Goal: Task Accomplishment & Management: Manage account settings

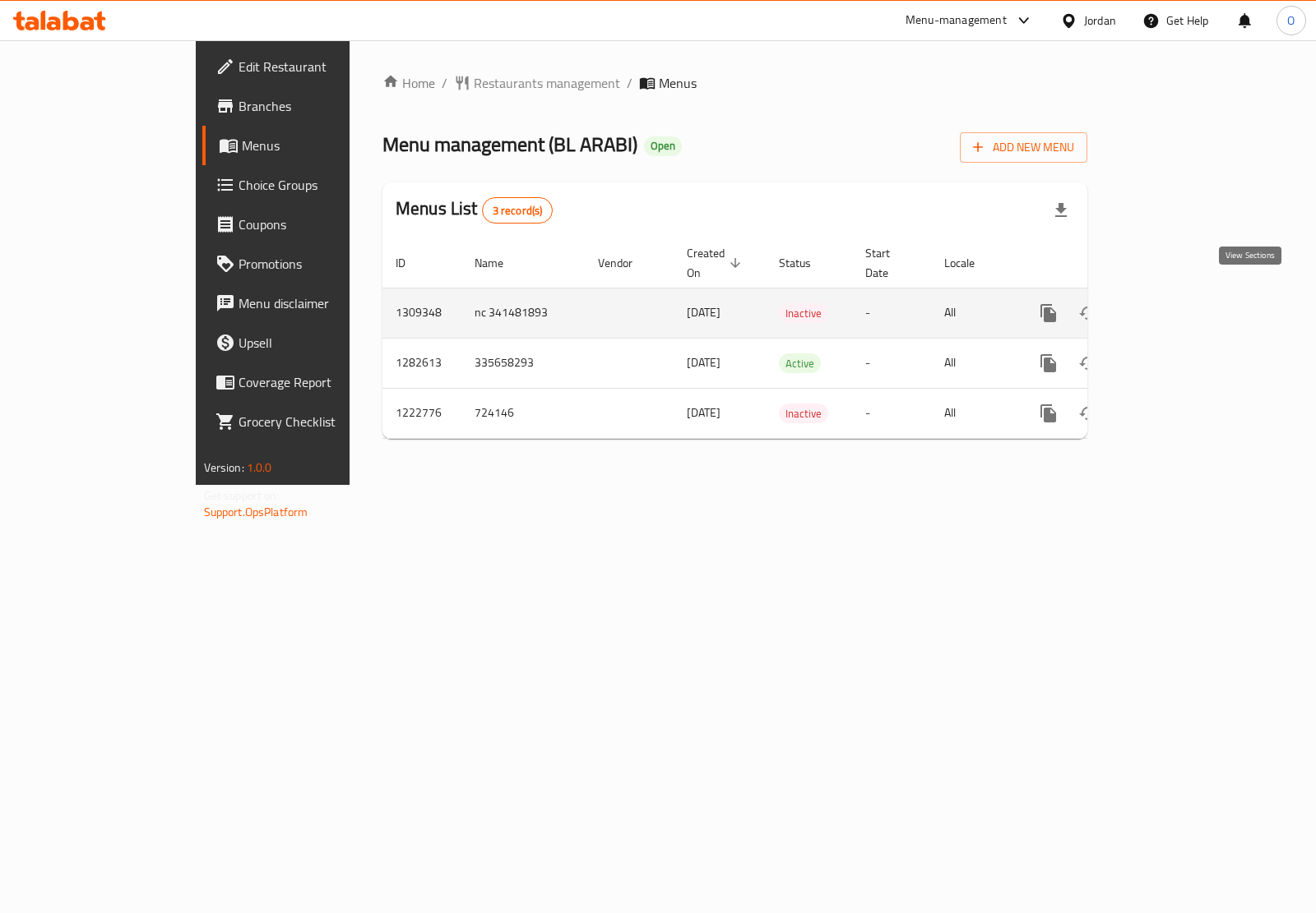
click at [1177, 304] on icon "enhanced table" at bounding box center [1167, 313] width 20 height 20
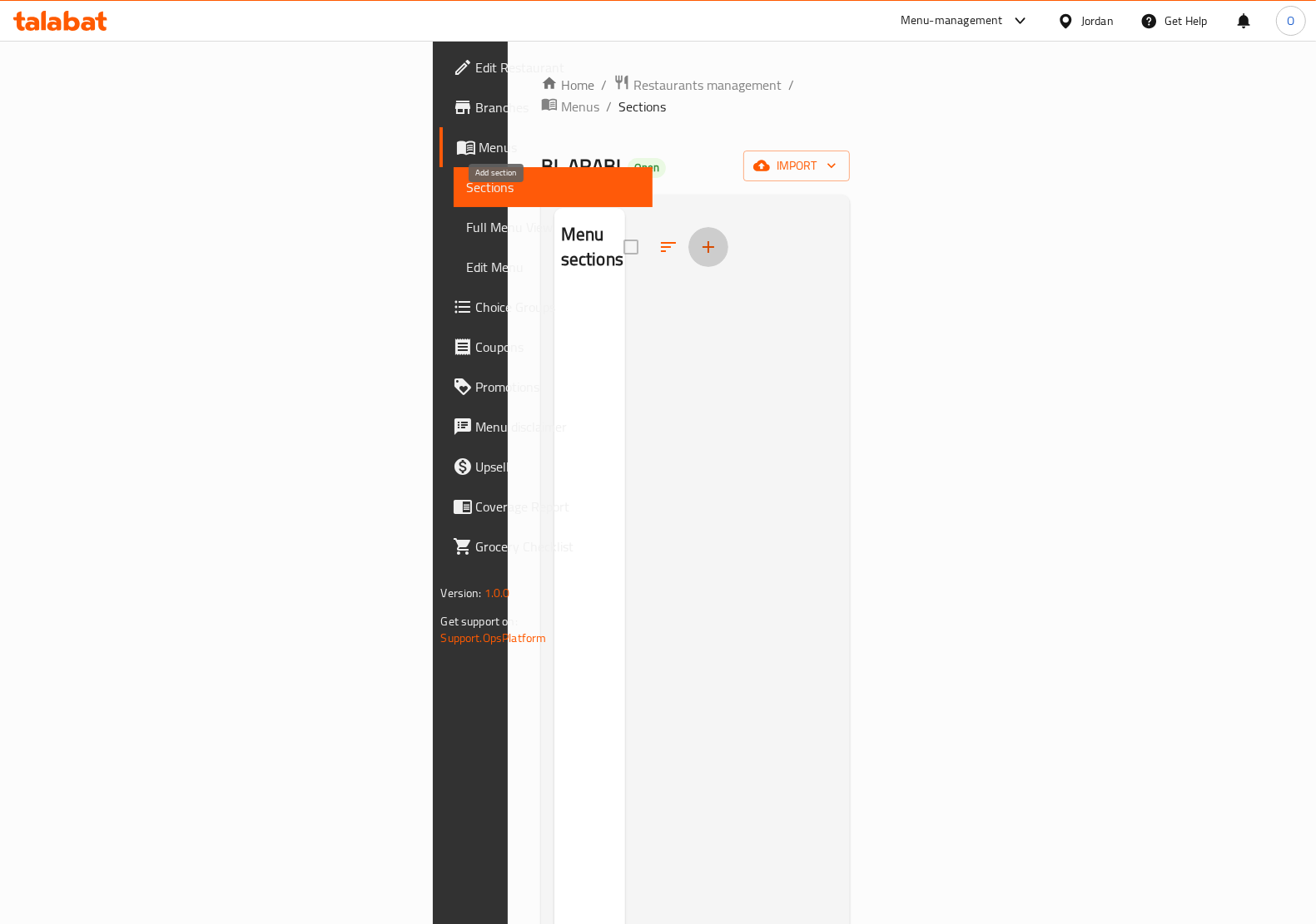
click at [688, 227] on button "button" at bounding box center [707, 247] width 40 height 40
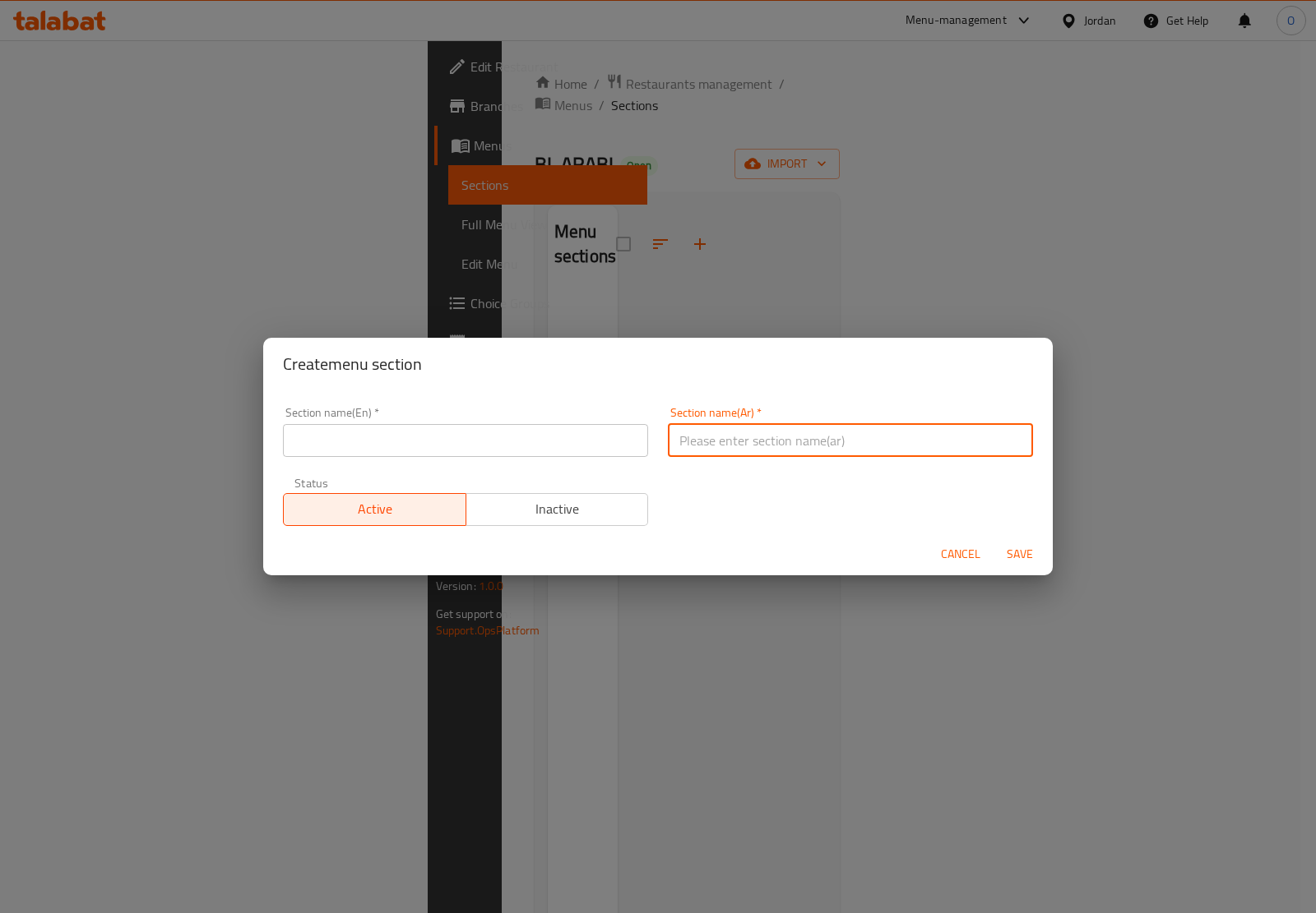
paste input "شوربات"
type input "شوربات"
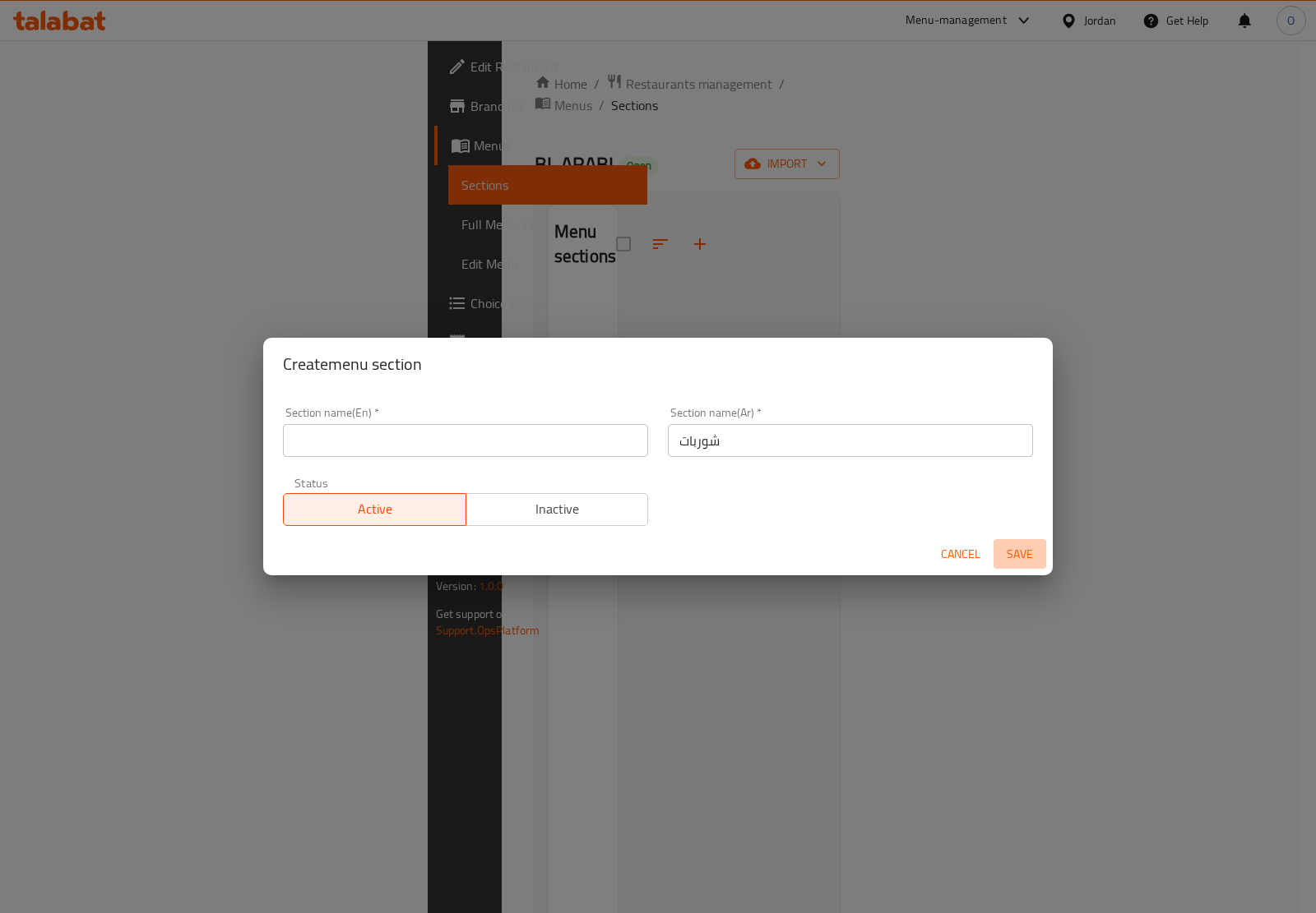
click at [1022, 550] on span "Save" at bounding box center [1019, 554] width 39 height 21
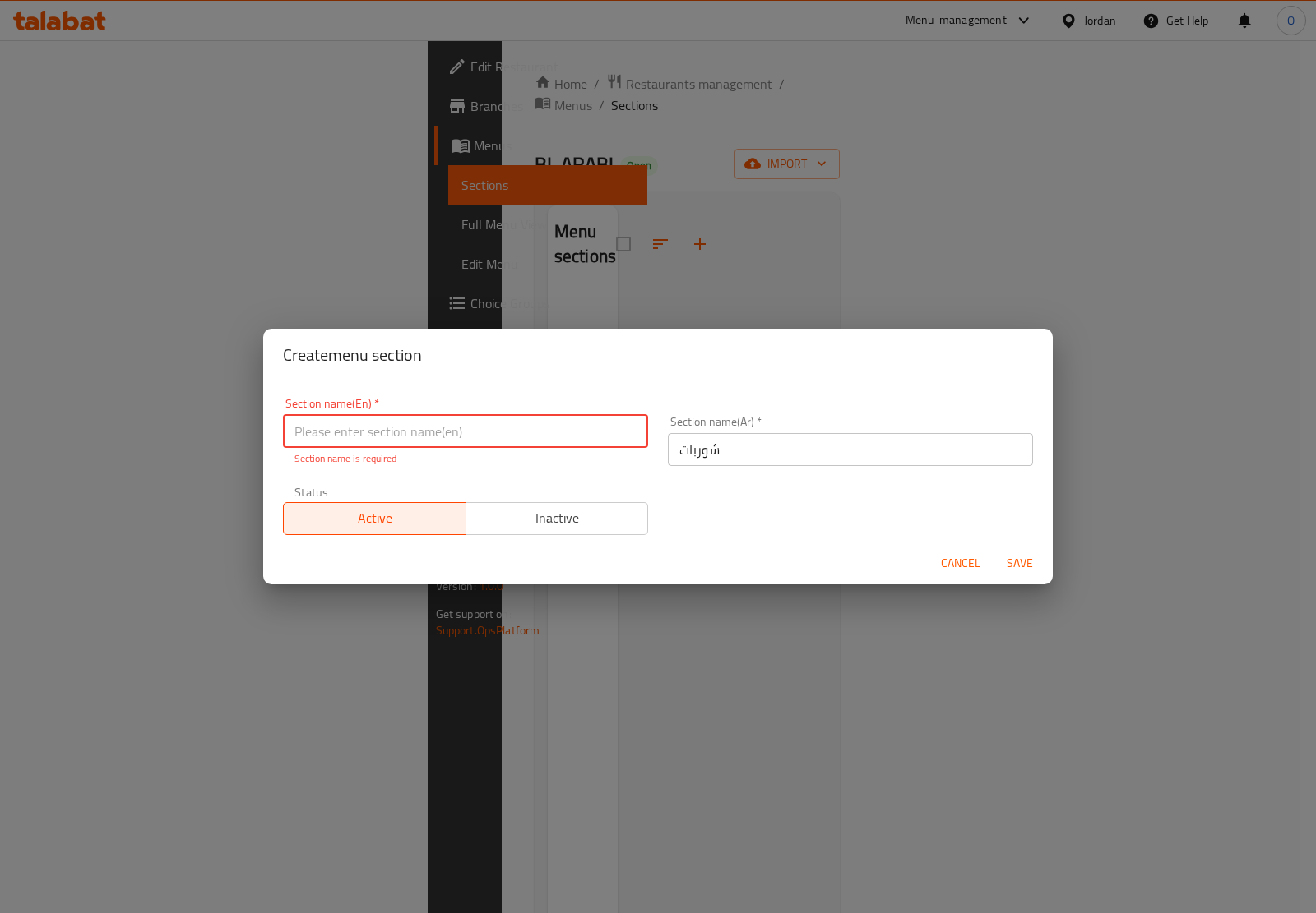
paste input "Soups"
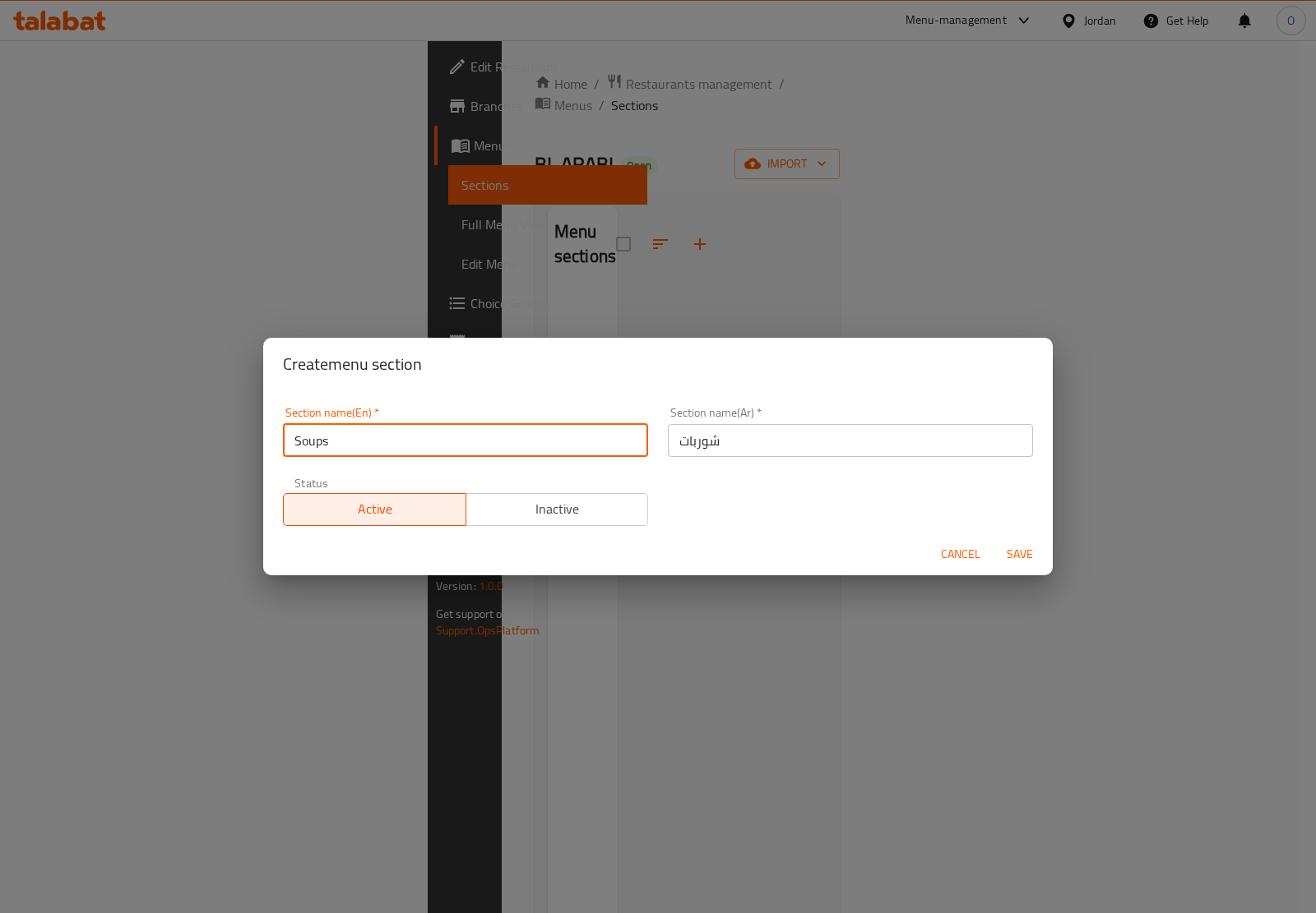
type input "Soups"
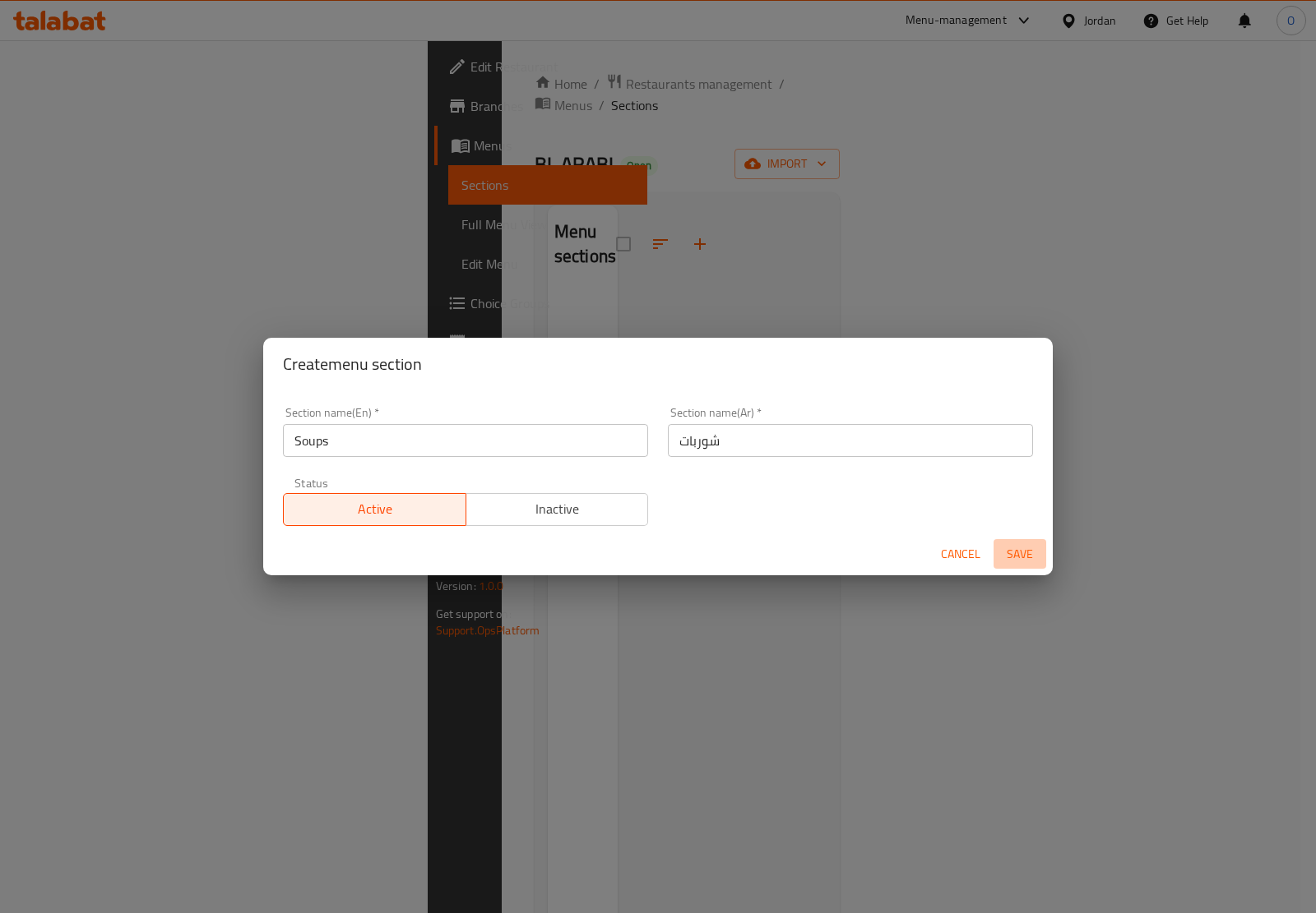
click at [1041, 540] on button "Save" at bounding box center [1019, 554] width 52 height 31
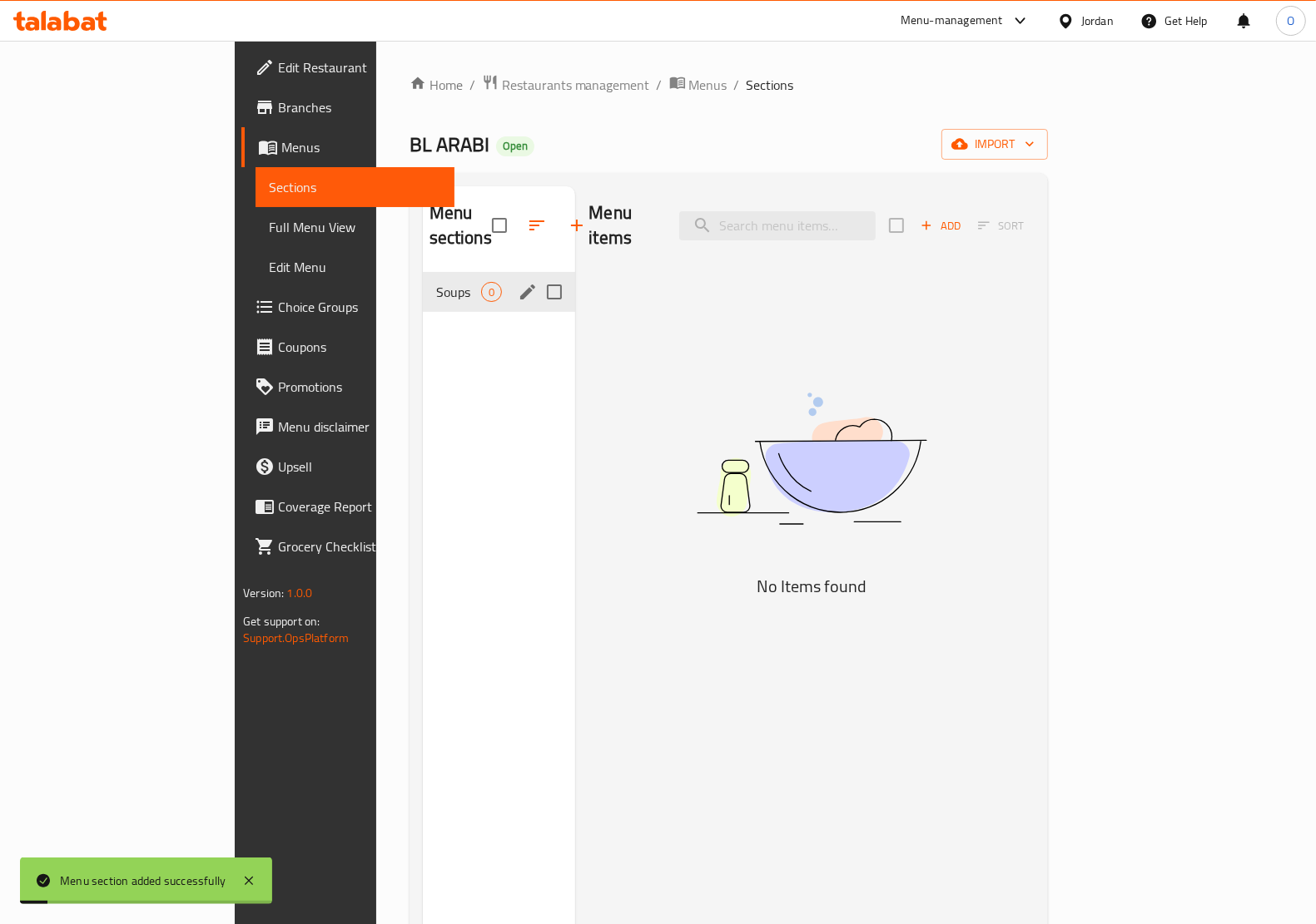
click at [423, 272] on div "Soups 0" at bounding box center [499, 291] width 153 height 40
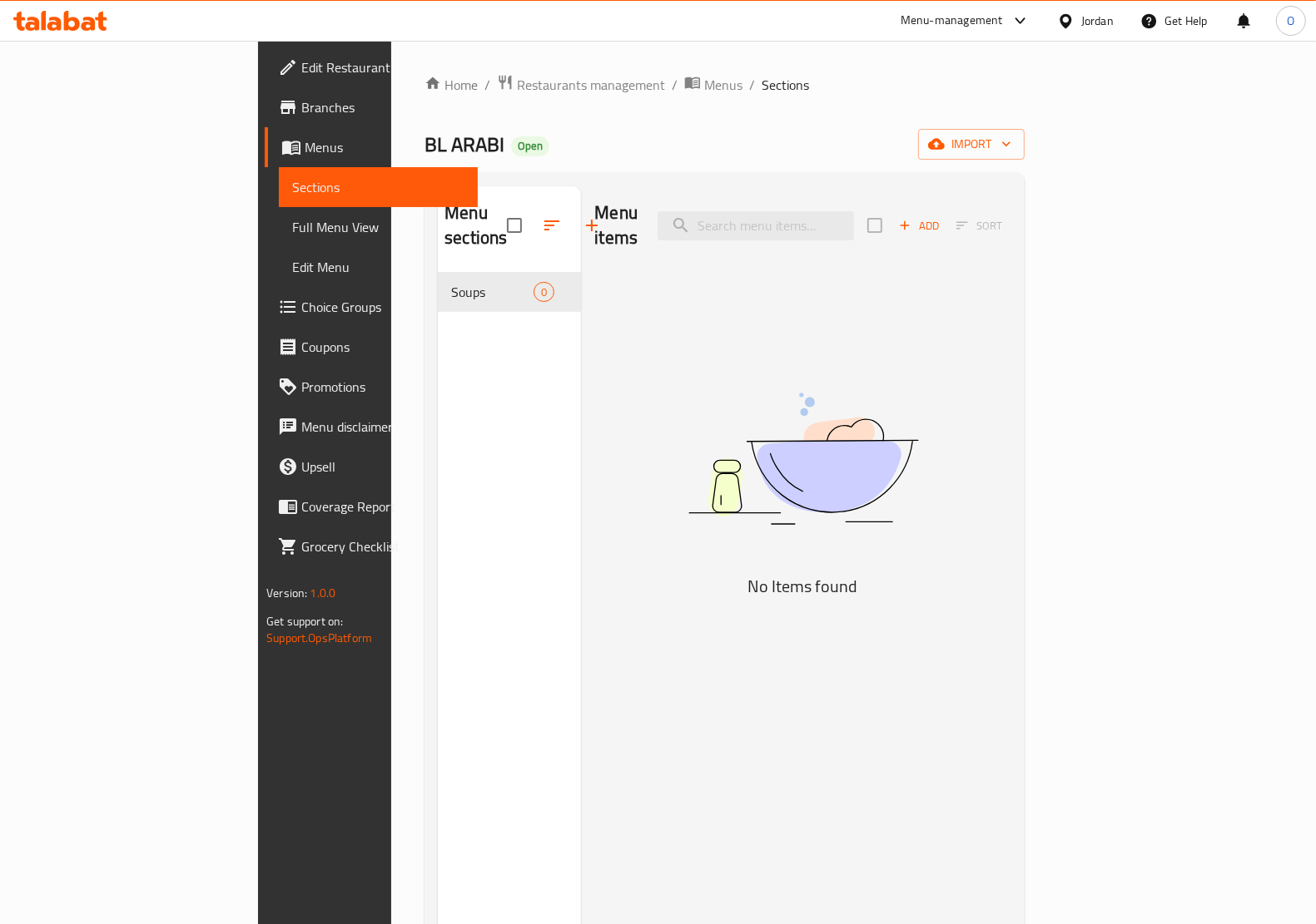
click at [912, 218] on icon "button" at bounding box center [905, 226] width 15 height 15
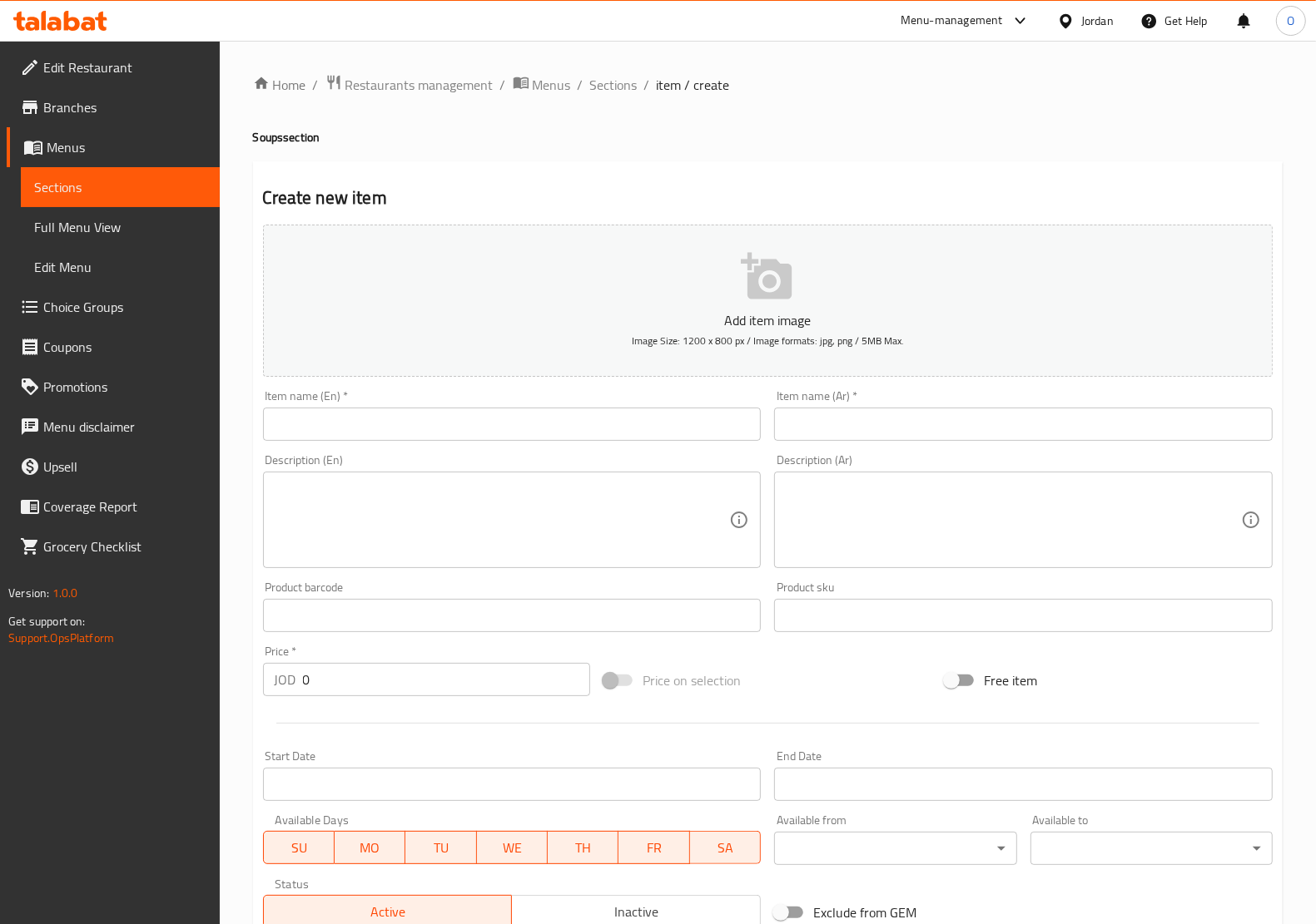
click at [825, 425] on input "text" at bounding box center [1023, 424] width 498 height 34
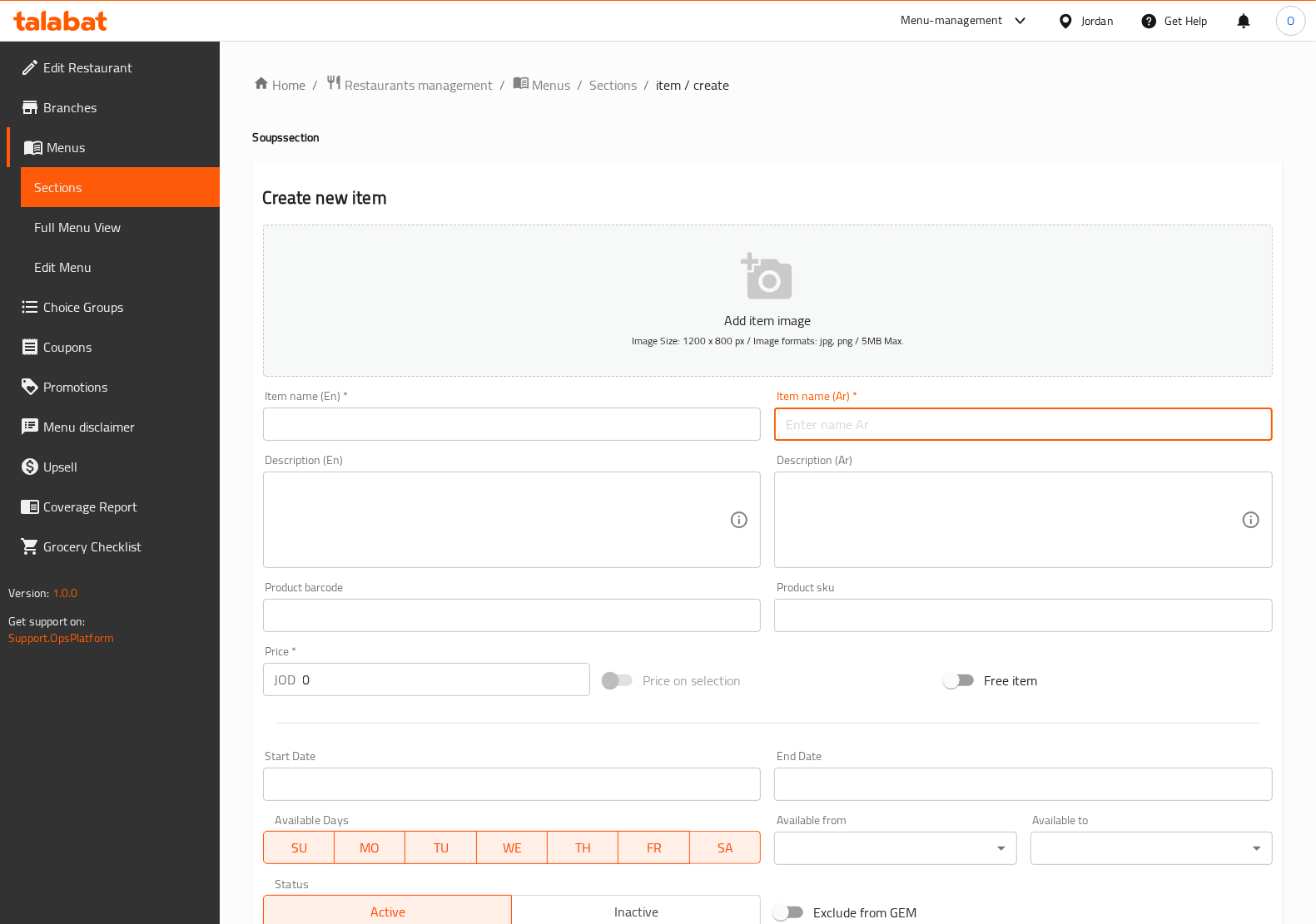
paste input "شوربة عدس"
type input "شوربة عدس"
click at [358, 422] on input "text" at bounding box center [512, 424] width 498 height 34
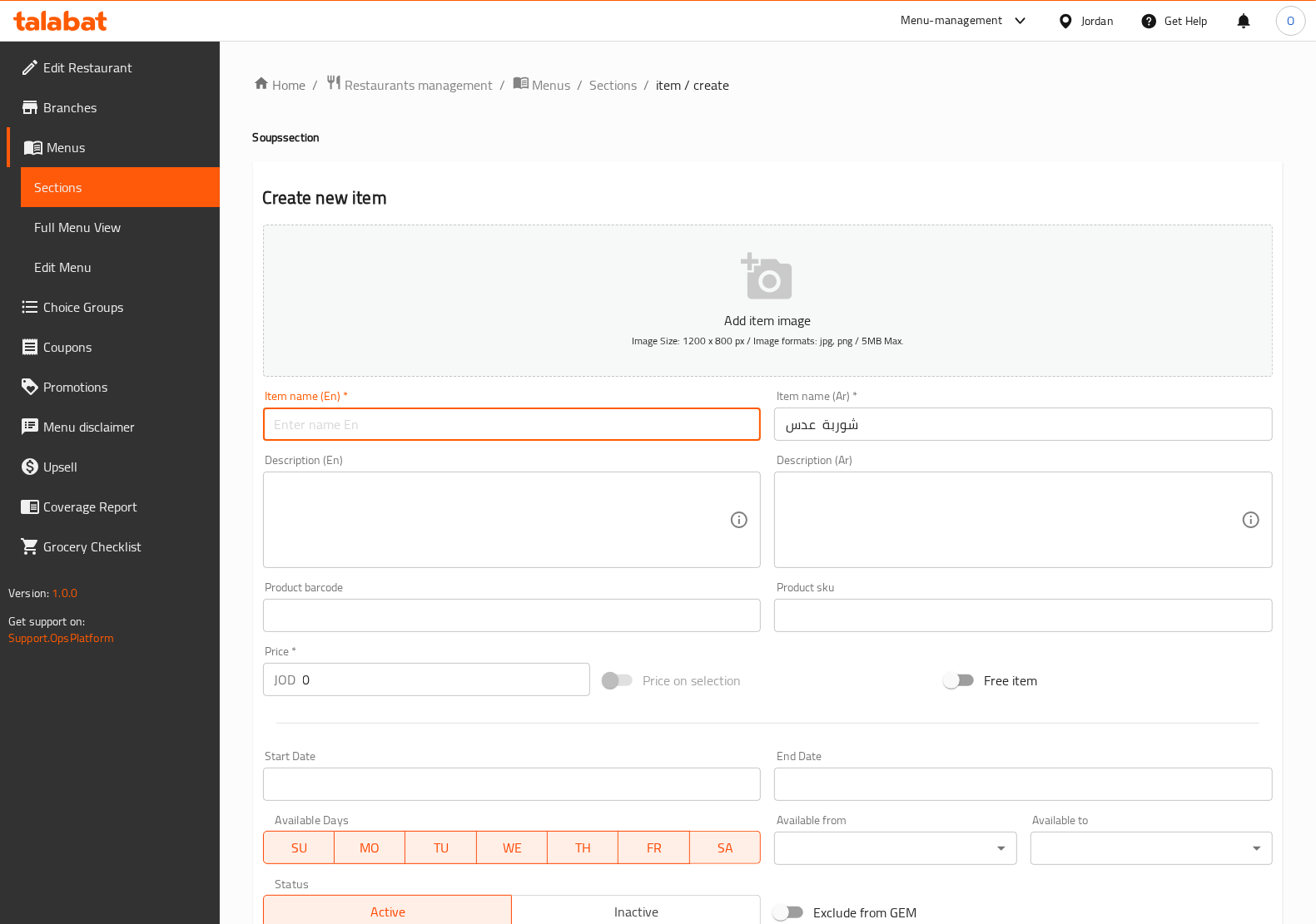
paste input "Lentil Soup"
type input "Lentil Soup"
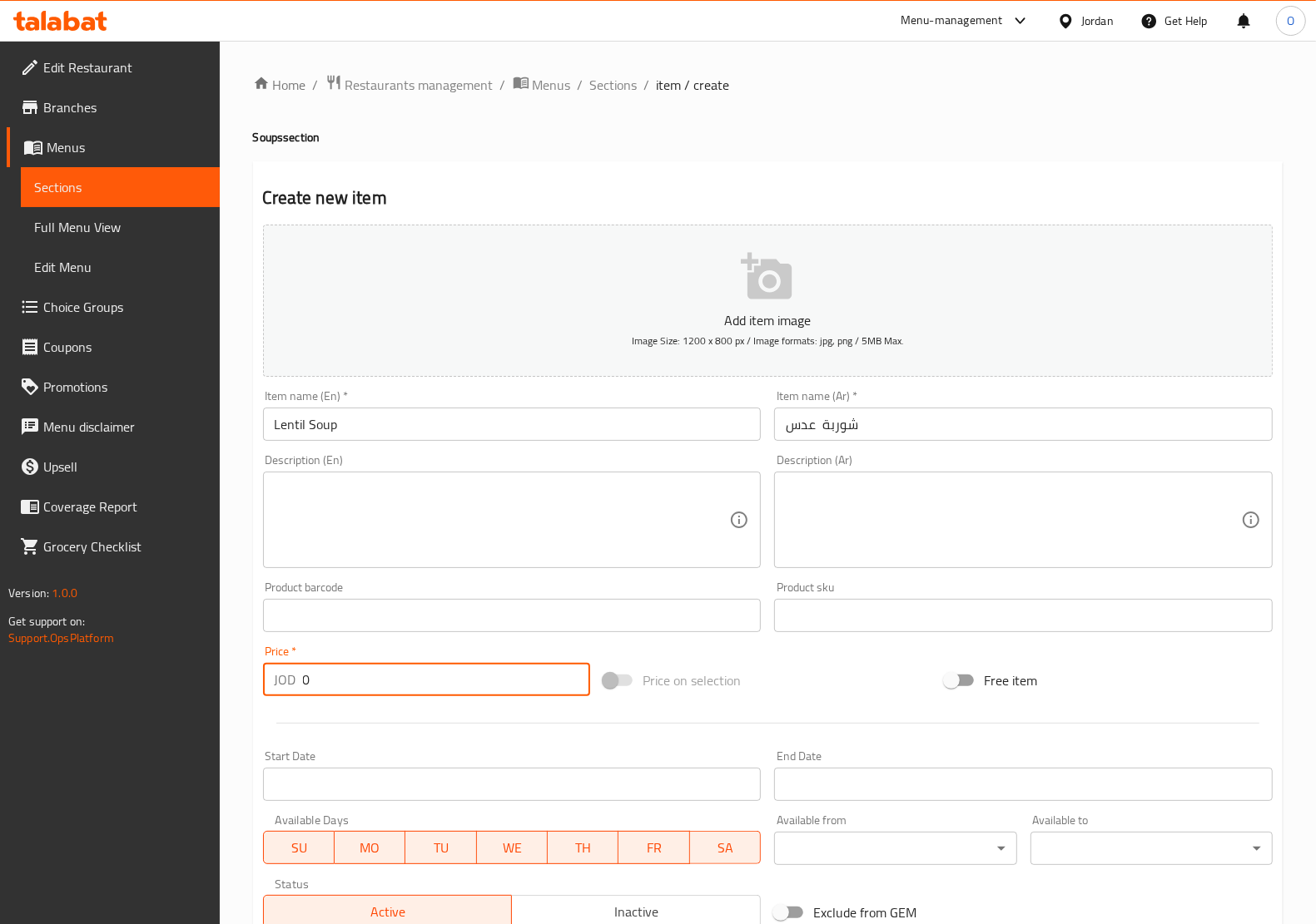
drag, startPoint x: 322, startPoint y: 683, endPoint x: 288, endPoint y: 690, distance: 34.7
click at [289, 690] on div "JOD 0 Price *" at bounding box center [426, 680] width 328 height 34
paste input "2"
type input "2"
click at [312, 707] on div at bounding box center [767, 723] width 1023 height 40
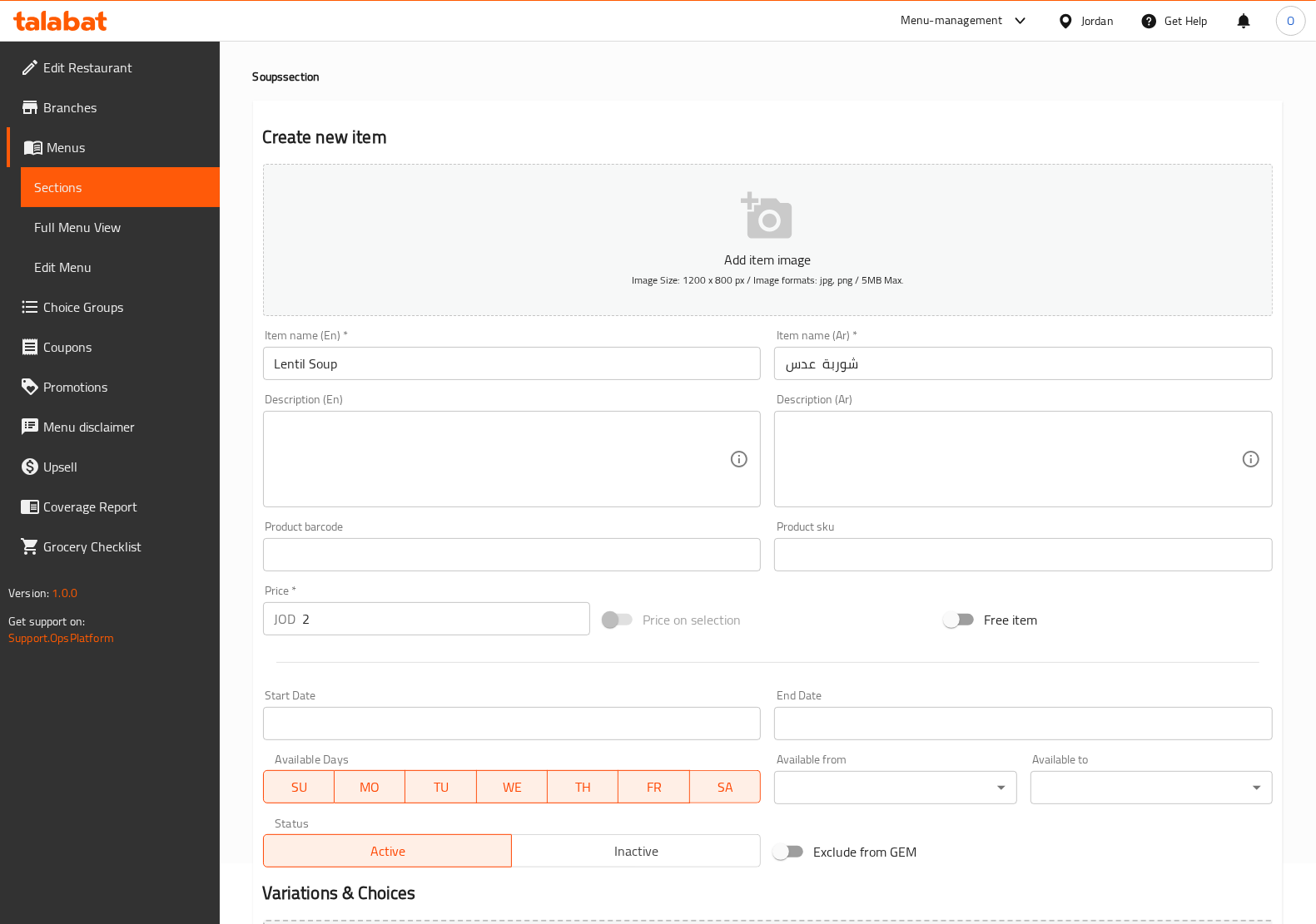
scroll to position [248, 0]
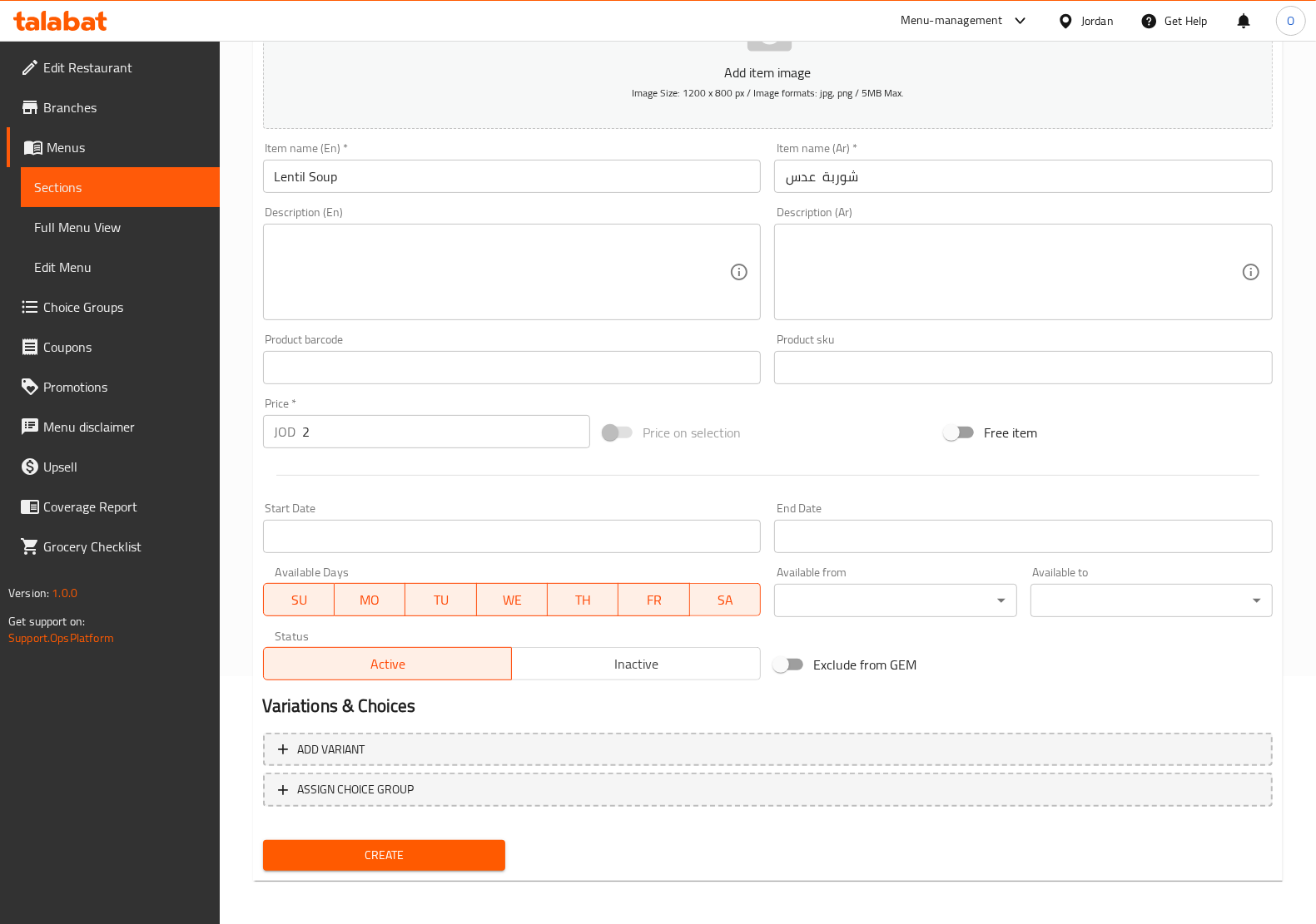
click at [363, 845] on span "Create" at bounding box center [384, 855] width 216 height 21
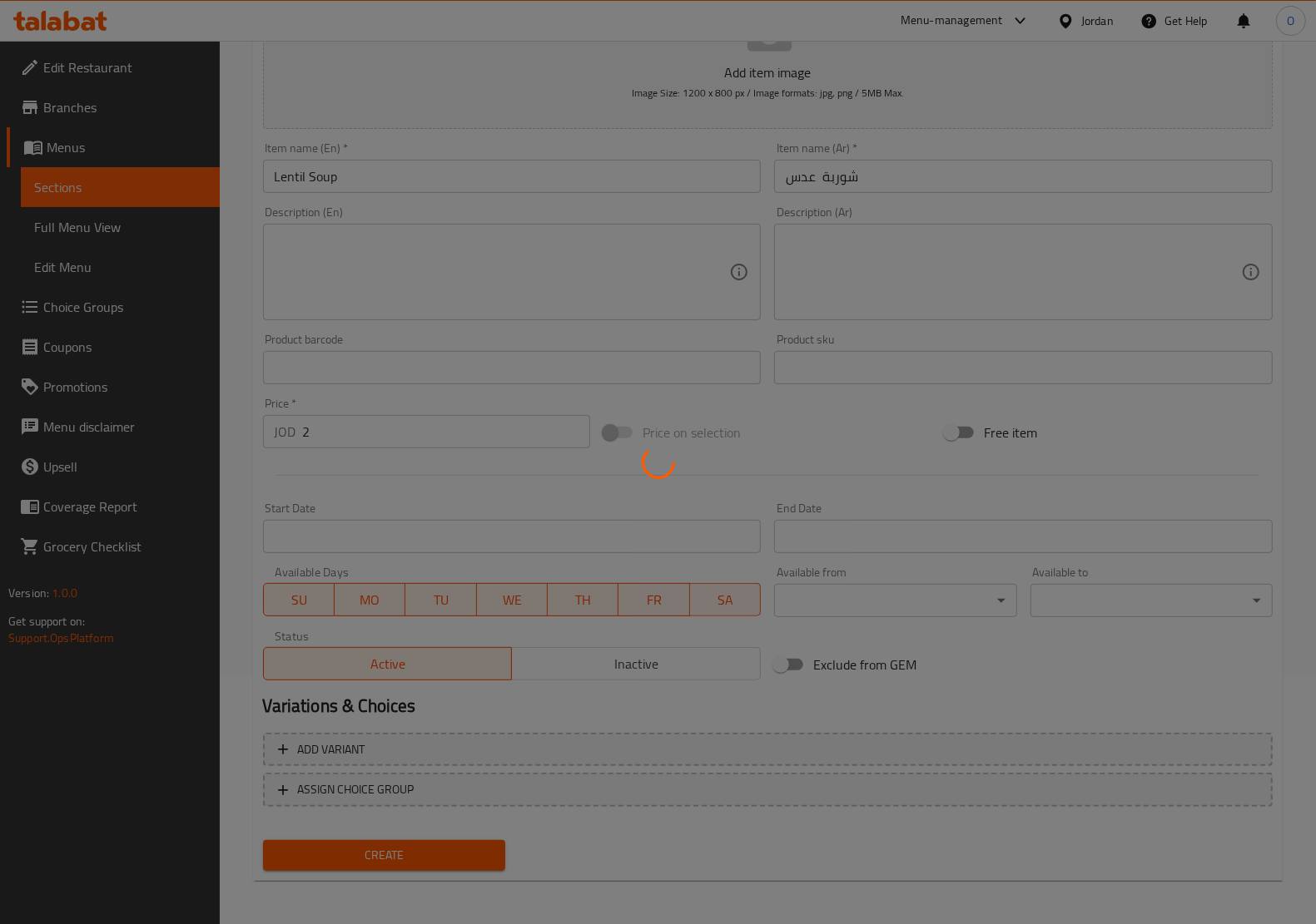
type input "0"
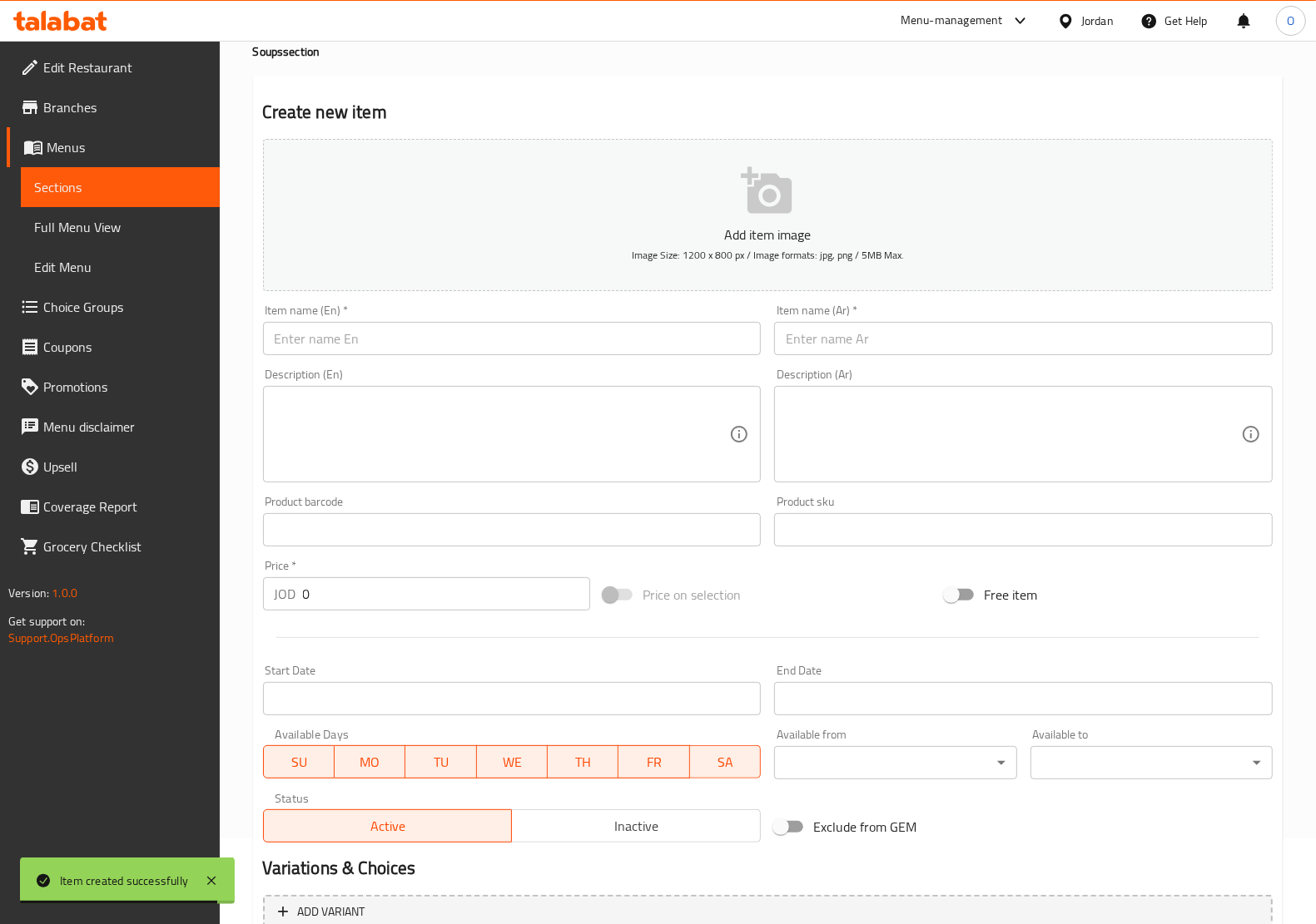
scroll to position [0, 0]
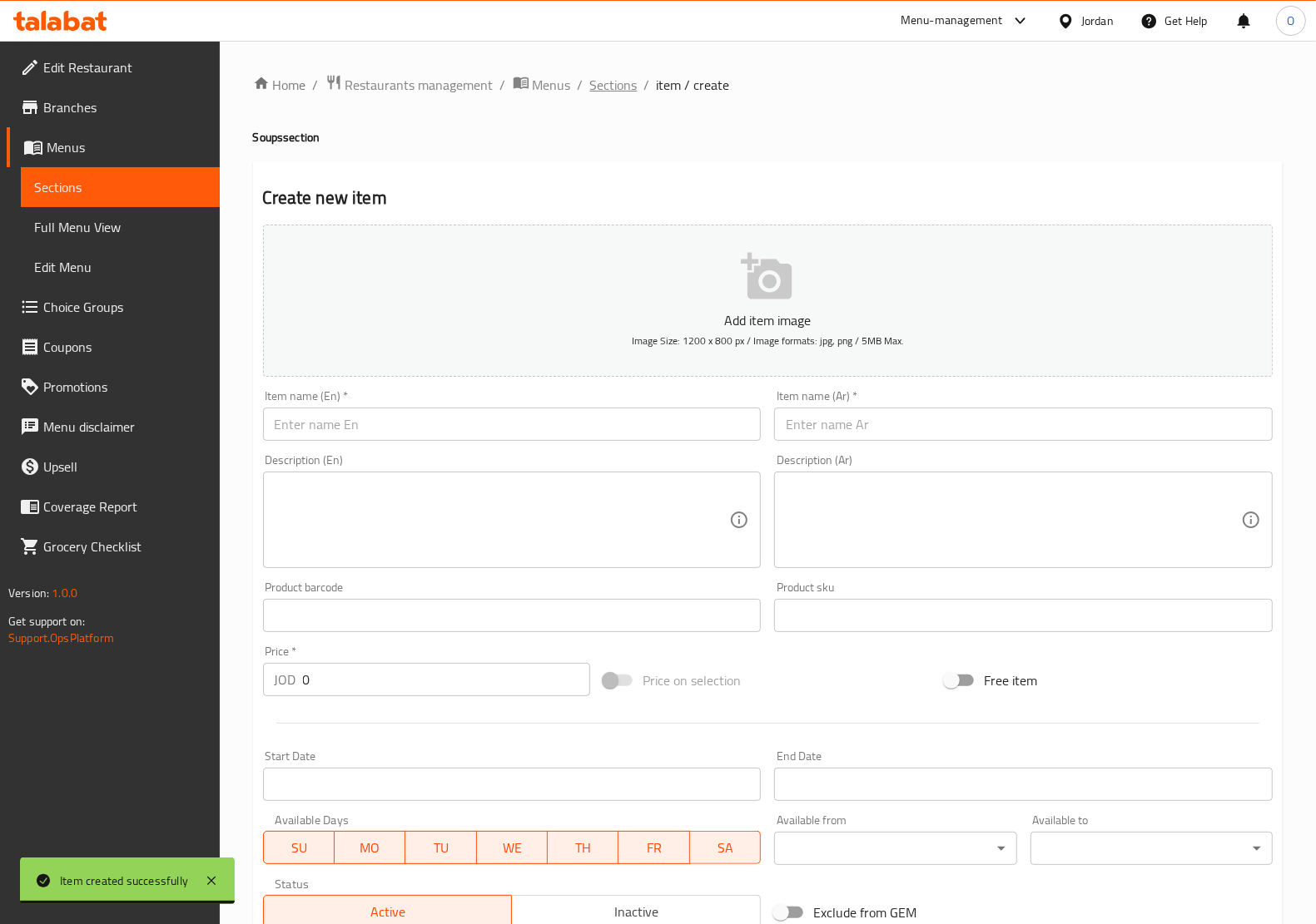
click at [624, 90] on span "Sections" at bounding box center [614, 85] width 47 height 20
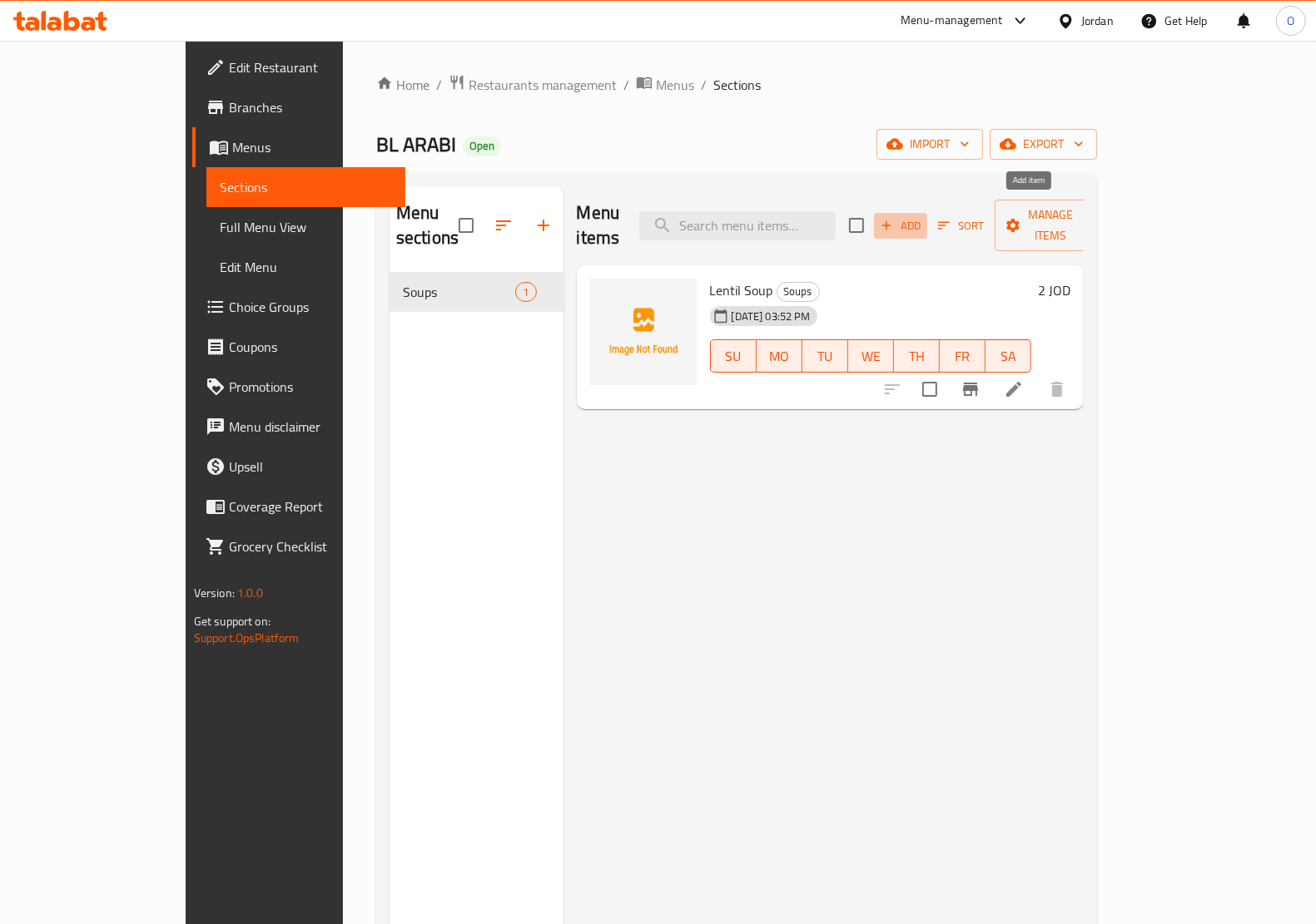
click at [923, 216] on span "Add" at bounding box center [900, 226] width 45 height 19
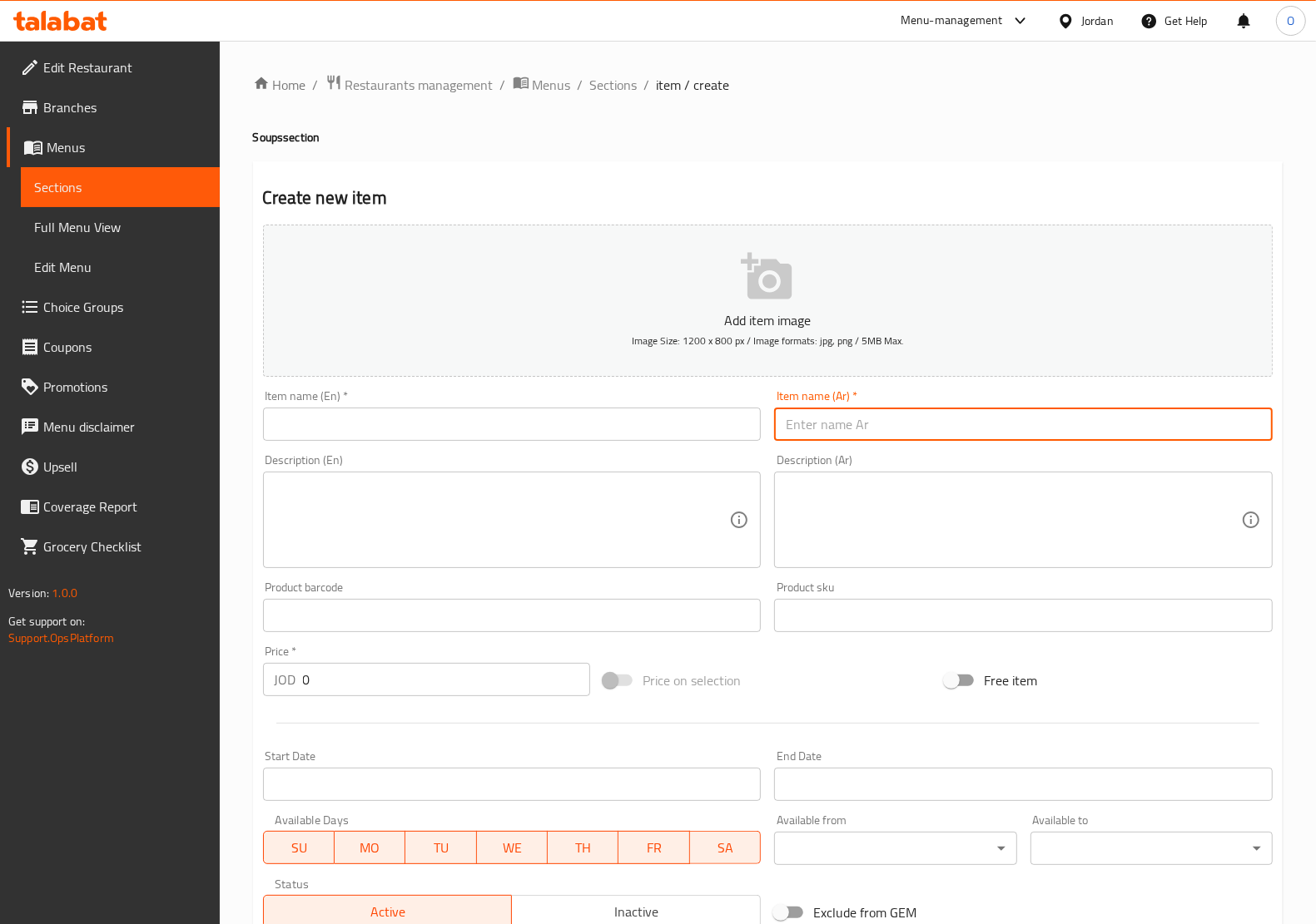
click at [892, 414] on input "text" at bounding box center [1023, 424] width 498 height 34
paste input "شوربة خضار 2.00"
drag, startPoint x: 832, startPoint y: 425, endPoint x: 813, endPoint y: 422, distance: 19.2
click at [813, 422] on input "شوربة خضار 2.00" at bounding box center [1023, 424] width 498 height 34
drag, startPoint x: 812, startPoint y: 417, endPoint x: 793, endPoint y: 428, distance: 22.0
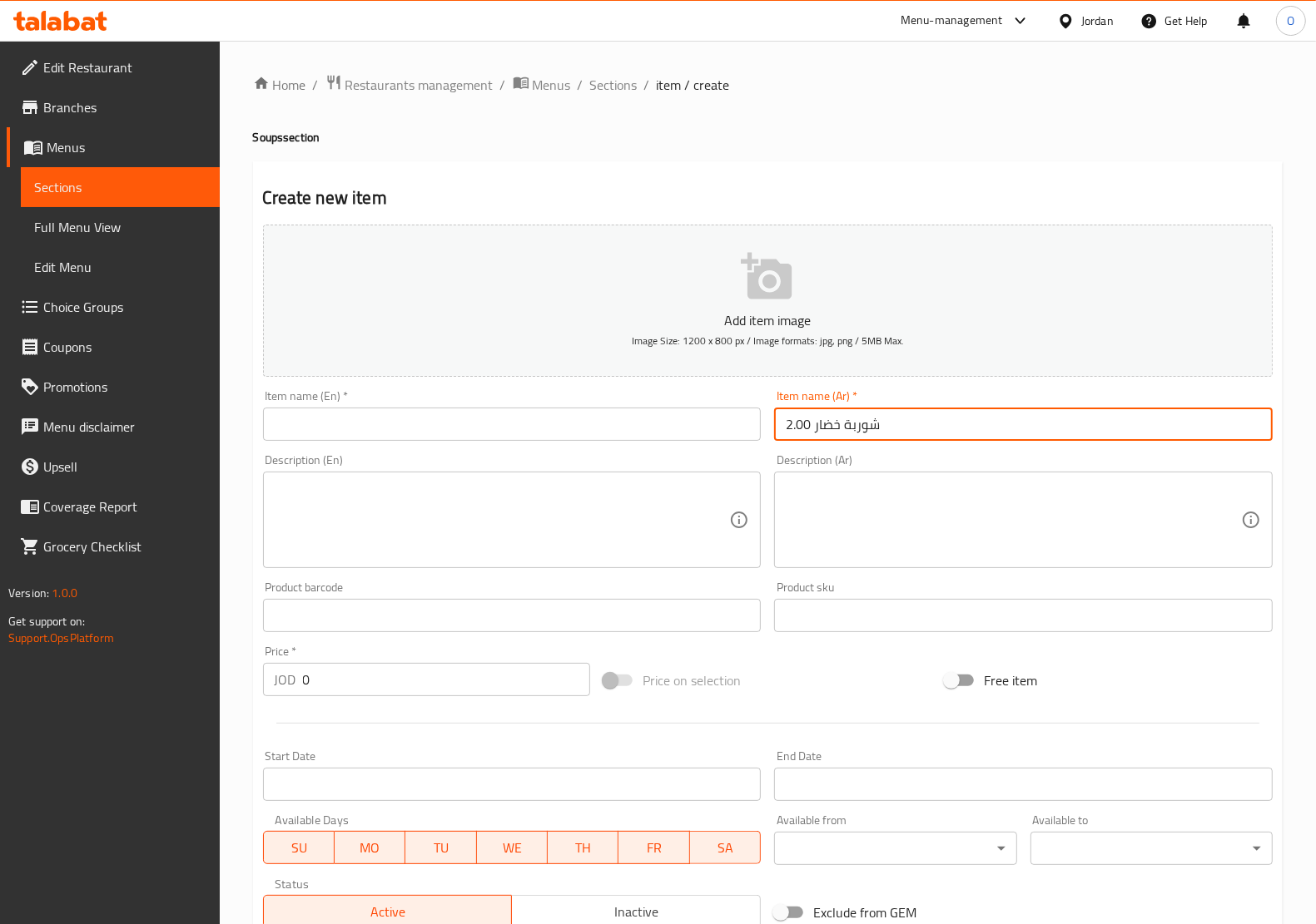
click at [793, 428] on input "شوربة خضار 2.00" at bounding box center [1023, 424] width 498 height 34
click at [807, 421] on input "شوربة خضار 2.00" at bounding box center [1023, 424] width 498 height 34
click at [795, 428] on input "شوربة خضار 2.00" at bounding box center [1023, 424] width 498 height 34
drag, startPoint x: 805, startPoint y: 429, endPoint x: 796, endPoint y: 428, distance: 9.1
click at [796, 428] on input "شوربة خضار .00" at bounding box center [1023, 424] width 498 height 34
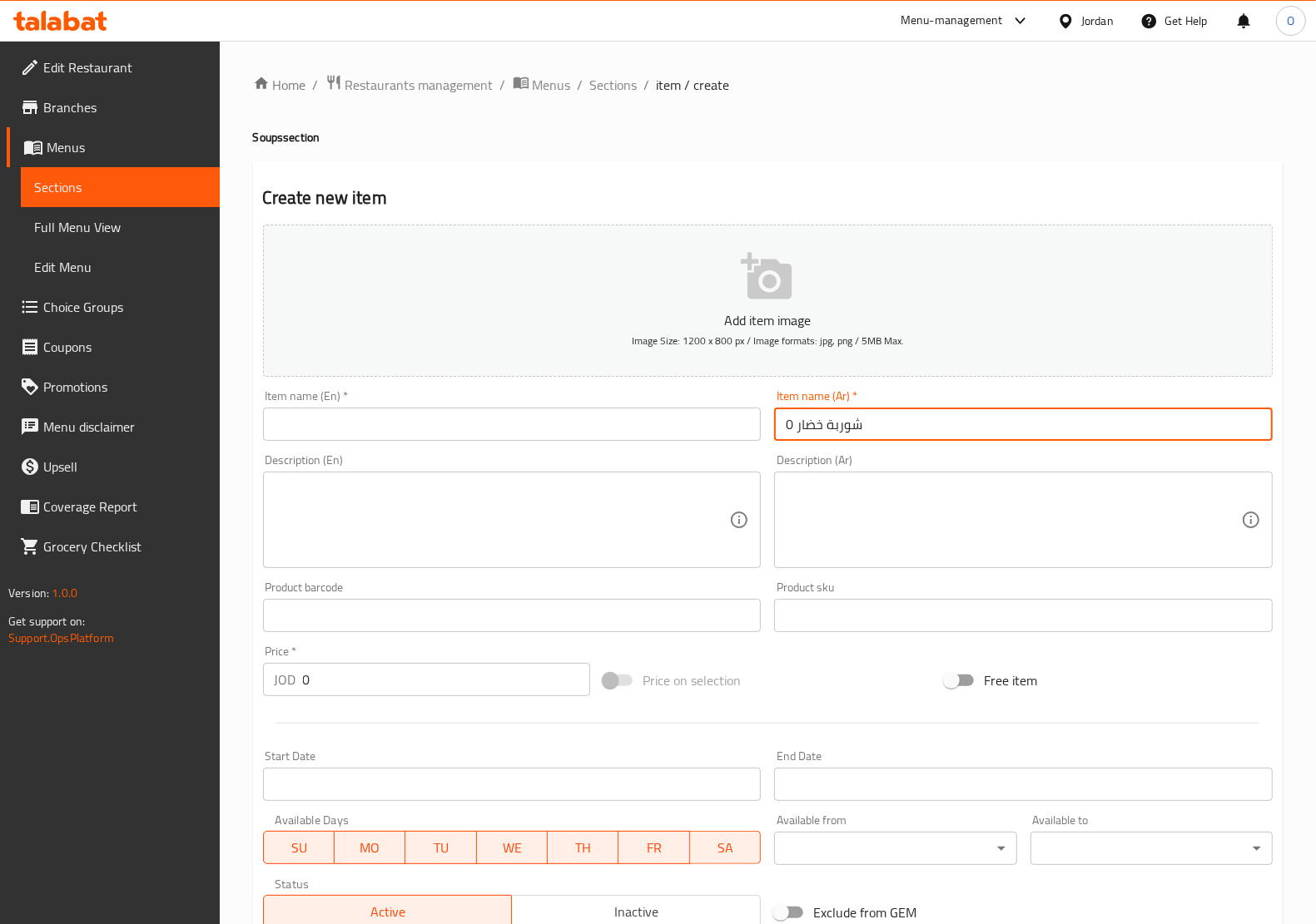
drag, startPoint x: 796, startPoint y: 428, endPoint x: 783, endPoint y: 433, distance: 13.9
click at [783, 433] on input "شوربة خضار 0" at bounding box center [1023, 424] width 498 height 34
click at [795, 426] on input "شوربة خضار 0" at bounding box center [1023, 424] width 498 height 34
type input "شوربة خضار"
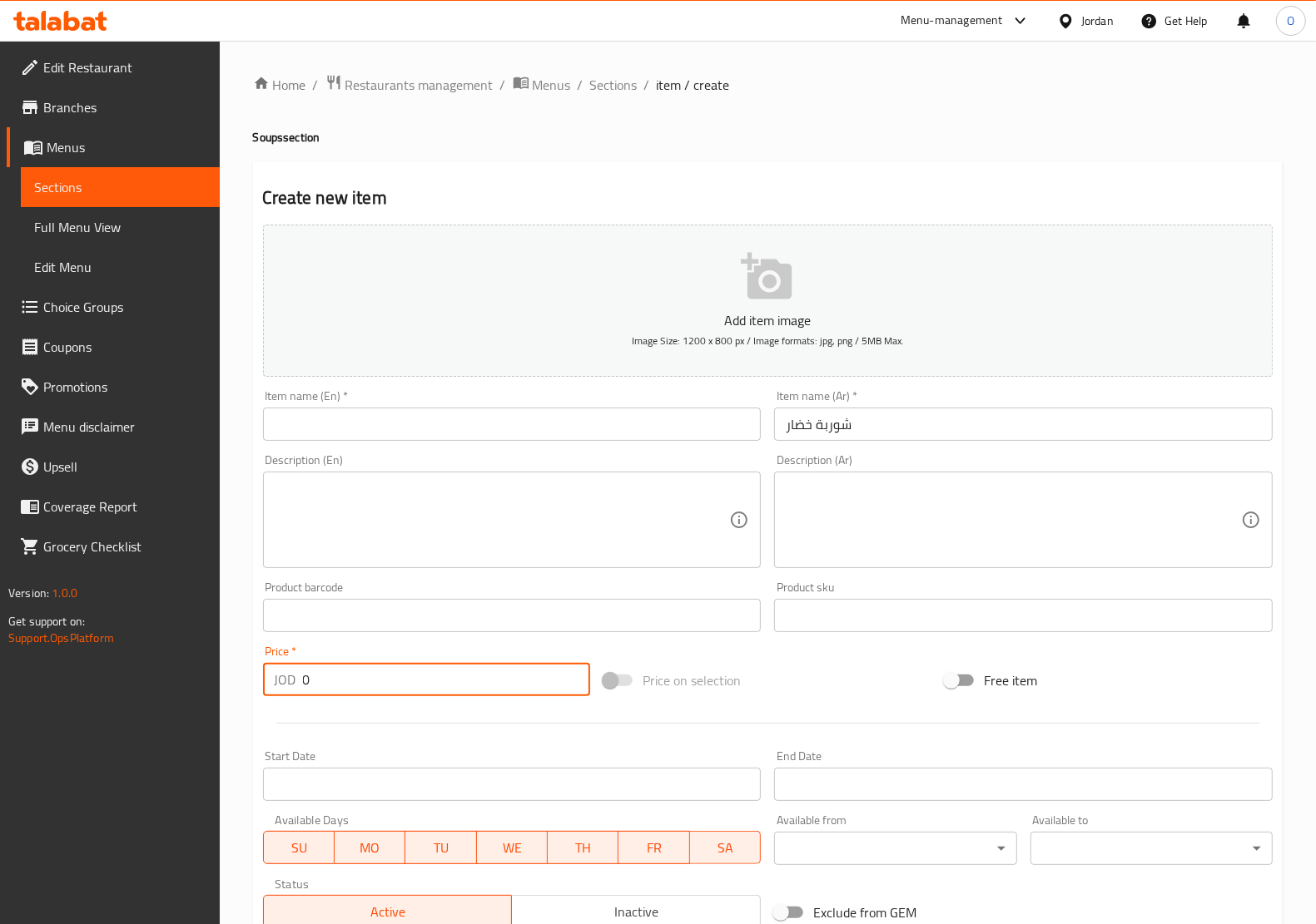
drag, startPoint x: 326, startPoint y: 688, endPoint x: 281, endPoint y: 688, distance: 45.0
click at [281, 688] on div "JOD 0 Price *" at bounding box center [426, 680] width 328 height 34
paste input "2"
type input "2"
click at [909, 468] on div "Description (Ar) Description (Ar)" at bounding box center [1023, 511] width 498 height 114
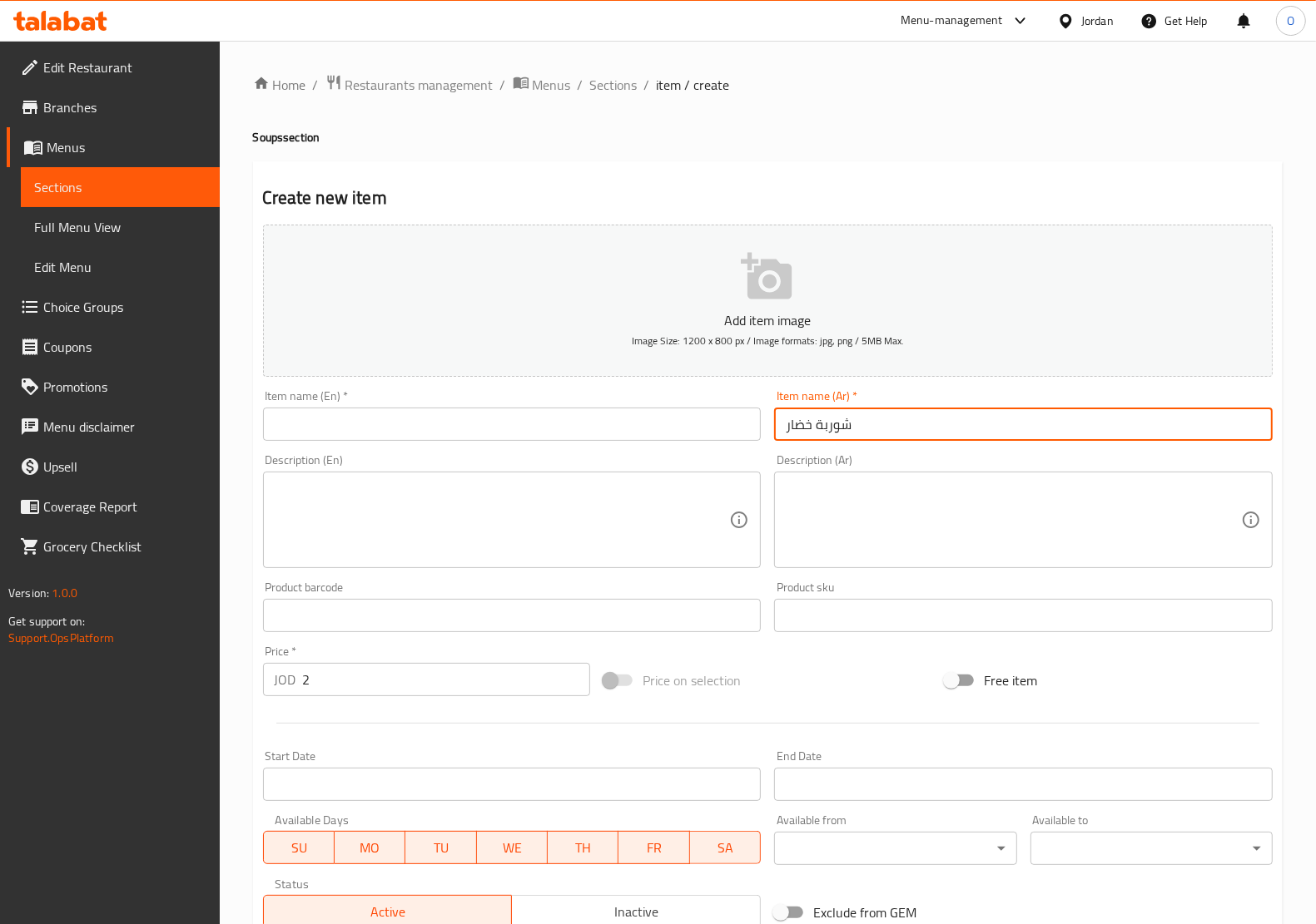
click at [901, 430] on input "شوربة خضار" at bounding box center [1023, 424] width 498 height 34
click at [350, 433] on input "text" at bounding box center [512, 424] width 498 height 34
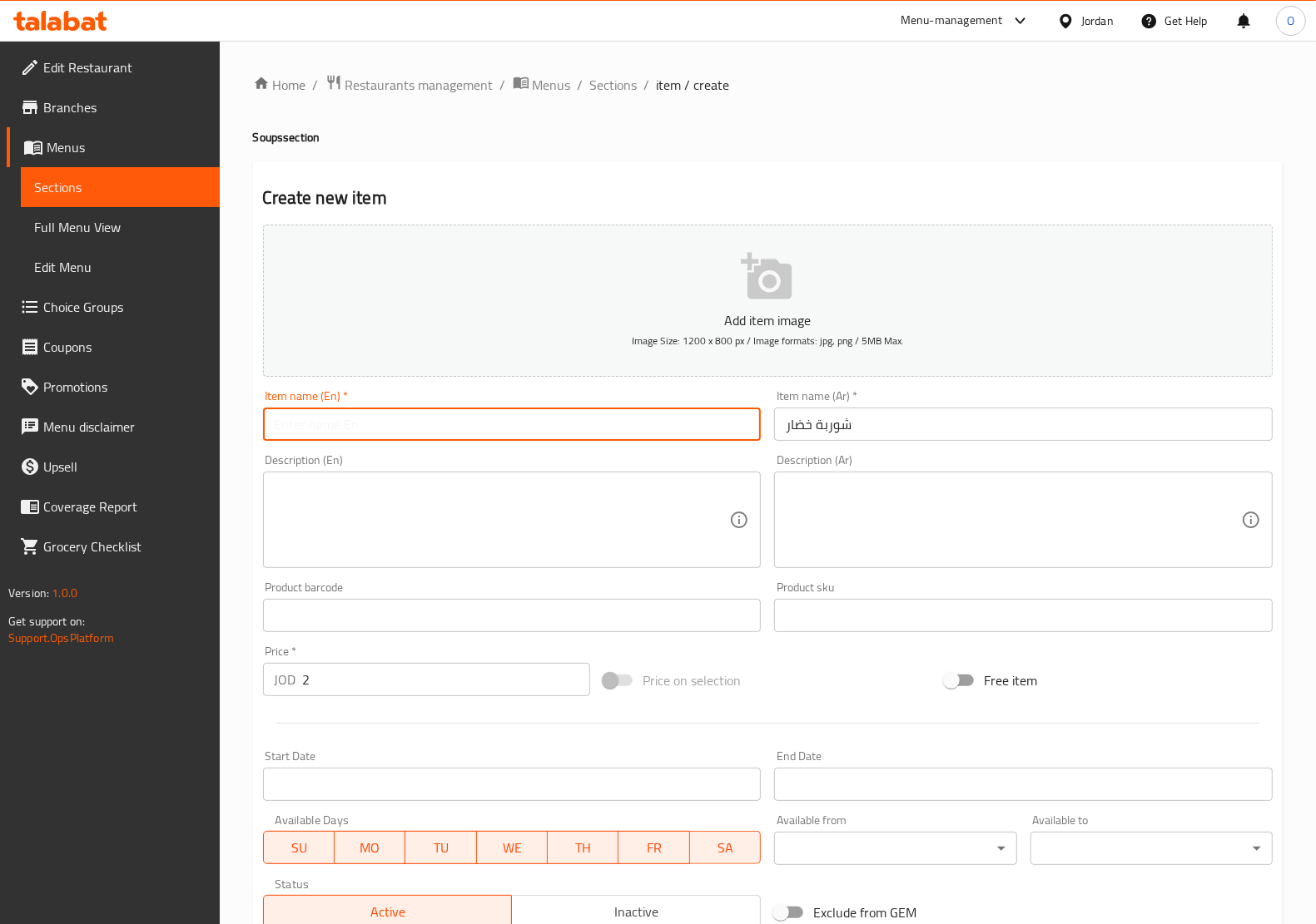
paste input "Vegetable Soup"
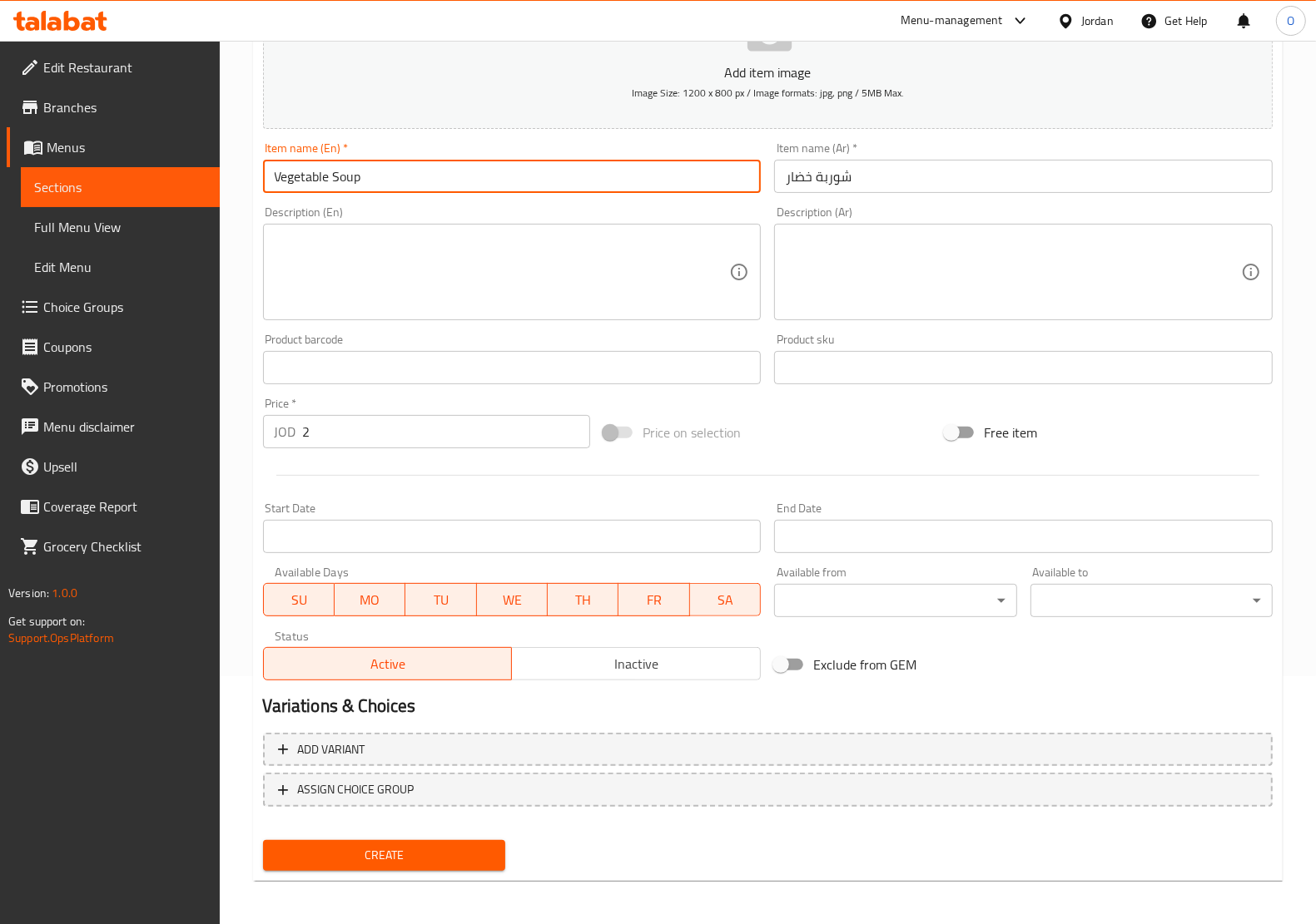
type input "Vegetable Soup"
click at [423, 845] on span "Create" at bounding box center [384, 855] width 216 height 21
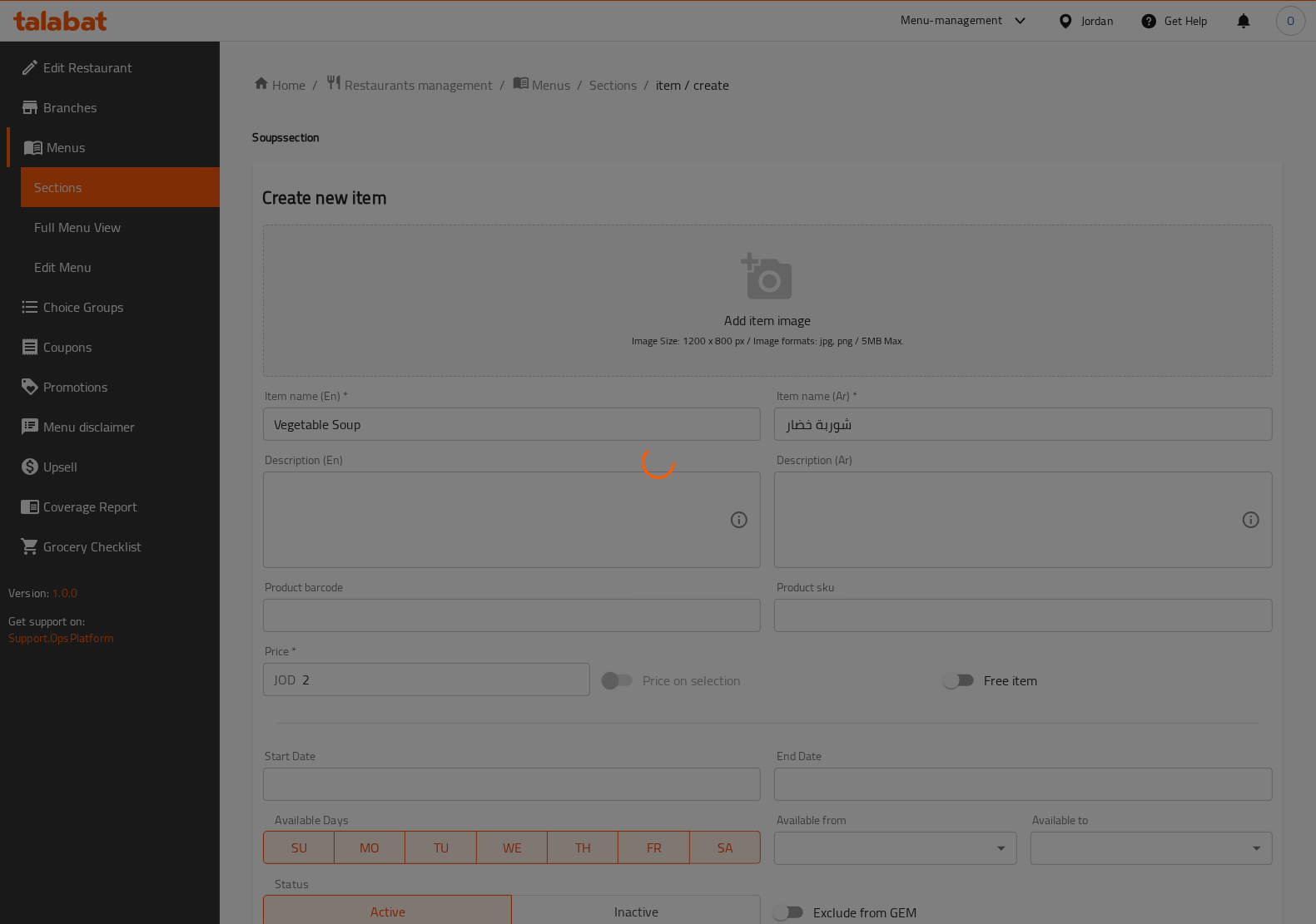
type input "0"
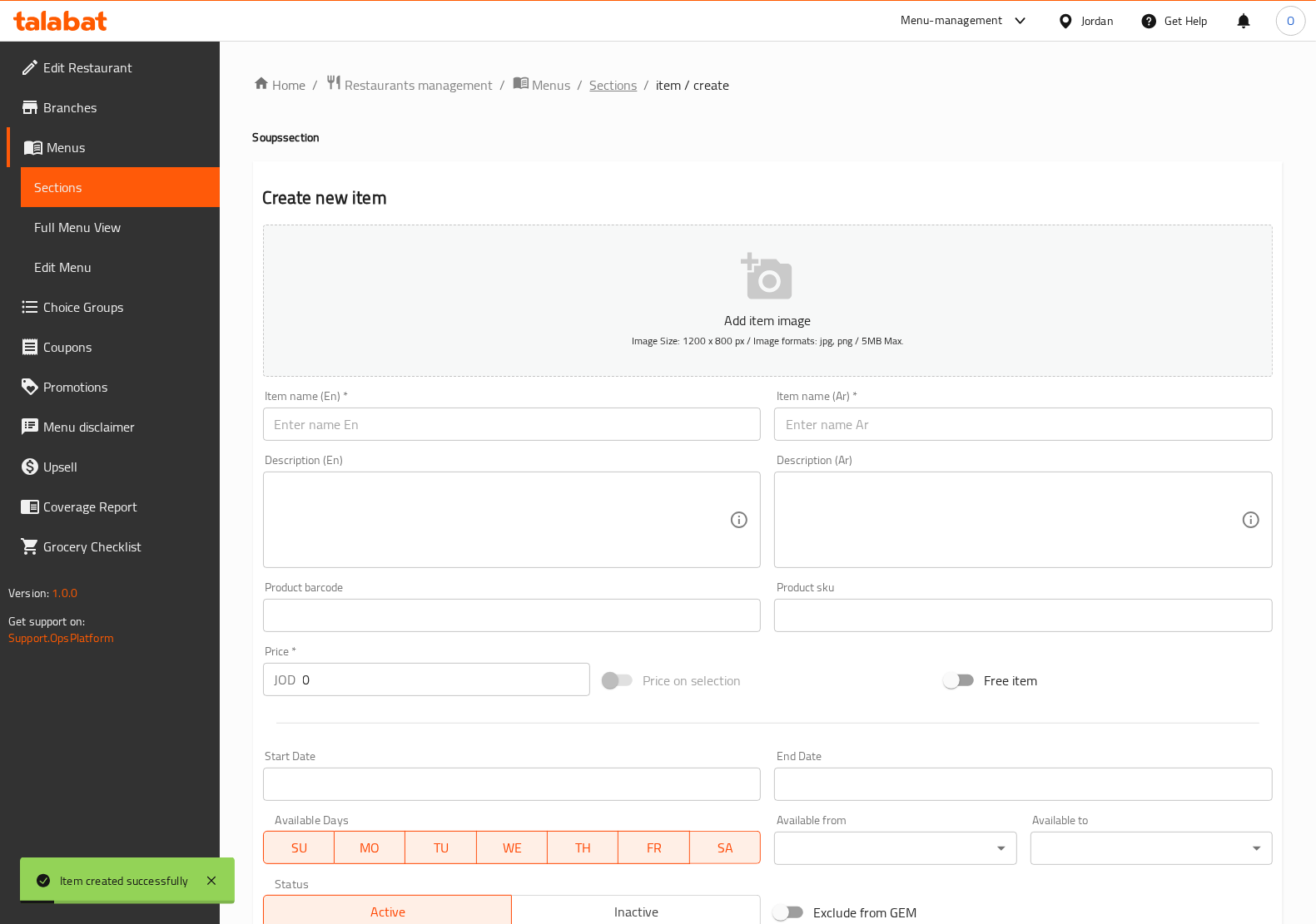
click at [598, 76] on span "Sections" at bounding box center [614, 85] width 47 height 20
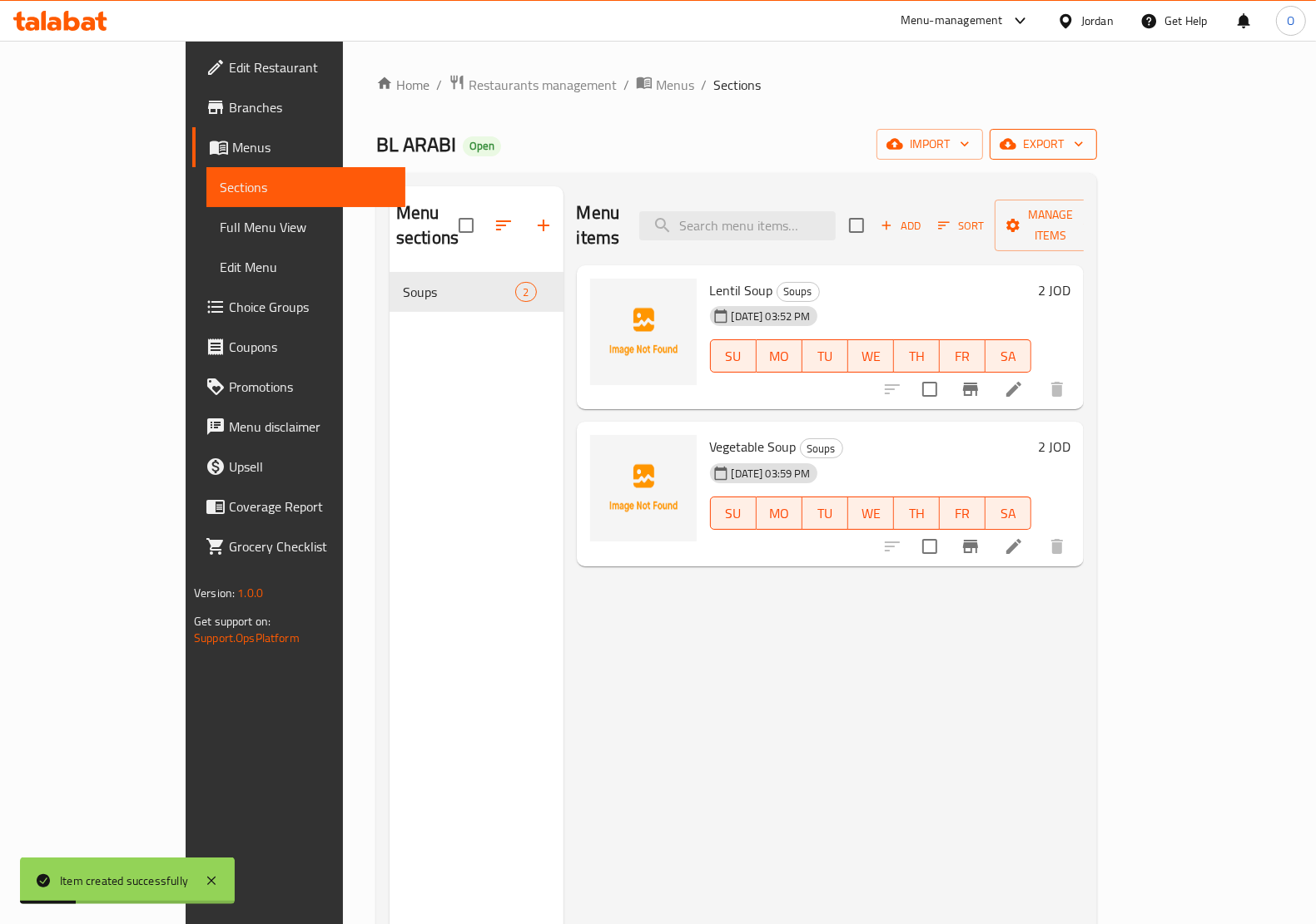
click at [1016, 141] on icon "button" at bounding box center [1008, 144] width 17 height 11
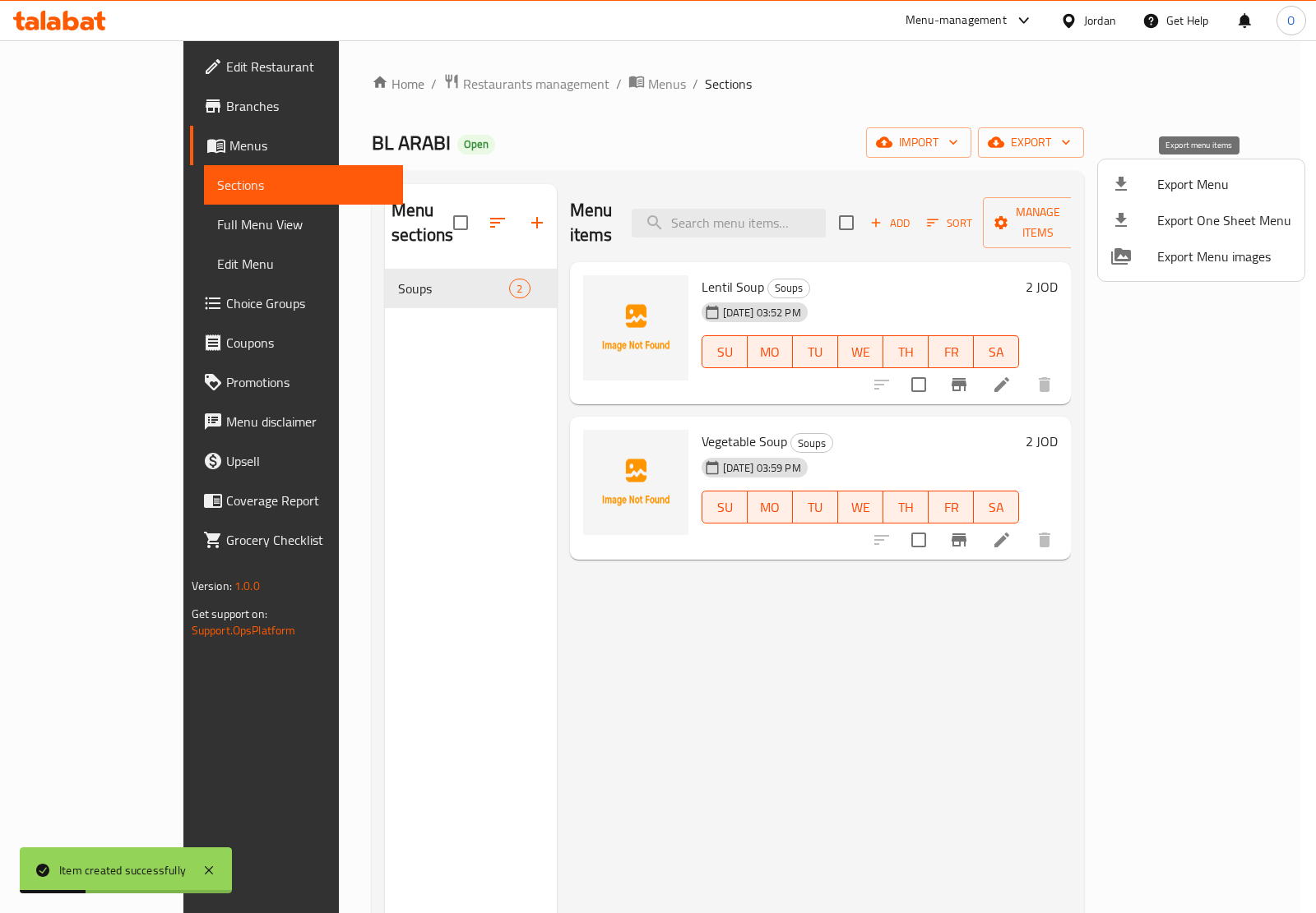
click at [1173, 187] on span "Export Menu" at bounding box center [1224, 185] width 134 height 20
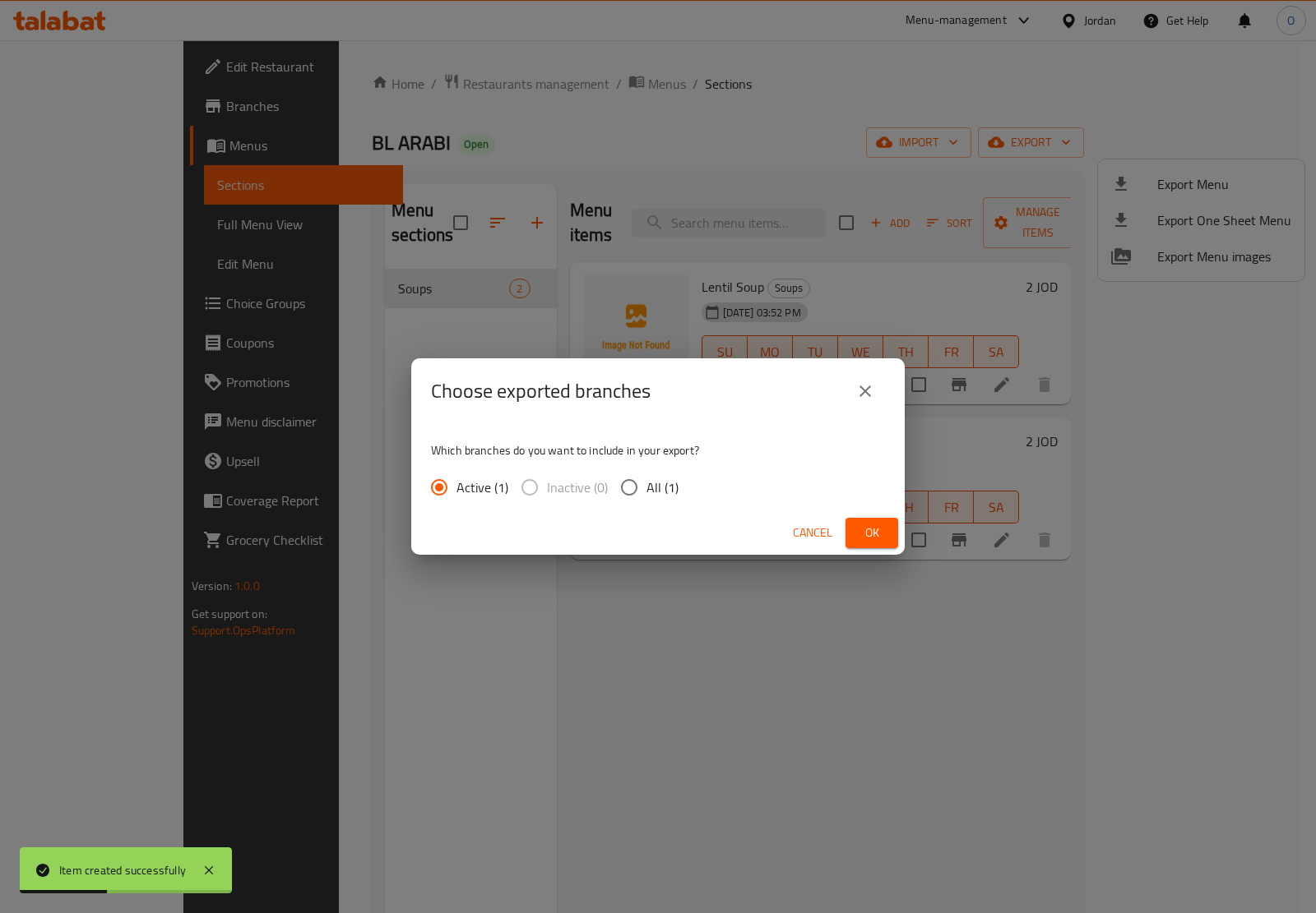
click at [866, 540] on span "Ok" at bounding box center [872, 533] width 27 height 21
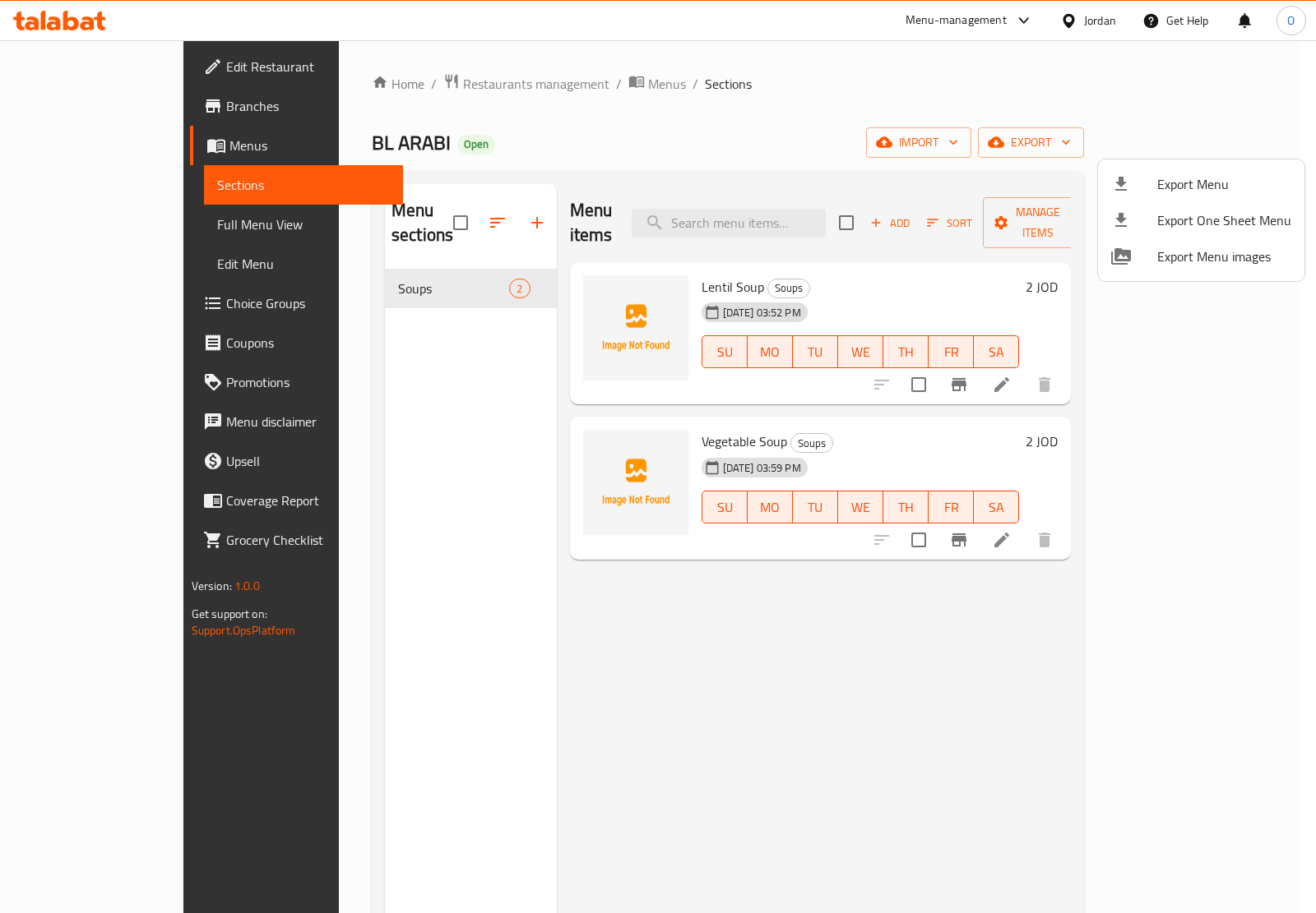
click at [1086, 7] on div at bounding box center [658, 456] width 1316 height 913
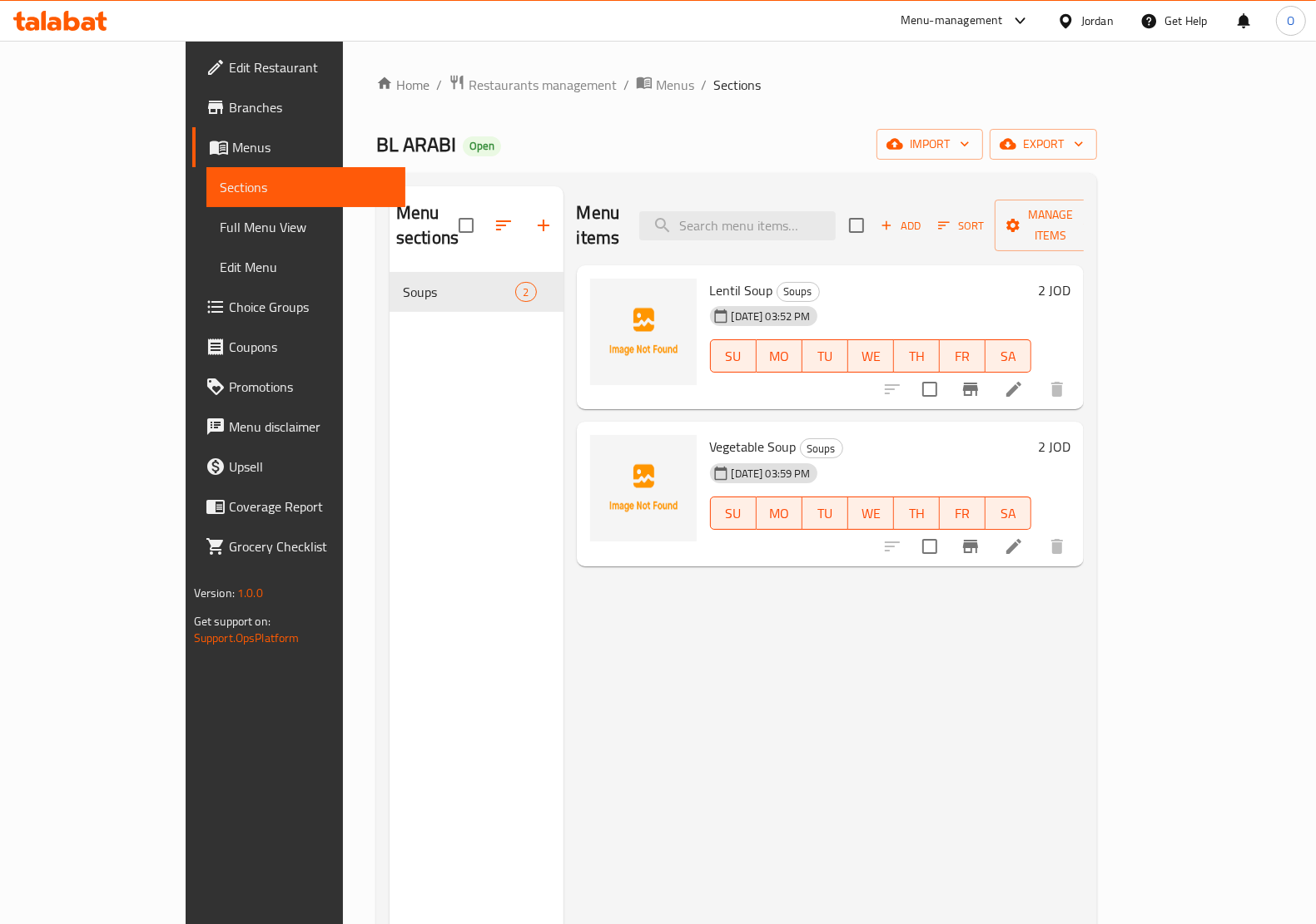
click at [1092, 23] on div "Jordan" at bounding box center [1097, 21] width 33 height 19
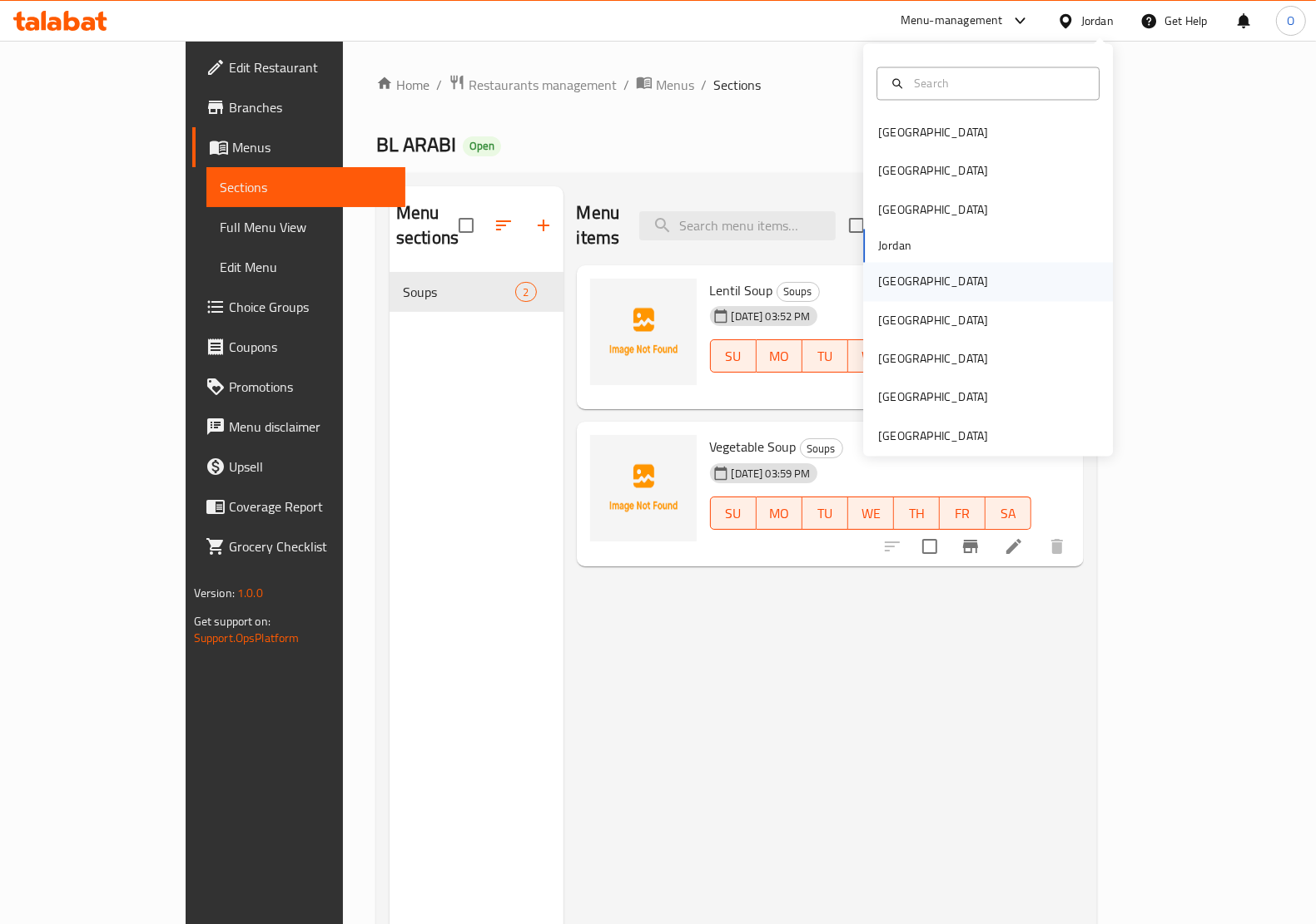
click at [926, 283] on div "[GEOGRAPHIC_DATA]" at bounding box center [988, 281] width 250 height 38
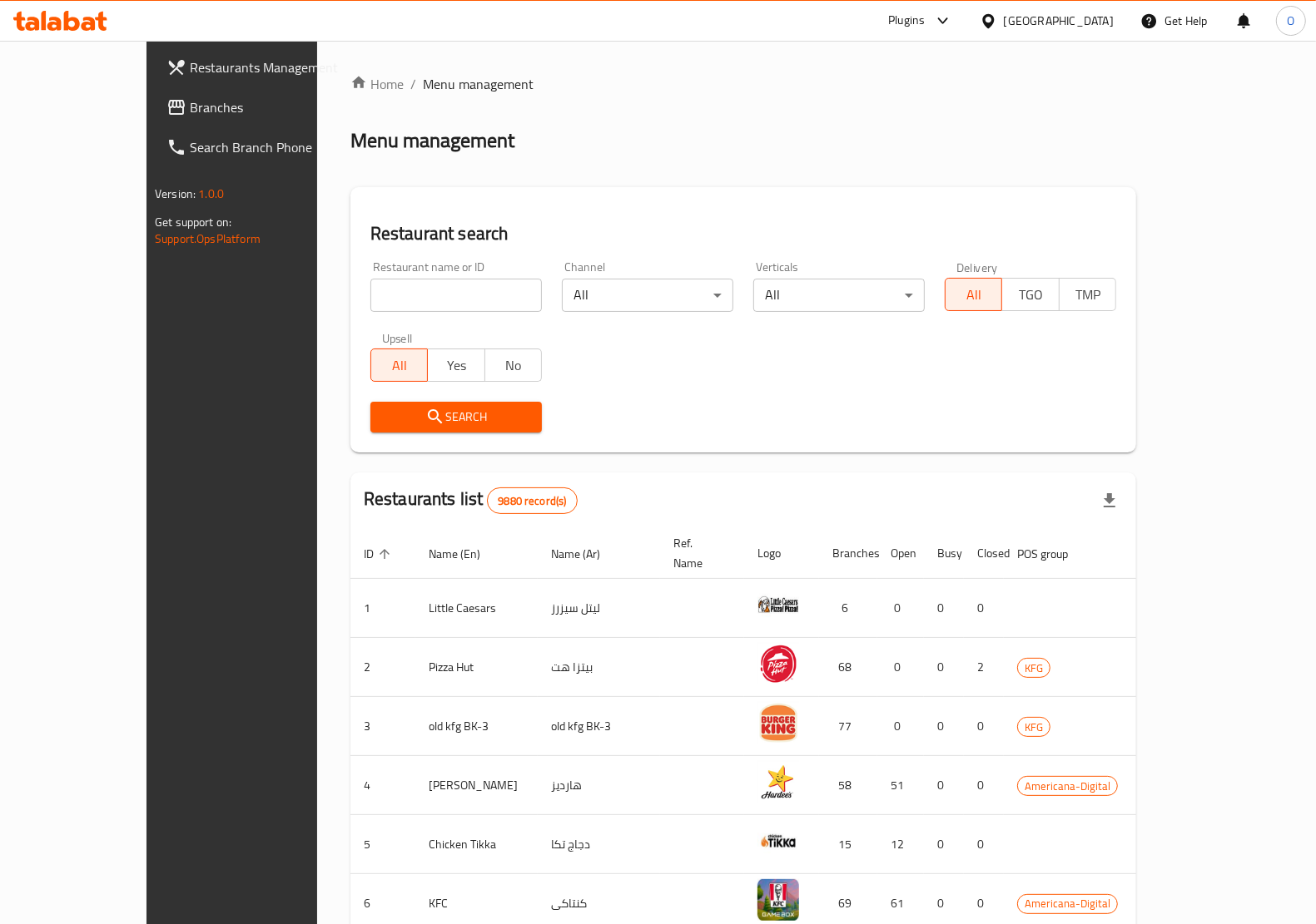
click at [189, 105] on span "Branches" at bounding box center [271, 108] width 163 height 20
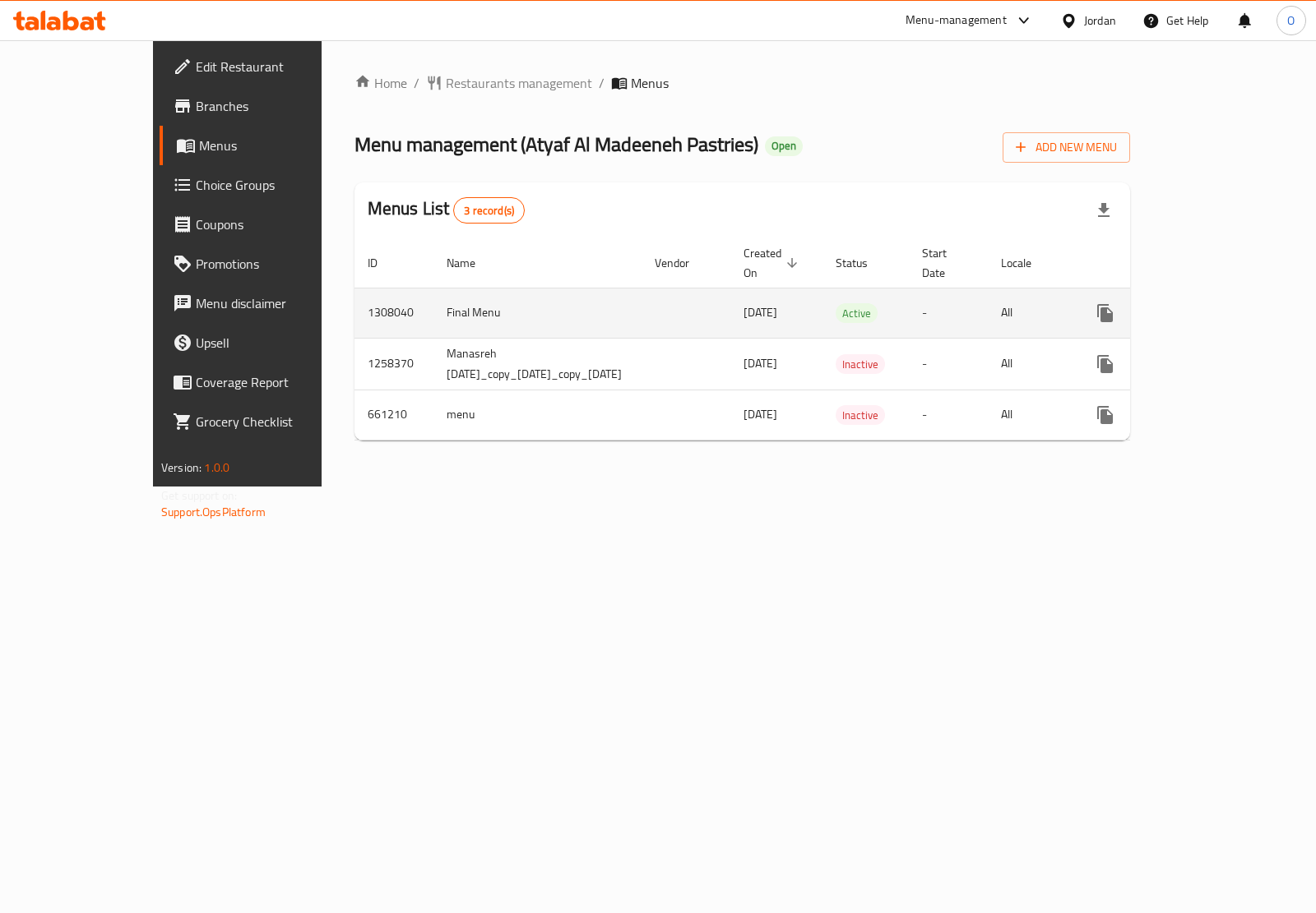
click at [1231, 306] on icon "enhanced table" at bounding box center [1224, 313] width 15 height 15
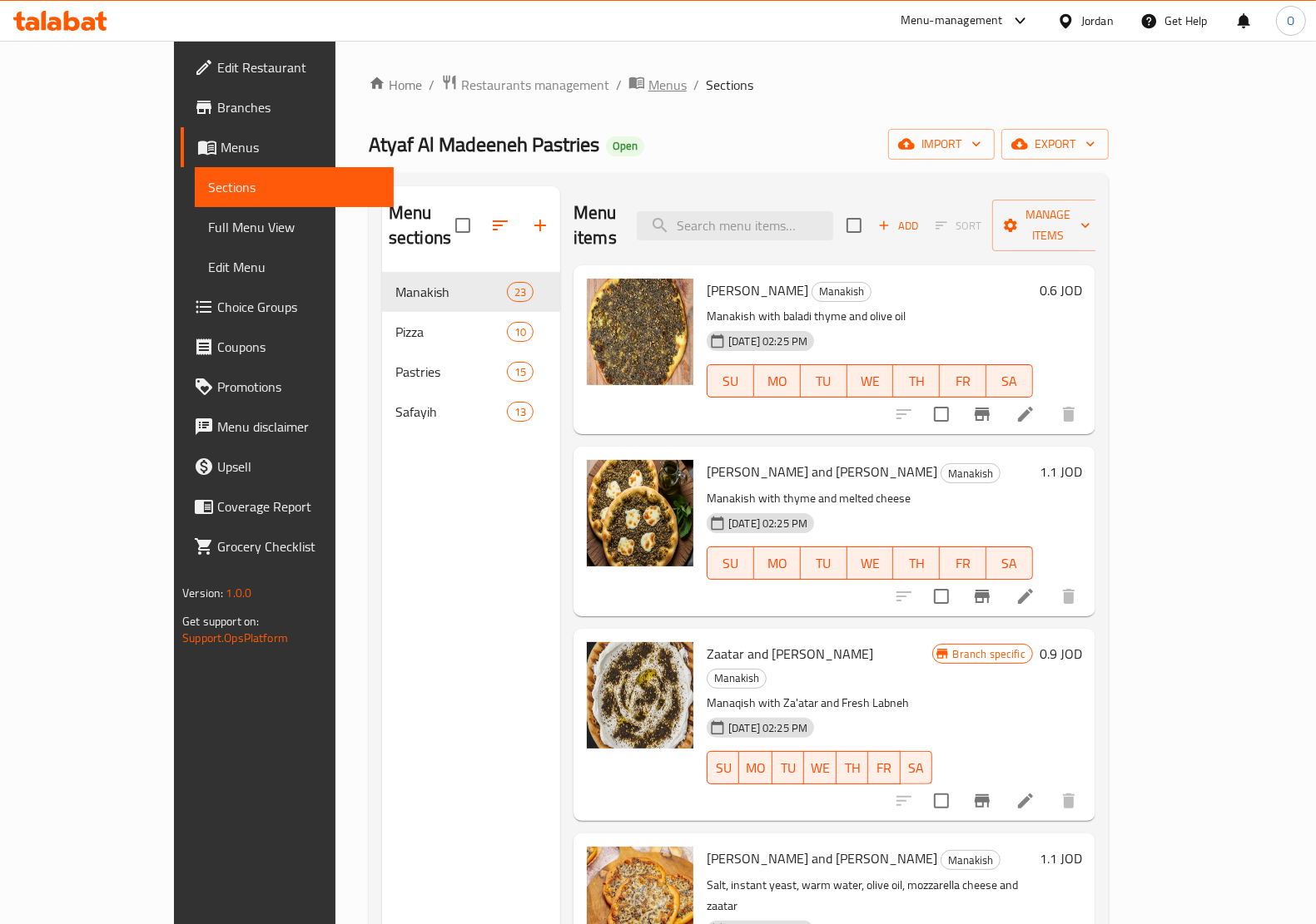
click at [648, 80] on span "Menus" at bounding box center [667, 85] width 38 height 20
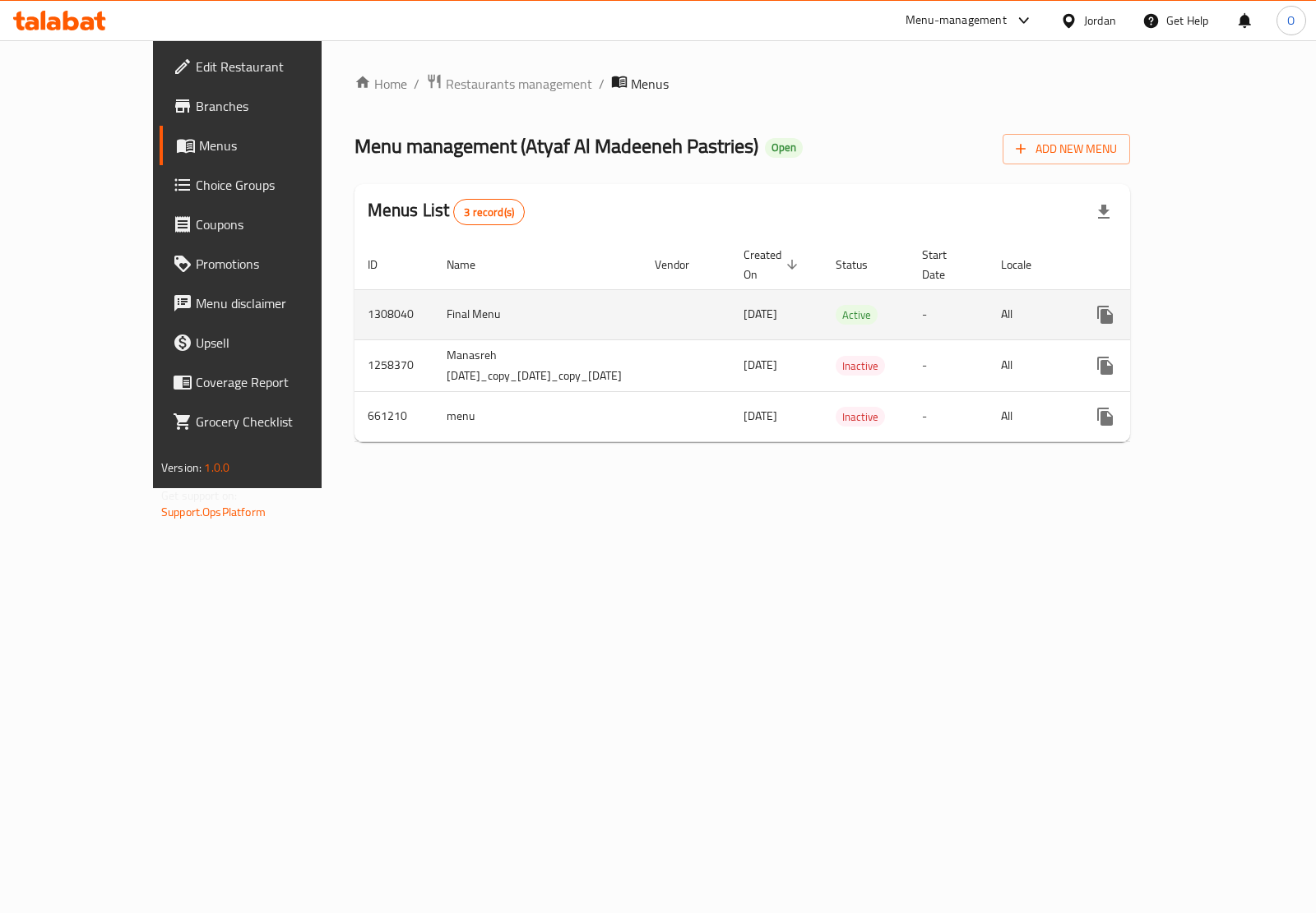
drag, startPoint x: 724, startPoint y: 300, endPoint x: 769, endPoint y: 300, distance: 45.0
click at [769, 304] on span "26/08/2025" at bounding box center [760, 314] width 34 height 22
click at [497, 299] on td "Final Menu" at bounding box center [537, 314] width 208 height 50
click at [1244, 301] on link "enhanced table" at bounding box center [1223, 314] width 39 height 39
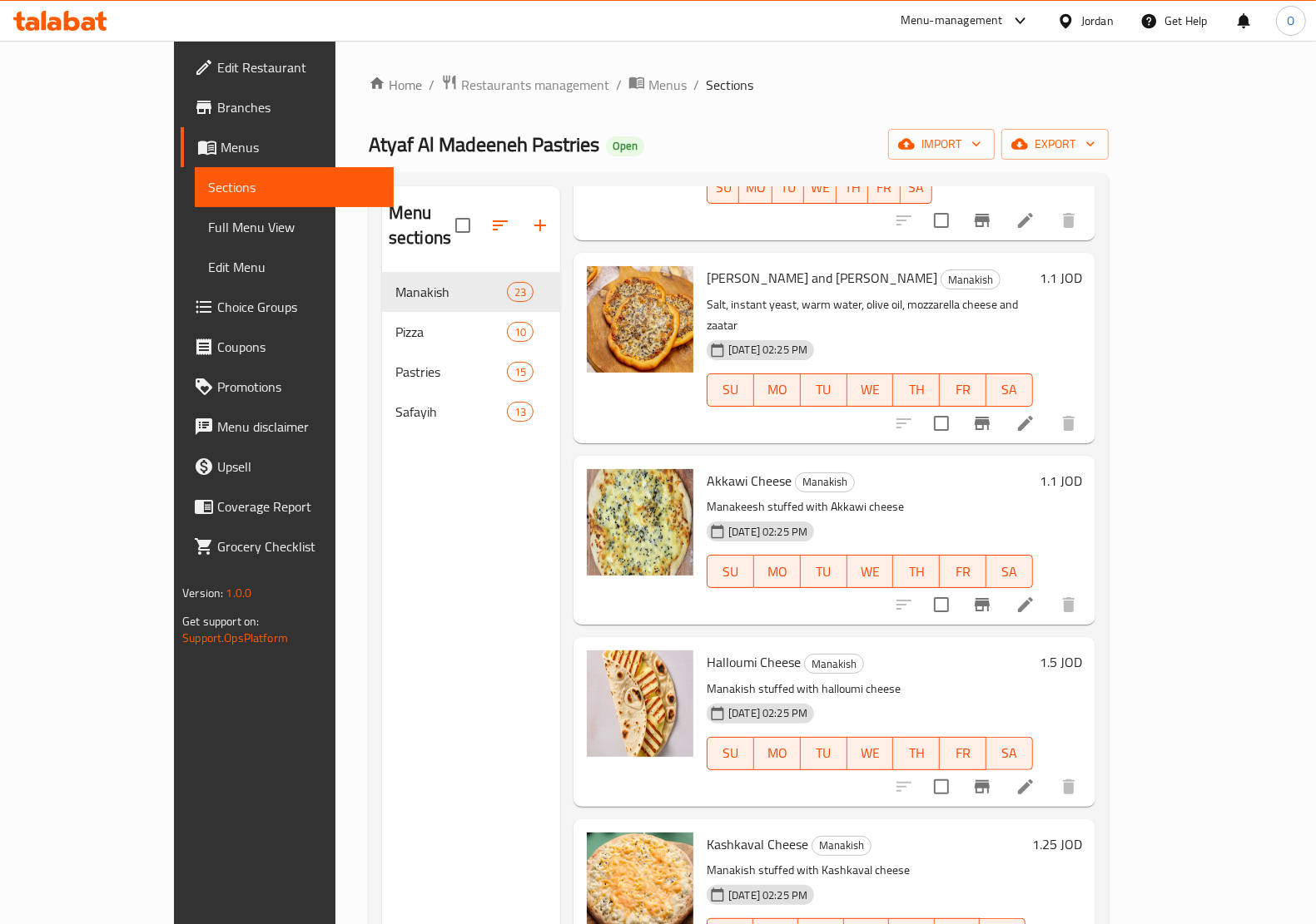
scroll to position [624, 0]
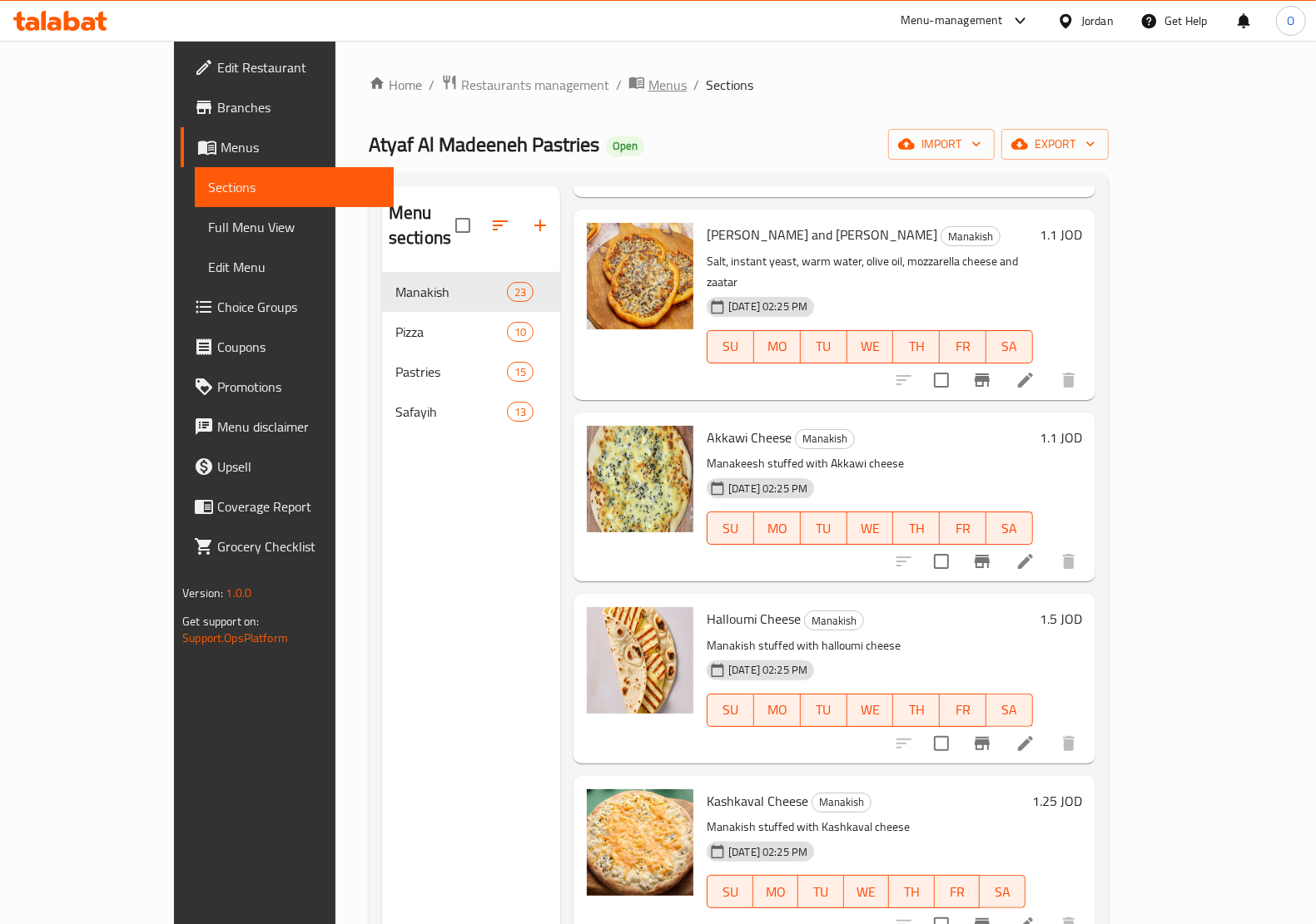
click at [648, 75] on span "Menus" at bounding box center [667, 85] width 38 height 20
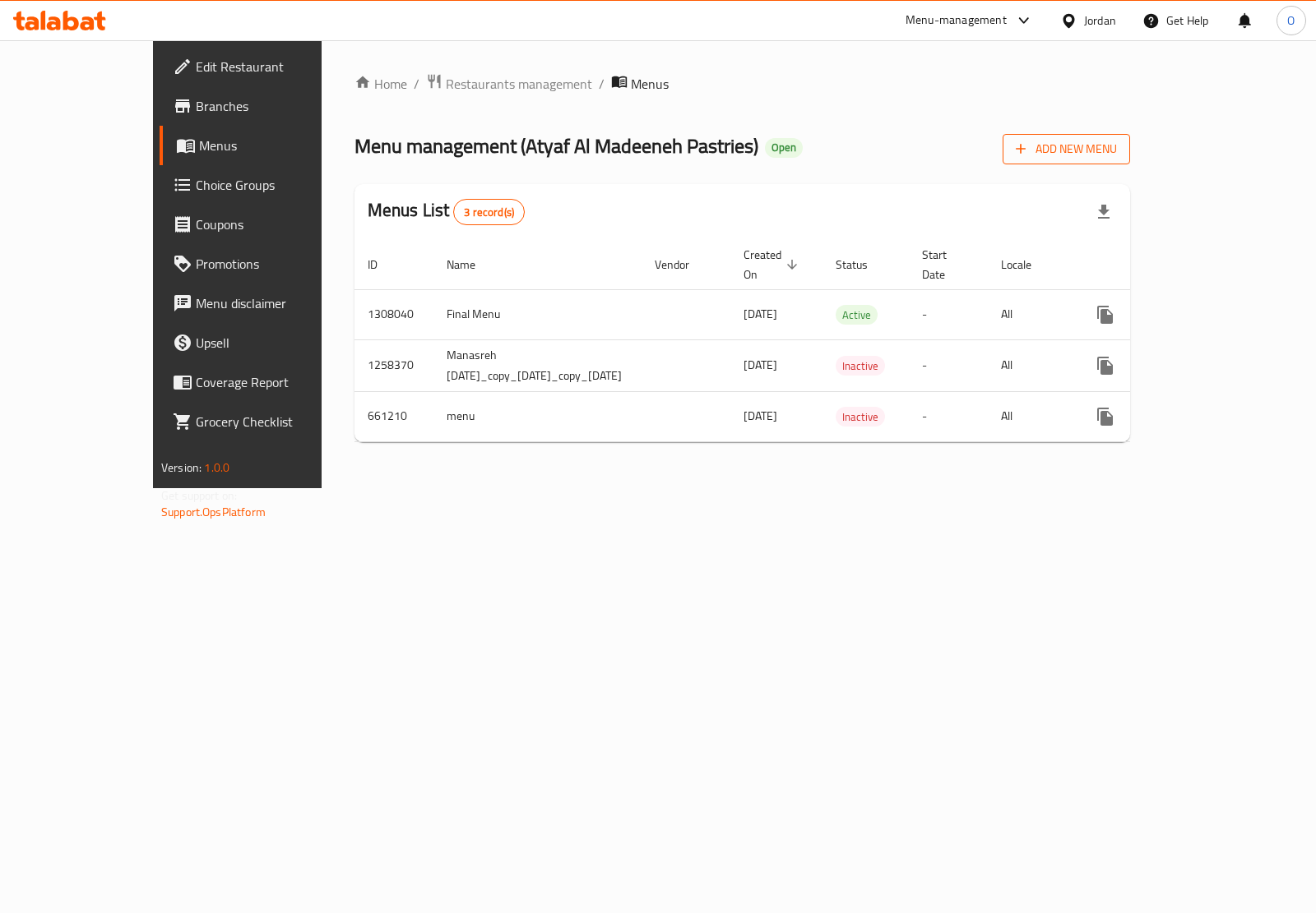
click at [1130, 160] on button "Add New Menu" at bounding box center [1066, 149] width 127 height 31
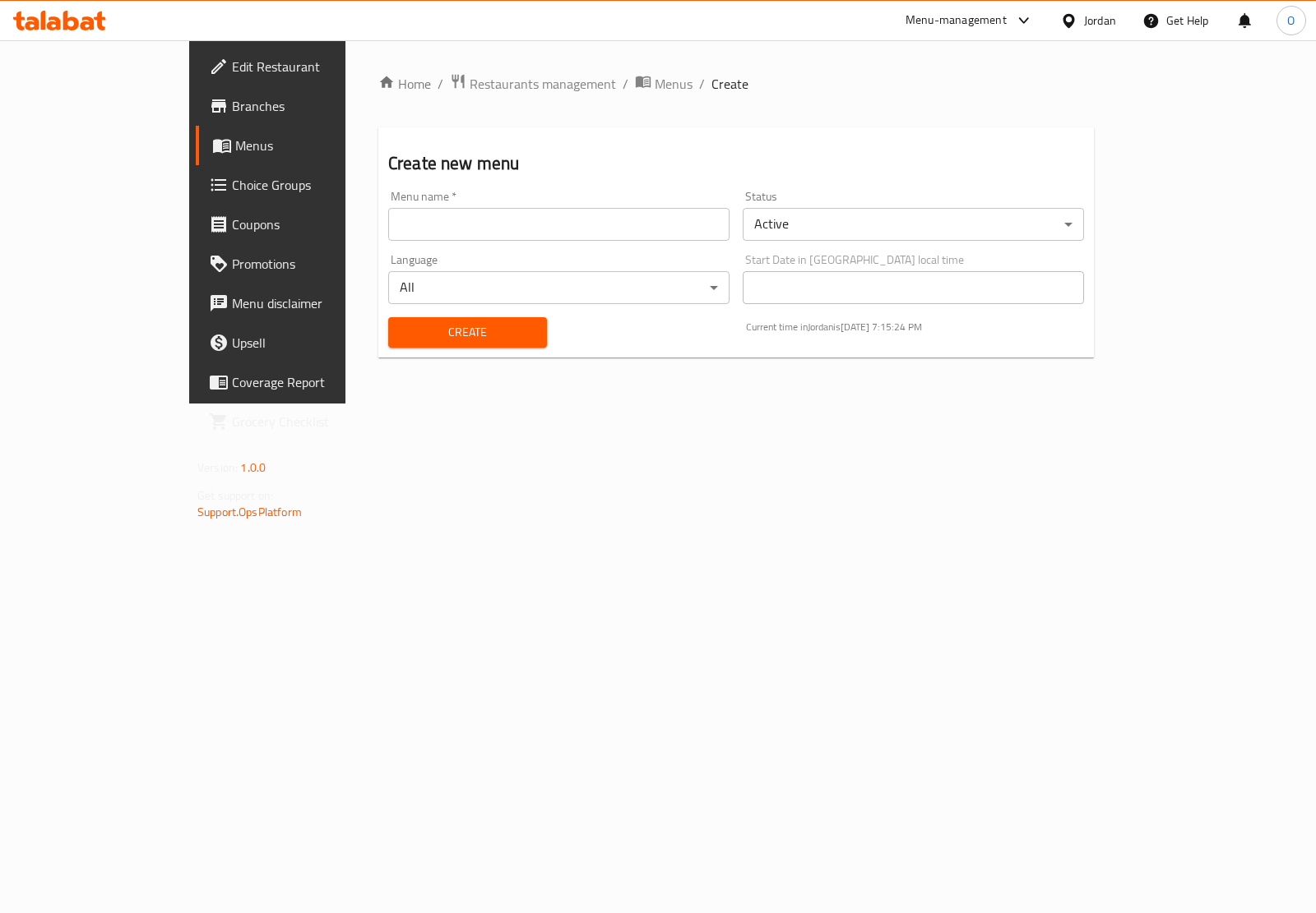
click at [881, 226] on body "​ Menu-management Jordan Get Help O Edit Restaurant Branches Menus Choice Group…" at bounding box center [658, 476] width 1316 height 873
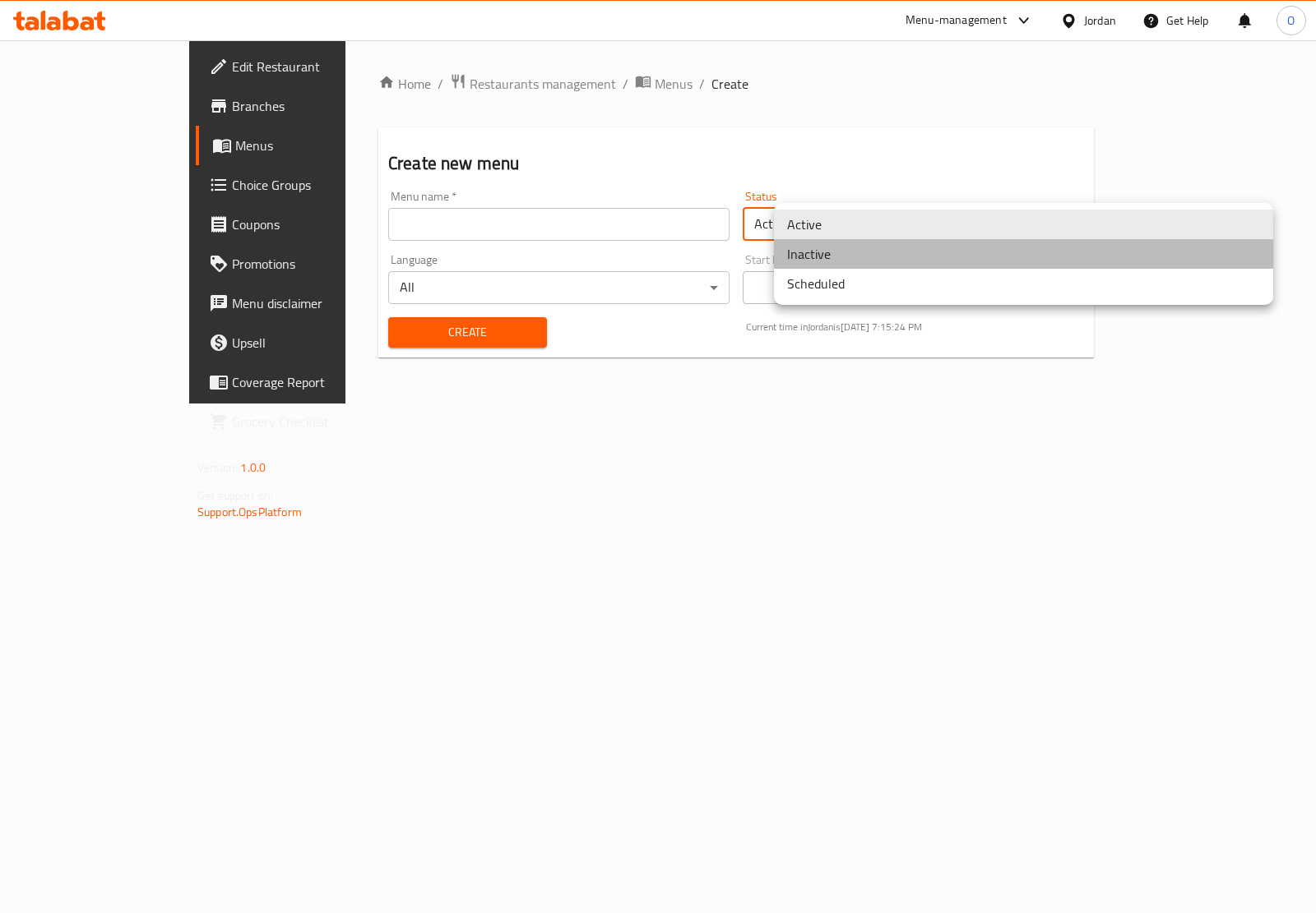
click at [856, 245] on li "Inactive" at bounding box center [1023, 254] width 499 height 30
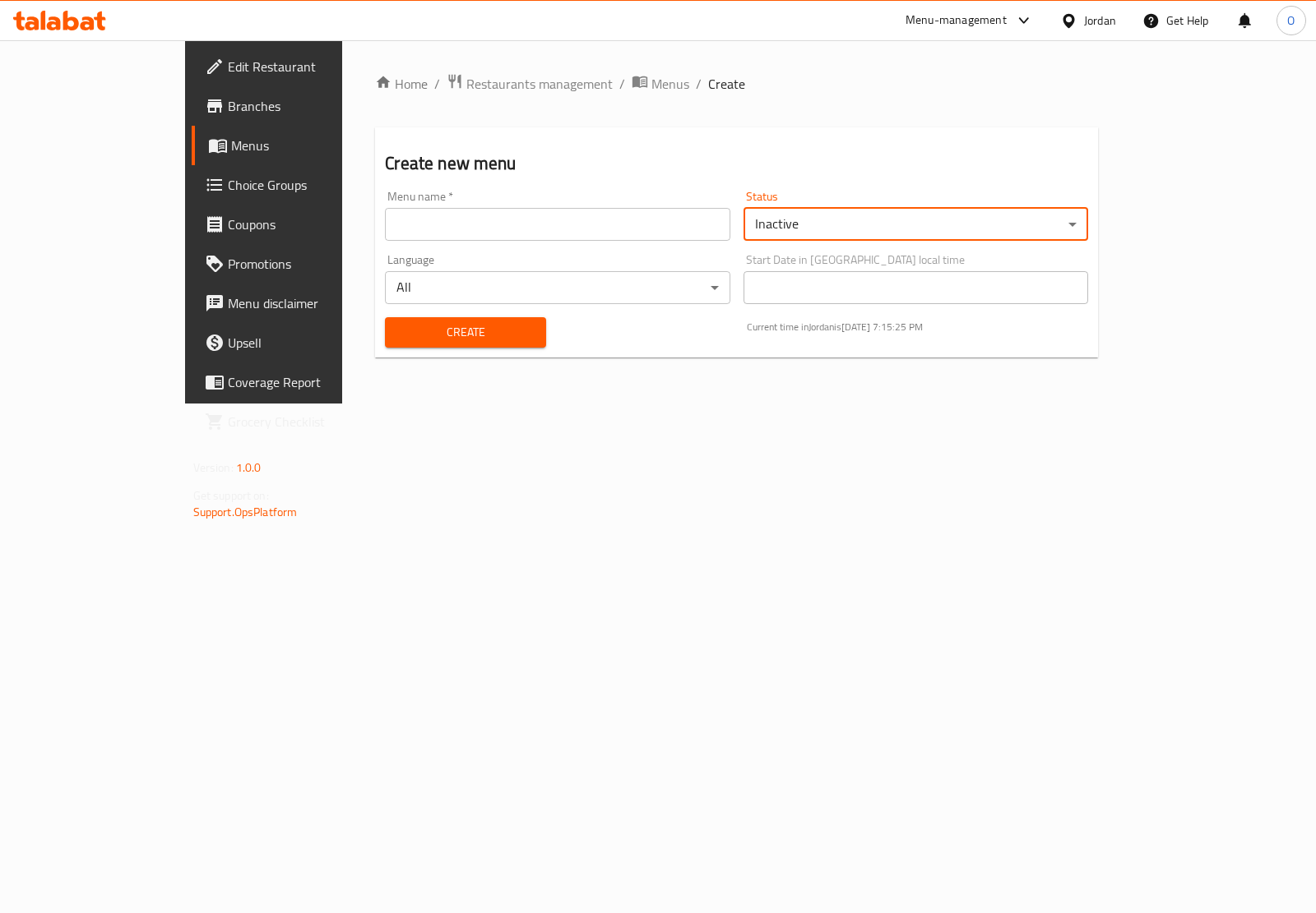
click at [562, 208] on input "text" at bounding box center [557, 225] width 345 height 33
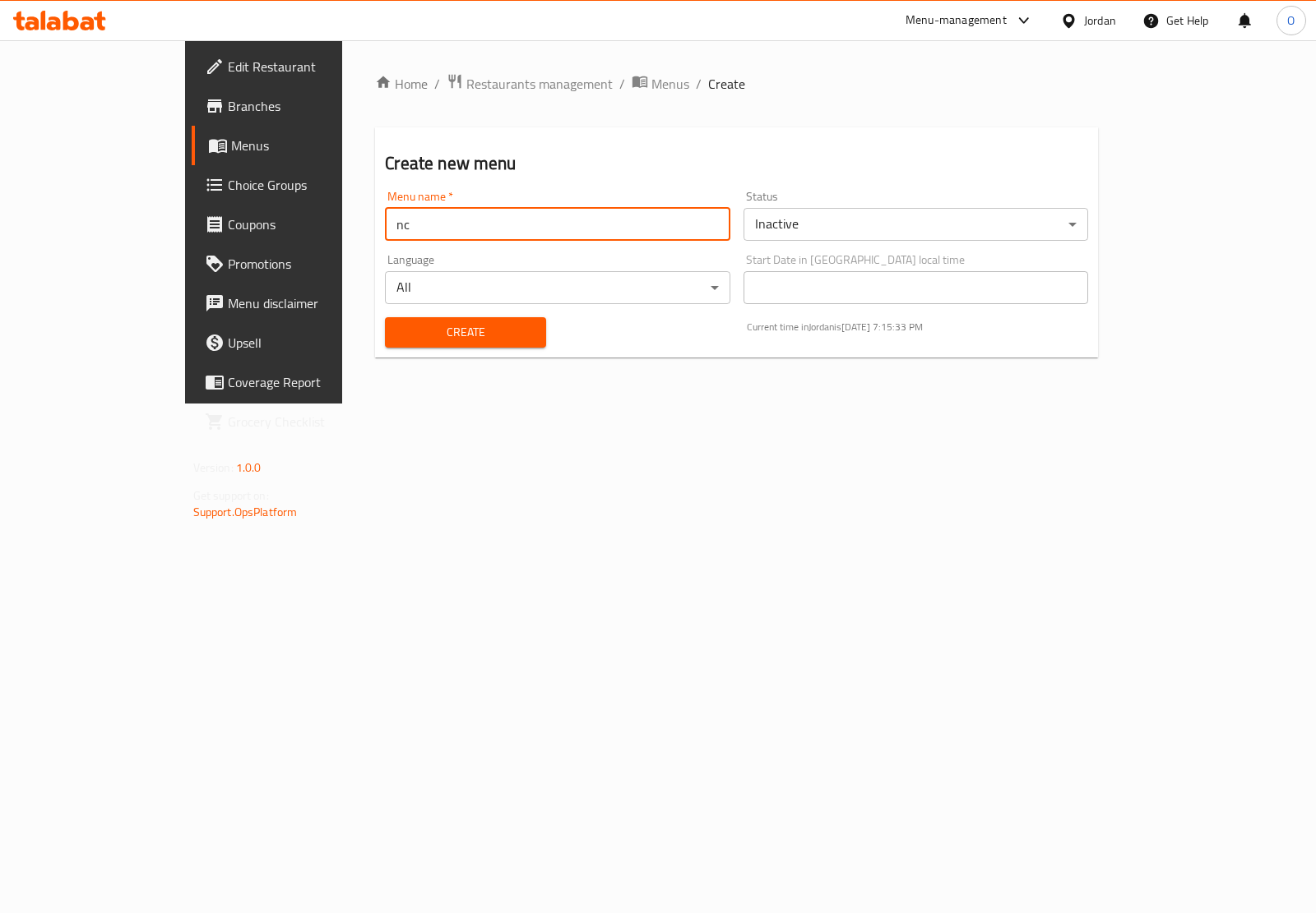
paste input "341479175"
type input "nc 341479175"
click at [385, 346] on button "Create" at bounding box center [466, 333] width 161 height 31
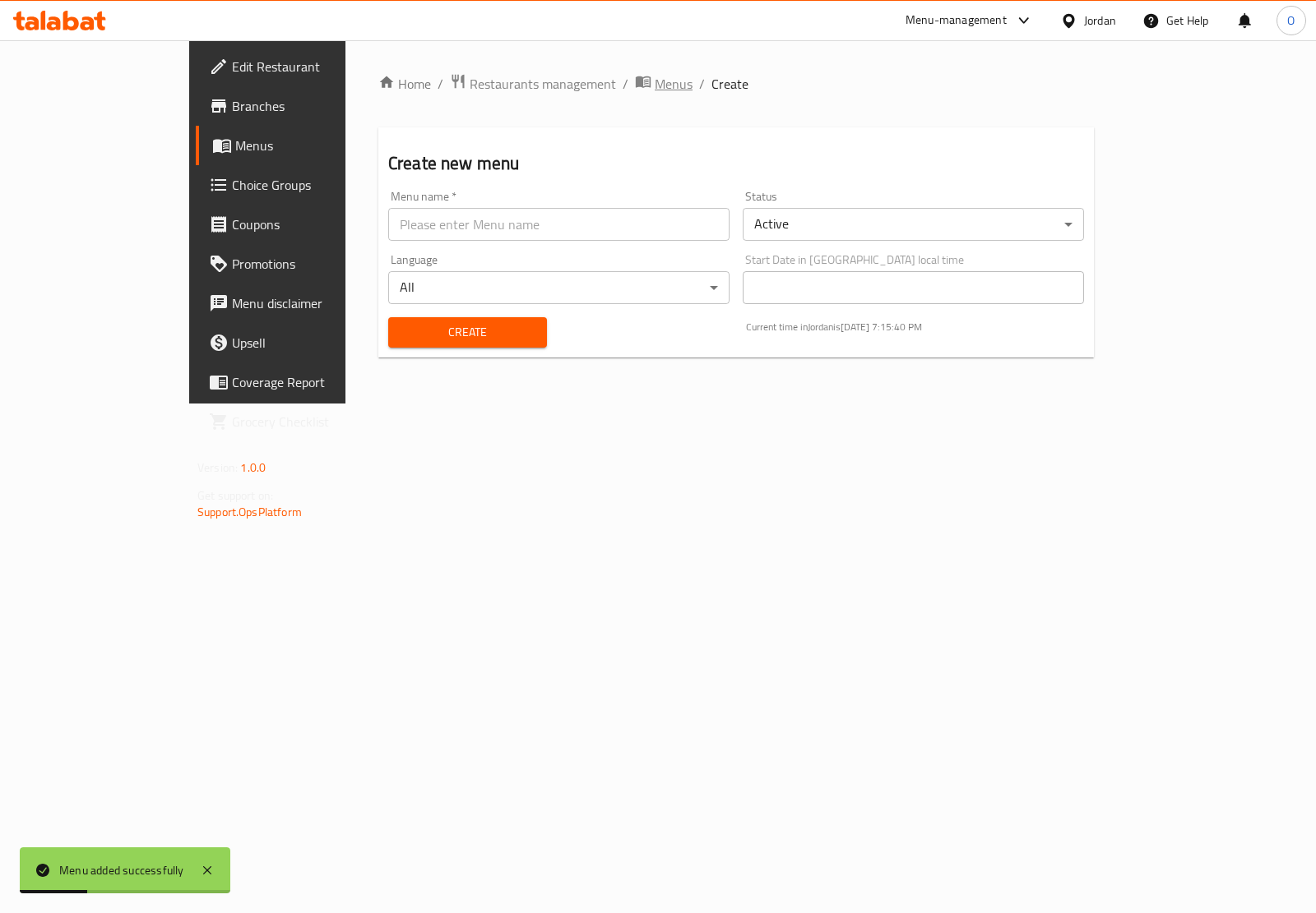
click at [655, 85] on span "Menus" at bounding box center [673, 84] width 37 height 20
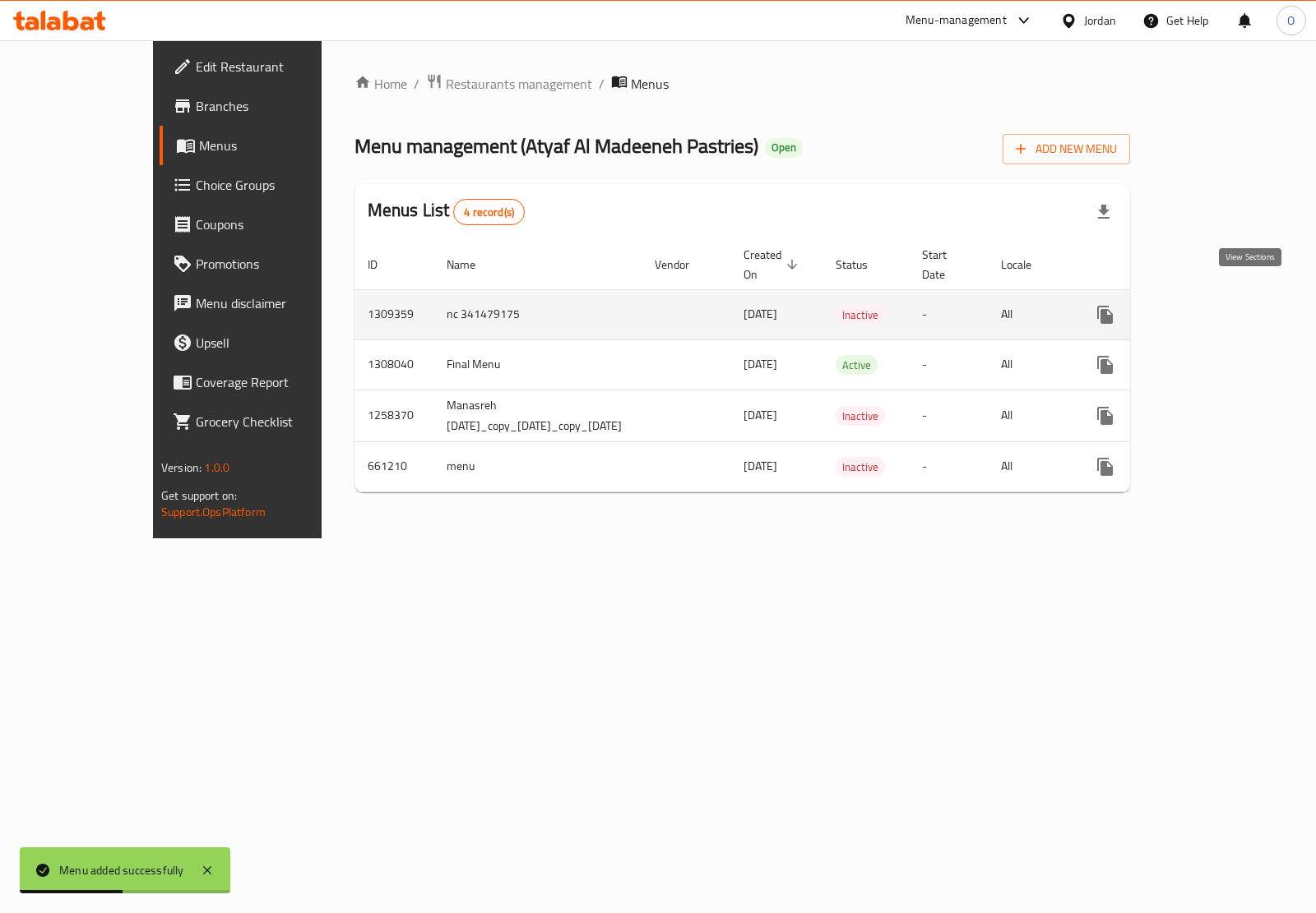
click at [1231, 308] on icon "enhanced table" at bounding box center [1224, 315] width 15 height 15
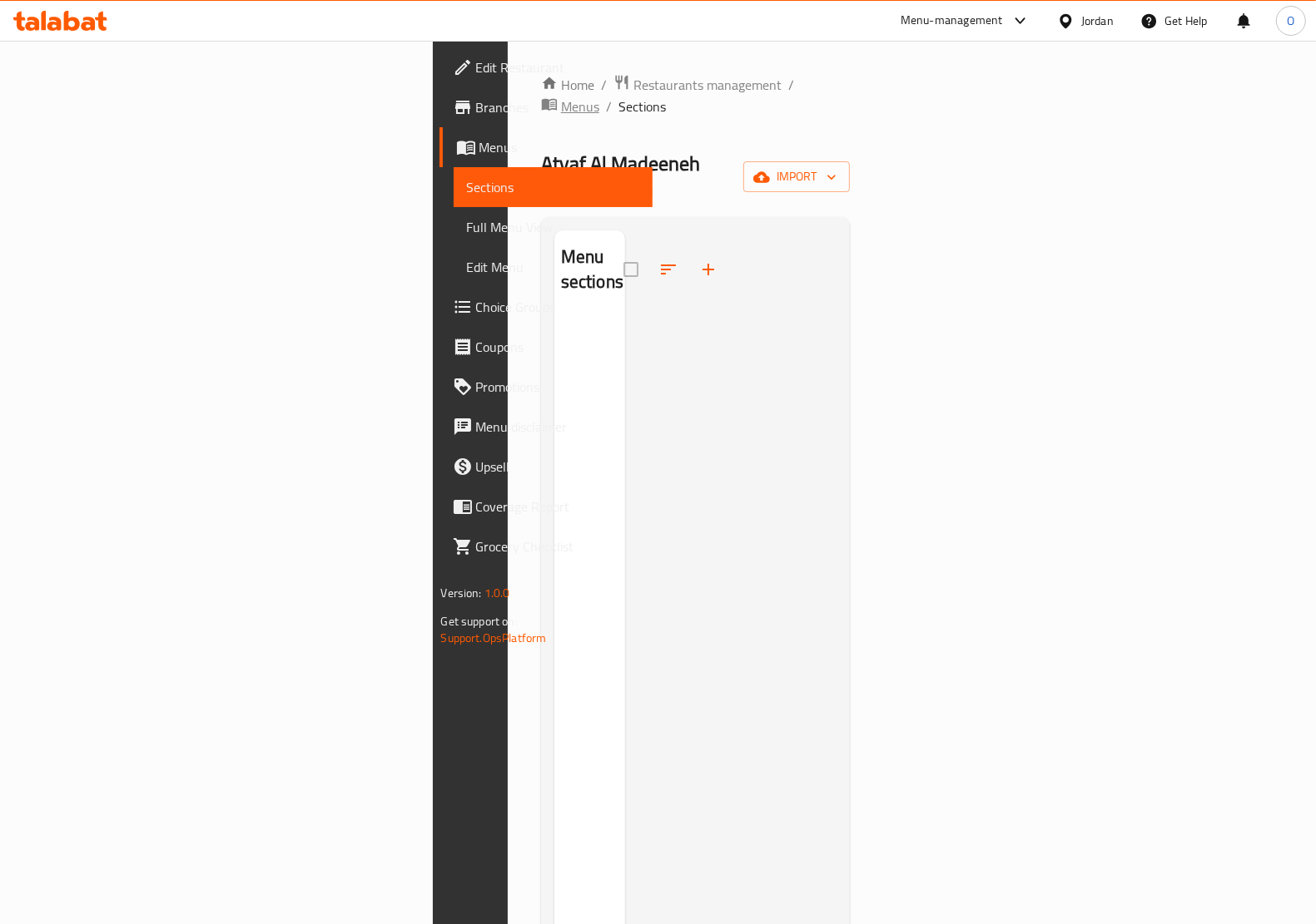
click at [561, 97] on span "Menus" at bounding box center [579, 107] width 38 height 20
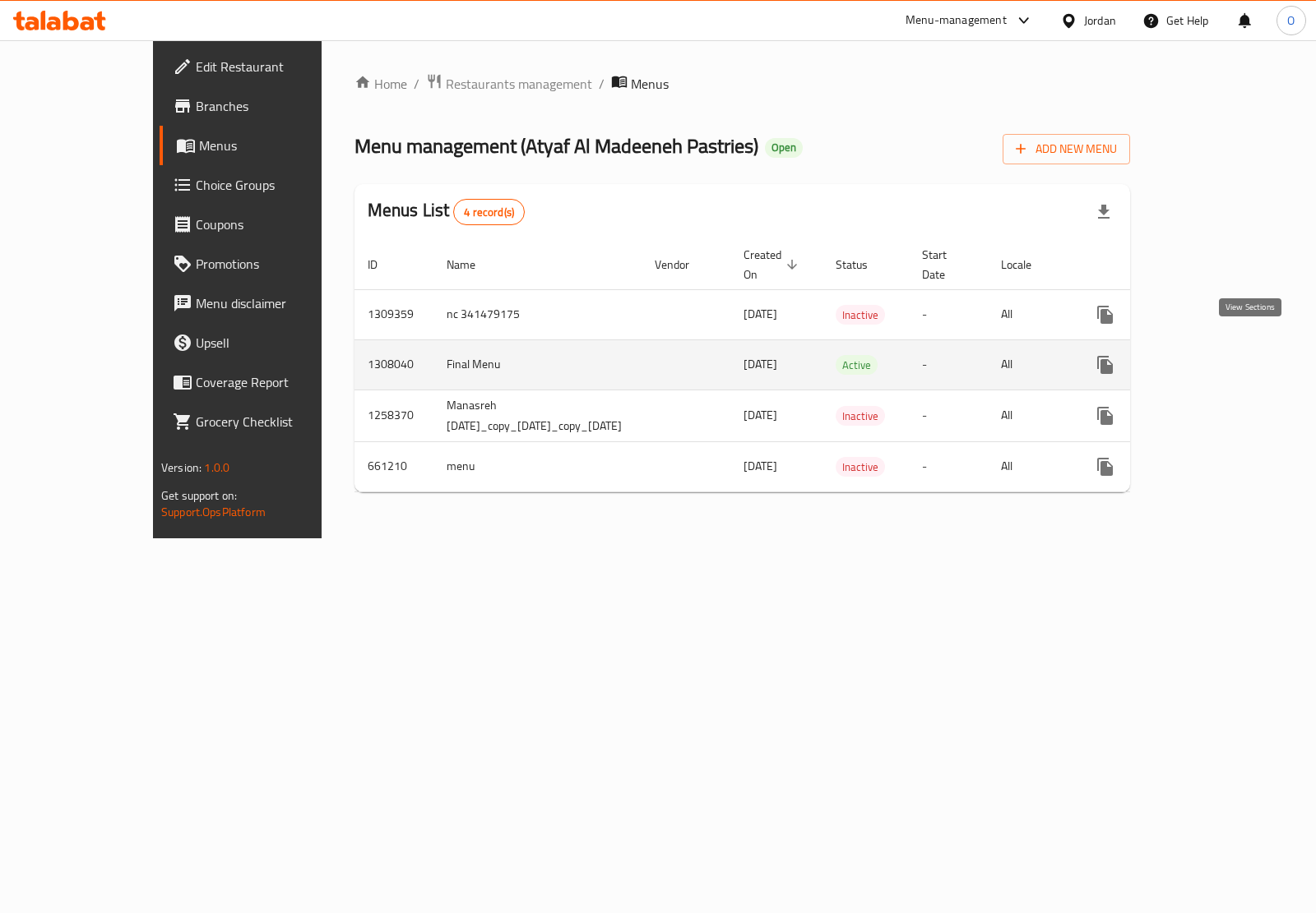
click at [1234, 355] on icon "enhanced table" at bounding box center [1224, 365] width 20 height 20
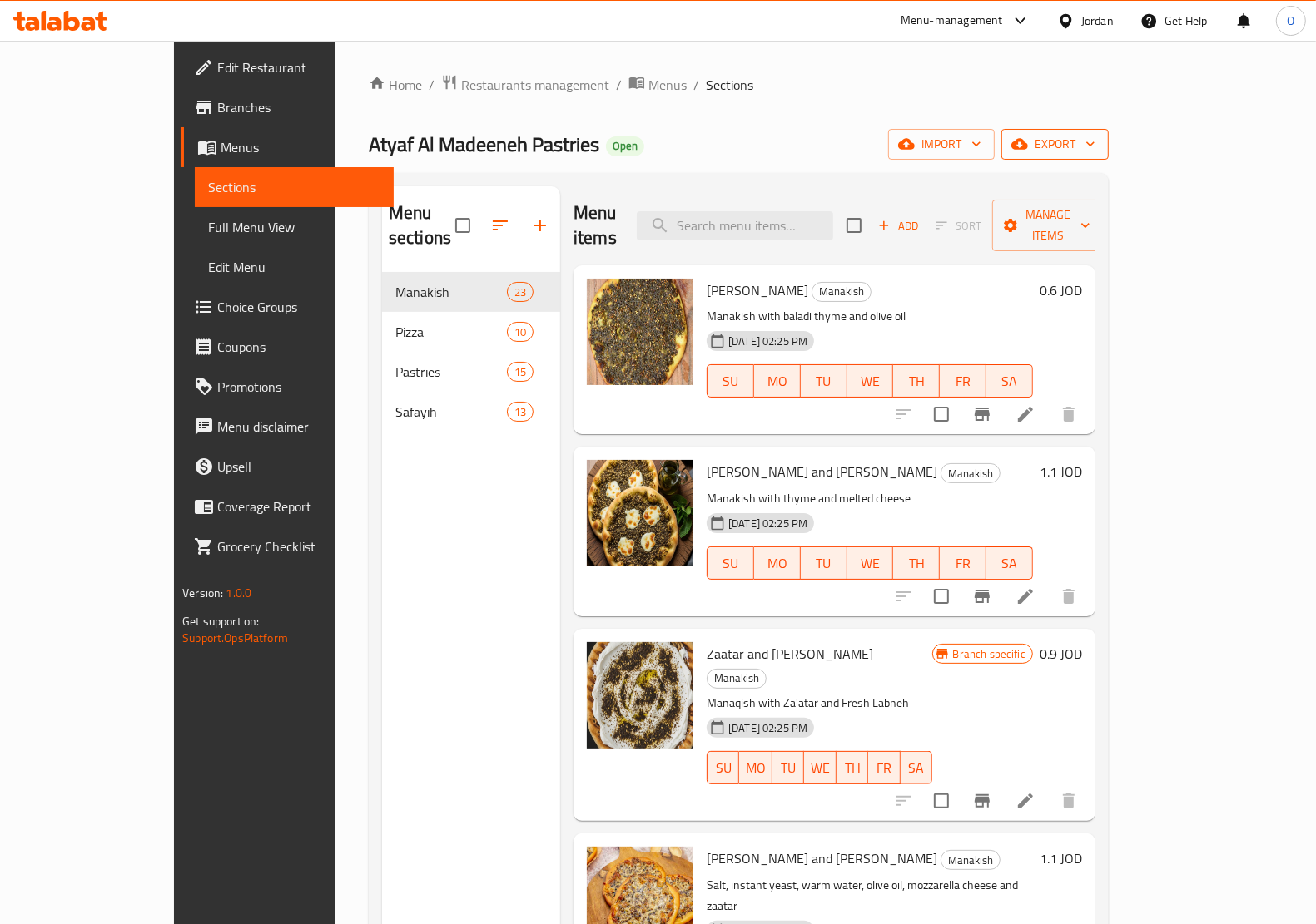
click at [1095, 155] on span "export" at bounding box center [1055, 144] width 81 height 21
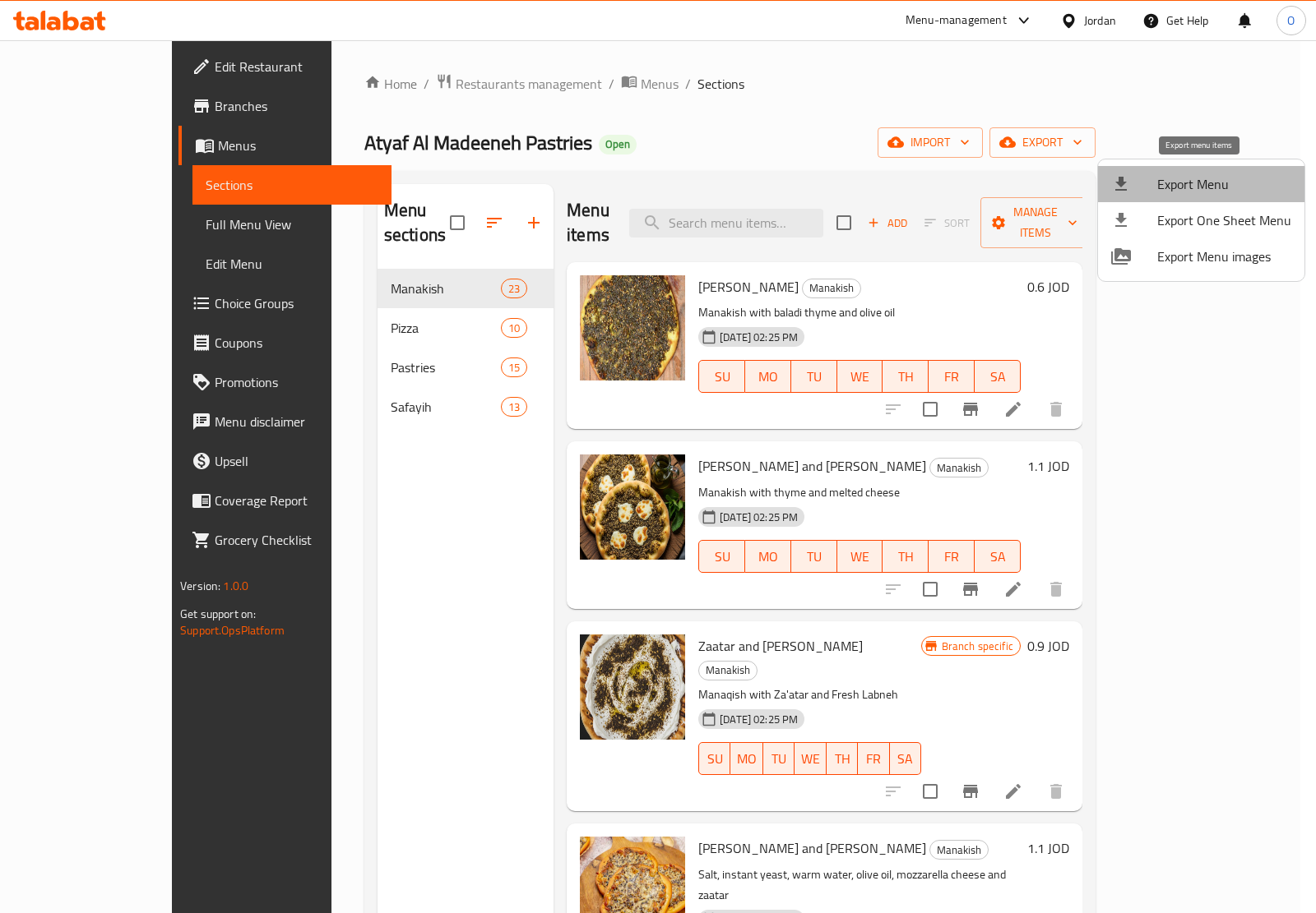
click at [1210, 178] on span "Export Menu" at bounding box center [1224, 185] width 134 height 20
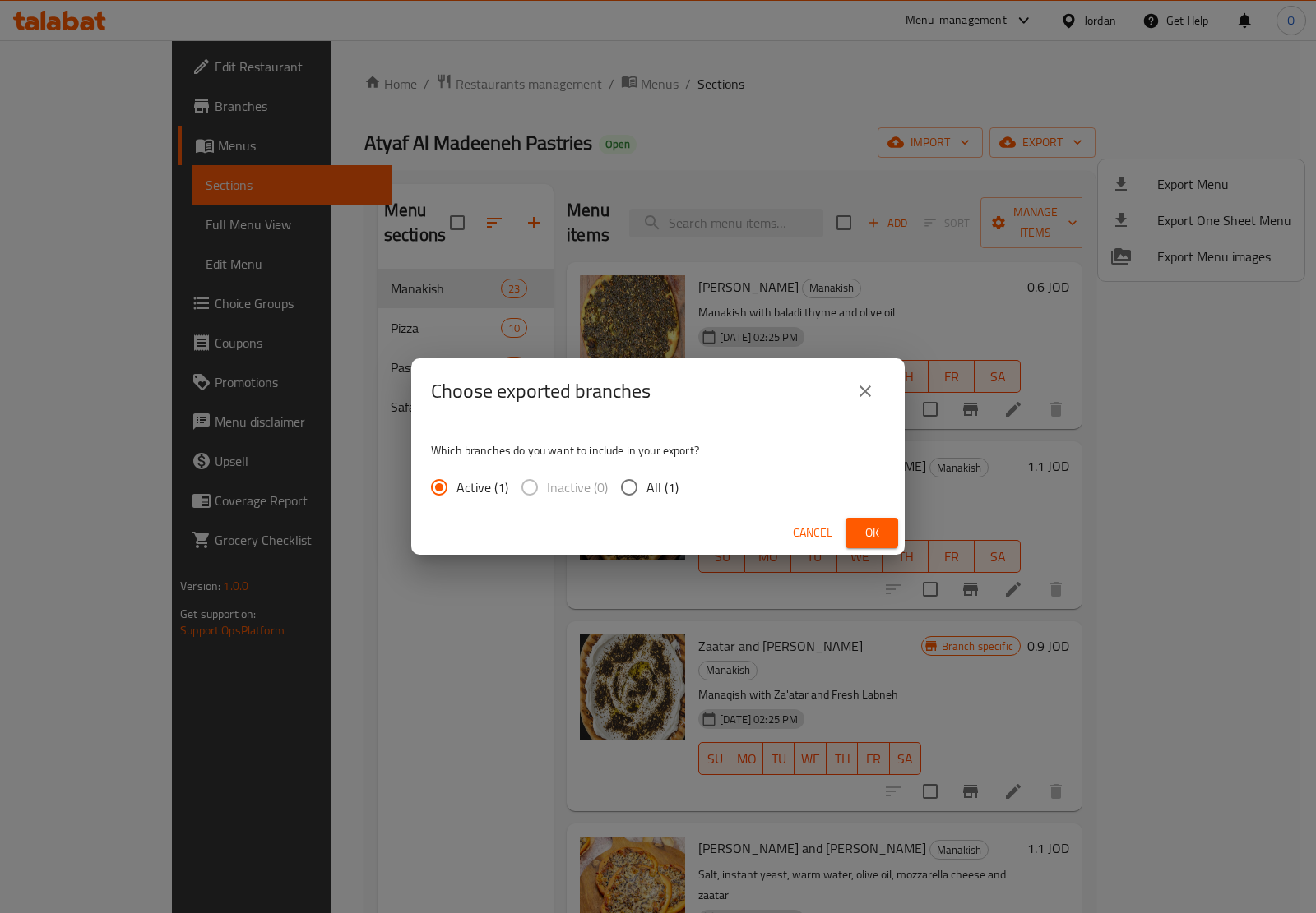
click at [888, 549] on div "Cancel Ok" at bounding box center [657, 533] width 493 height 43
click at [884, 528] on span "Ok" at bounding box center [872, 533] width 27 height 21
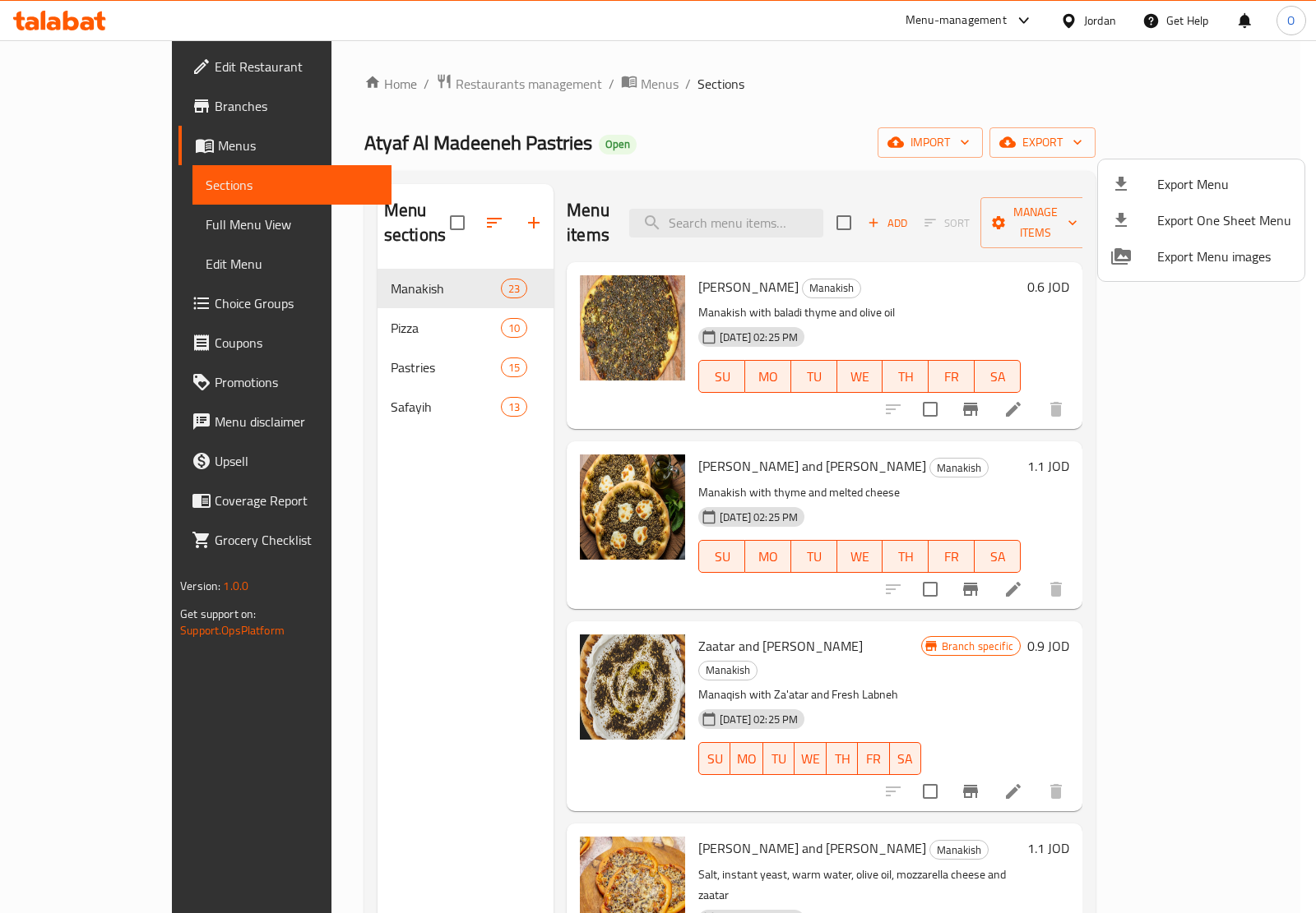
click at [555, 72] on div at bounding box center [658, 456] width 1316 height 913
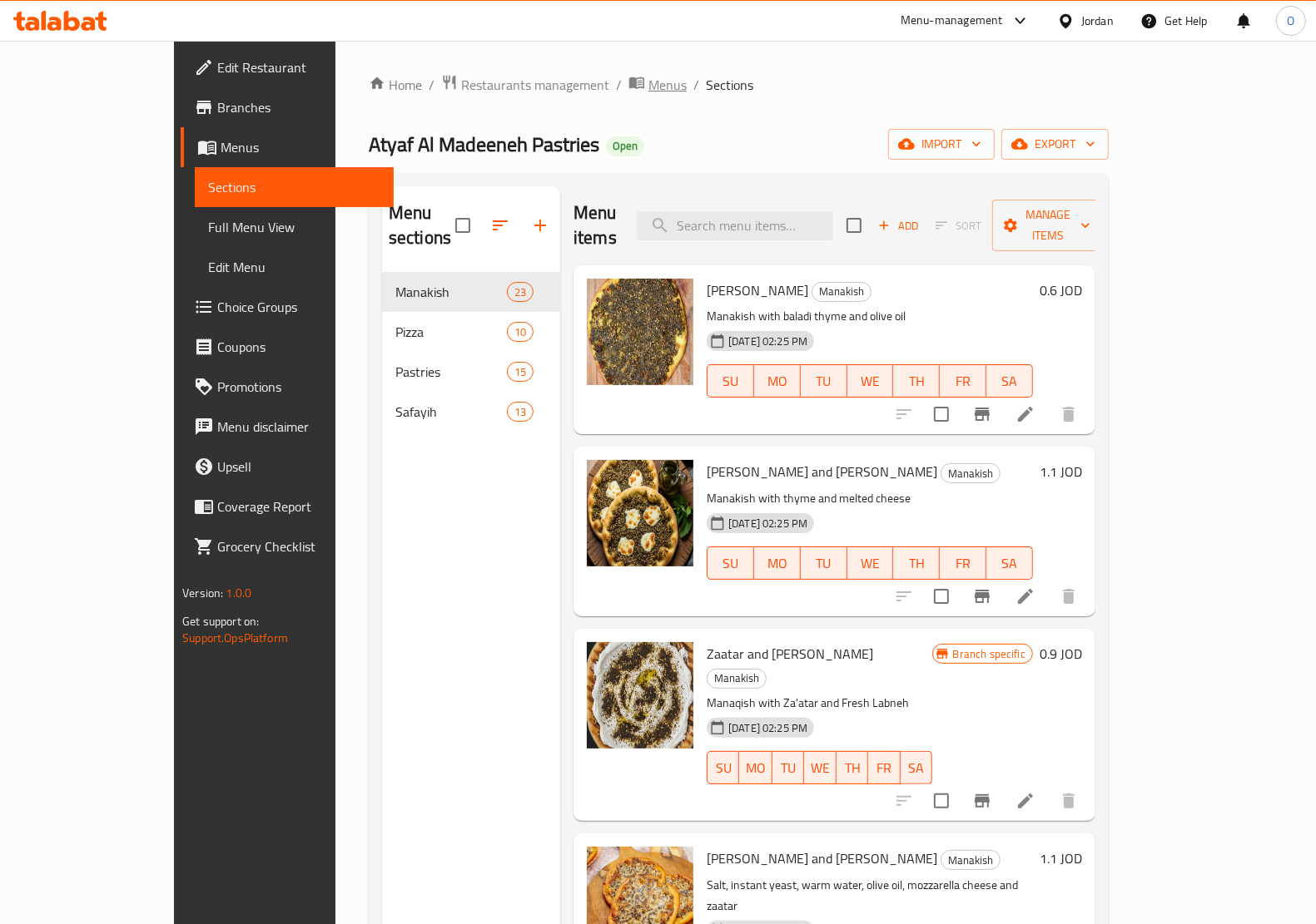
click at [648, 76] on span "Menus" at bounding box center [667, 85] width 38 height 20
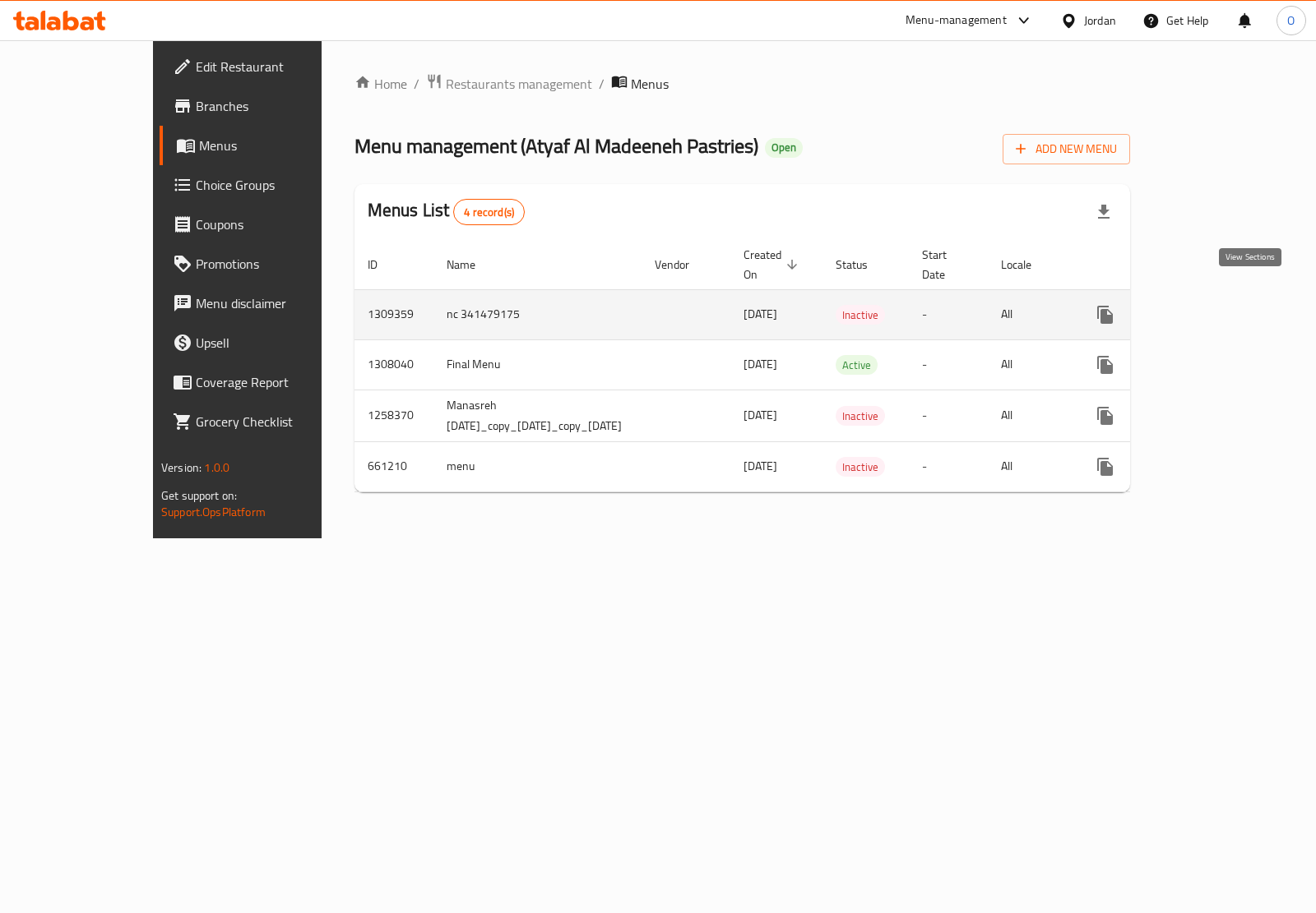
click at [1234, 305] on icon "enhanced table" at bounding box center [1224, 315] width 20 height 20
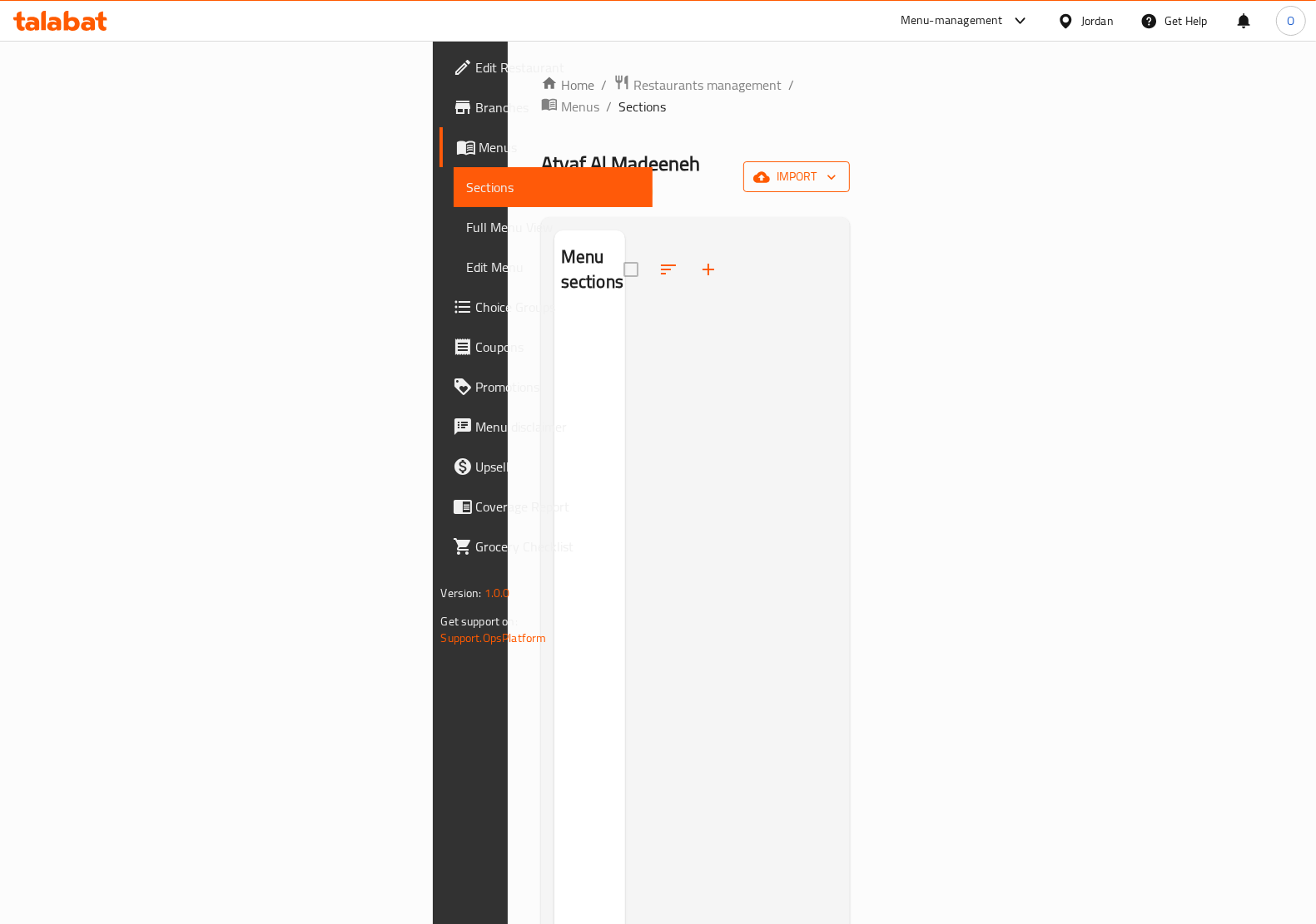
click at [850, 162] on button "import" at bounding box center [797, 177] width 107 height 31
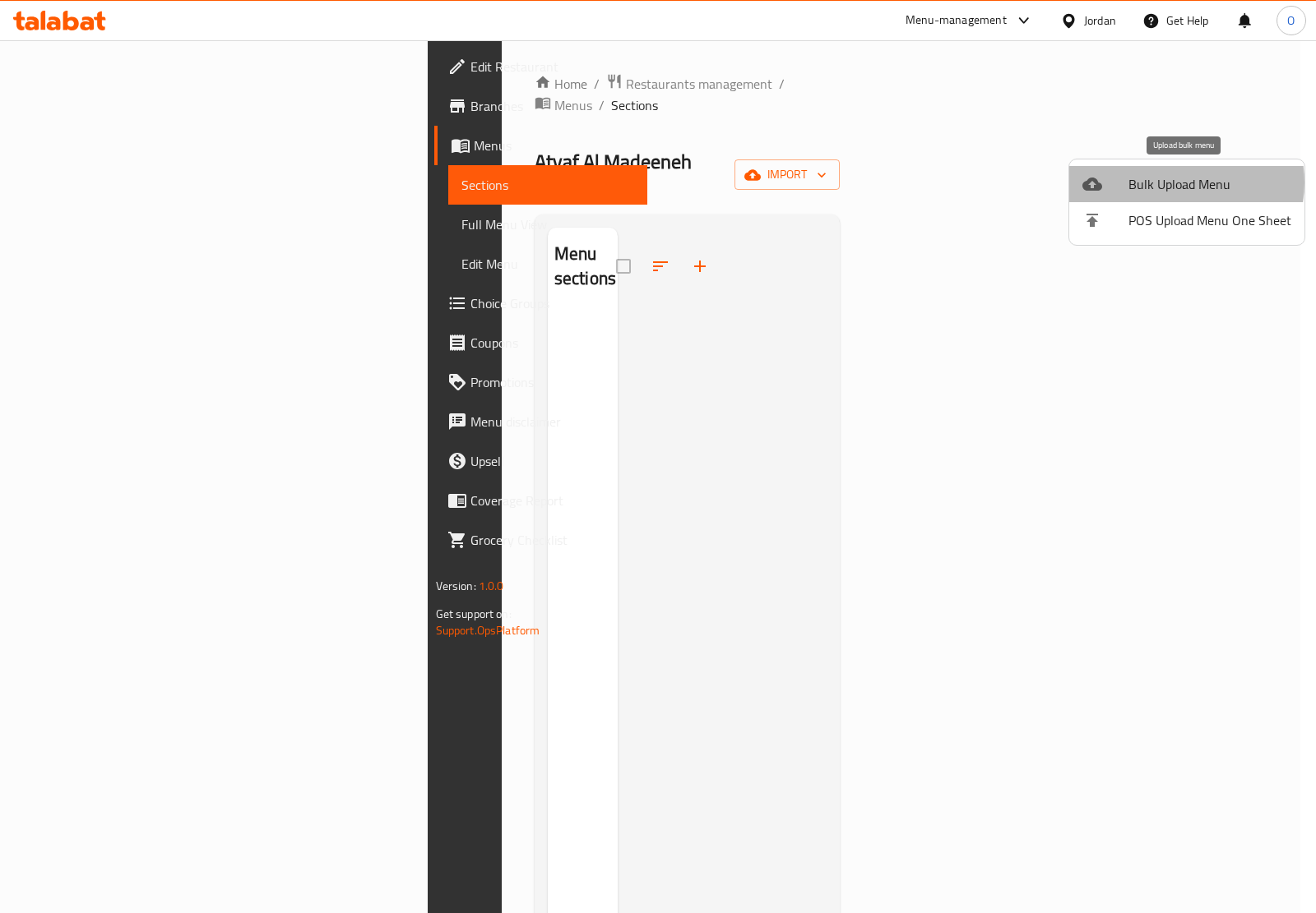
click at [1175, 182] on span "Bulk Upload Menu" at bounding box center [1210, 185] width 163 height 20
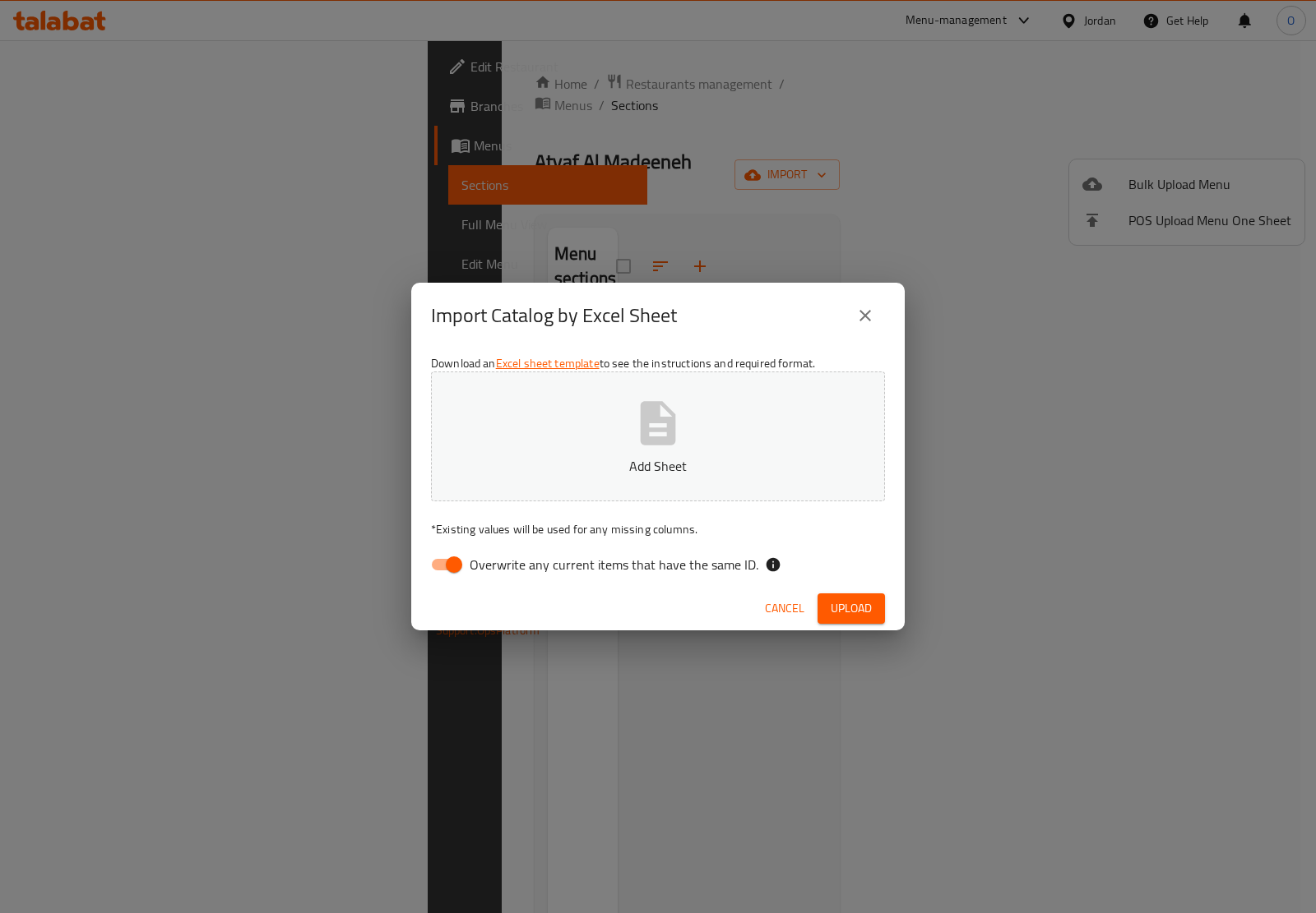
click at [455, 571] on input "Overwrite any current items that have the same ID." at bounding box center [453, 565] width 94 height 32
click at [449, 565] on input "Overwrite any current items that have the same ID." at bounding box center [438, 565] width 94 height 32
click at [646, 423] on icon "button" at bounding box center [658, 422] width 36 height 43
click at [448, 559] on input "Overwrite any current items that have the same ID." at bounding box center [453, 565] width 94 height 32
checkbox input "false"
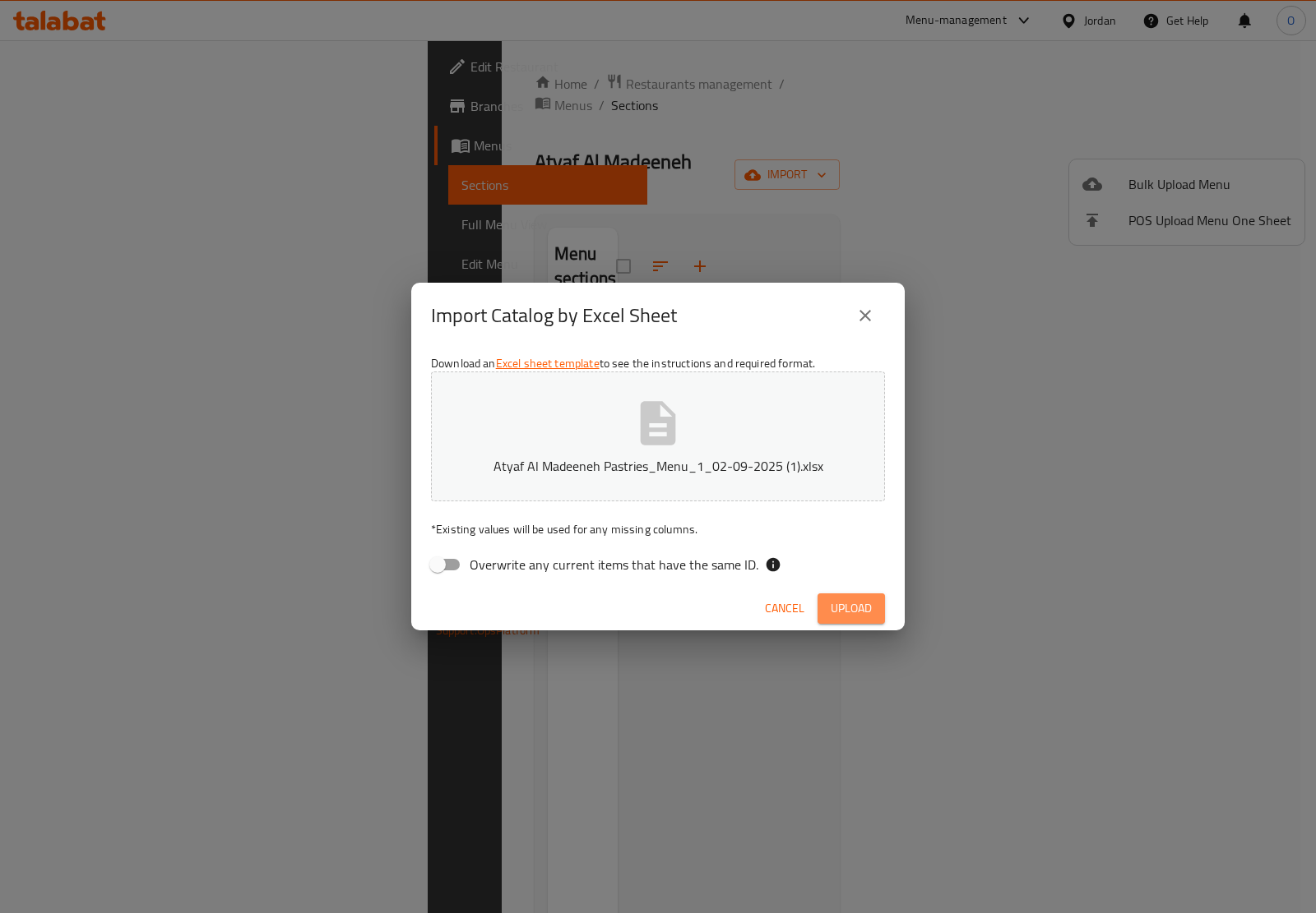
click at [847, 606] on span "Upload" at bounding box center [850, 609] width 41 height 21
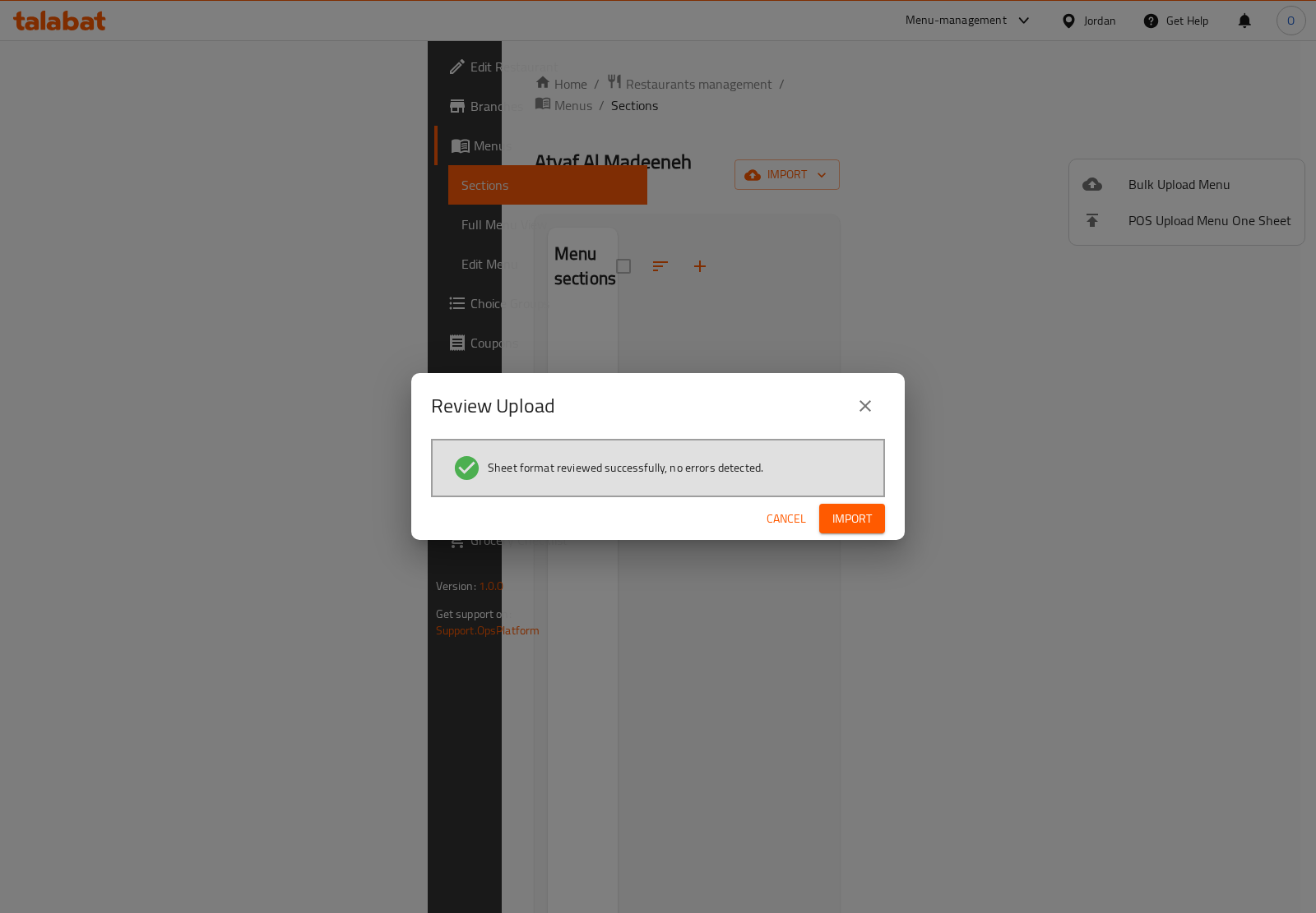
click at [860, 525] on span "Import" at bounding box center [851, 519] width 39 height 21
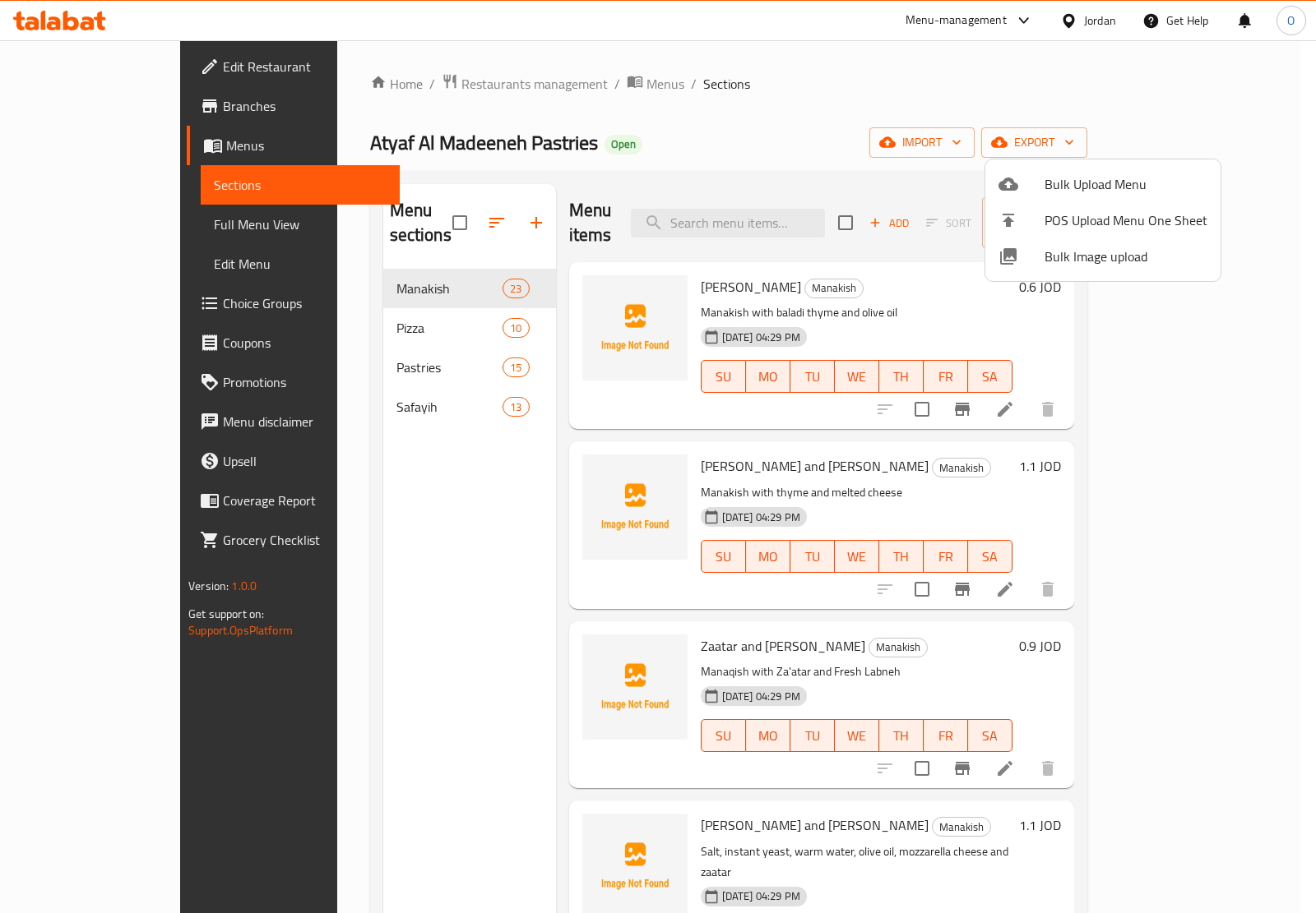
click at [860, 141] on div at bounding box center [658, 456] width 1316 height 913
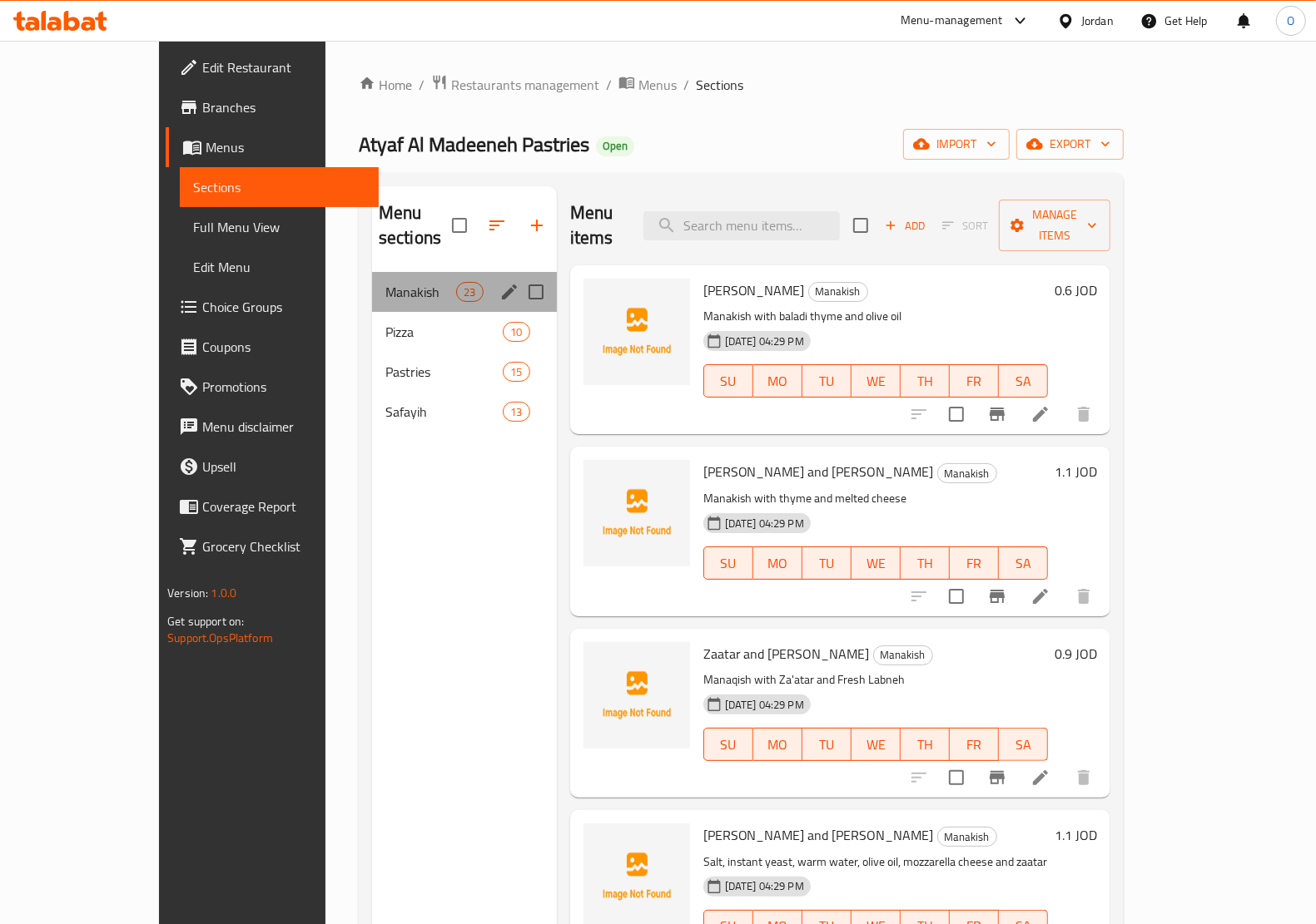
click at [372, 277] on div "Manakish 23" at bounding box center [464, 291] width 184 height 40
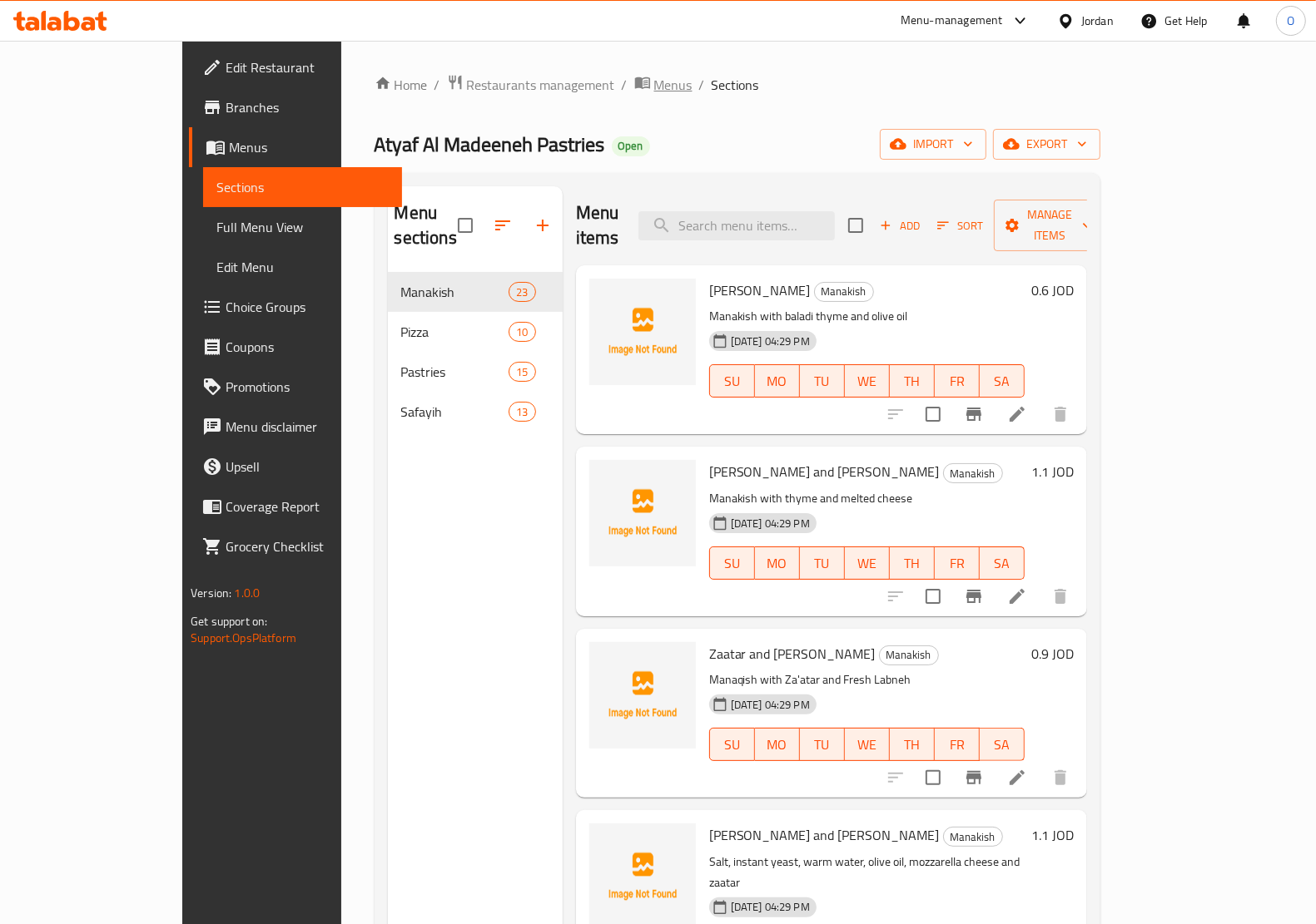
click at [654, 90] on span "Menus" at bounding box center [673, 85] width 38 height 20
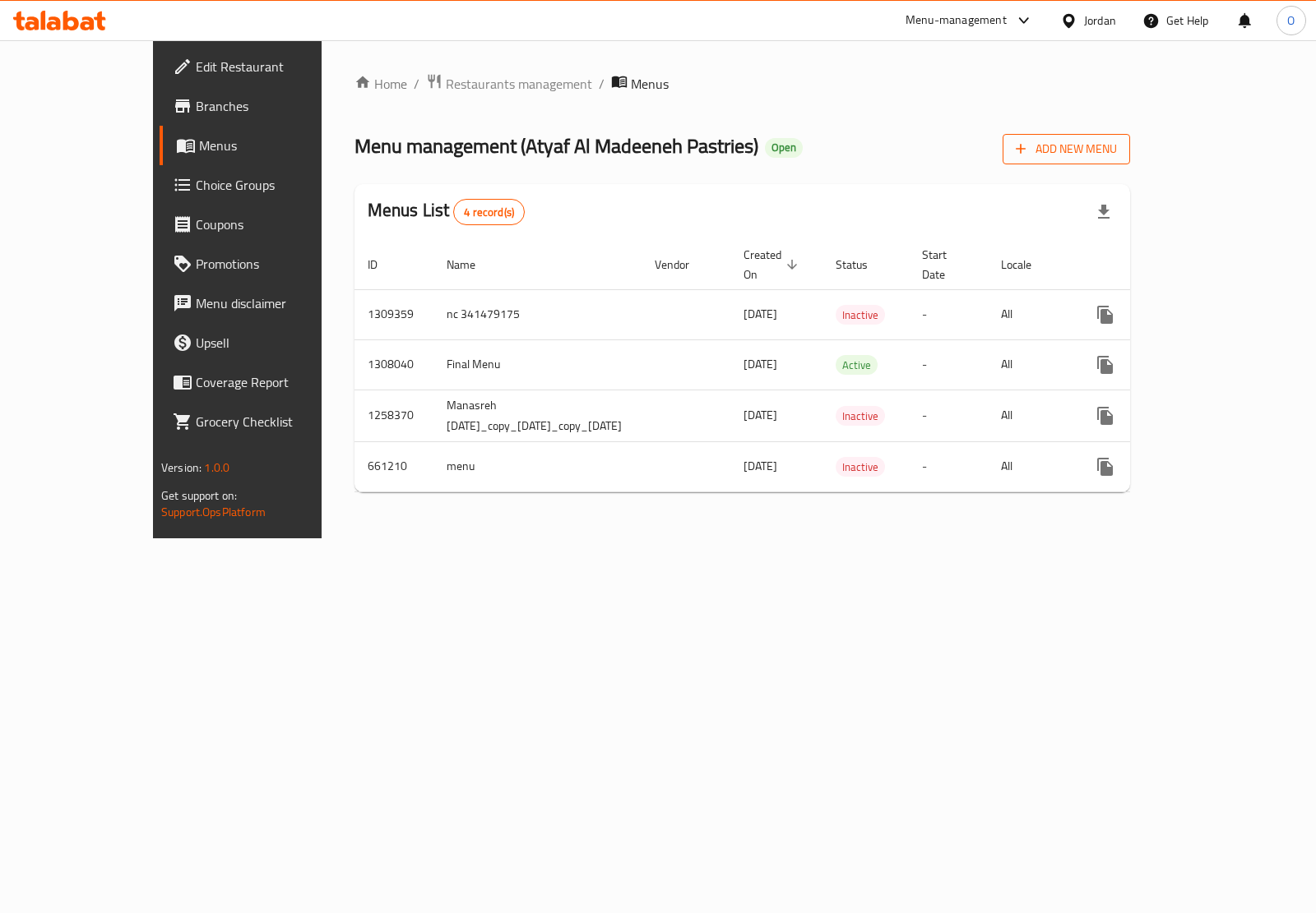
click at [1116, 144] on span "Add New Menu" at bounding box center [1066, 149] width 101 height 21
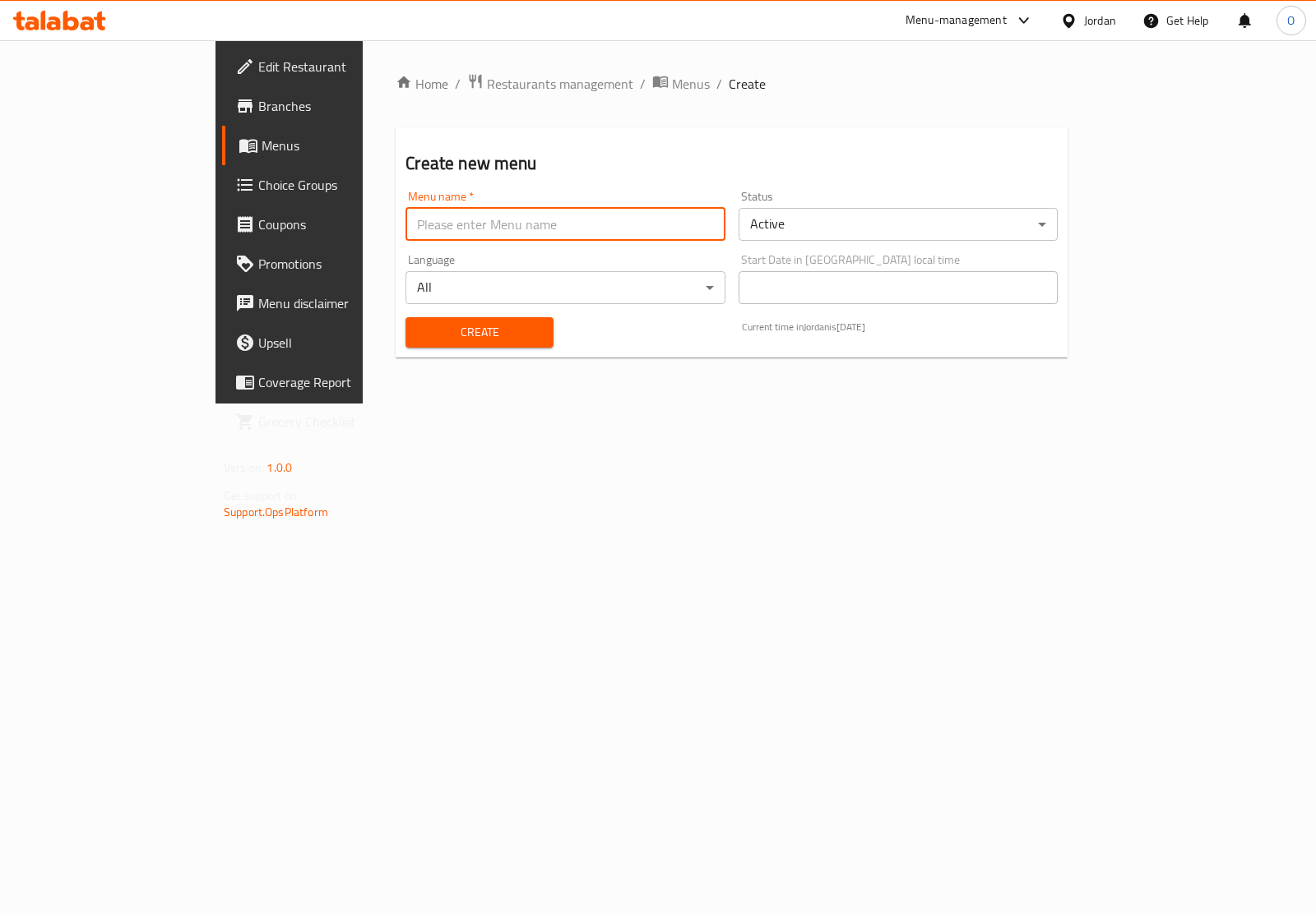
click at [582, 229] on input "text" at bounding box center [565, 225] width 319 height 33
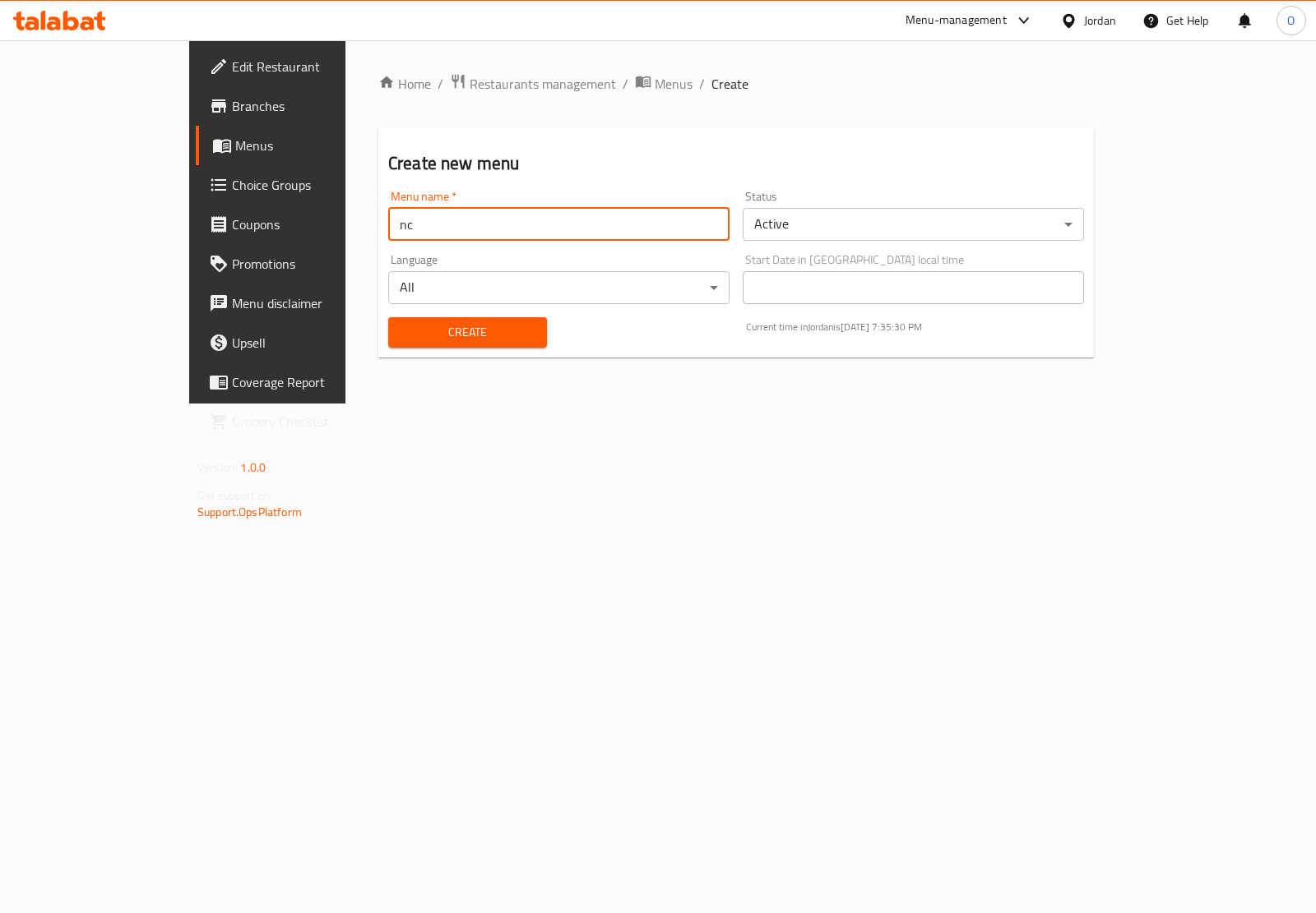
paste input "341479175"
type input "nc 341479175"
click at [1190, 230] on body "​ Menu-management Jordan Get Help O Edit Restaurant Branches Menus Choice Group…" at bounding box center [658, 476] width 1316 height 873
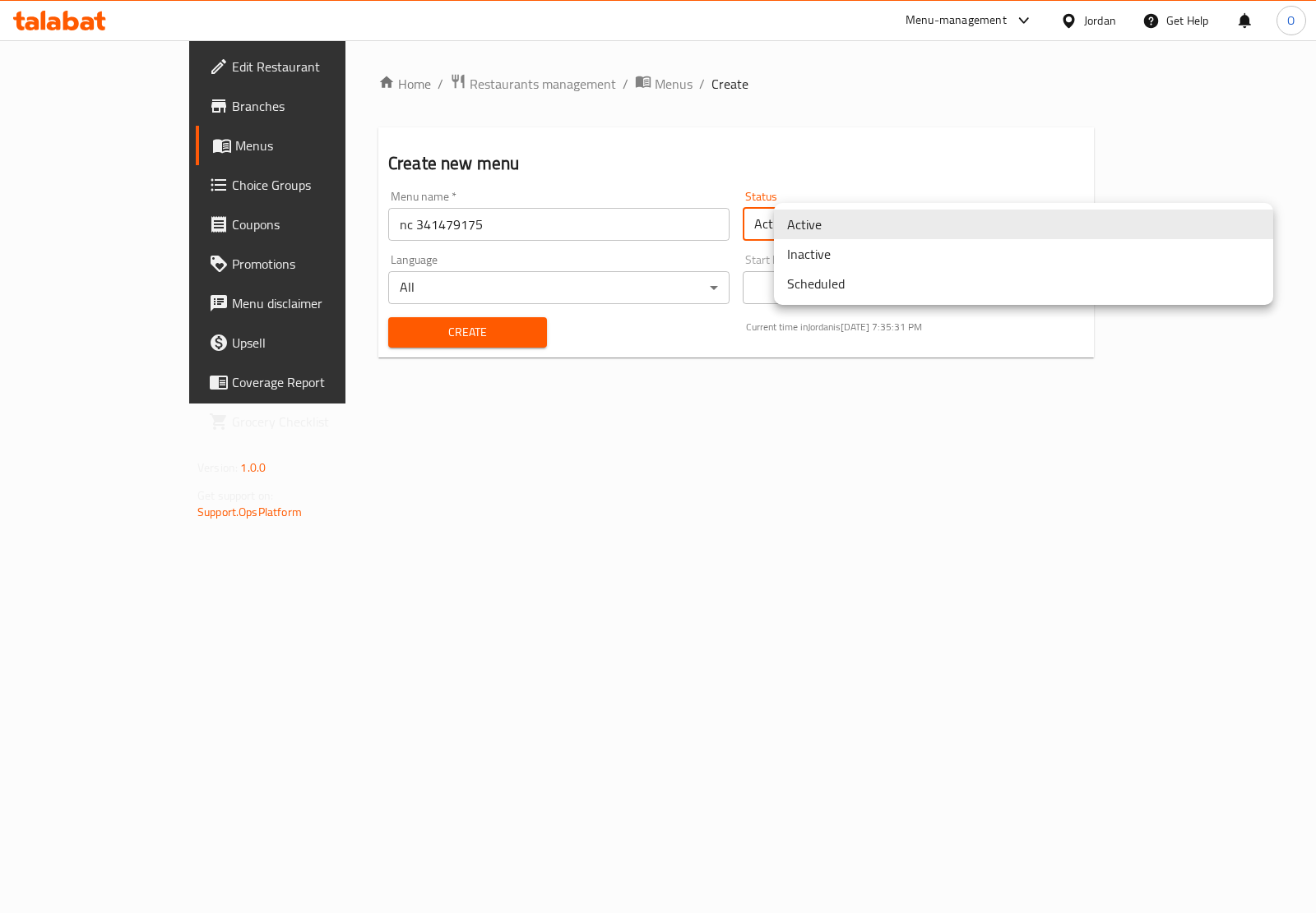
click at [813, 248] on li "Inactive" at bounding box center [1023, 254] width 499 height 30
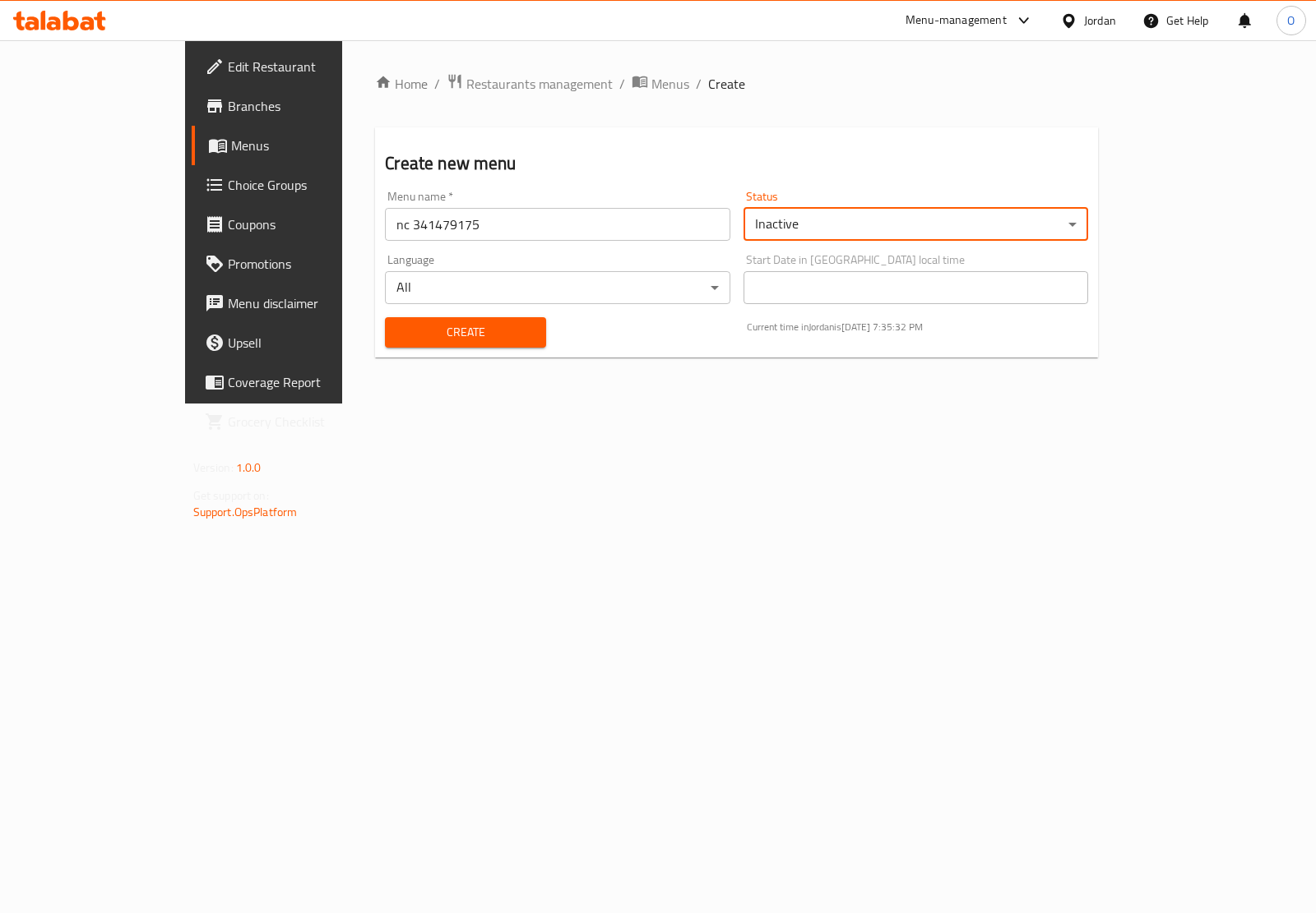
click at [385, 343] on button "Create" at bounding box center [466, 333] width 161 height 31
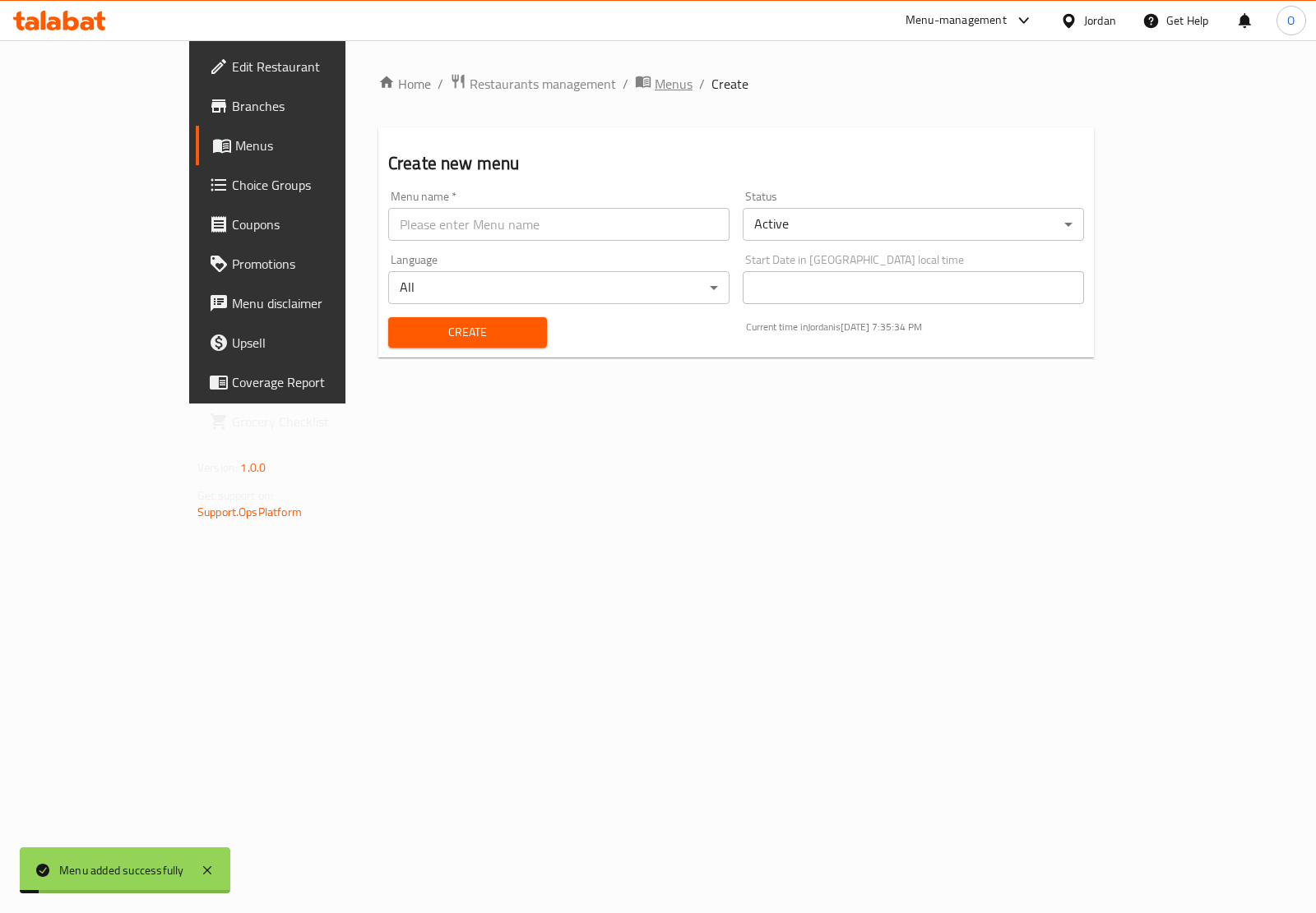
click at [655, 91] on span "Menus" at bounding box center [673, 84] width 37 height 20
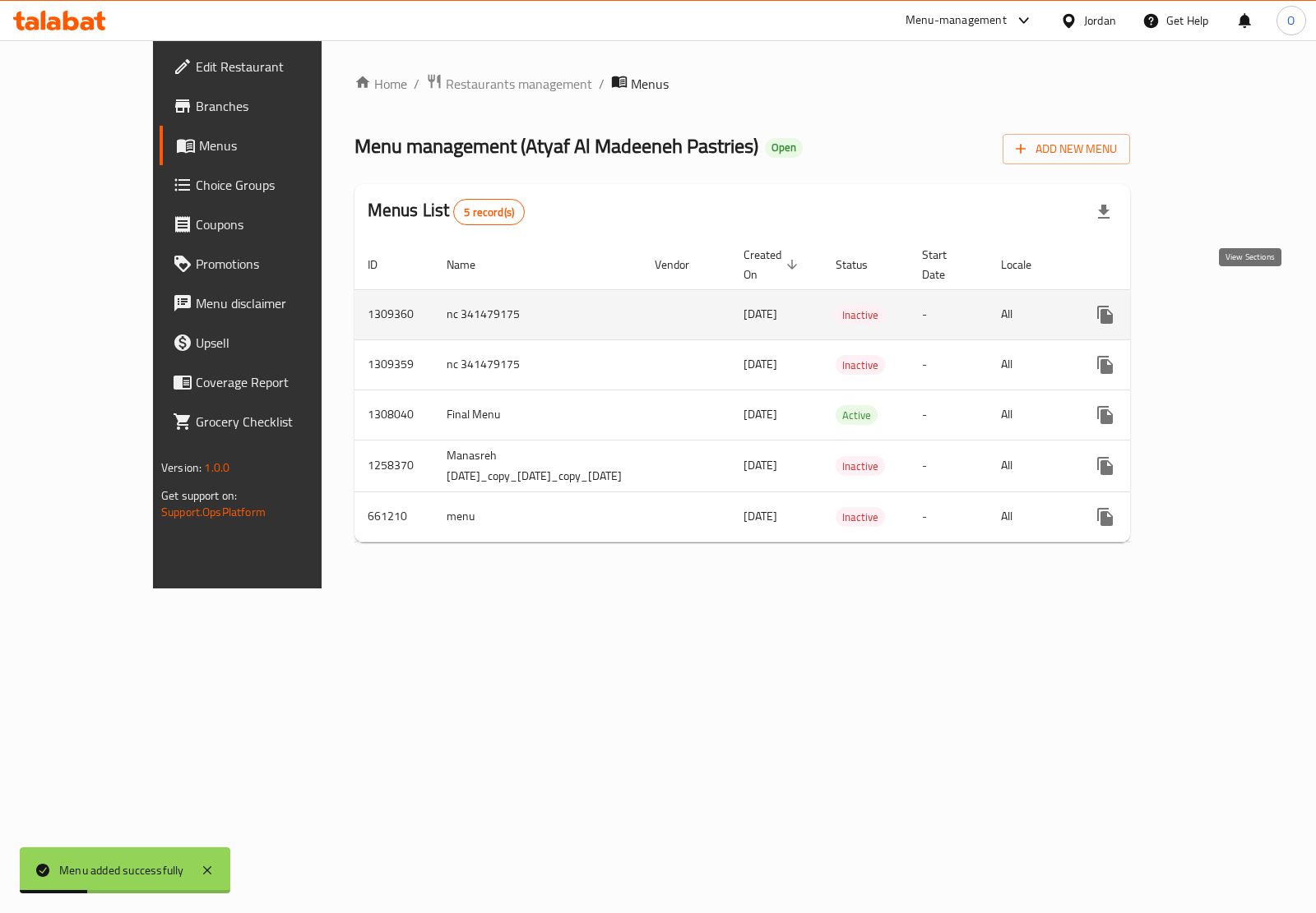
click at [1234, 305] on icon "enhanced table" at bounding box center [1224, 315] width 20 height 20
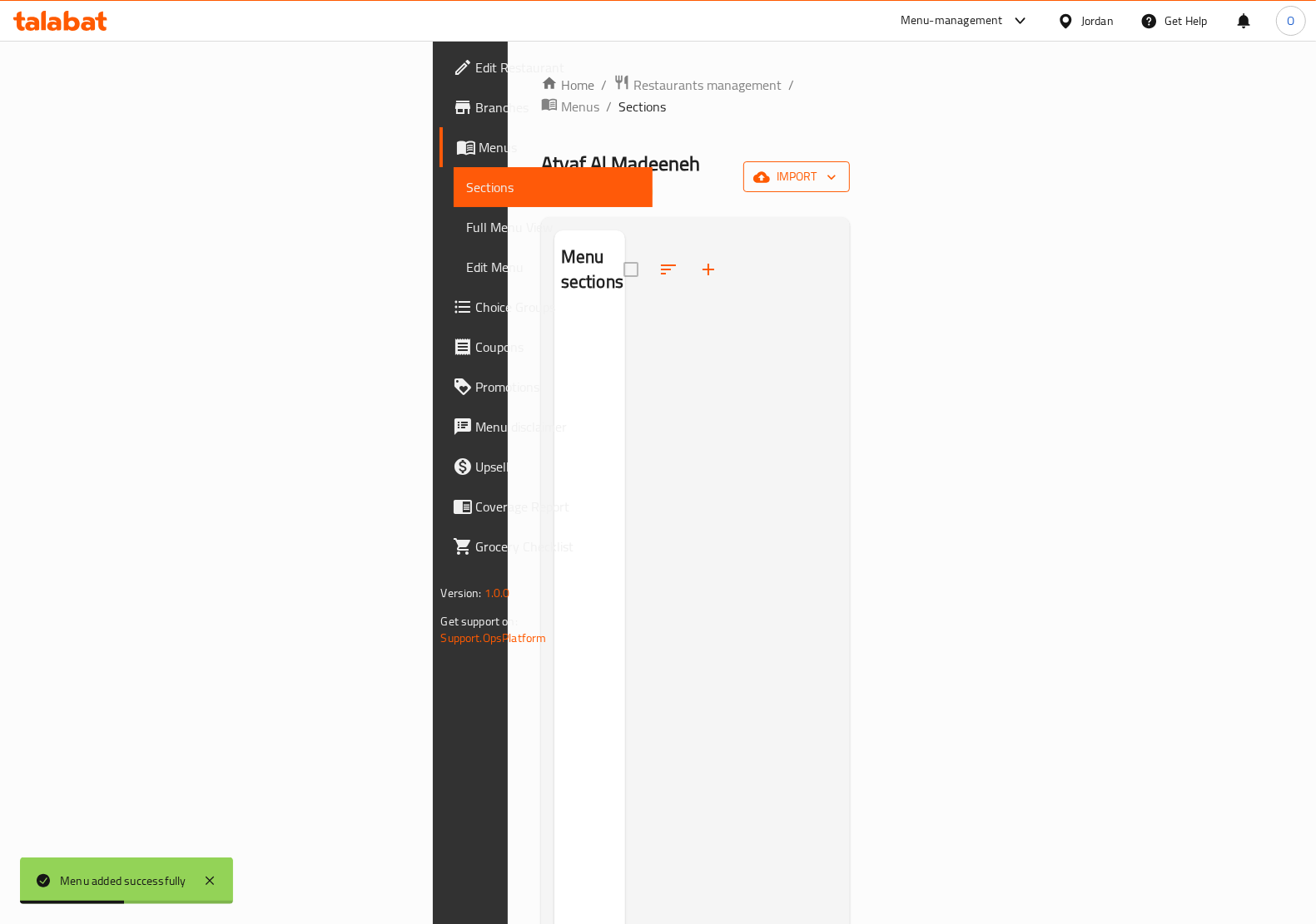
click at [770, 172] on icon "button" at bounding box center [762, 177] width 17 height 11
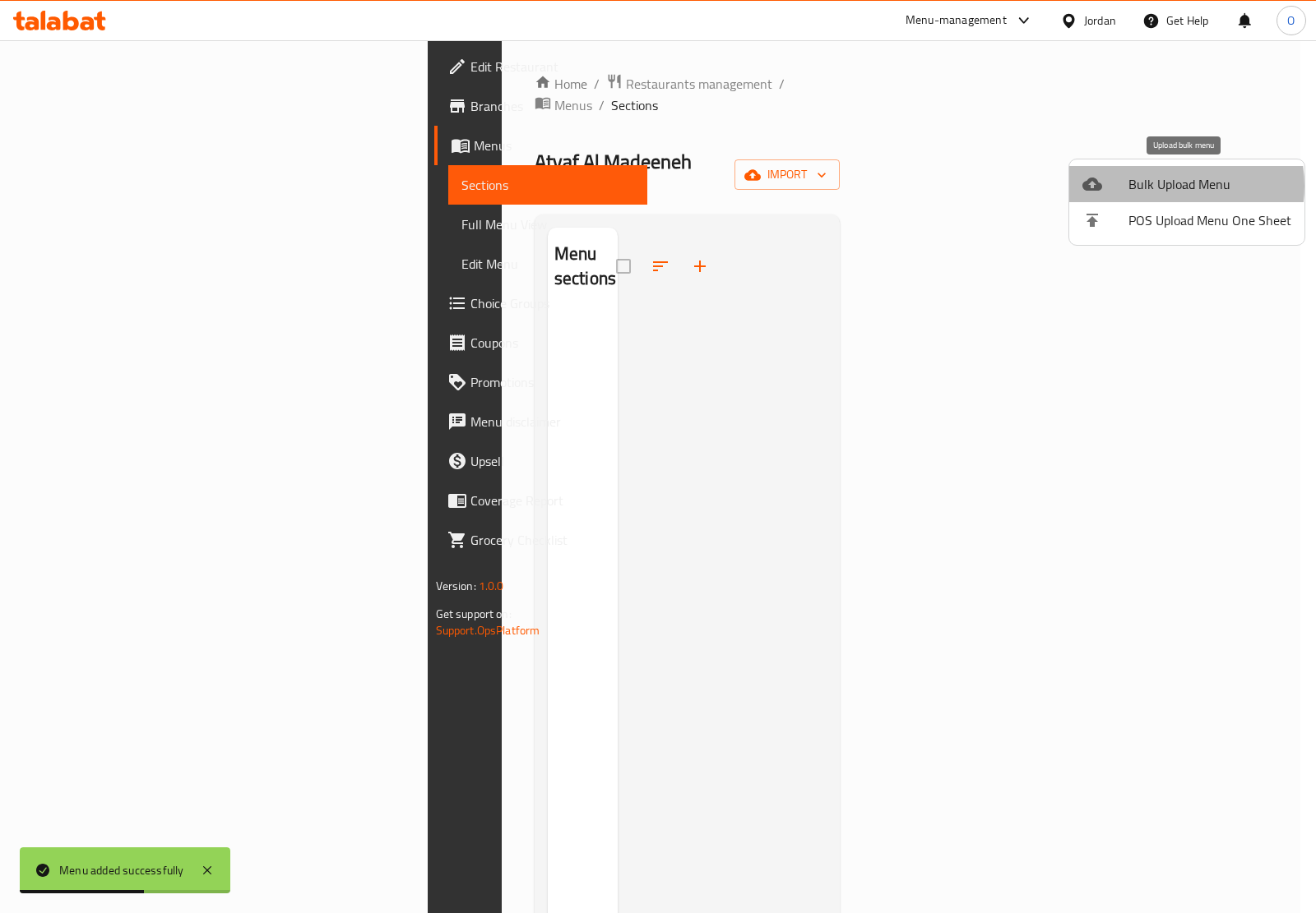
click at [1166, 185] on span "Bulk Upload Menu" at bounding box center [1210, 185] width 163 height 20
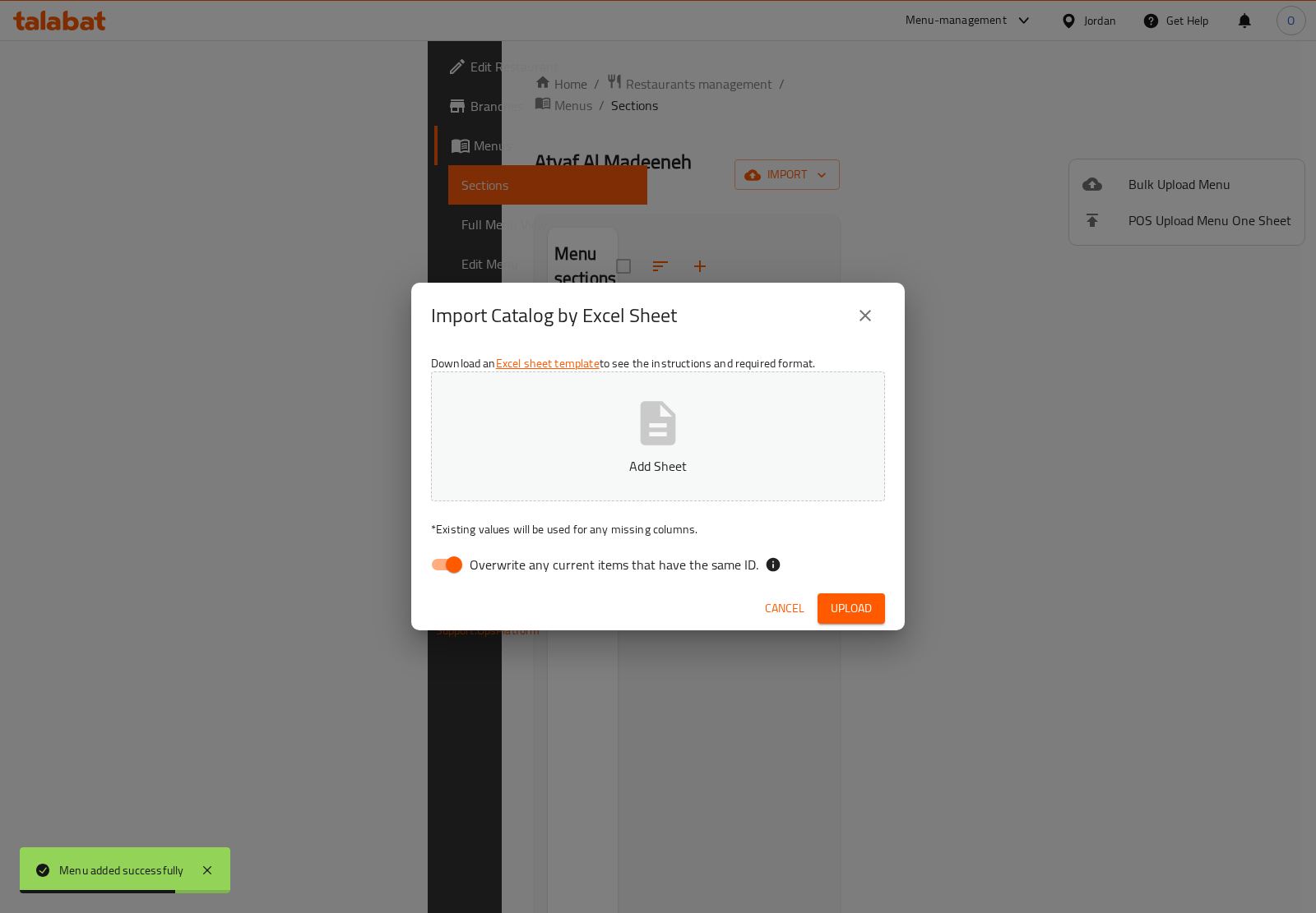
click at [638, 437] on icon "button" at bounding box center [657, 422] width 52 height 52
click at [457, 560] on input "Overwrite any current items that have the same ID." at bounding box center [453, 565] width 94 height 32
checkbox input "false"
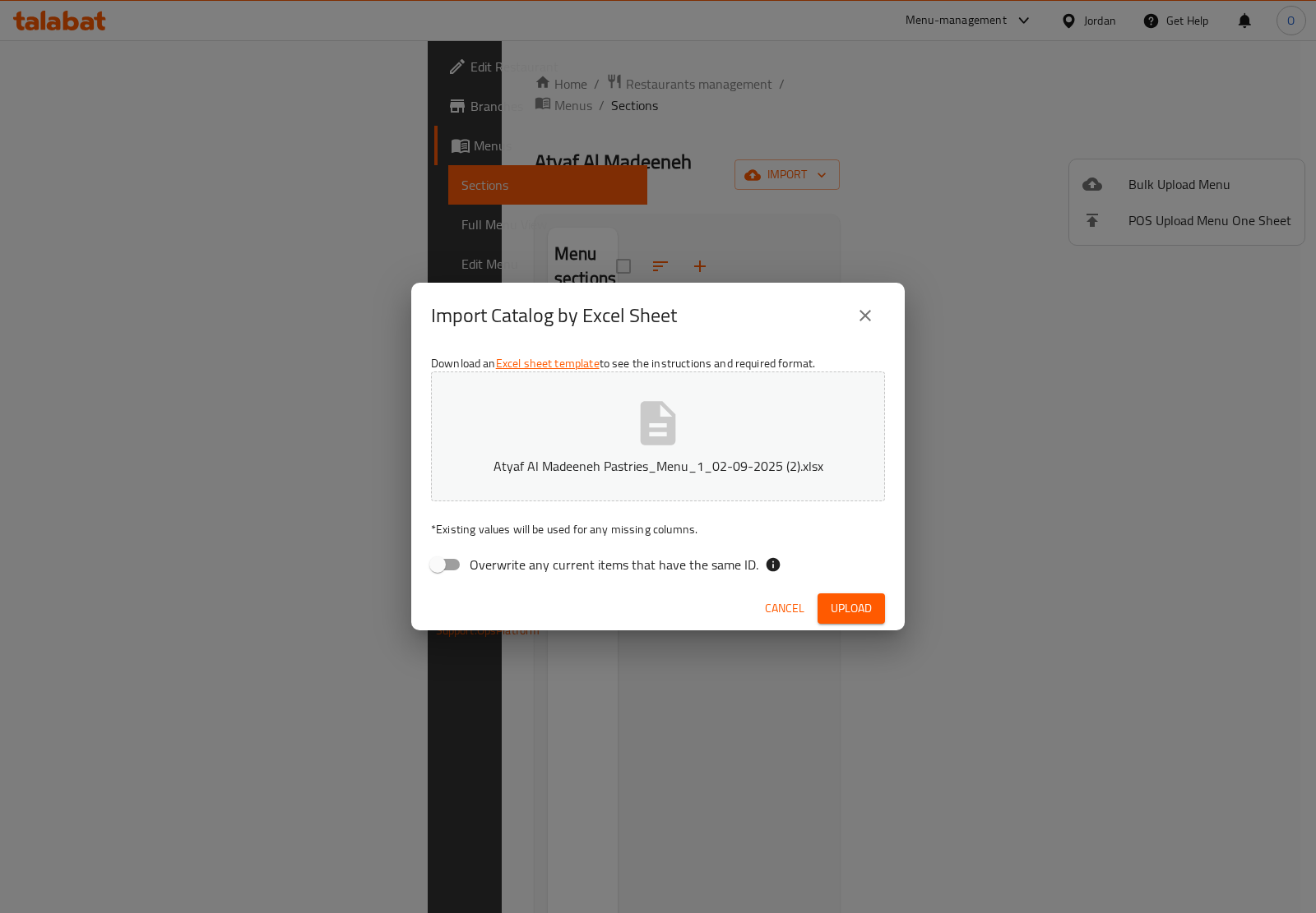
click at [851, 605] on span "Upload" at bounding box center [850, 609] width 41 height 21
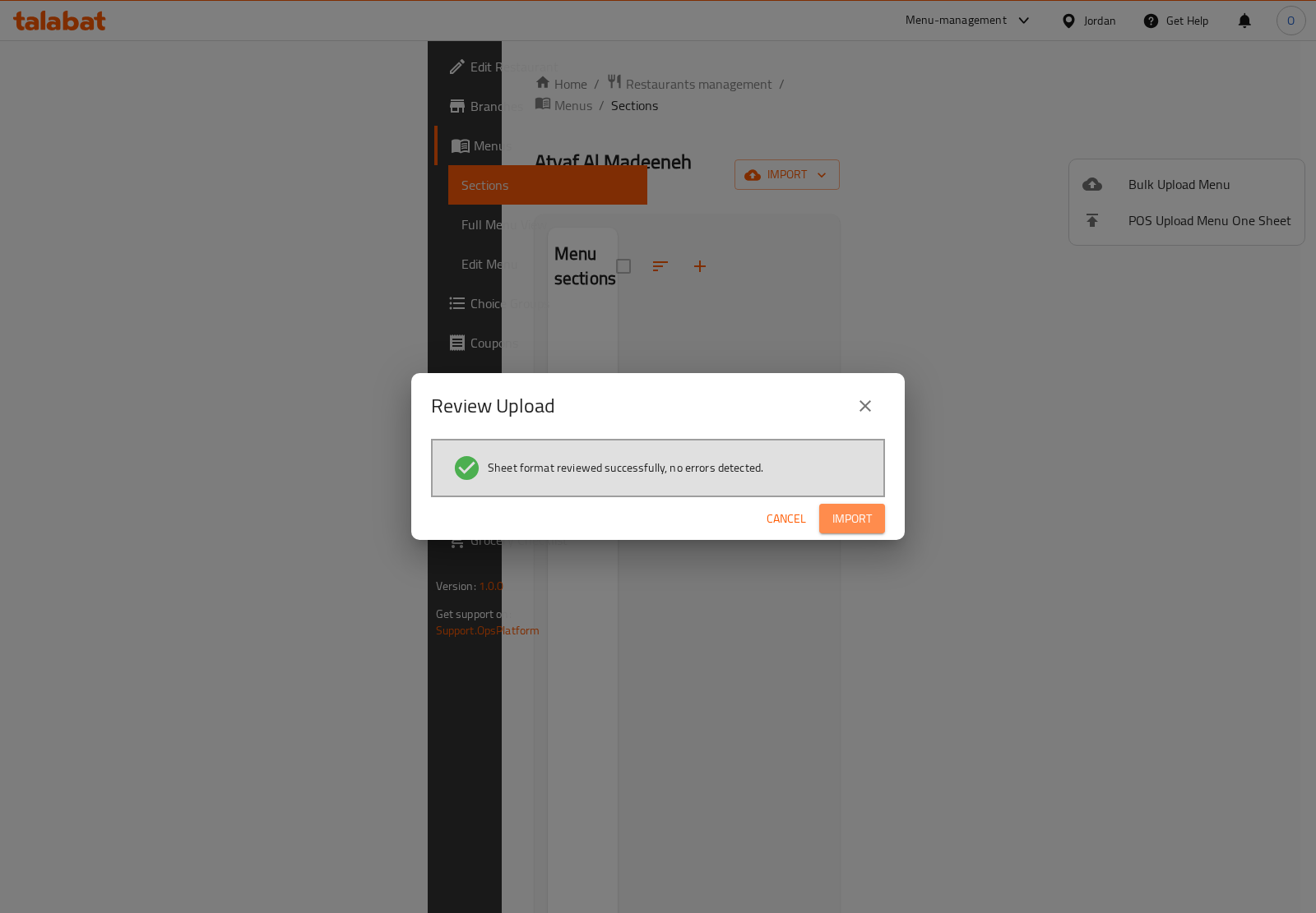
click at [862, 514] on span "Import" at bounding box center [851, 519] width 39 height 21
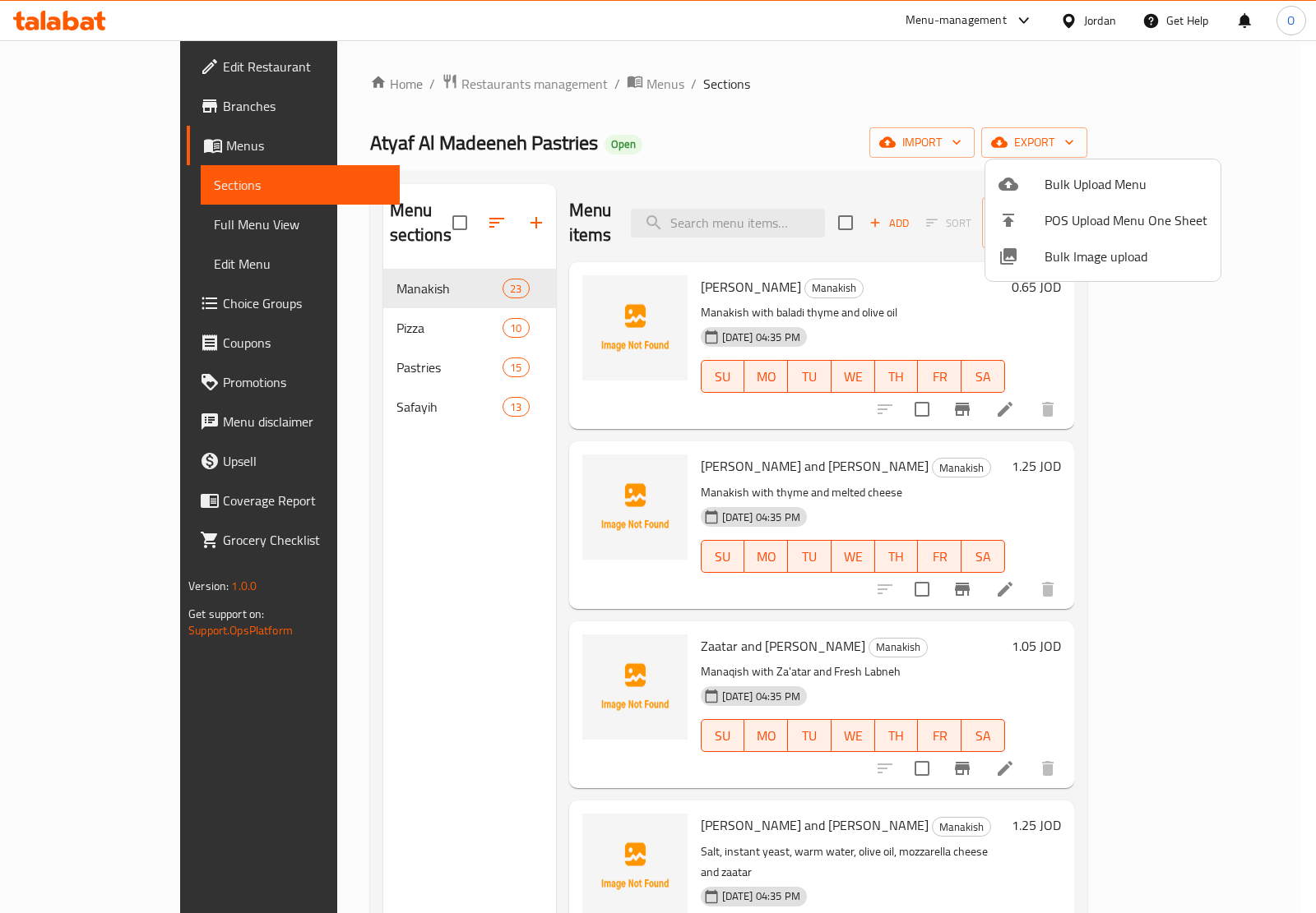
click at [868, 256] on div at bounding box center [658, 456] width 1316 height 913
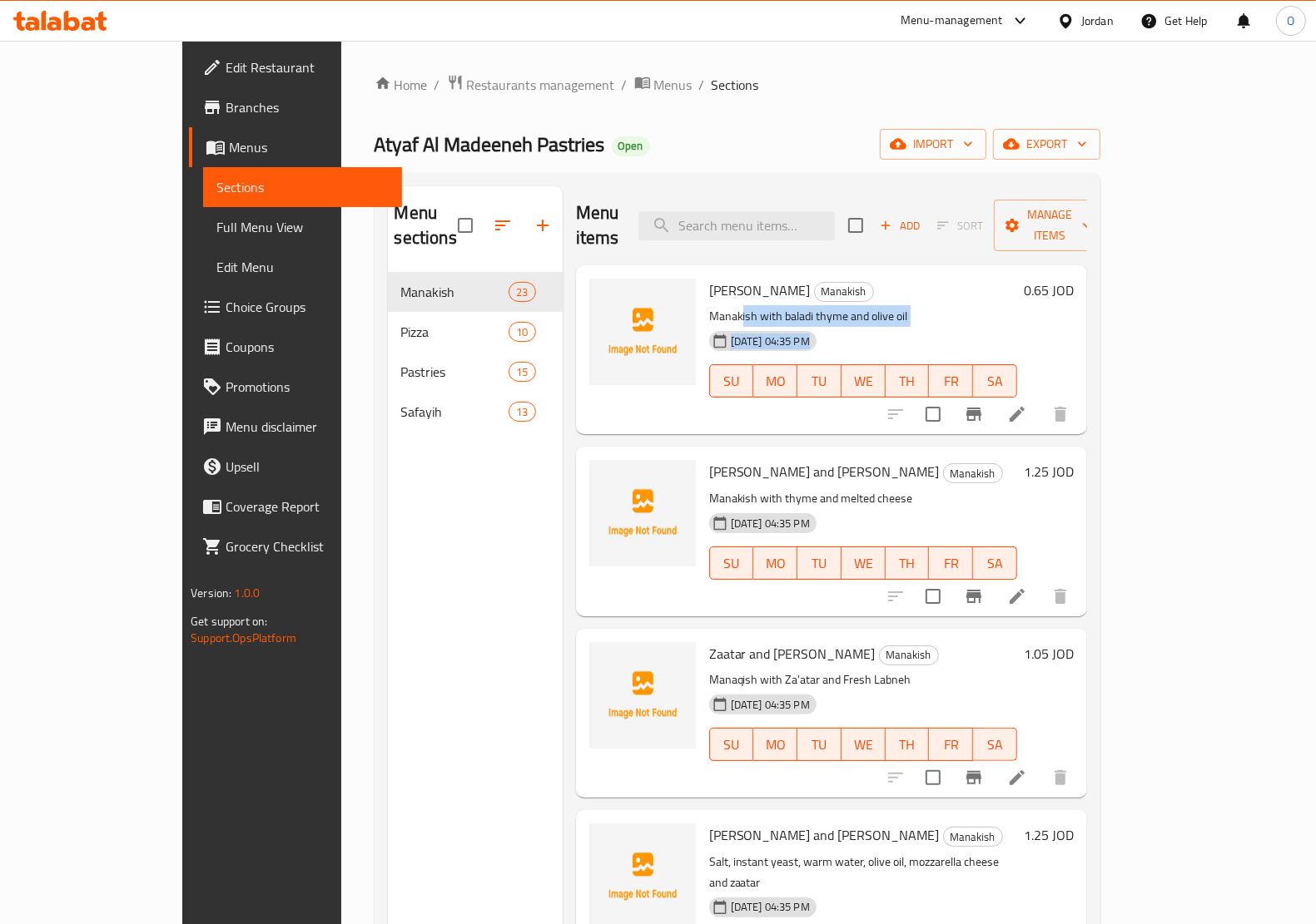
drag, startPoint x: 693, startPoint y: 294, endPoint x: 863, endPoint y: 304, distance: 170.3
click at [863, 304] on div "Manakish Zaatar Manakish Manakish with baladi thyme and olive oil 02-09-2025 04…" at bounding box center [863, 349] width 322 height 156
click at [1041, 581] on li at bounding box center [1016, 597] width 46 height 30
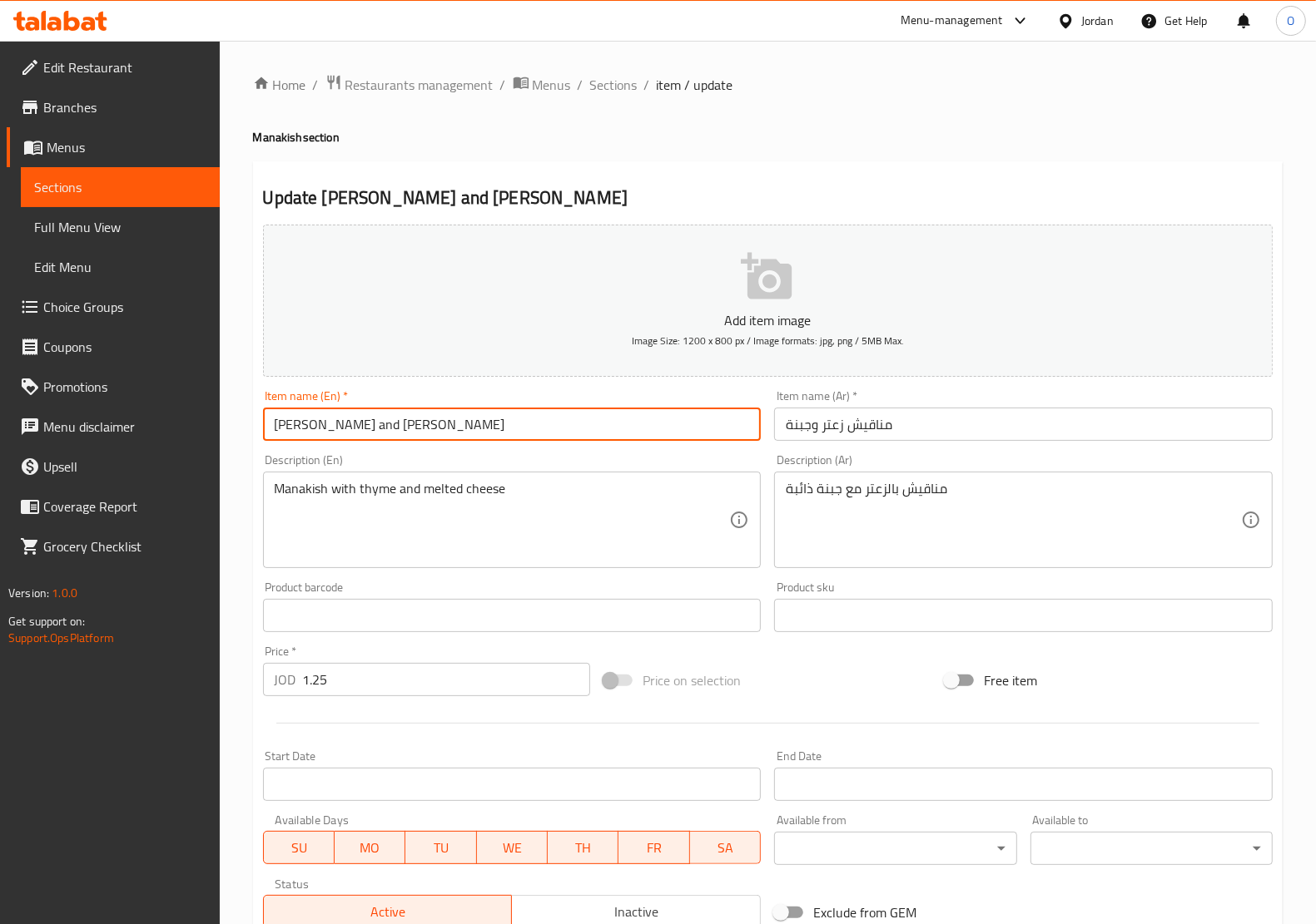
click at [321, 428] on input "Zaatar and Cheese Manakish" at bounding box center [512, 424] width 498 height 34
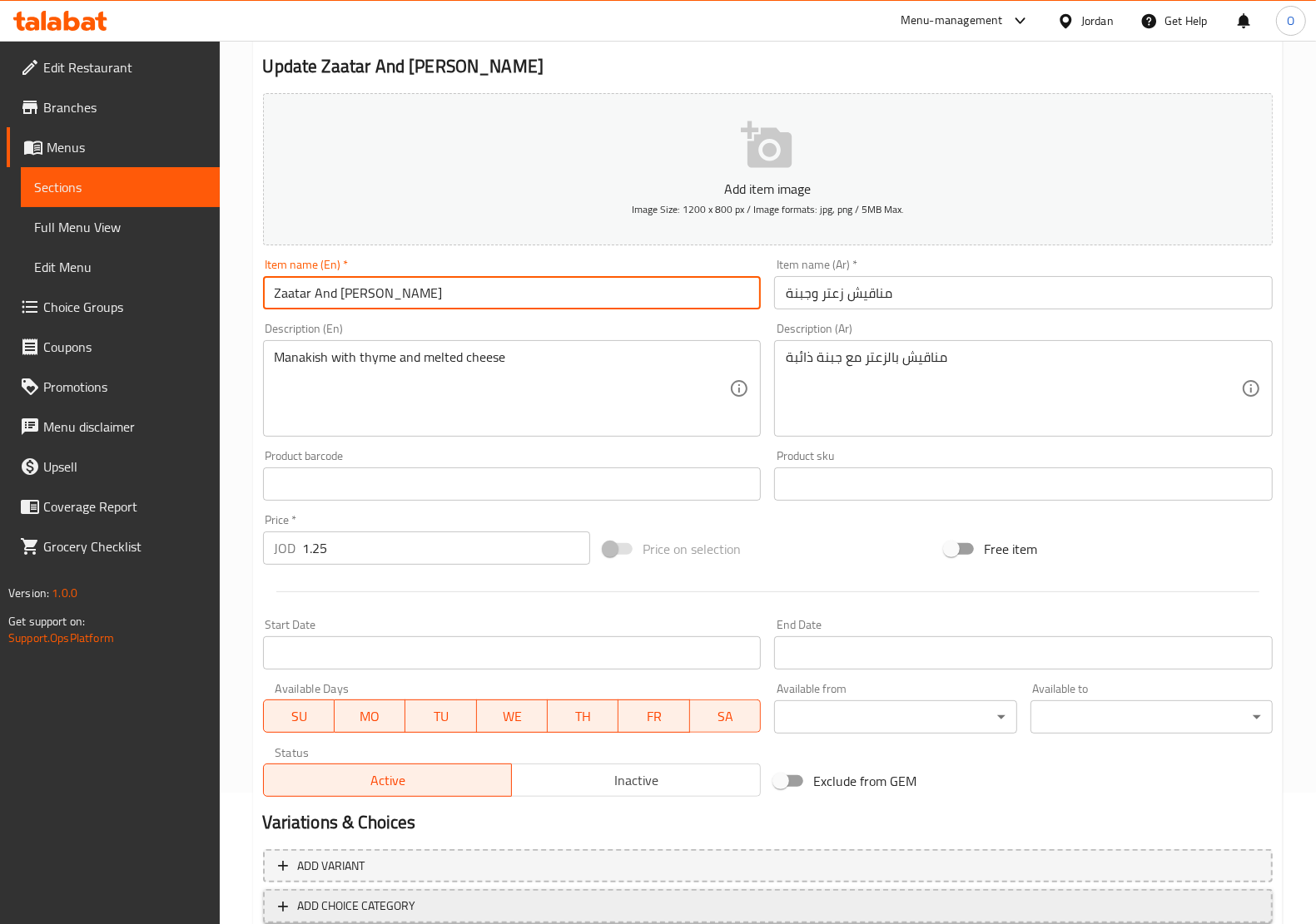
scroll to position [235, 0]
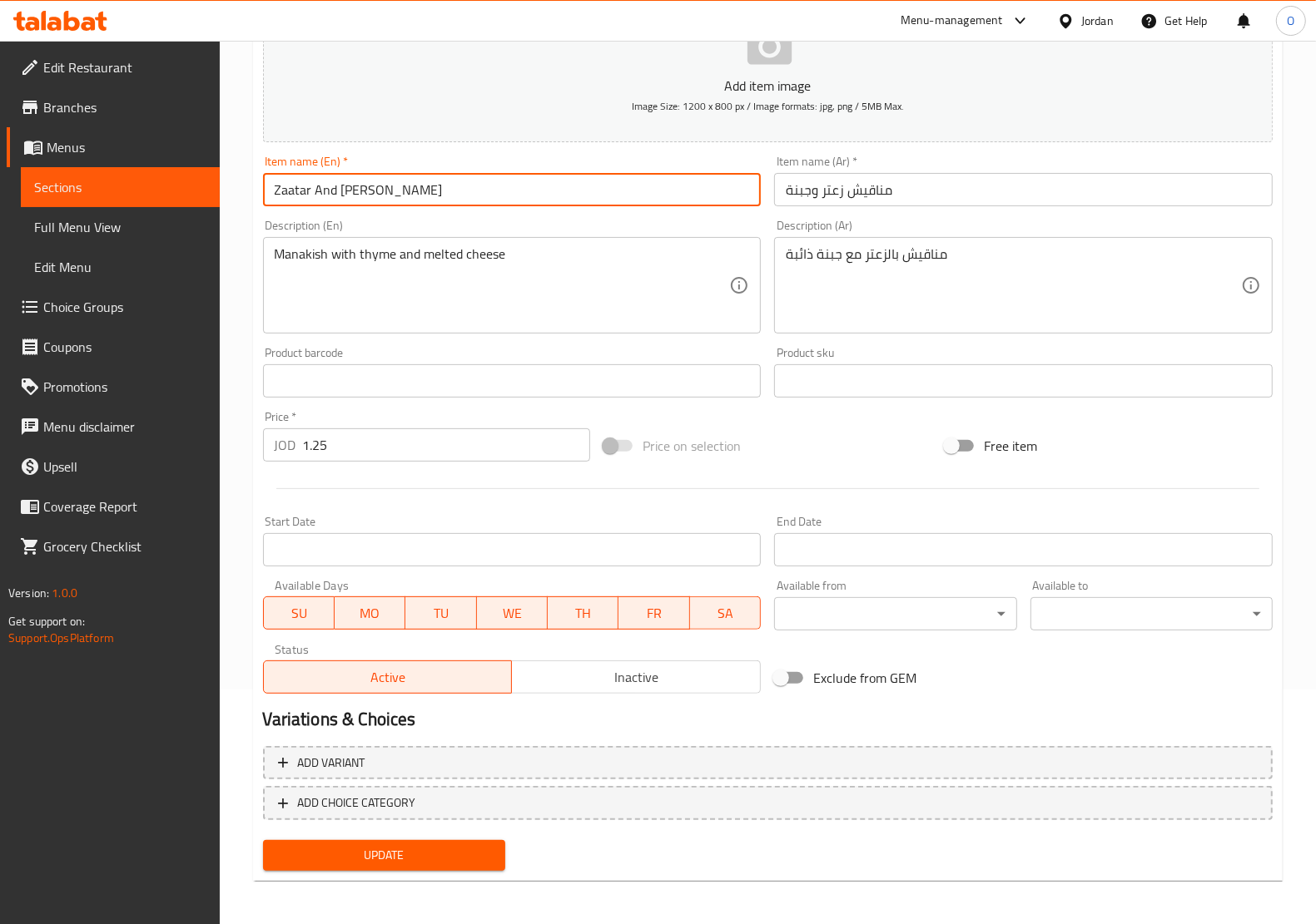
type input "Zaatar And Cheese Manakish"
click at [465, 852] on span "Update" at bounding box center [384, 855] width 216 height 21
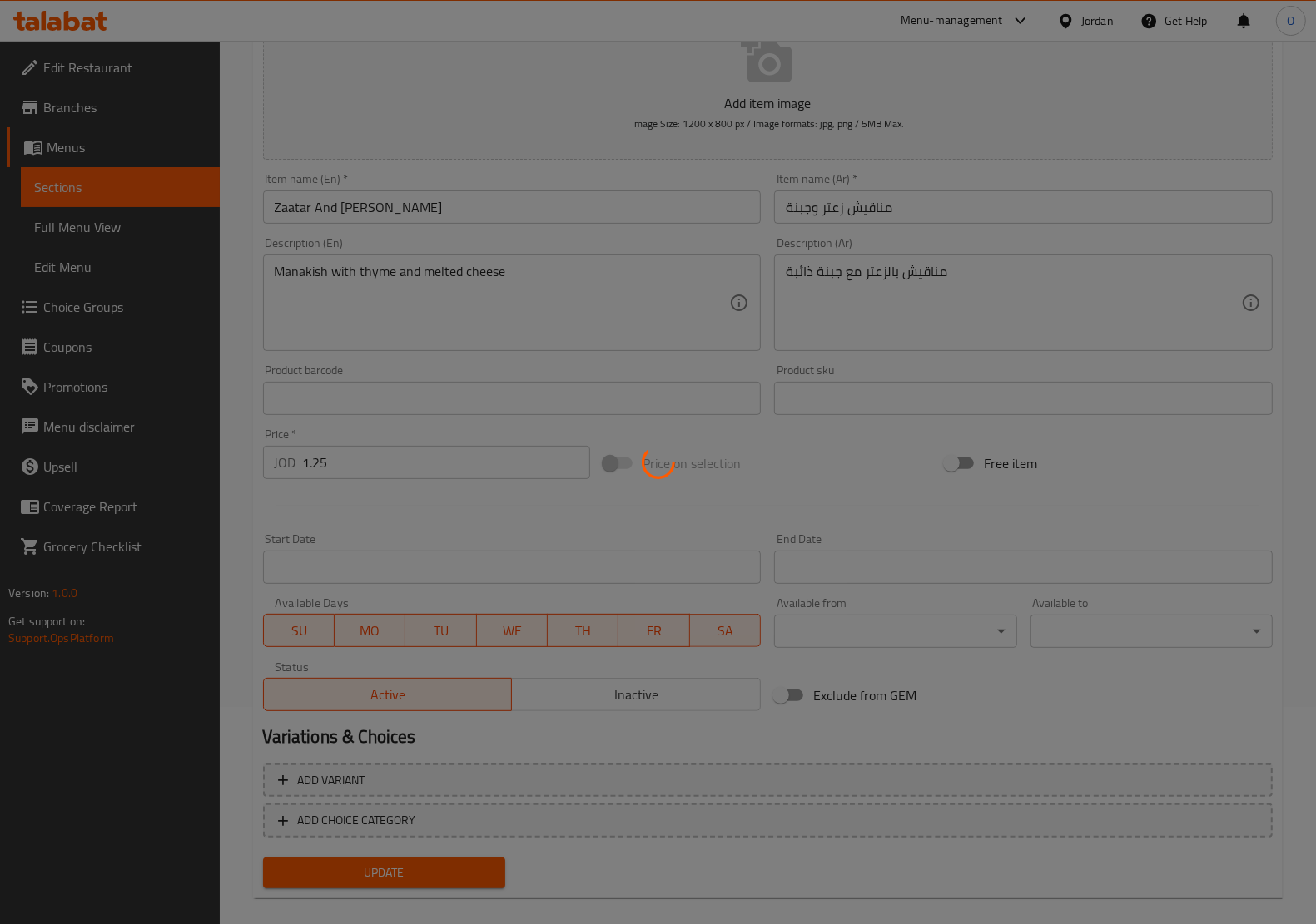
scroll to position [0, 0]
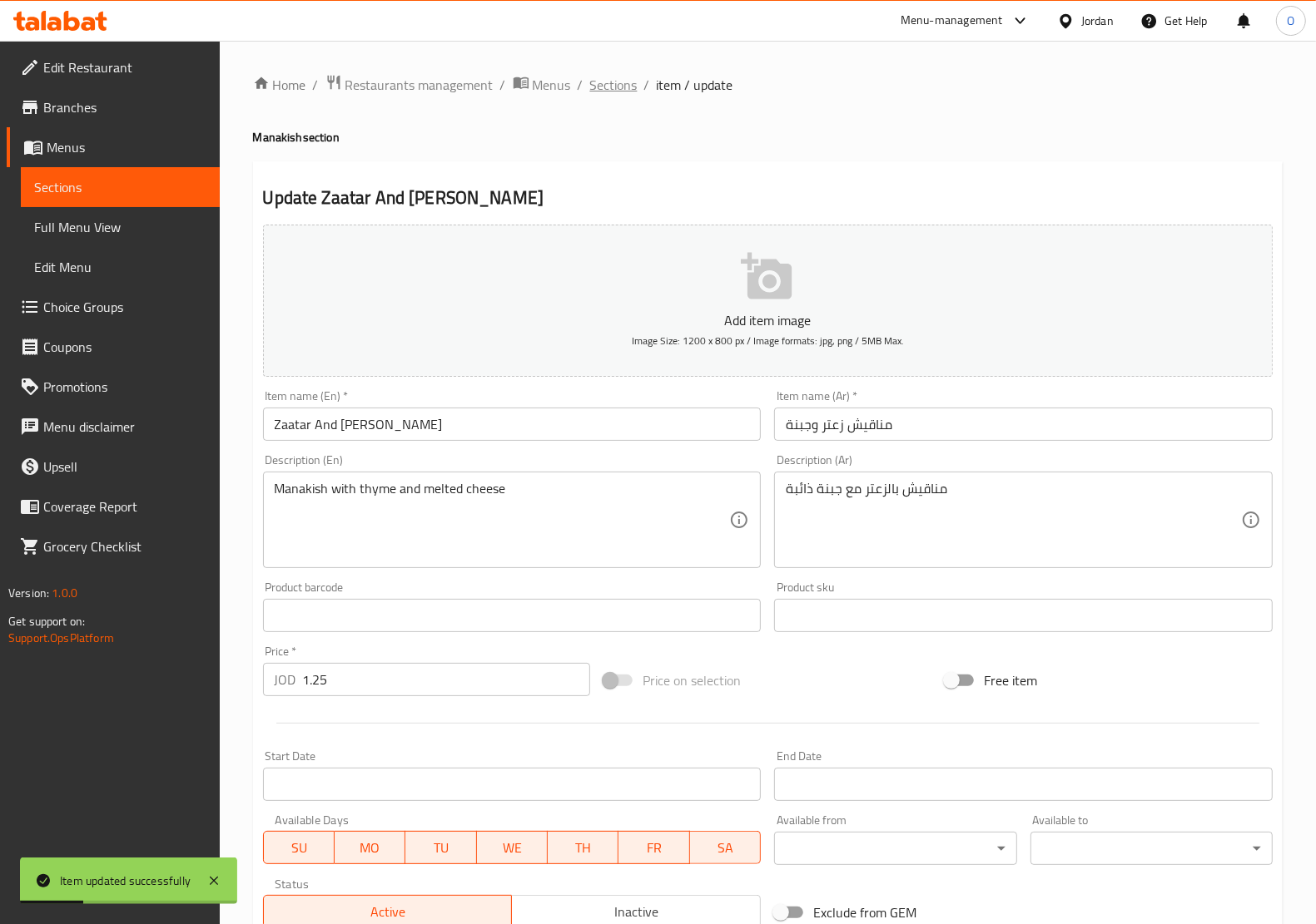
click at [617, 75] on span "Sections" at bounding box center [614, 85] width 47 height 20
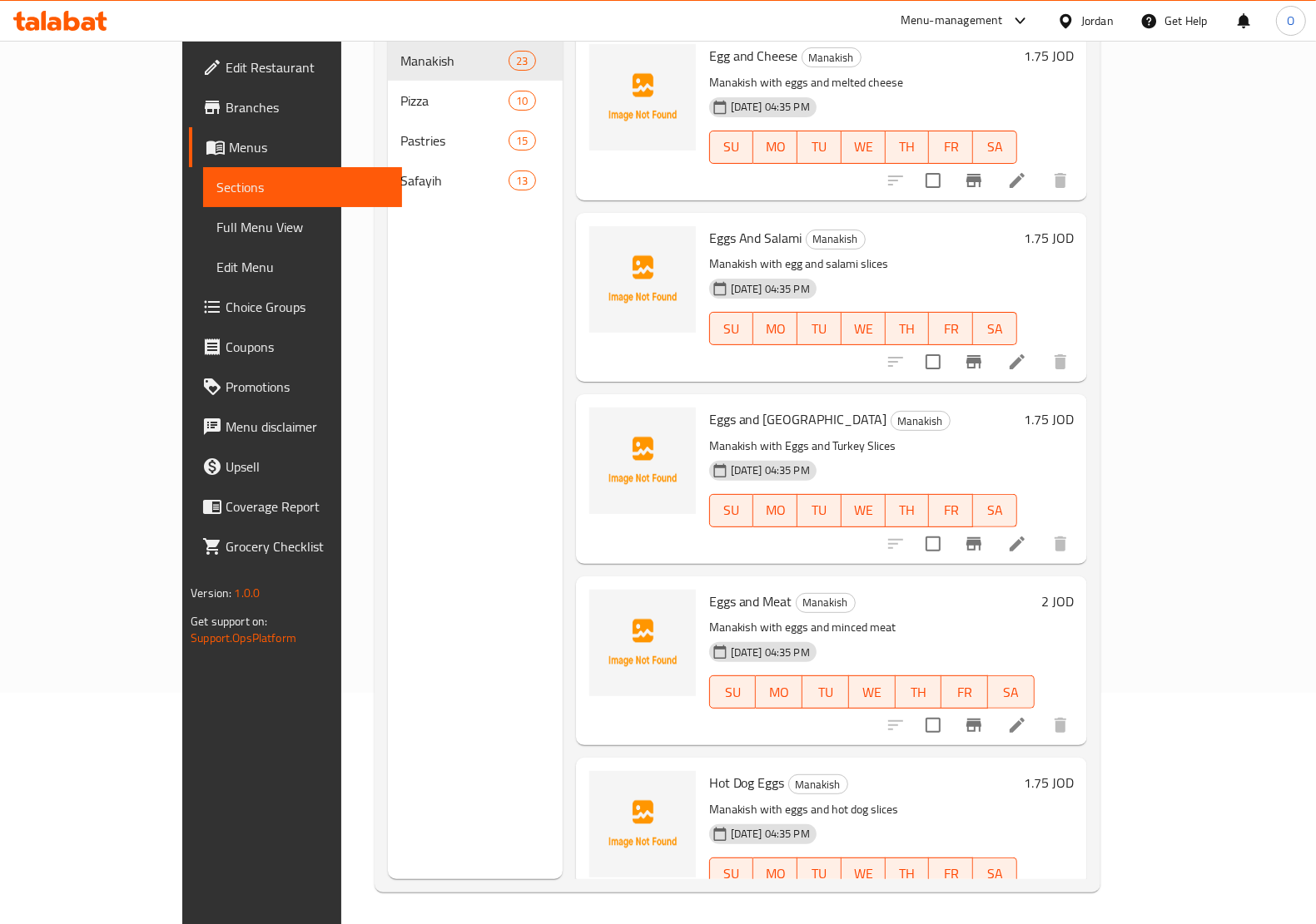
scroll to position [234, 0]
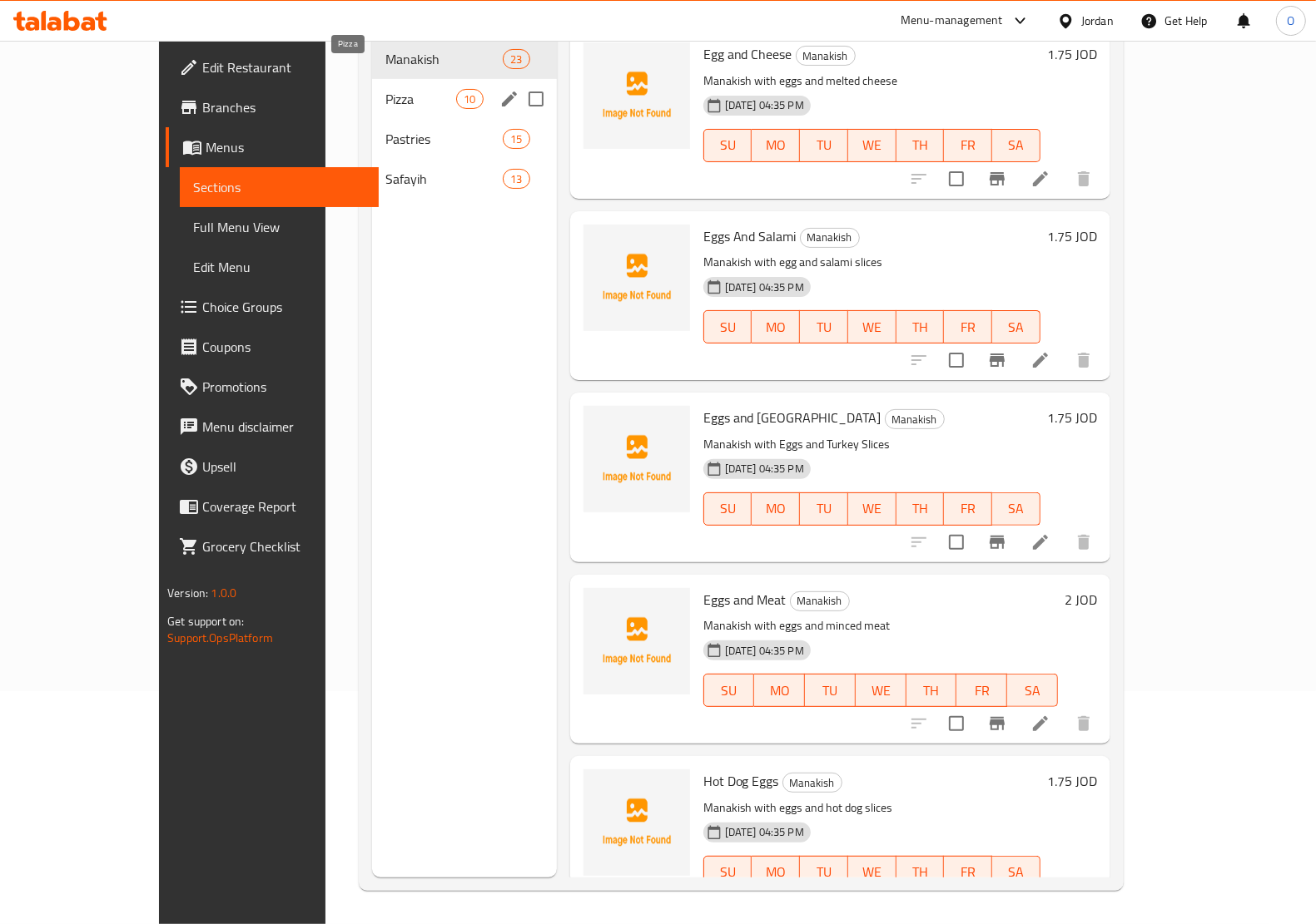
click at [386, 89] on span "Pizza" at bounding box center [421, 99] width 71 height 20
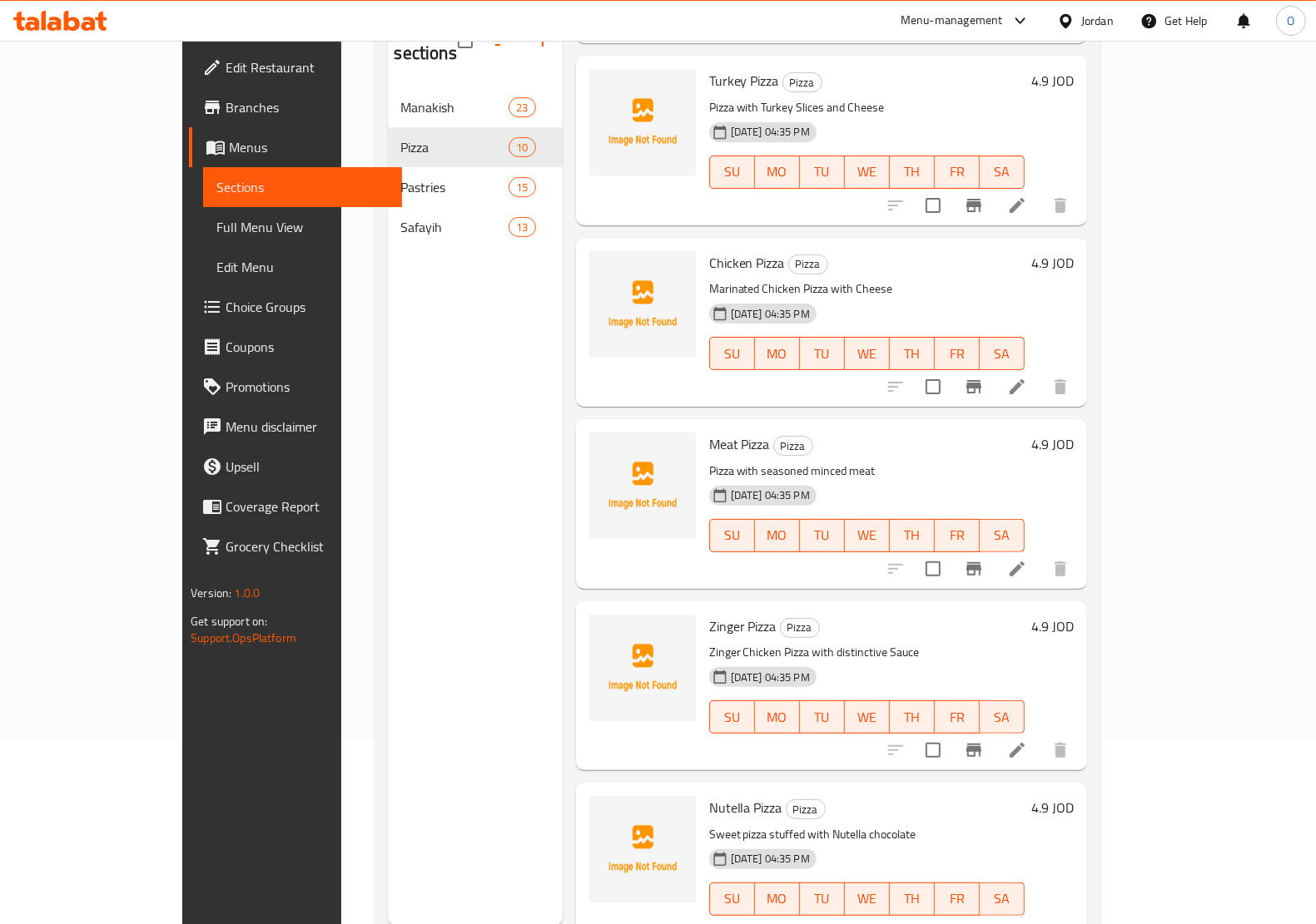
scroll to position [234, 0]
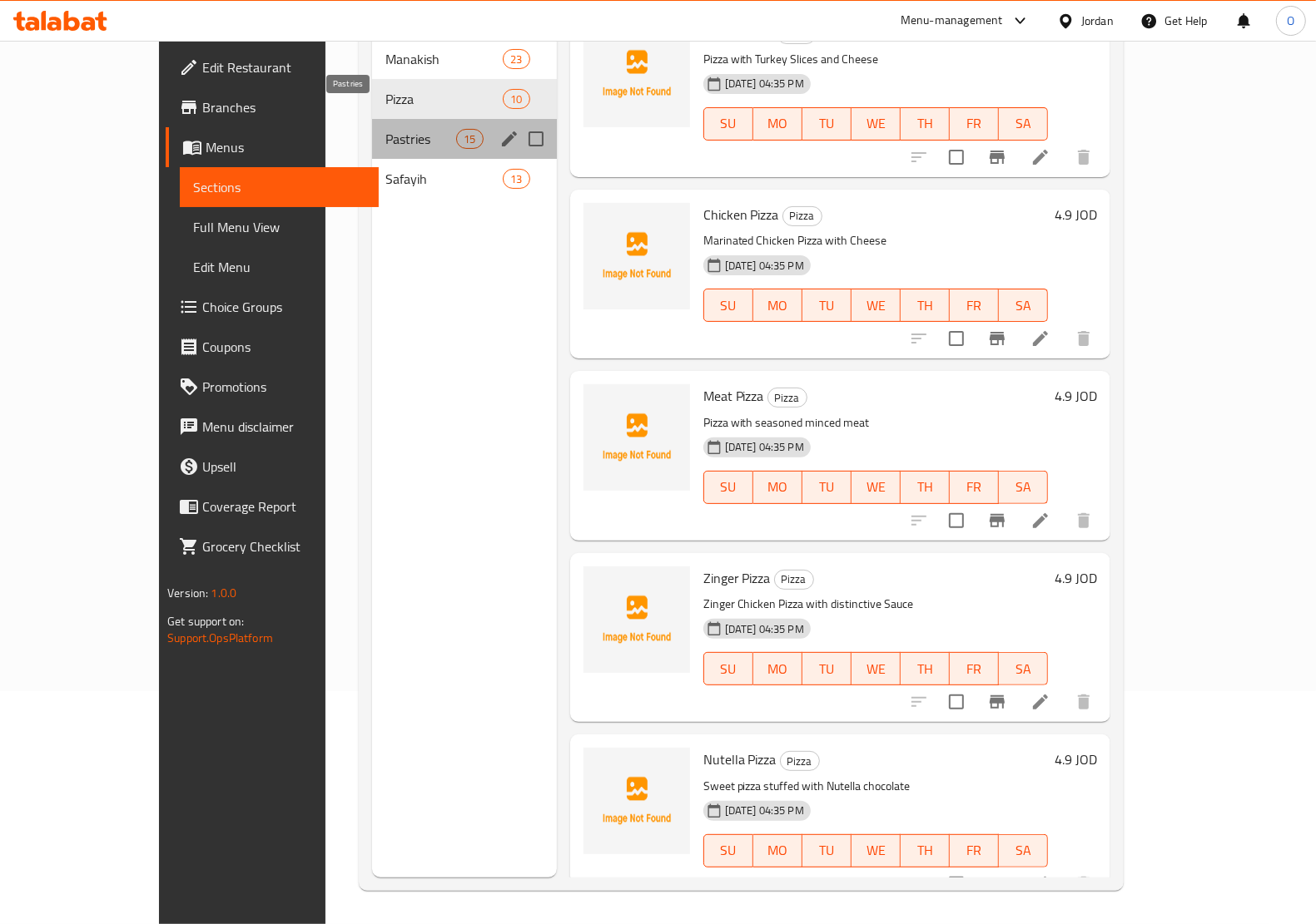
click at [386, 129] on span "Pastries" at bounding box center [421, 139] width 71 height 20
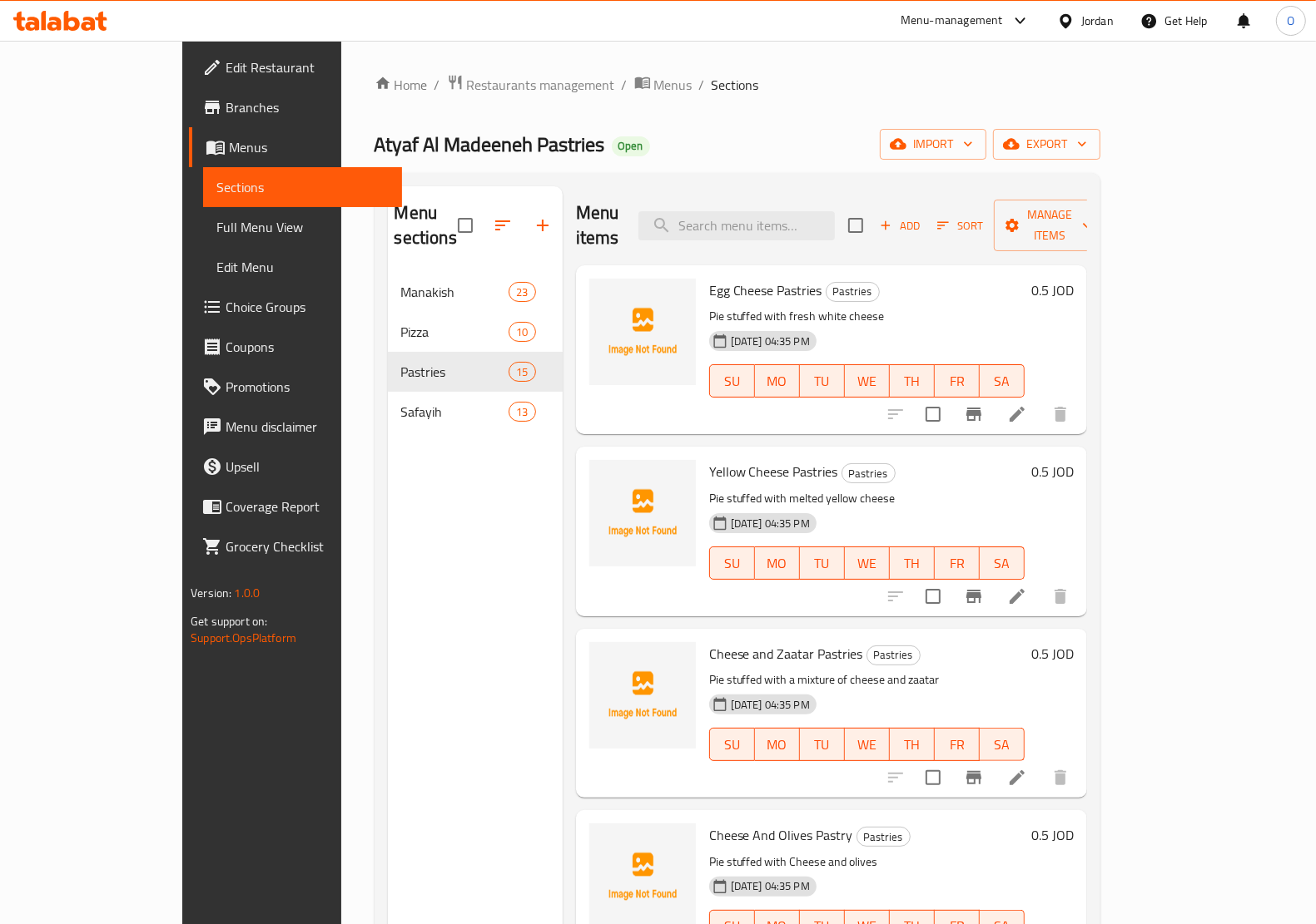
click at [1027, 404] on icon at bounding box center [1017, 414] width 20 height 20
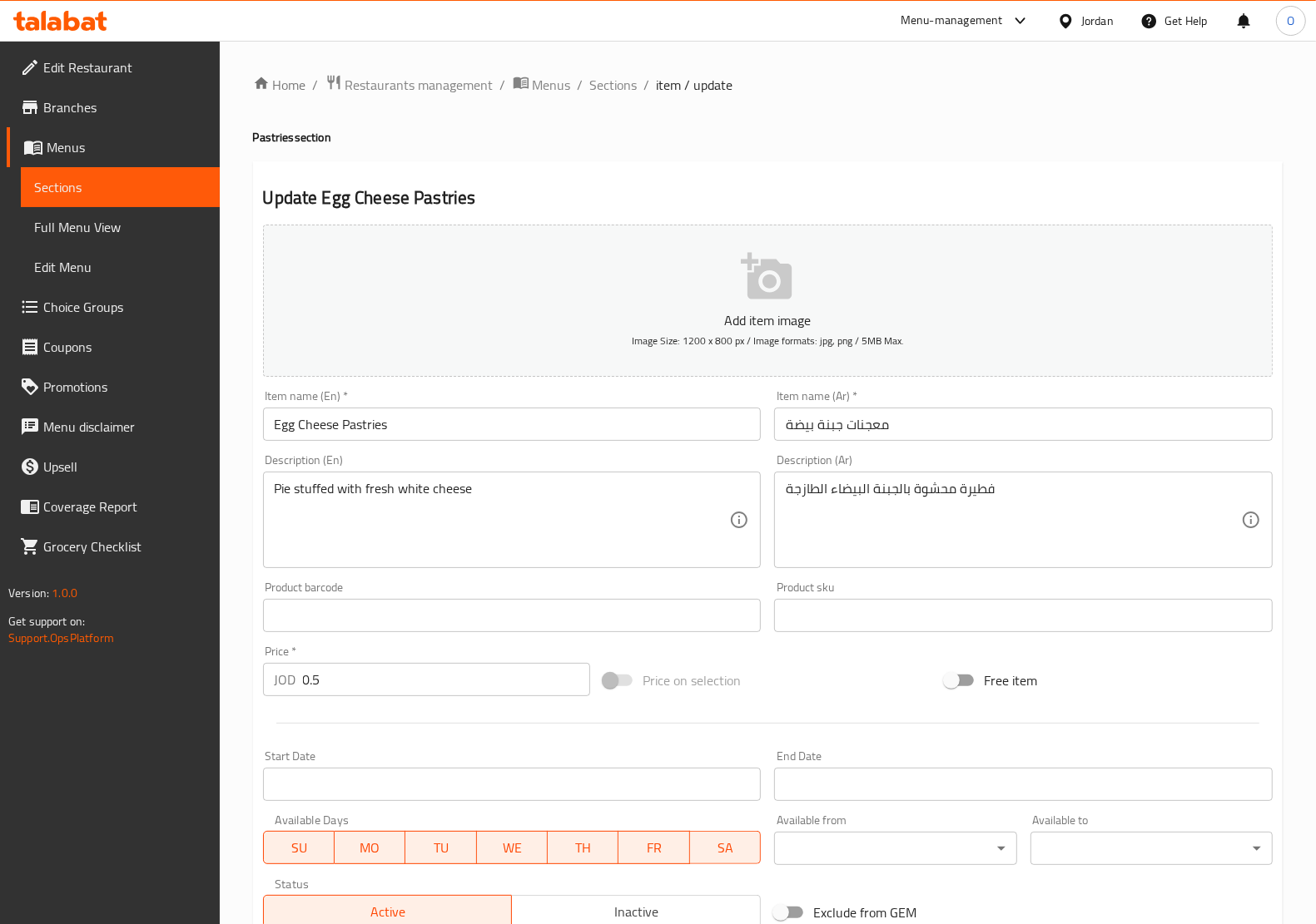
click at [283, 430] on input "Egg Cheese Pastries" at bounding box center [512, 424] width 498 height 34
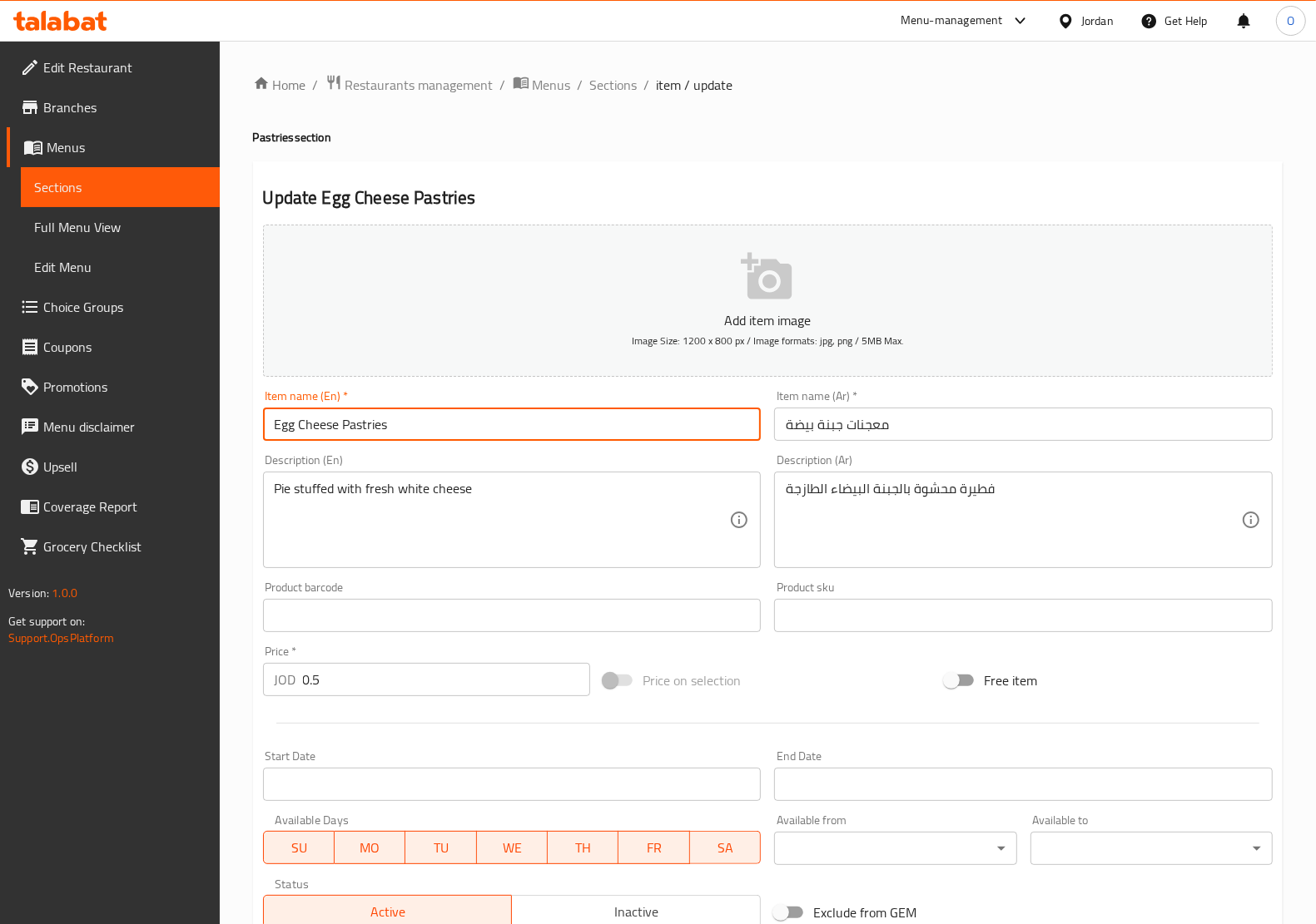
click at [283, 430] on input "Egg Cheese Pastries" at bounding box center [512, 424] width 498 height 34
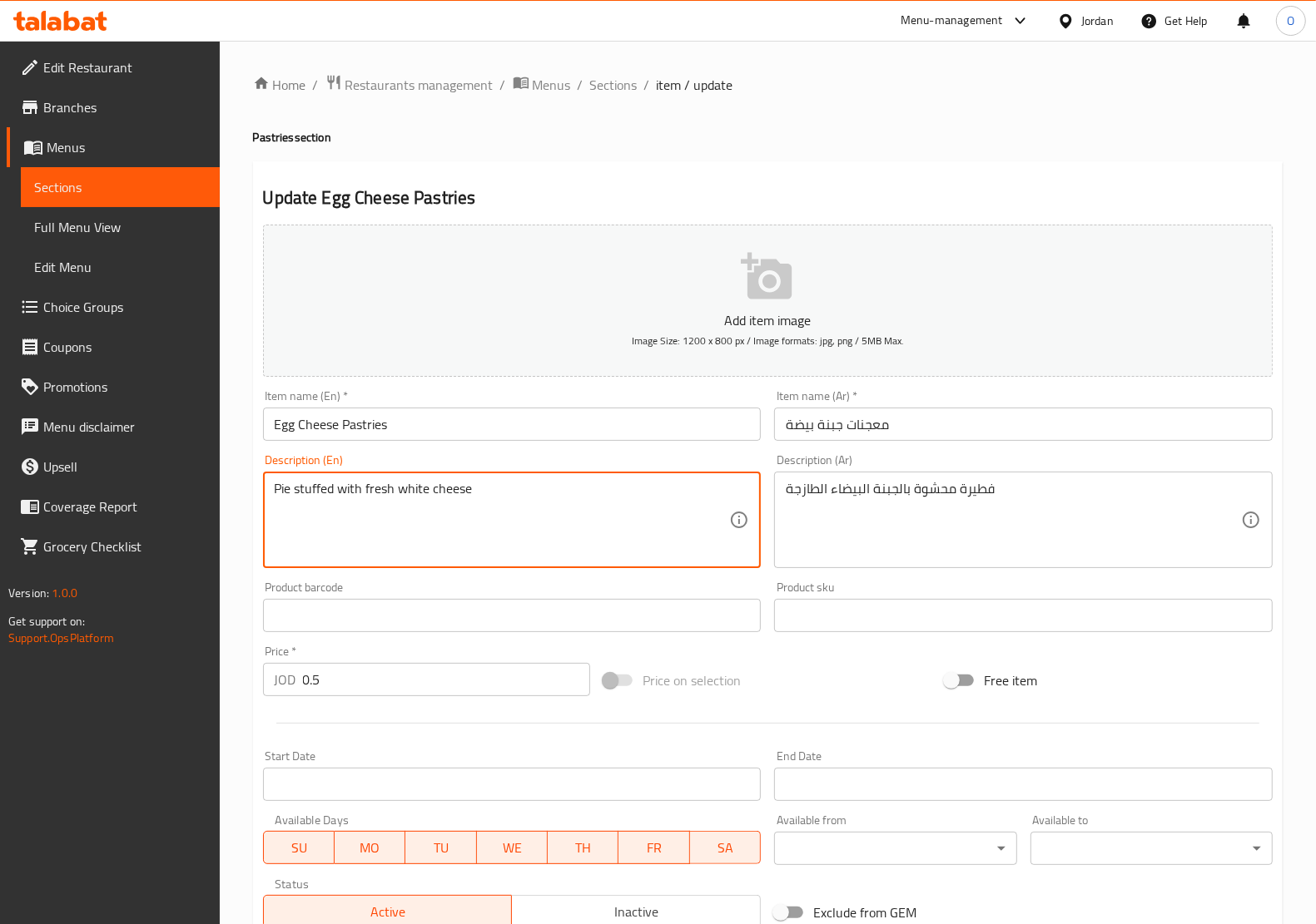
click at [418, 493] on textarea "Pie stuffed with fresh white cheese" at bounding box center [502, 520] width 456 height 79
click at [287, 427] on input "Egg Cheese Pastries" at bounding box center [512, 424] width 498 height 34
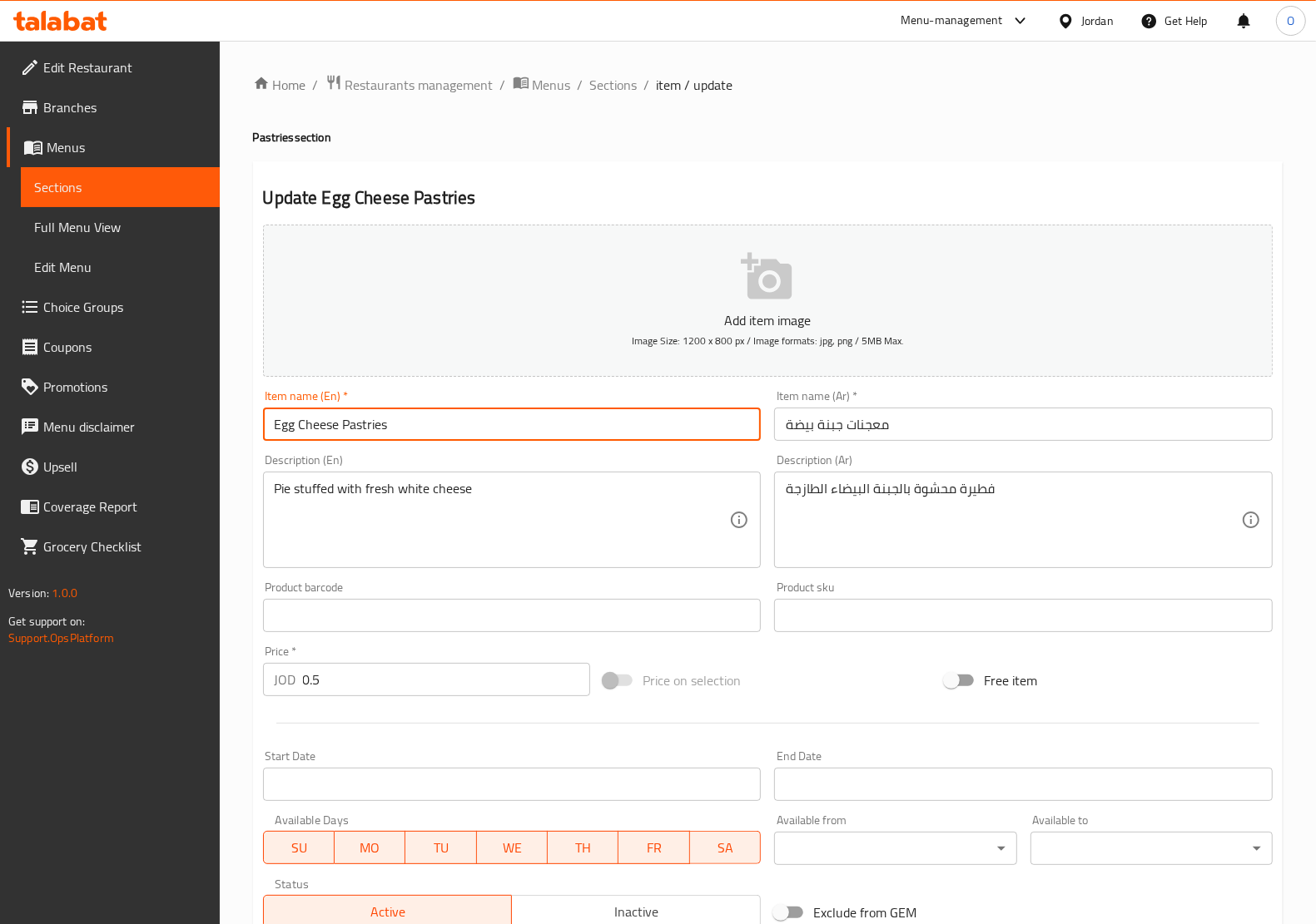
click at [287, 427] on input "Egg Cheese Pastries" at bounding box center [512, 424] width 498 height 34
paste input "white"
click at [281, 433] on input "white Cheese Pastries" at bounding box center [512, 424] width 498 height 34
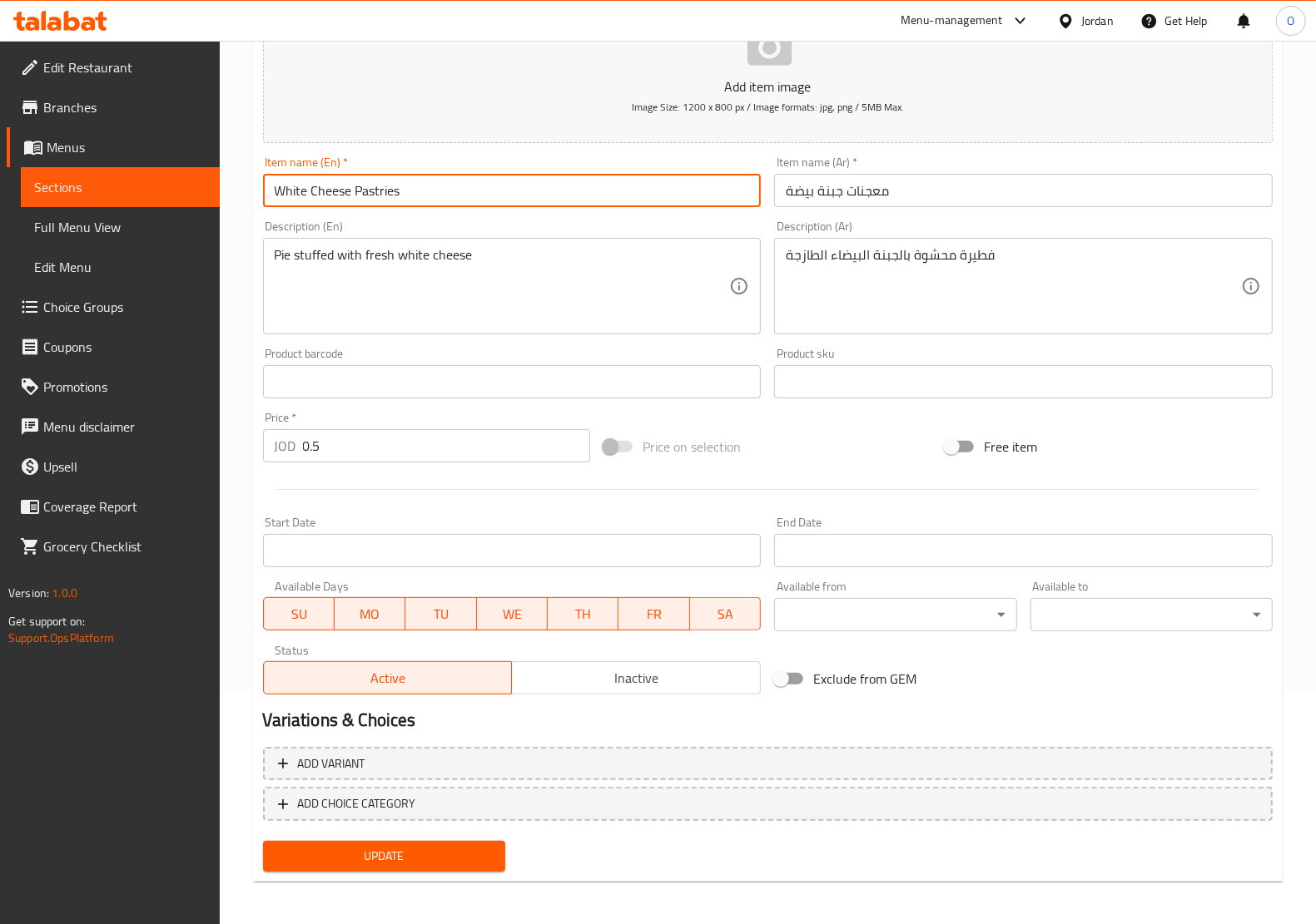
scroll to position [235, 0]
type input "White Cheese Pastries"
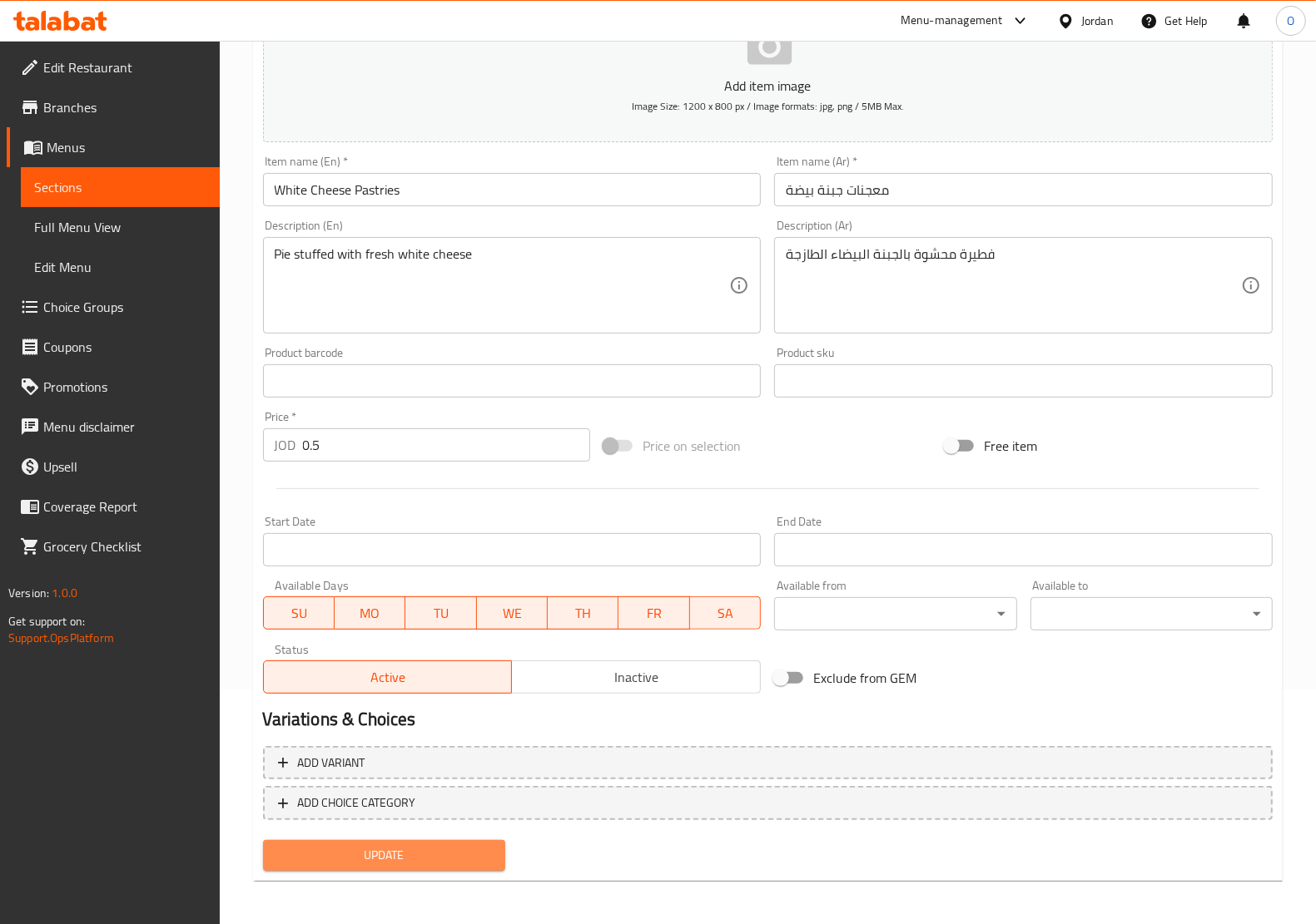
click at [423, 863] on span "Update" at bounding box center [384, 855] width 216 height 21
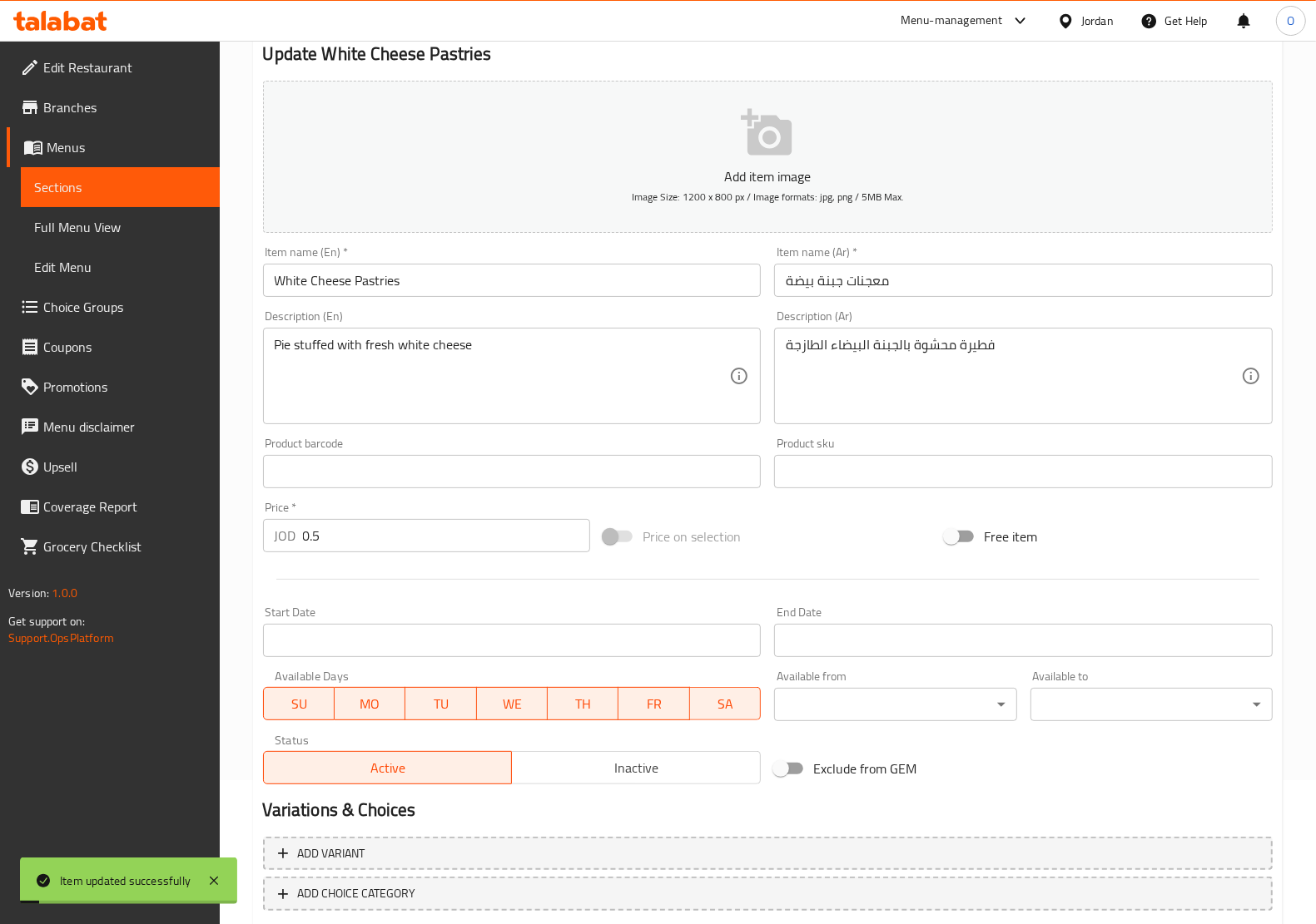
scroll to position [0, 0]
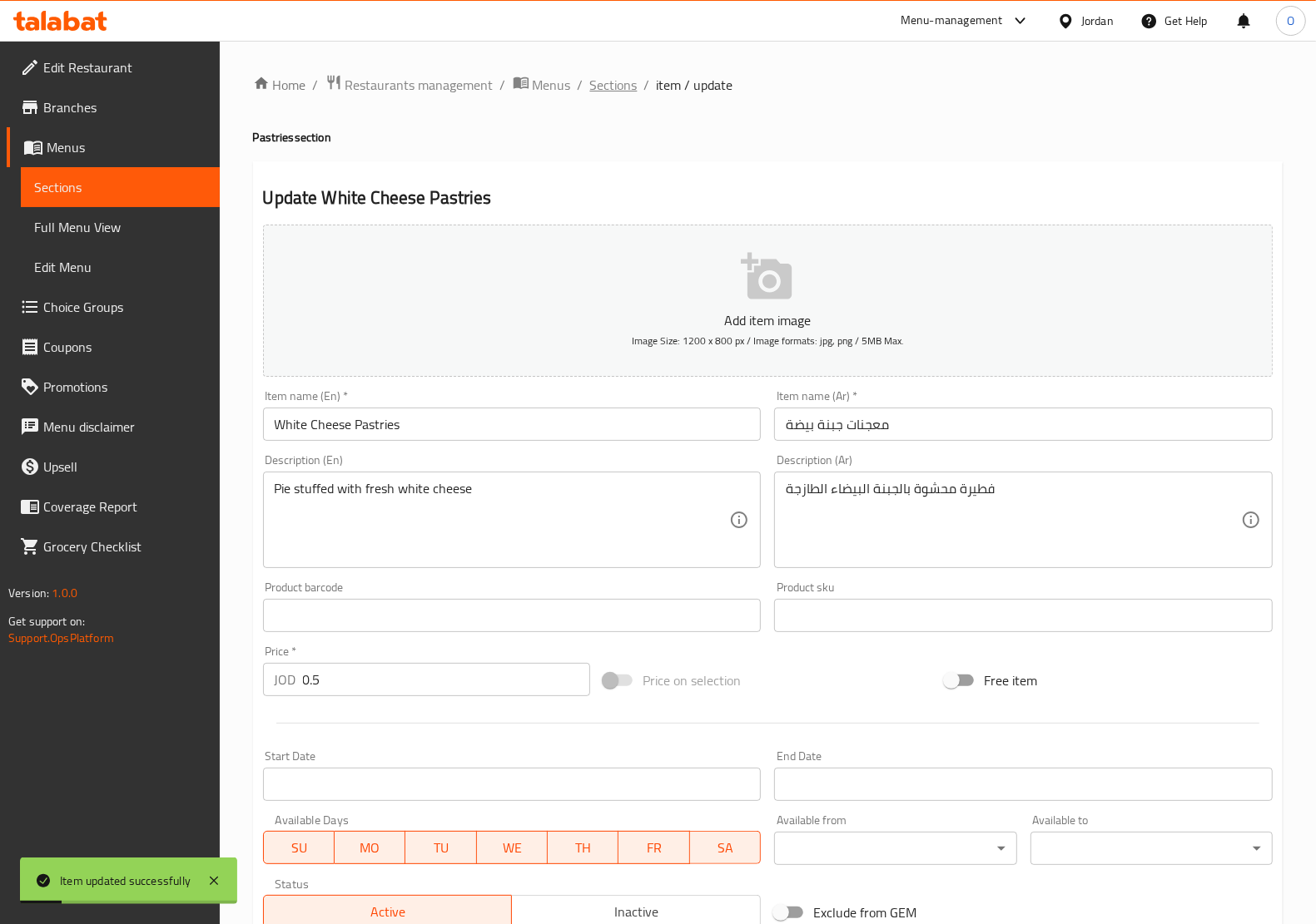
click at [599, 82] on span "Sections" at bounding box center [614, 85] width 47 height 20
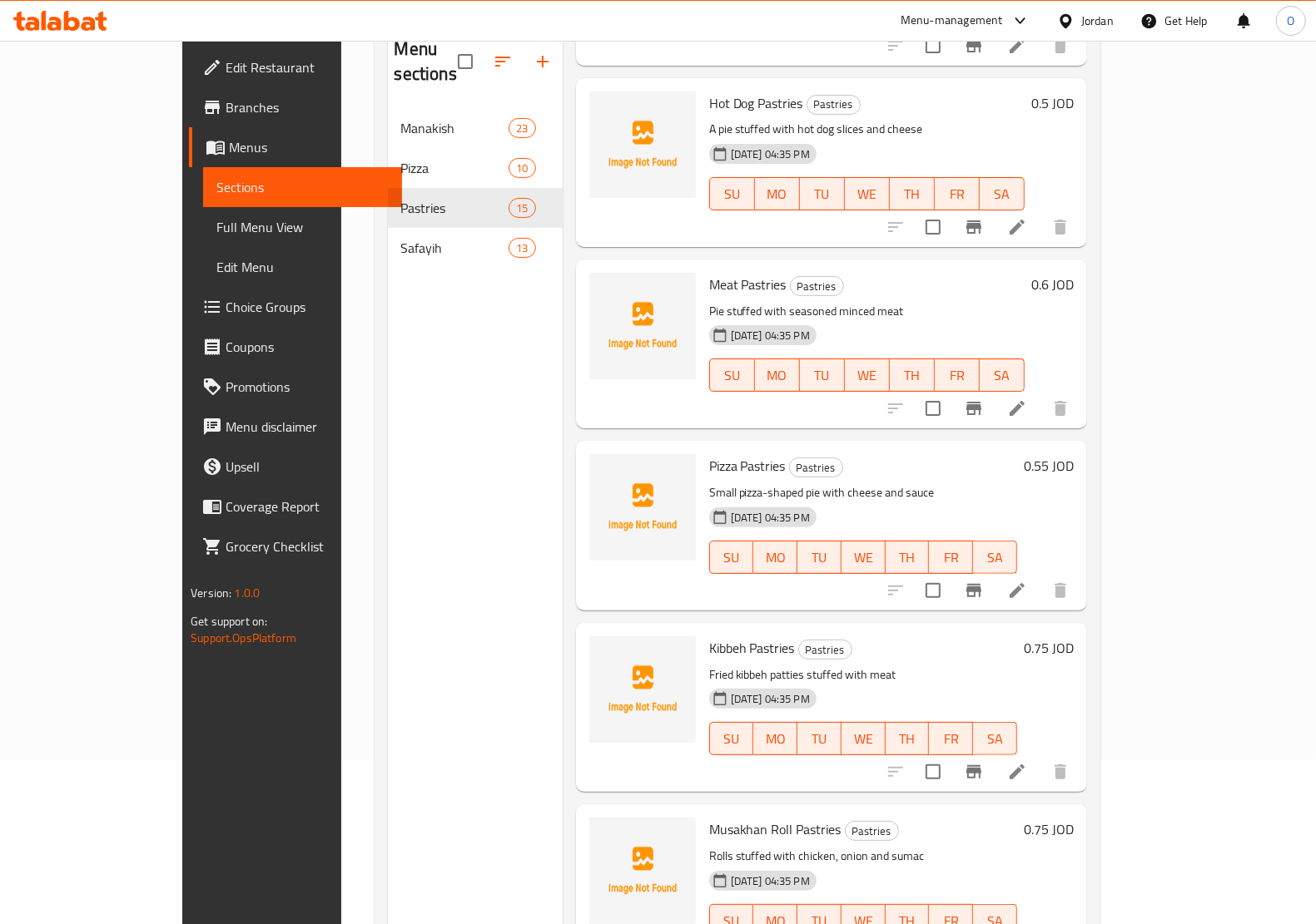
scroll to position [130, 0]
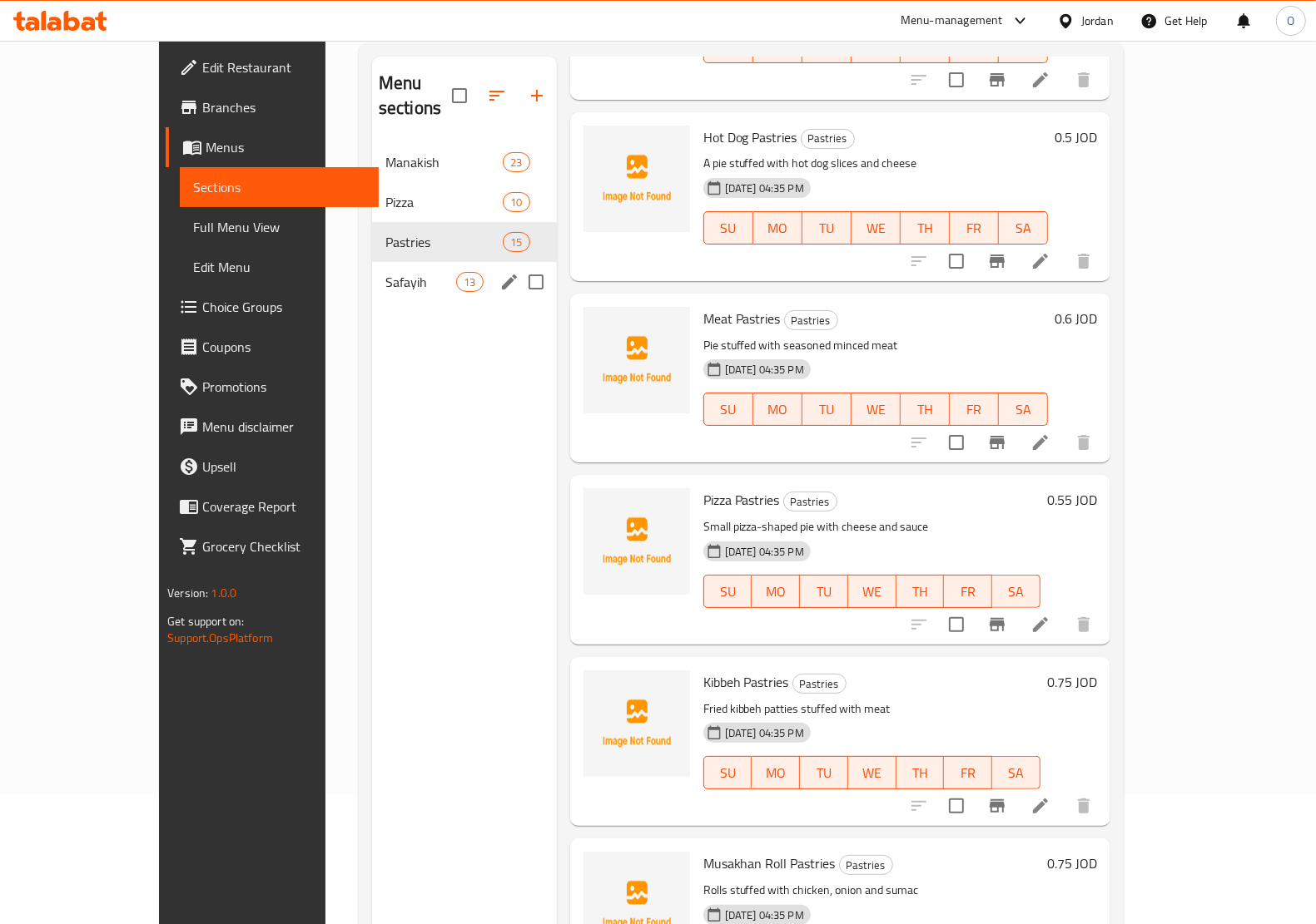
click at [372, 268] on div "Safayih 13" at bounding box center [464, 281] width 184 height 40
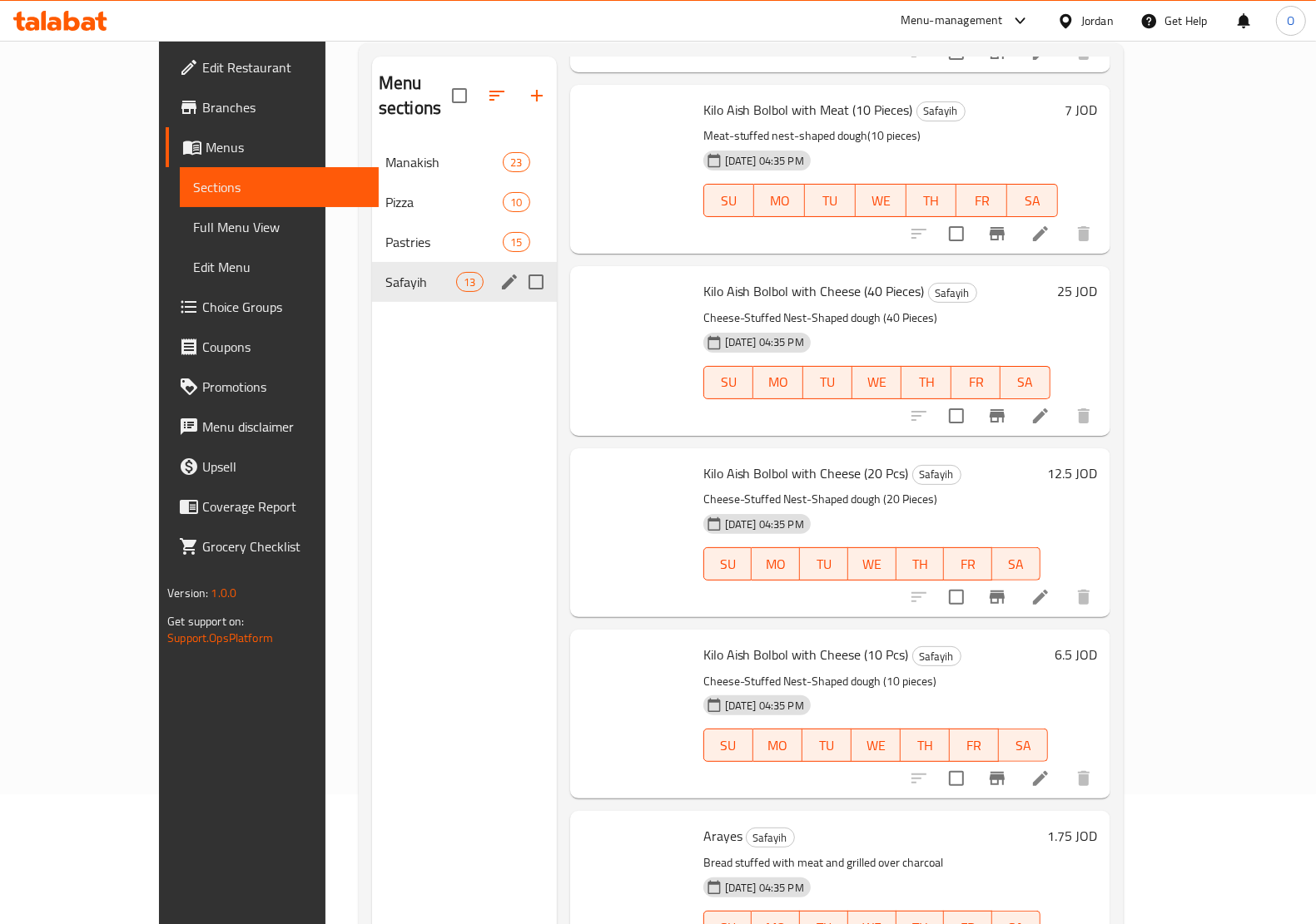
scroll to position [1479, 0]
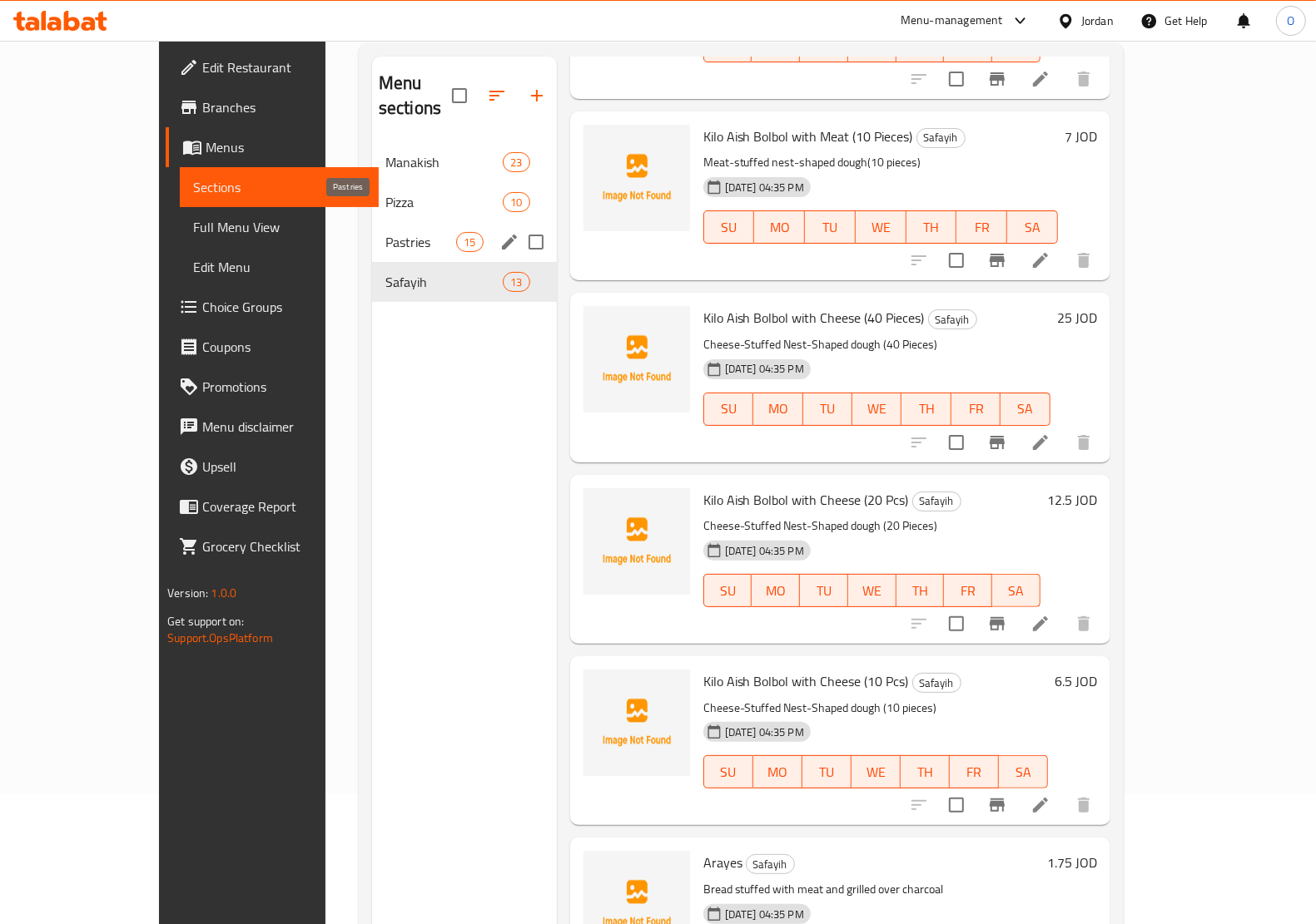
click at [386, 232] on span "Pastries" at bounding box center [421, 242] width 71 height 20
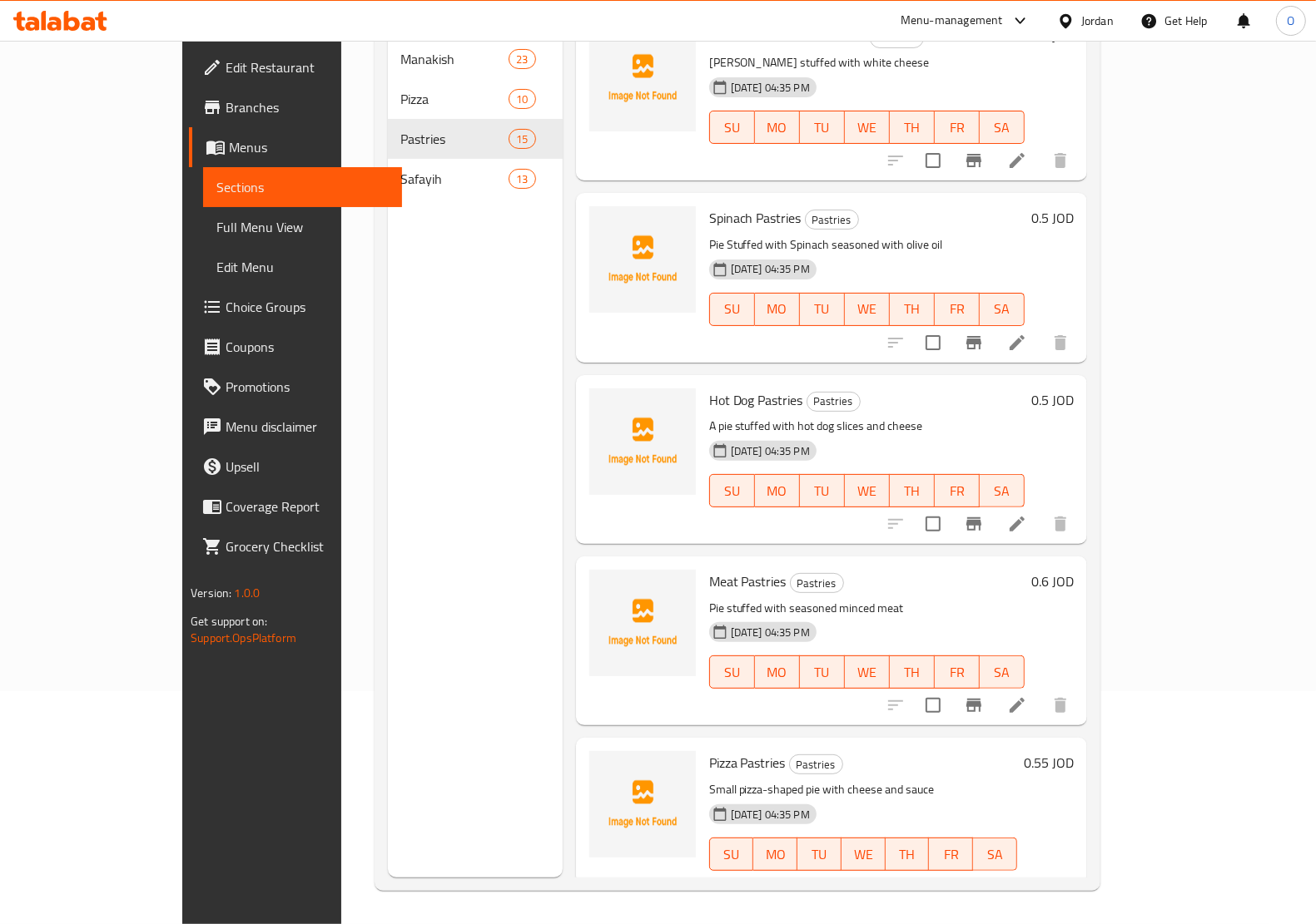
scroll to position [1425, 0]
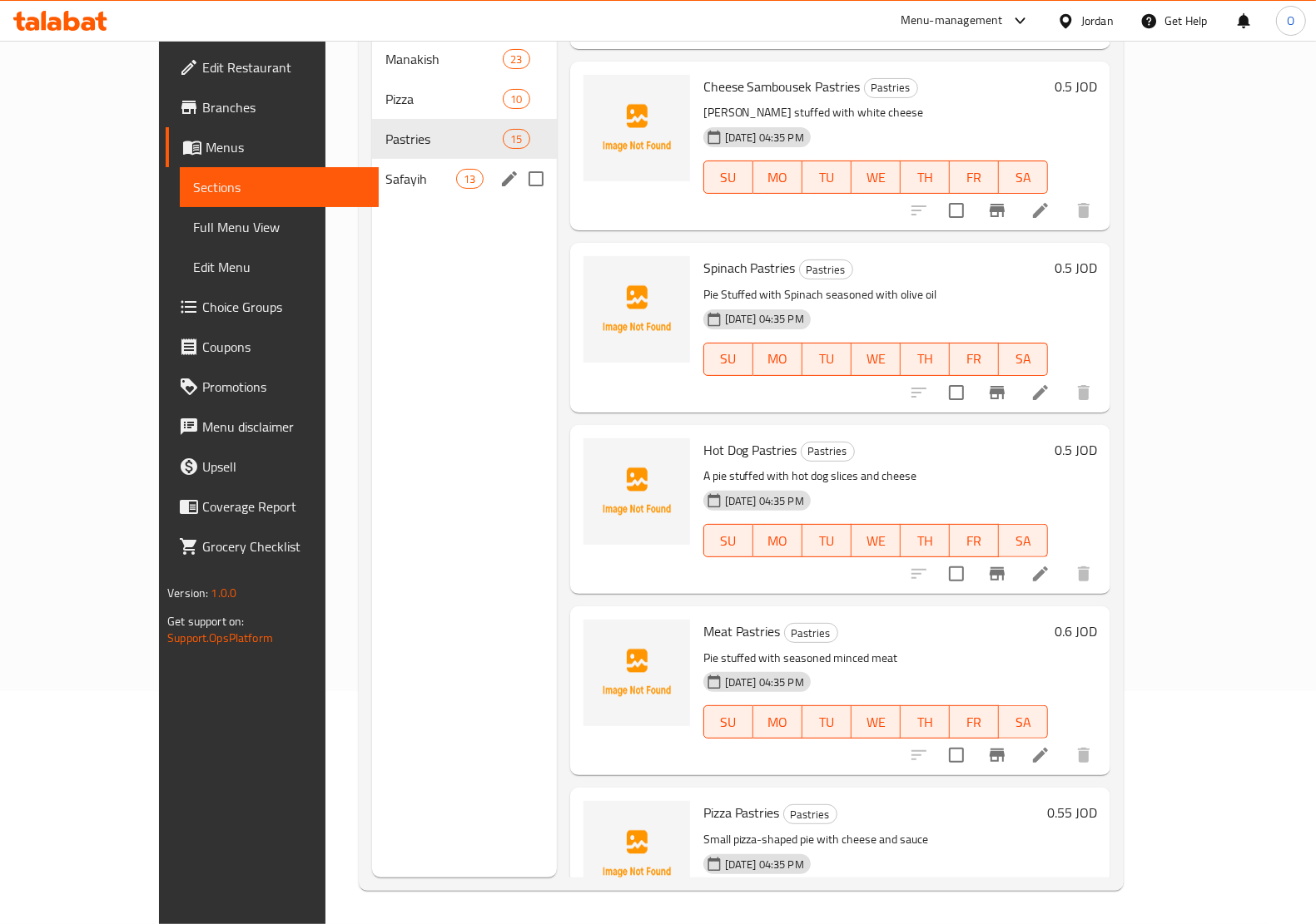
click at [412, 169] on span "Safayih" at bounding box center [421, 179] width 71 height 20
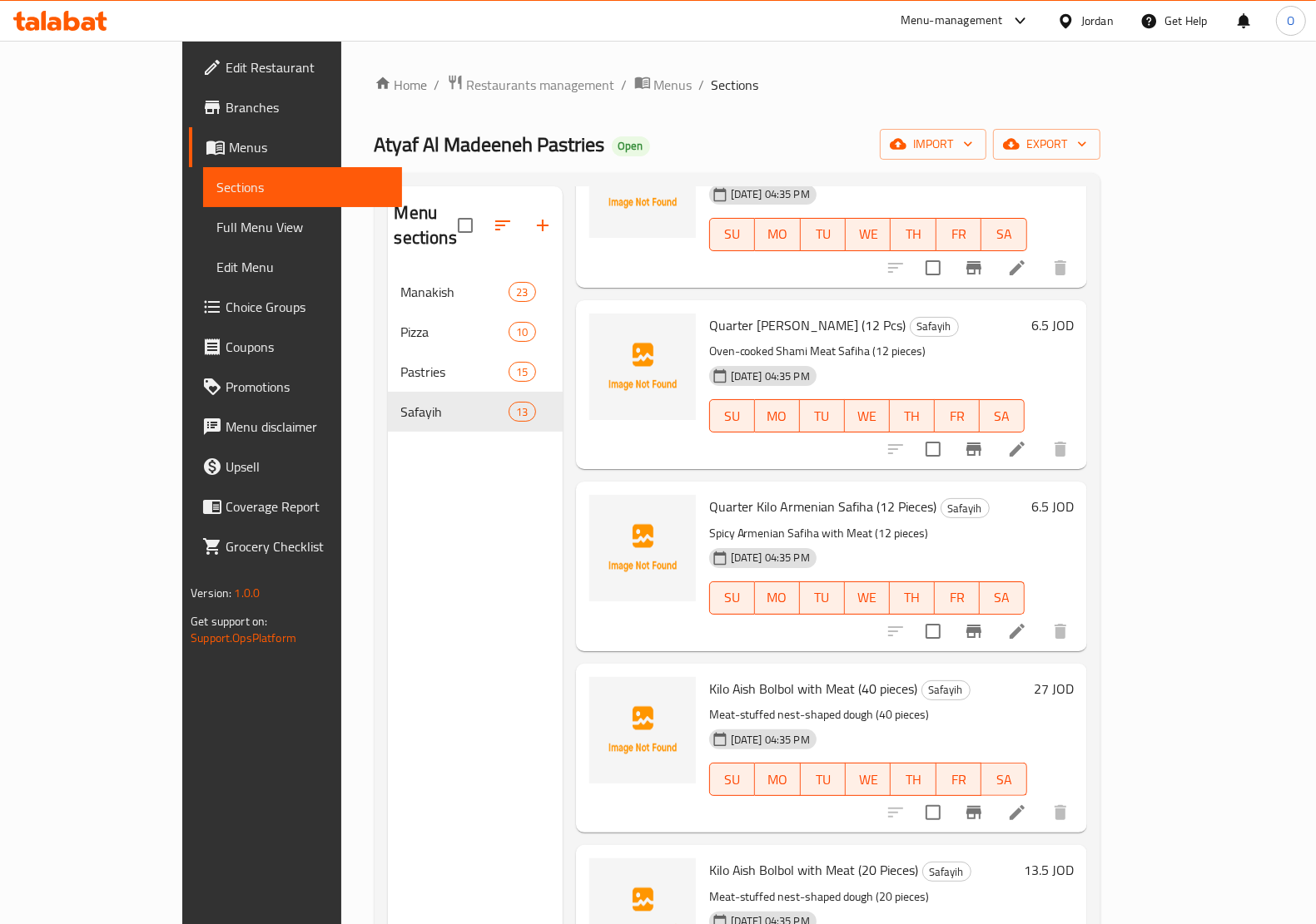
scroll to position [728, 0]
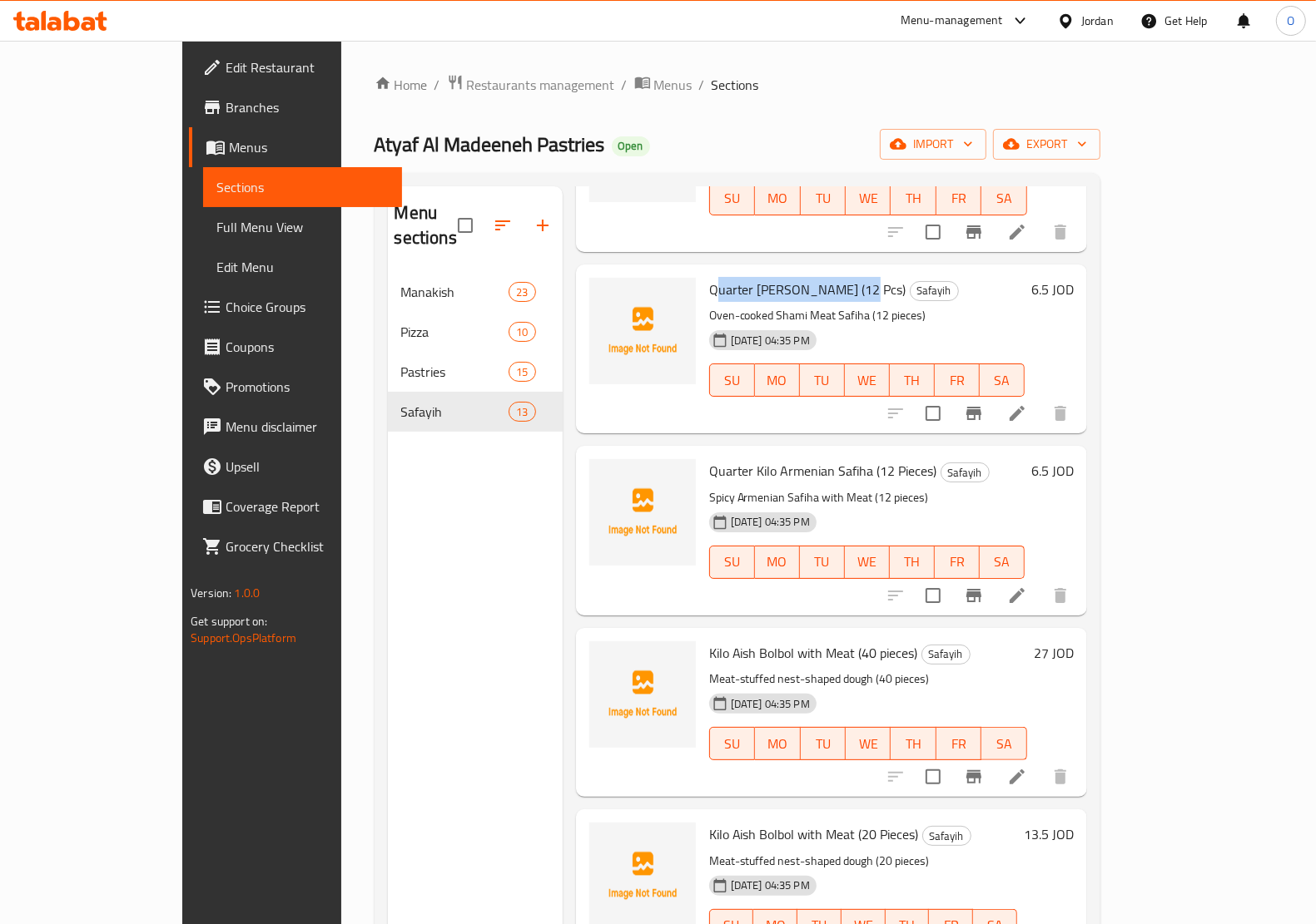
drag, startPoint x: 675, startPoint y: 260, endPoint x: 804, endPoint y: 255, distance: 129.1
click at [804, 277] on span "Quarter Kilo Shami Safiha (12 Pcs)" at bounding box center [807, 289] width 197 height 25
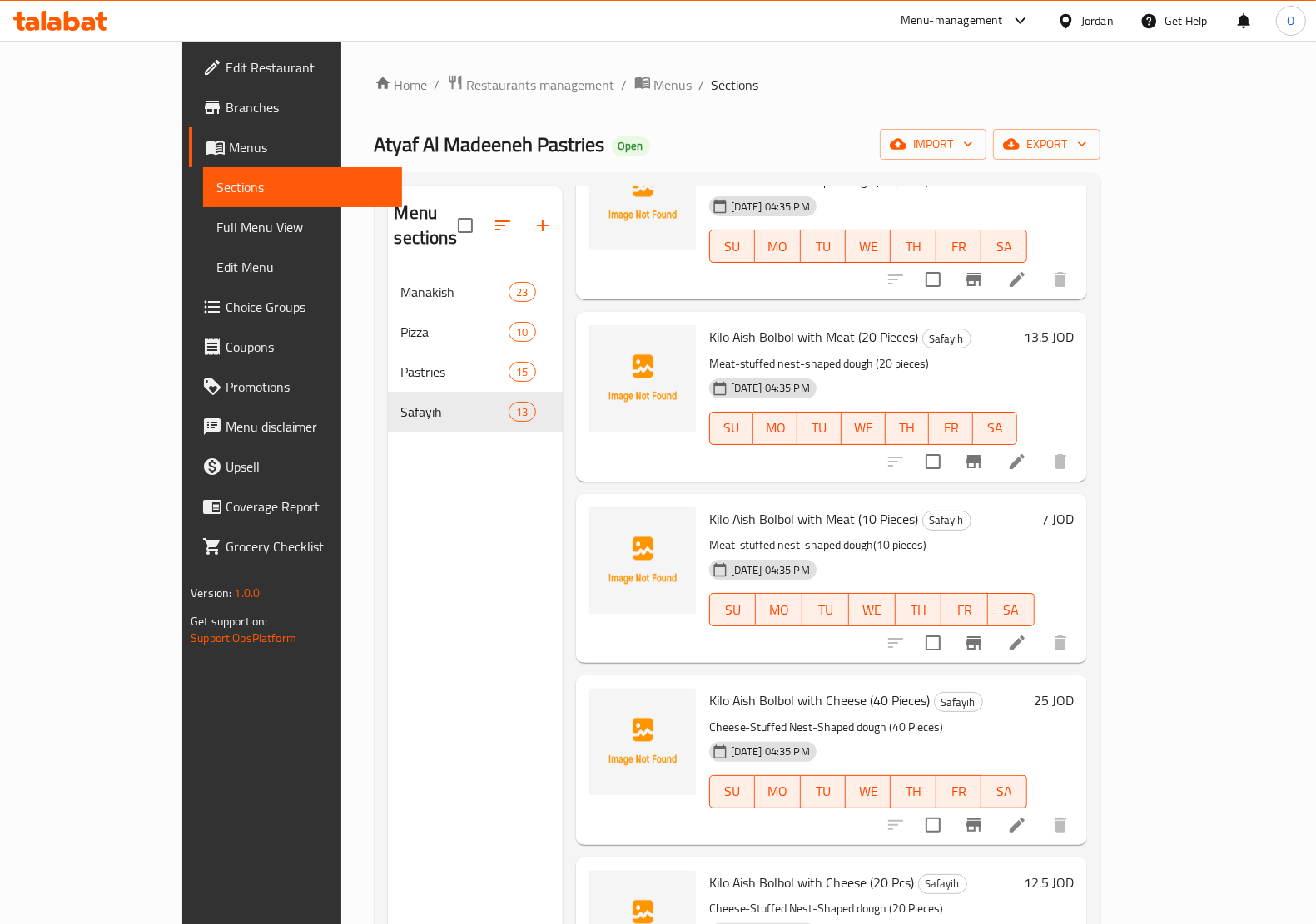
scroll to position [1248, 0]
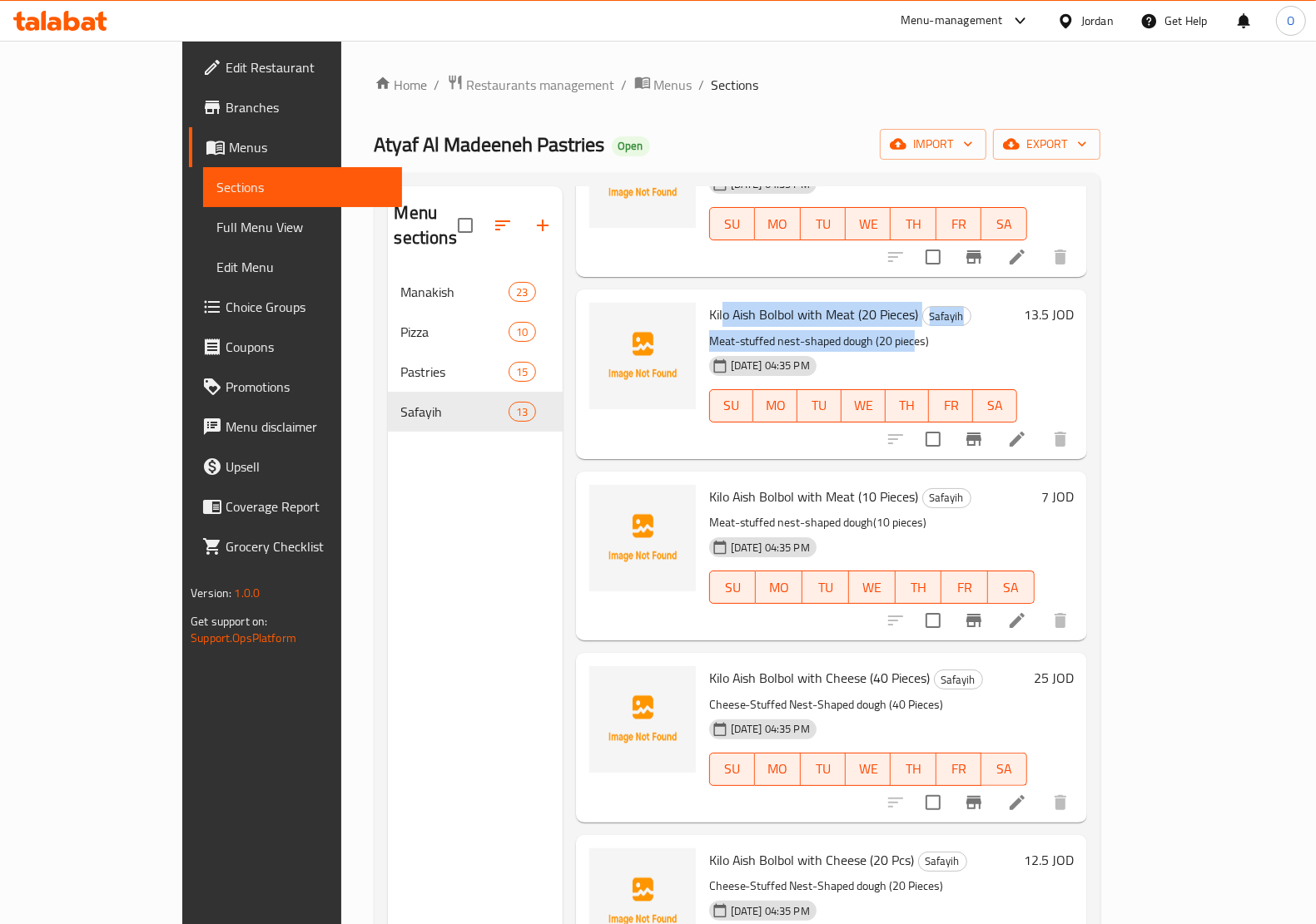
drag, startPoint x: 679, startPoint y: 291, endPoint x: 866, endPoint y: 302, distance: 187.3
click at [866, 302] on div "Kilo Aish Bolbol with Meat (20 Pieces) Safayih Meat-stuffed nest-shaped dough (…" at bounding box center [863, 374] width 322 height 156
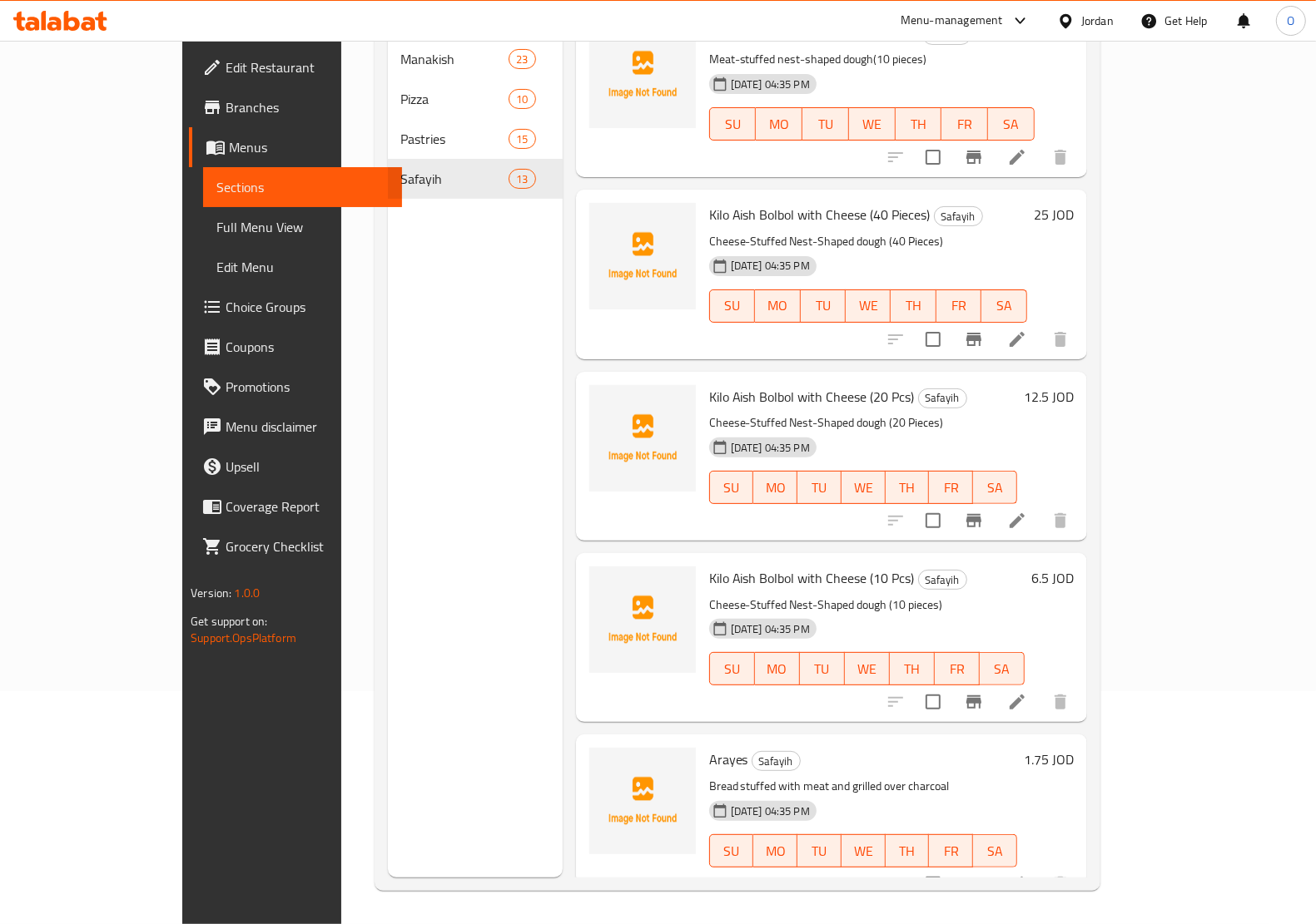
scroll to position [234, 0]
click at [766, 566] on span "Kilo Aish Bolbol with Cheese (10 Pcs)" at bounding box center [812, 578] width 205 height 25
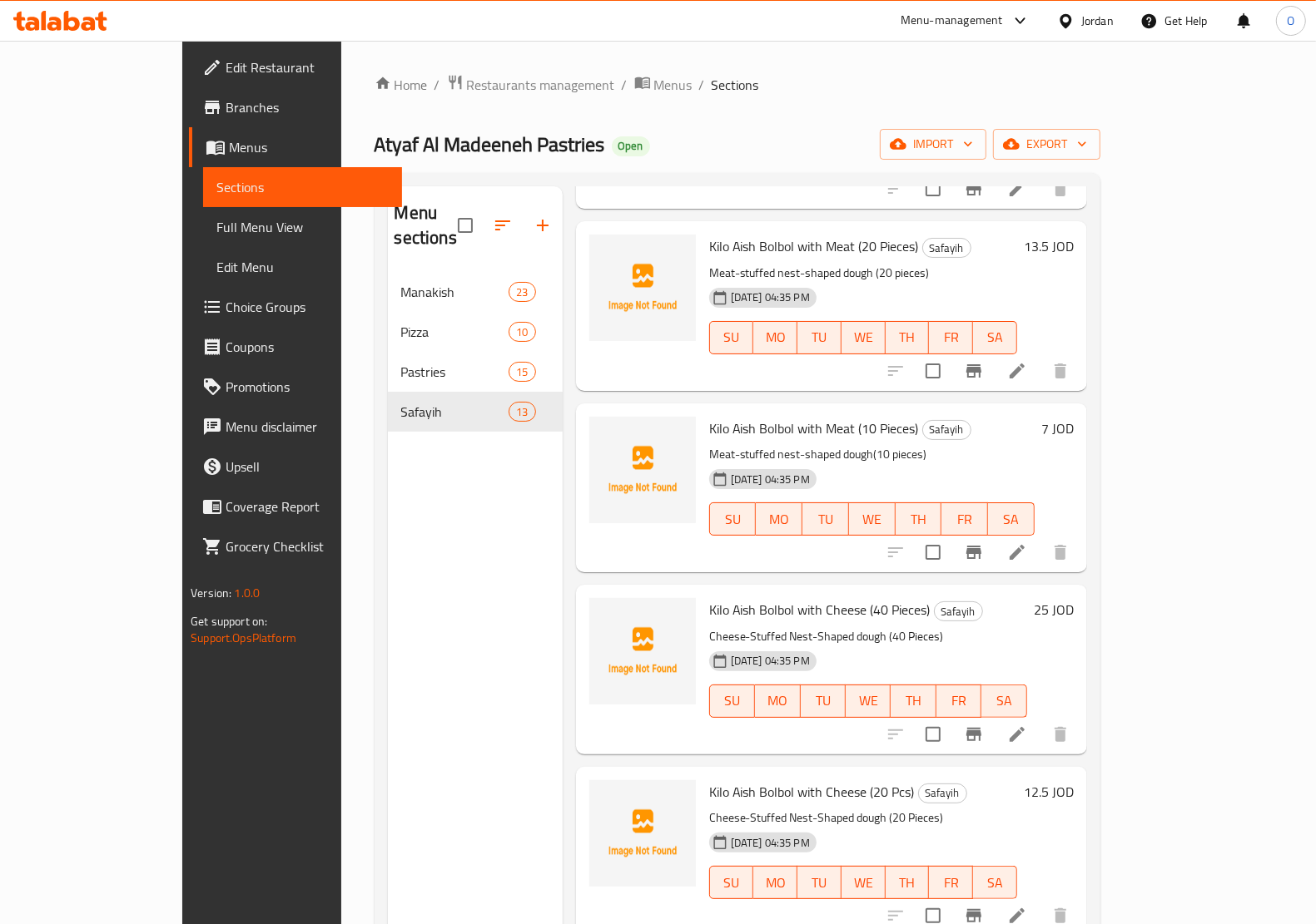
scroll to position [1270, 0]
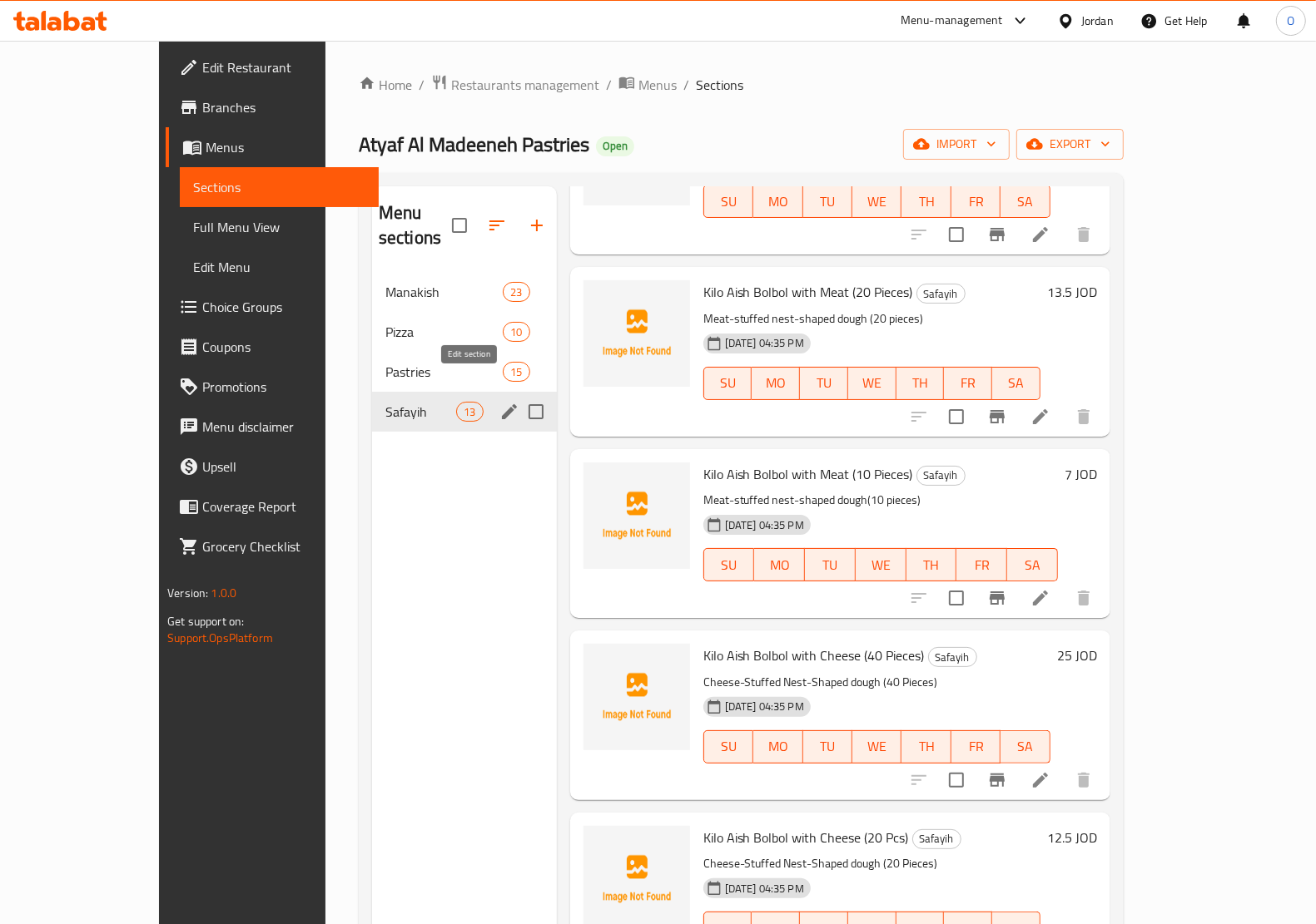
click at [502, 404] on icon "edit" at bounding box center [509, 412] width 15 height 15
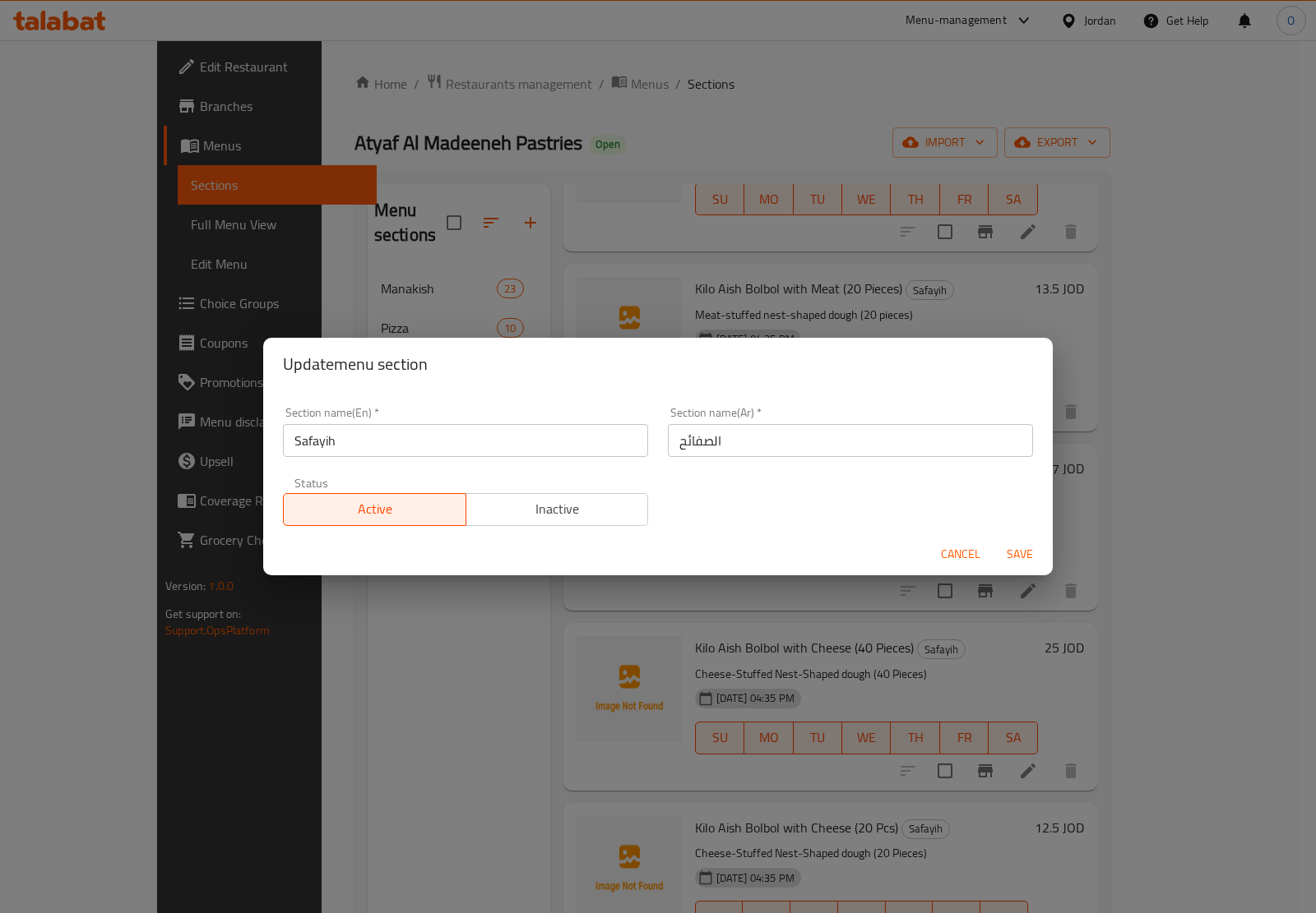
click at [715, 440] on input "الصفائح" at bounding box center [850, 441] width 365 height 33
drag, startPoint x: 704, startPoint y: 441, endPoint x: 664, endPoint y: 444, distance: 40.1
click at [668, 444] on input "الصفائح" at bounding box center [850, 441] width 365 height 33
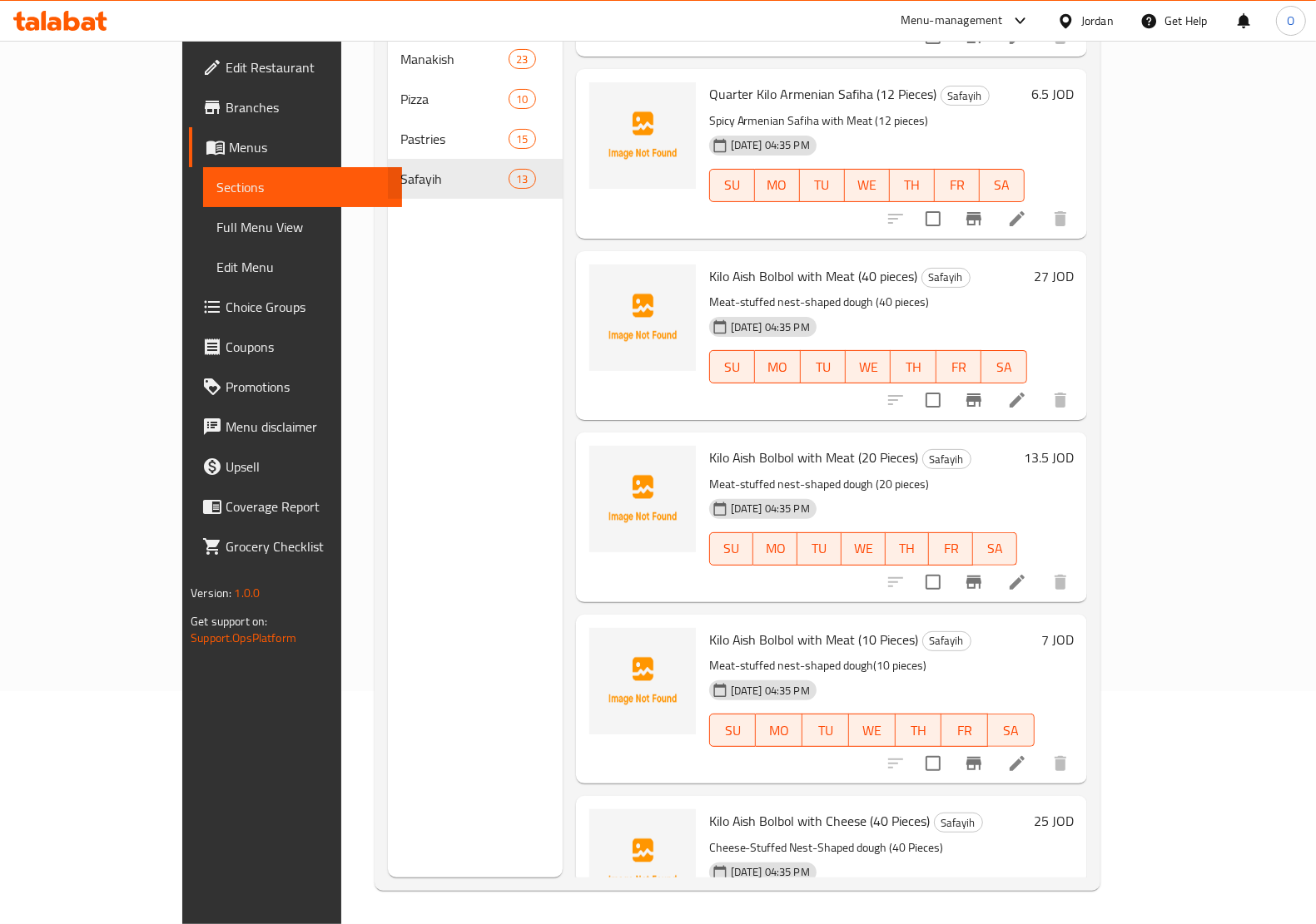
scroll to position [854, 0]
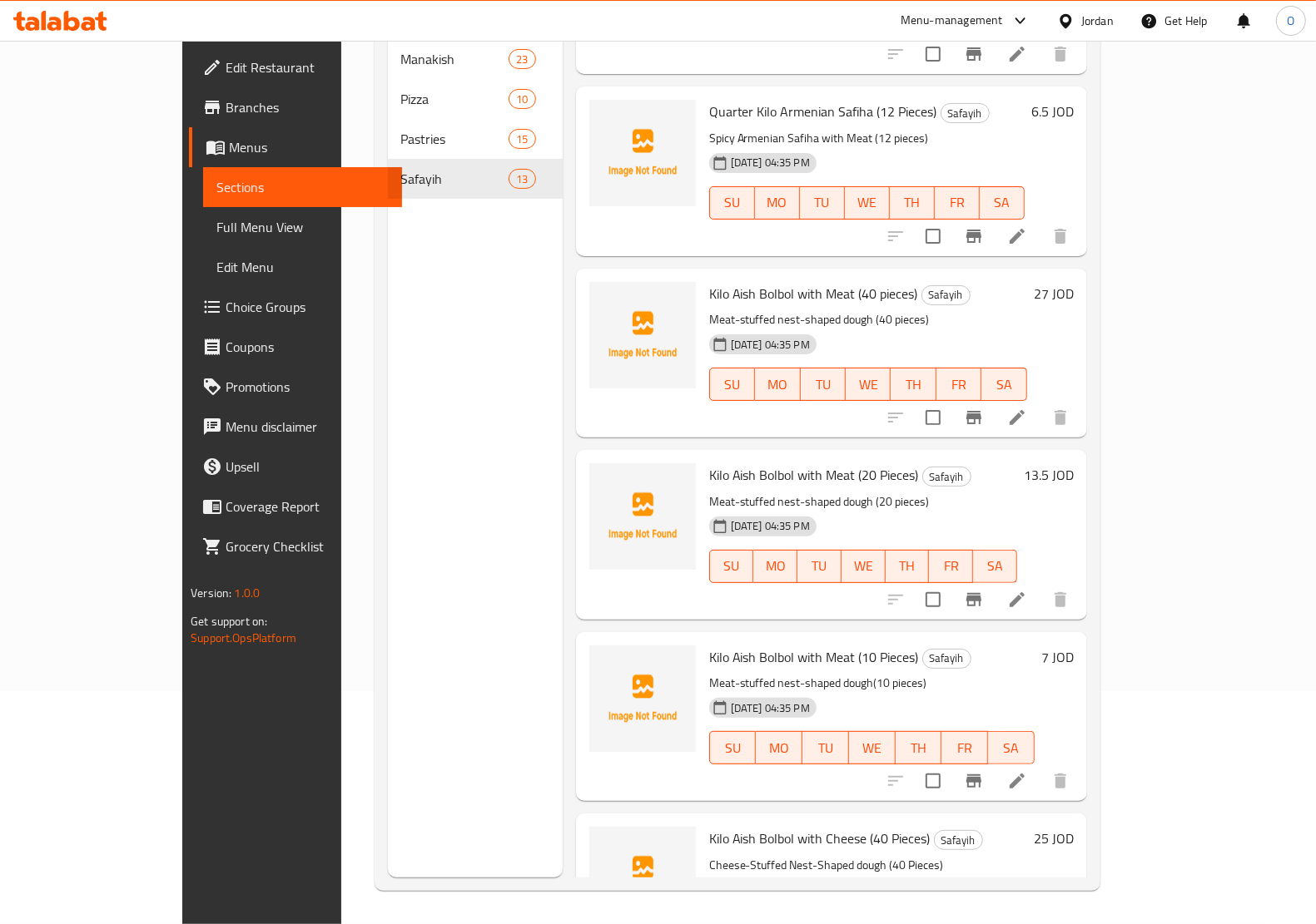
click at [843, 463] on span "Kilo Aish Bolbol with Meat (20 Pieces)" at bounding box center [813, 475] width 210 height 25
copy h6 "Kilo Aish Bolbol with Meat (20 Pieces)"
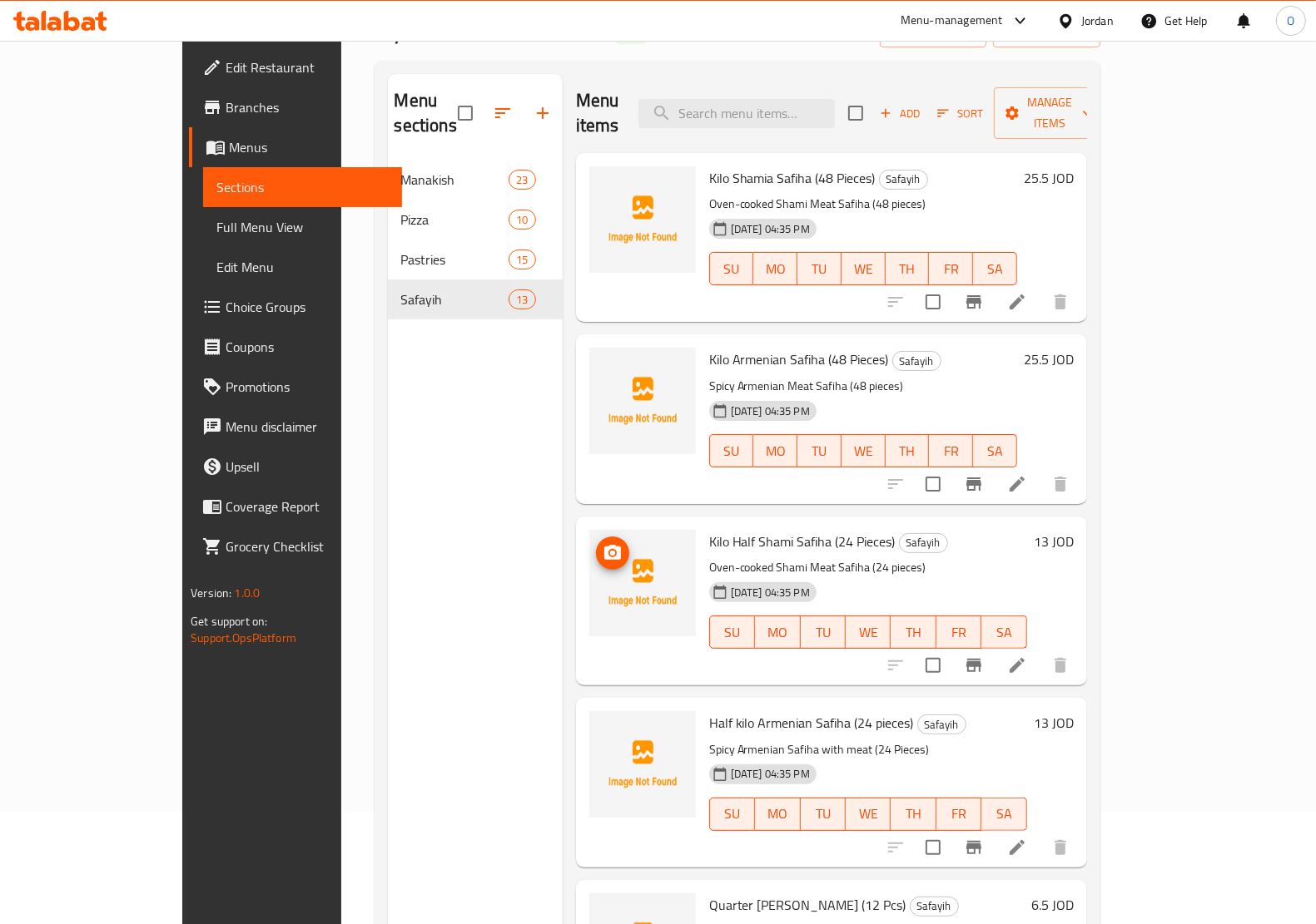
scroll to position [0, 0]
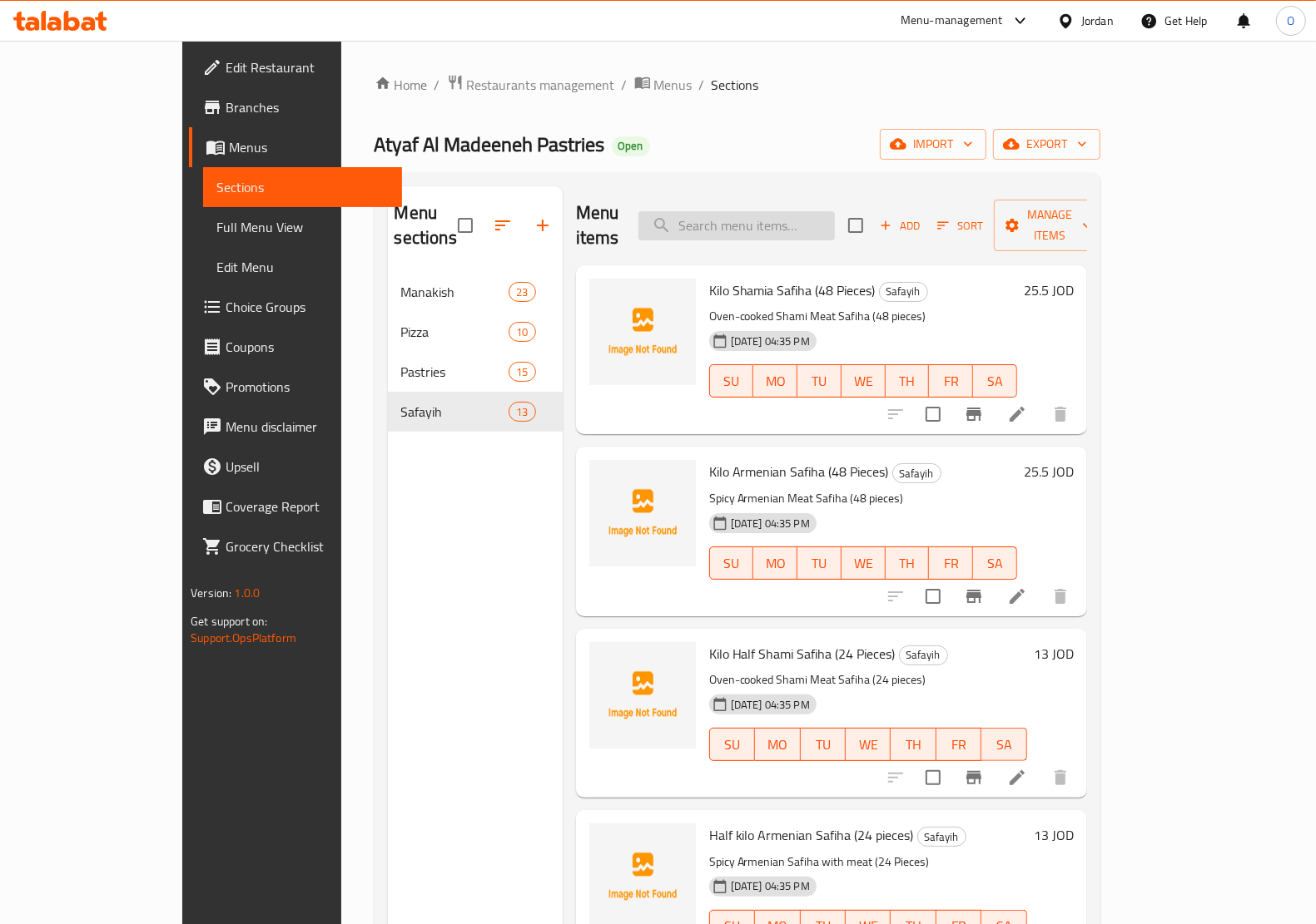
click at [770, 211] on input "search" at bounding box center [736, 226] width 196 height 29
paste input "Kilo Aish Bolbol with Meat (20 Pieces)"
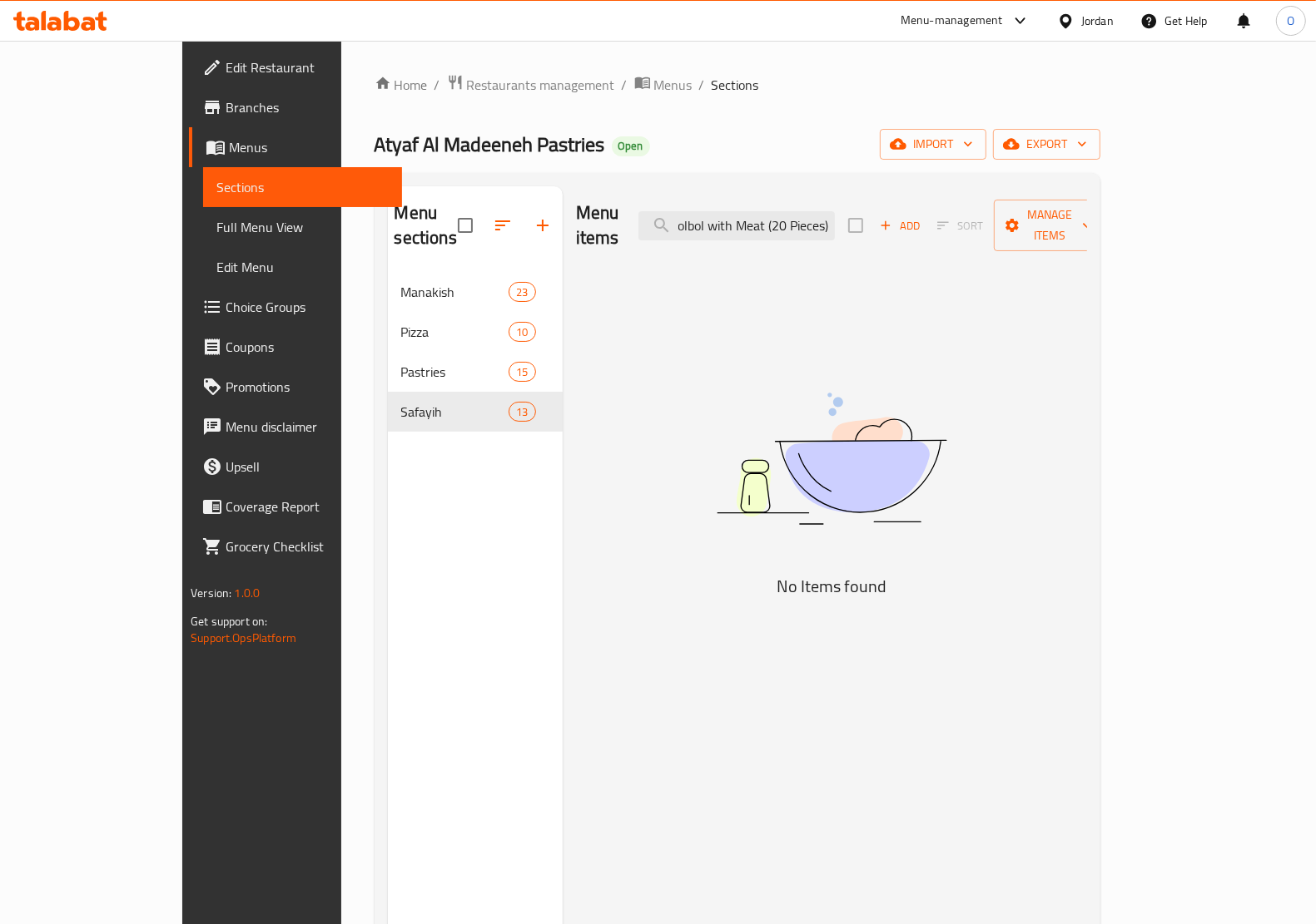
scroll to position [0, 60]
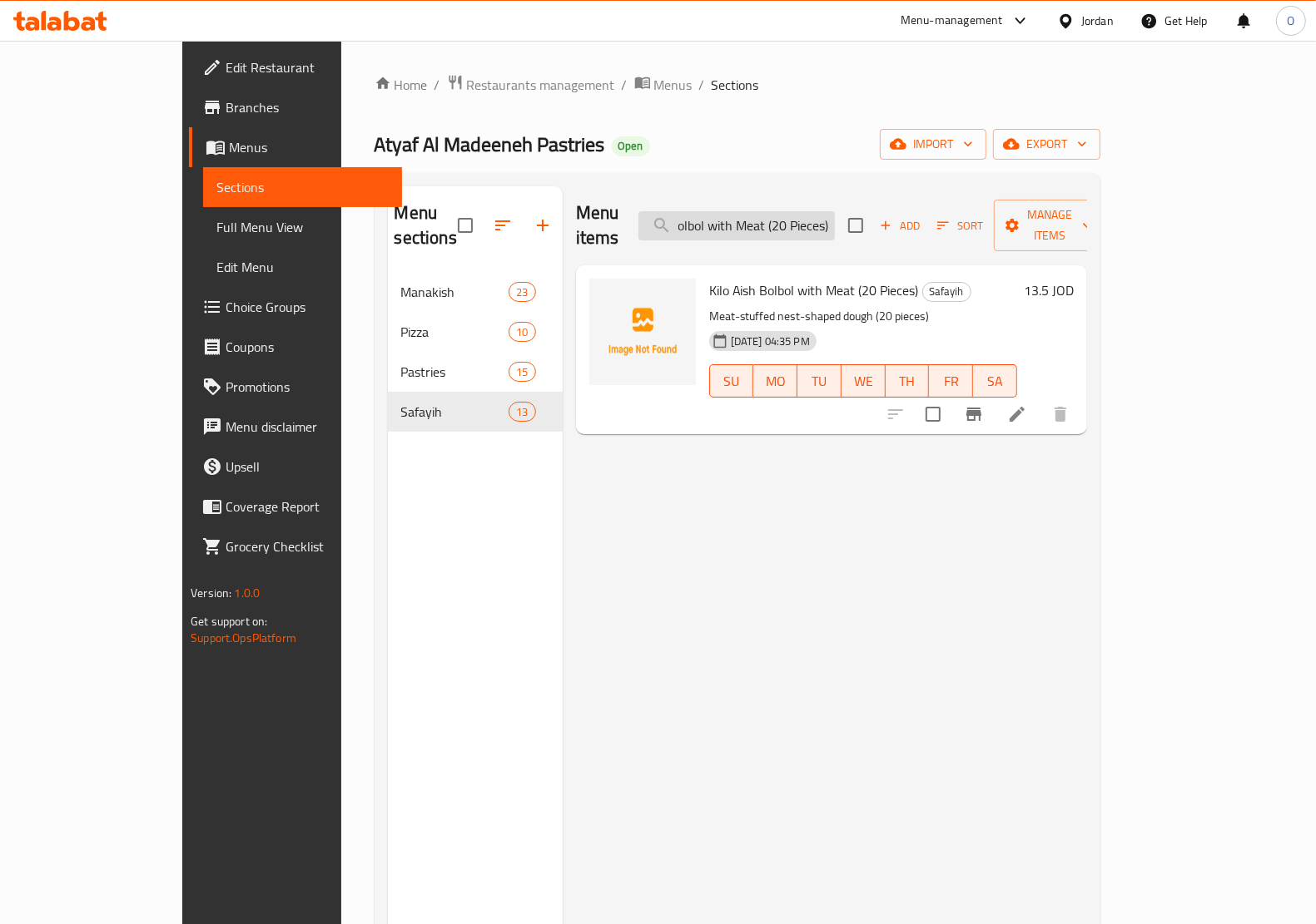
click at [778, 214] on input "Kilo Aish Bolbol with Meat (20 Pieces)" at bounding box center [736, 226] width 196 height 29
type input "Kilo Aish Bolbol with Meat (20 Pieces)"
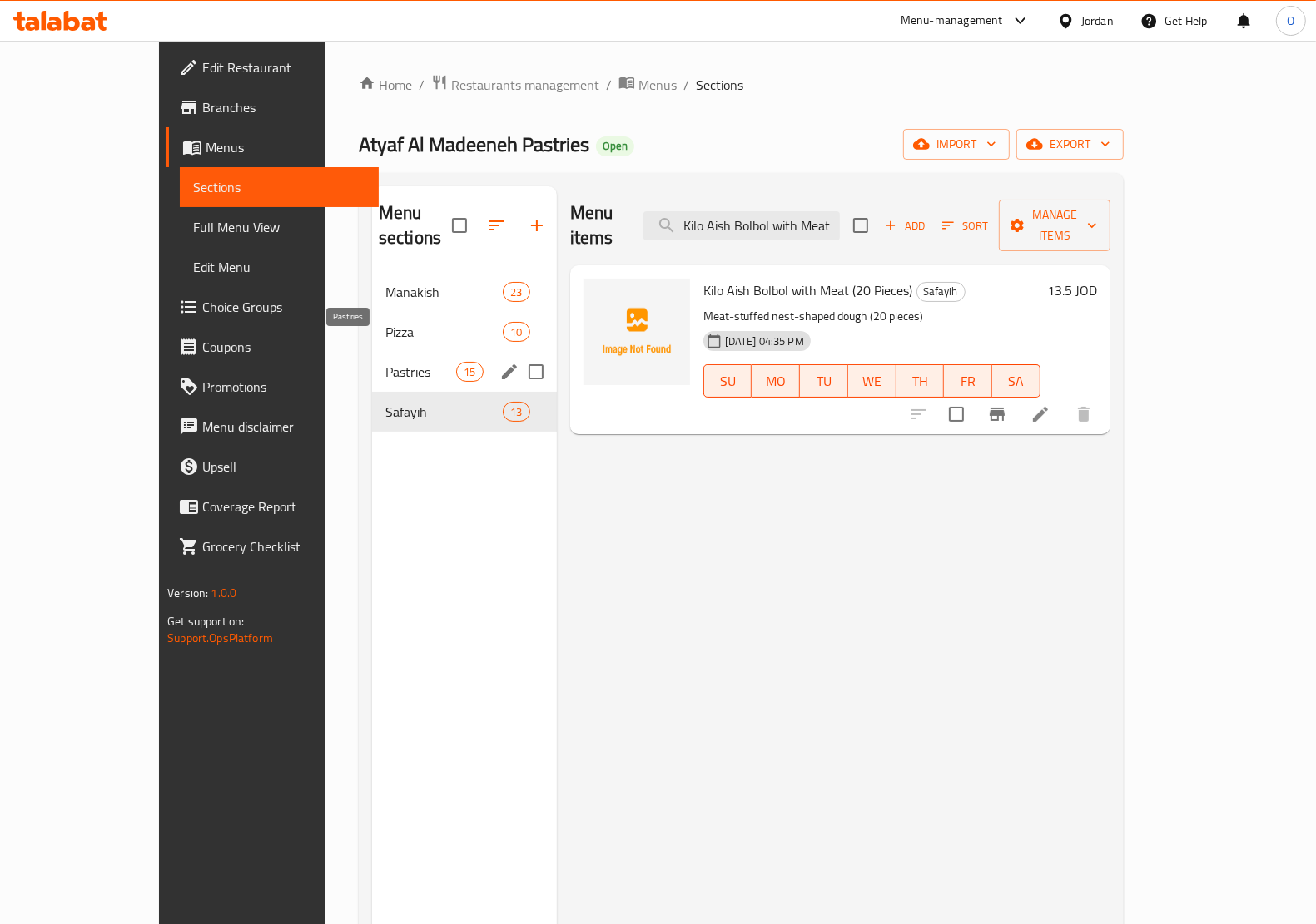
click at [386, 362] on span "Pastries" at bounding box center [421, 372] width 71 height 20
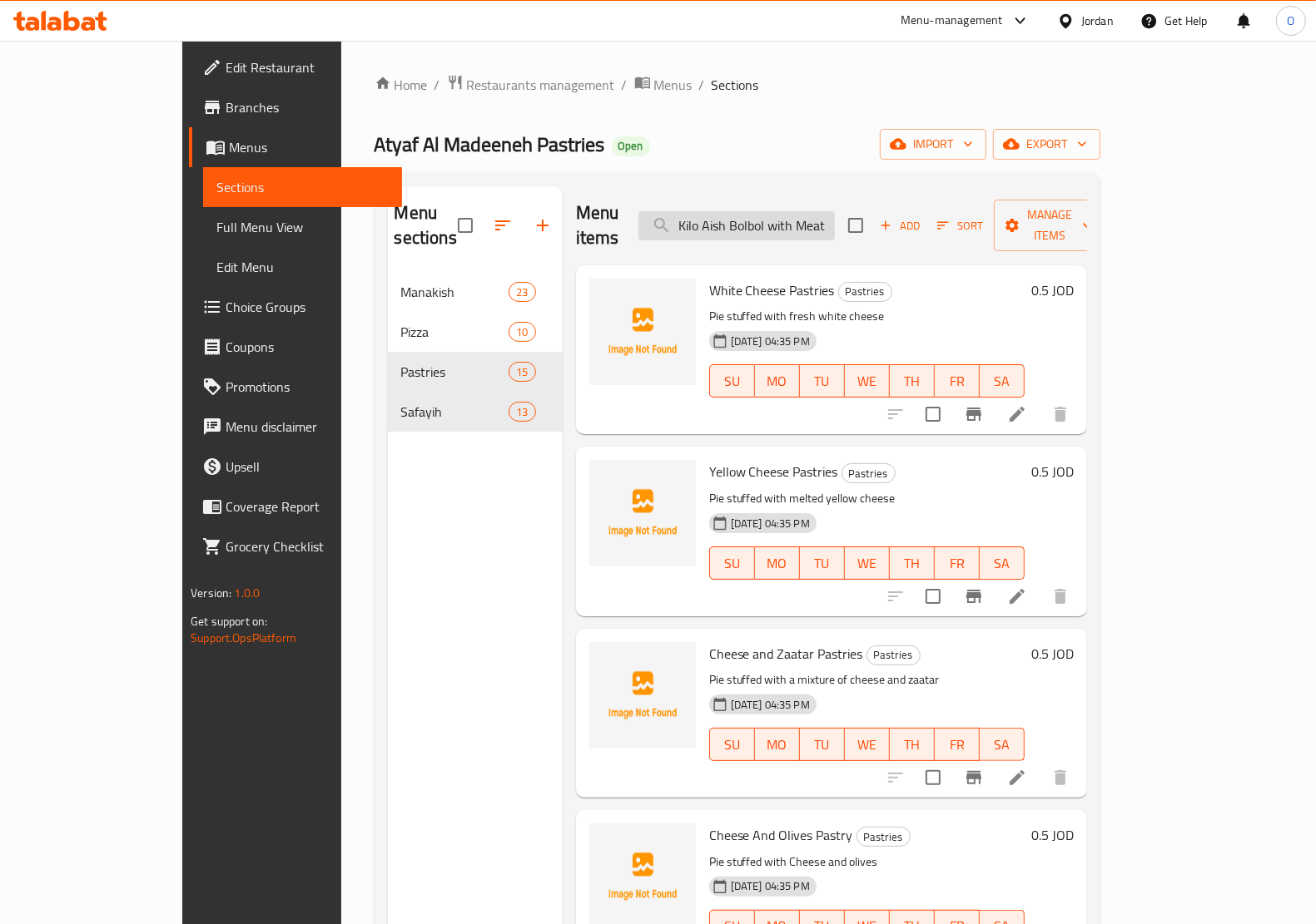
click at [805, 216] on input "Kilo Aish Bolbol with Meat (20 Pieces)" at bounding box center [736, 226] width 196 height 29
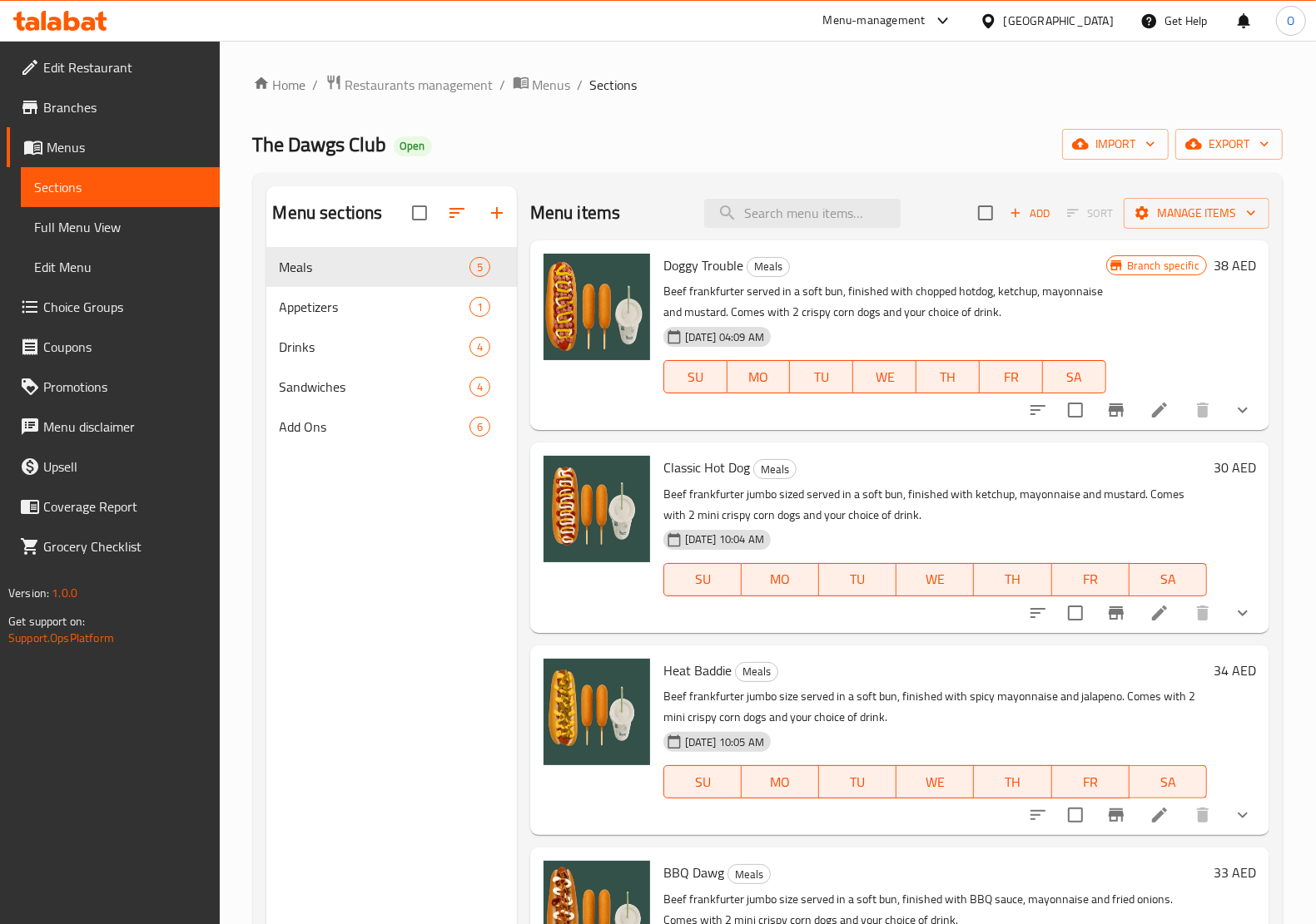
drag, startPoint x: 0, startPoint y: 0, endPoint x: 1022, endPoint y: 13, distance: 1022.1
click at [1022, 13] on div "United Arab Emirates" at bounding box center [1058, 21] width 109 height 19
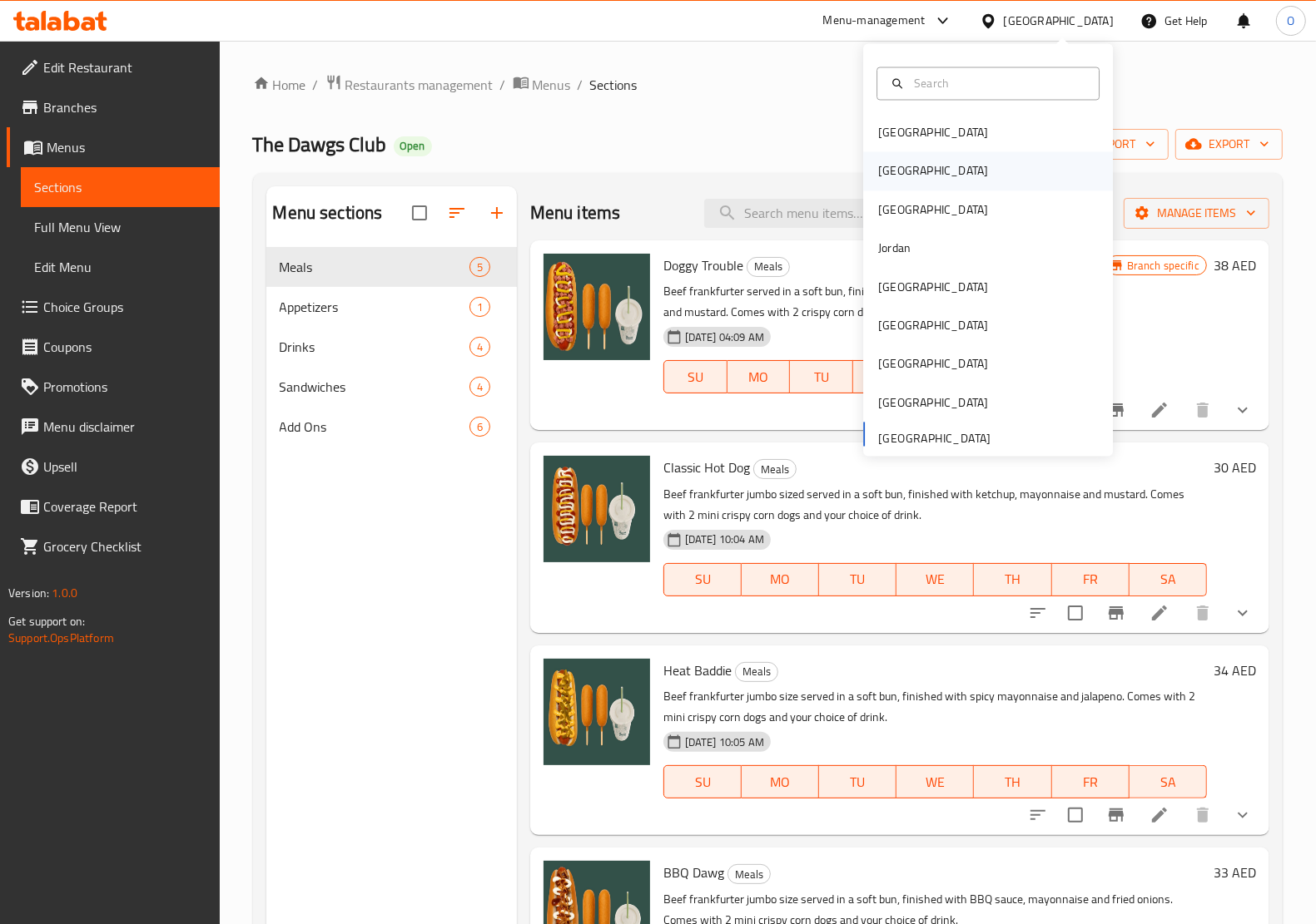
click at [893, 165] on div "[GEOGRAPHIC_DATA]" at bounding box center [933, 171] width 136 height 38
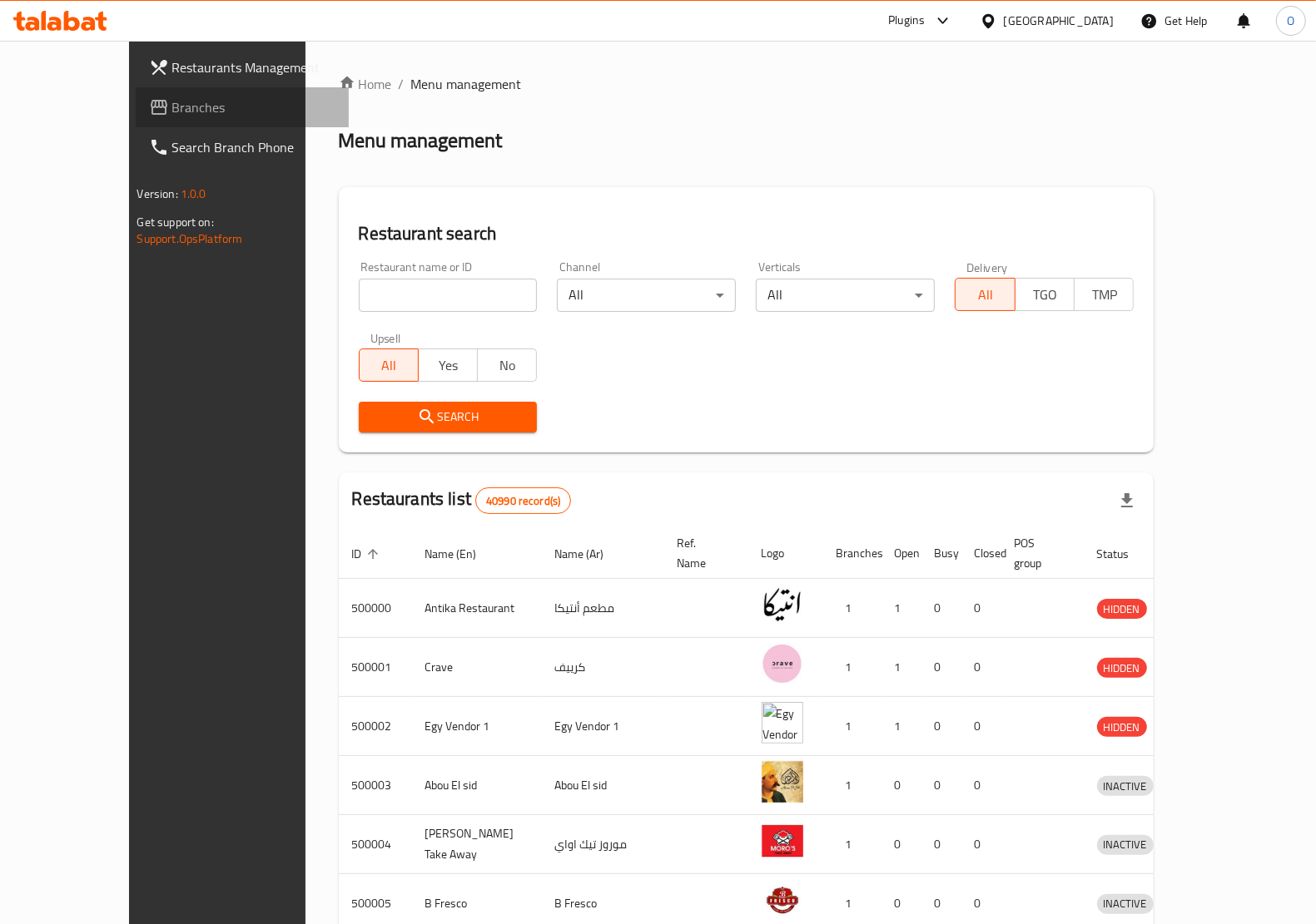
click at [173, 106] on span "Branches" at bounding box center [254, 108] width 163 height 20
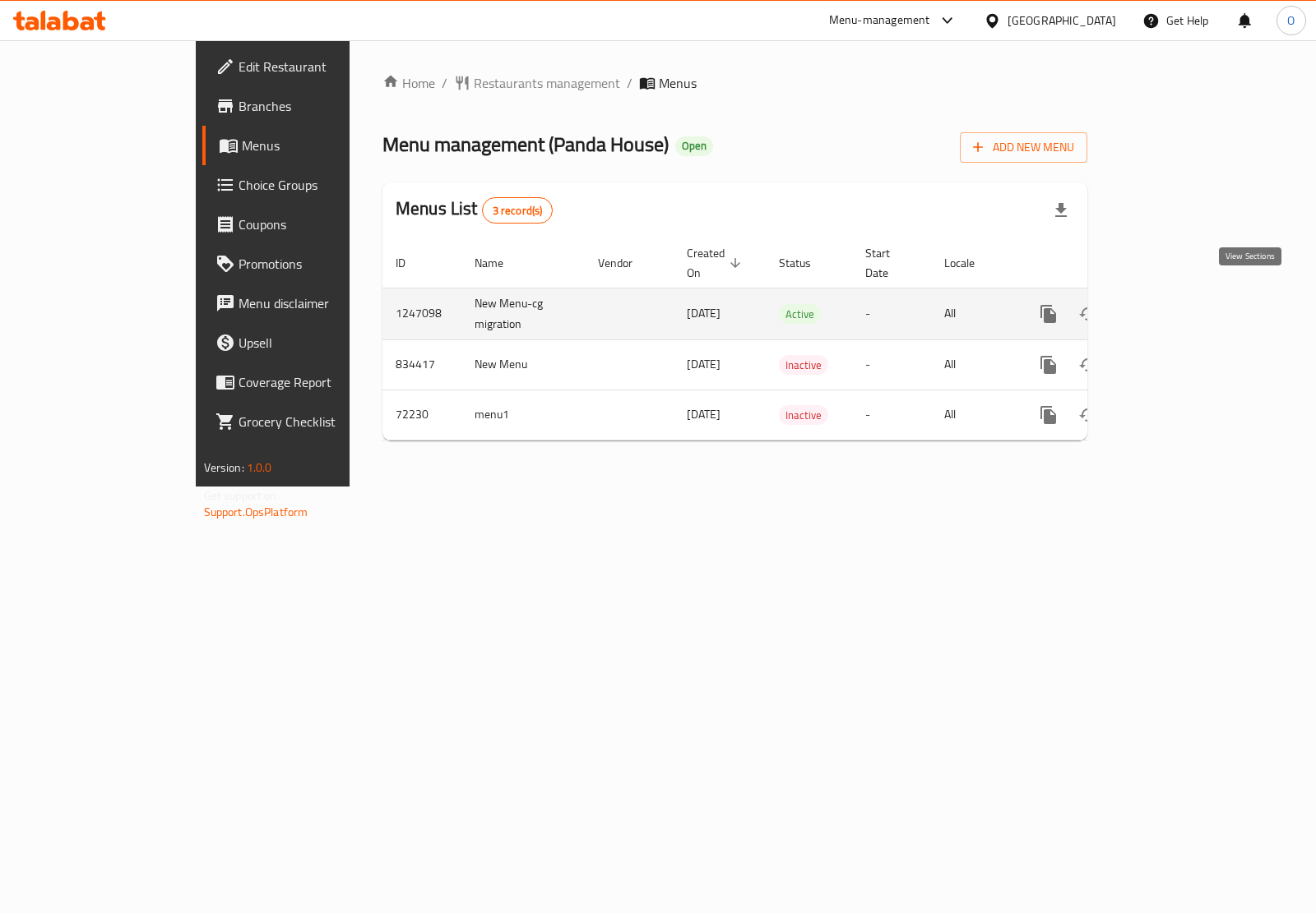
click at [1177, 304] on icon "enhanced table" at bounding box center [1167, 314] width 20 height 20
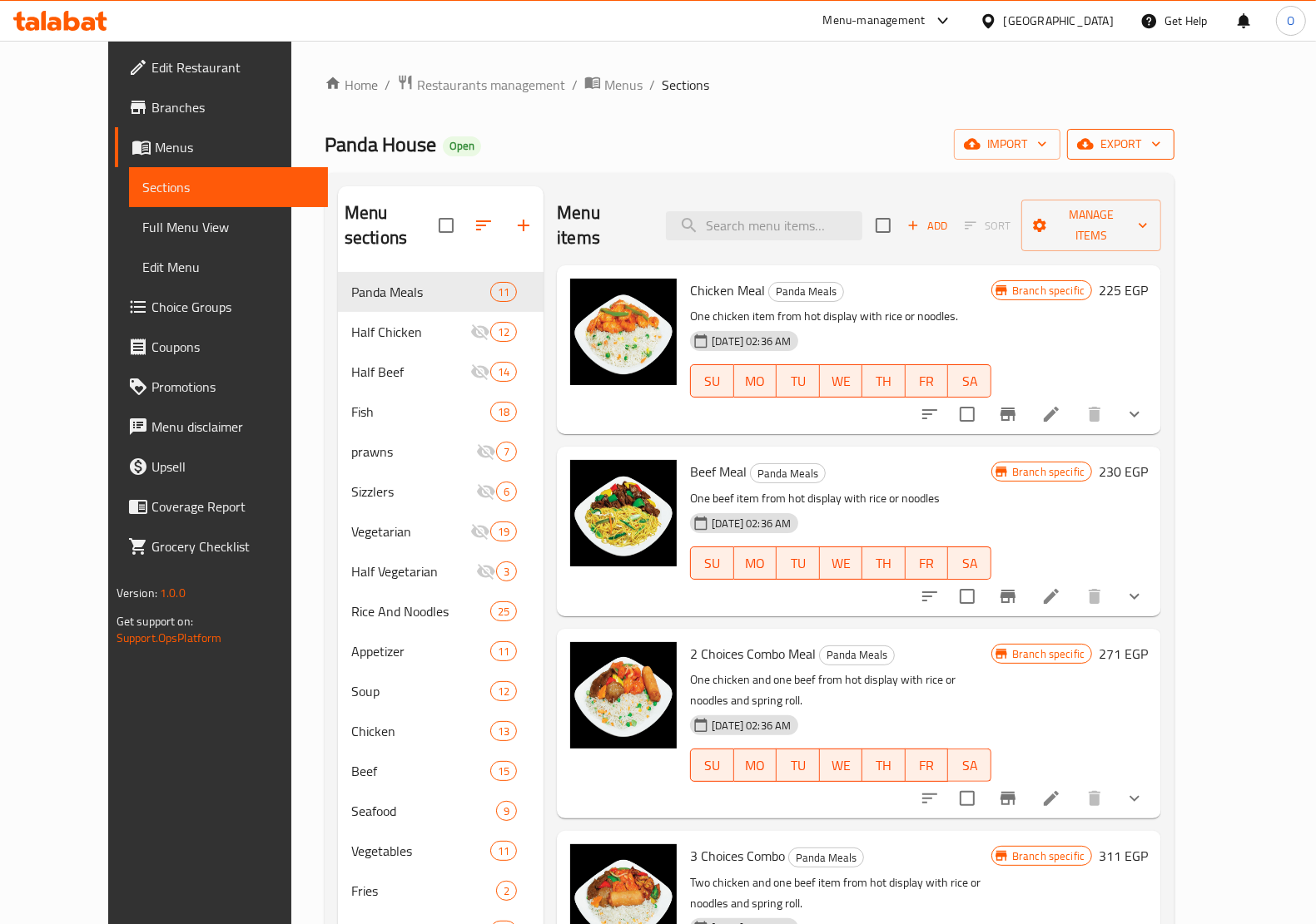
click at [1094, 144] on icon "button" at bounding box center [1085, 144] width 17 height 11
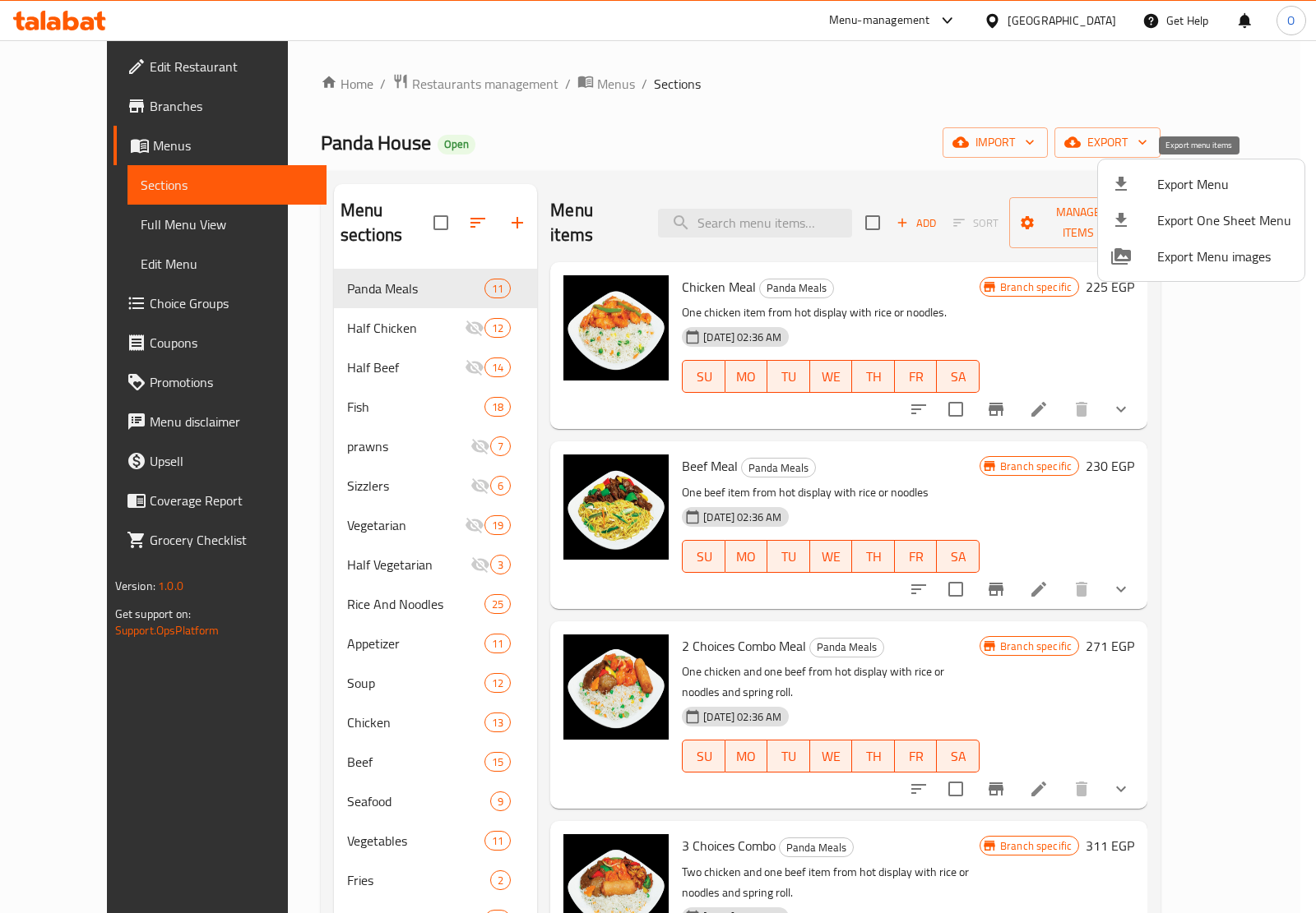
click at [1150, 190] on div at bounding box center [1133, 185] width 46 height 20
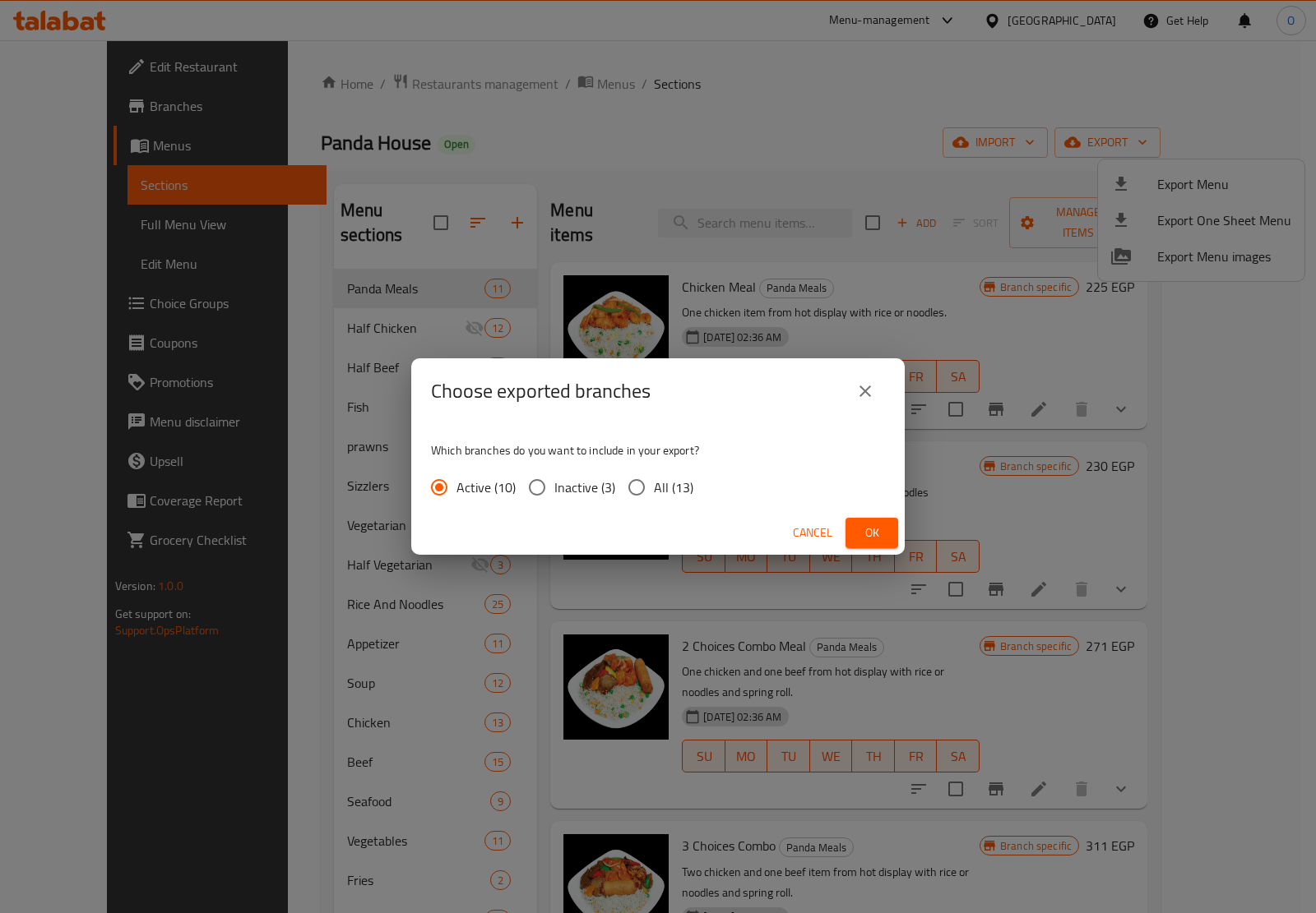
click at [858, 536] on span "Ok" at bounding box center [872, 533] width 27 height 21
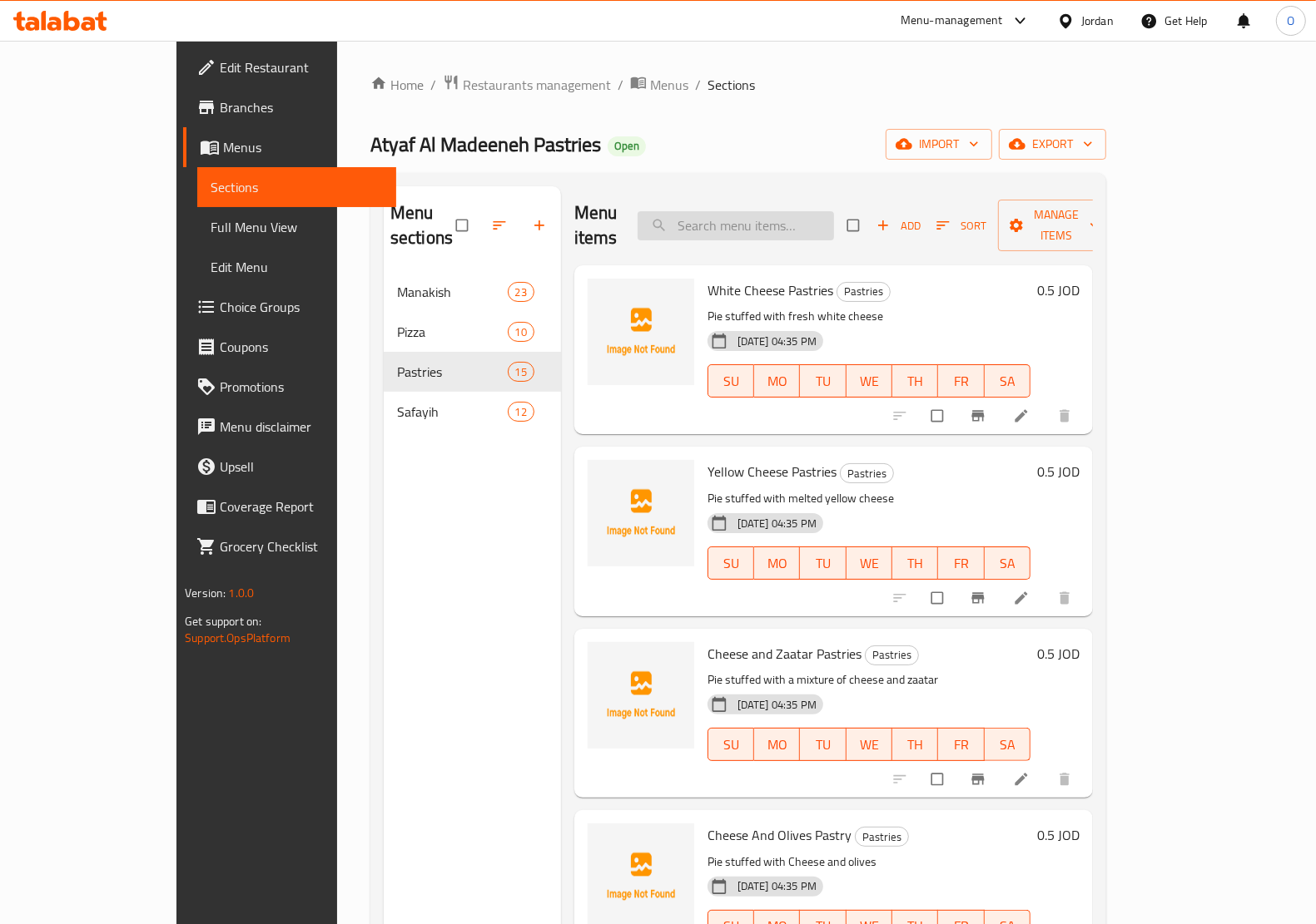
click at [755, 211] on input "search" at bounding box center [735, 226] width 196 height 29
paste input "Kilo Aish Bolbol with Meat (20 Pieces)"
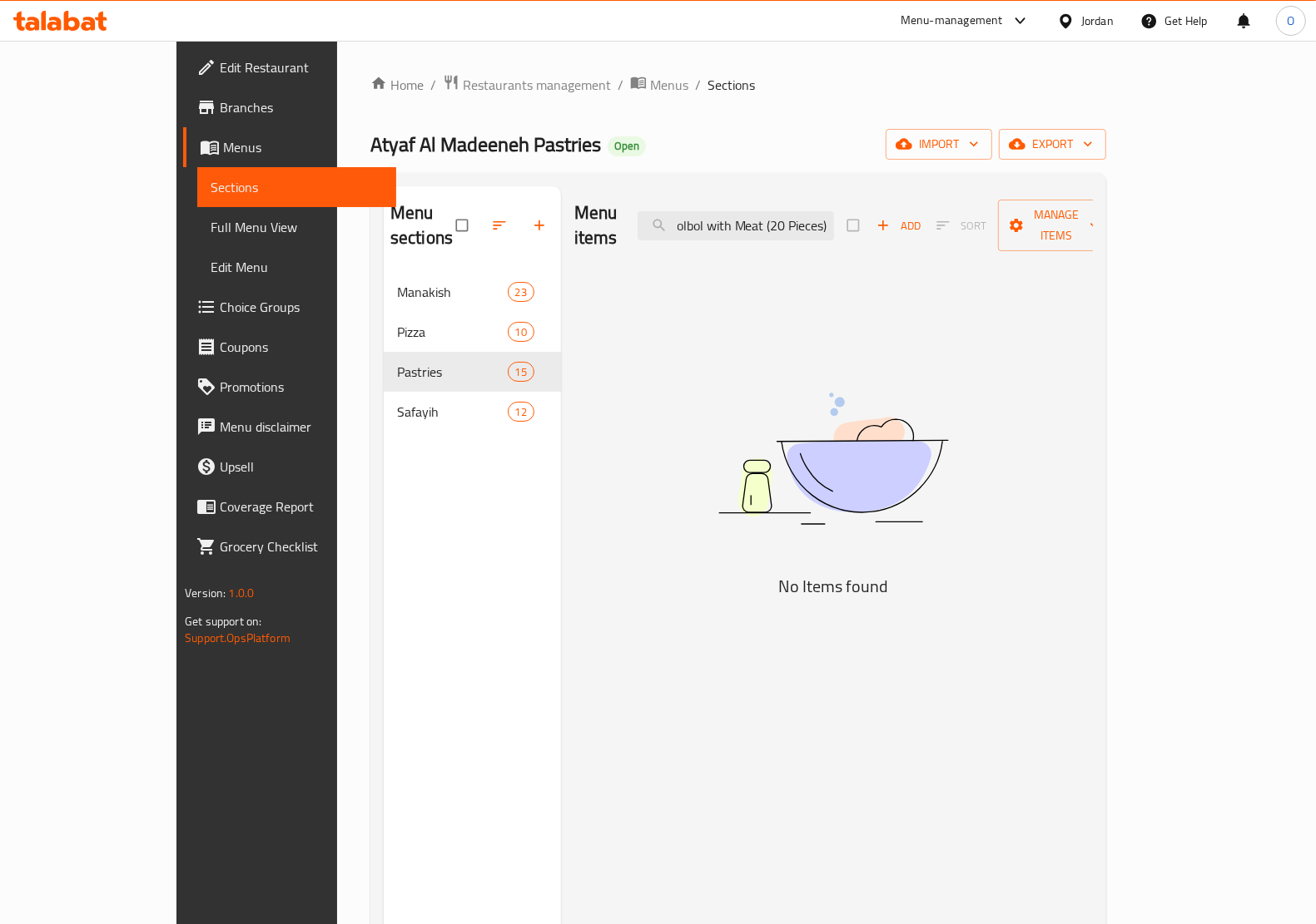
type input "Kilo Aish Bolbol with Meat (20 Pieces)"
click at [738, 387] on img at bounding box center [833, 459] width 416 height 220
click at [1093, 144] on span "export" at bounding box center [1052, 144] width 81 height 21
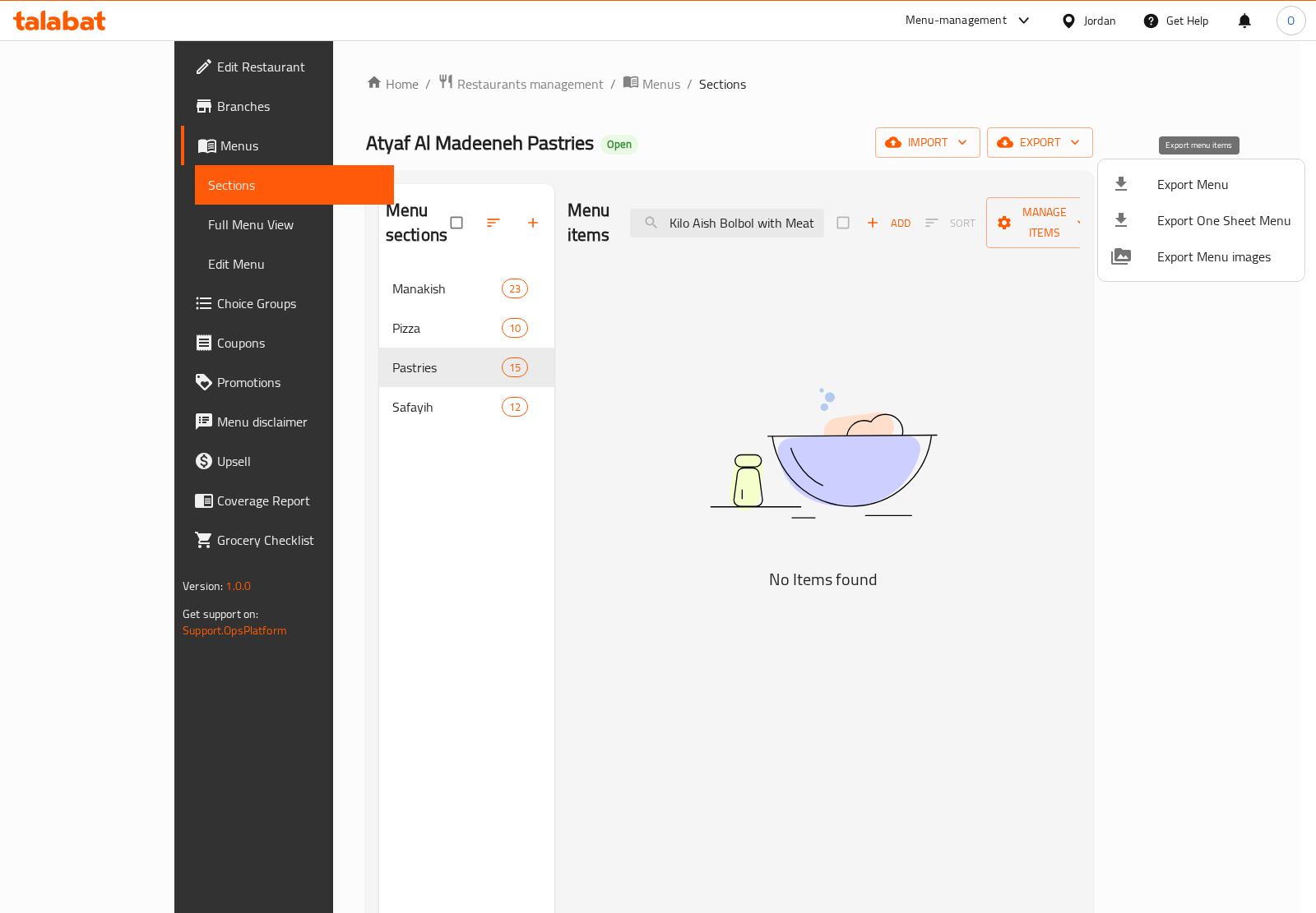
click at [1162, 183] on span "Export Menu" at bounding box center [1224, 185] width 134 height 20
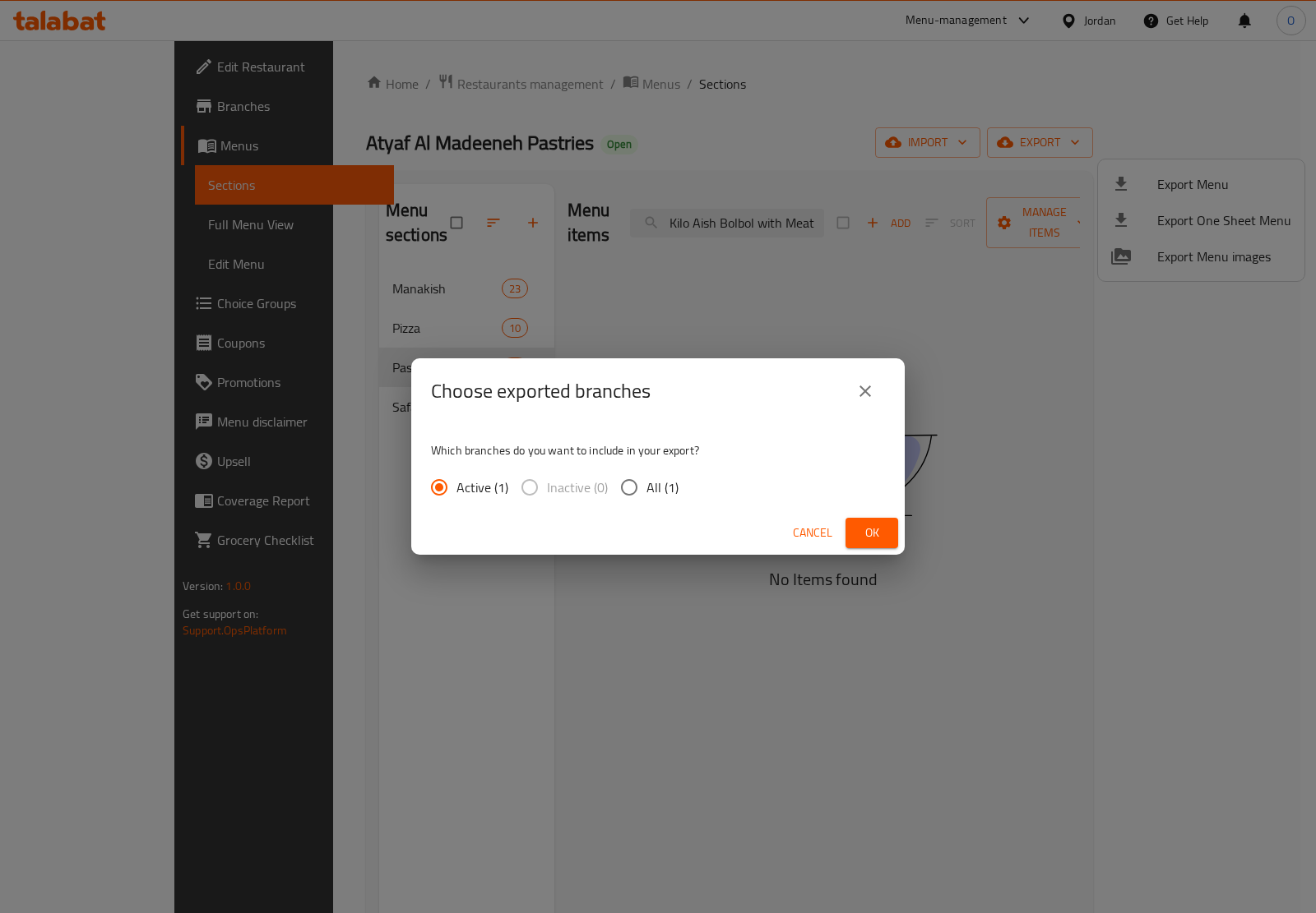
click at [874, 529] on span "Ok" at bounding box center [872, 533] width 27 height 21
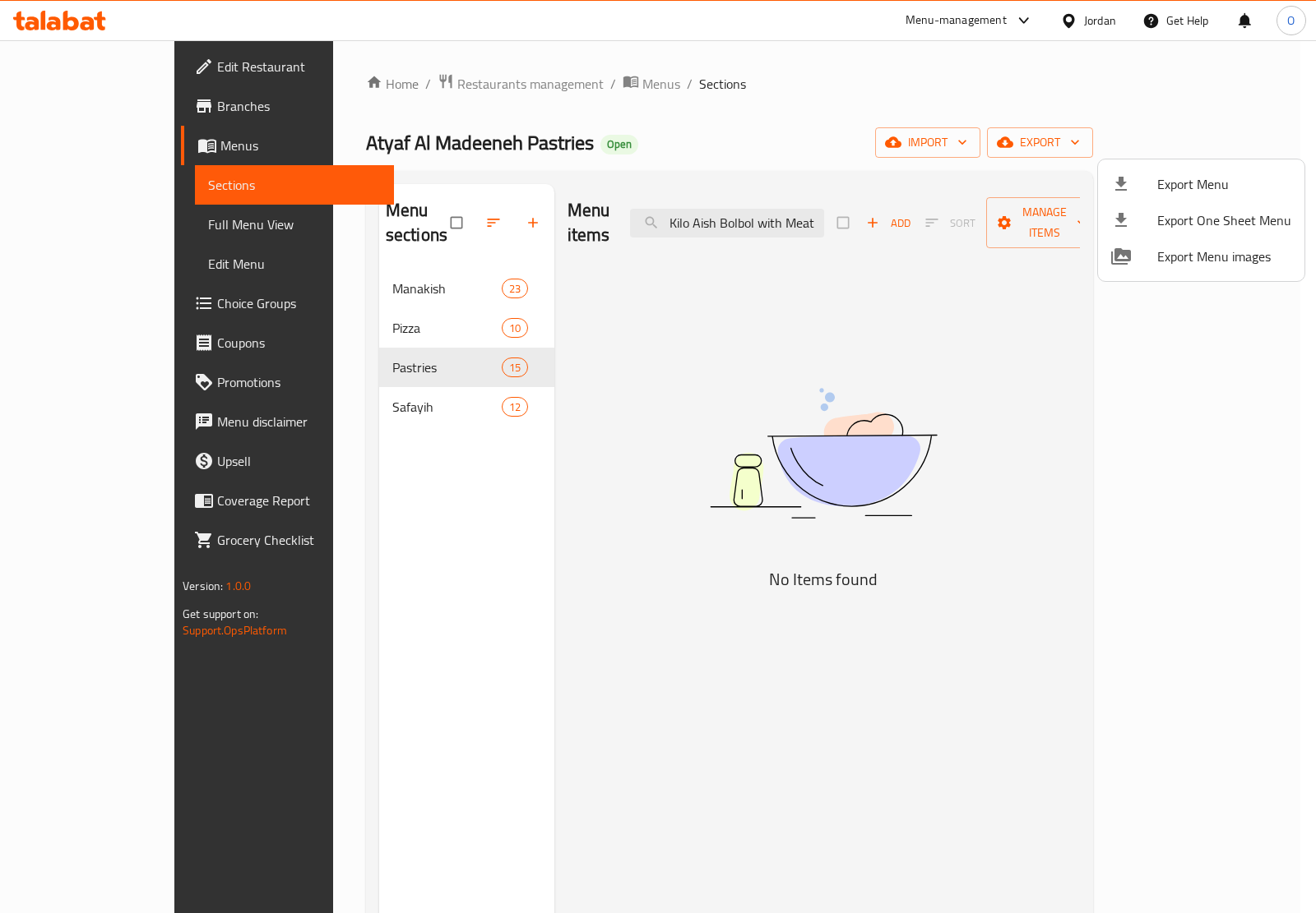
click at [1073, 17] on div at bounding box center [658, 456] width 1316 height 913
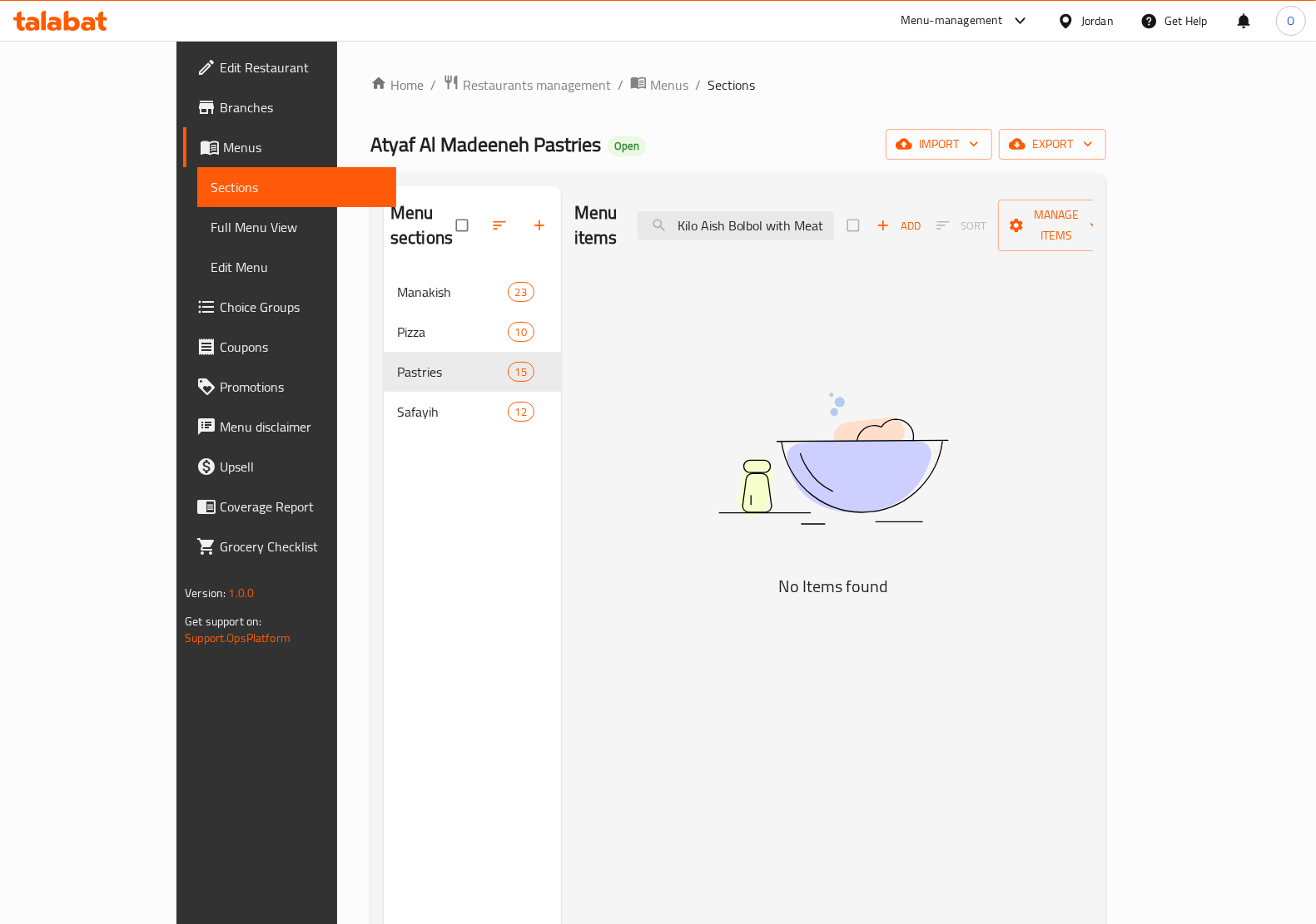
click at [1090, 18] on div "Jordan" at bounding box center [1097, 21] width 33 height 19
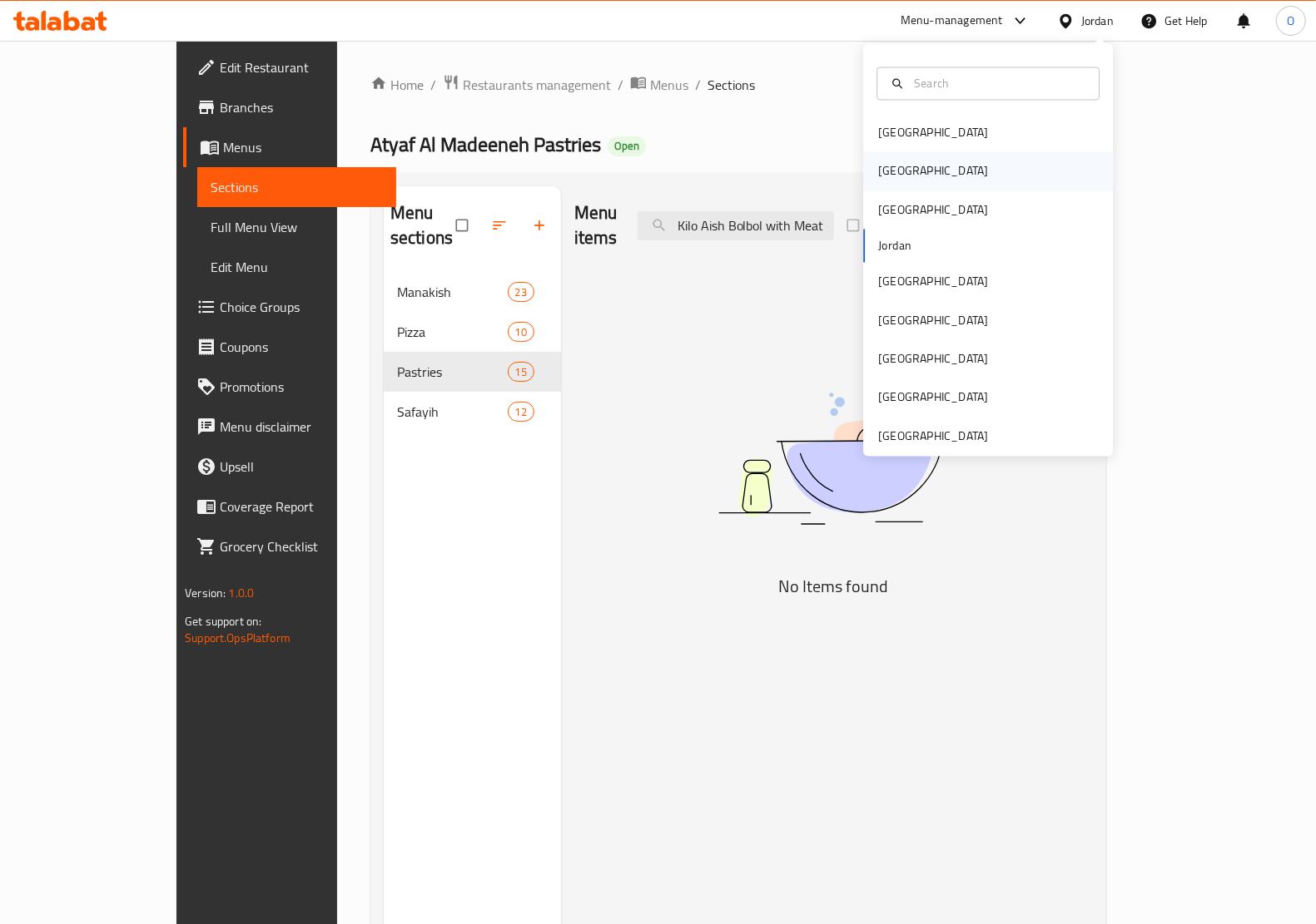
click at [915, 162] on div "[GEOGRAPHIC_DATA]" at bounding box center [988, 171] width 250 height 38
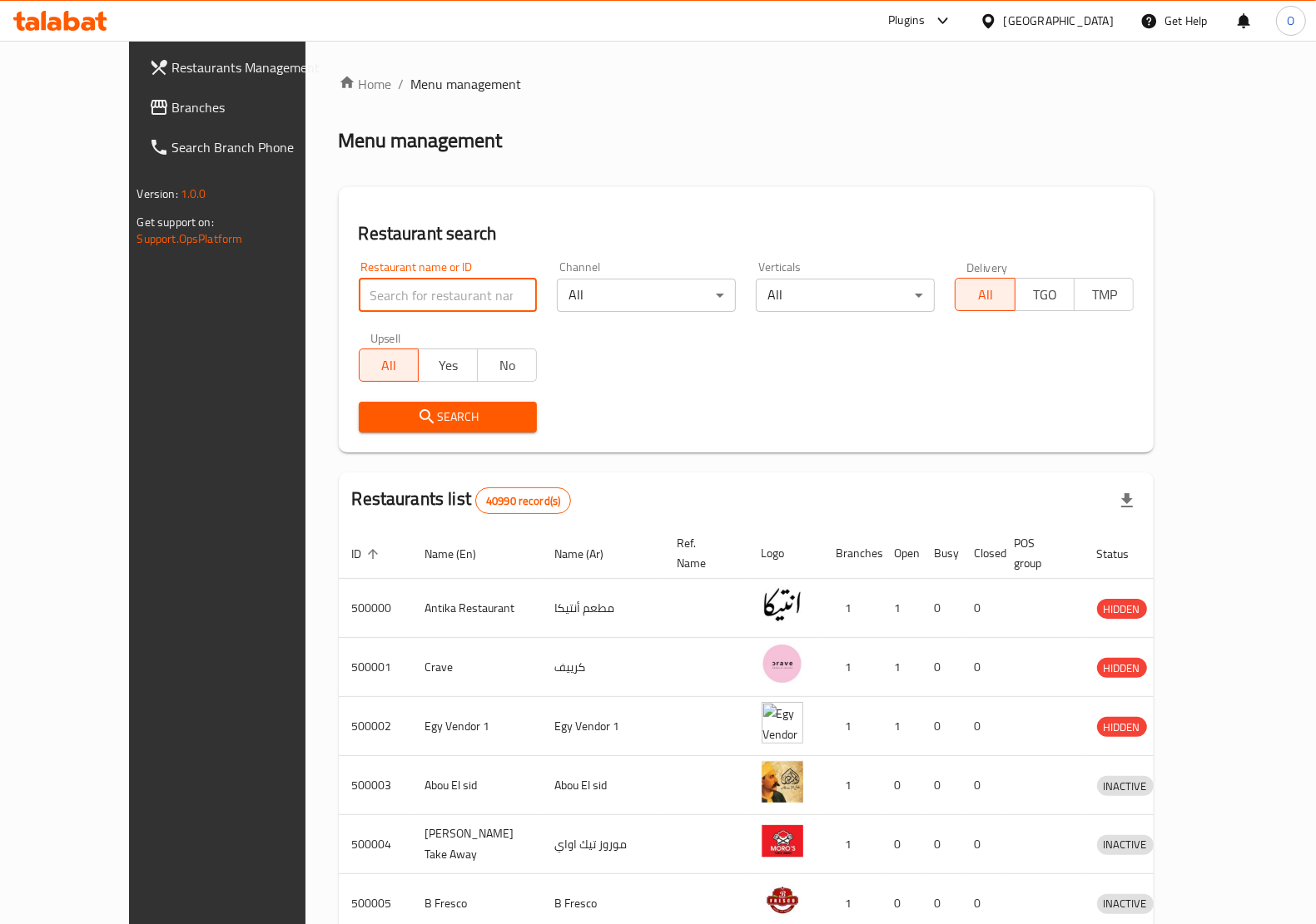
click at [377, 284] on input "search" at bounding box center [448, 295] width 179 height 34
paste input "658823"
type input "658823"
click at [397, 426] on span "Search" at bounding box center [448, 417] width 152 height 21
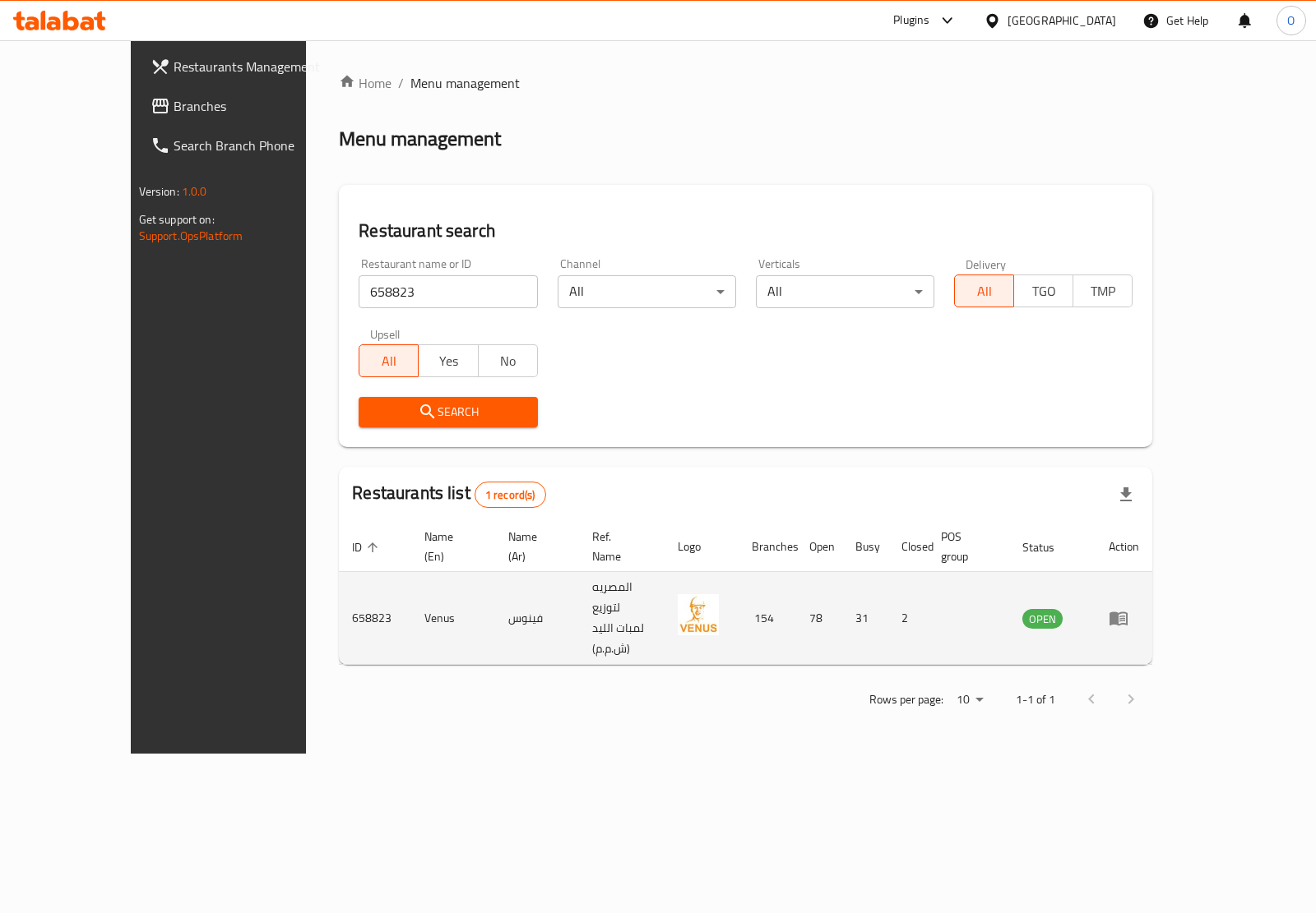
click at [1128, 608] on icon "enhanced table" at bounding box center [1118, 618] width 20 height 20
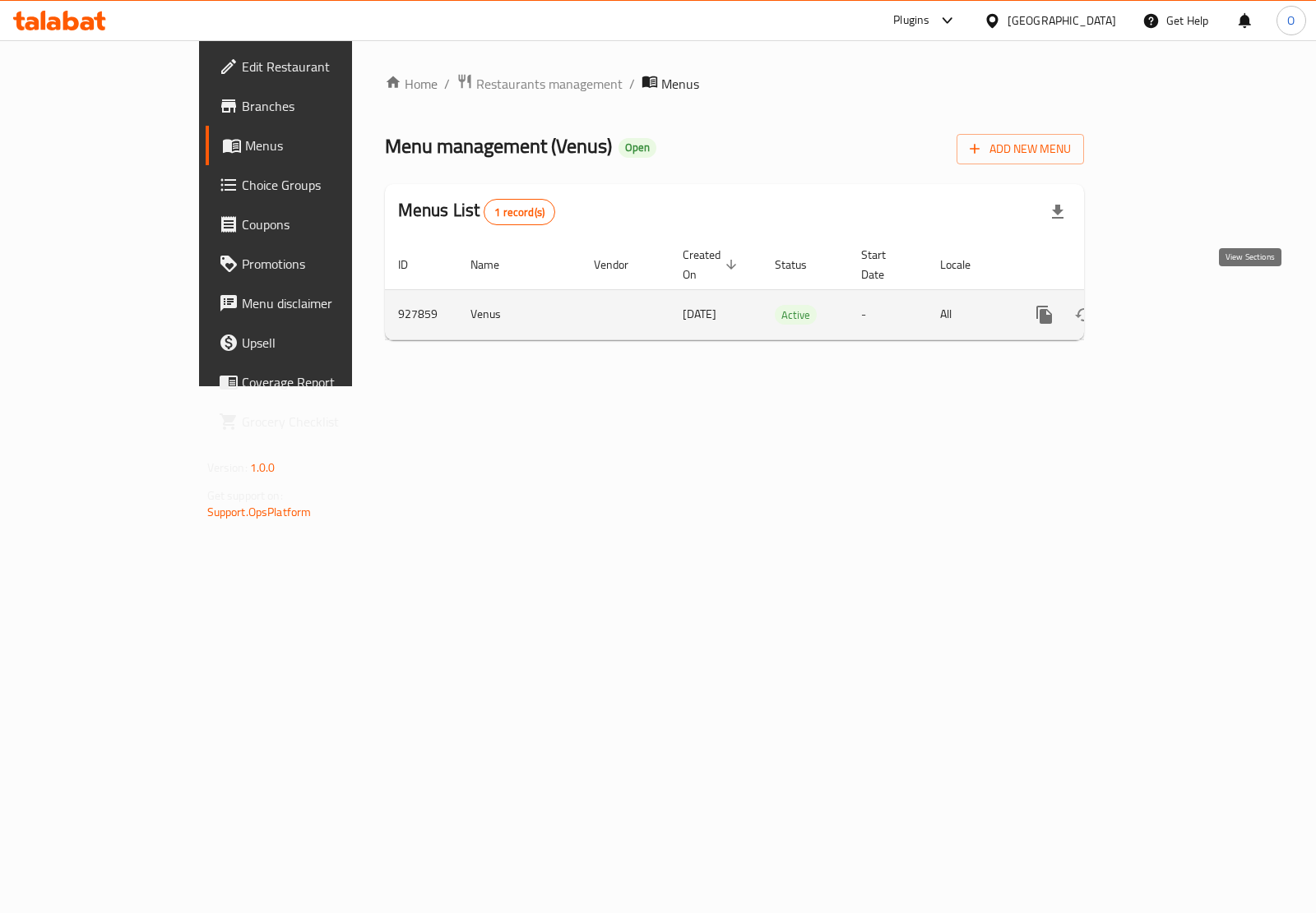
click at [1170, 308] on icon "enhanced table" at bounding box center [1163, 315] width 15 height 15
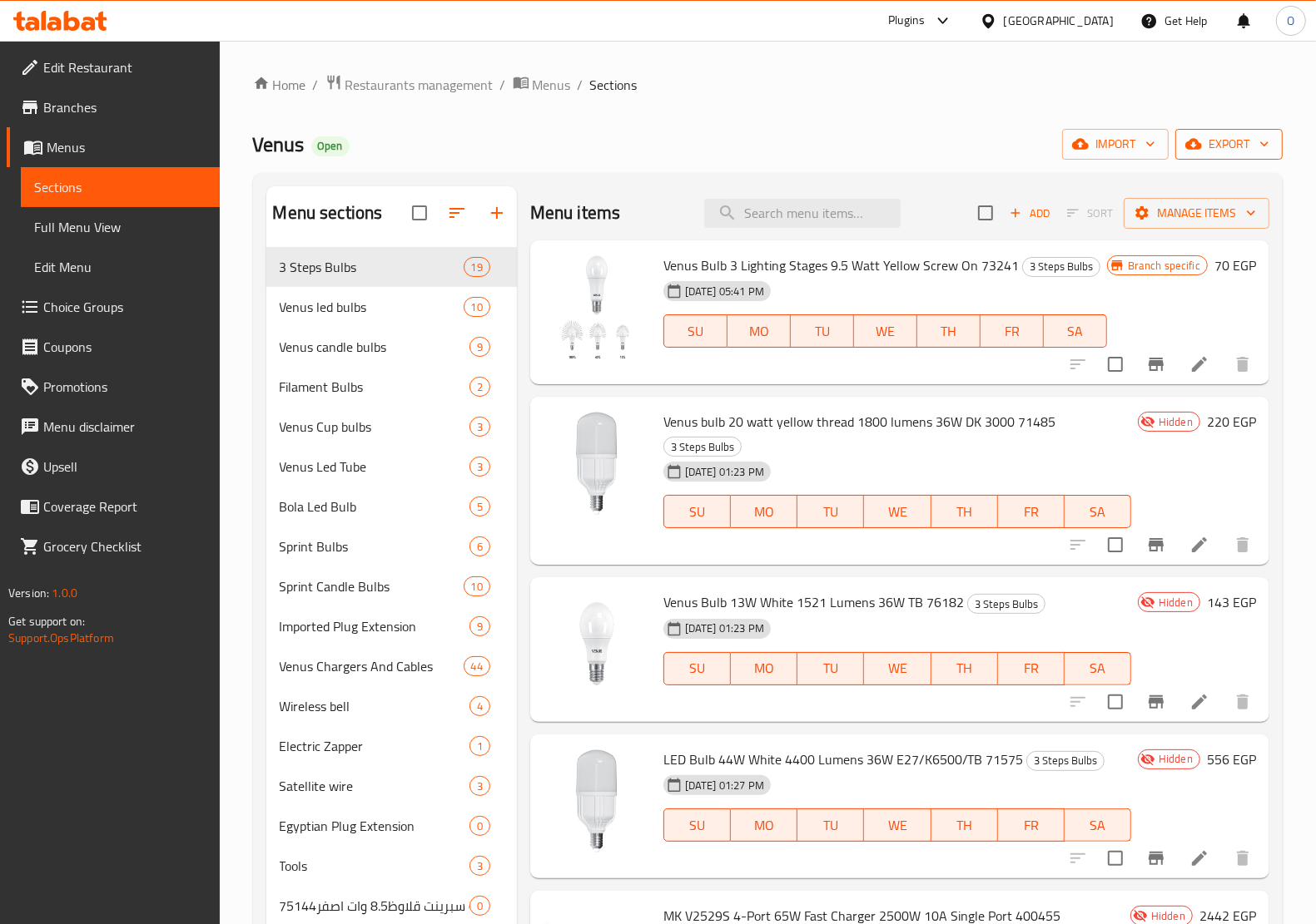
click at [1195, 150] on icon "button" at bounding box center [1194, 144] width 17 height 11
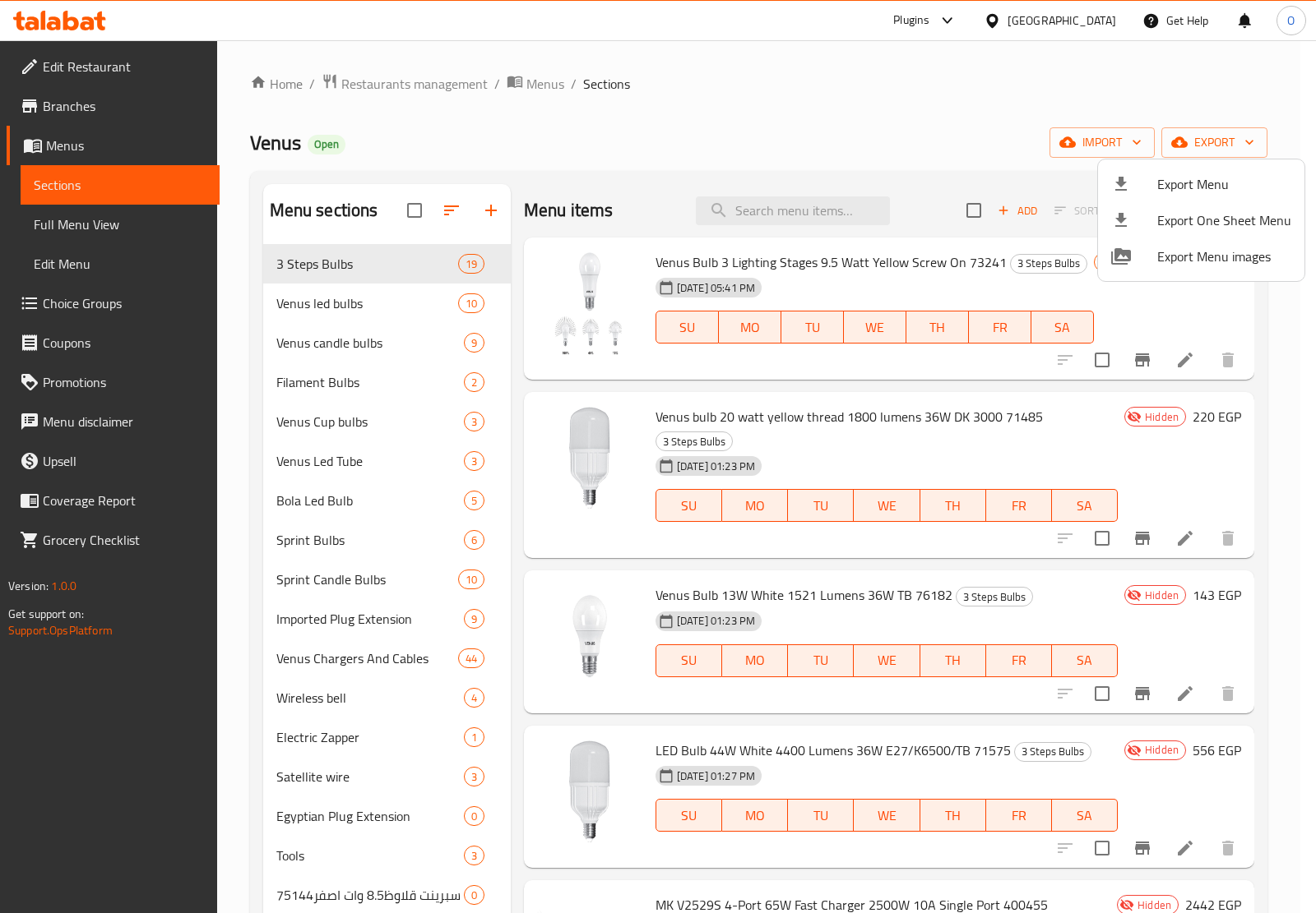
click at [1161, 178] on span "Export Menu" at bounding box center [1224, 185] width 134 height 20
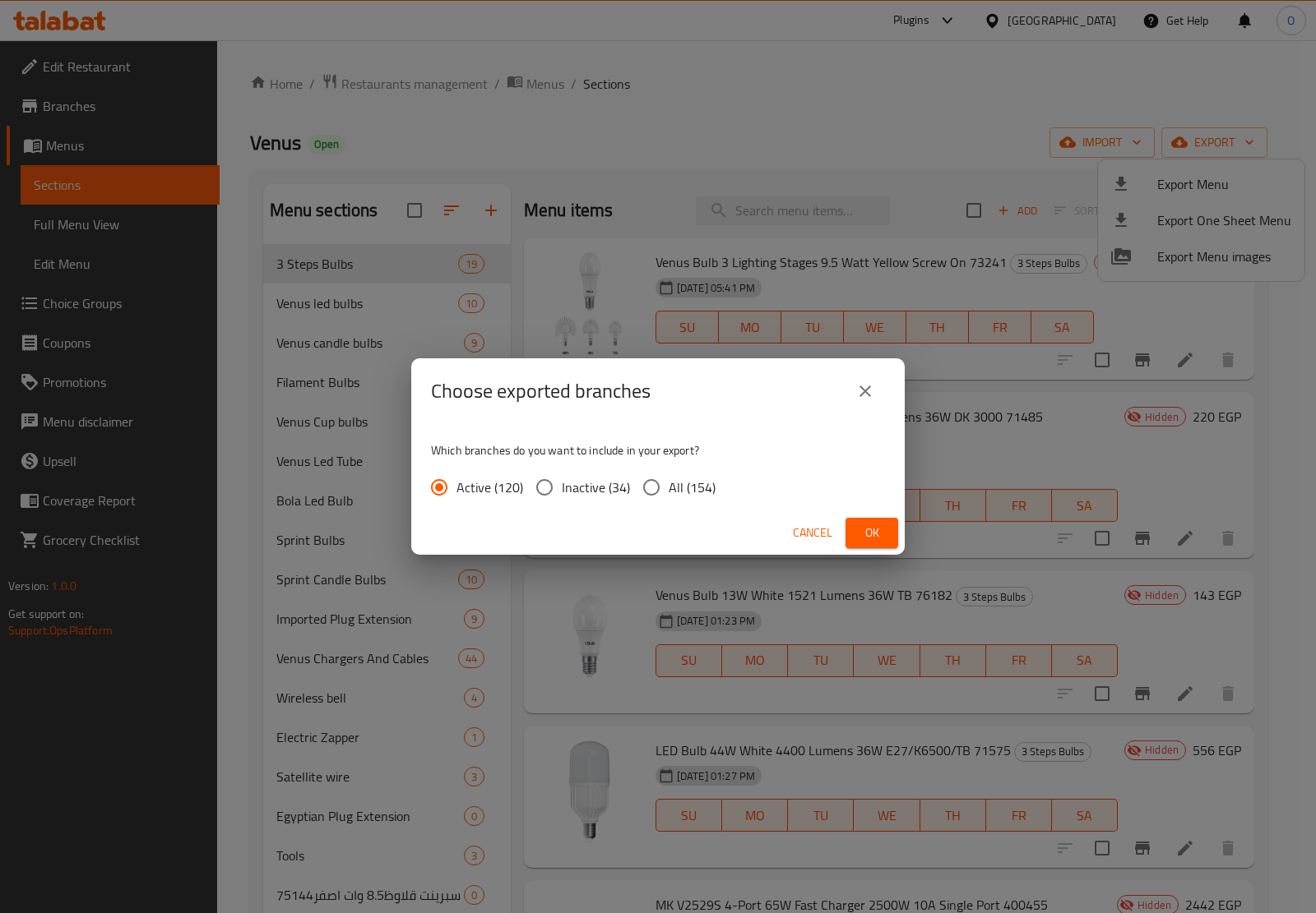
click at [887, 524] on button "Ok" at bounding box center [871, 533] width 52 height 31
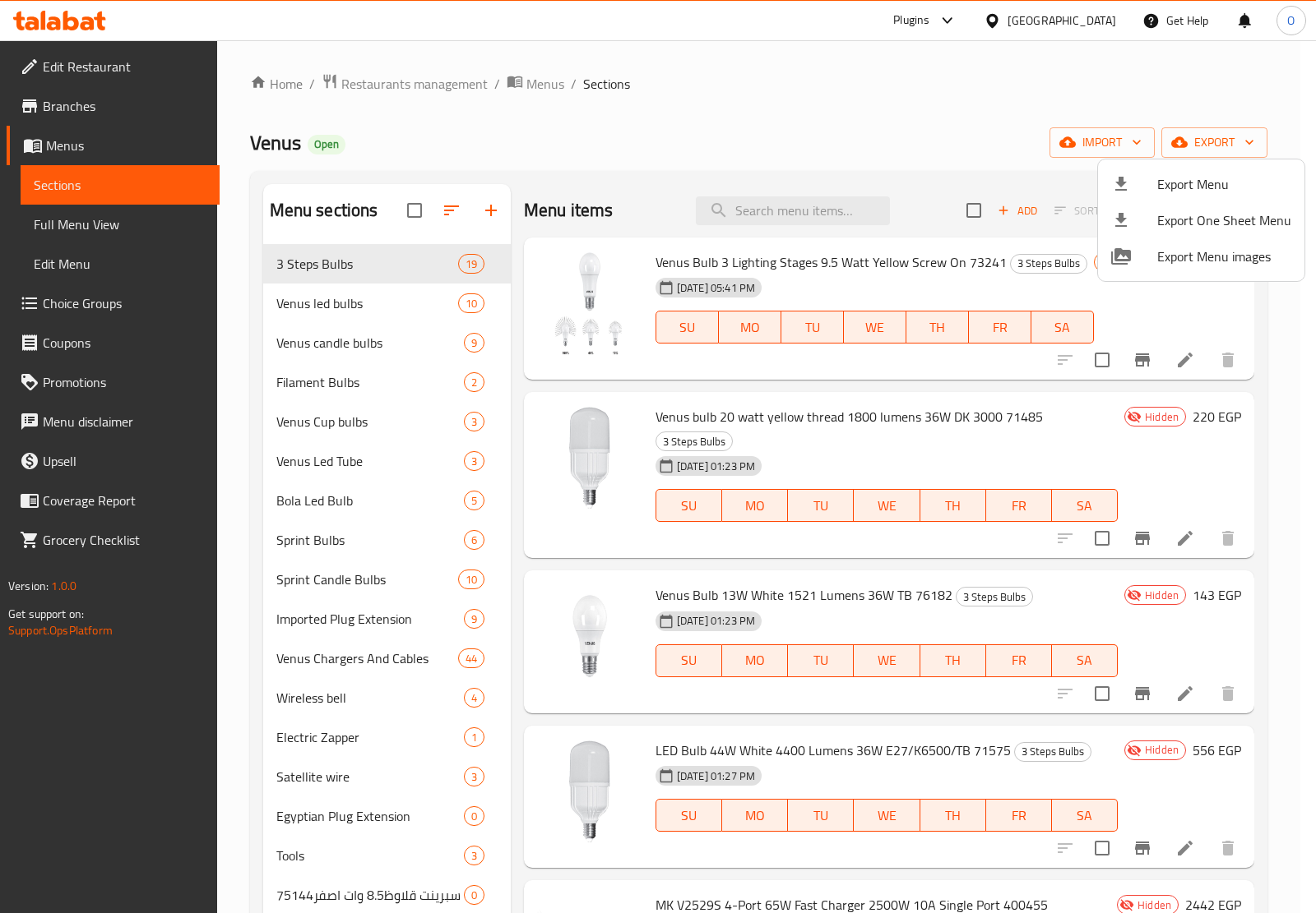
click at [837, 141] on div at bounding box center [658, 456] width 1316 height 913
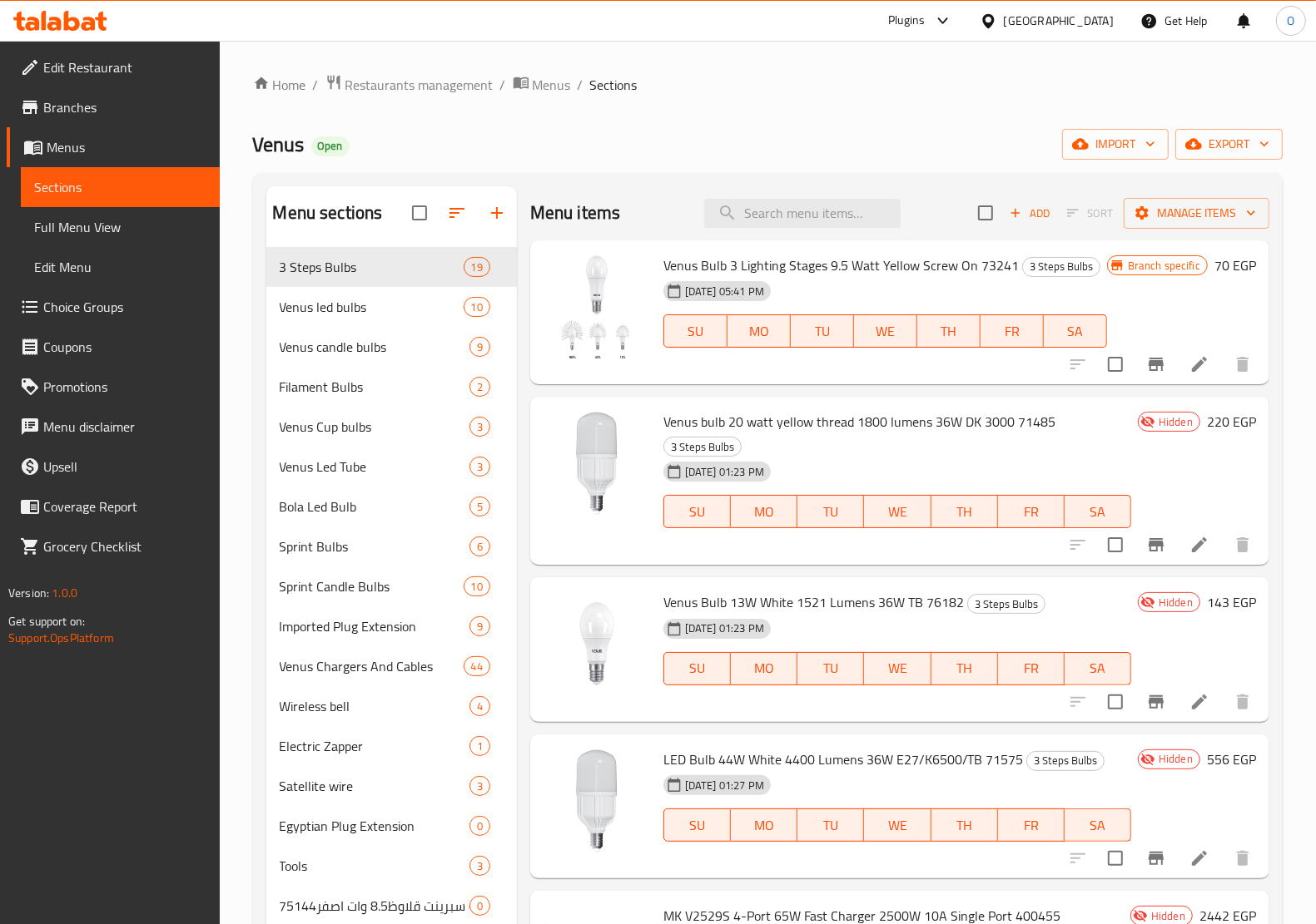
click at [1098, 550] on input "checkbox" at bounding box center [1116, 545] width 35 height 35
checkbox input "true"
click at [1103, 704] on input "checkbox" at bounding box center [1116, 703] width 35 height 35
checkbox input "true"
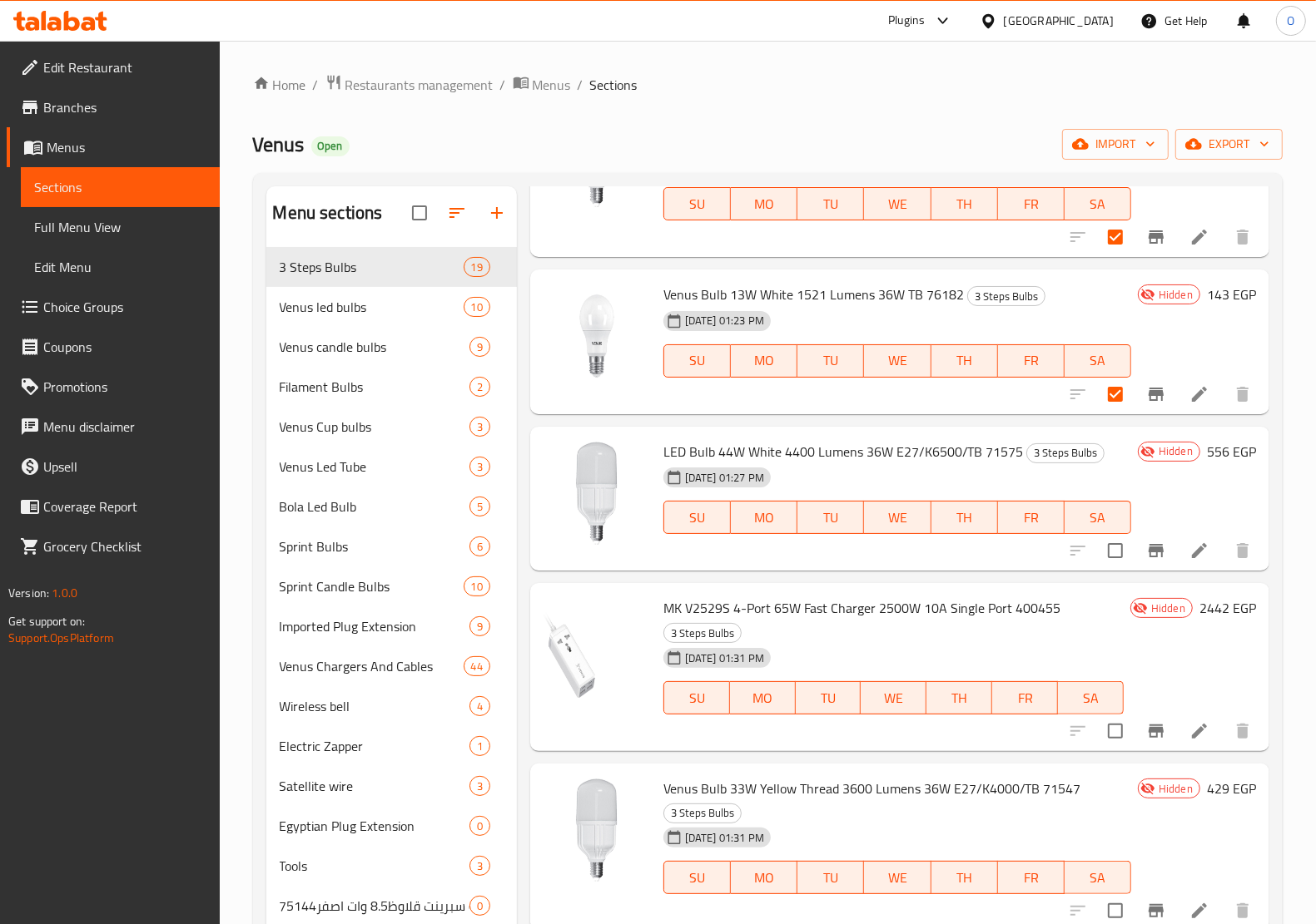
scroll to position [312, 0]
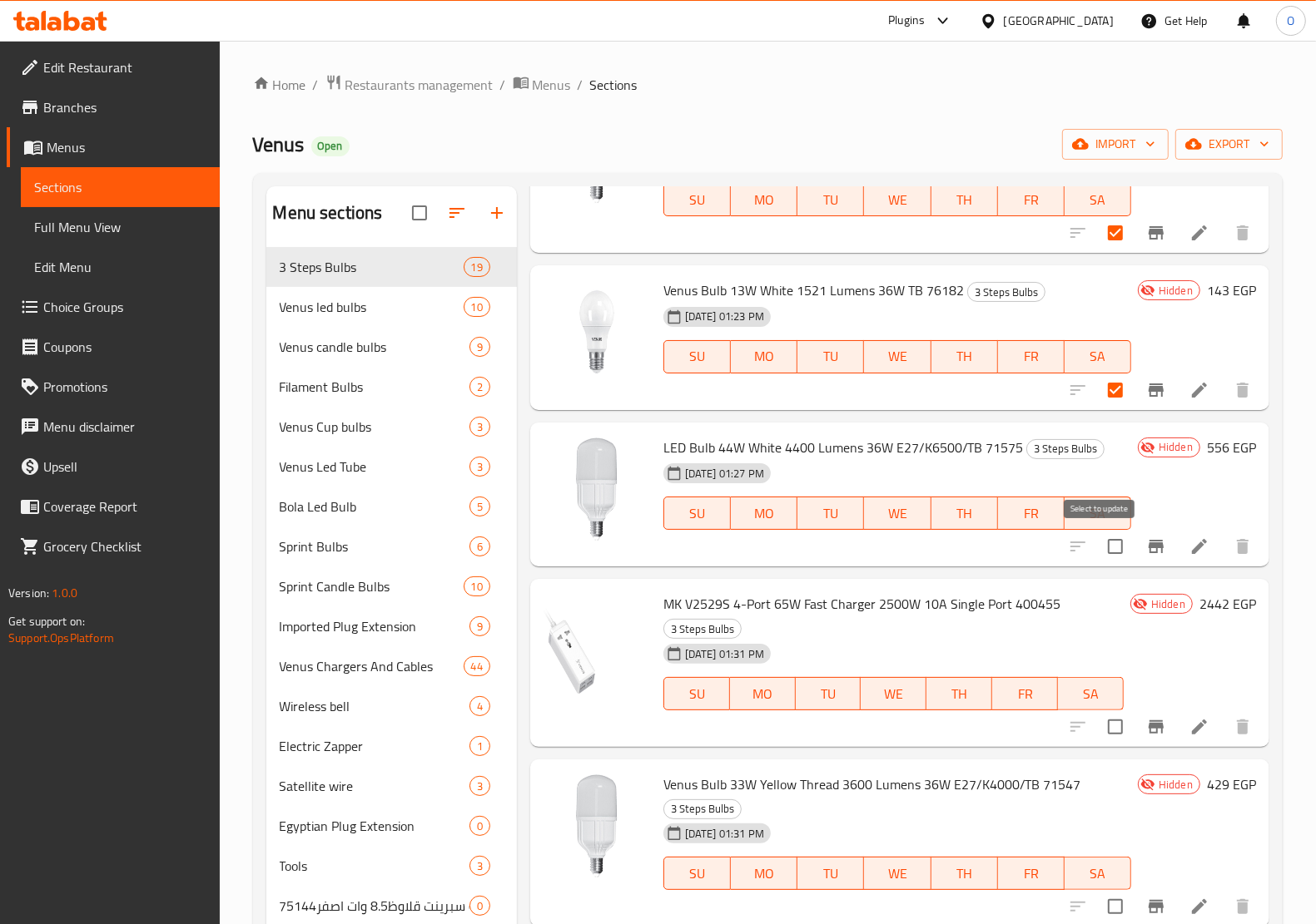
click at [1098, 542] on input "checkbox" at bounding box center [1116, 547] width 35 height 35
checkbox input "true"
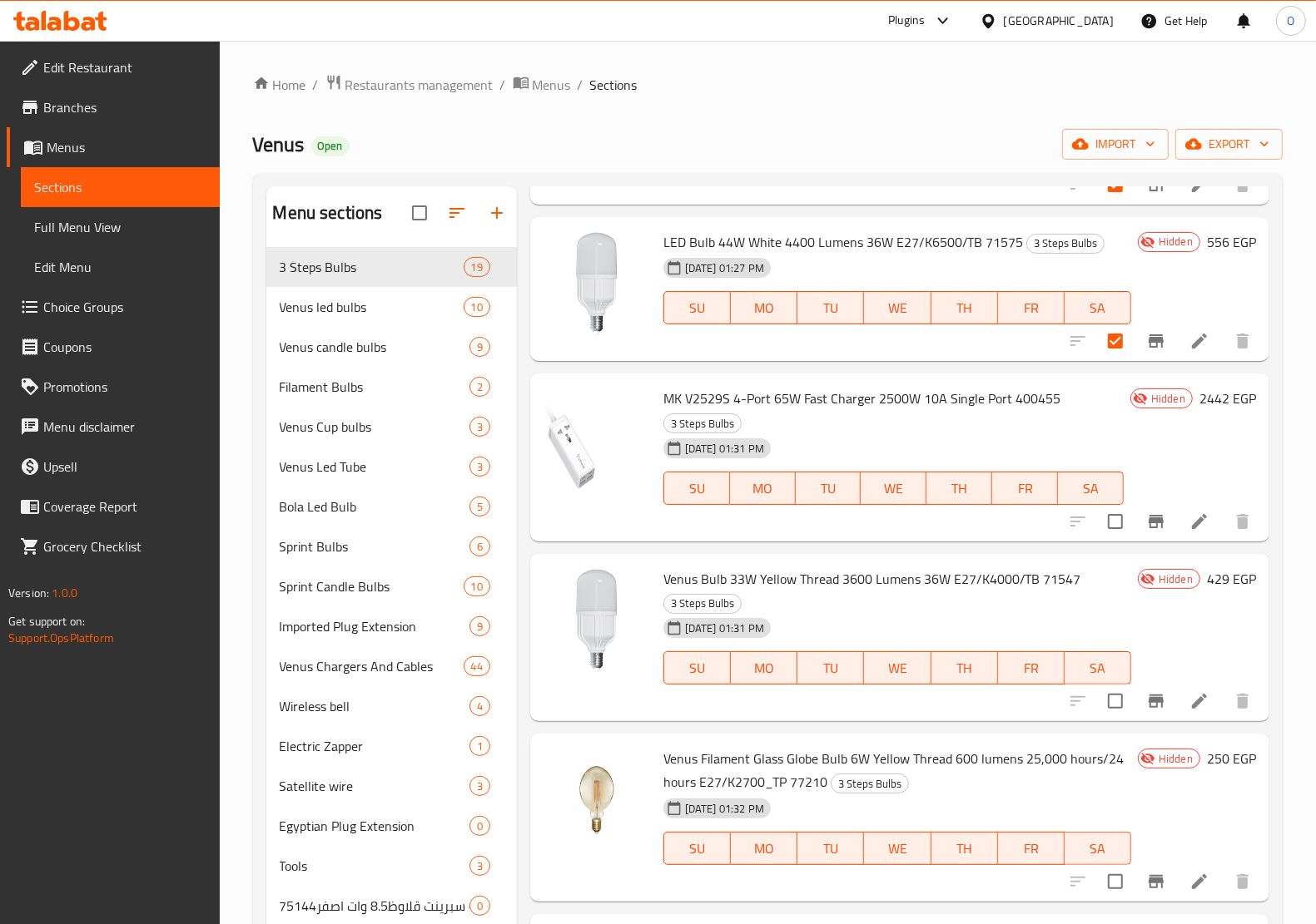
scroll to position [520, 0]
click at [1100, 526] on input "checkbox" at bounding box center [1116, 519] width 35 height 35
checkbox input "true"
click at [1098, 698] on input "checkbox" at bounding box center [1116, 699] width 35 height 35
checkbox input "true"
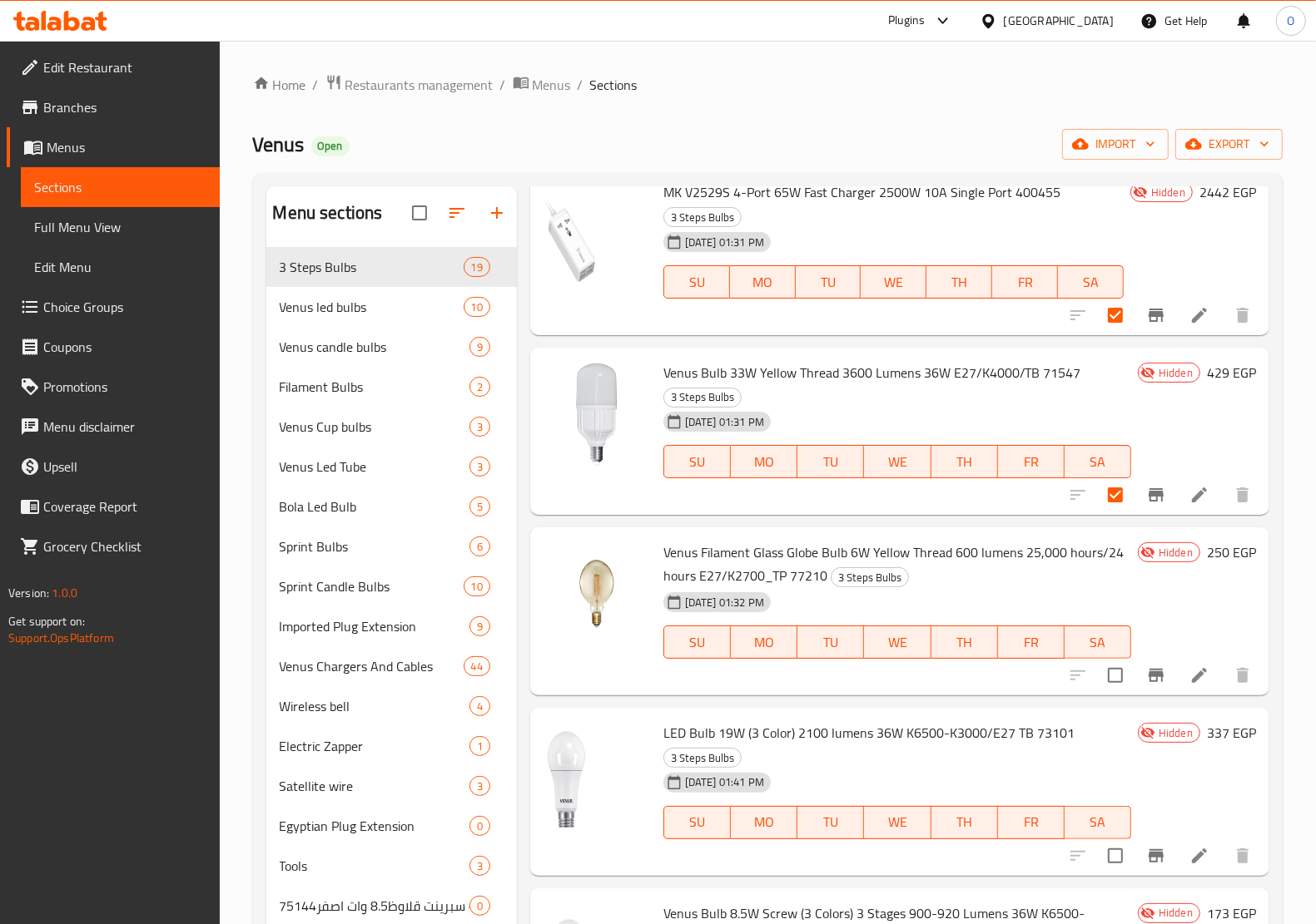
scroll to position [728, 0]
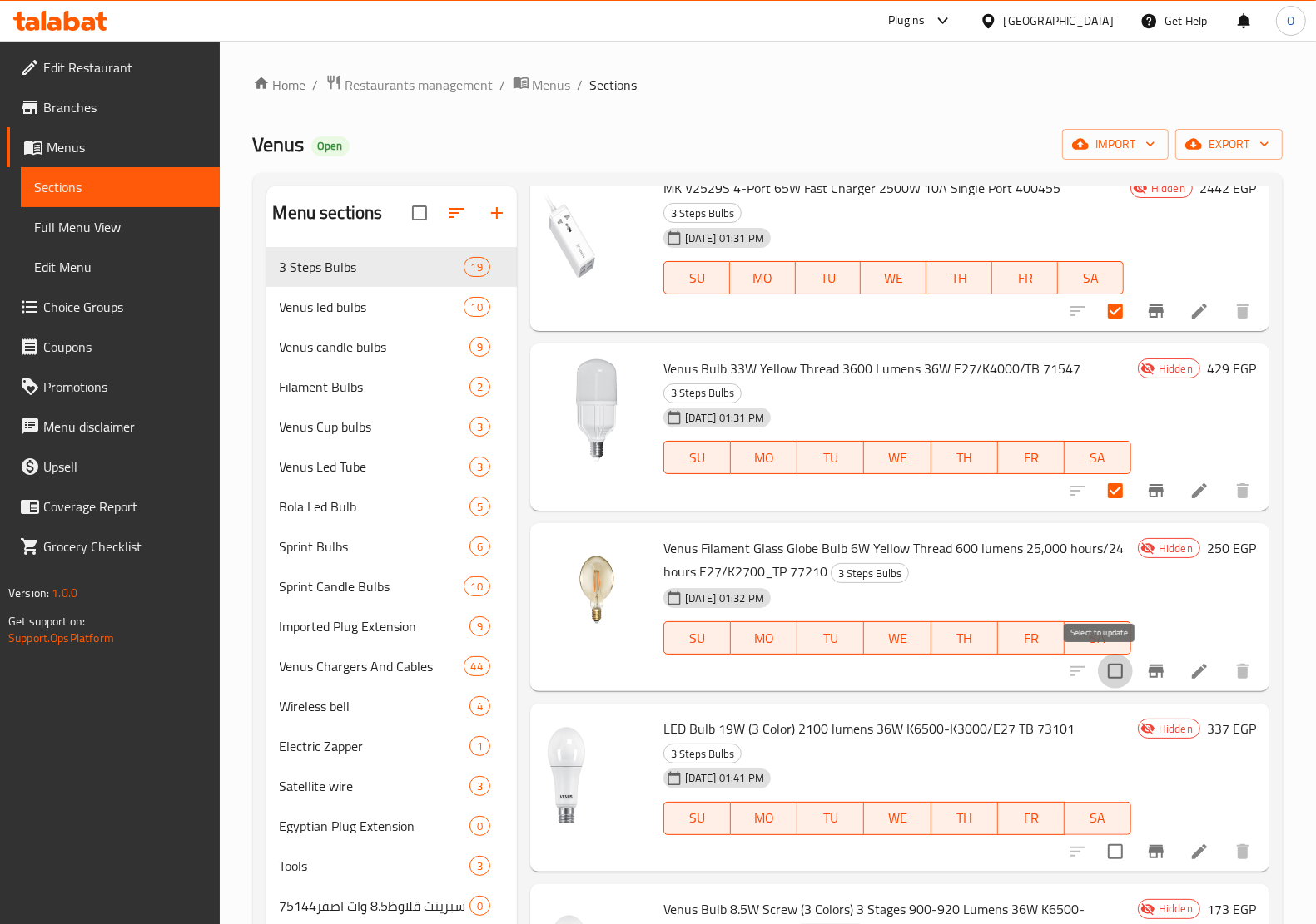
click at [1098, 666] on input "checkbox" at bounding box center [1116, 672] width 35 height 35
checkbox input "true"
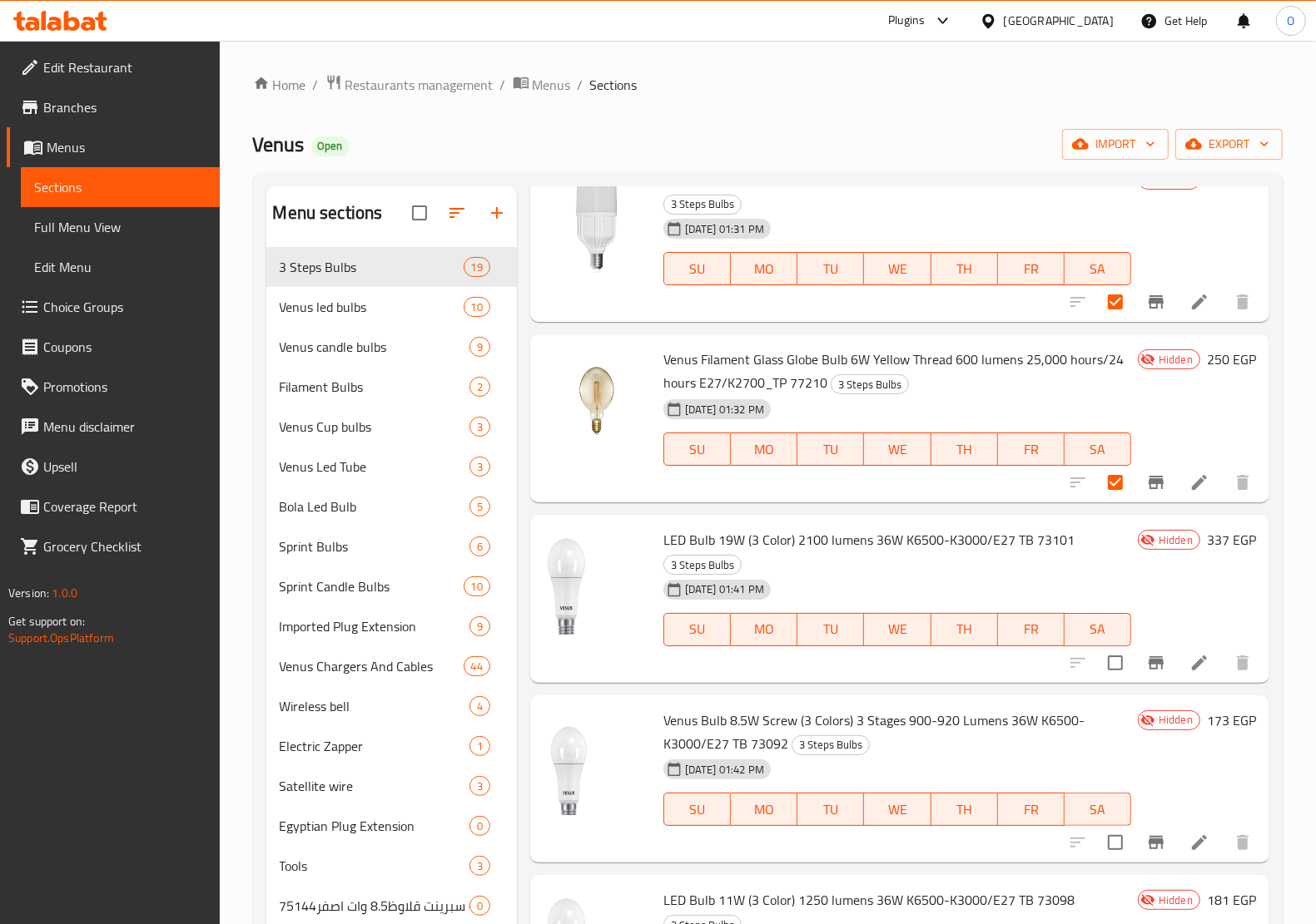
scroll to position [936, 0]
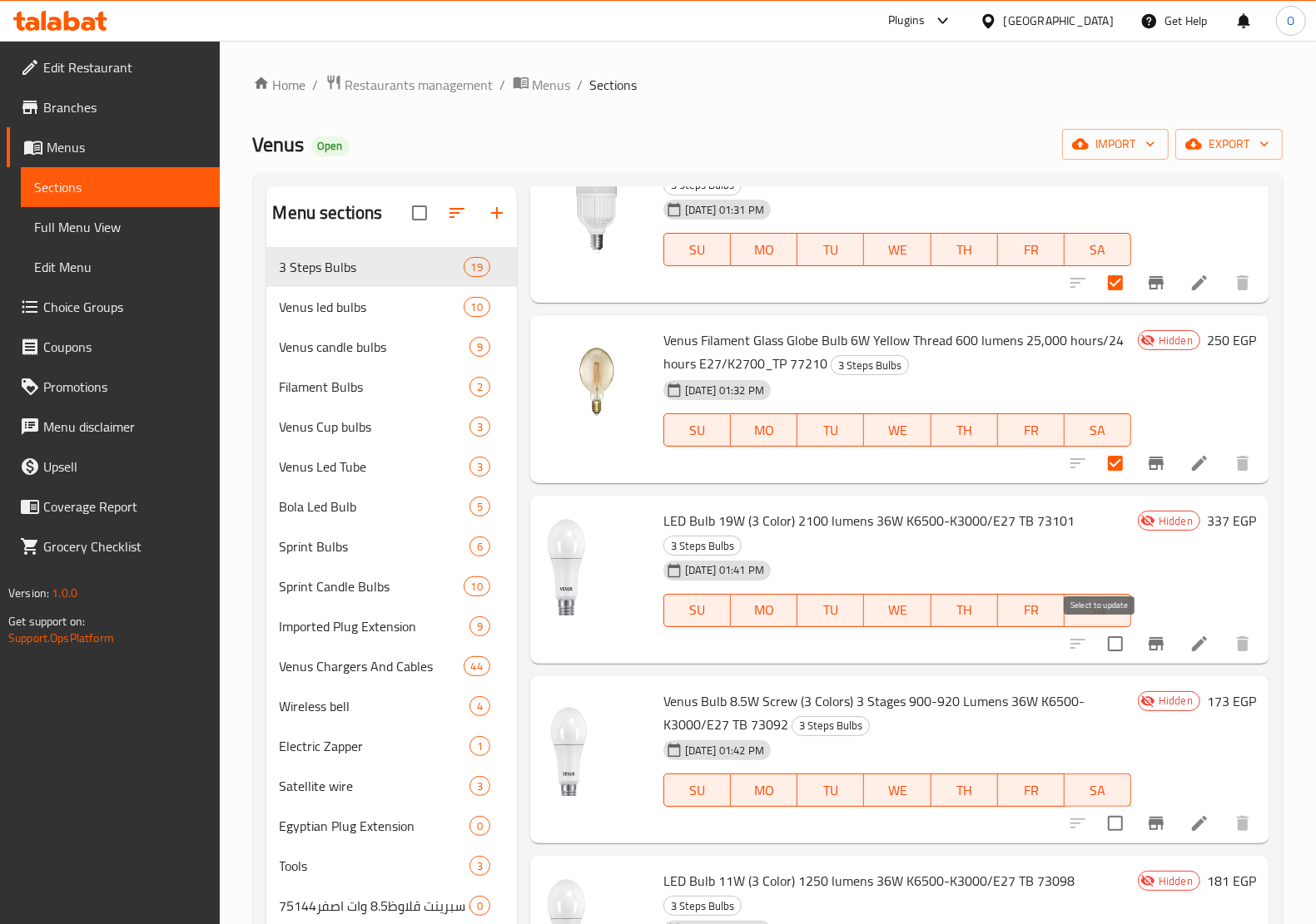
click at [1103, 650] on input "checkbox" at bounding box center [1116, 644] width 35 height 35
checkbox input "true"
click at [1104, 822] on input "checkbox" at bounding box center [1116, 824] width 35 height 35
checkbox input "true"
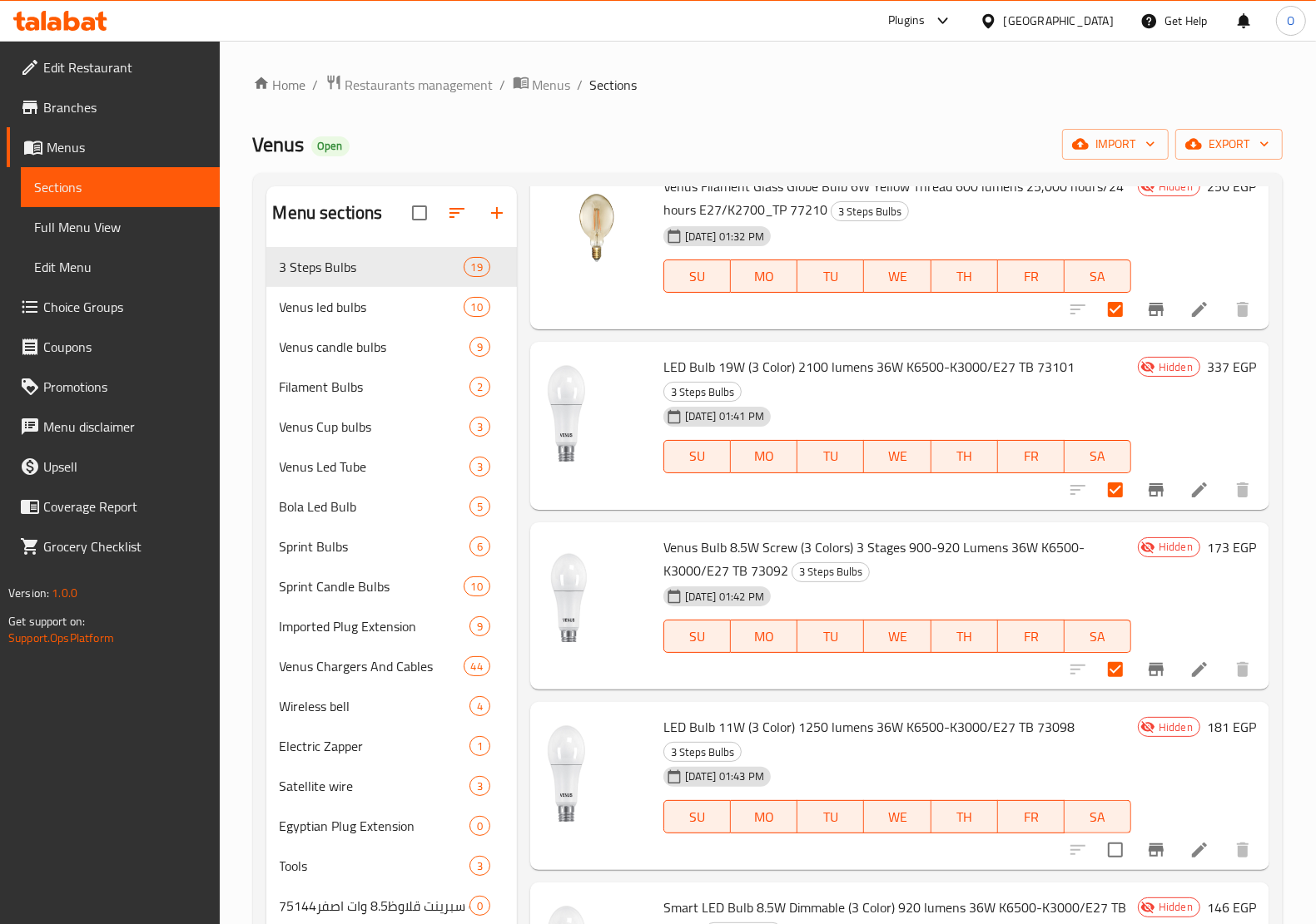
scroll to position [1144, 0]
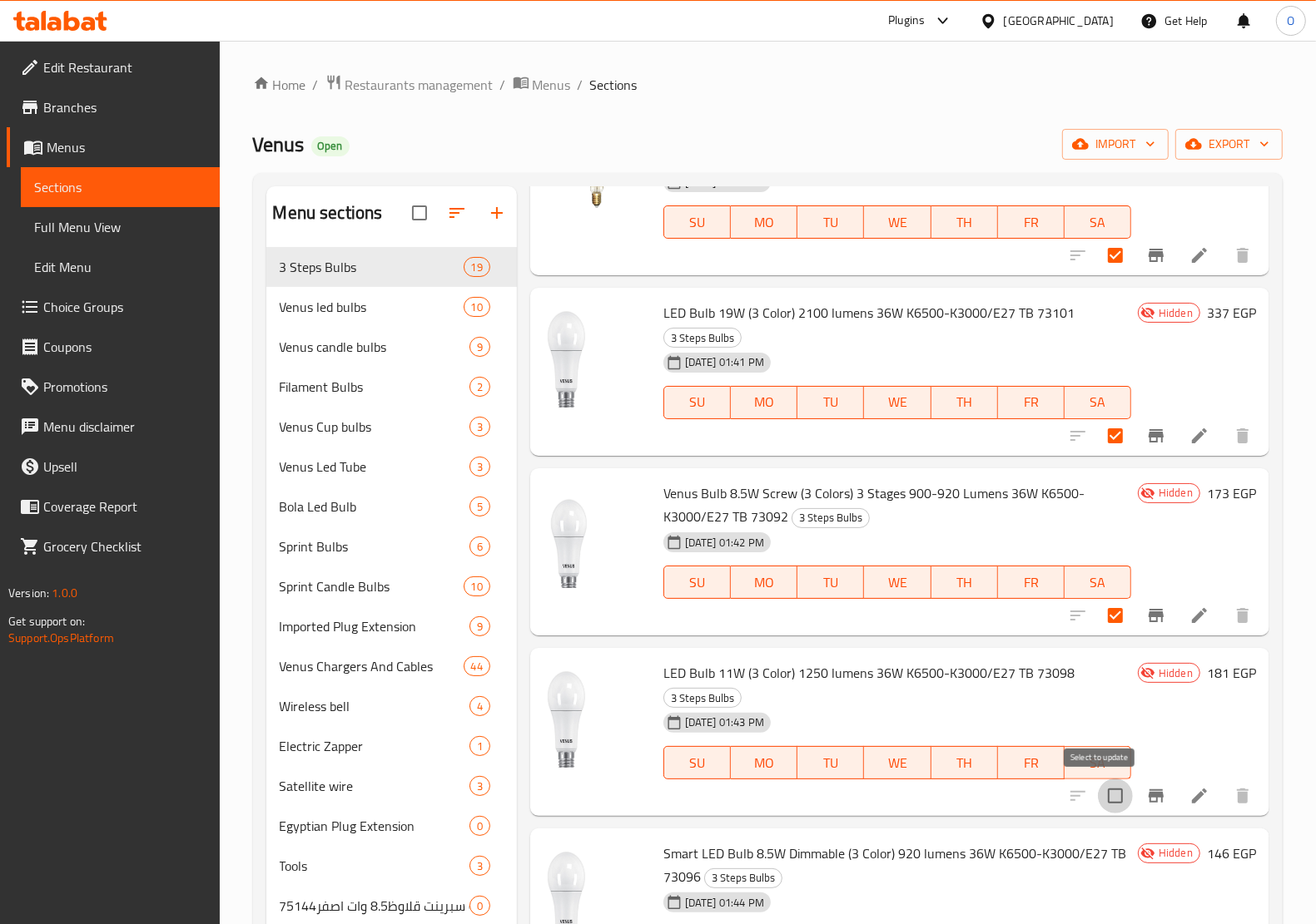
click at [1104, 787] on input "checkbox" at bounding box center [1116, 796] width 35 height 35
checkbox input "true"
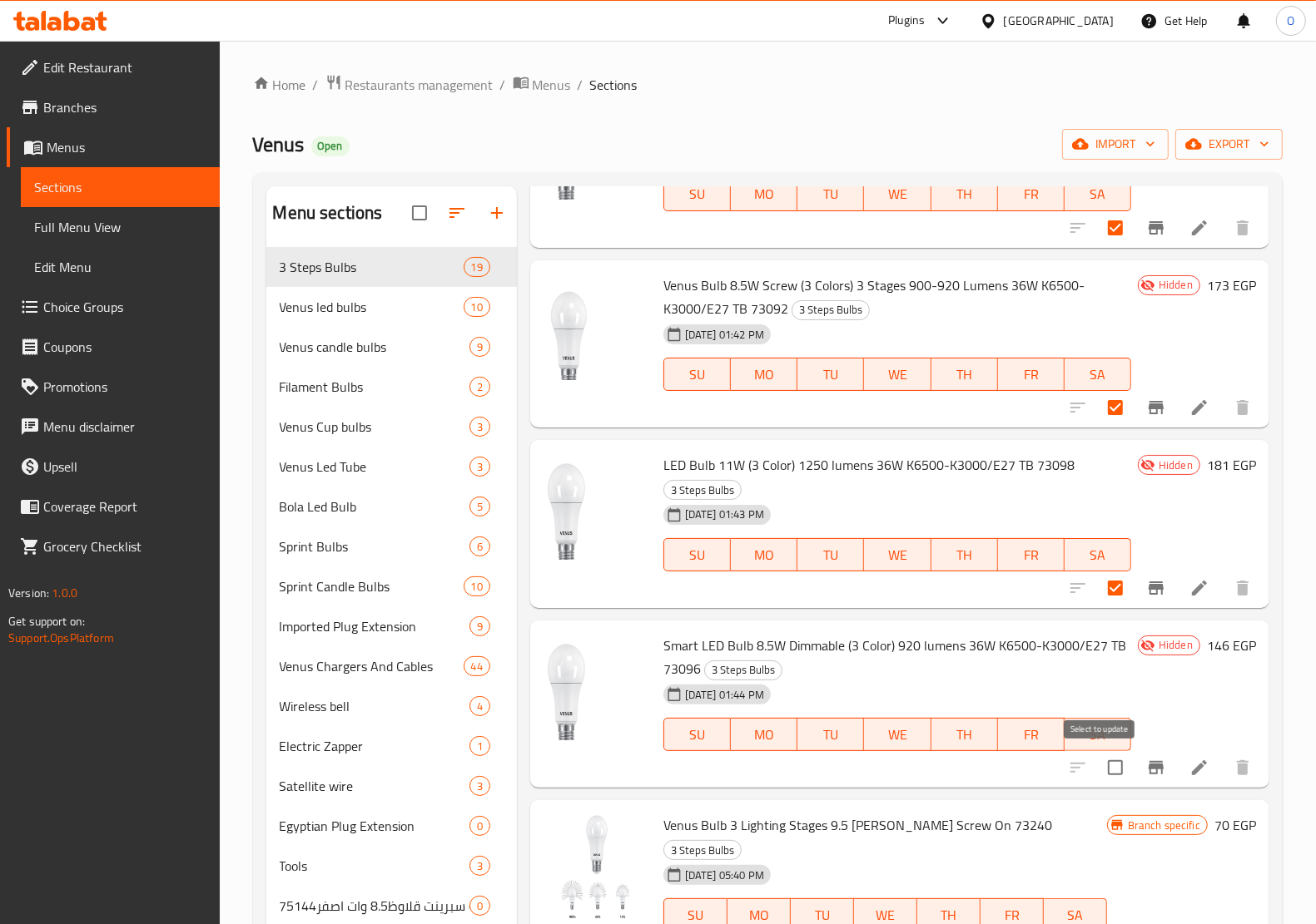
click at [1104, 772] on input "checkbox" at bounding box center [1116, 768] width 35 height 35
checkbox input "true"
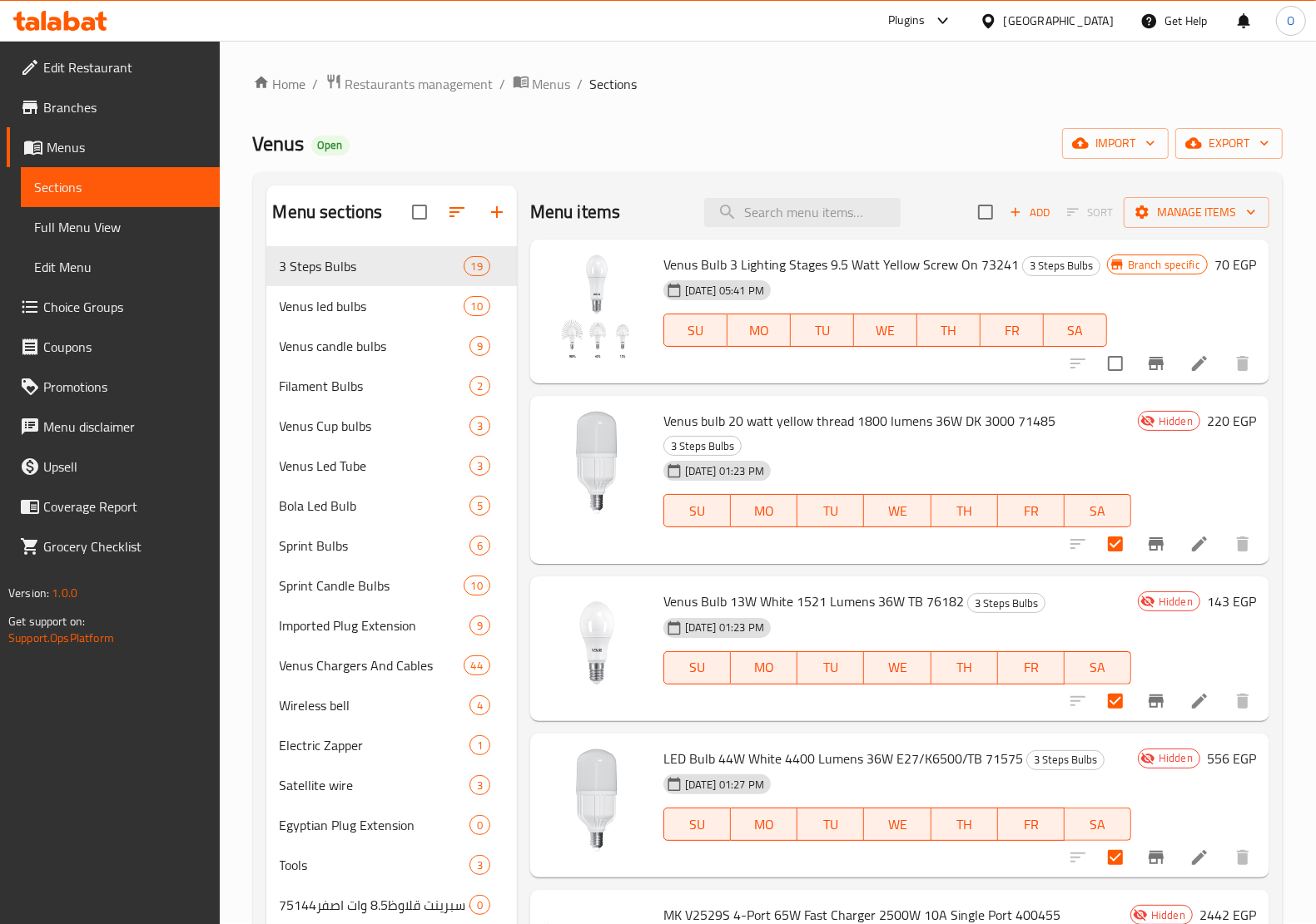
scroll to position [0, 0]
click at [986, 214] on input "checkbox" at bounding box center [986, 213] width 35 height 35
checkbox input "true"
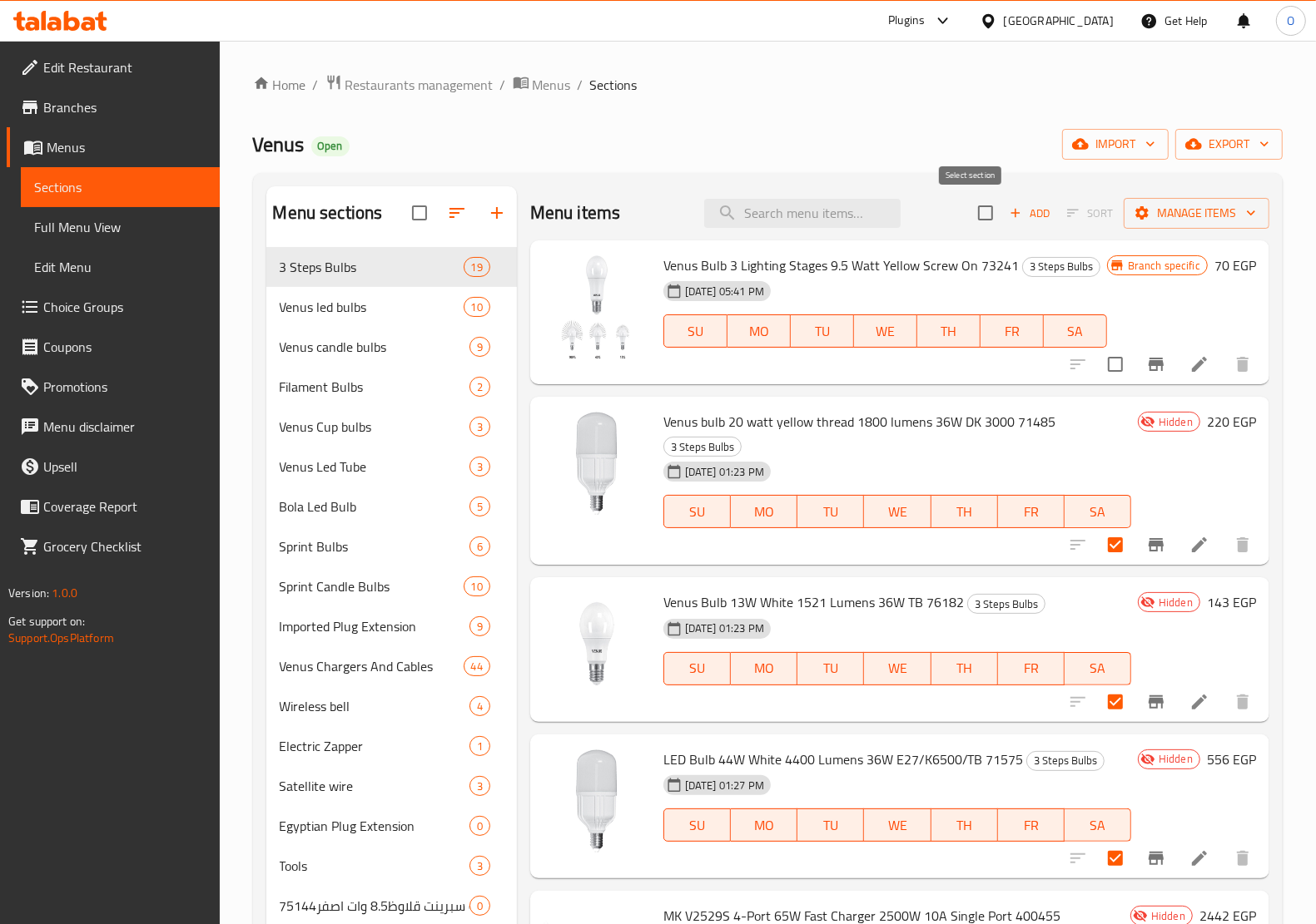
checkbox input "true"
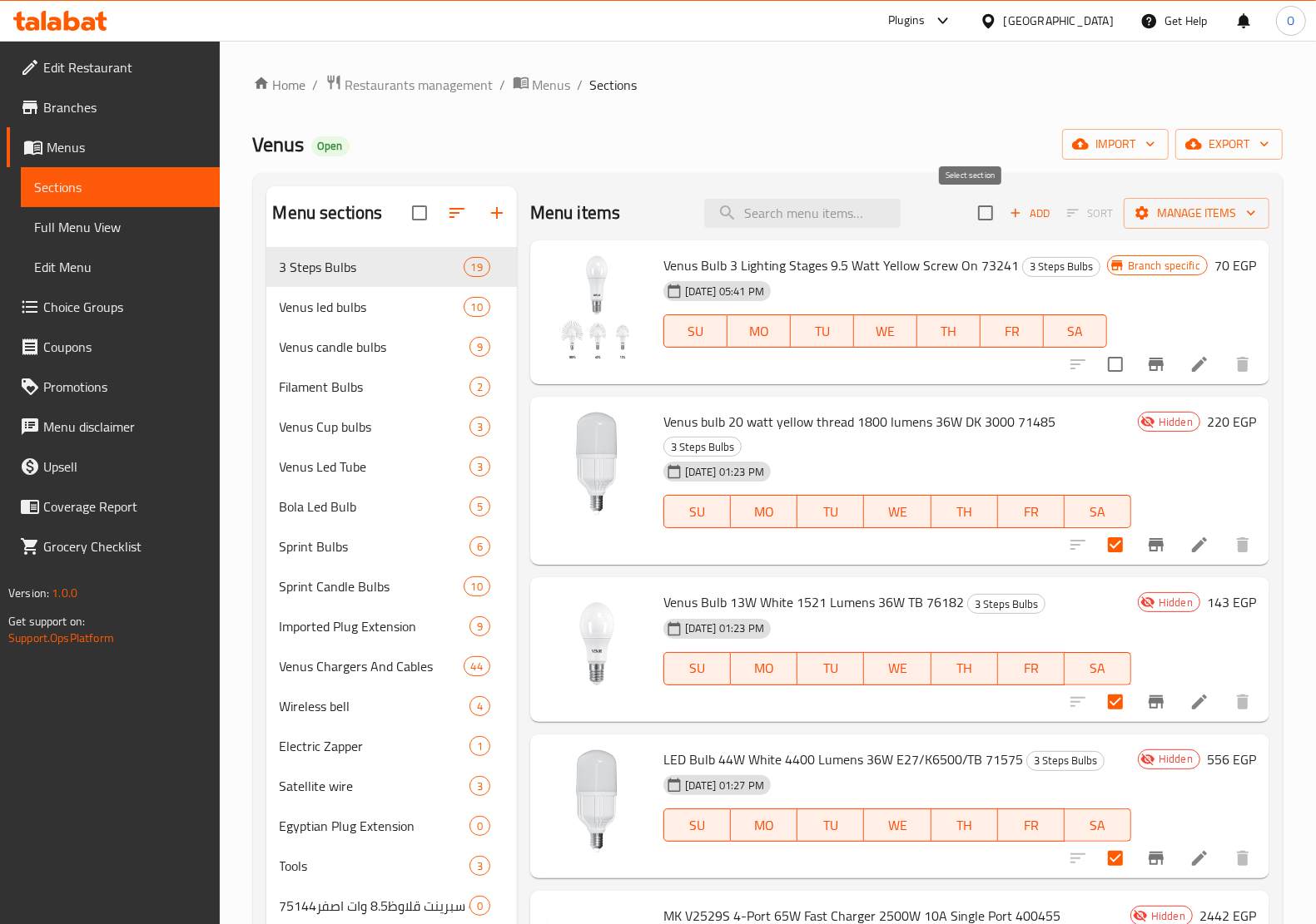
checkbox input "true"
click at [1217, 137] on span "export" at bounding box center [1229, 144] width 81 height 21
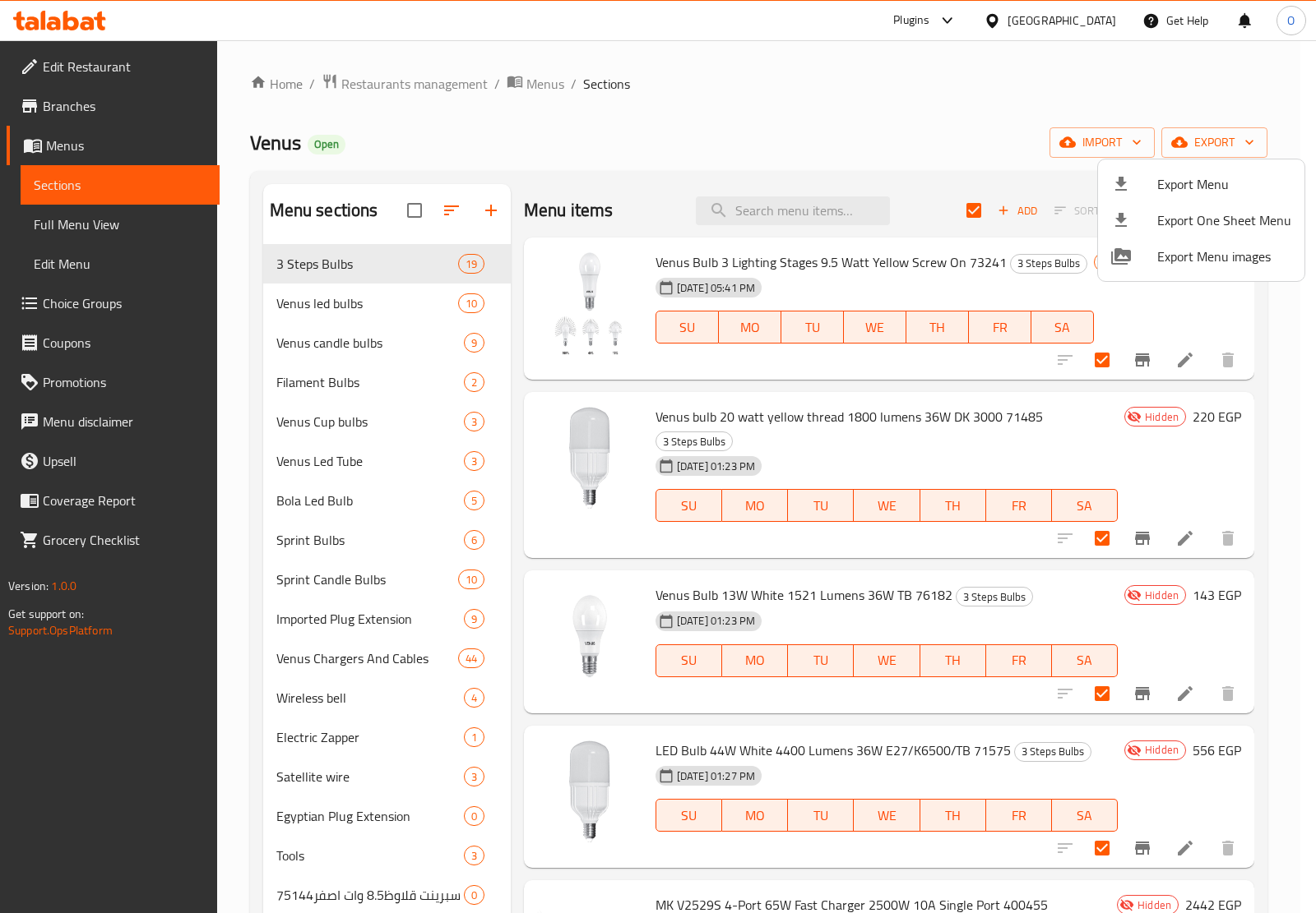
click at [887, 108] on div at bounding box center [658, 456] width 1316 height 913
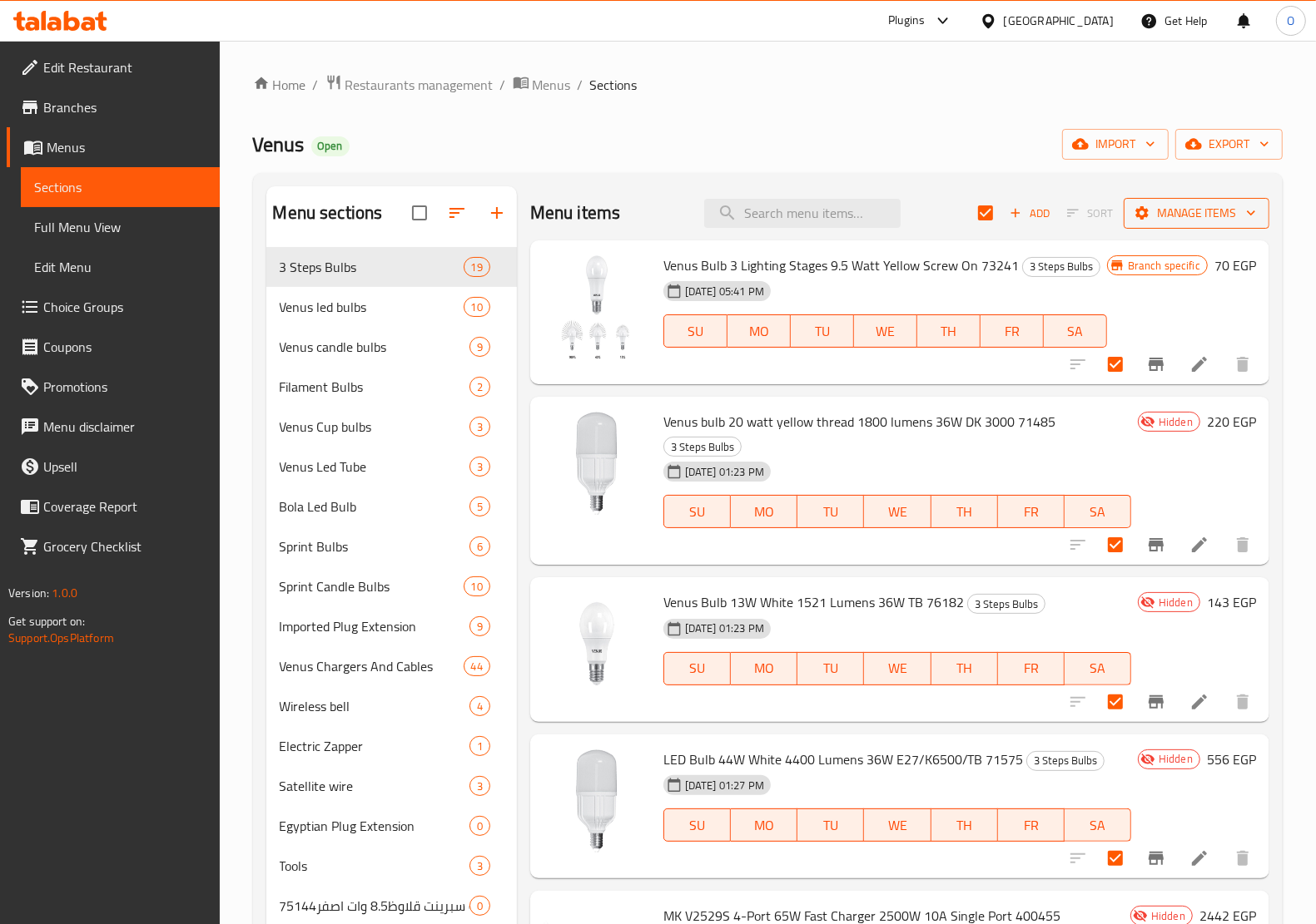
click at [1169, 201] on button "Manage items" at bounding box center [1196, 213] width 146 height 31
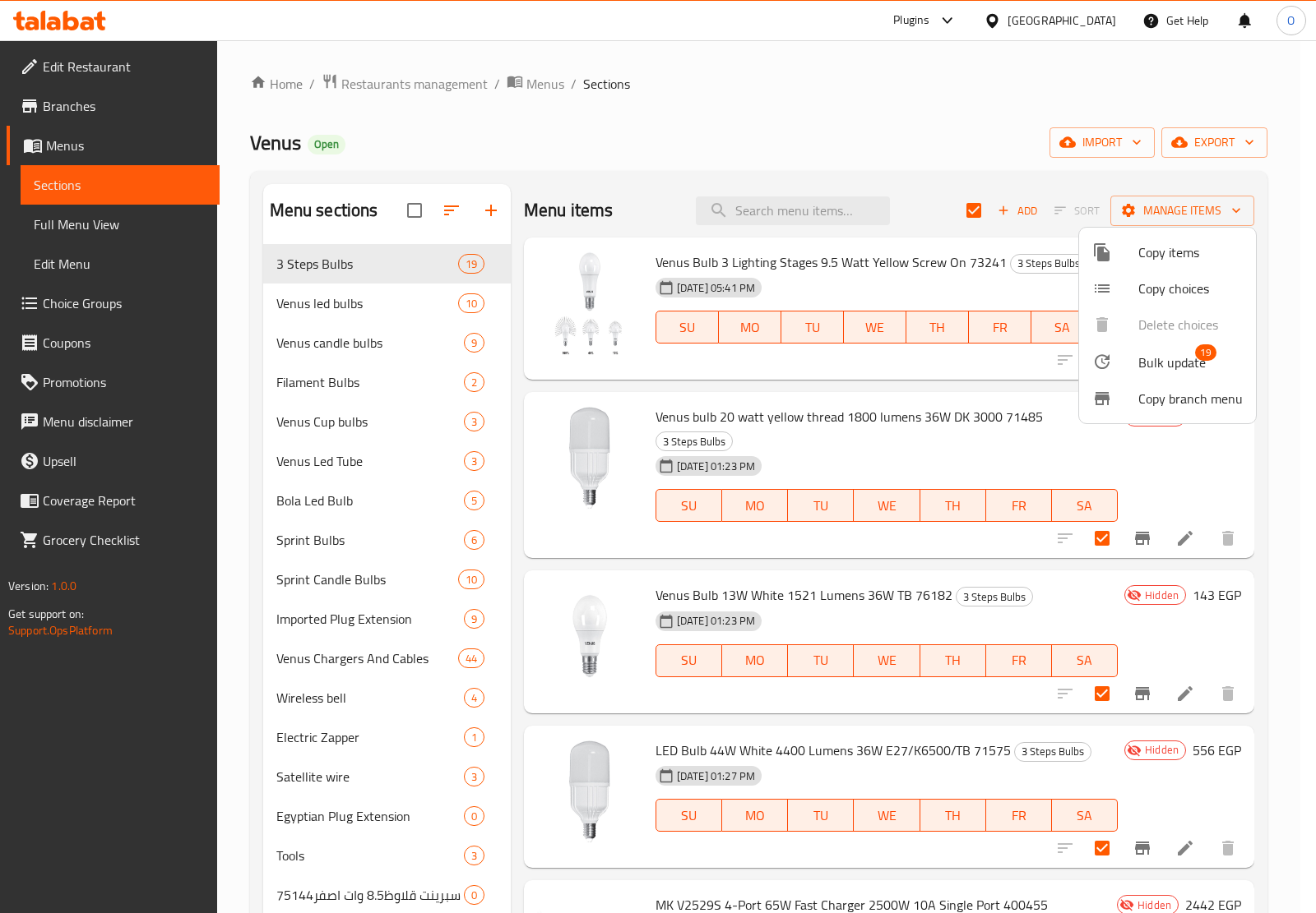
click at [1165, 354] on span "Bulk update" at bounding box center [1171, 363] width 67 height 20
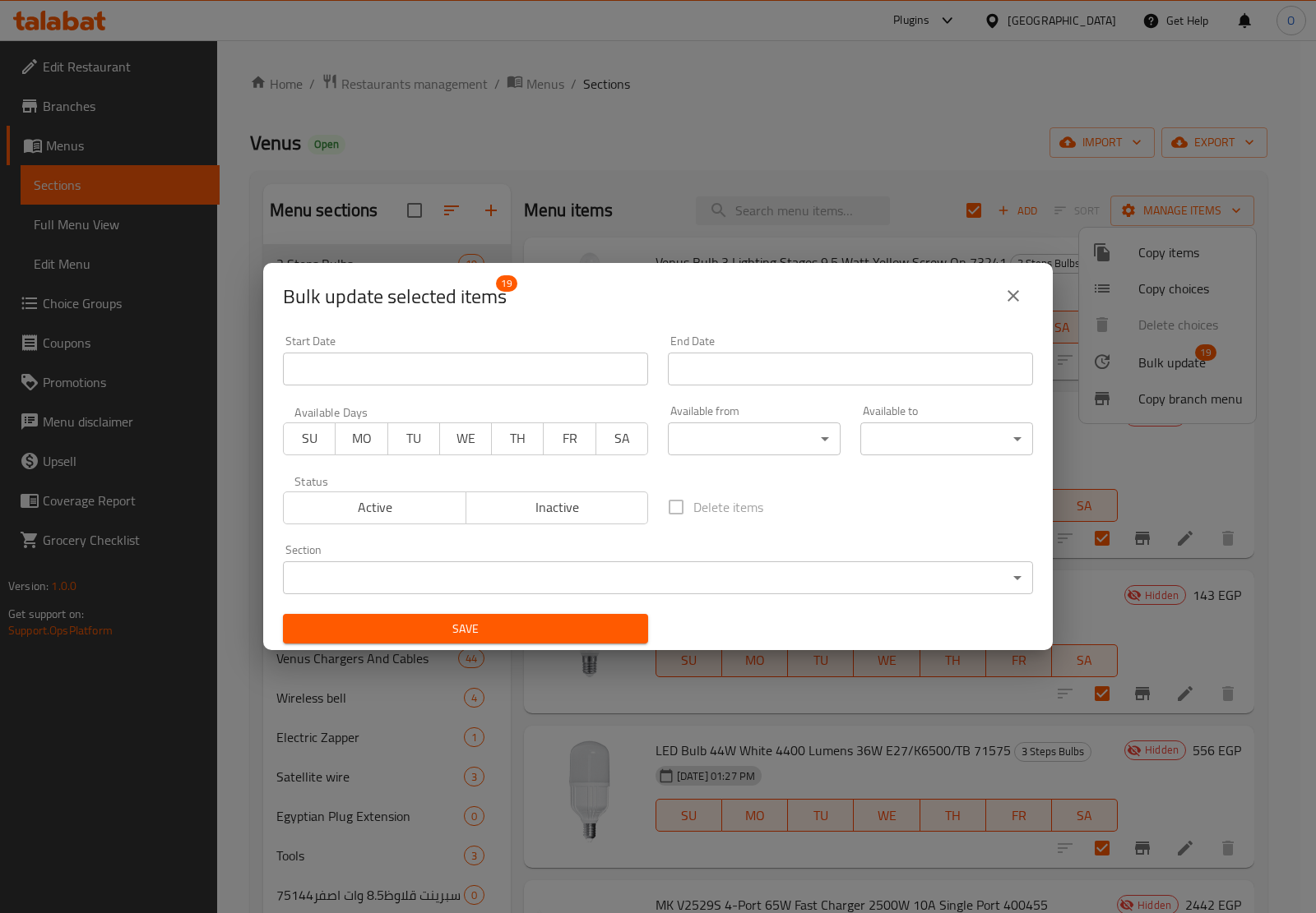
click at [385, 520] on button "Active" at bounding box center [374, 508] width 183 height 33
click at [415, 630] on span "Save" at bounding box center [465, 629] width 339 height 21
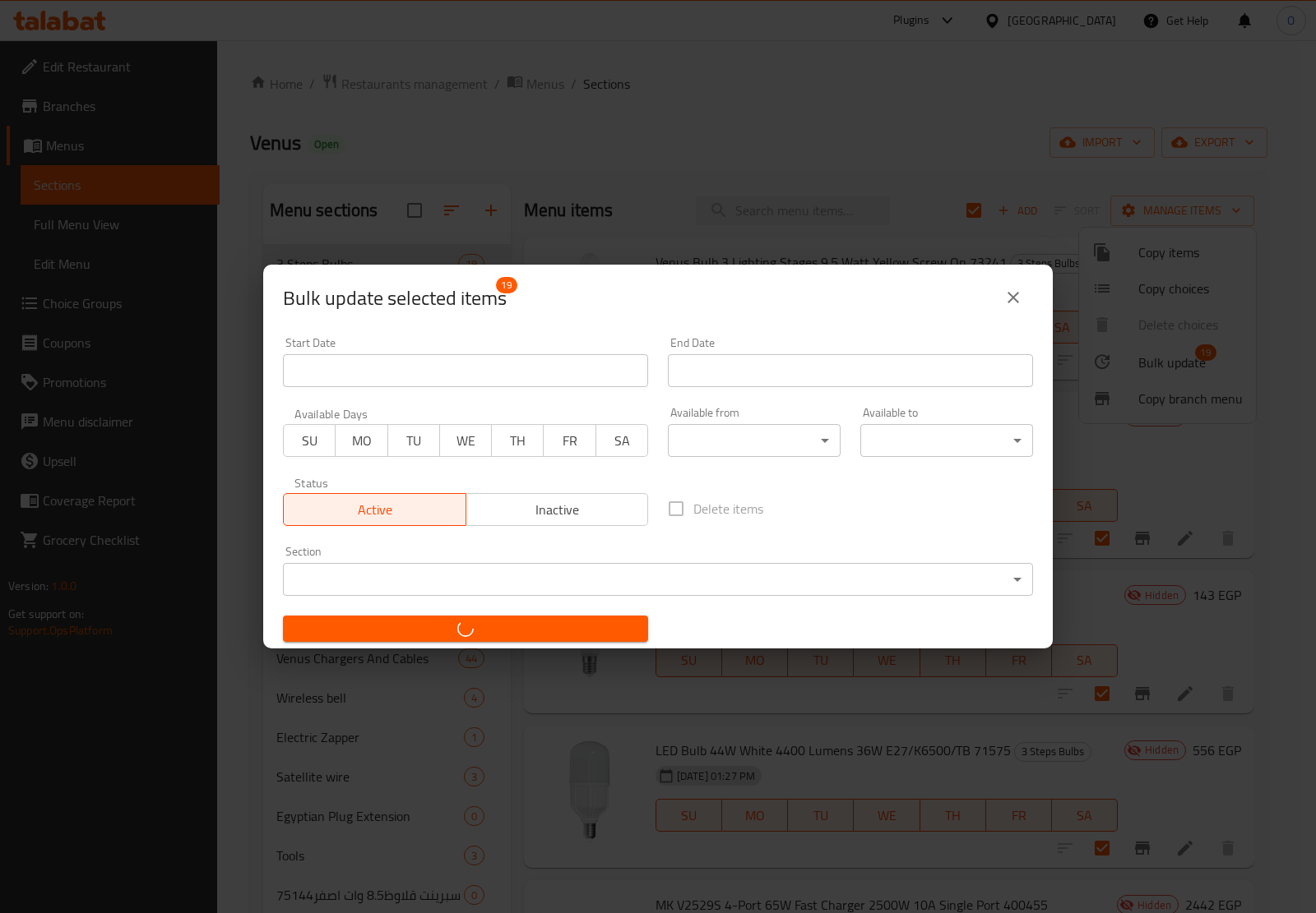
checkbox input "false"
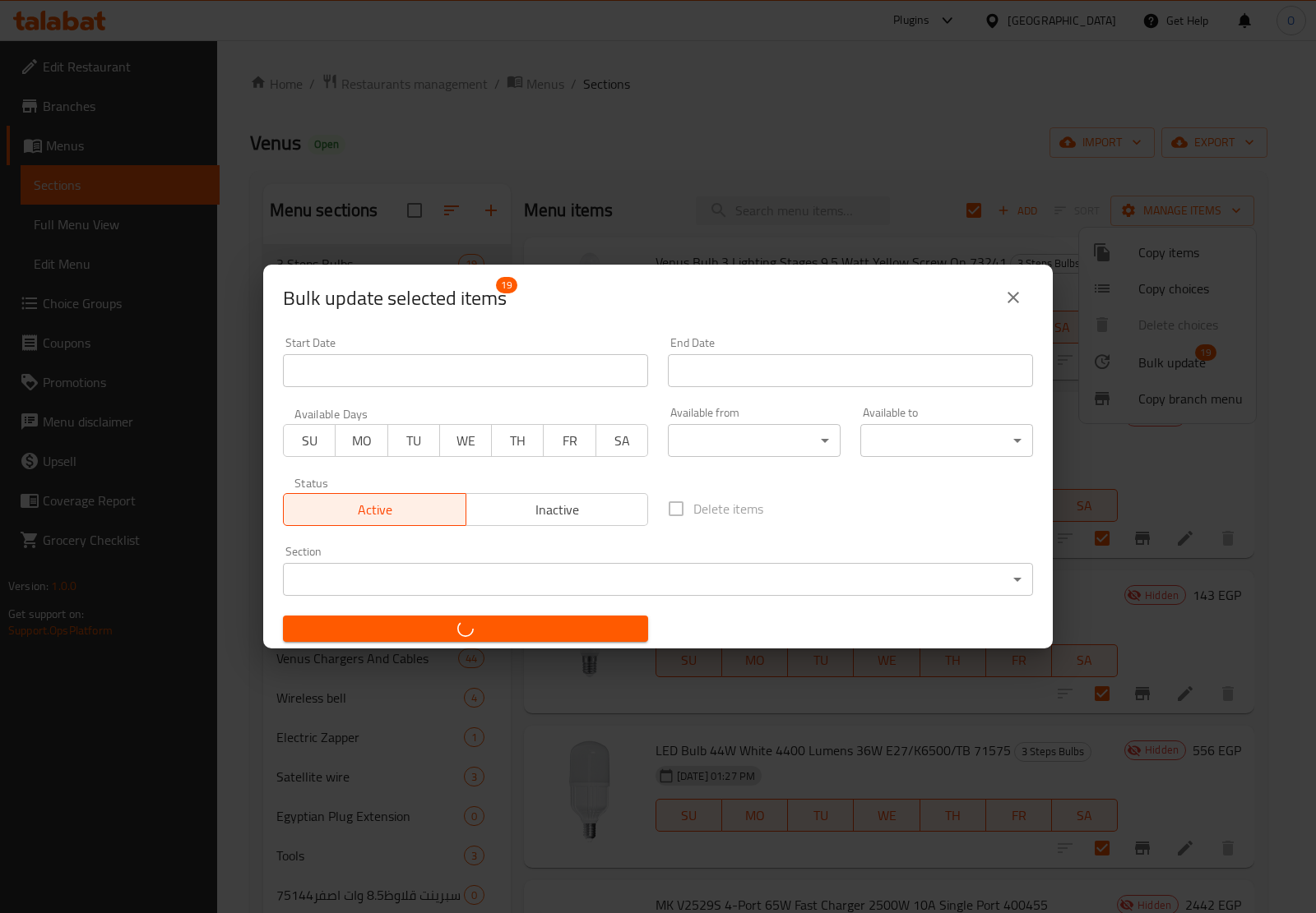
checkbox input "false"
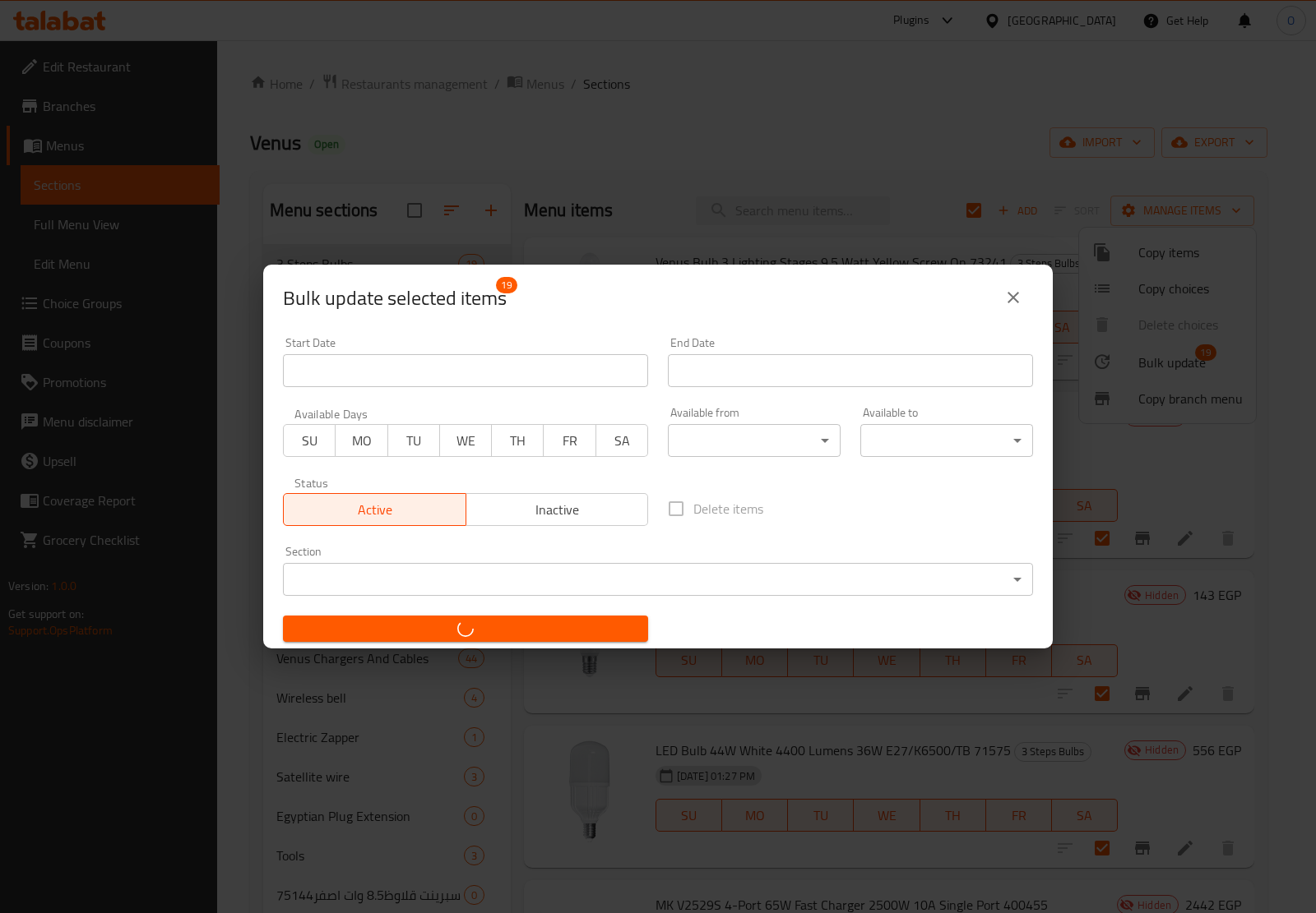
checkbox input "false"
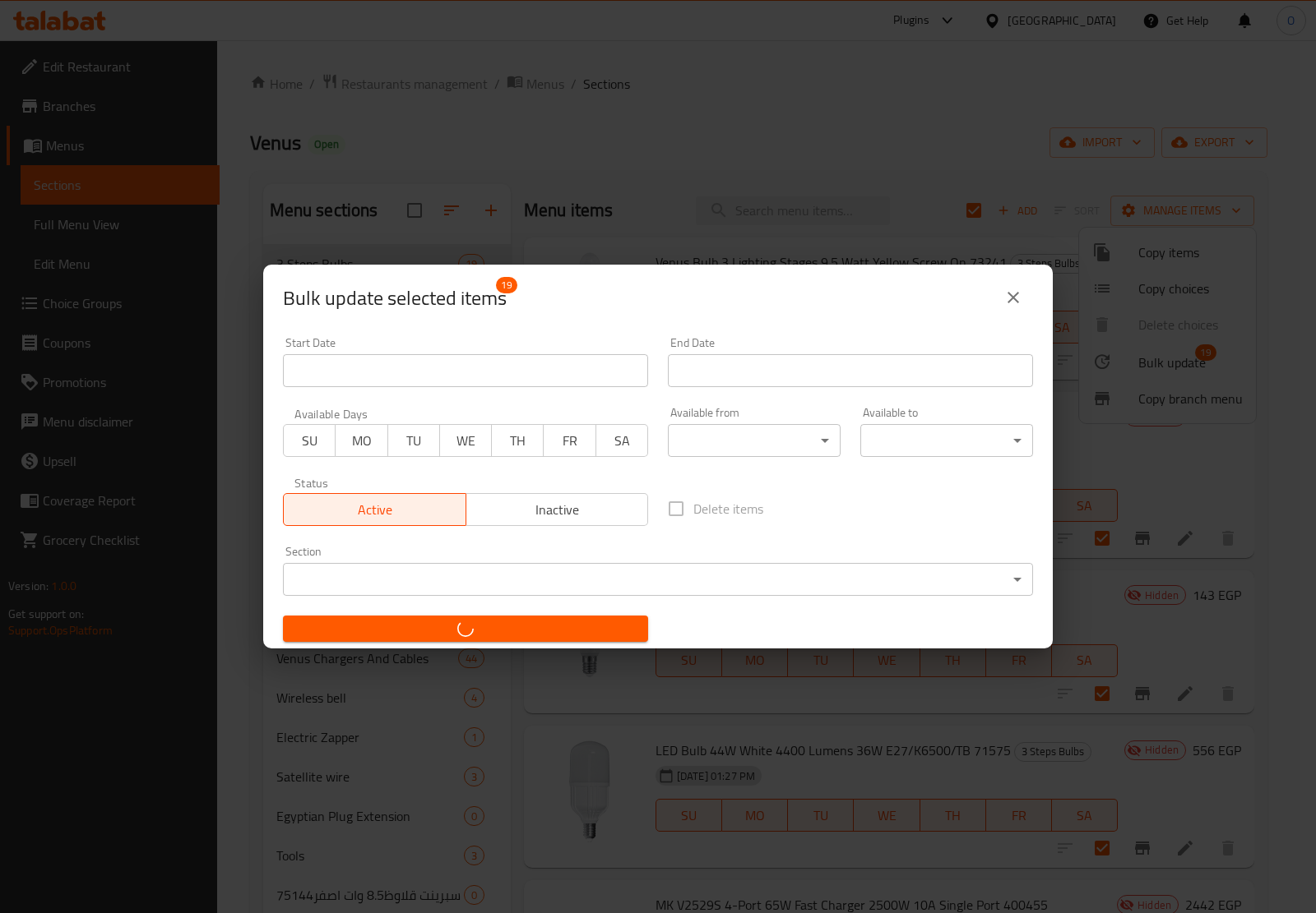
checkbox input "false"
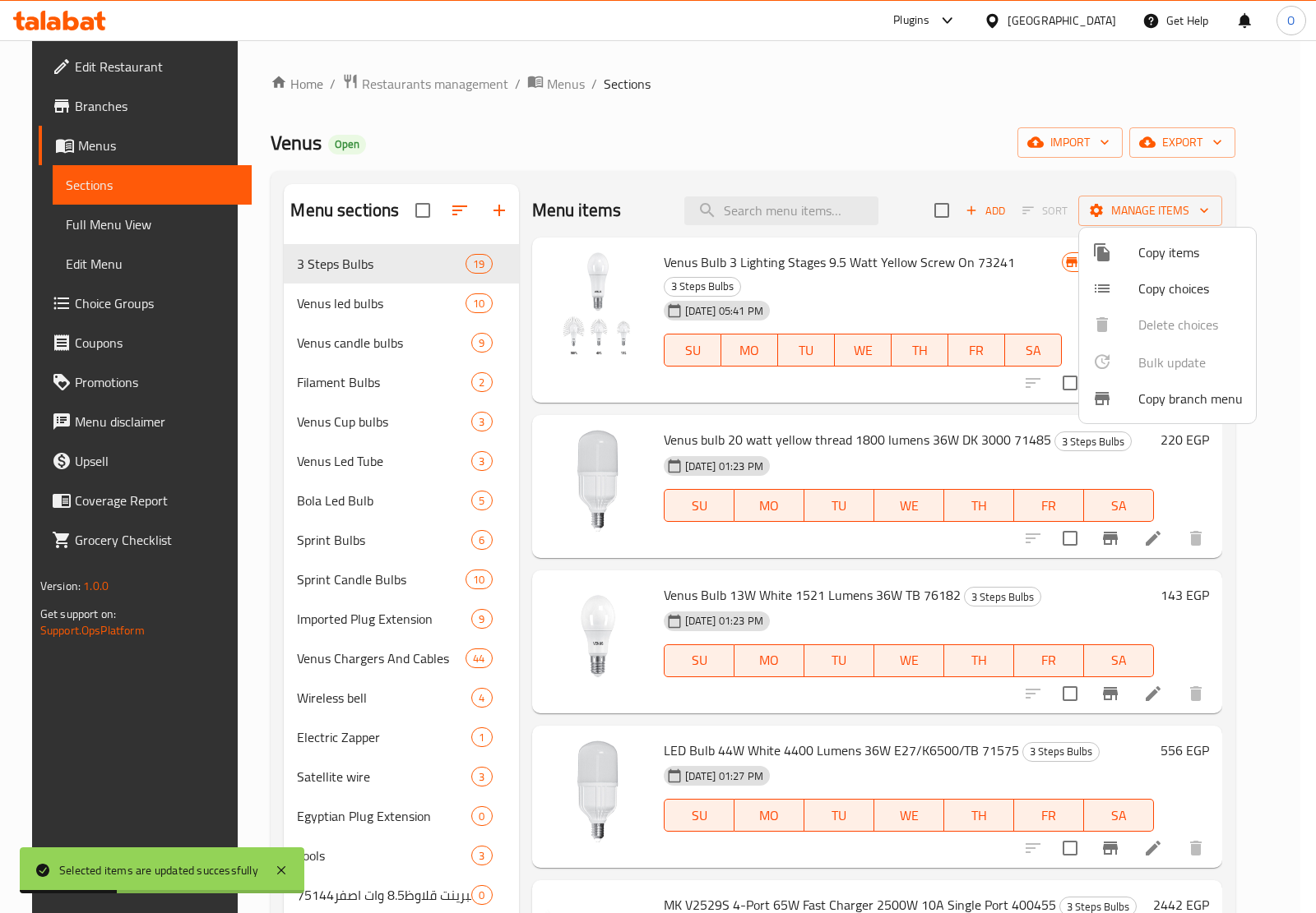
click at [364, 304] on div at bounding box center [658, 456] width 1316 height 913
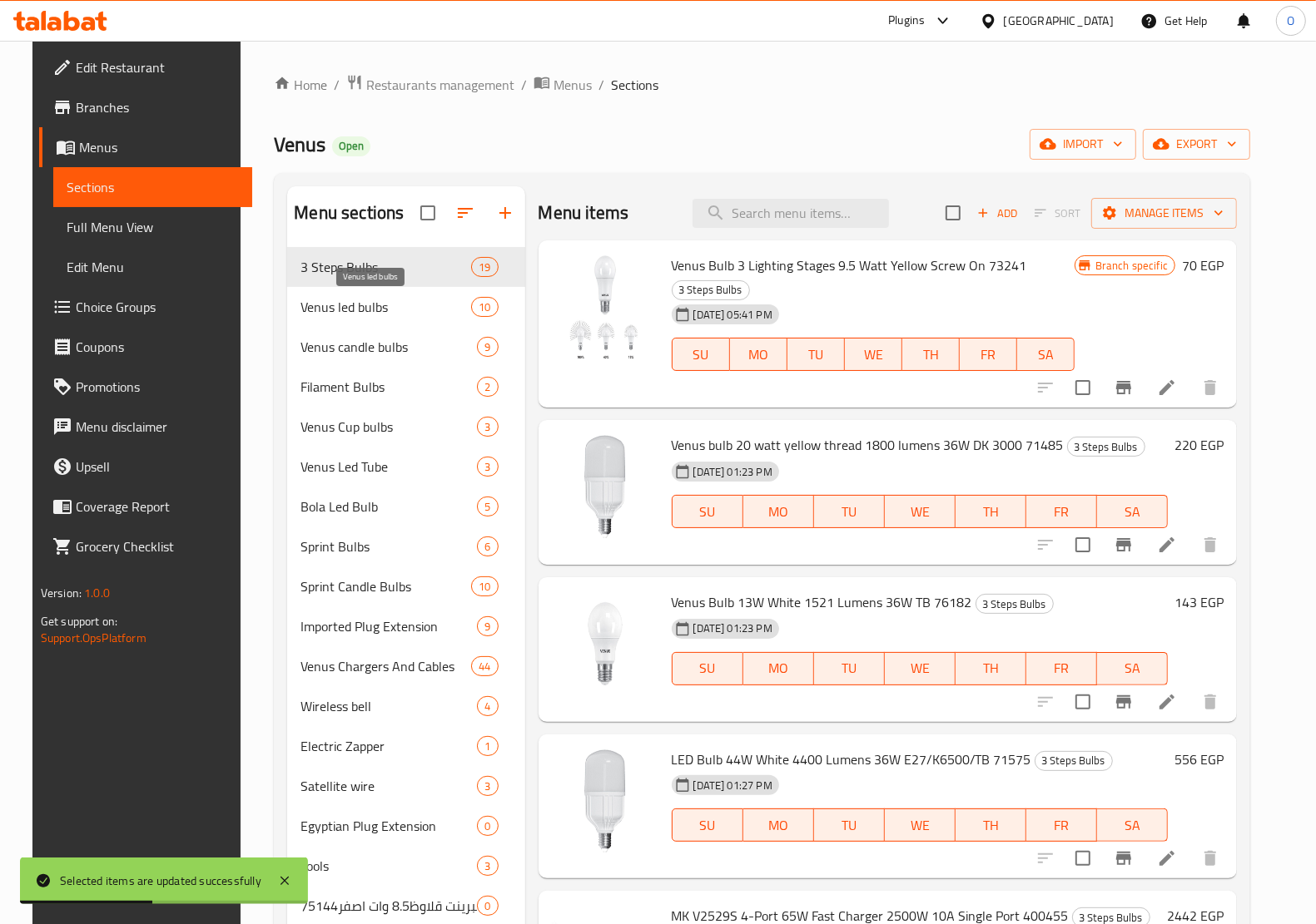
click at [368, 308] on span "Venus led bulbs" at bounding box center [386, 307] width 171 height 20
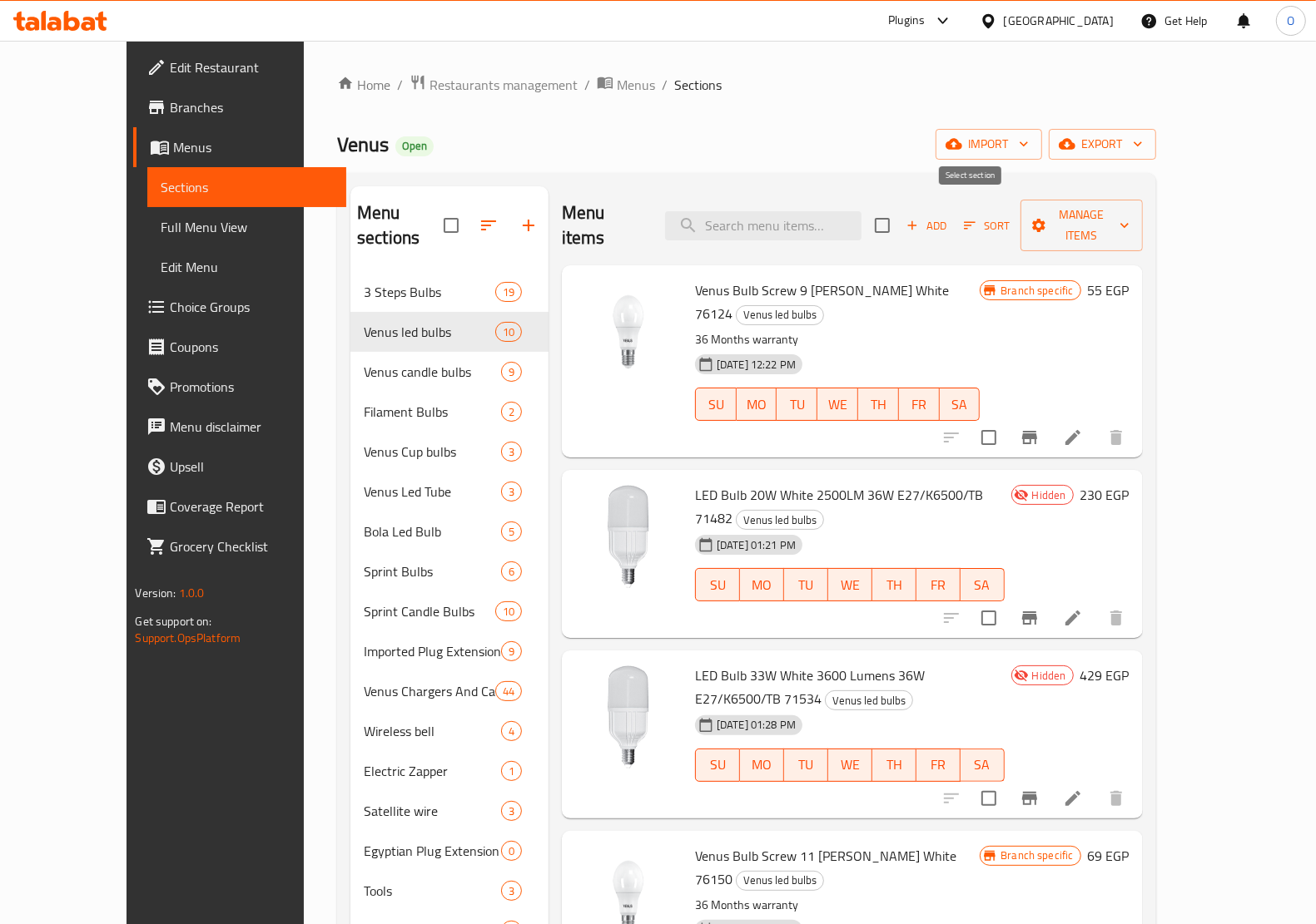
click at [900, 209] on input "checkbox" at bounding box center [882, 226] width 35 height 35
checkbox input "true"
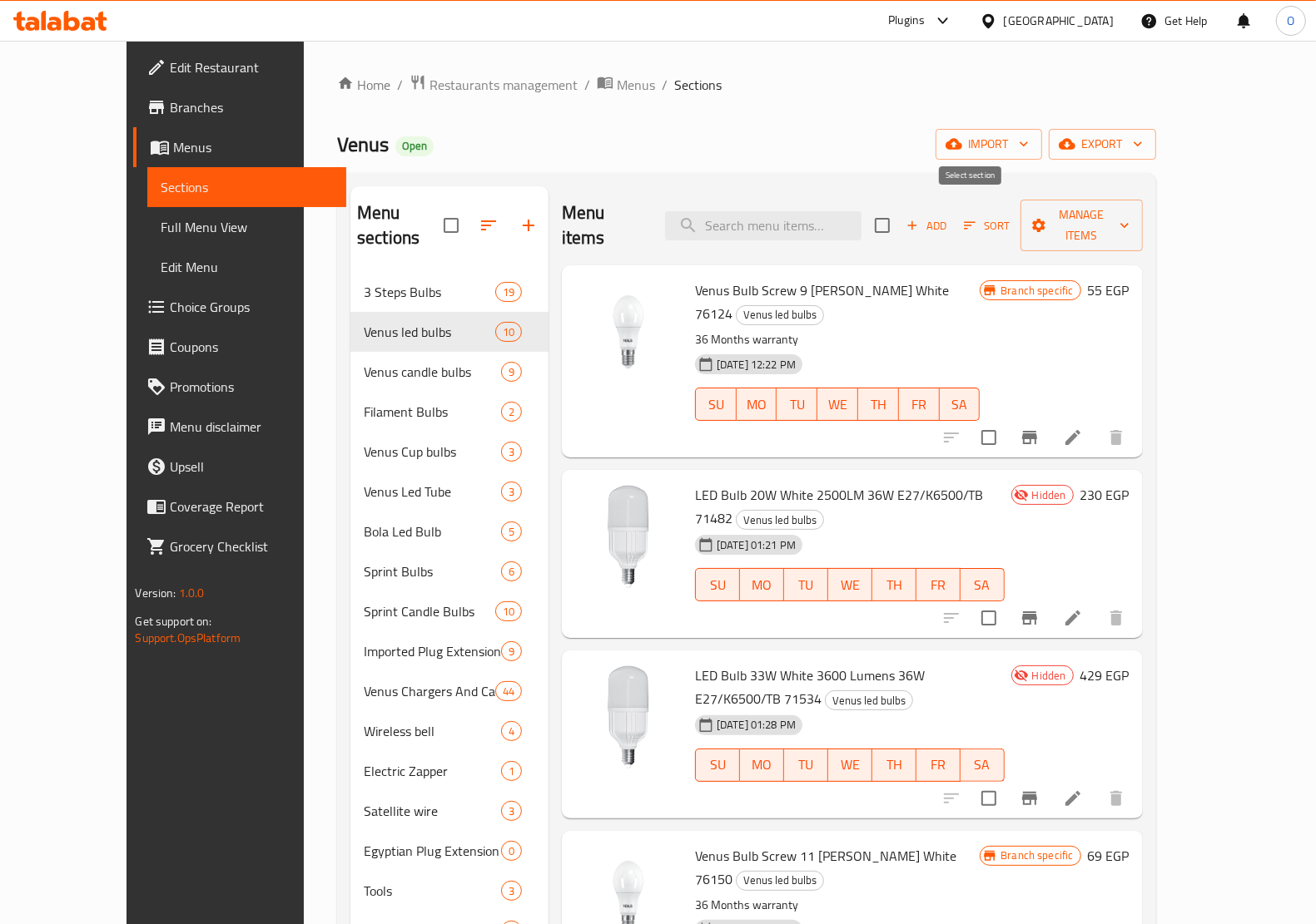
checkbox input "true"
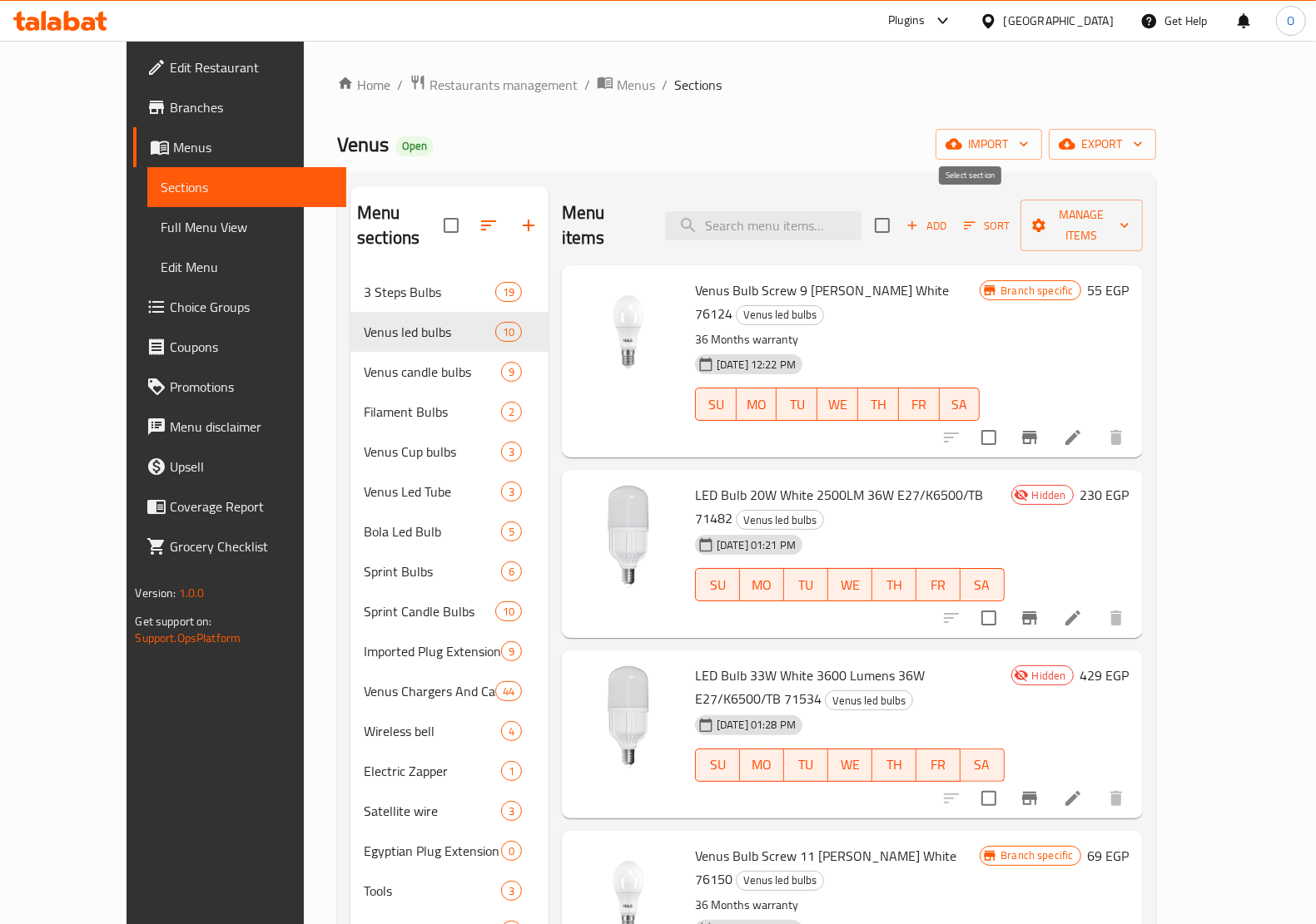
checkbox input "true"
click at [1143, 226] on button "Manage items" at bounding box center [1081, 225] width 122 height 51
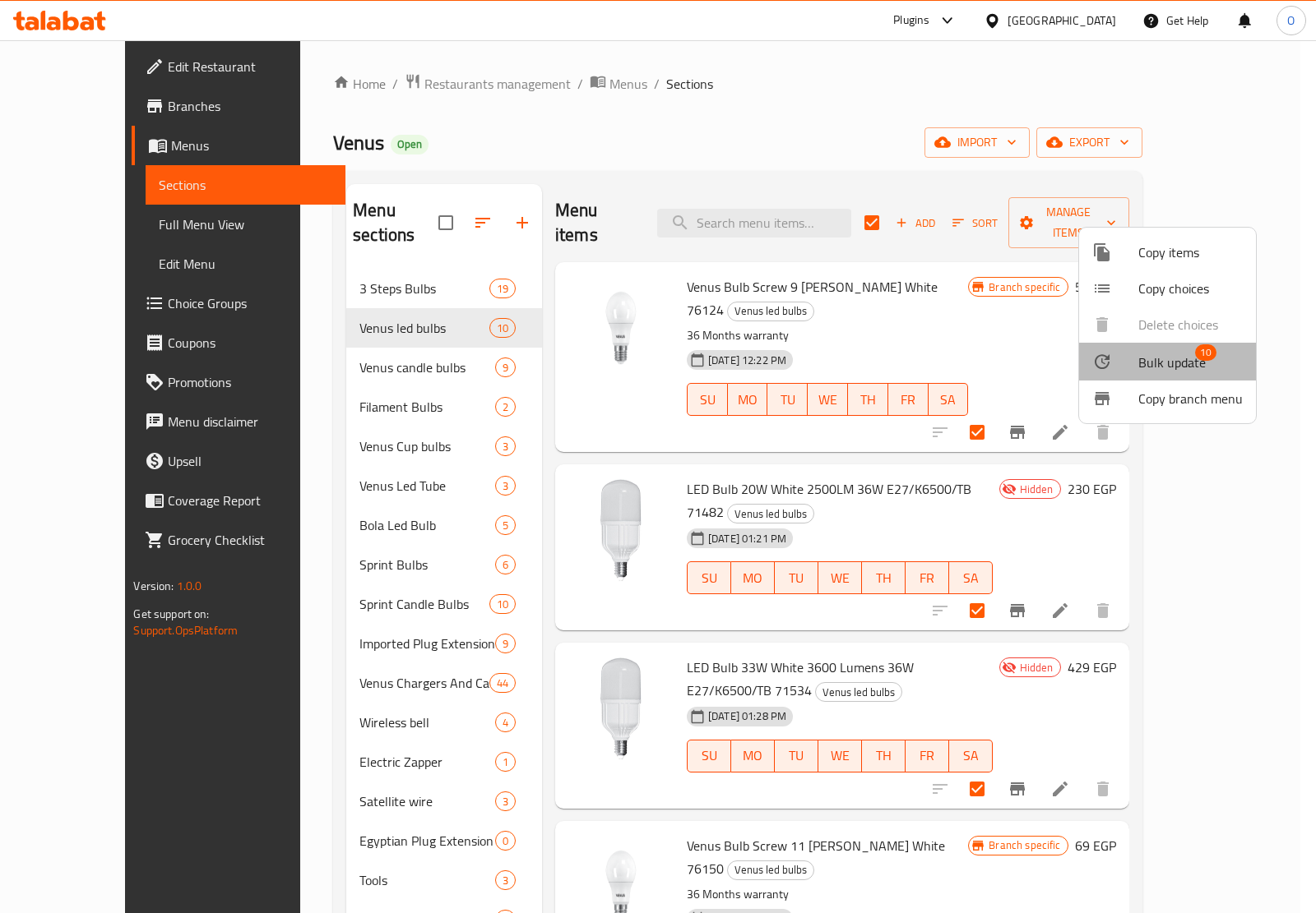
click at [1175, 367] on span "Bulk update" at bounding box center [1171, 363] width 67 height 20
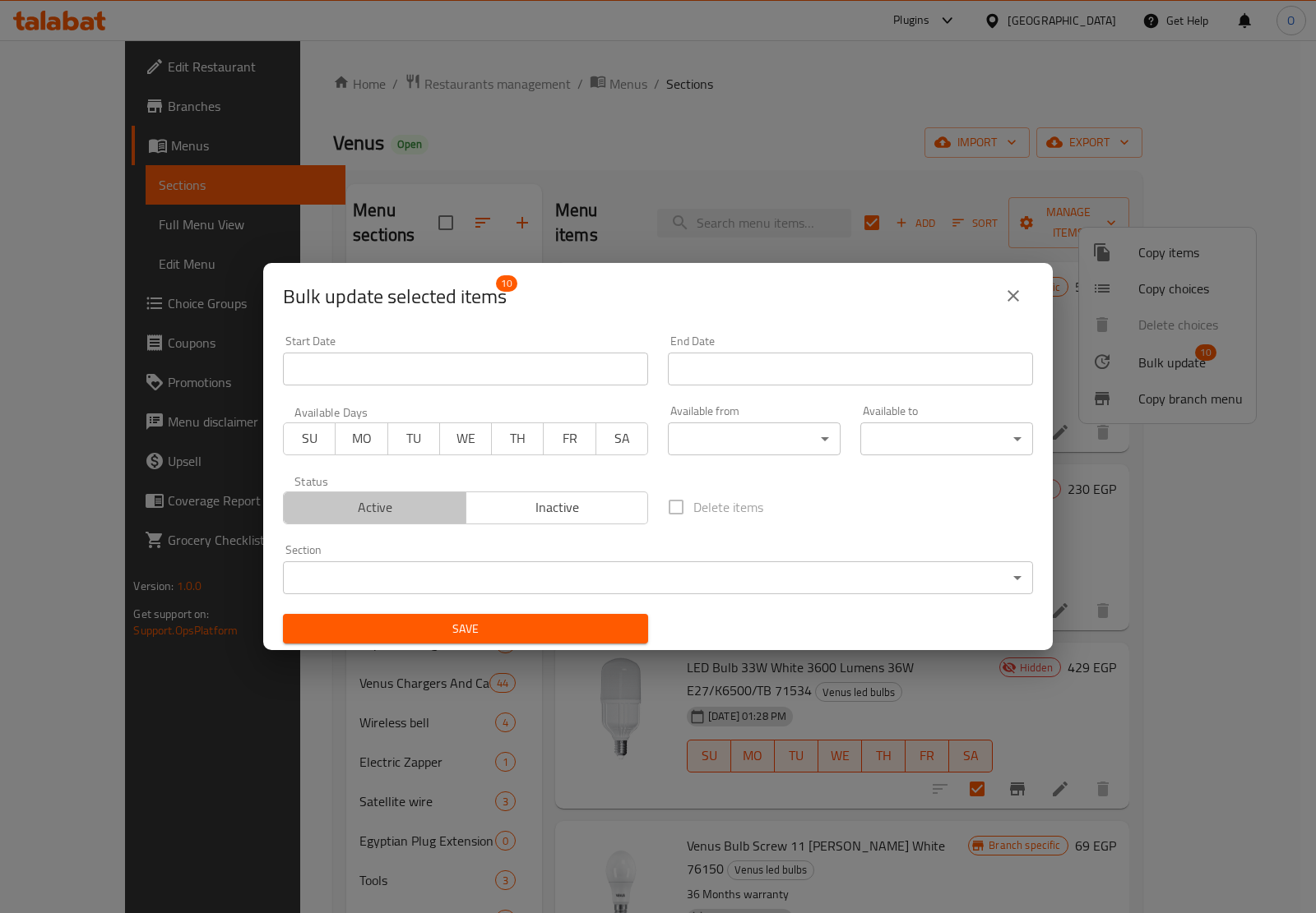
click at [413, 519] on span "Active" at bounding box center [375, 507] width 170 height 24
click at [535, 631] on span "Save" at bounding box center [465, 629] width 339 height 21
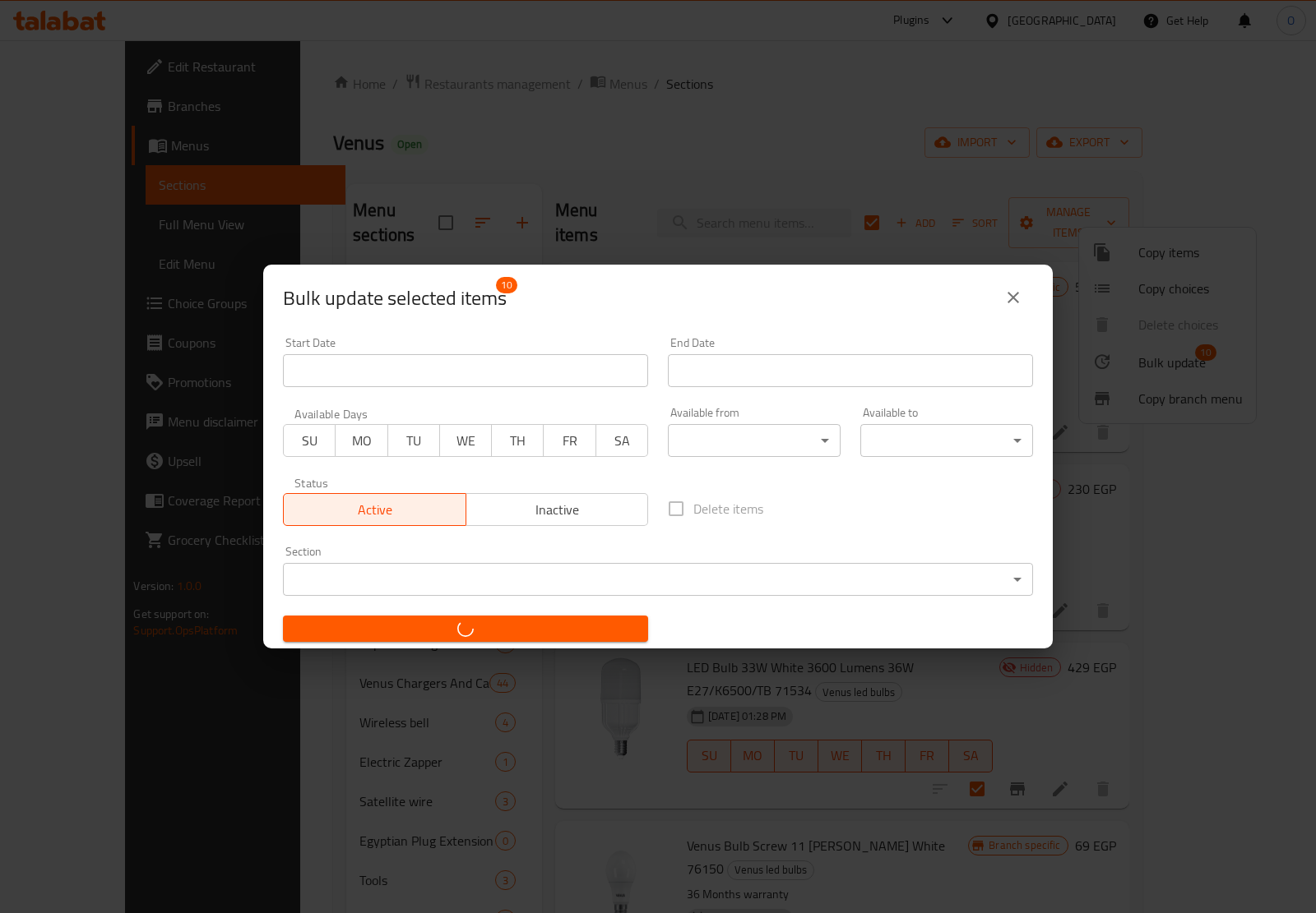
checkbox input "false"
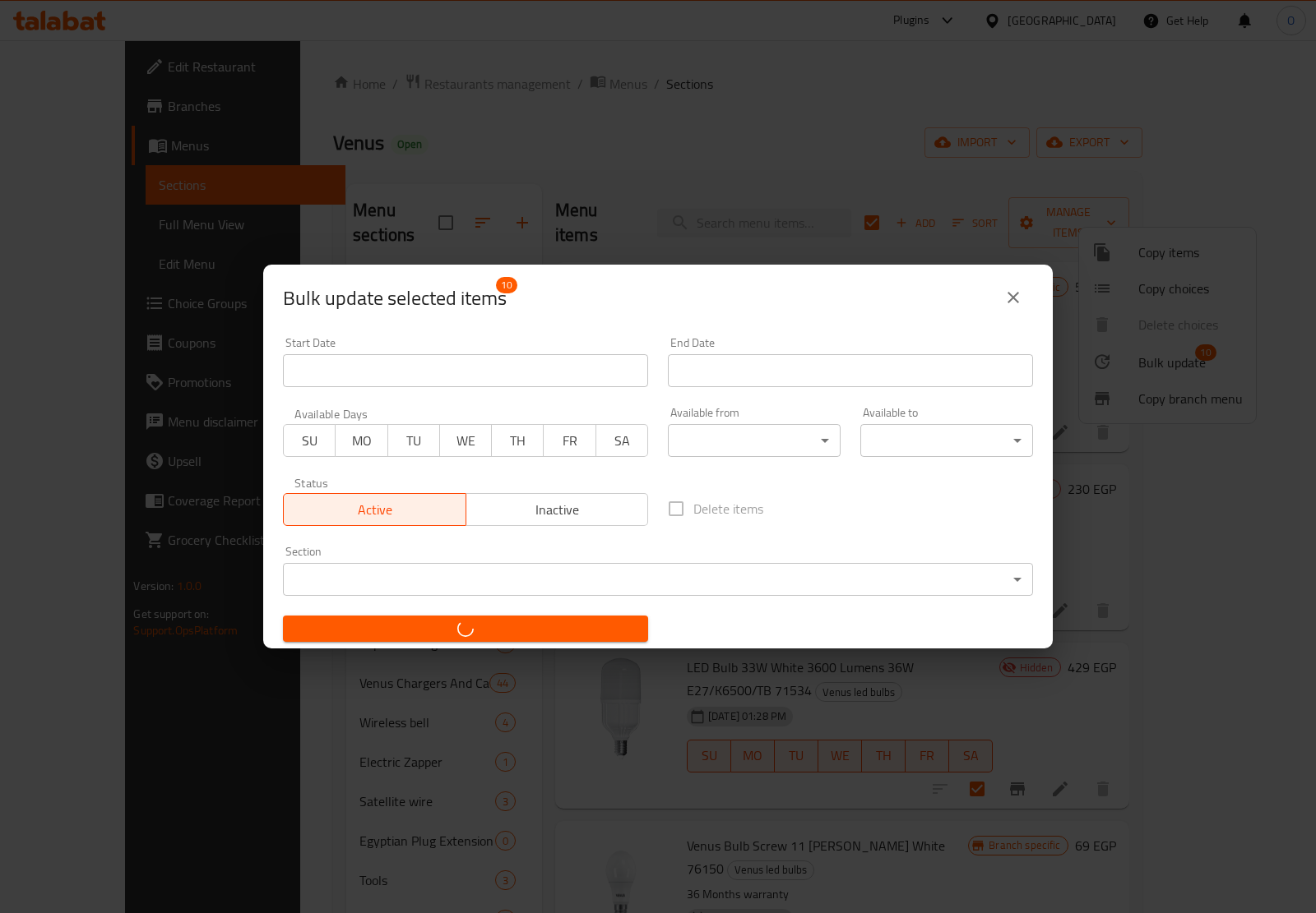
checkbox input "false"
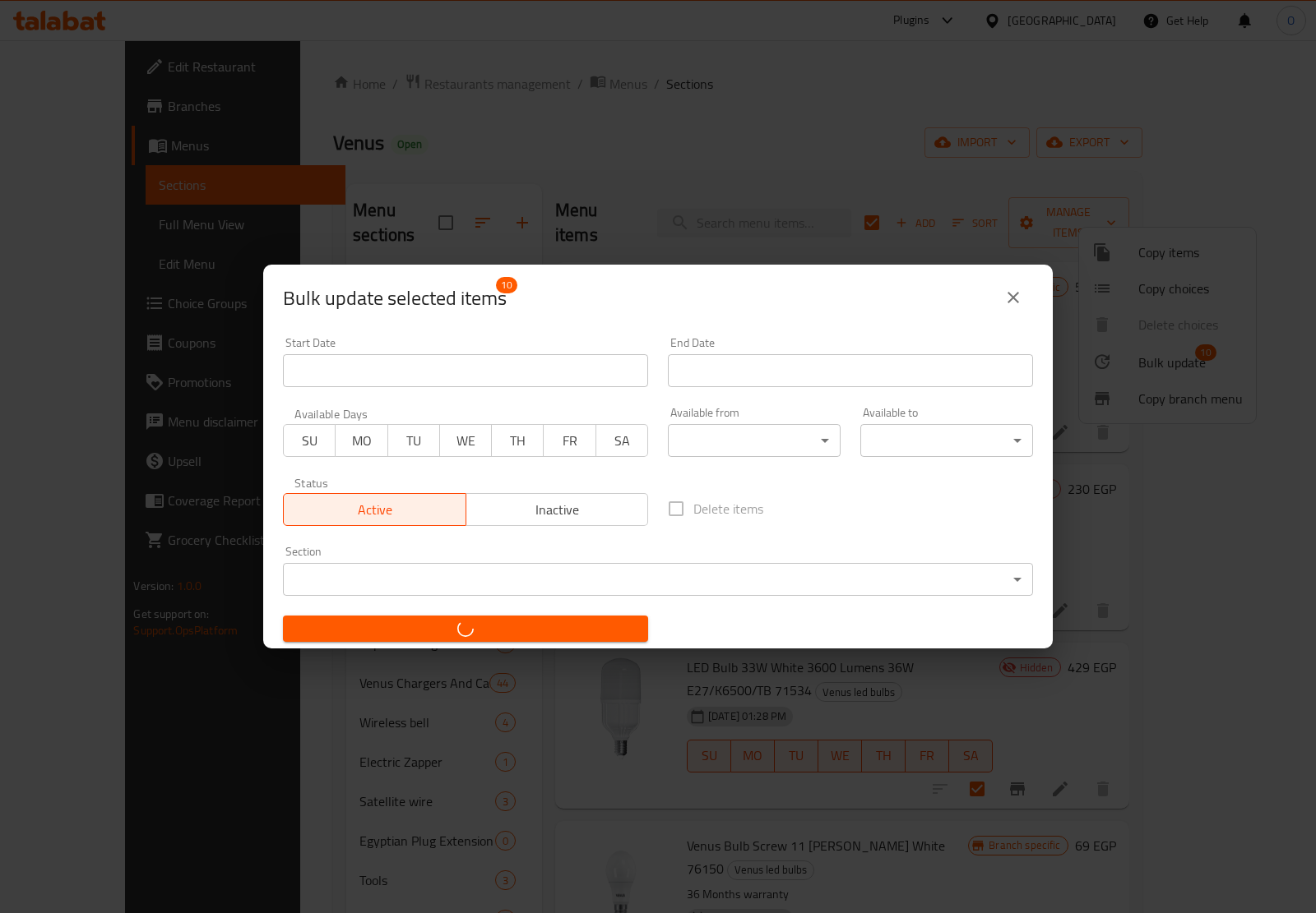
checkbox input "false"
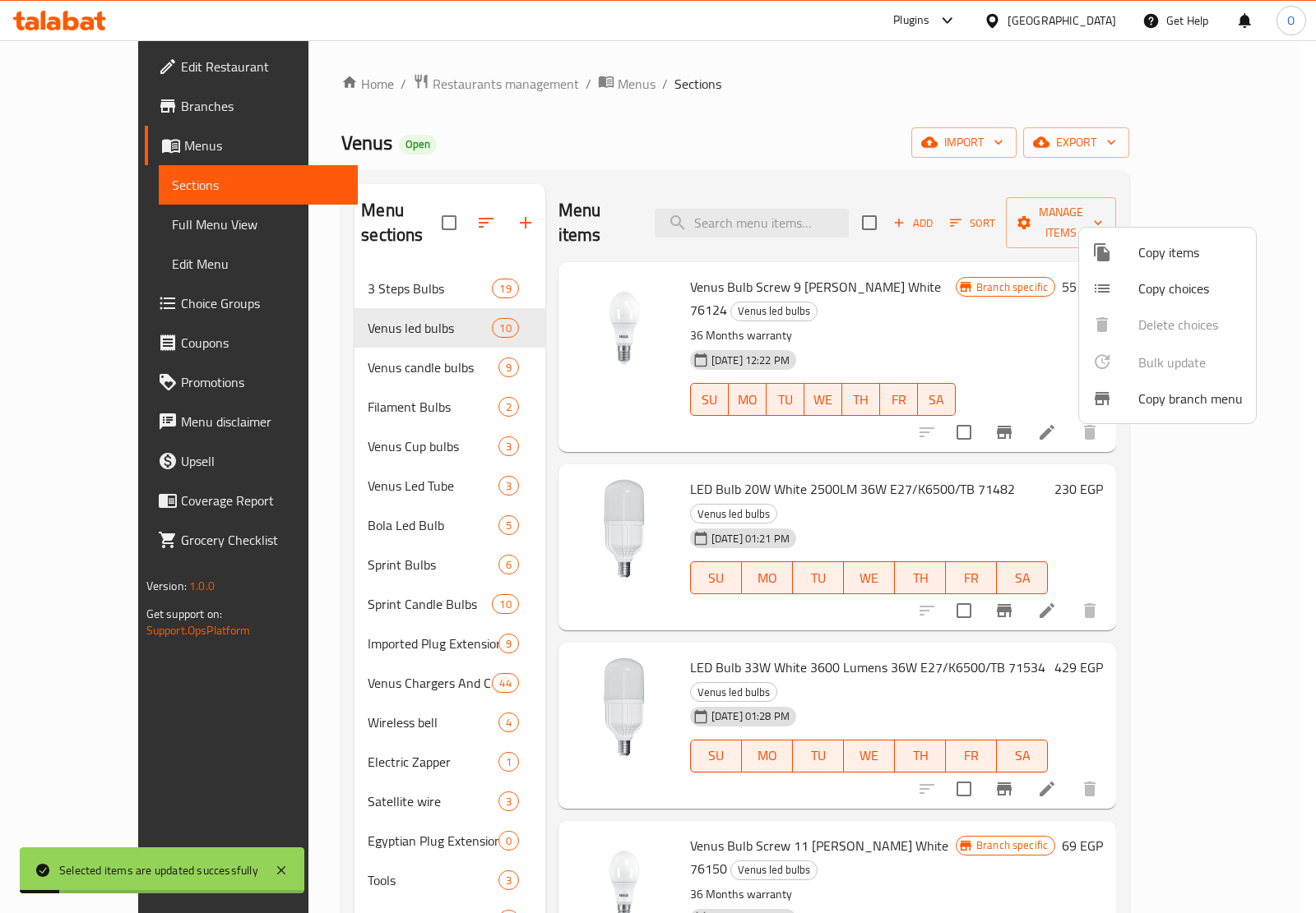
click at [792, 121] on div at bounding box center [658, 456] width 1316 height 913
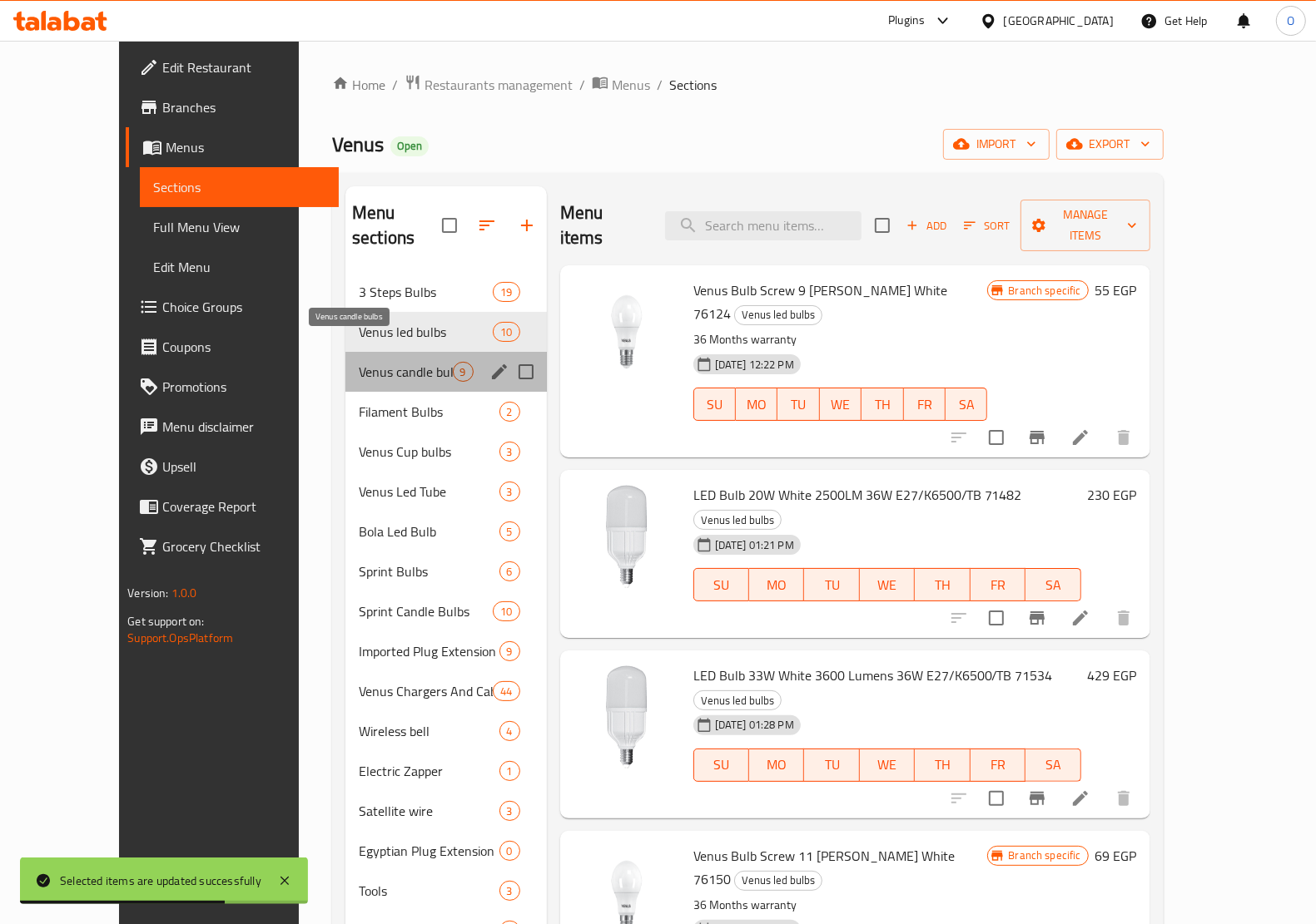
click at [375, 362] on span "Venus candle bulbs" at bounding box center [406, 372] width 94 height 20
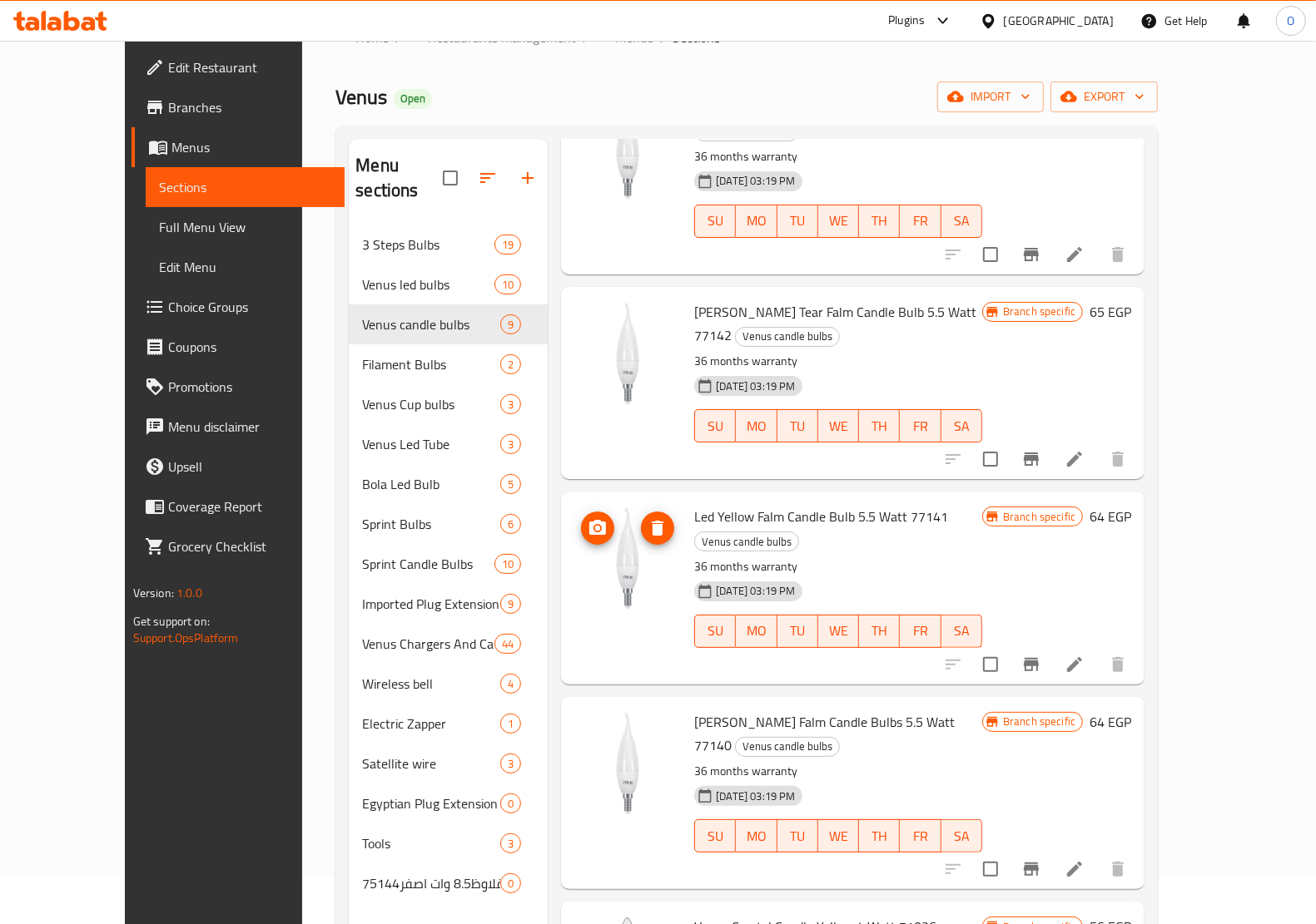
scroll to position [26, 0]
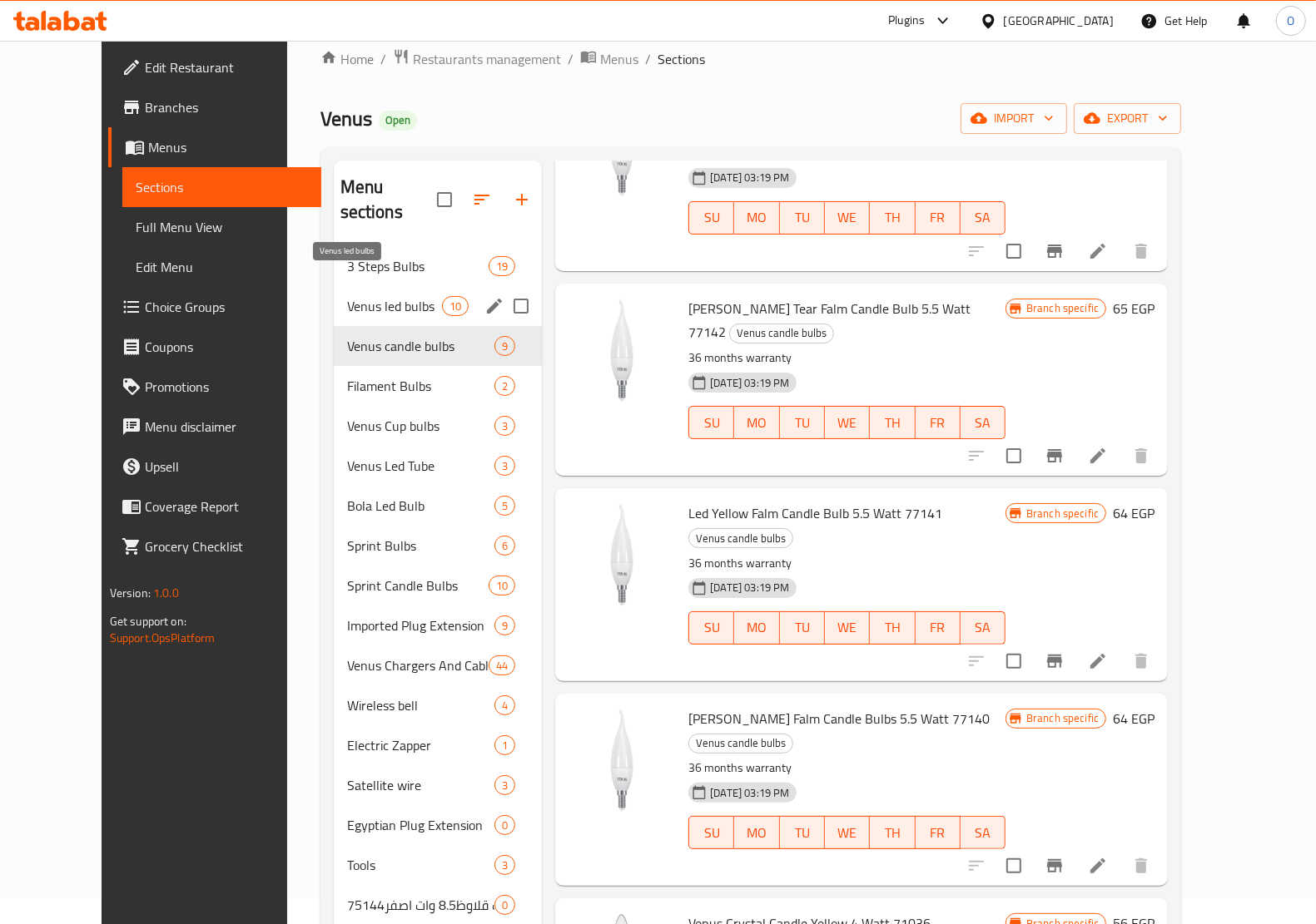
click at [373, 296] on span "Venus led bulbs" at bounding box center [394, 306] width 95 height 20
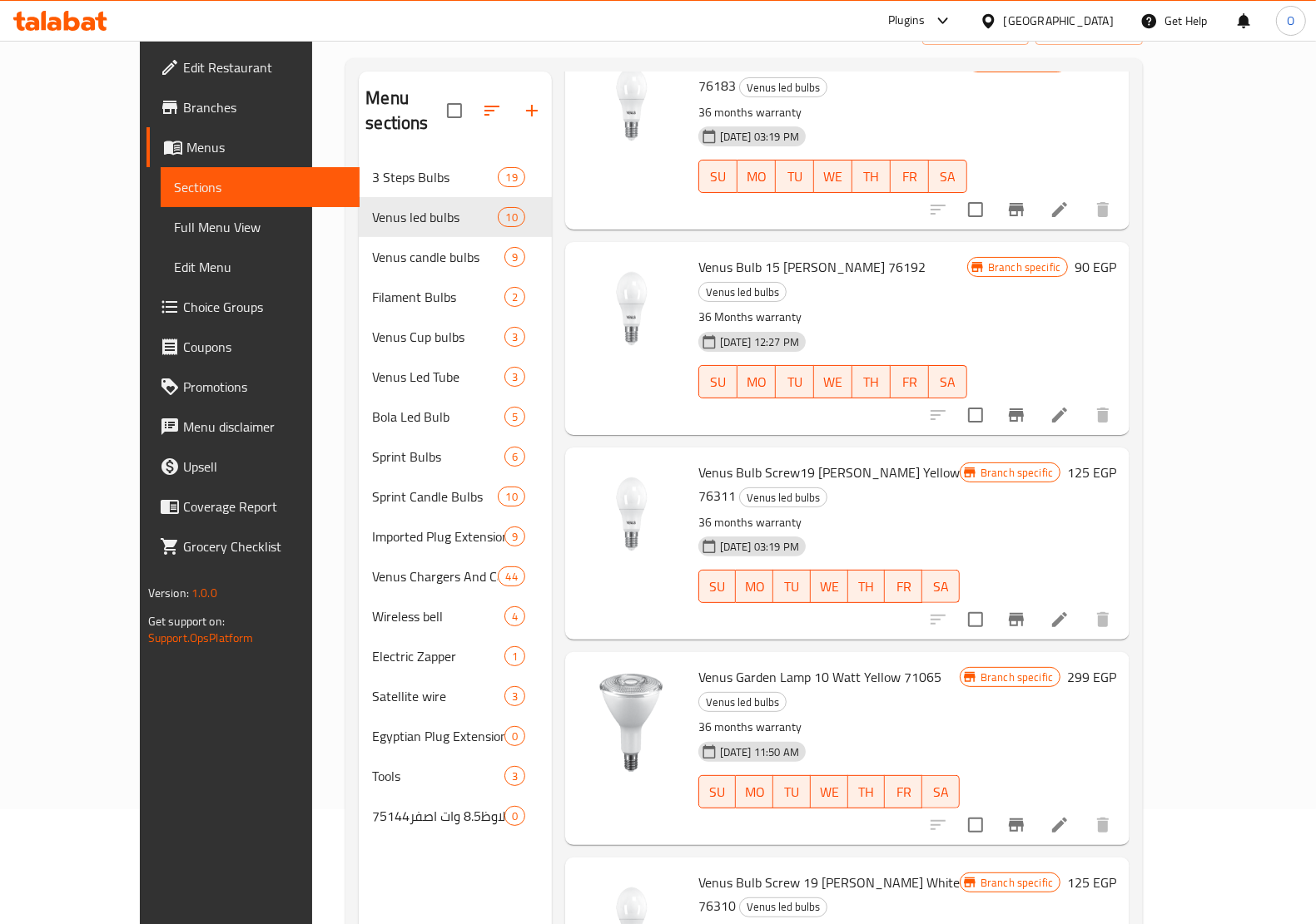
scroll to position [234, 0]
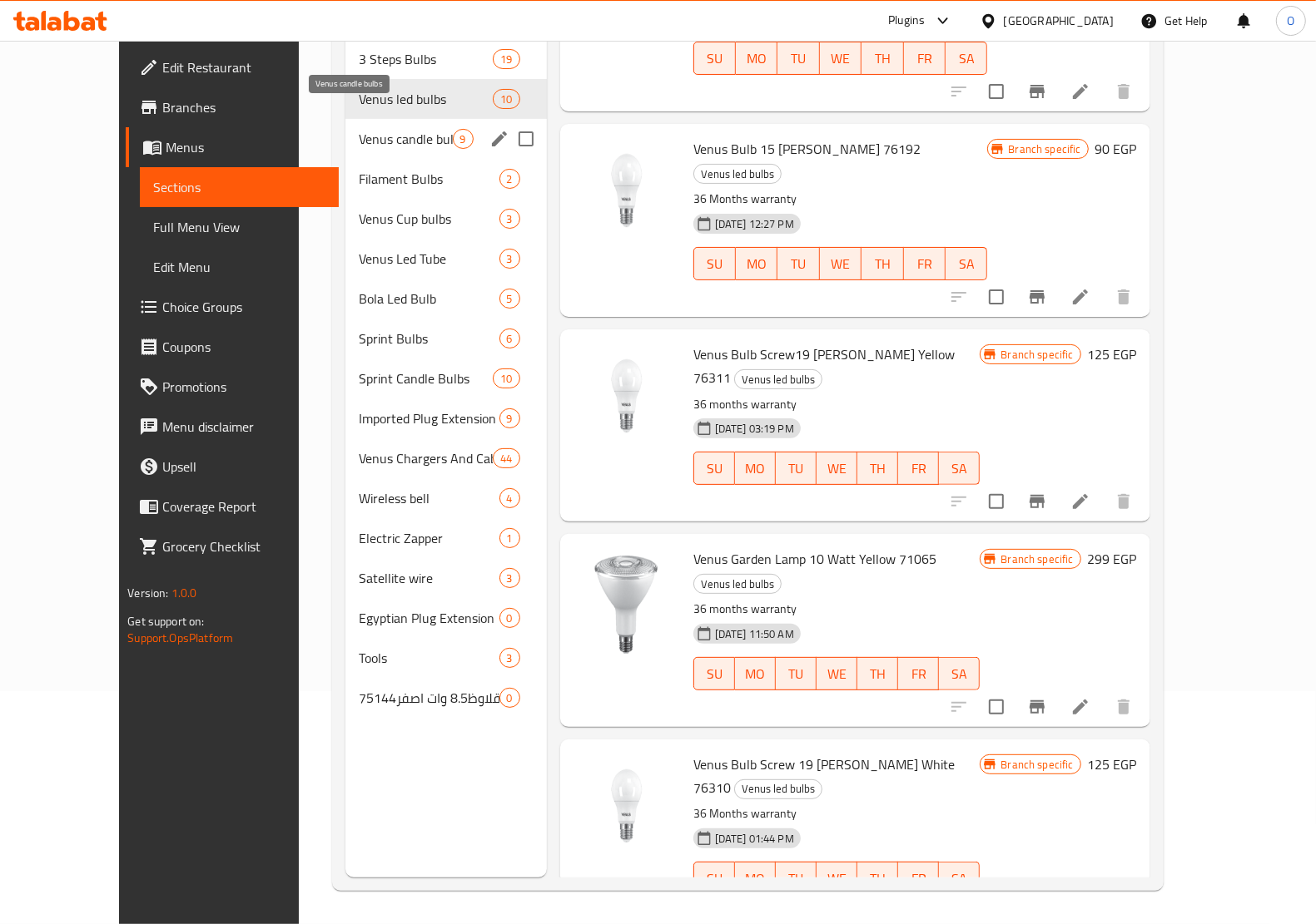
click at [363, 129] on span "Venus candle bulbs" at bounding box center [406, 139] width 94 height 20
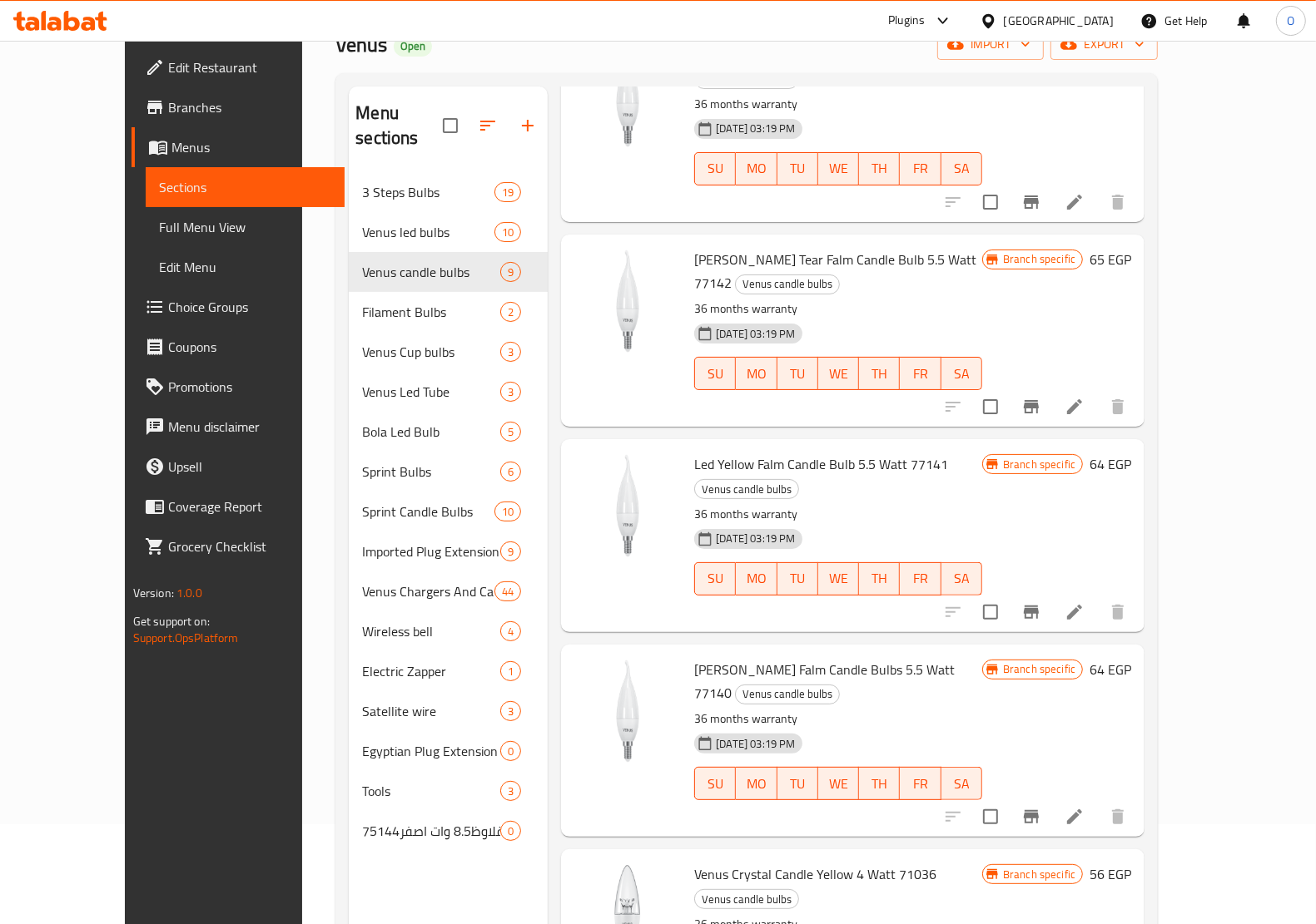
scroll to position [234, 0]
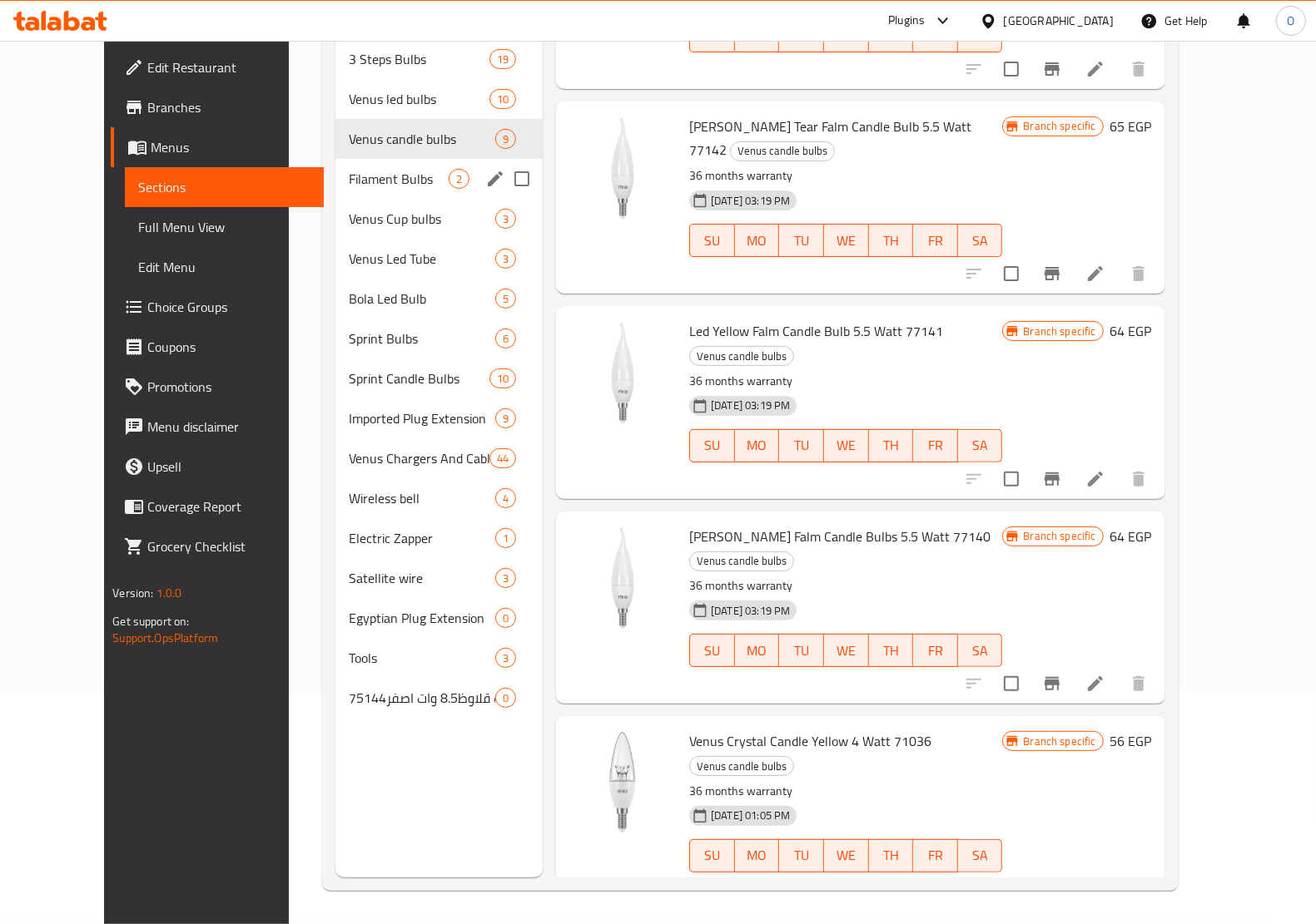
click at [377, 169] on span "Filament Bulbs" at bounding box center [398, 179] width 100 height 20
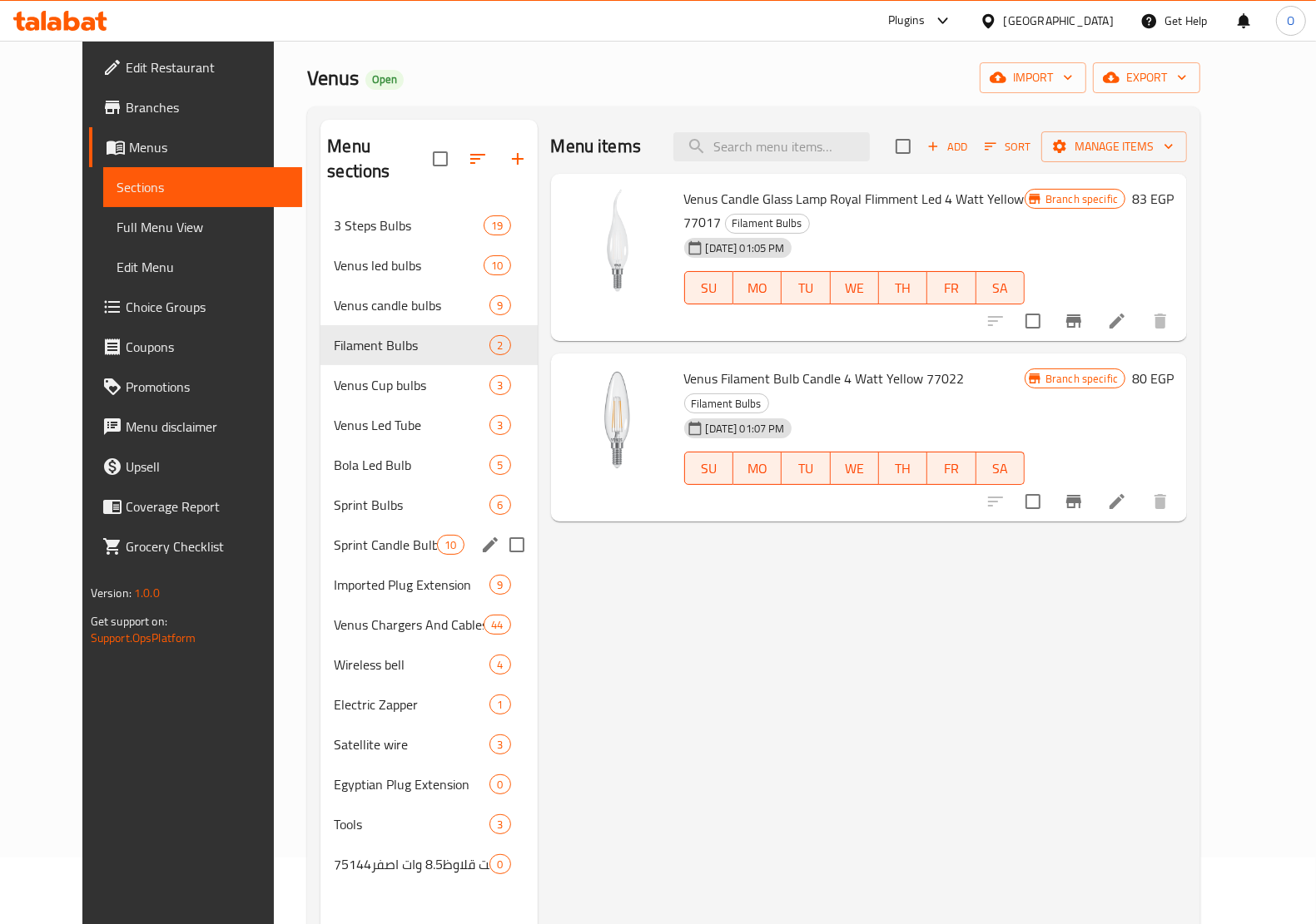
scroll to position [104, 0]
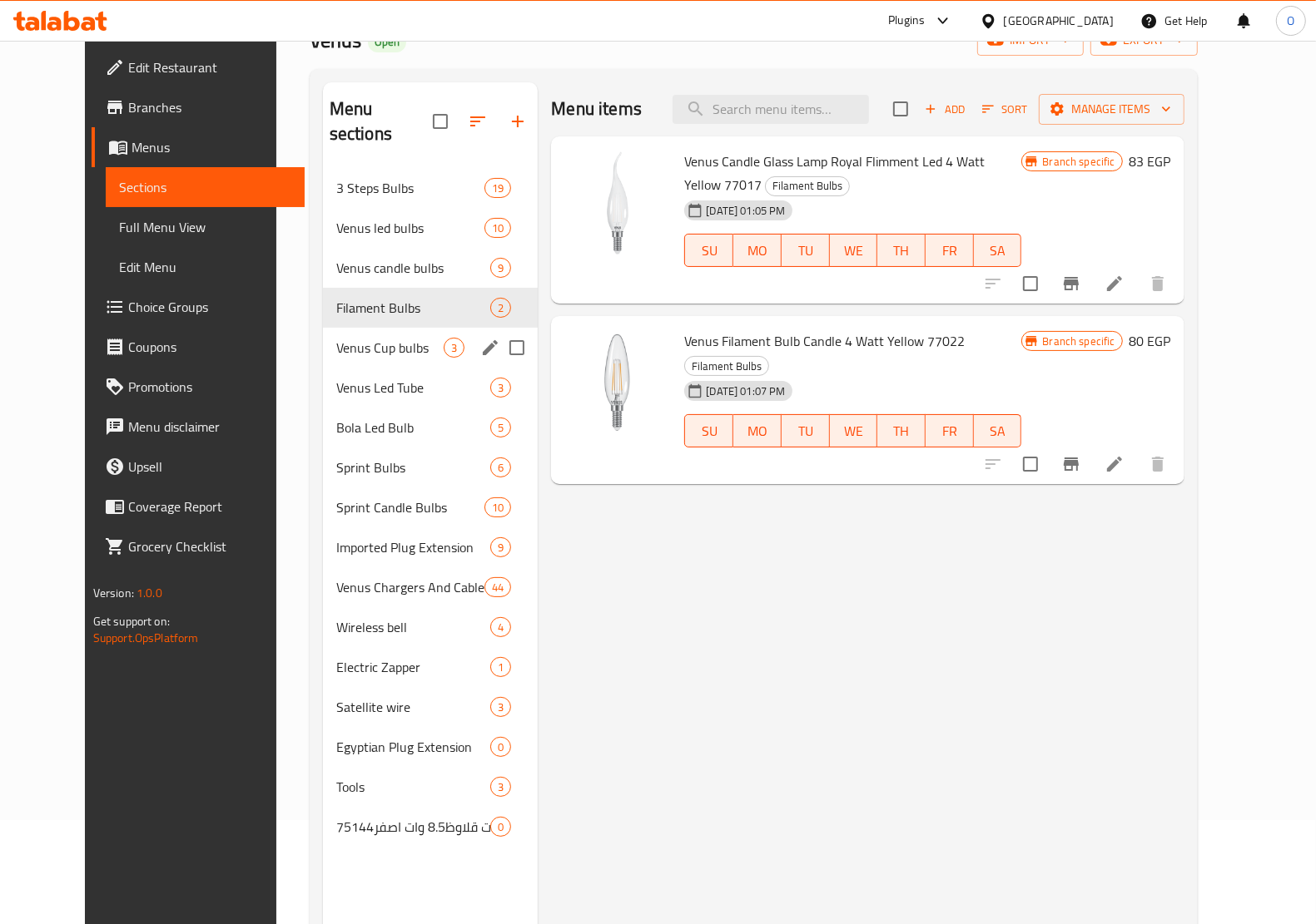
click at [327, 327] on div "Venus Cup bulbs 3" at bounding box center [431, 347] width 216 height 40
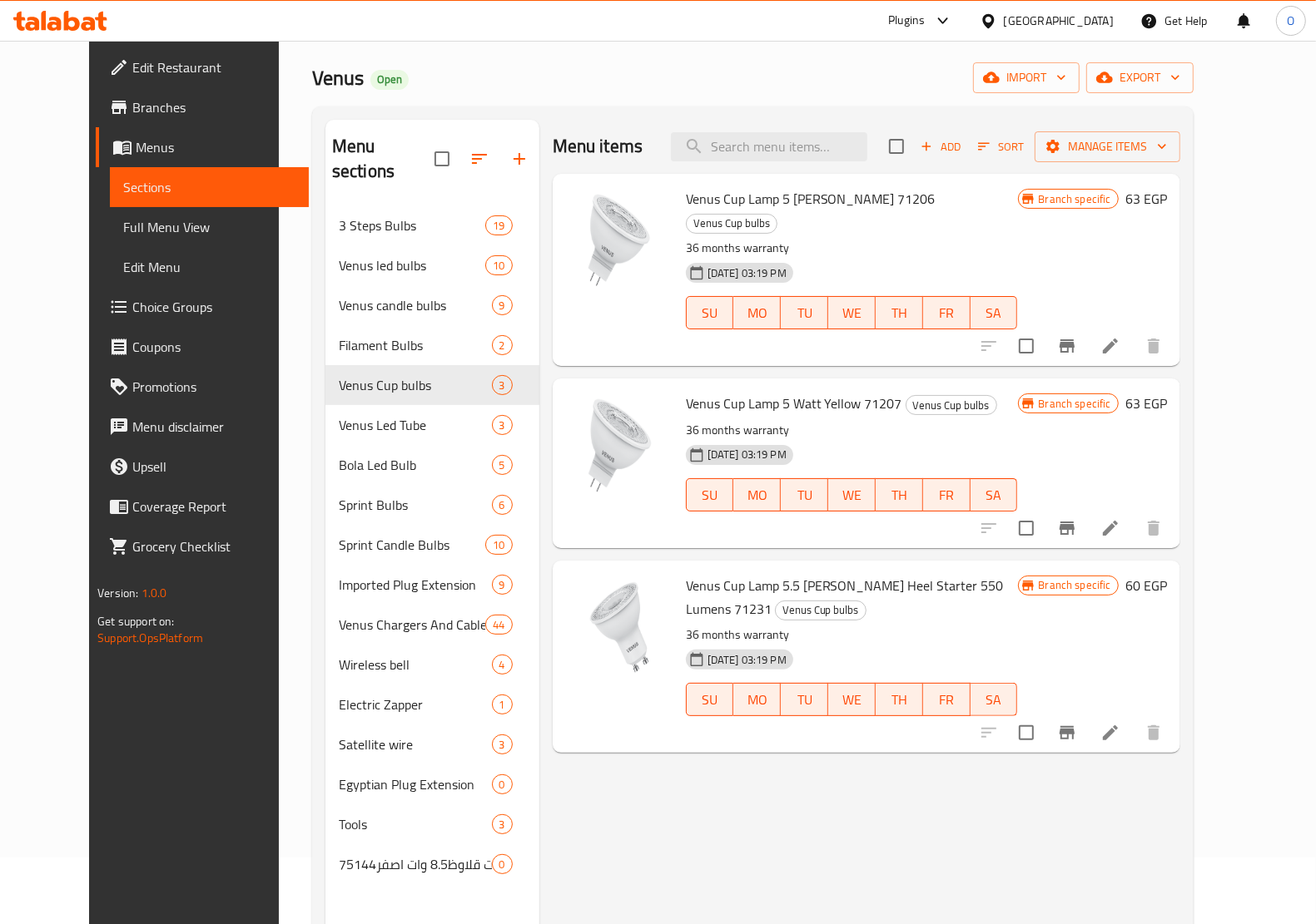
scroll to position [104, 0]
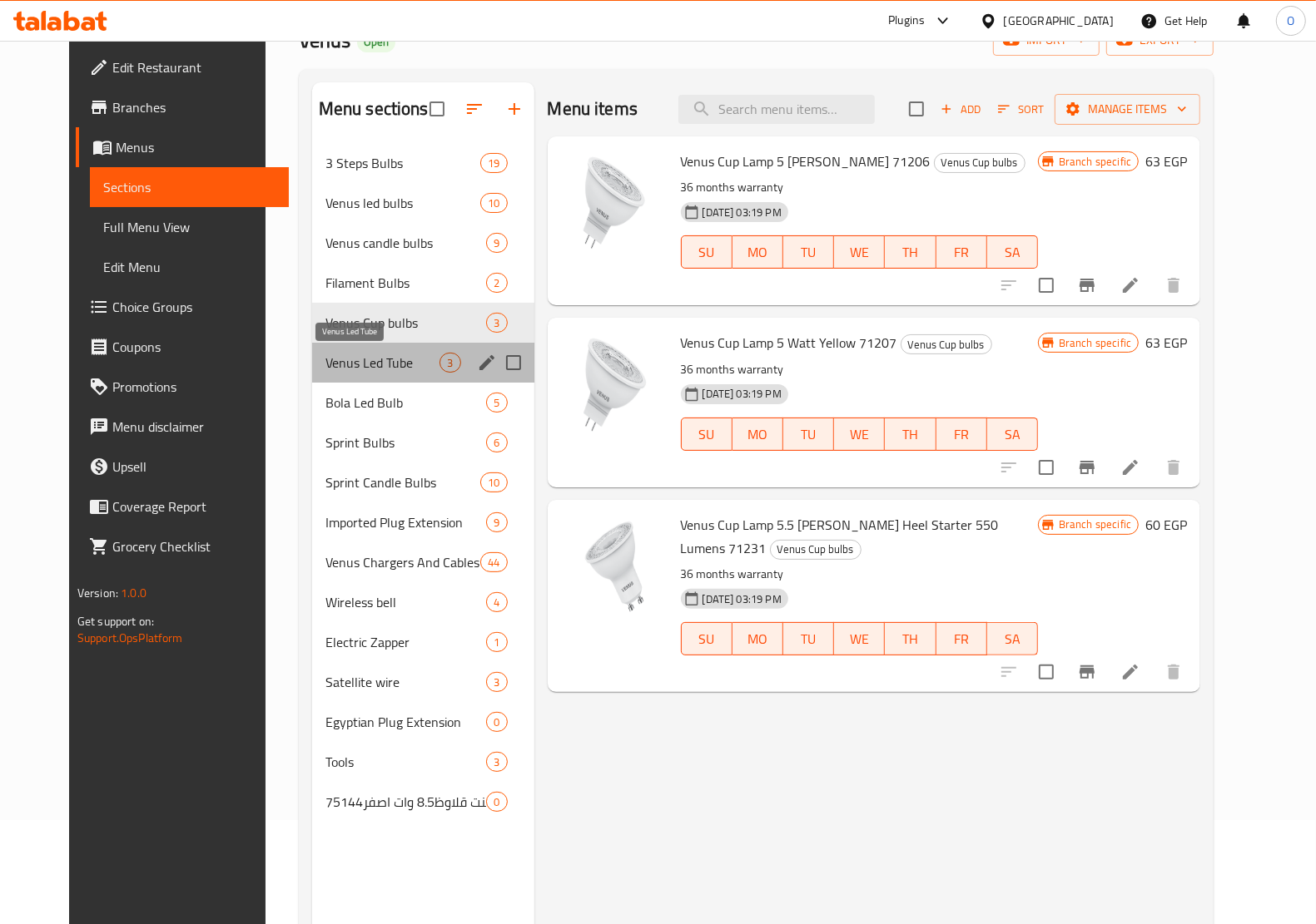
click at [375, 358] on span "Venus Led Tube" at bounding box center [382, 363] width 115 height 20
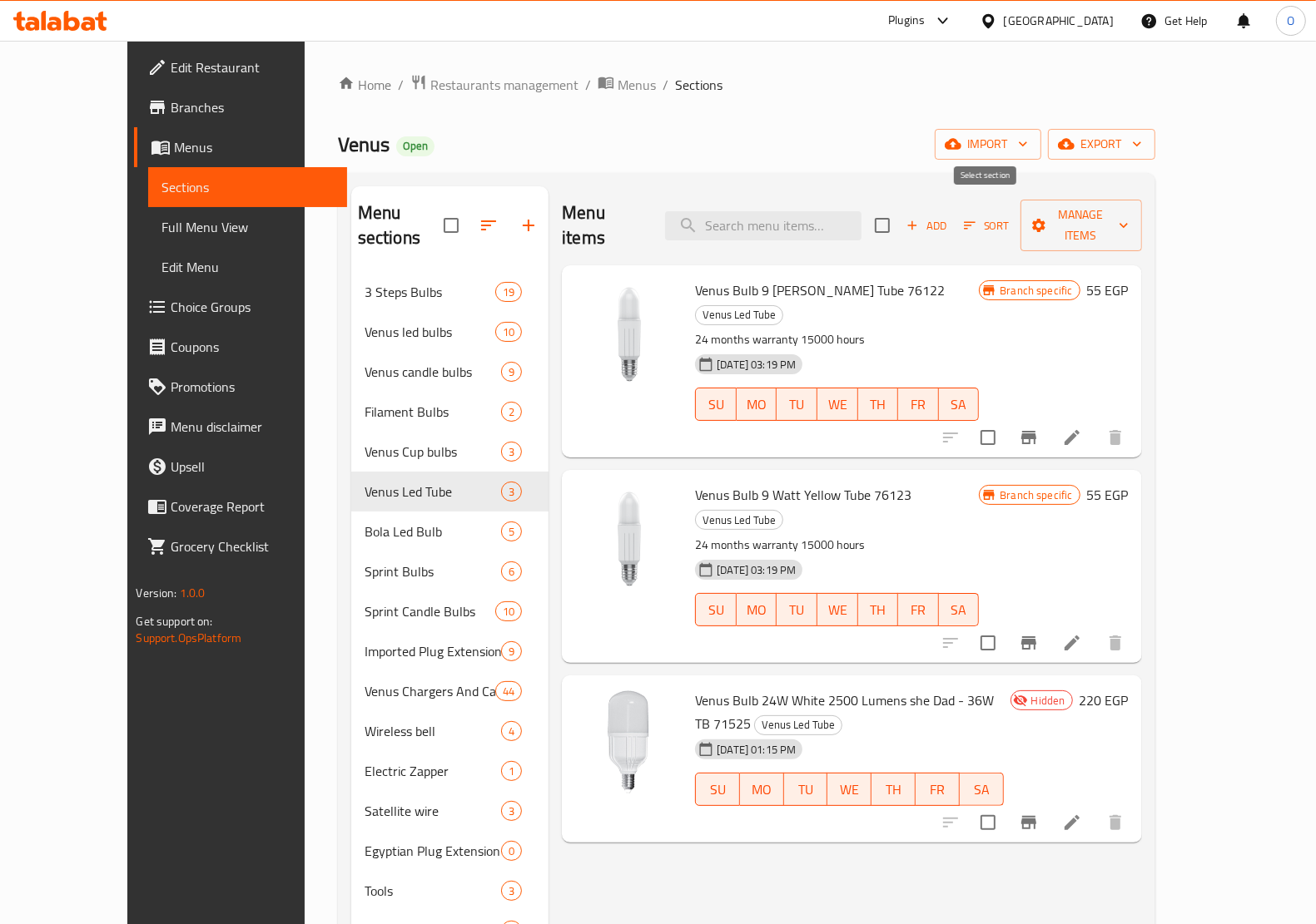
click at [900, 217] on input "checkbox" at bounding box center [882, 226] width 35 height 35
checkbox input "true"
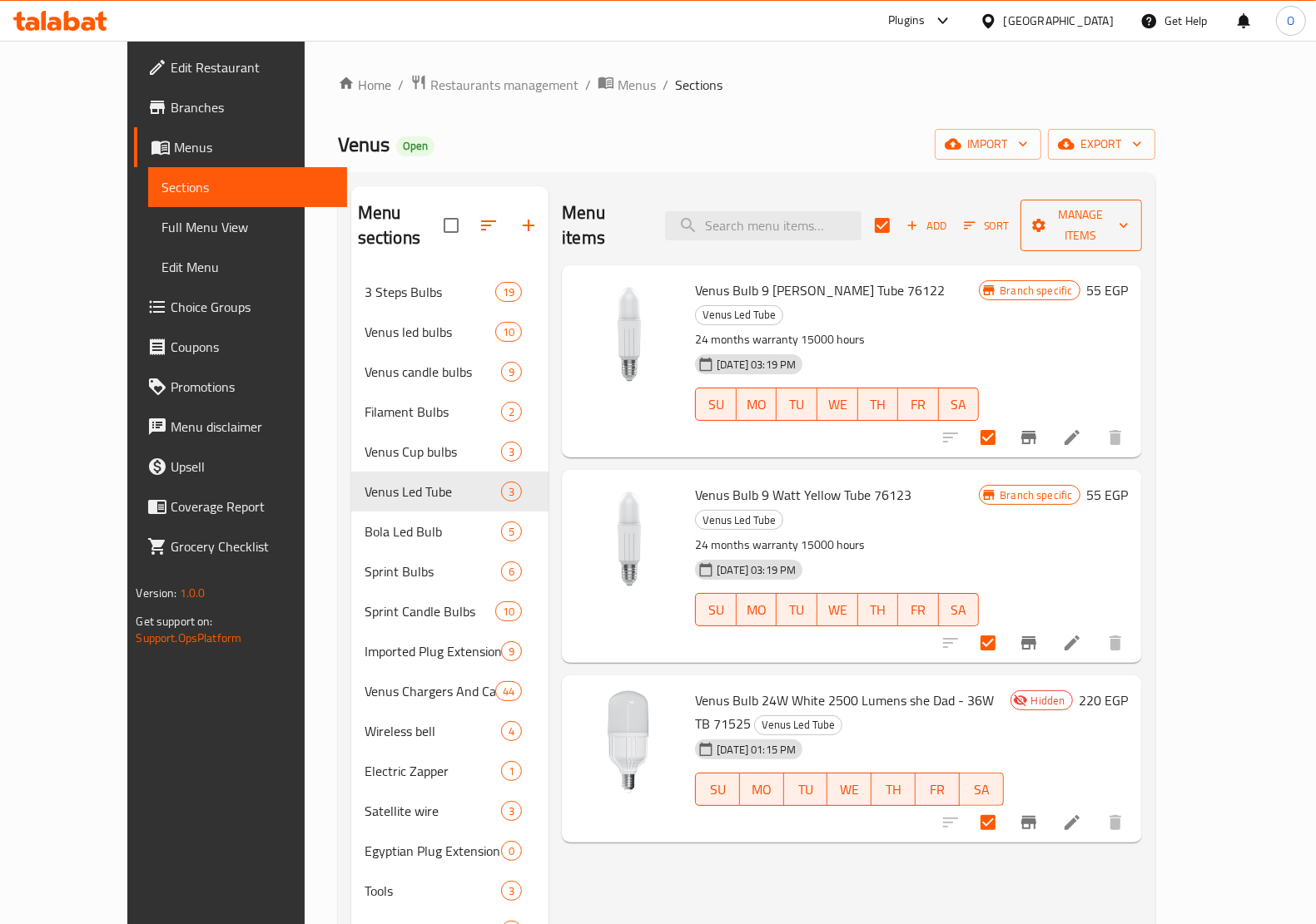
click at [1128, 218] on span "Manage items" at bounding box center [1081, 225] width 95 height 41
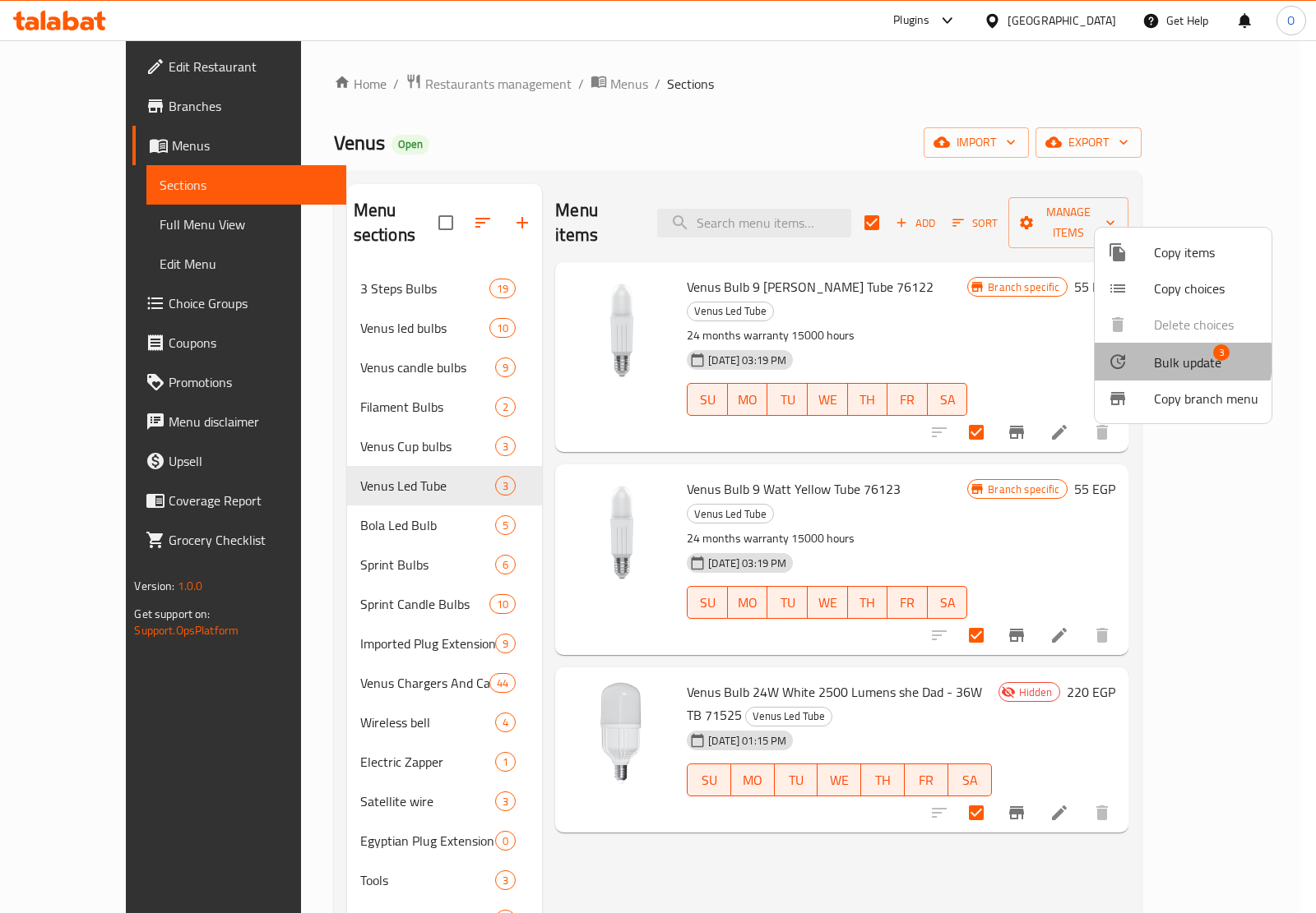
click at [1158, 359] on span "Bulk update" at bounding box center [1187, 363] width 67 height 20
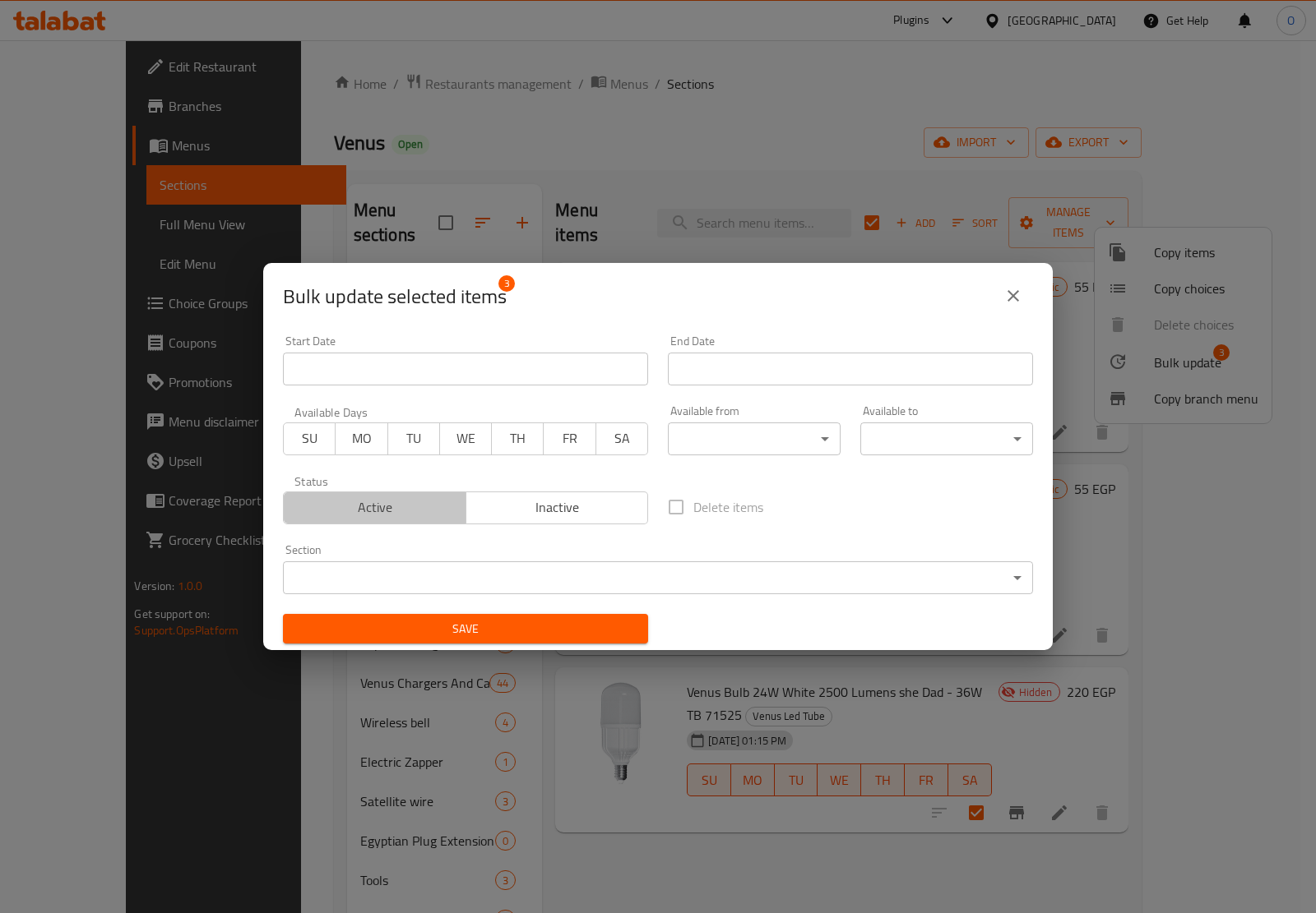
click at [397, 508] on span "Active" at bounding box center [375, 507] width 170 height 24
click at [458, 643] on button "Save" at bounding box center [465, 629] width 365 height 31
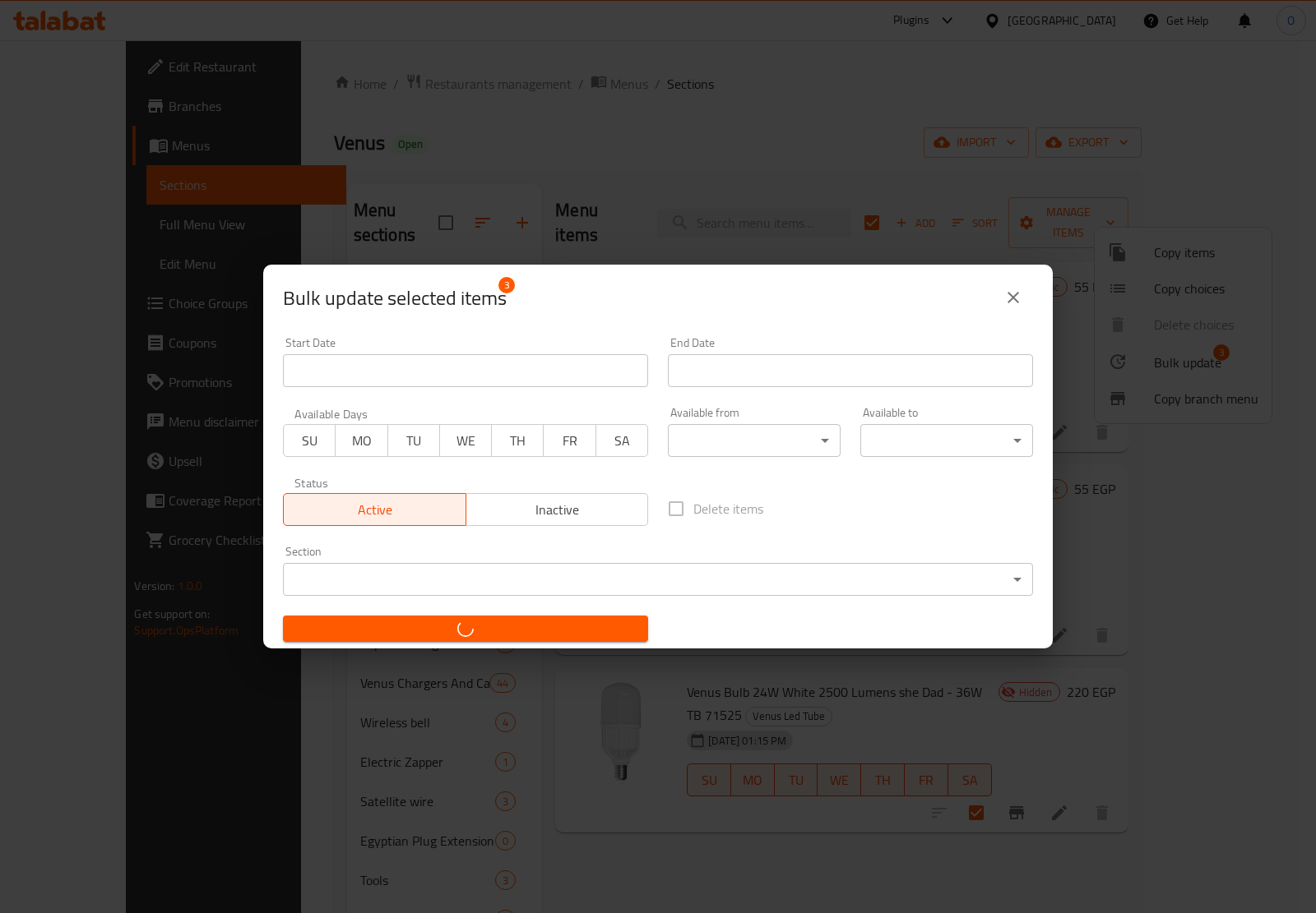
checkbox input "false"
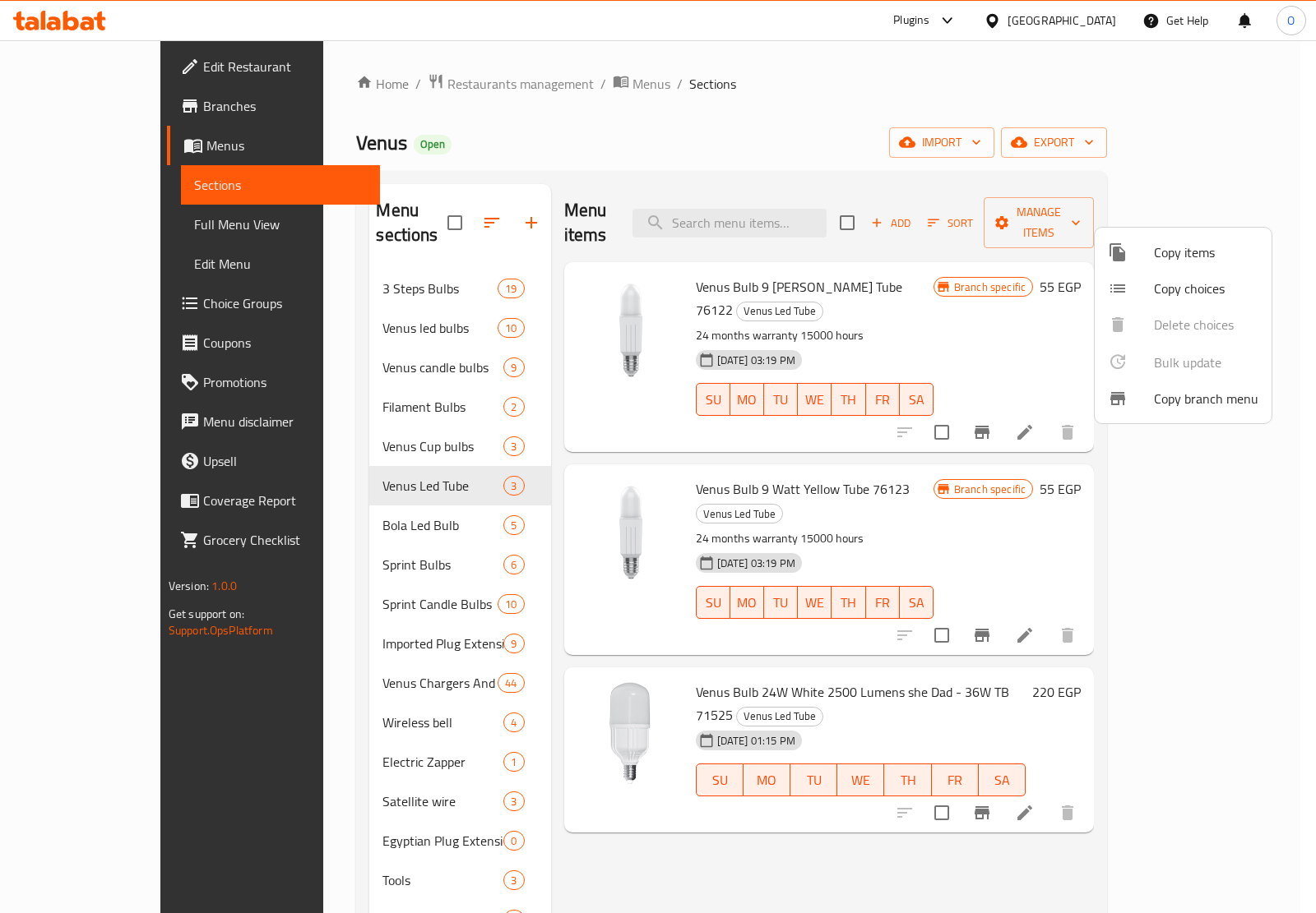
click at [999, 473] on div at bounding box center [658, 456] width 1316 height 913
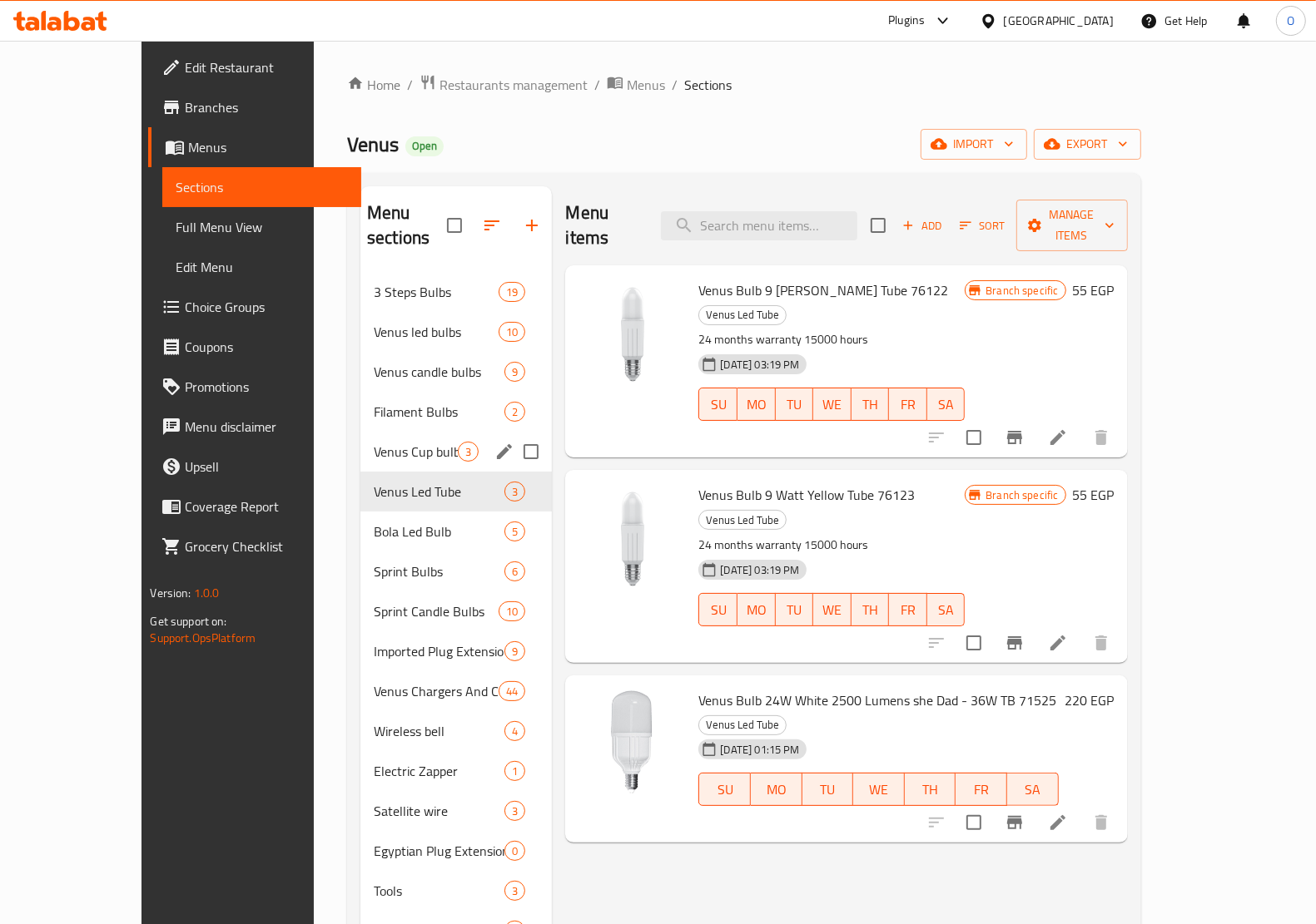
click at [405, 442] on span "Venus Cup bulbs" at bounding box center [416, 452] width 84 height 20
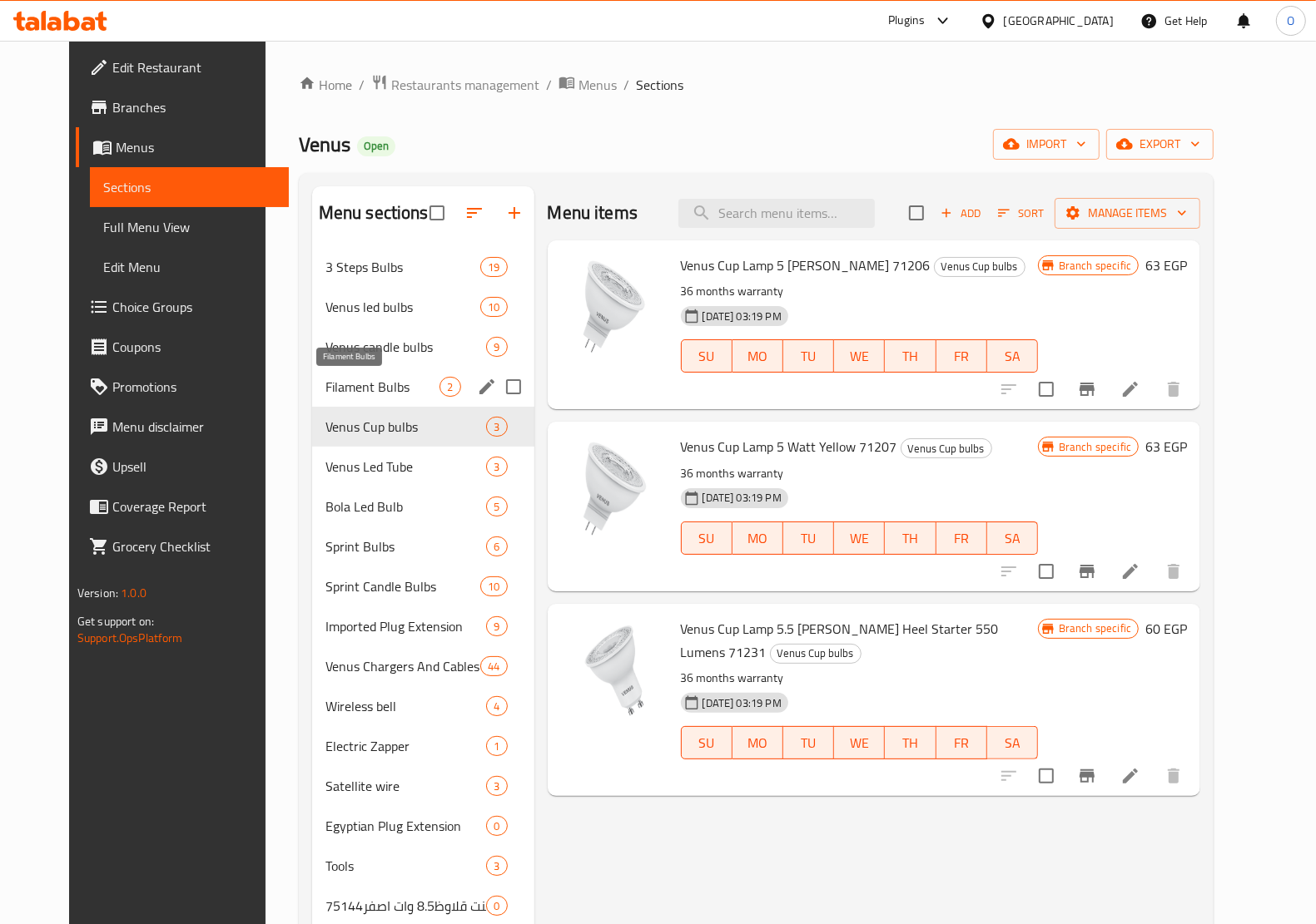
click at [389, 381] on span "Filament Bulbs" at bounding box center [382, 387] width 115 height 20
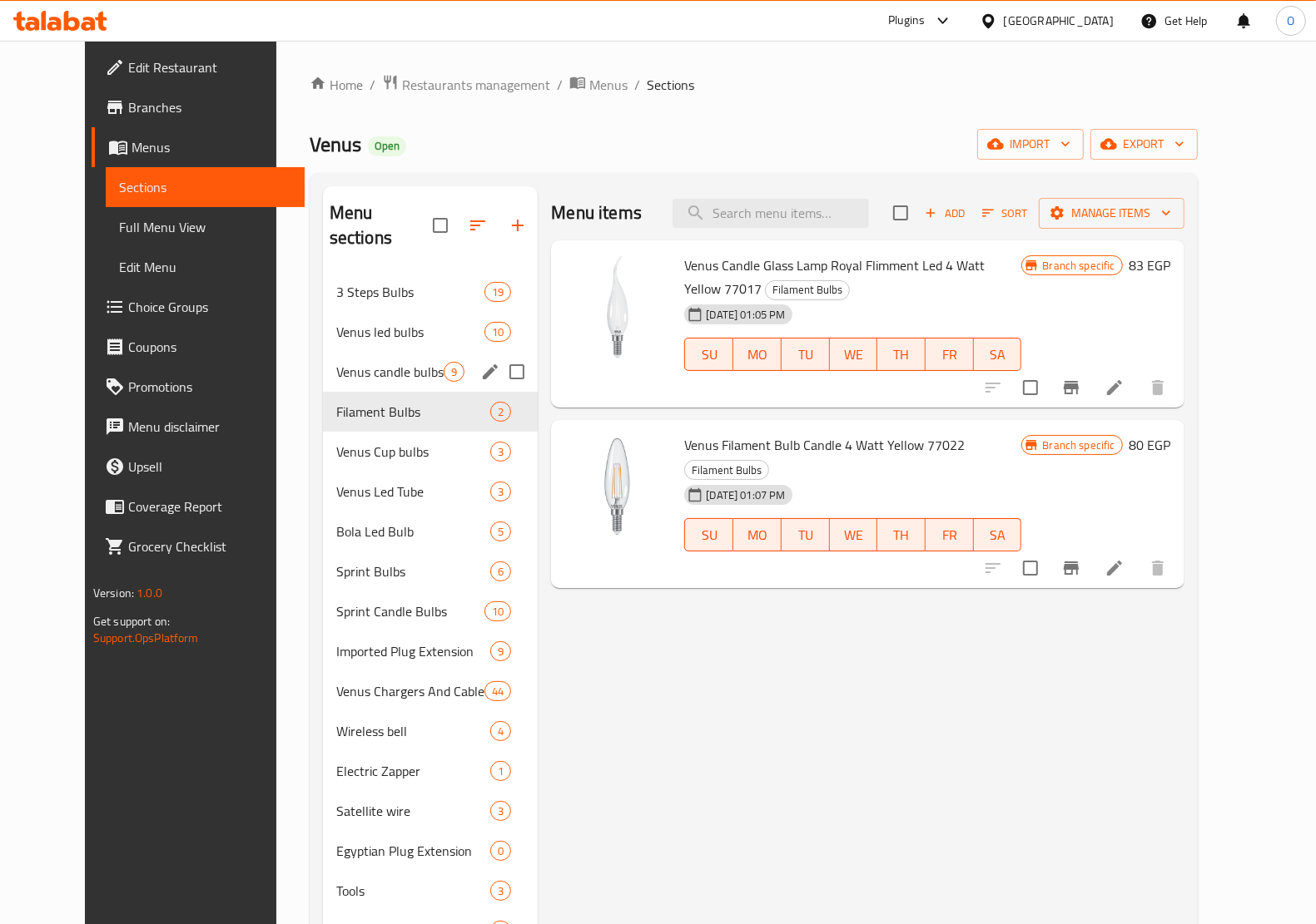
click at [393, 352] on div "Venus candle bulbs 9" at bounding box center [431, 371] width 216 height 40
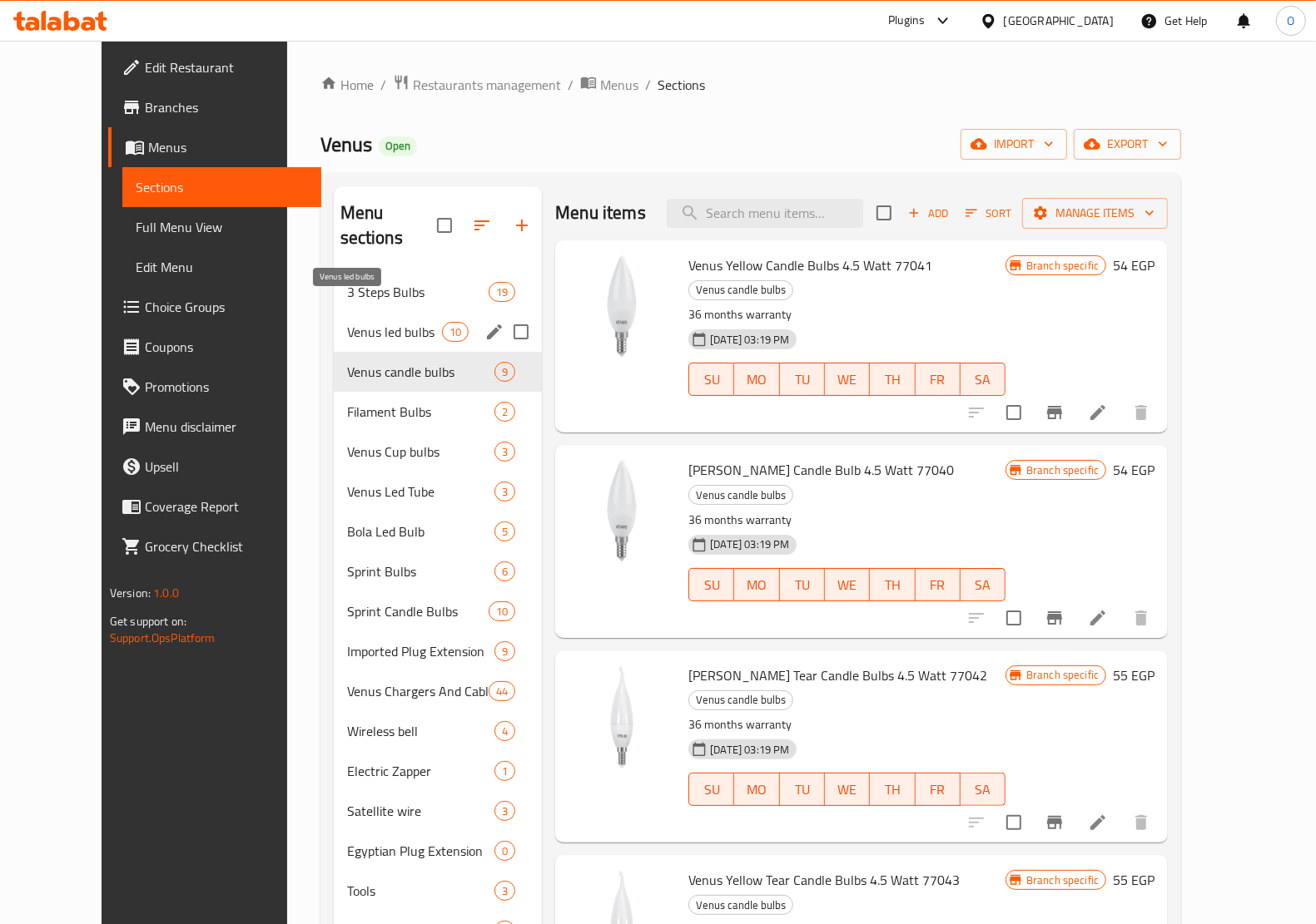
click at [392, 322] on span "Venus led bulbs" at bounding box center [394, 332] width 95 height 20
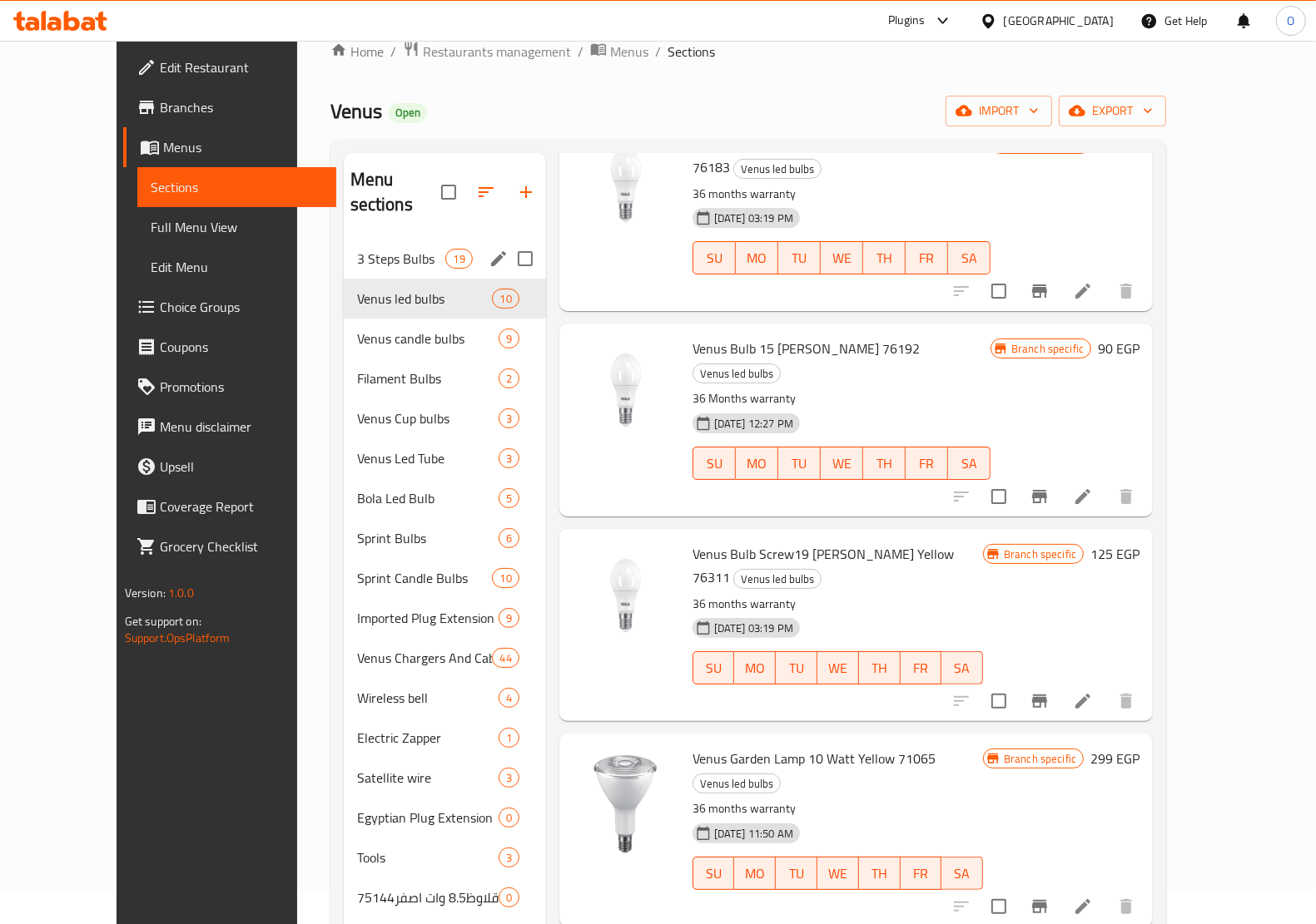
scroll to position [26, 0]
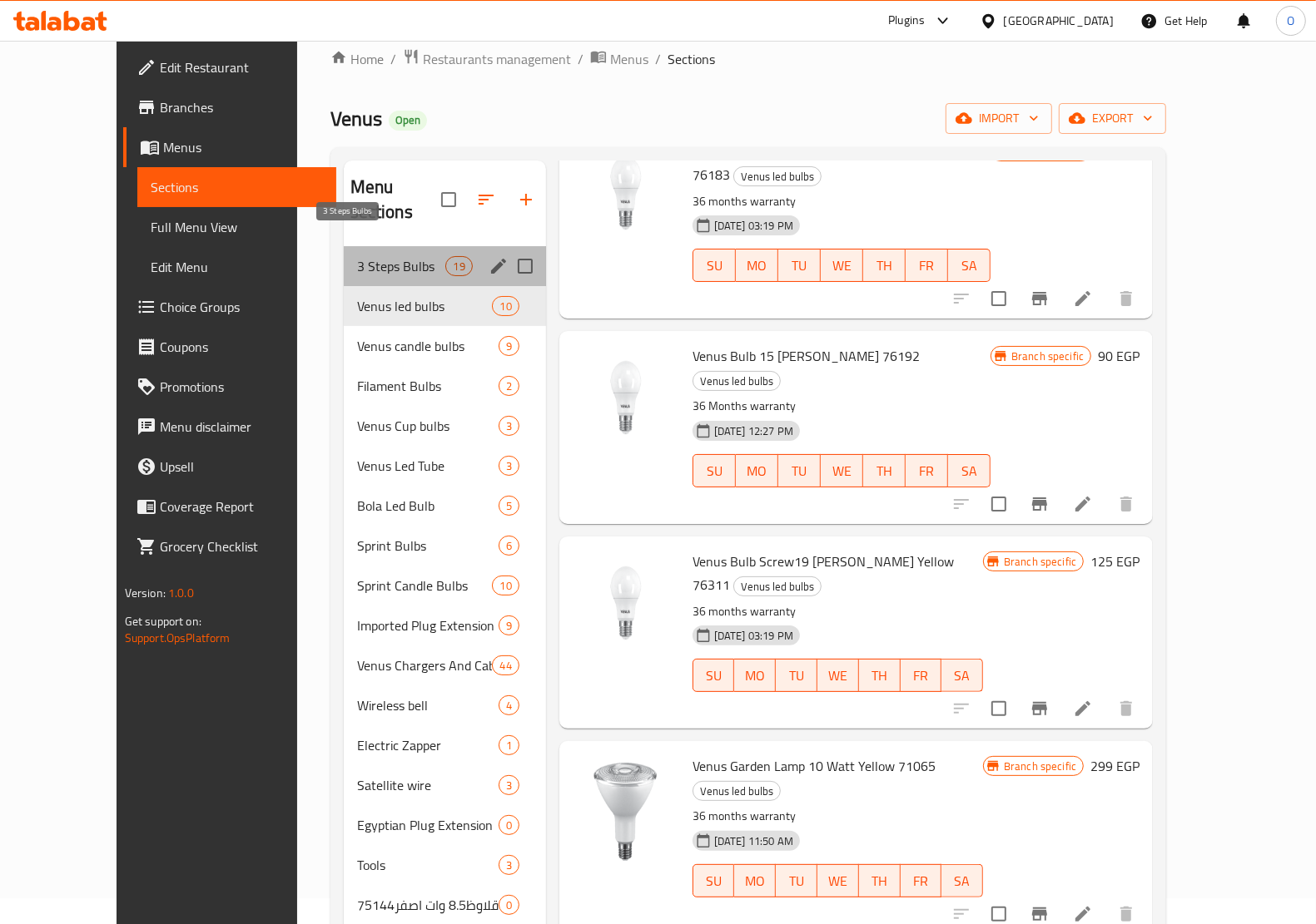
click at [388, 256] on span "3 Steps Bulbs" at bounding box center [402, 266] width 89 height 20
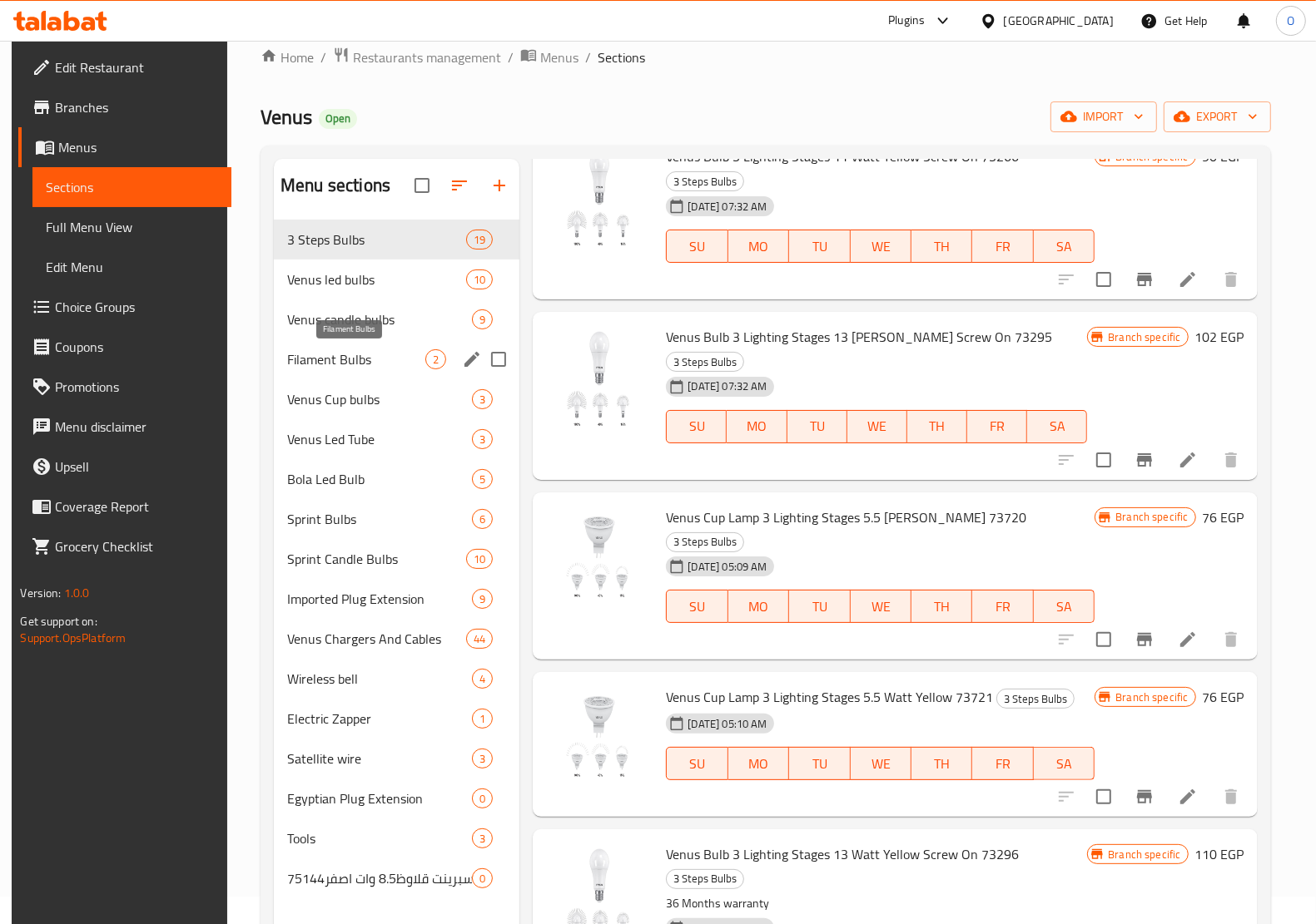
scroll to position [26, 0]
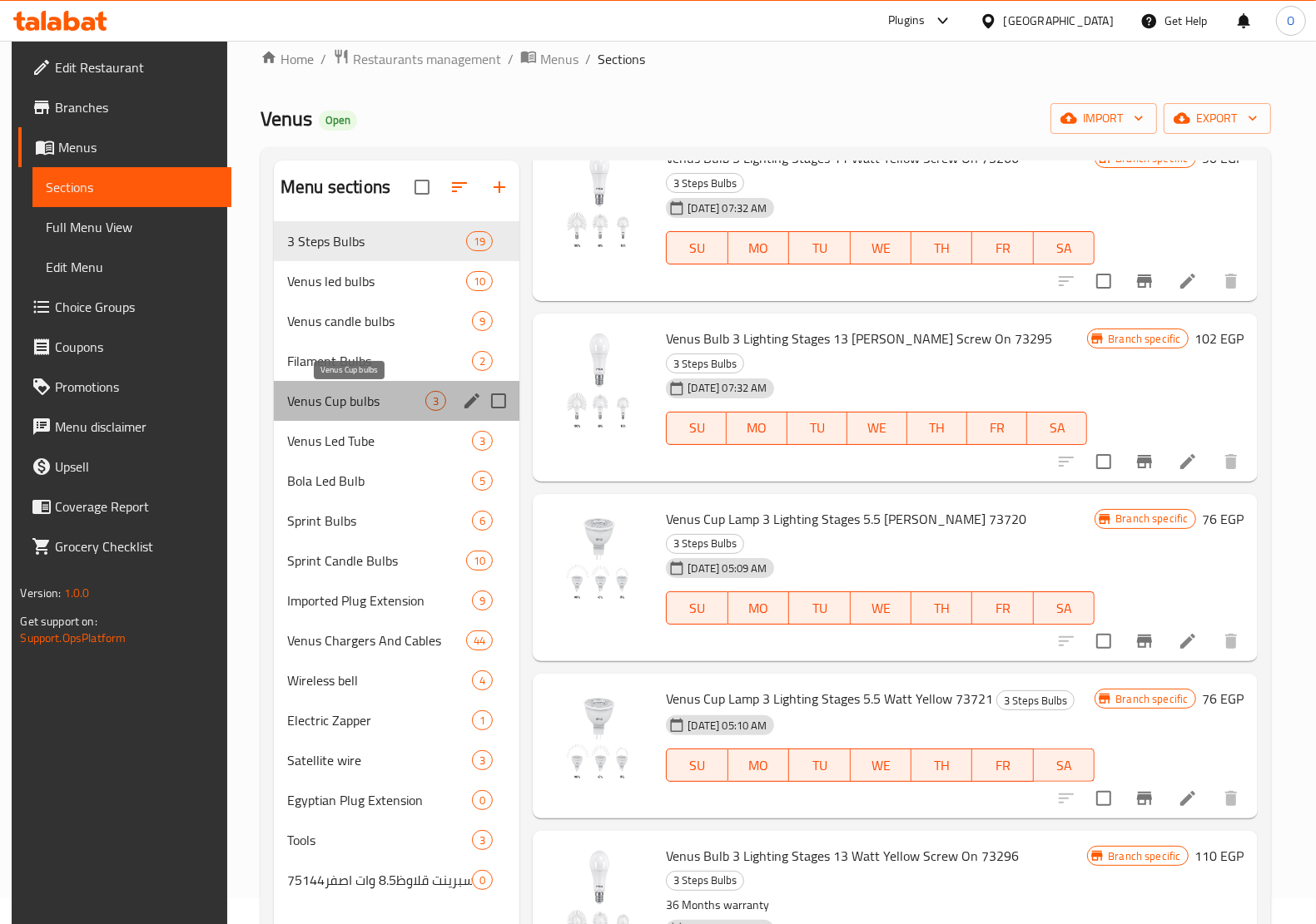
click at [325, 391] on span "Venus Cup bulbs" at bounding box center [356, 401] width 138 height 20
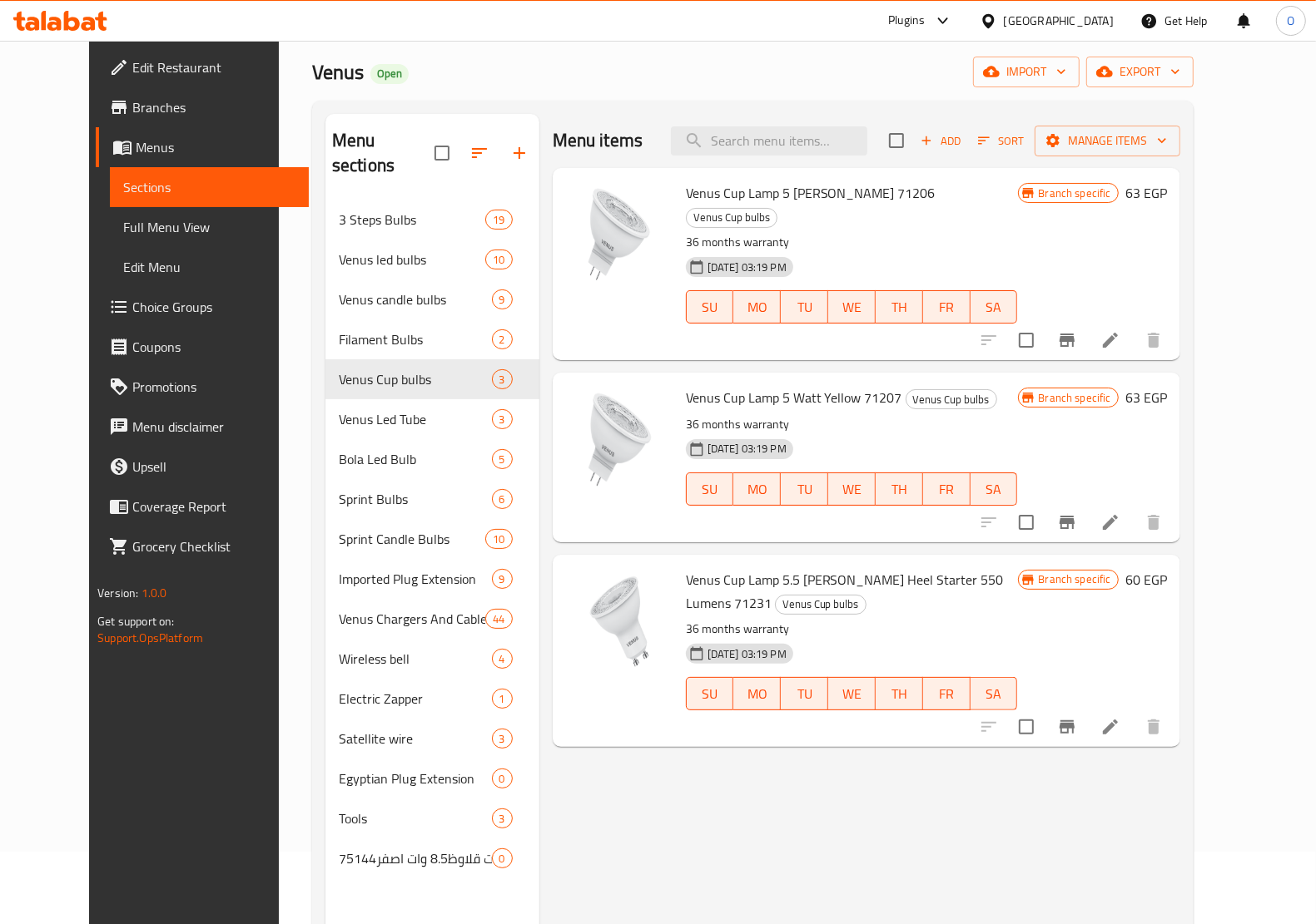
scroll to position [208, 0]
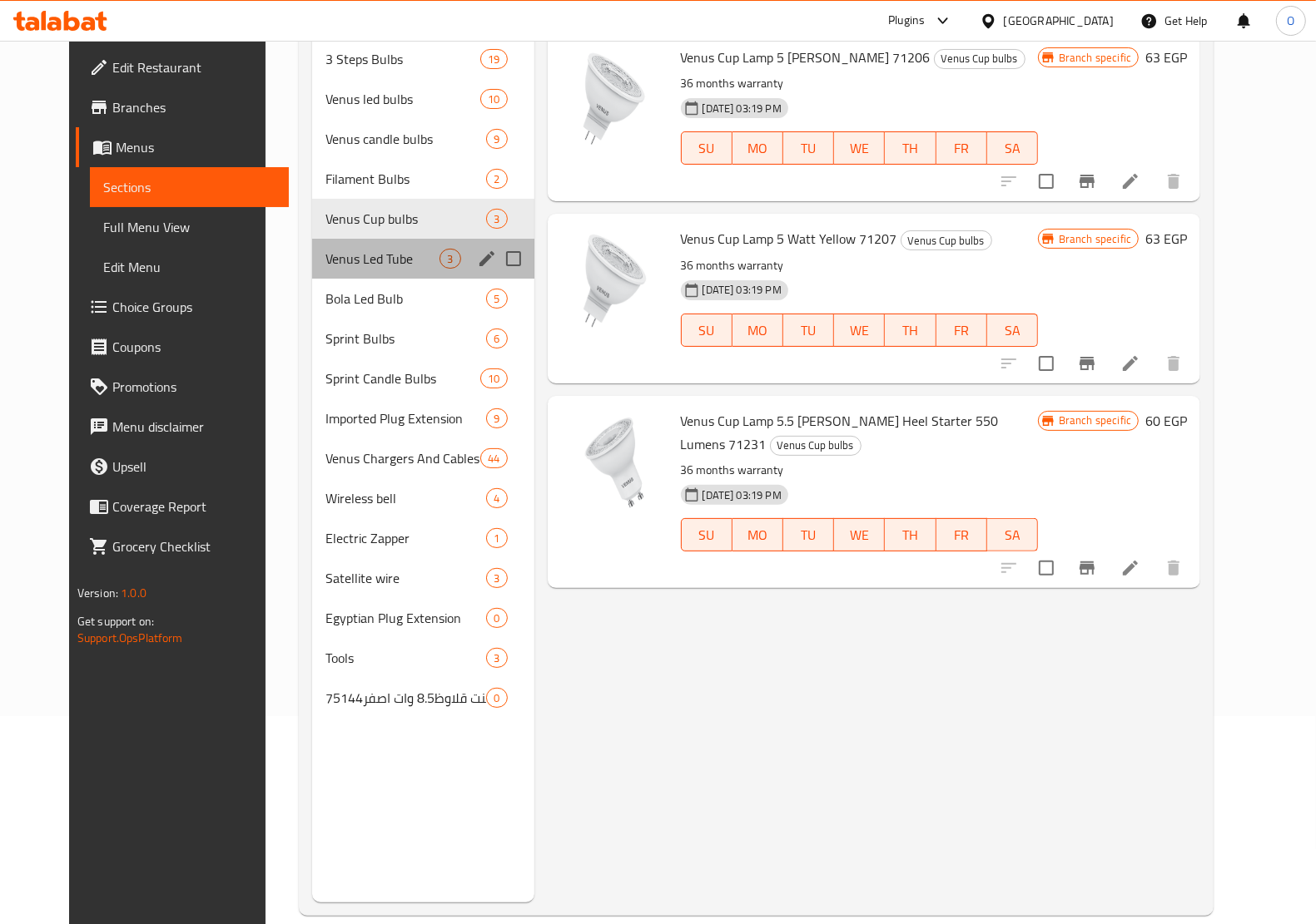
click at [375, 272] on div "Venus Led Tube 3" at bounding box center [424, 258] width 222 height 40
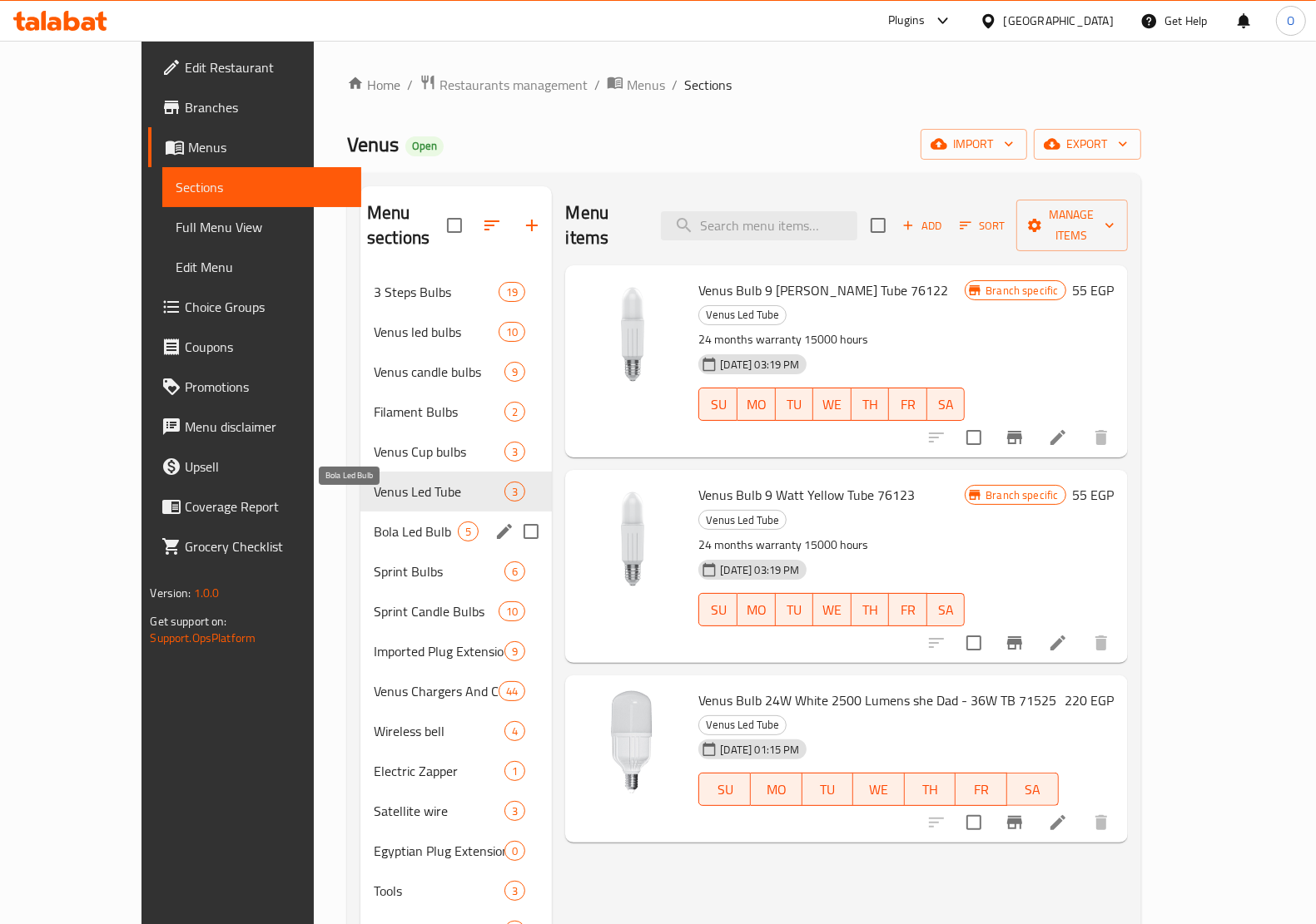
click at [374, 522] on span "Bola Led Bulb" at bounding box center [416, 532] width 84 height 20
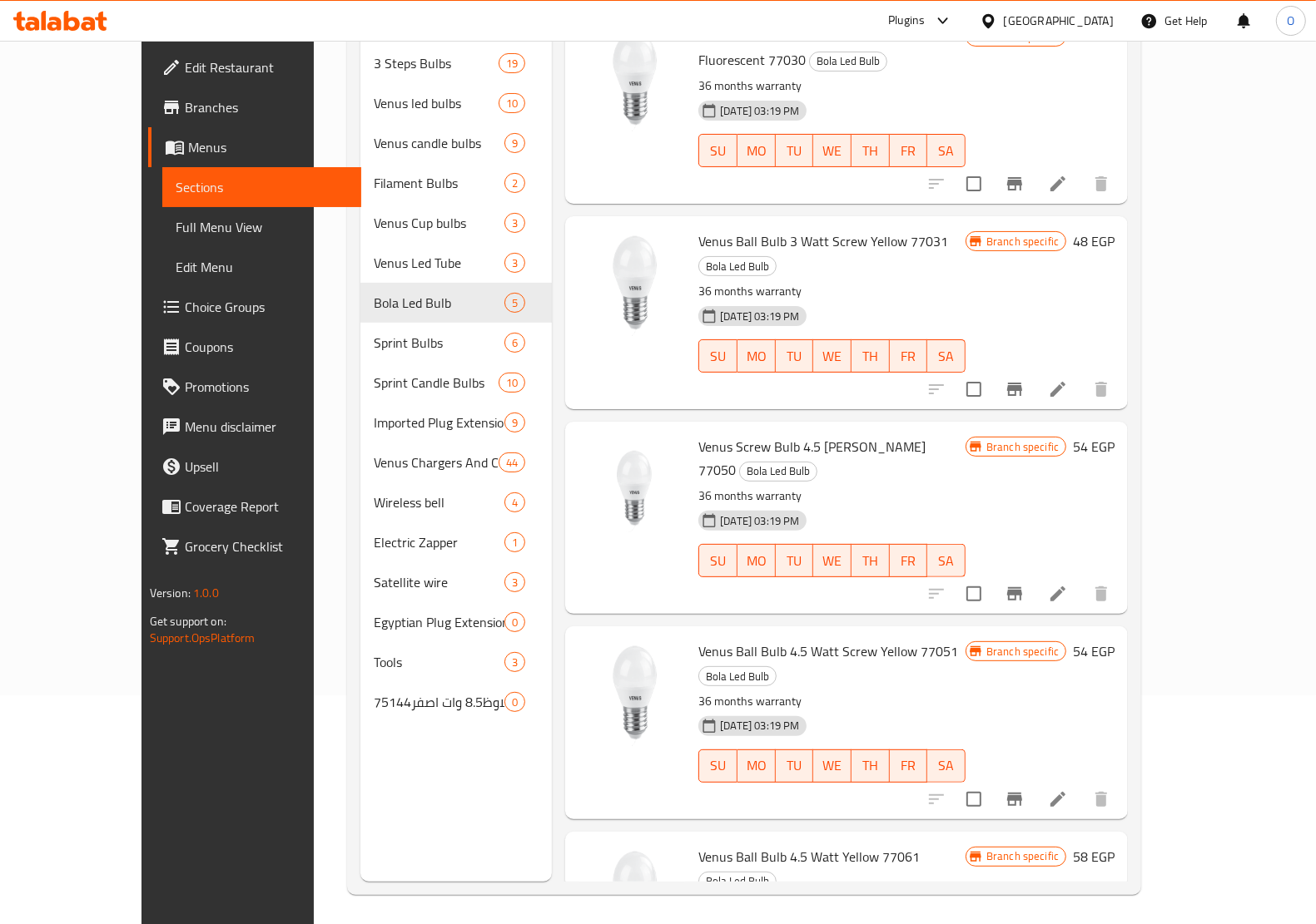
scroll to position [234, 0]
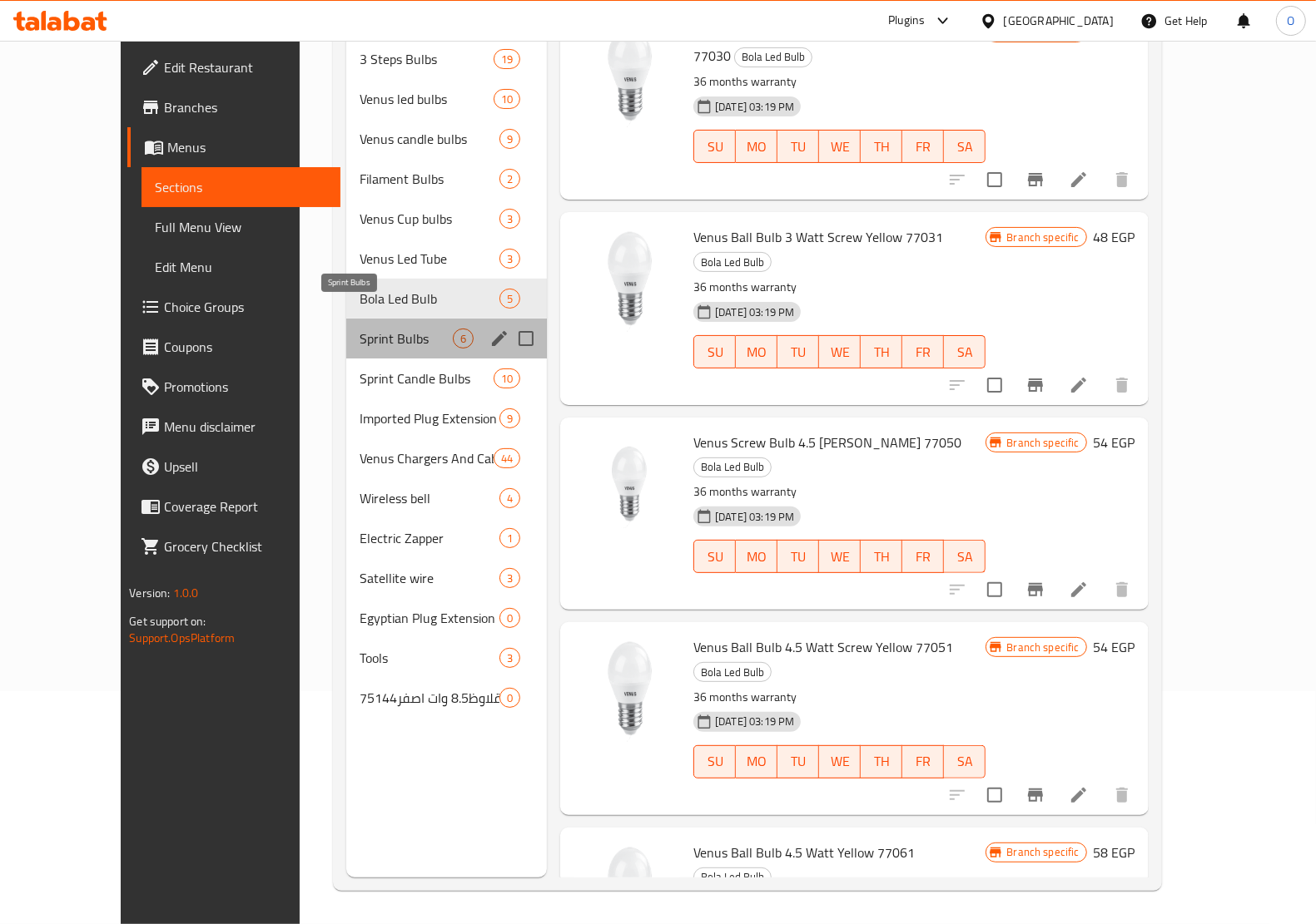
click at [360, 328] on span "Sprint Bulbs" at bounding box center [406, 338] width 93 height 20
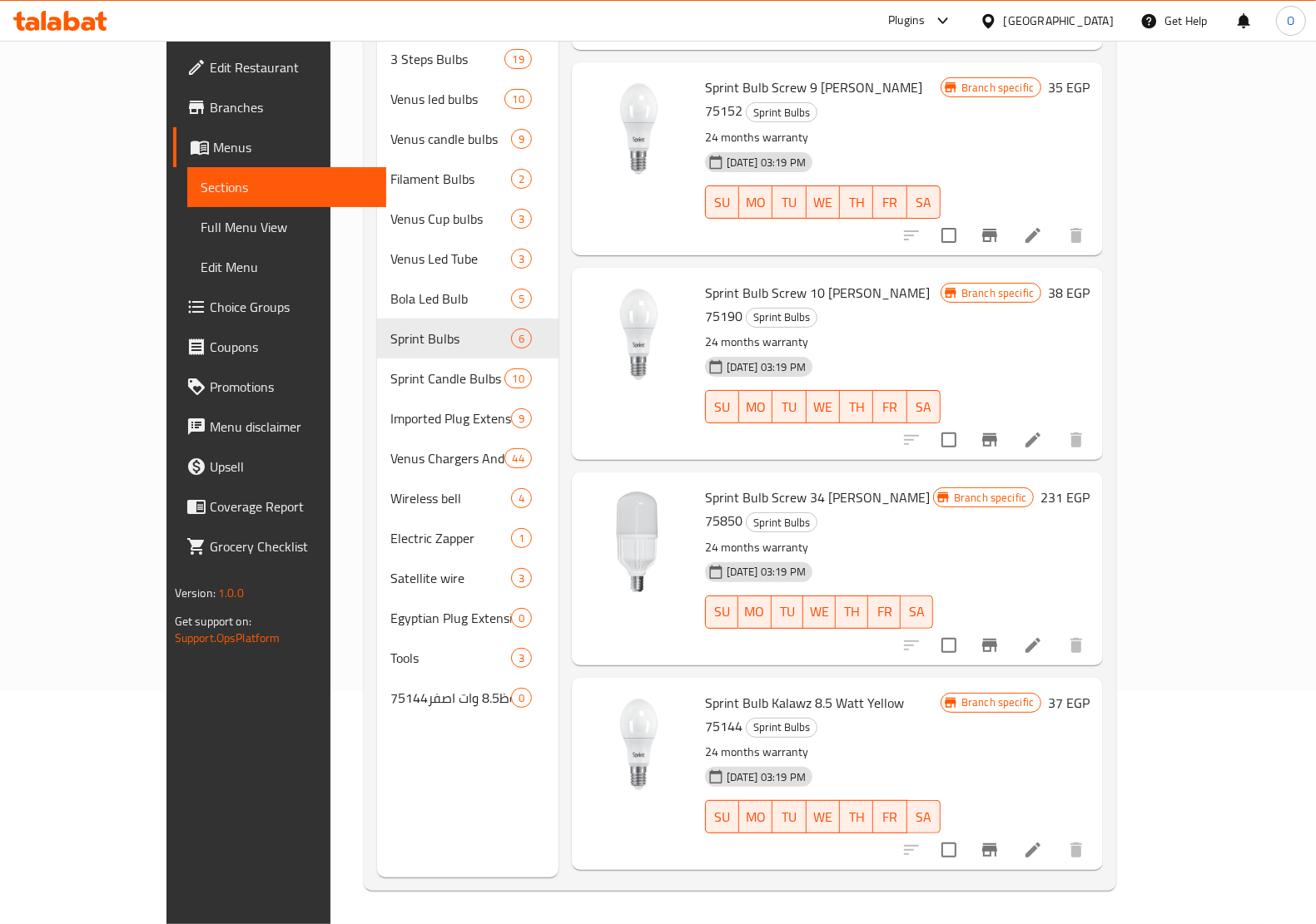
scroll to position [206, 0]
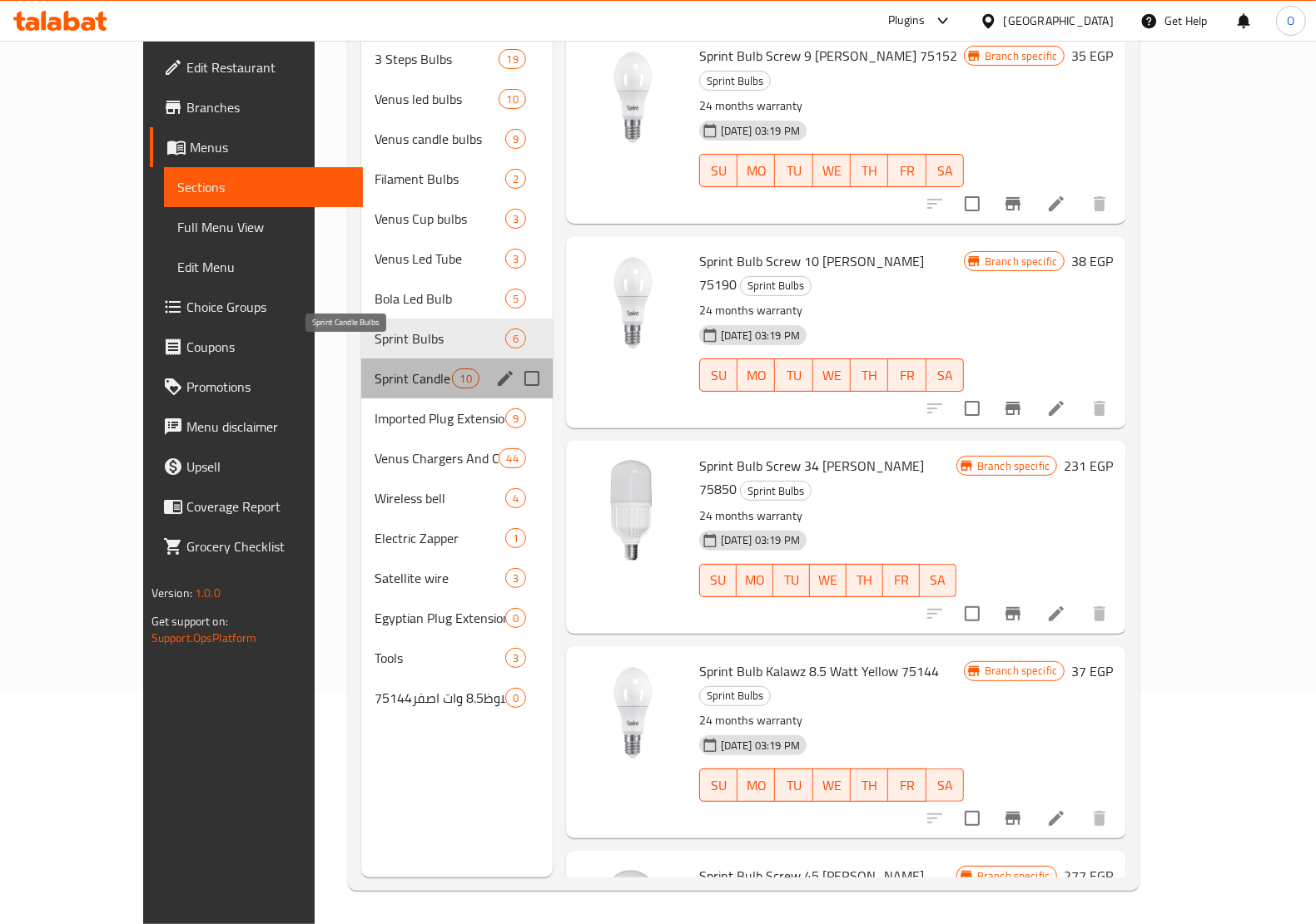
click at [375, 369] on span "Sprint Candle Bulbs" at bounding box center [413, 379] width 78 height 20
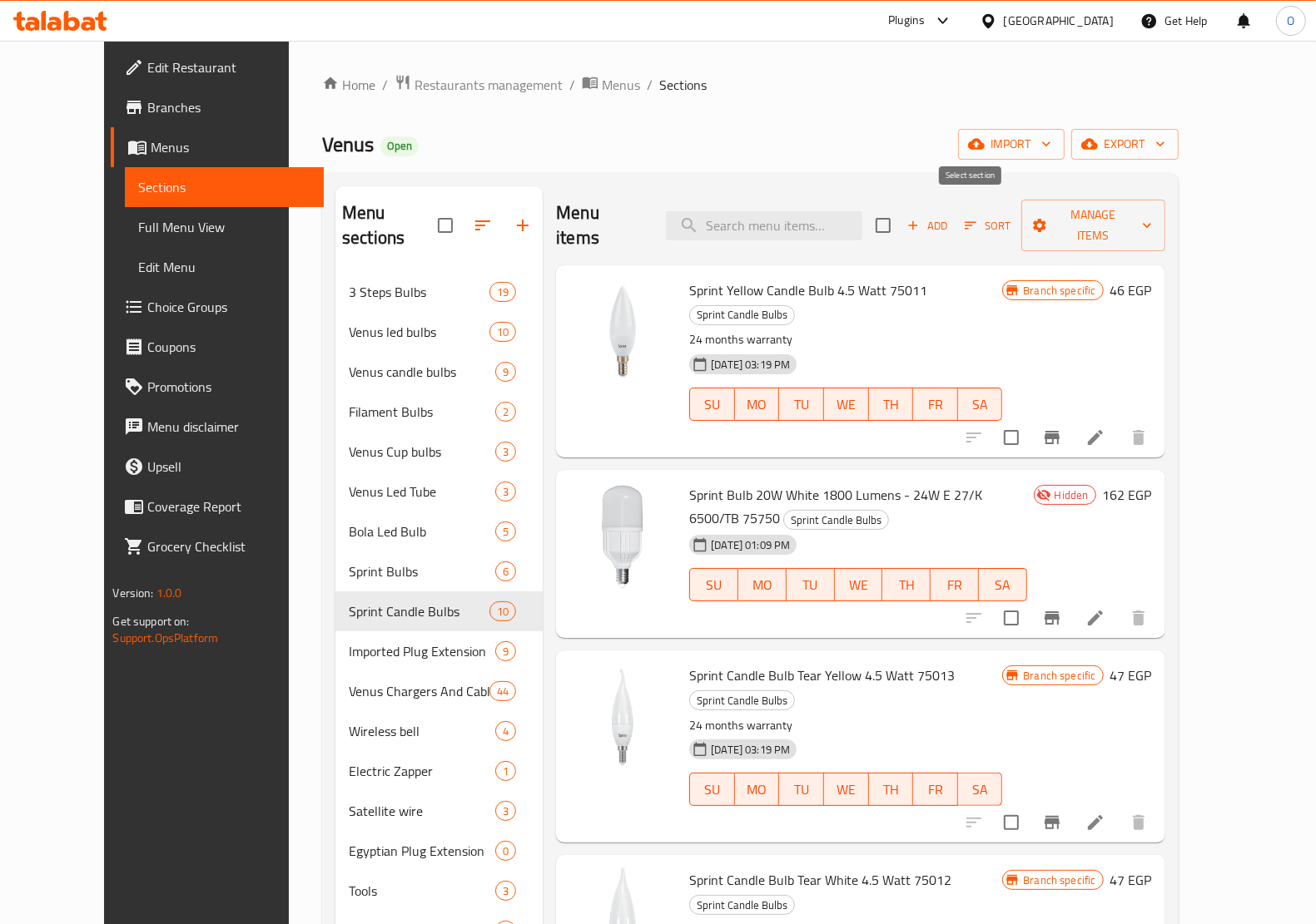
click at [901, 209] on input "checkbox" at bounding box center [883, 226] width 35 height 35
checkbox input "true"
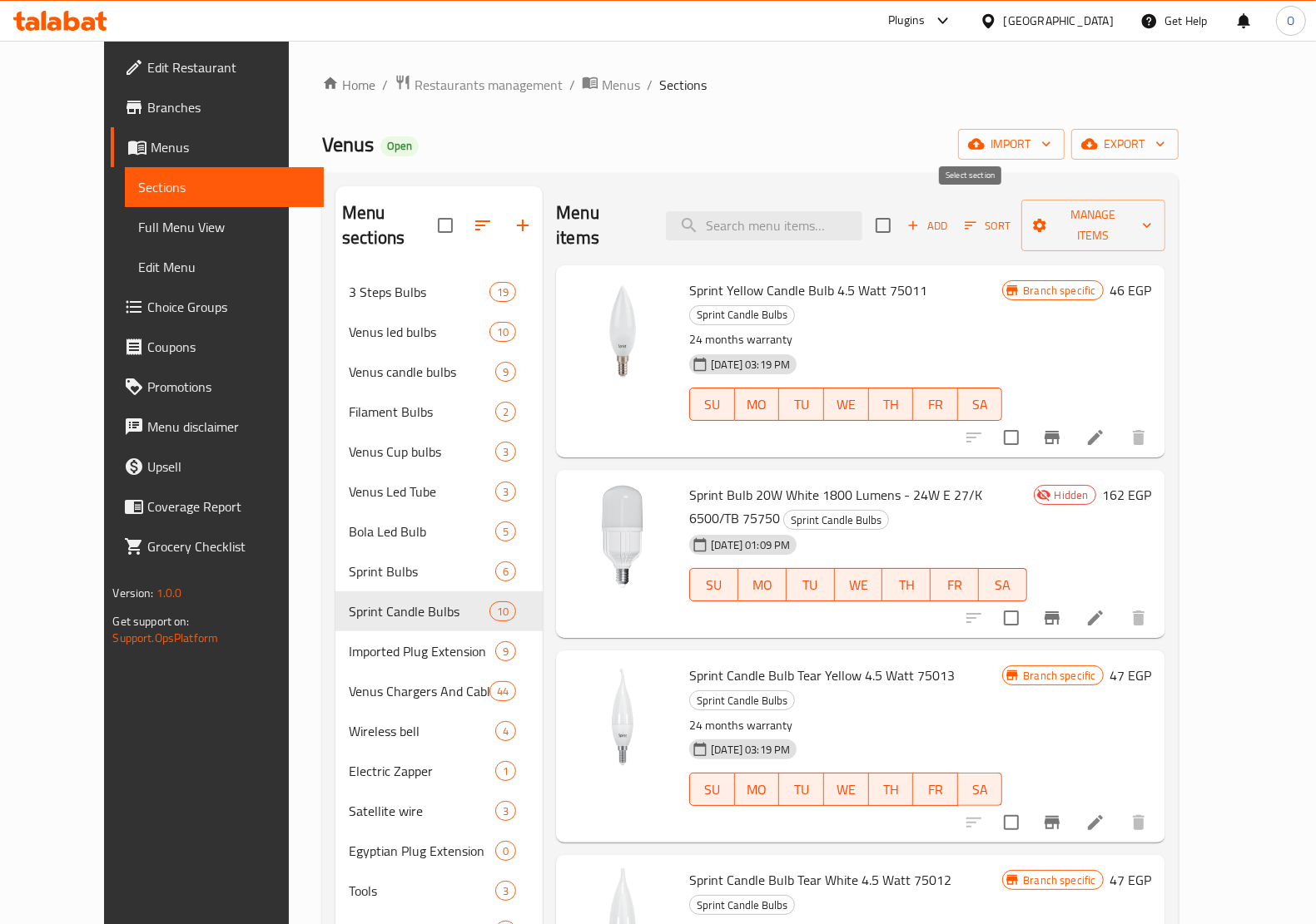
checkbox input "true"
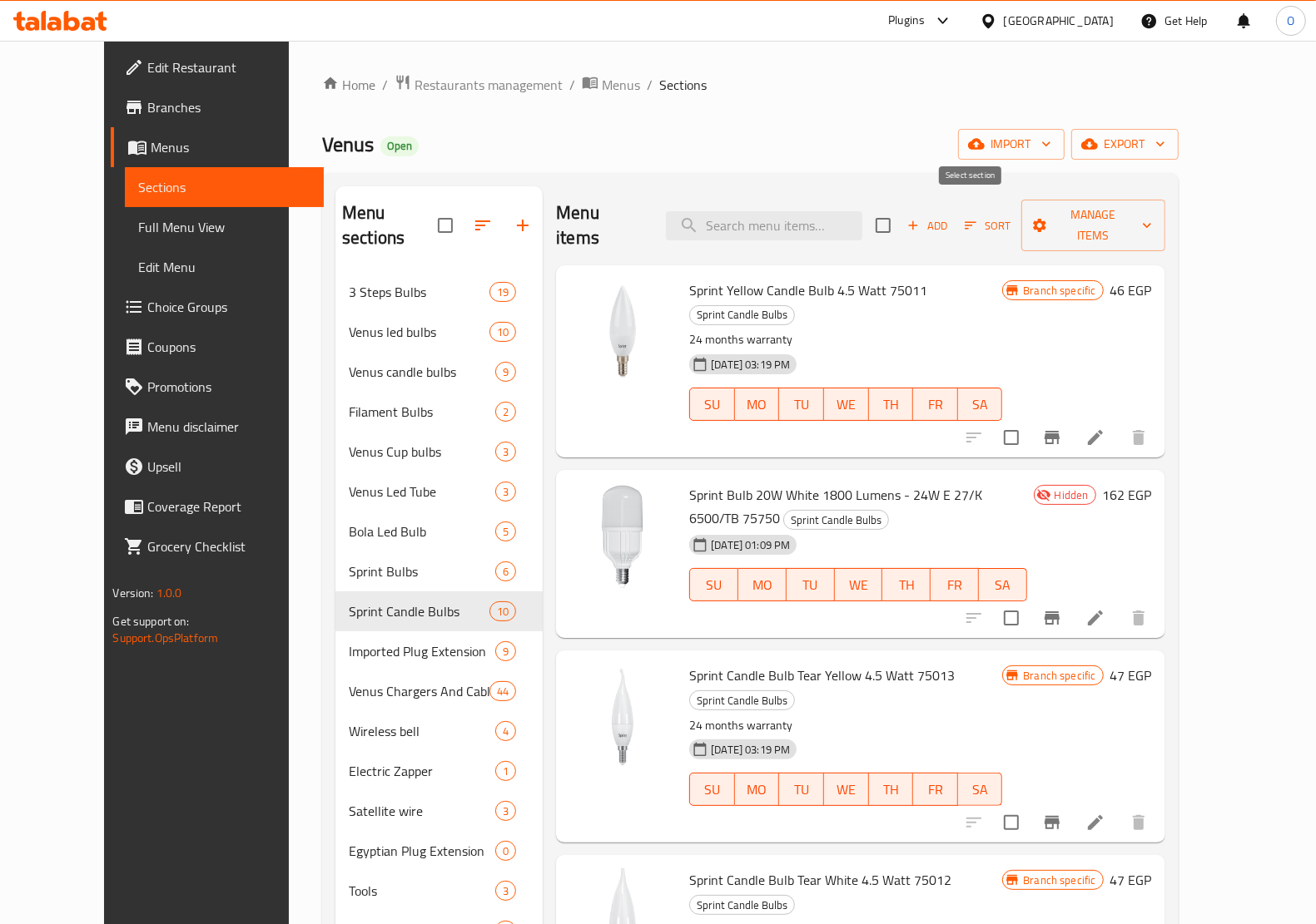
checkbox input "true"
click at [1152, 223] on span "Manage items" at bounding box center [1093, 225] width 117 height 41
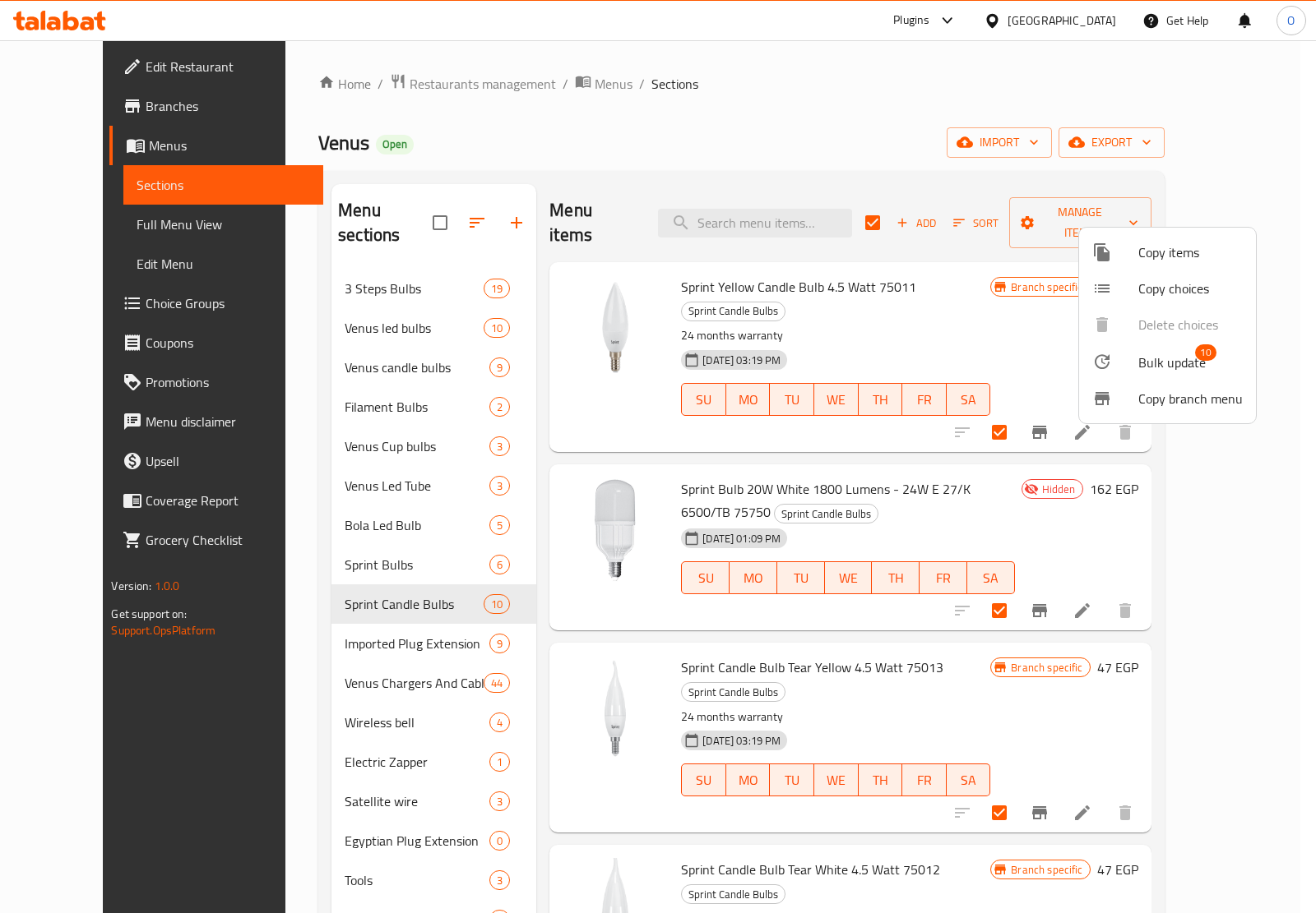
click at [1189, 346] on li "Bulk update 10" at bounding box center [1167, 361] width 177 height 37
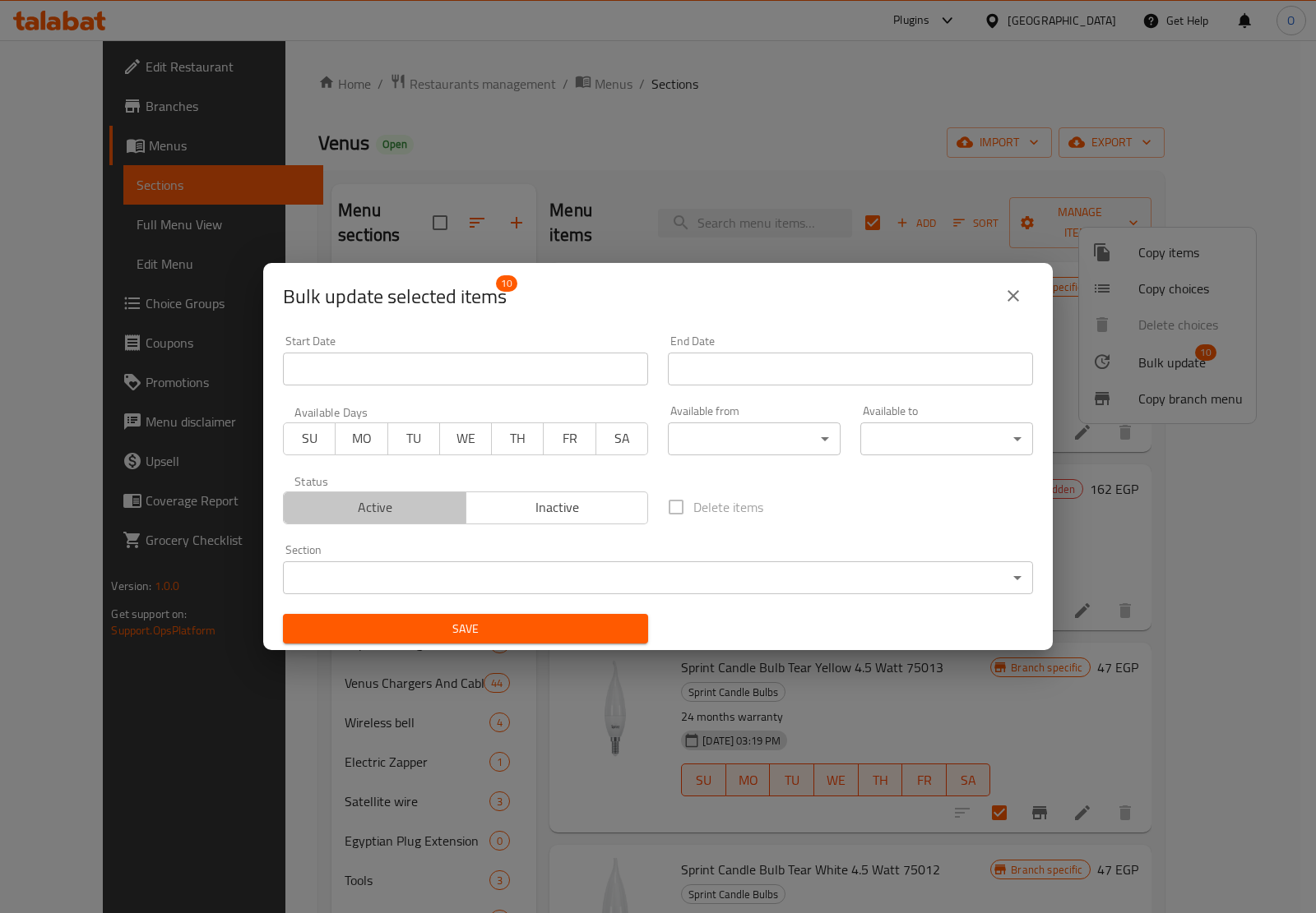
click at [391, 501] on span "Active" at bounding box center [375, 507] width 170 height 24
click at [426, 645] on div "Save" at bounding box center [465, 629] width 385 height 50
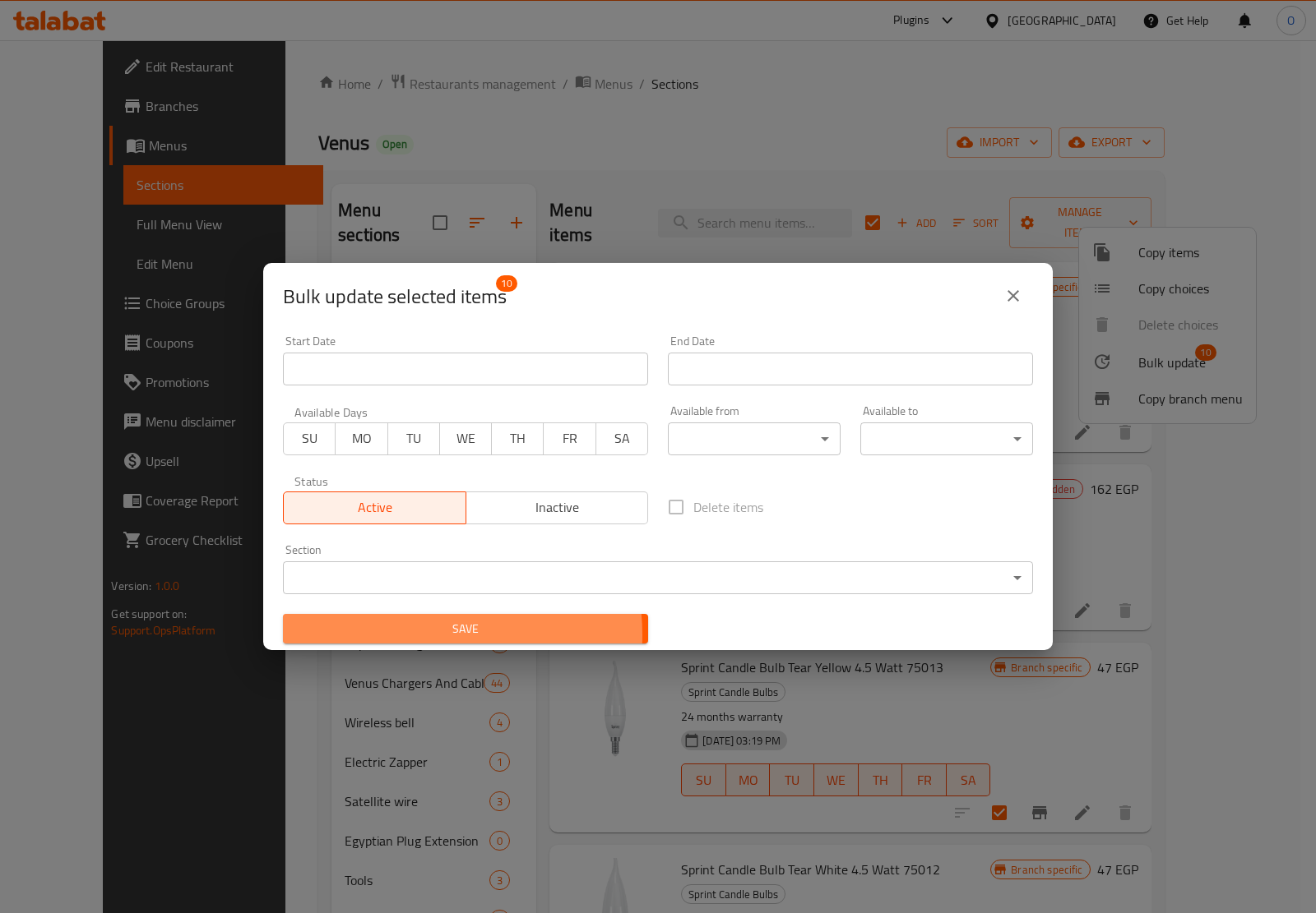
click at [430, 635] on span "Save" at bounding box center [465, 629] width 339 height 21
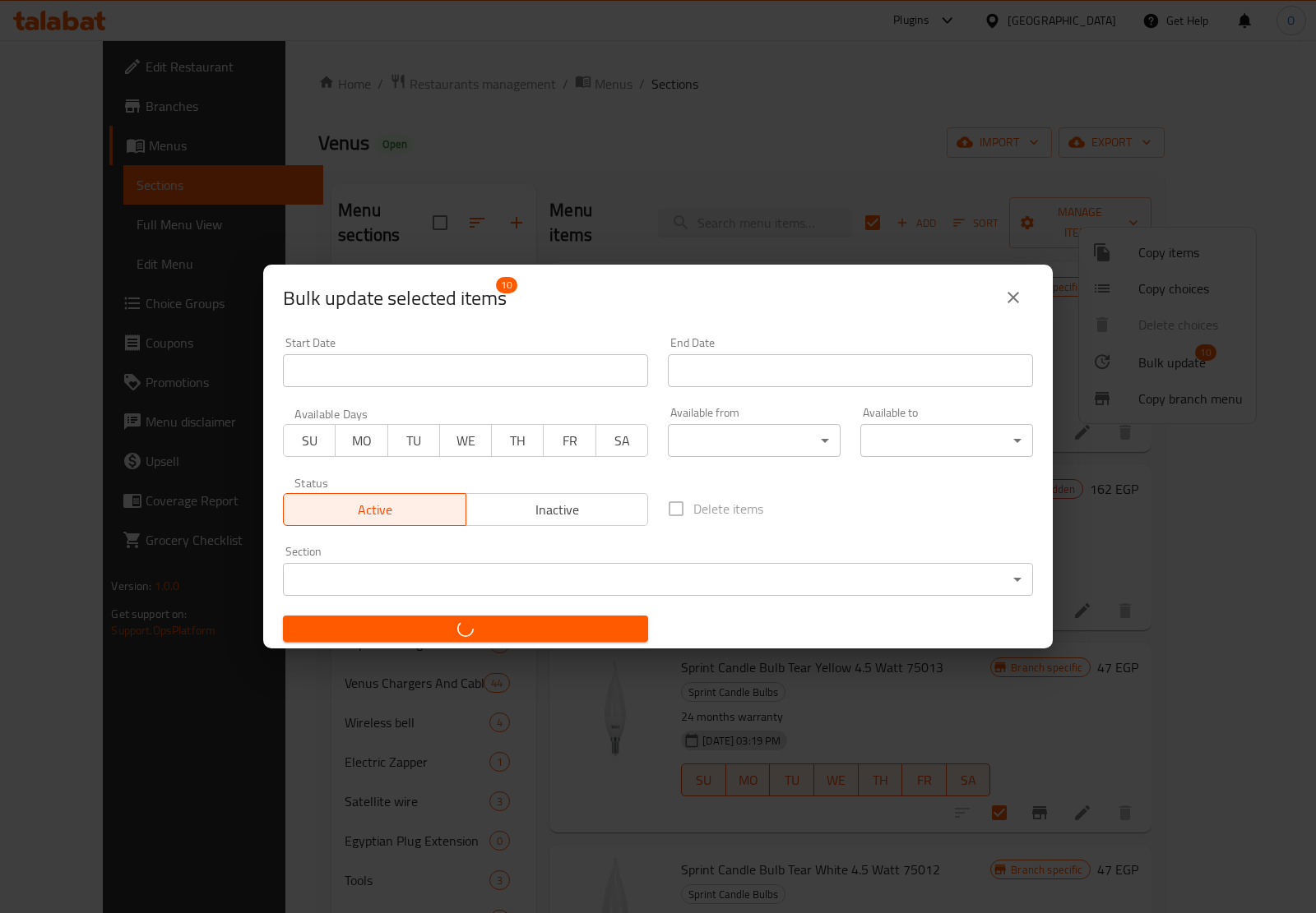
checkbox input "false"
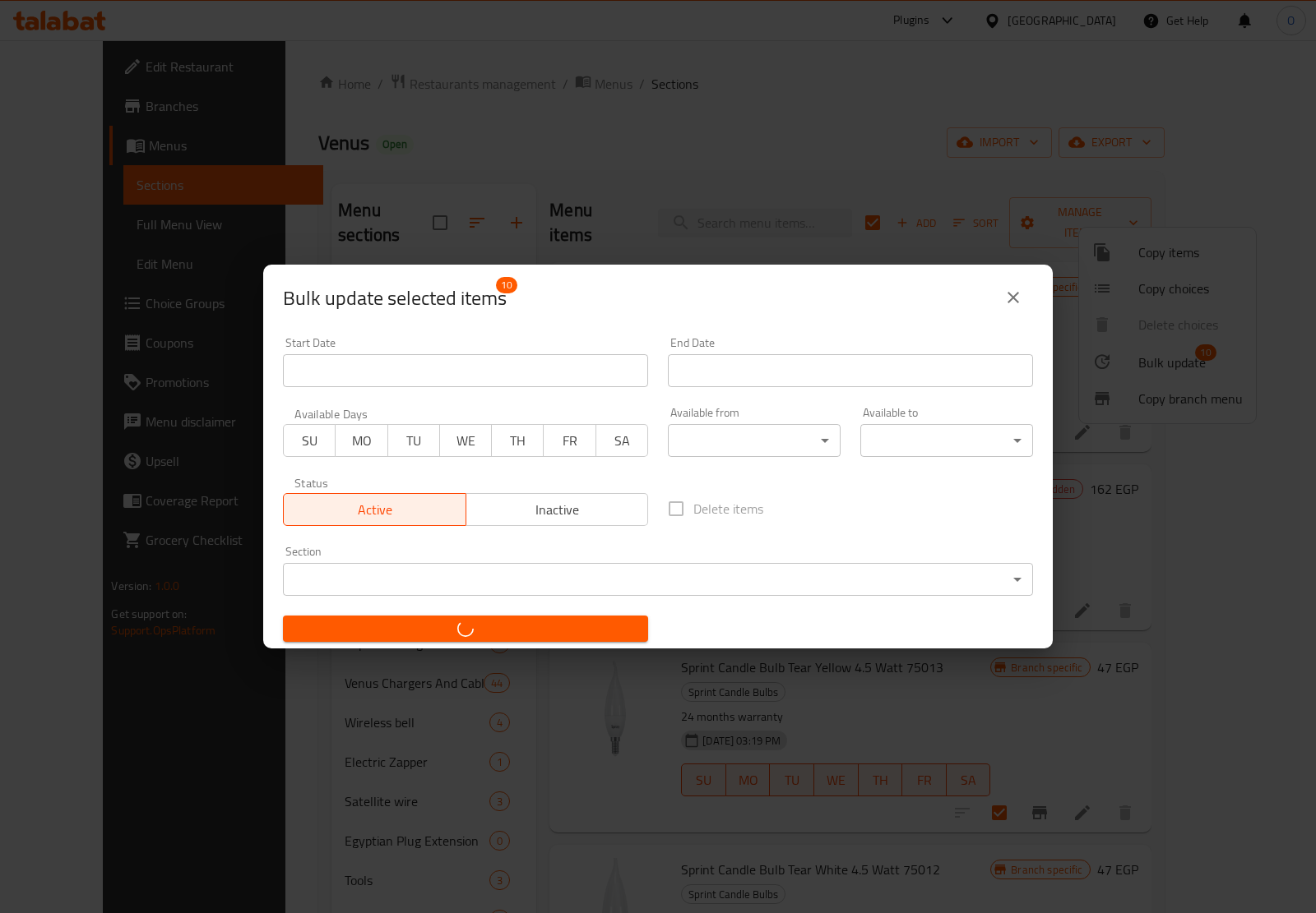
checkbox input "false"
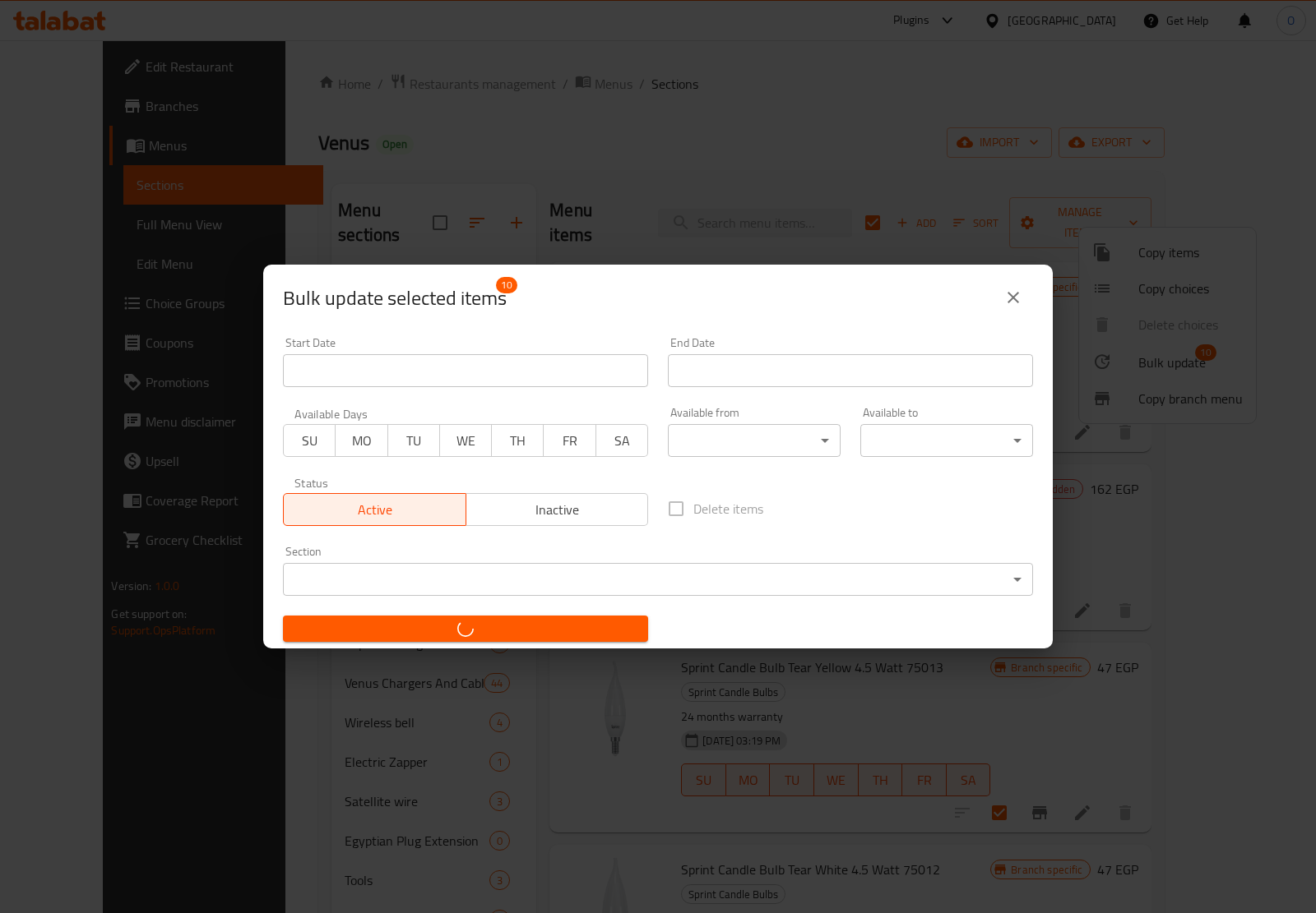
checkbox input "false"
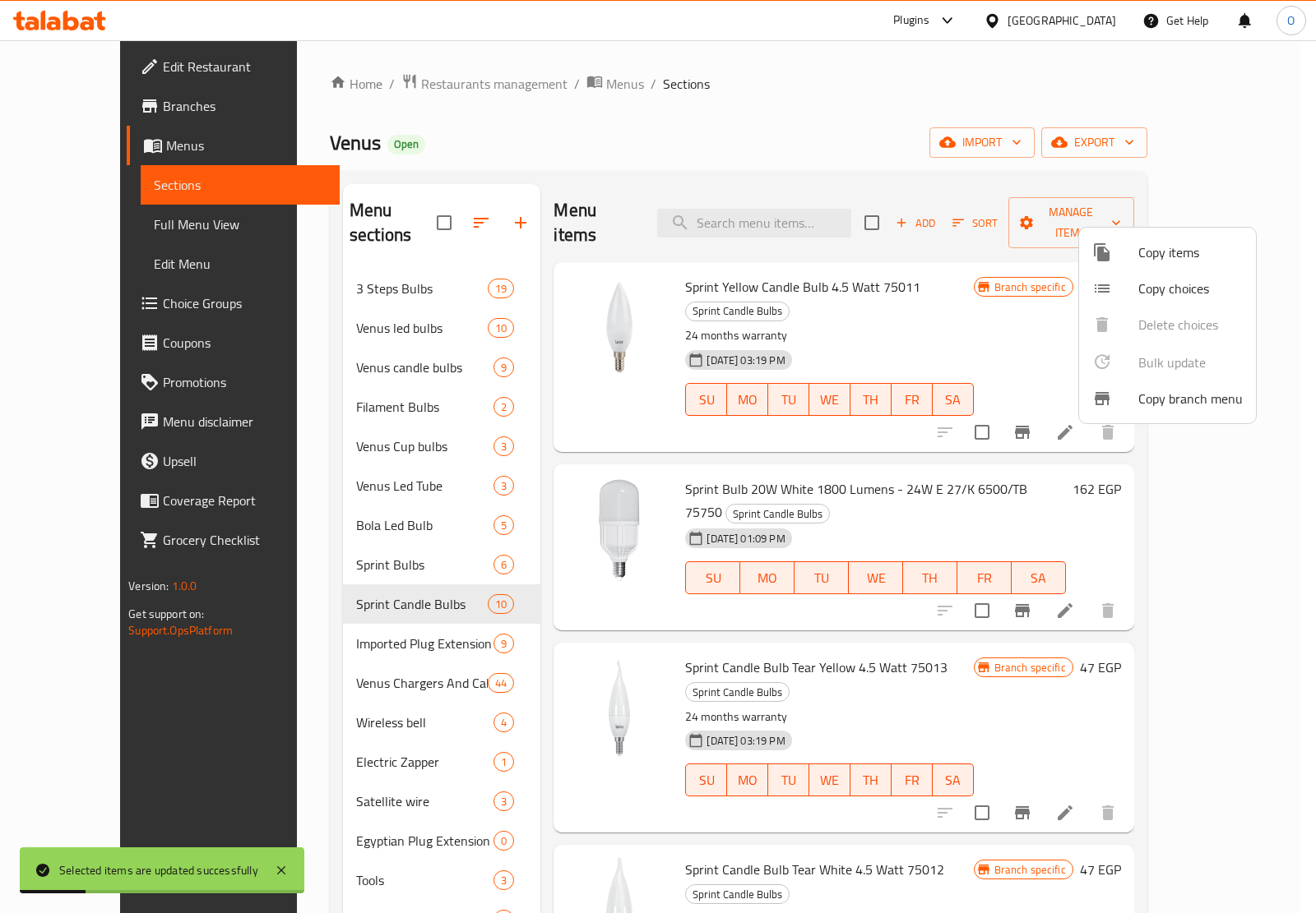
click at [754, 411] on div at bounding box center [658, 456] width 1316 height 913
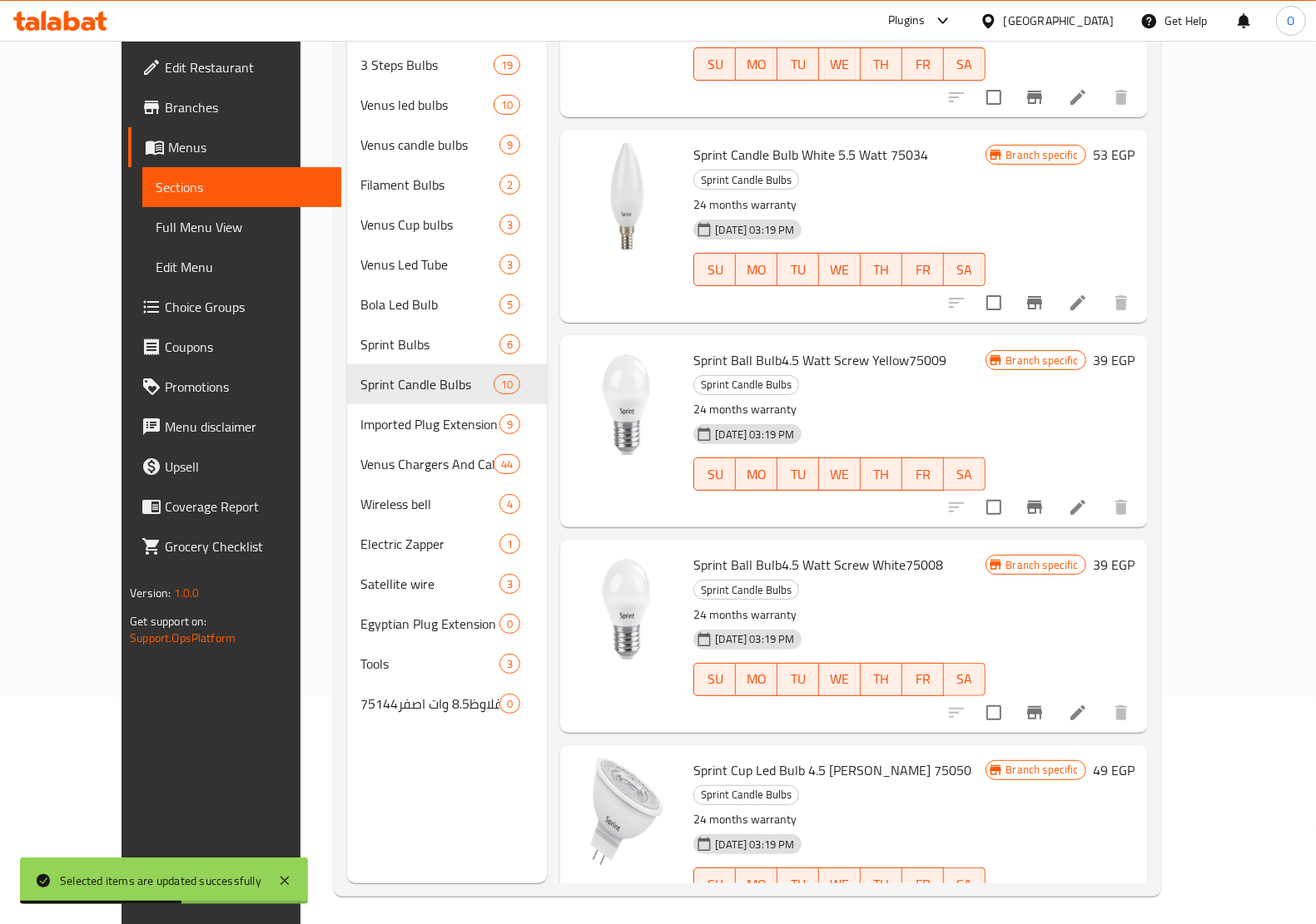
scroll to position [234, 0]
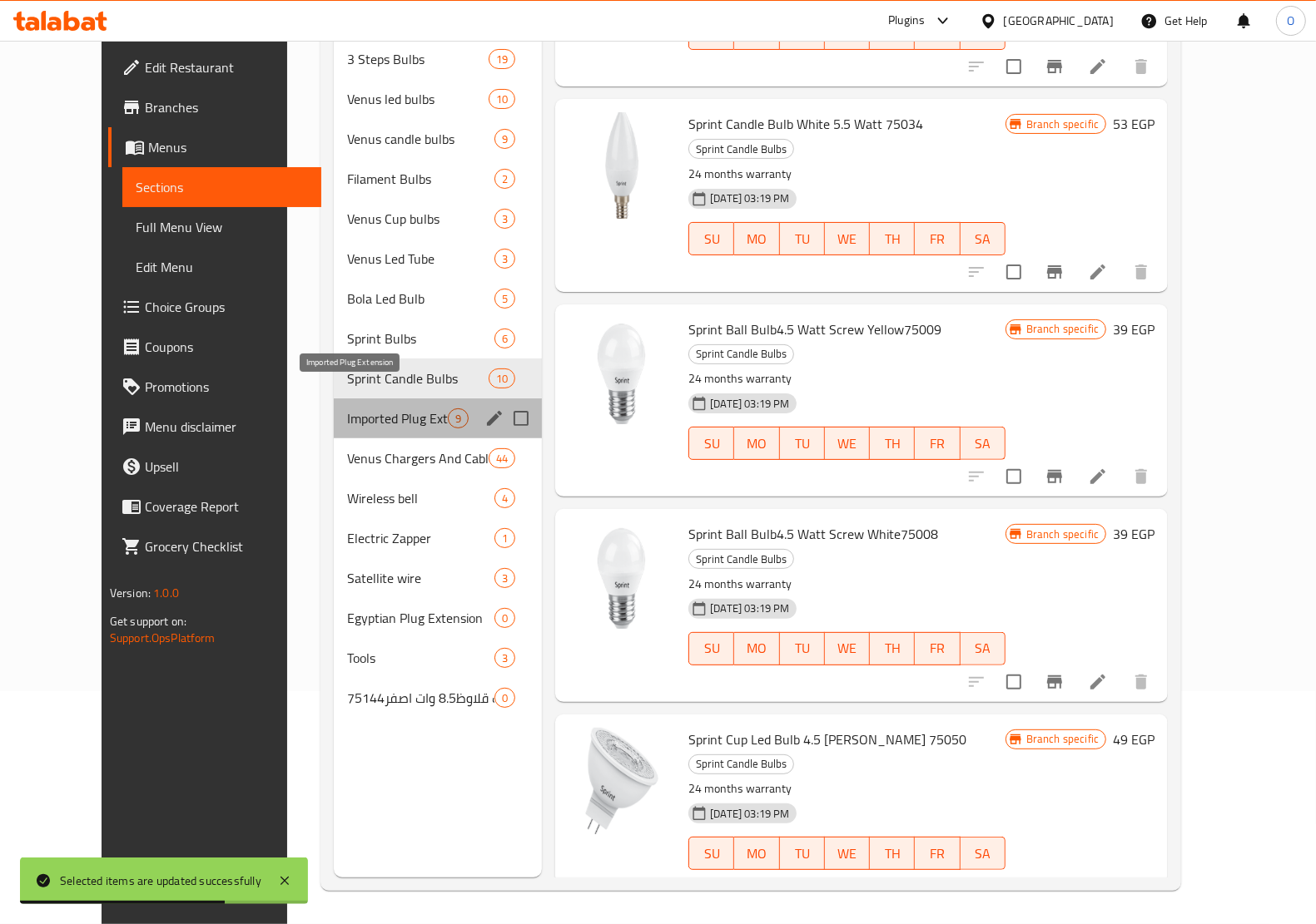
click at [376, 408] on span "Imported Plug Extension" at bounding box center [397, 418] width 101 height 20
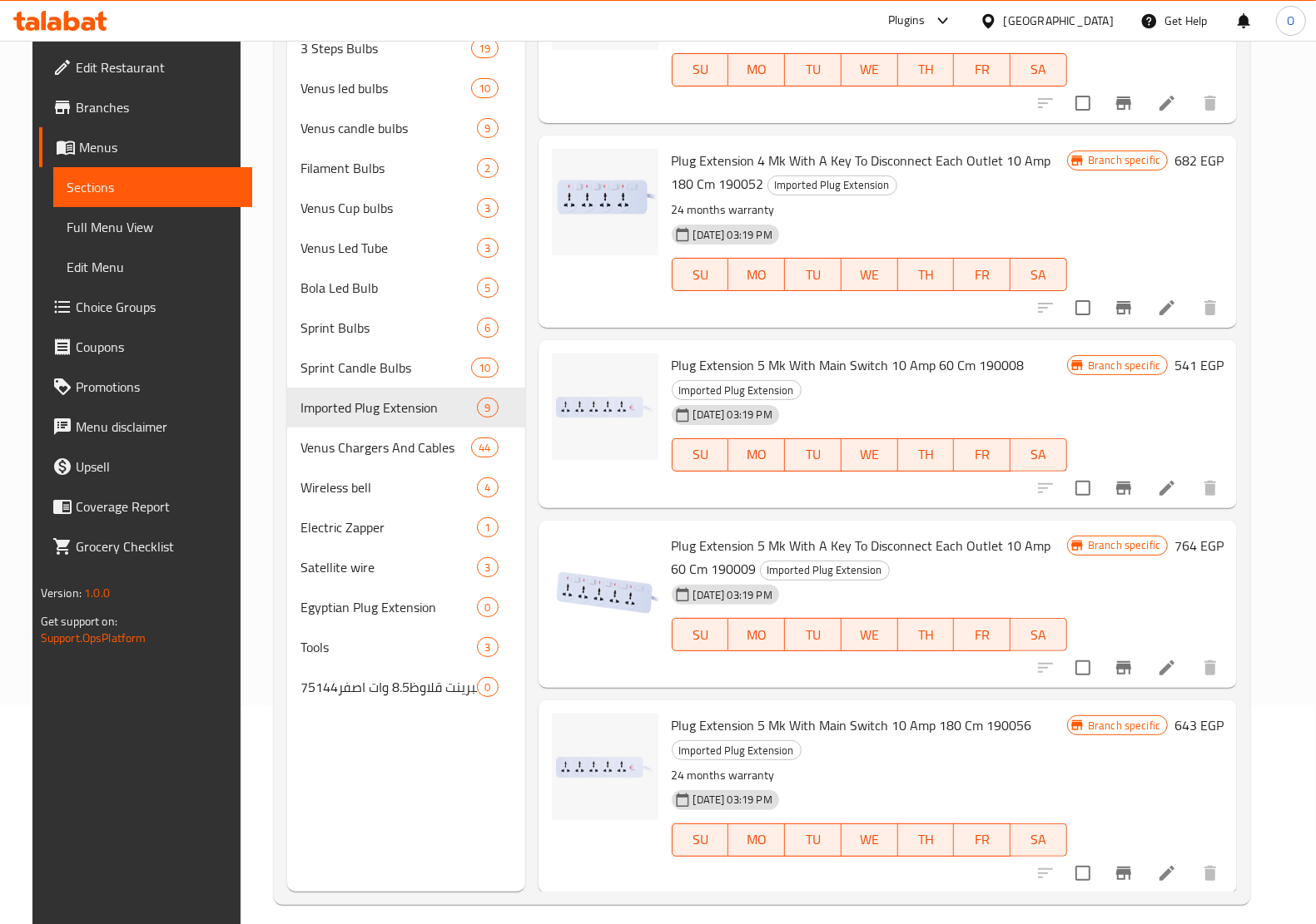
scroll to position [234, 0]
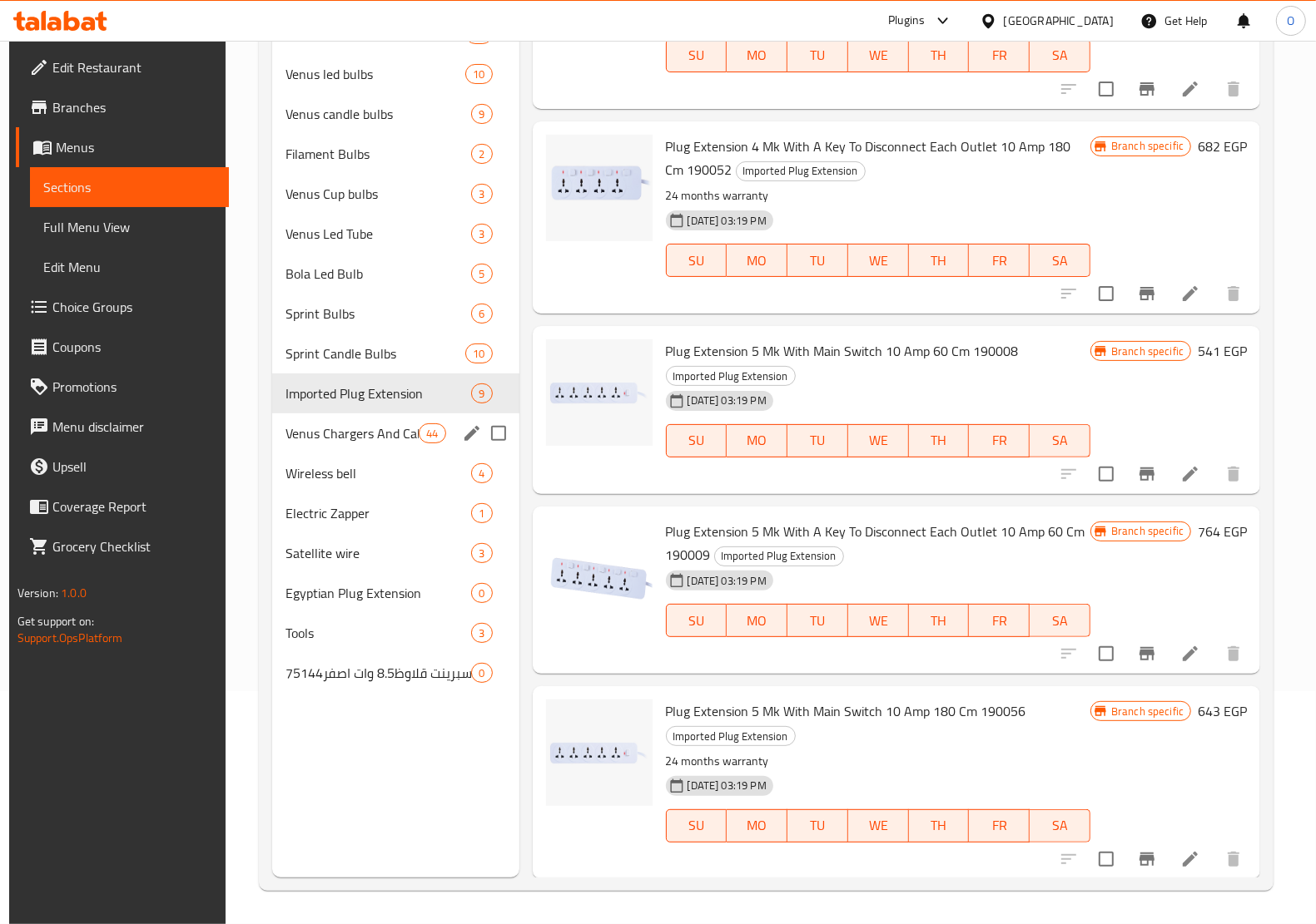
click at [338, 423] on span "Venus Chargers And Cables" at bounding box center [352, 433] width 134 height 20
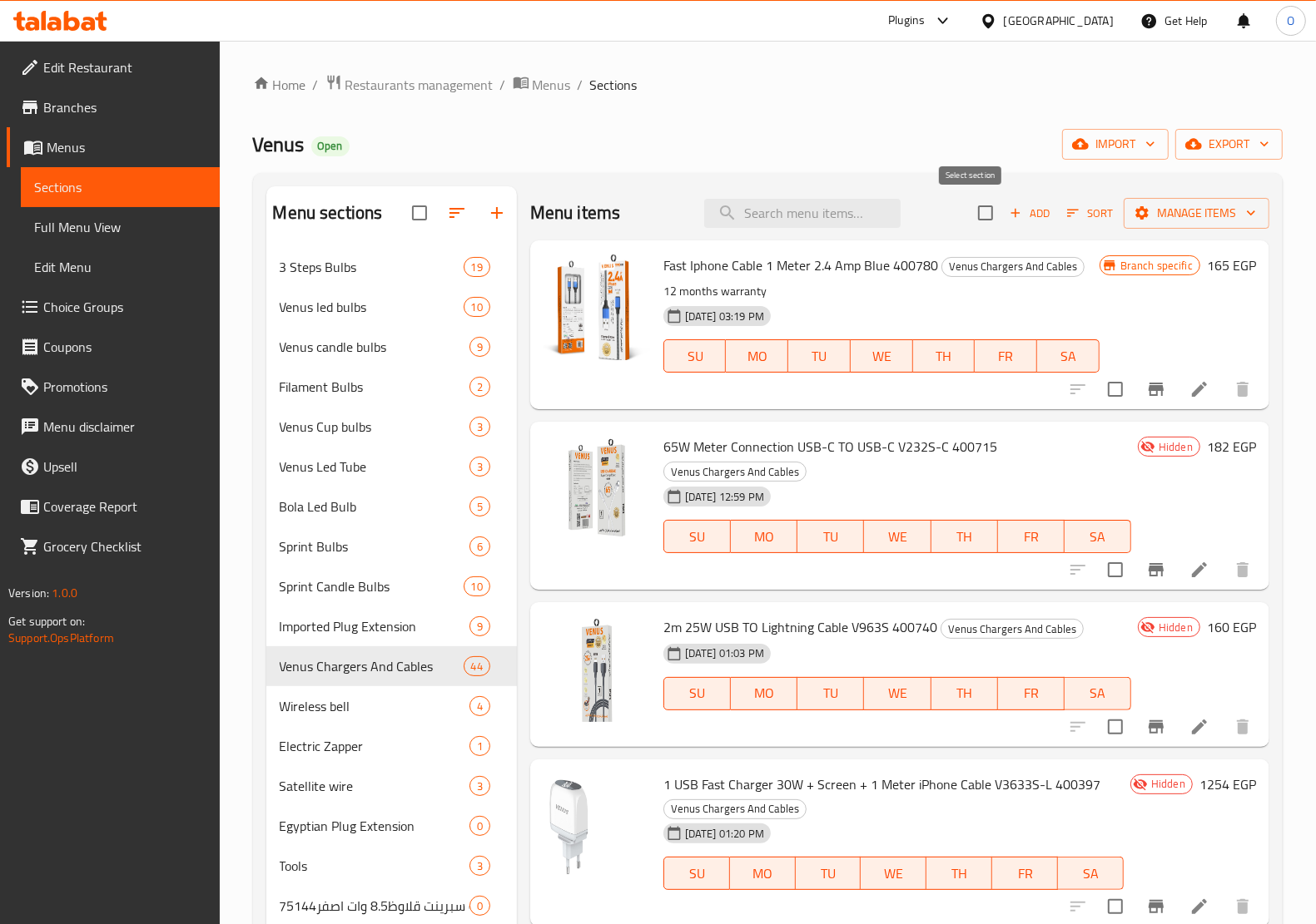
click at [968, 205] on input "checkbox" at bounding box center [986, 213] width 35 height 35
checkbox input "true"
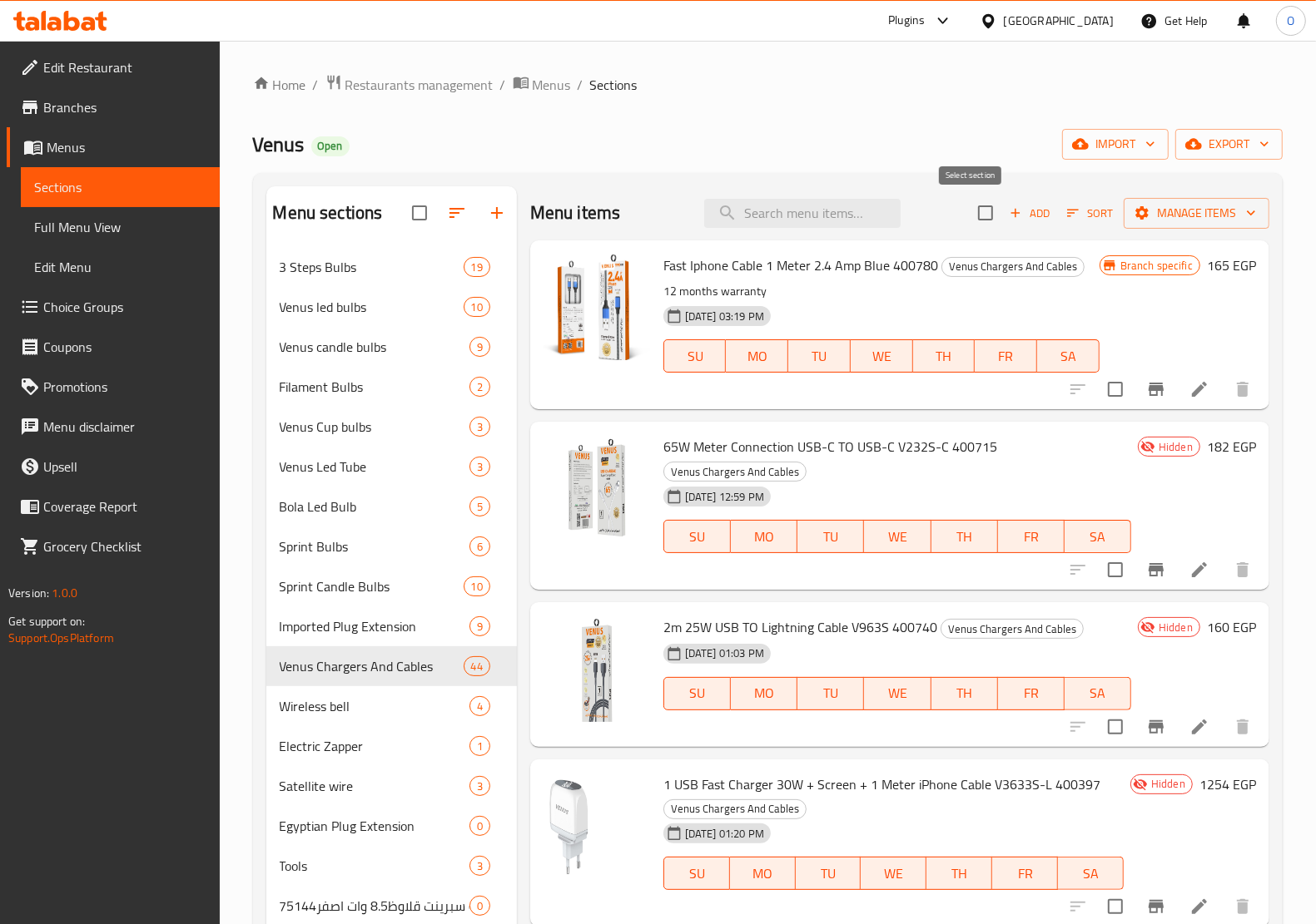
checkbox input "true"
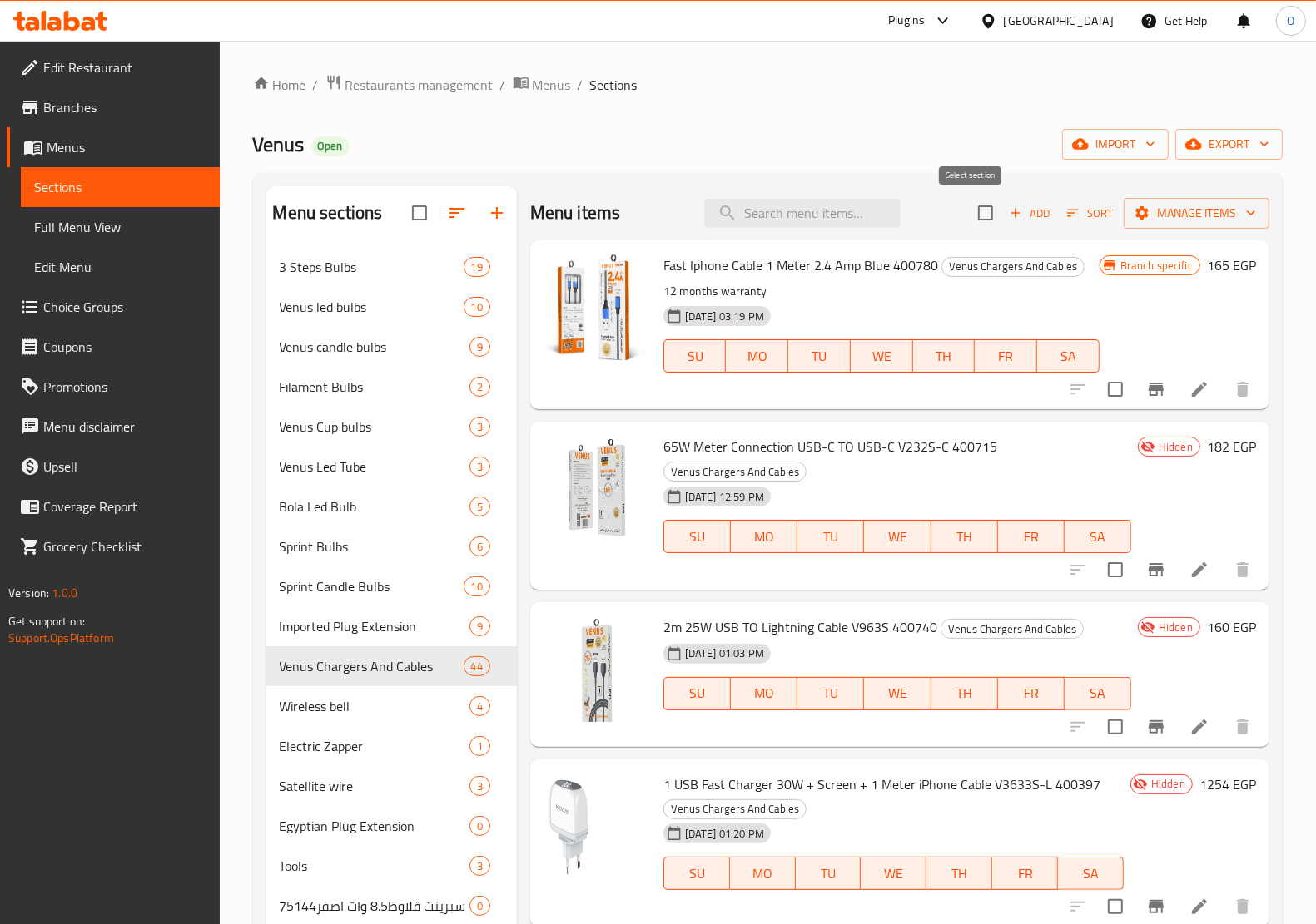
checkbox input "true"
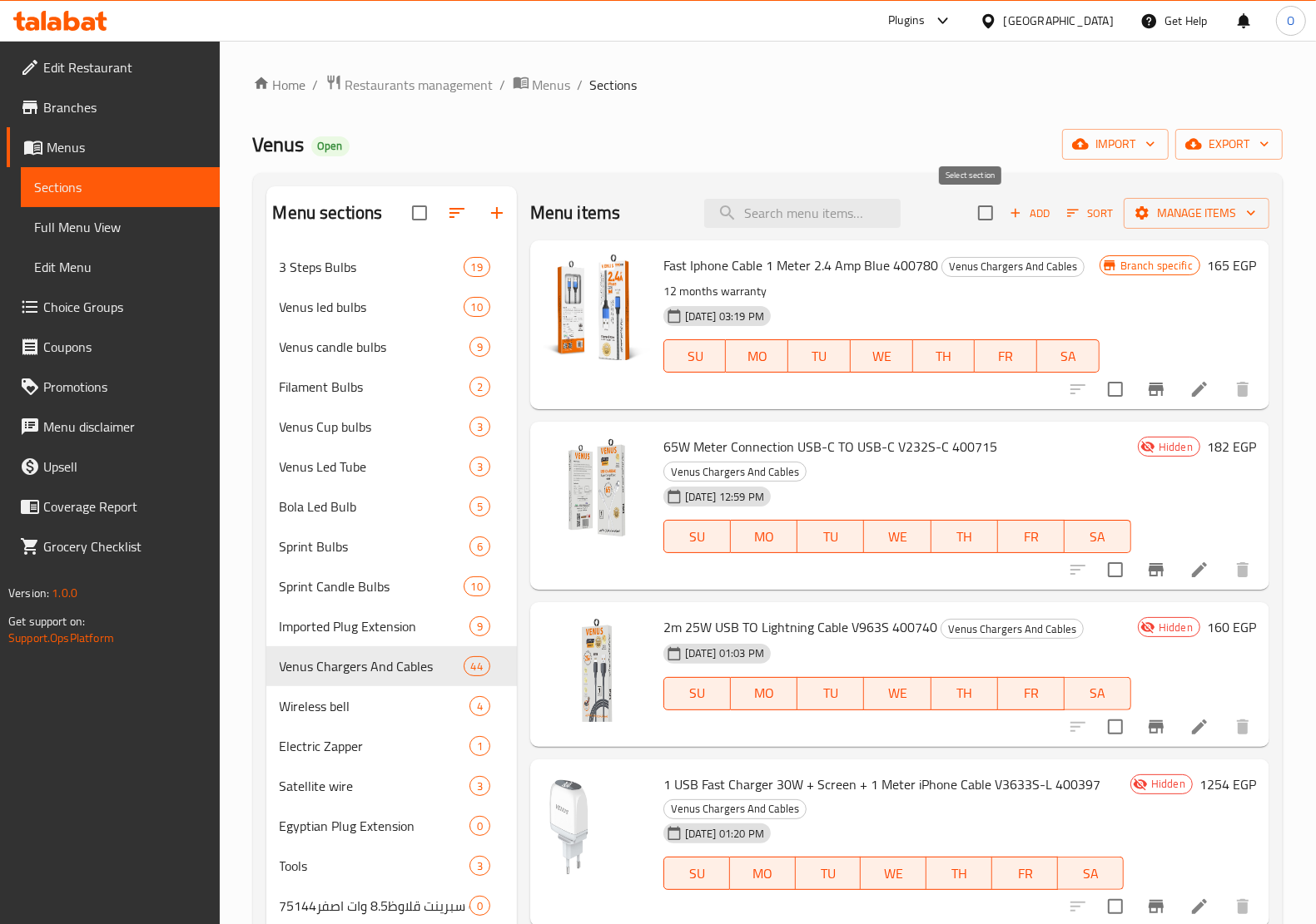
checkbox input "true"
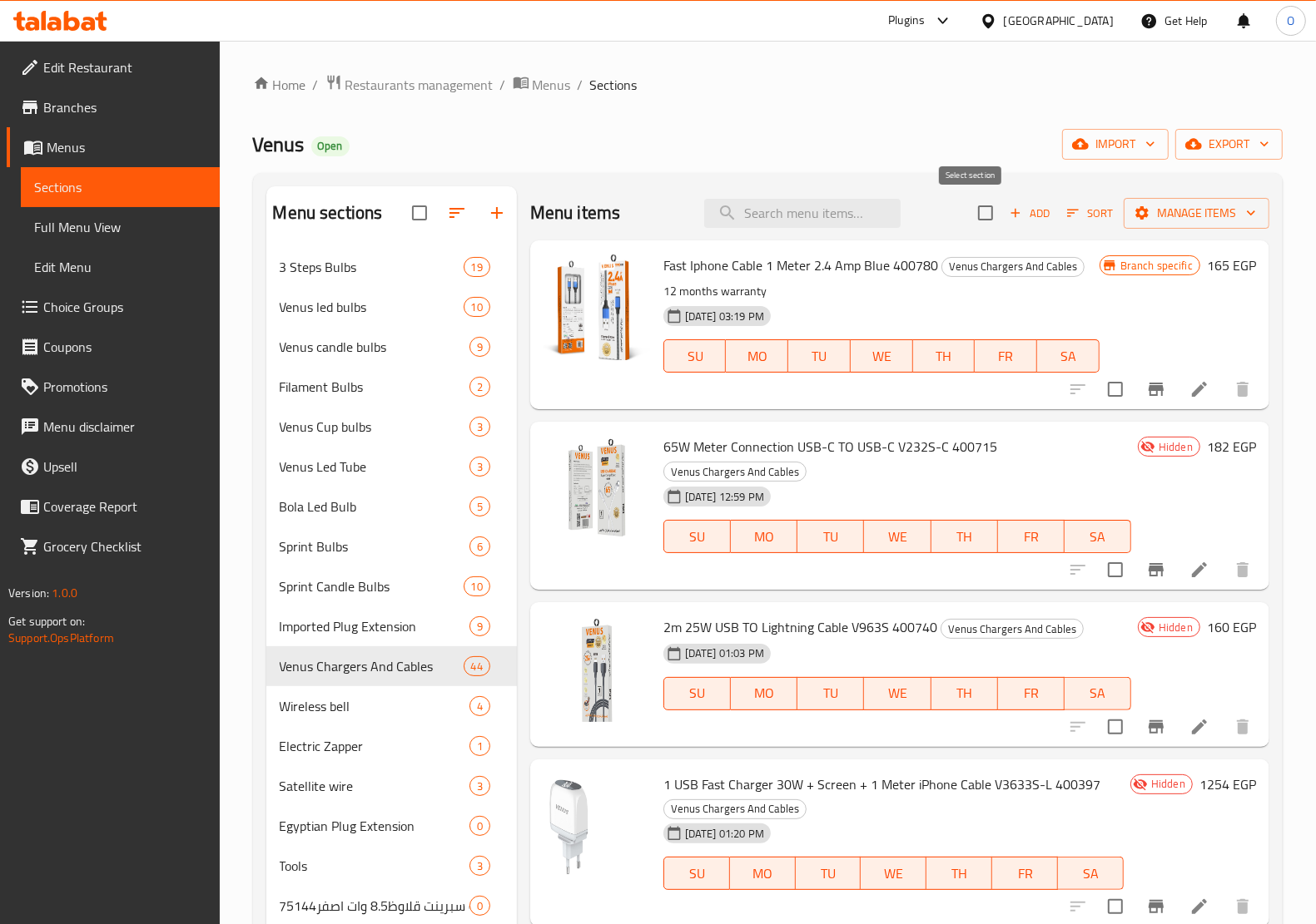
checkbox input "true"
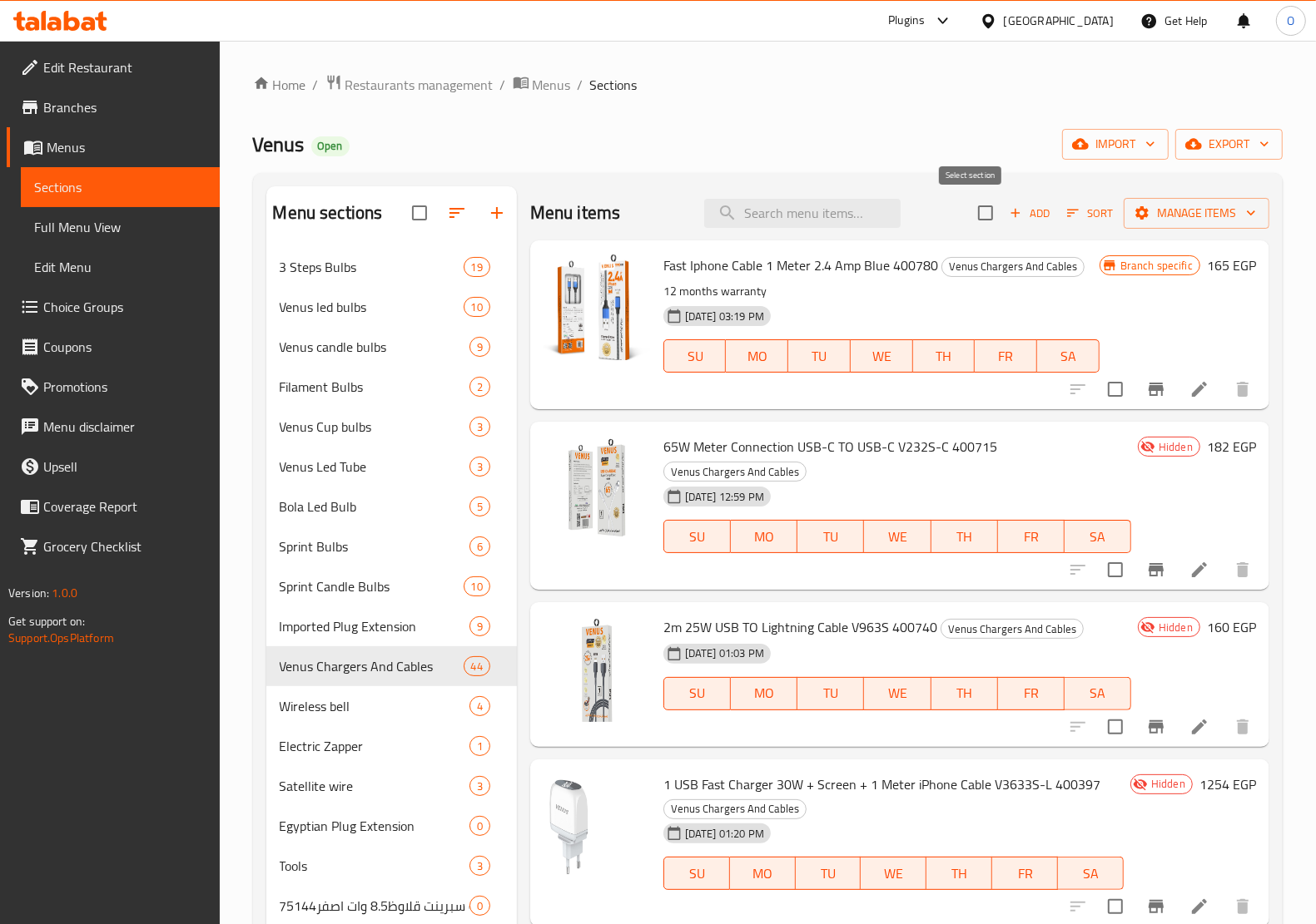
checkbox input "true"
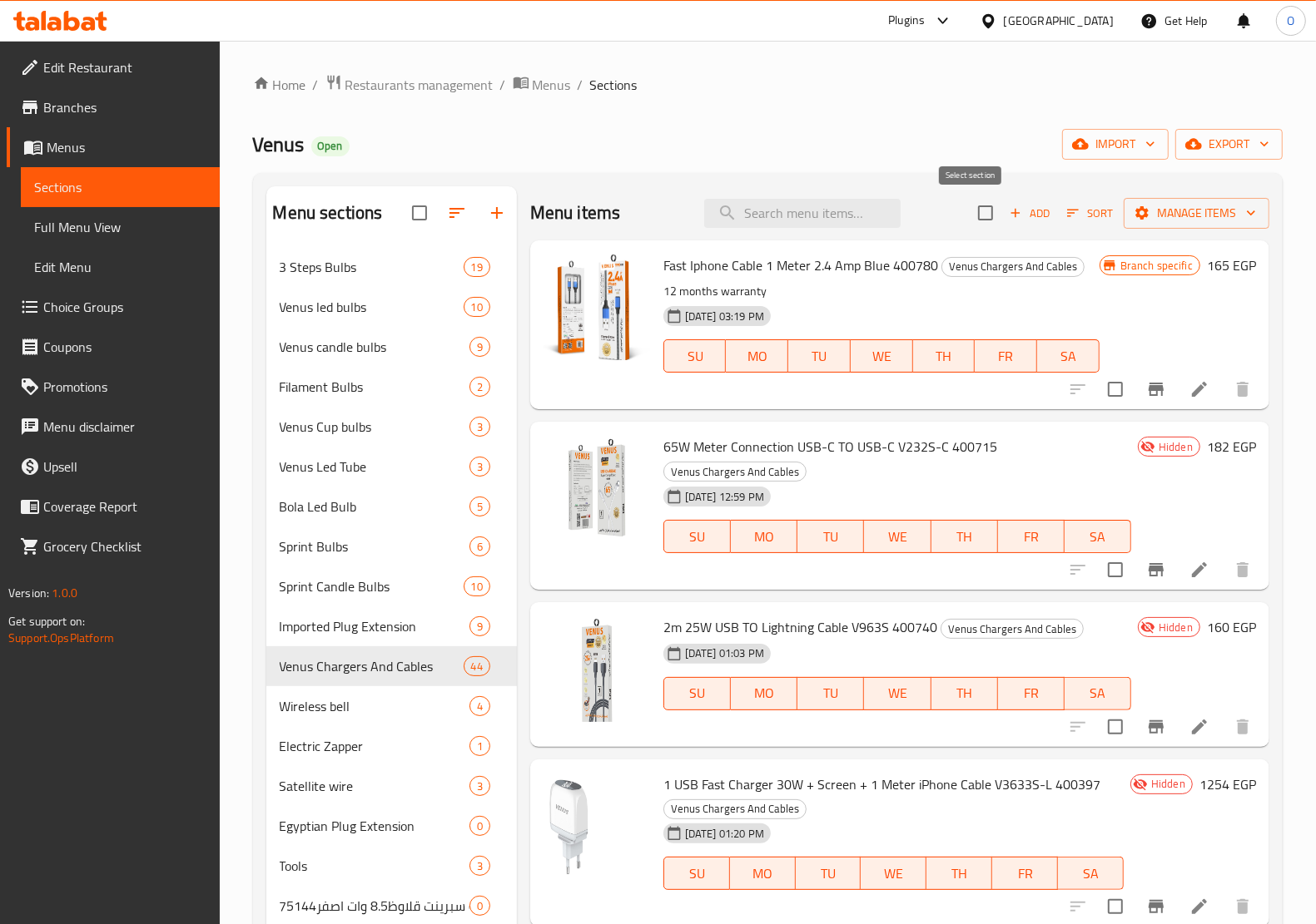
checkbox input "true"
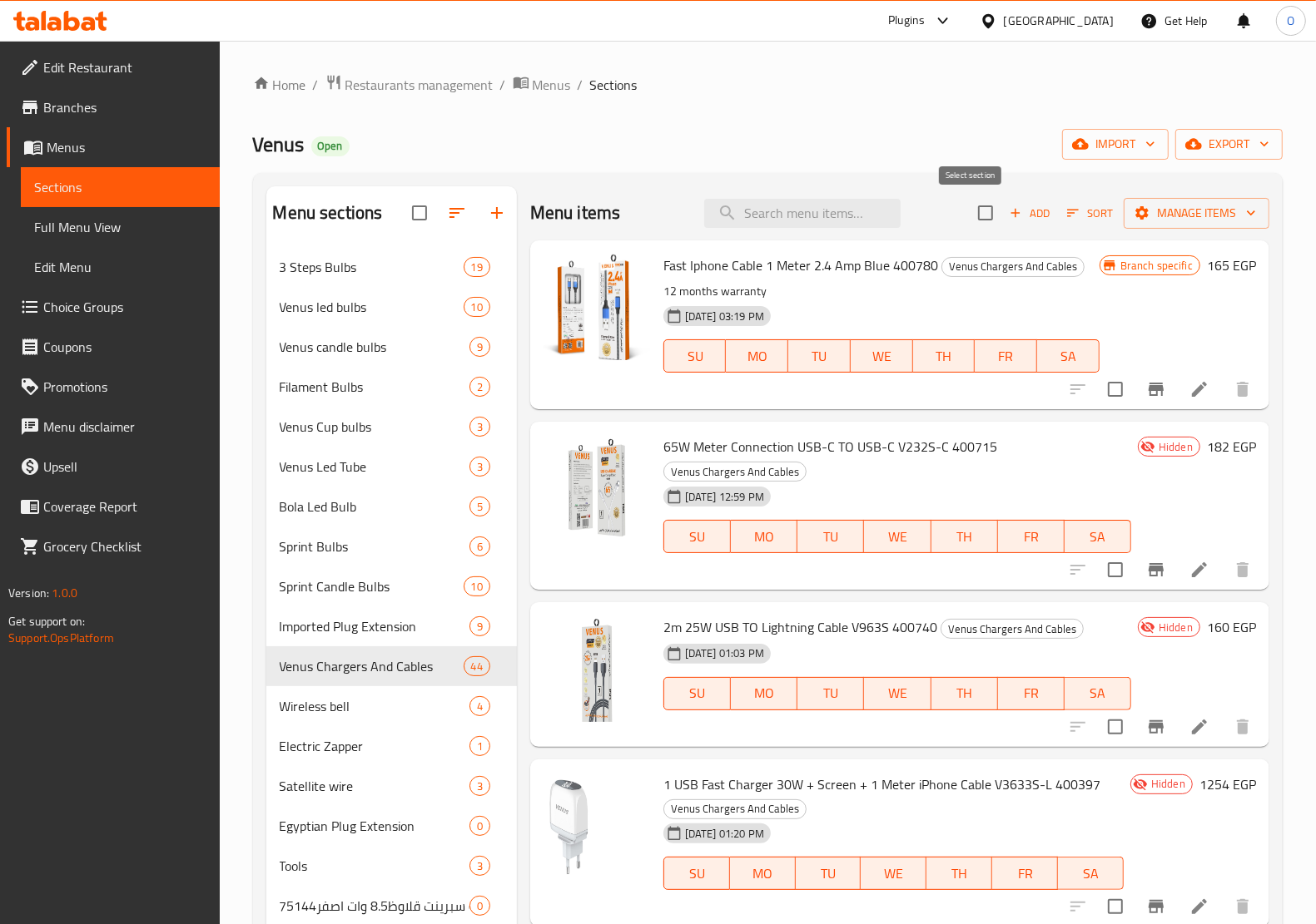
checkbox input "true"
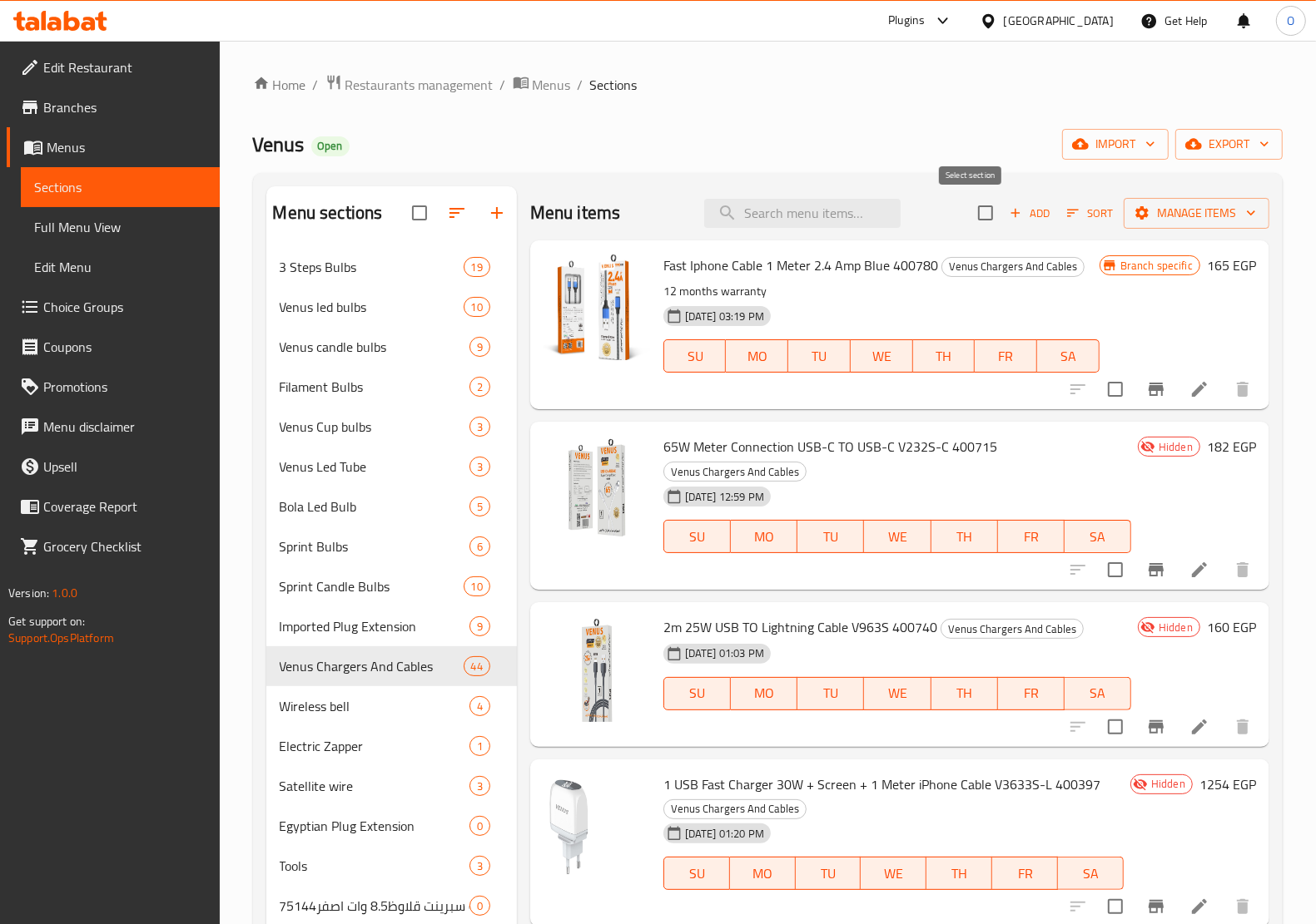
checkbox input "true"
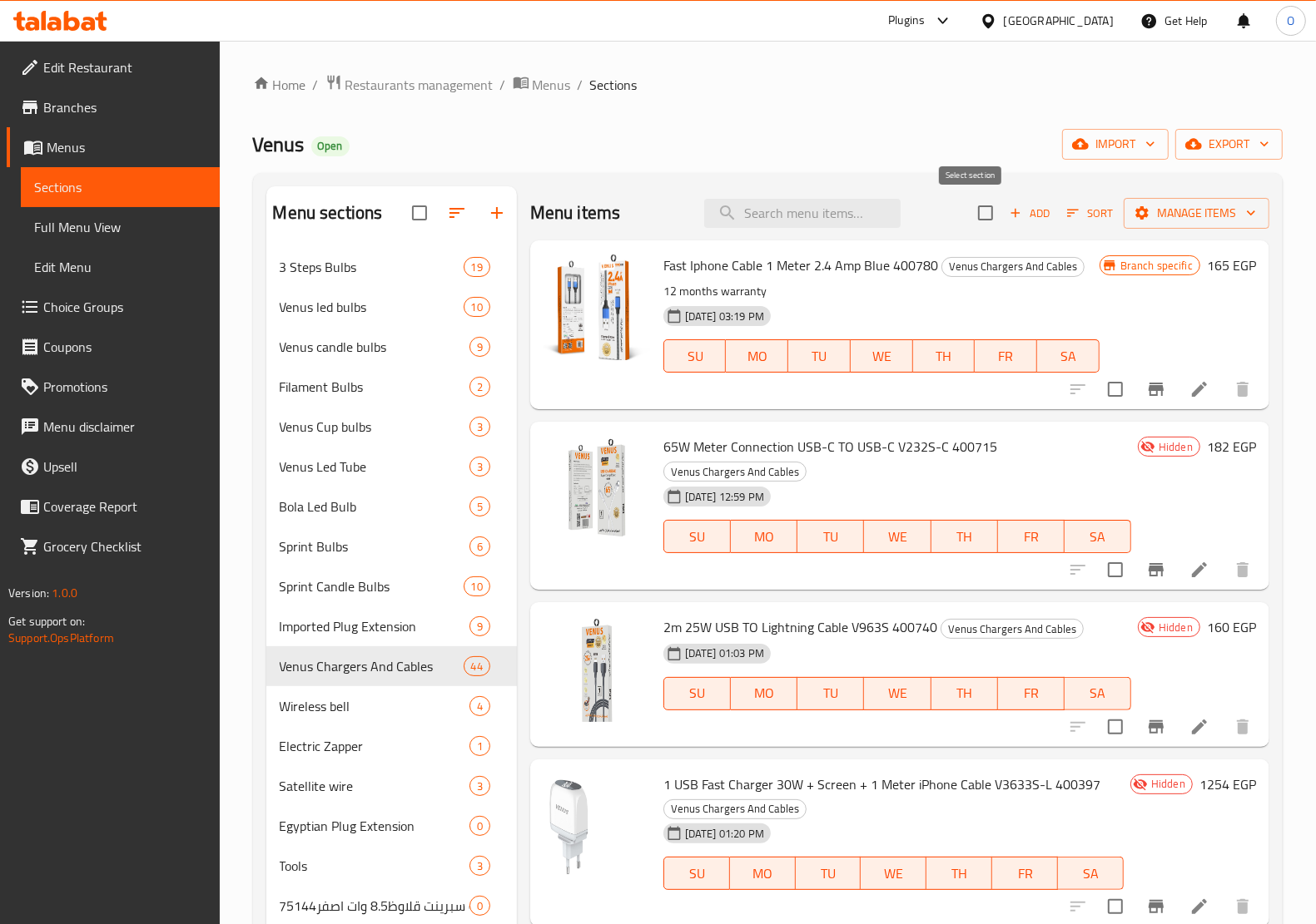
checkbox input "true"
click at [1149, 214] on span "Manage items" at bounding box center [1196, 213] width 119 height 21
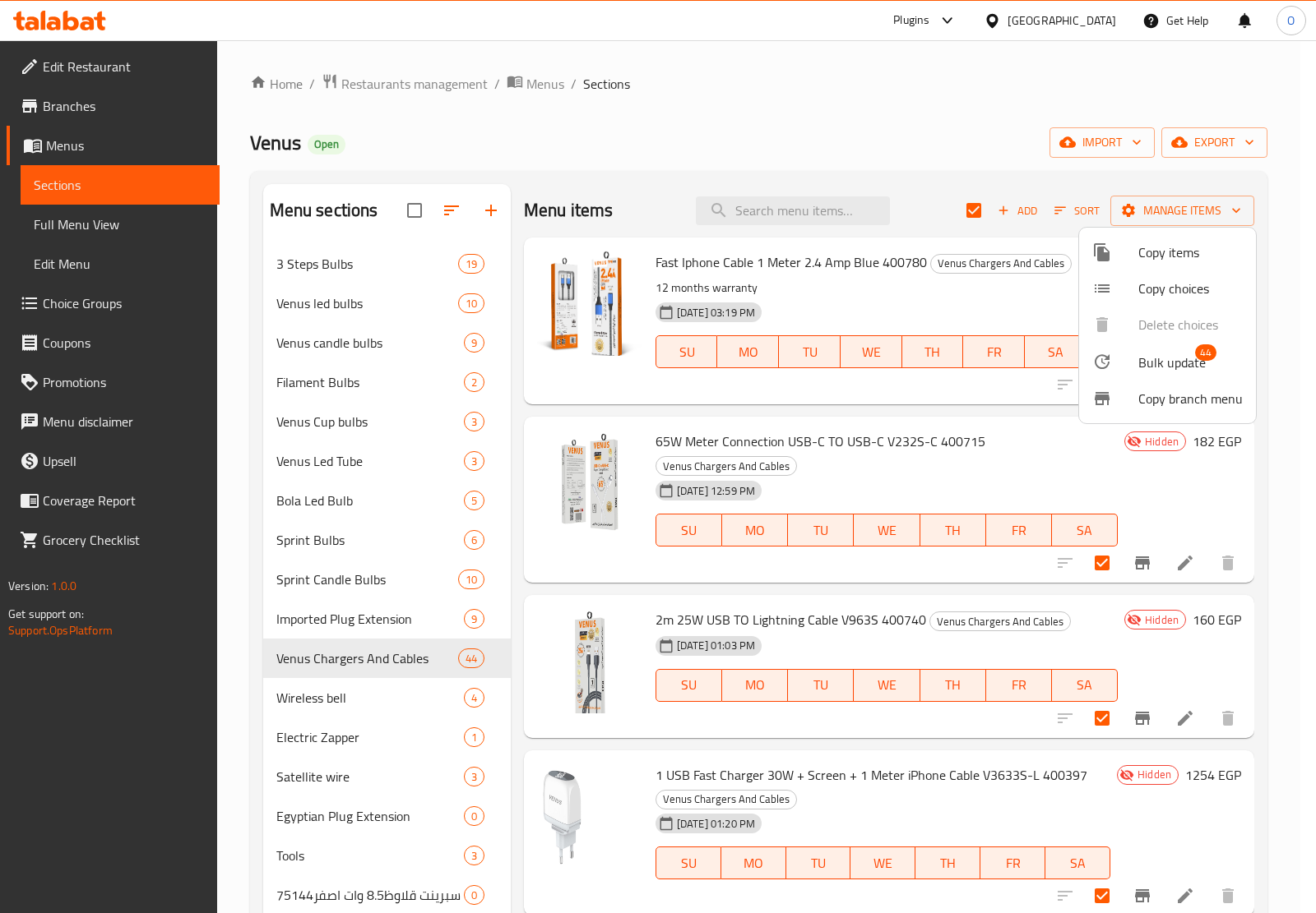
click at [1111, 352] on div at bounding box center [1115, 362] width 46 height 20
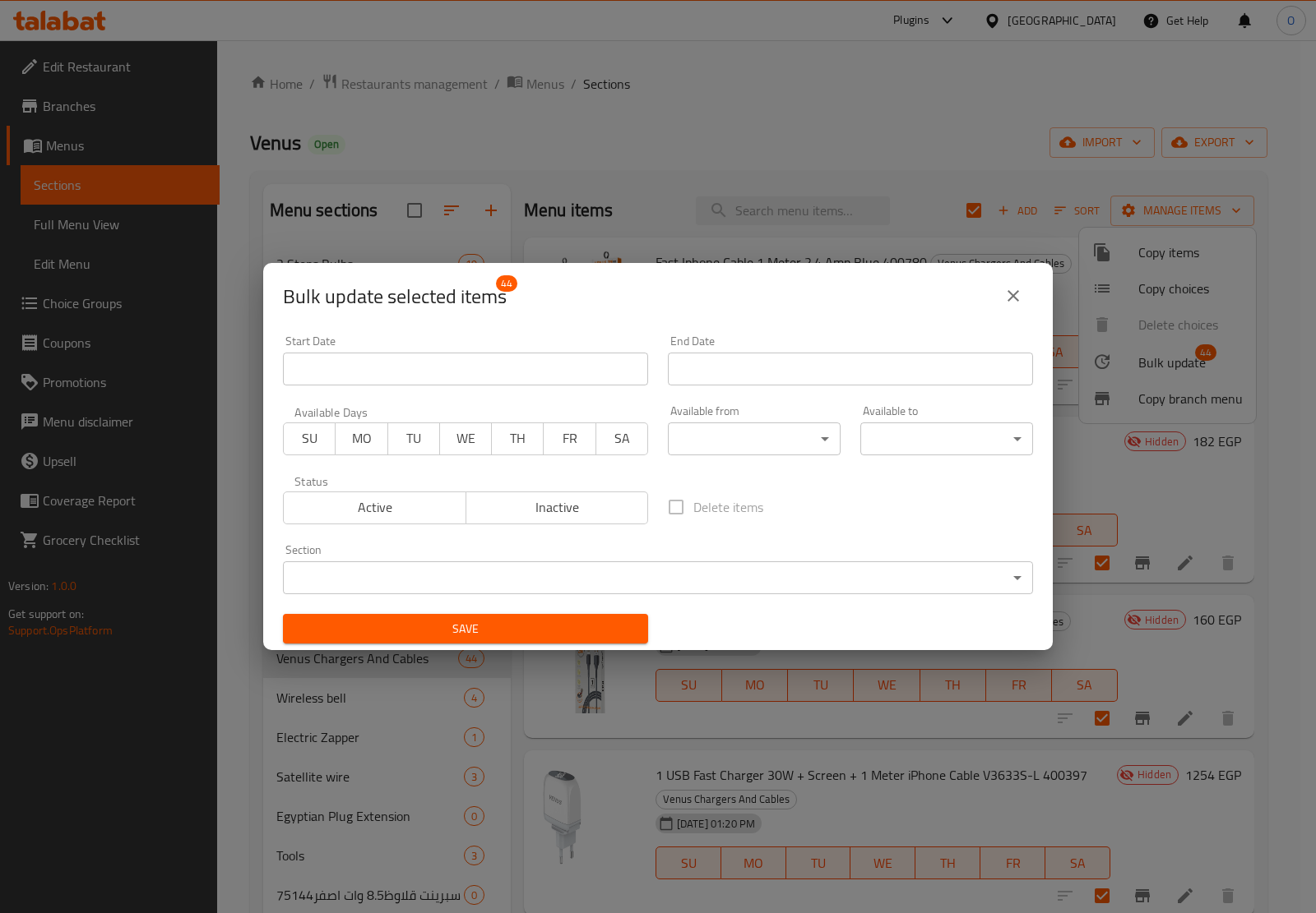
click at [394, 504] on span "Active" at bounding box center [375, 507] width 170 height 24
click at [498, 644] on div "Save" at bounding box center [465, 629] width 385 height 50
click at [506, 638] on span "Save" at bounding box center [465, 629] width 339 height 21
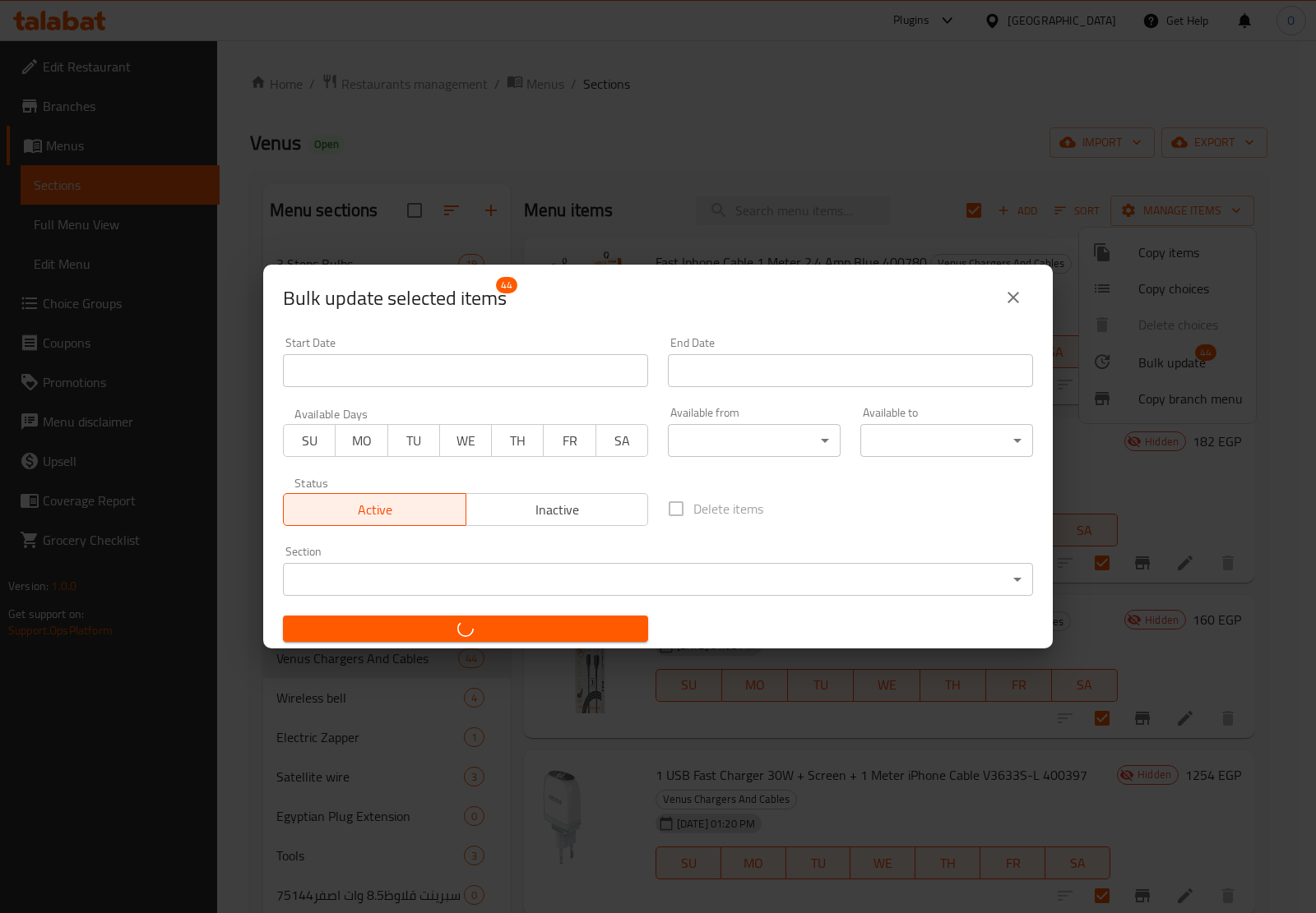
checkbox input "false"
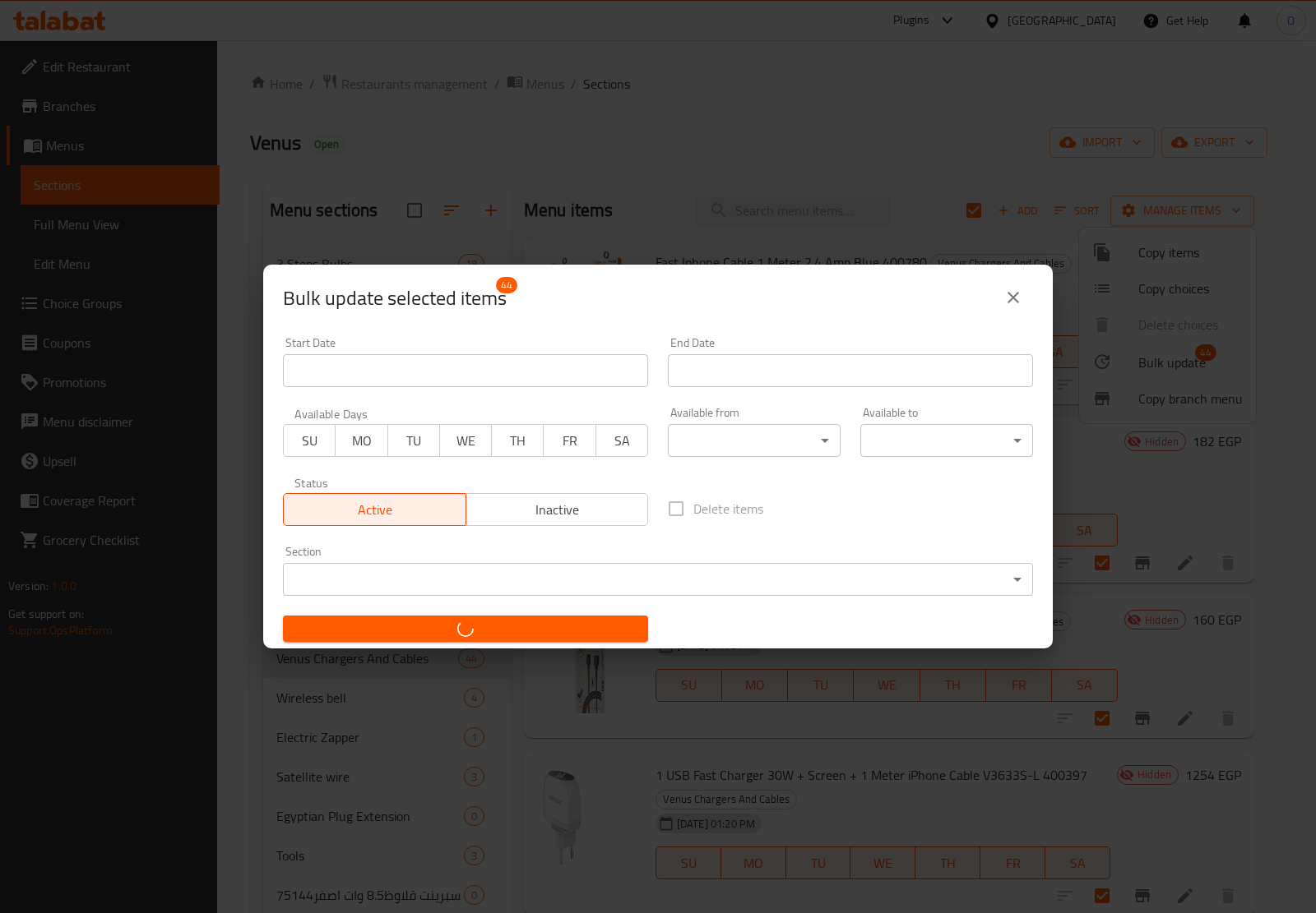
checkbox input "false"
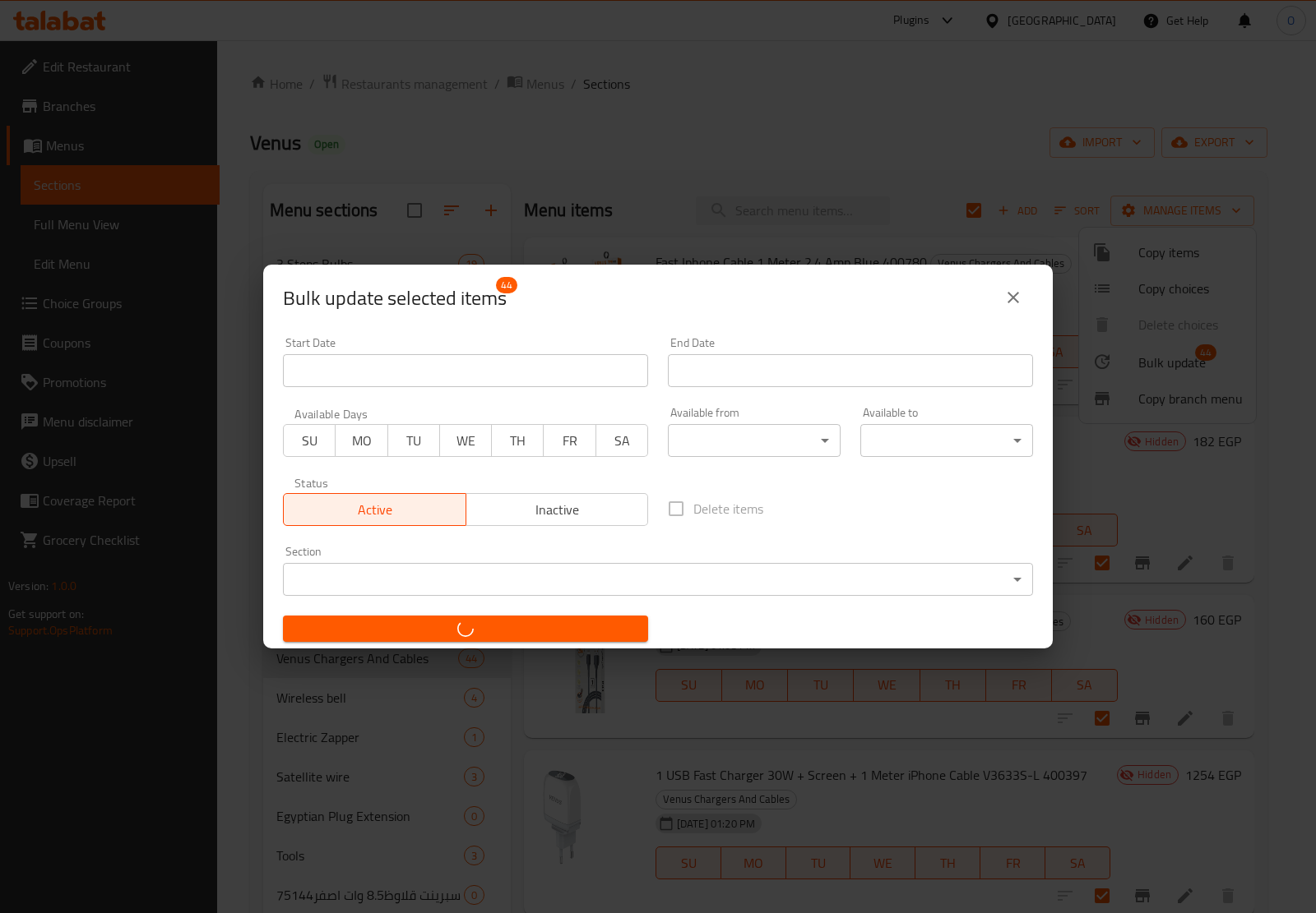
checkbox input "false"
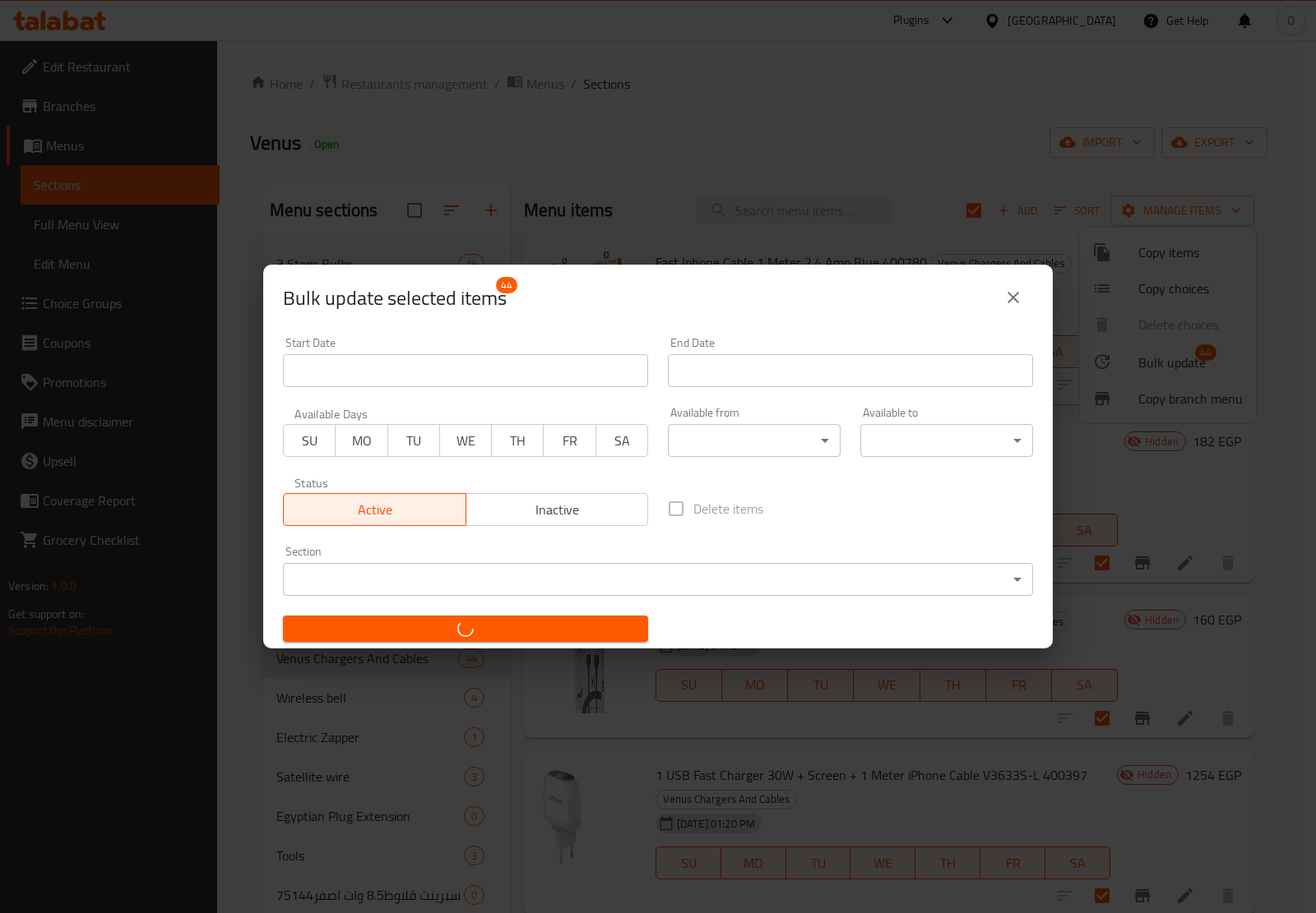
checkbox input "false"
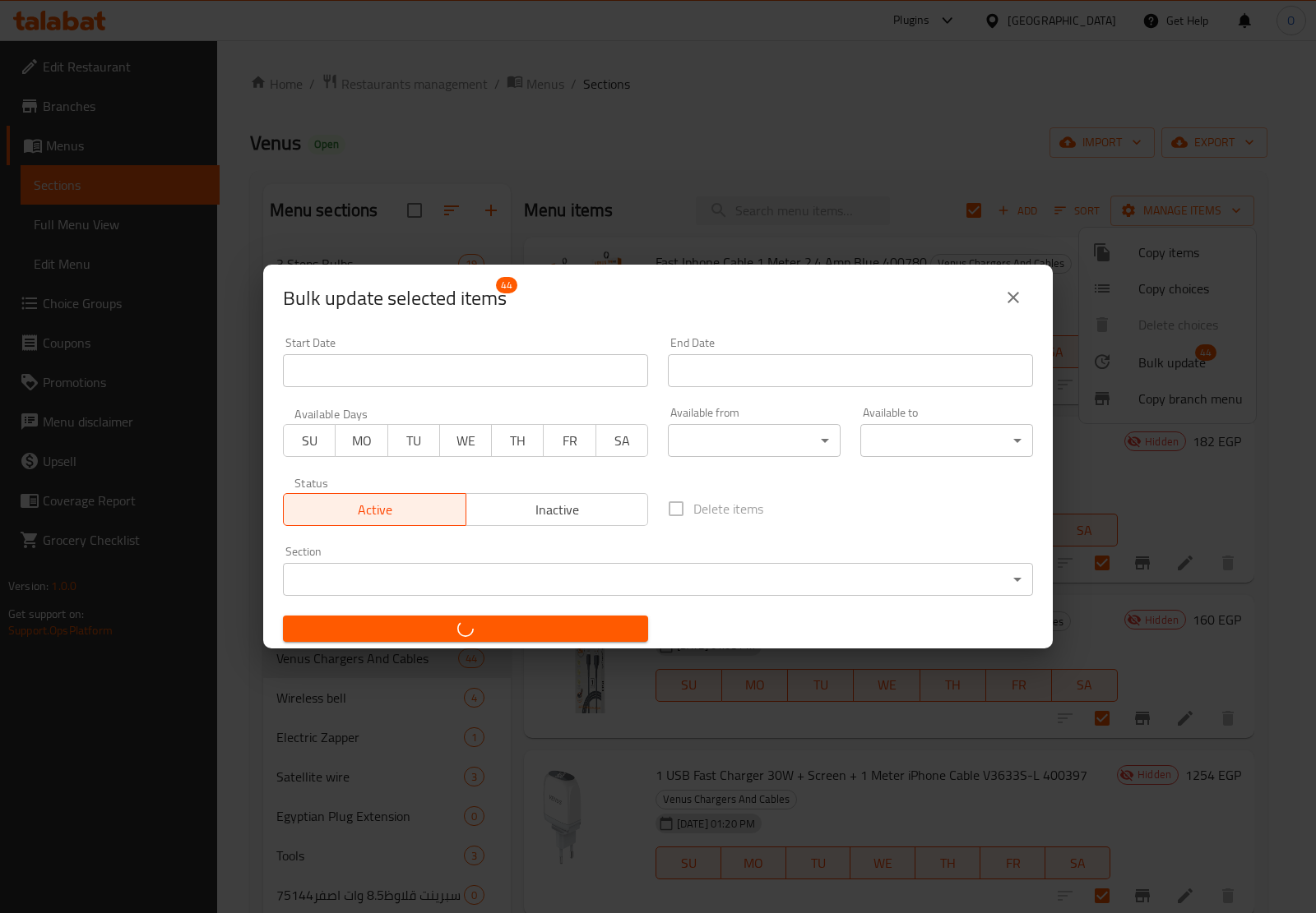
checkbox input "false"
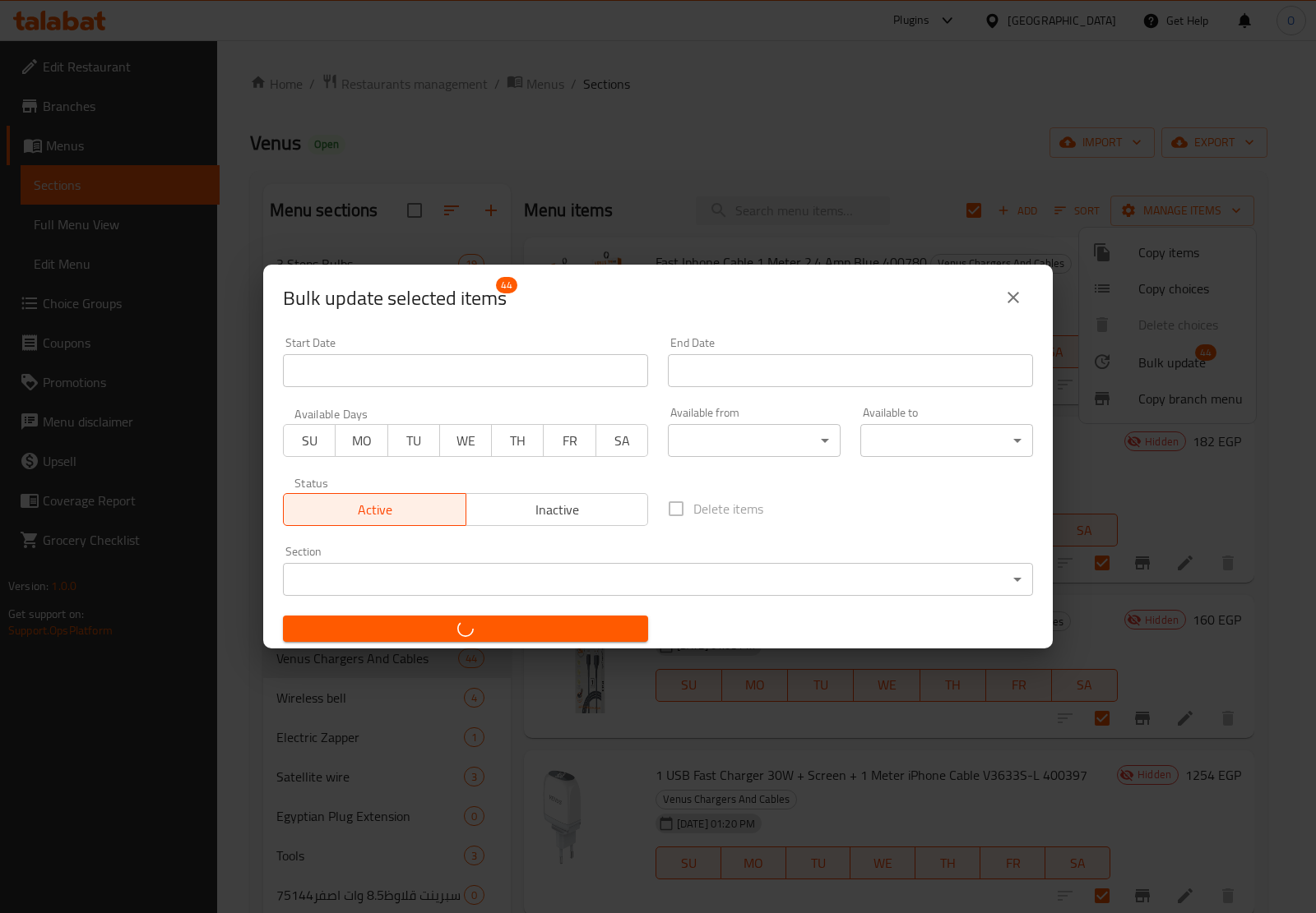
checkbox input "false"
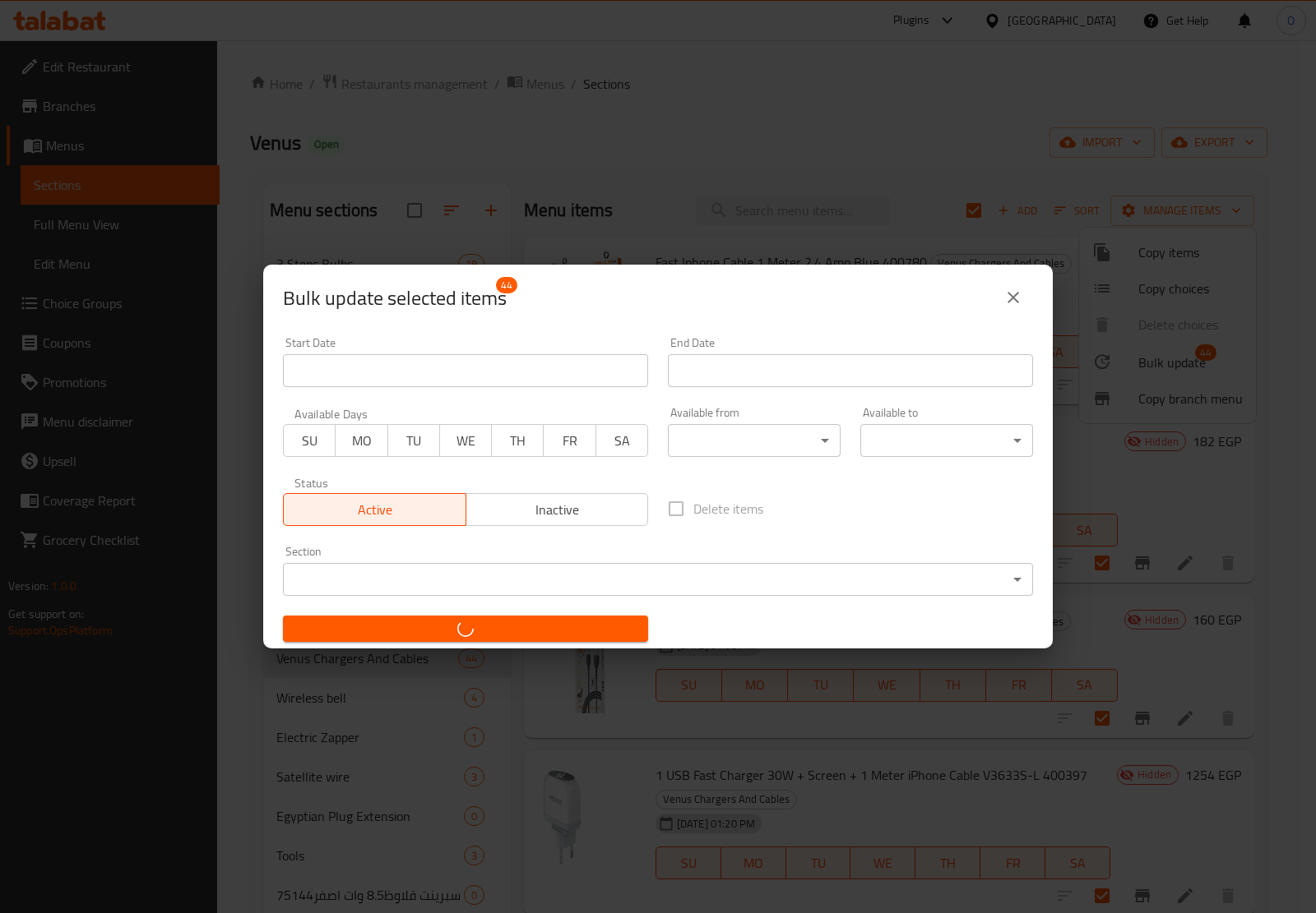
checkbox input "false"
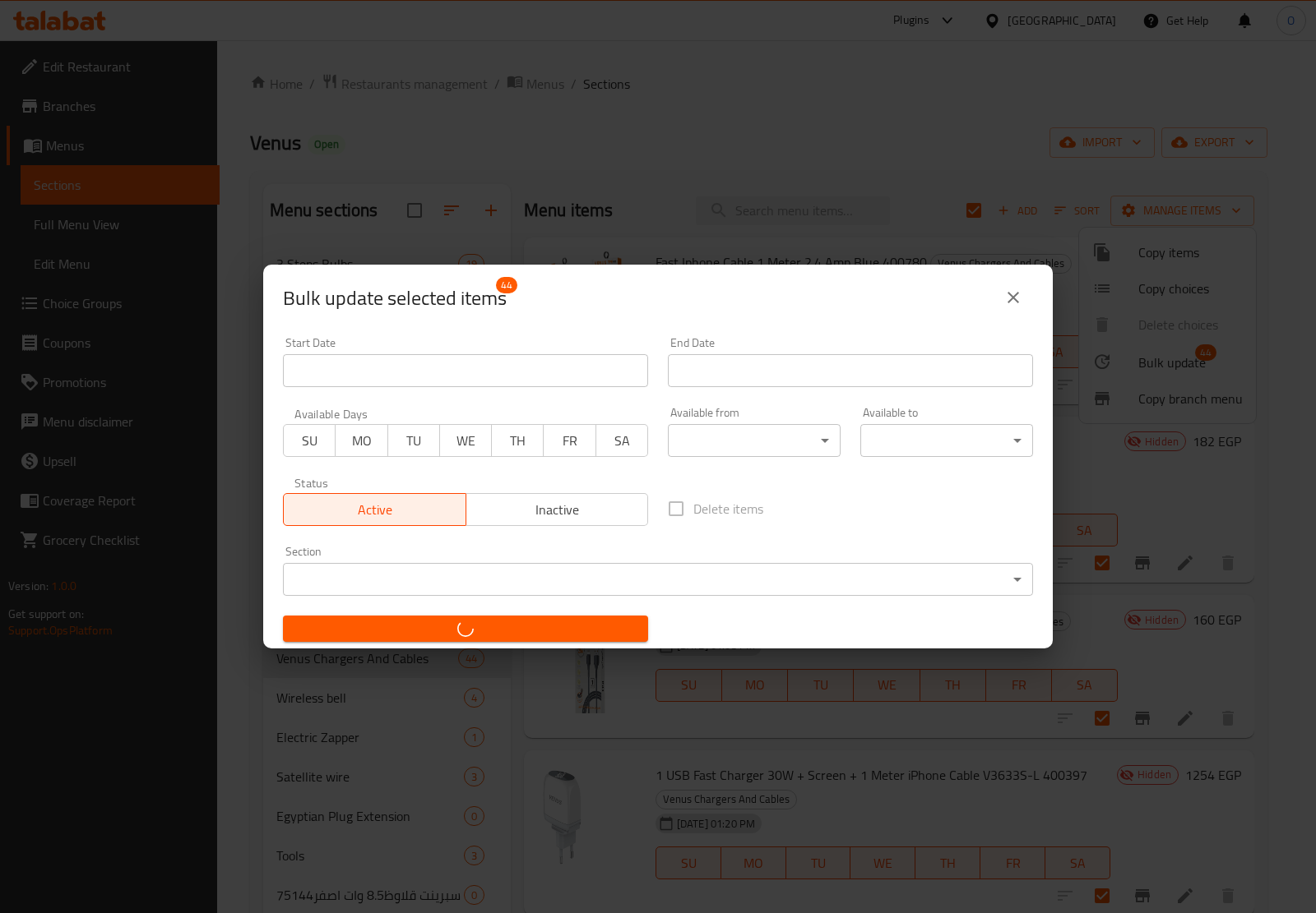
checkbox input "false"
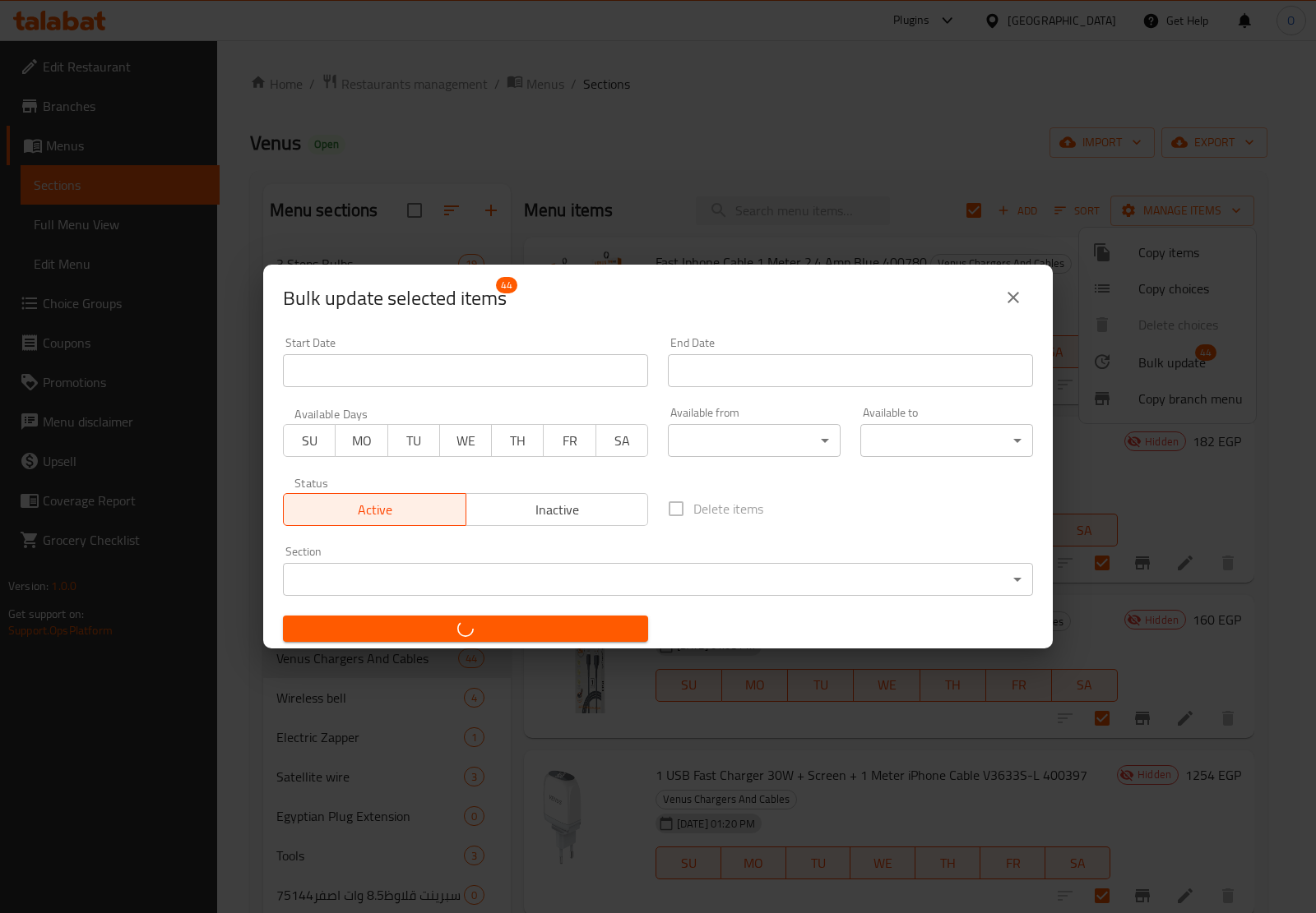
checkbox input "false"
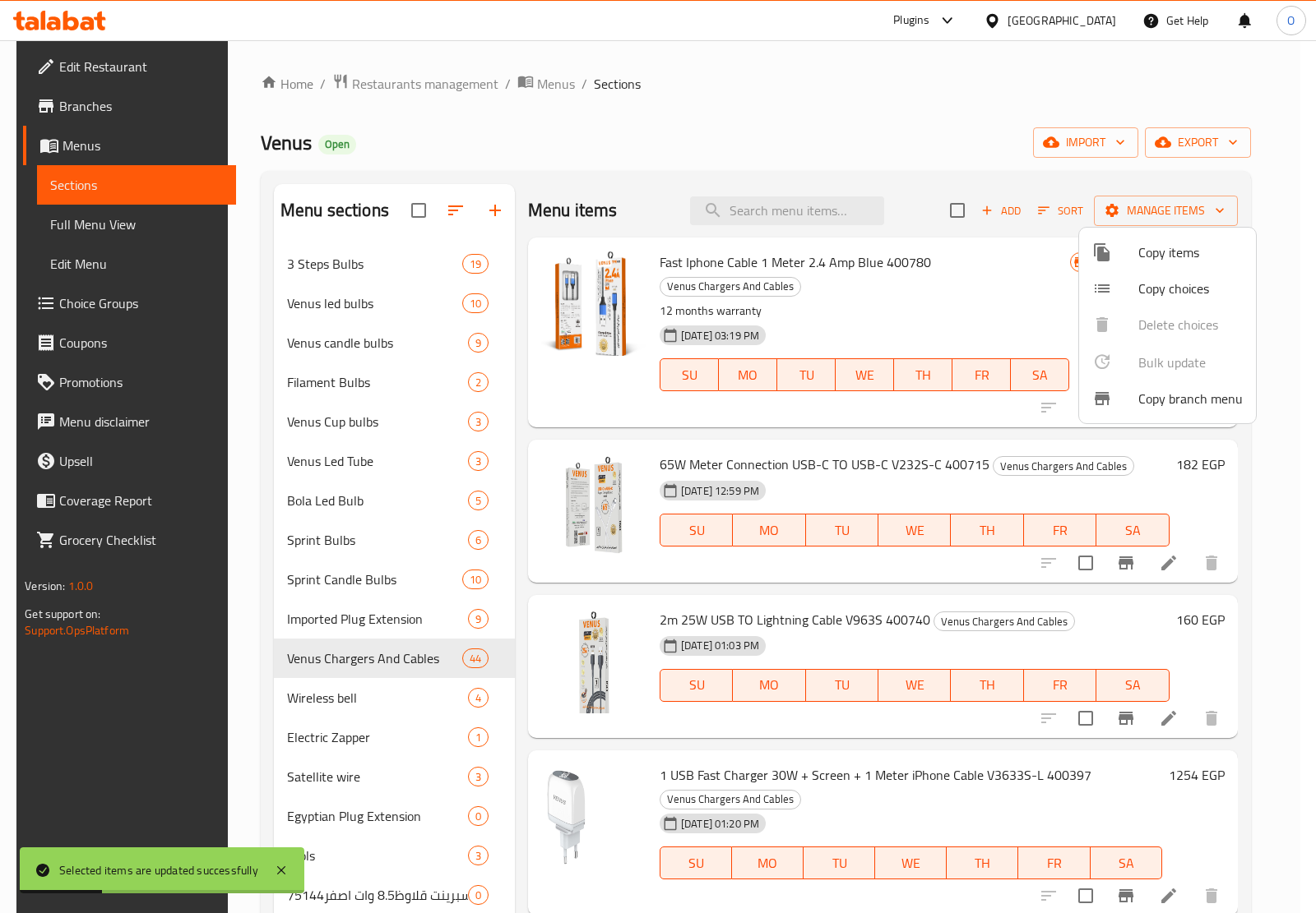
click at [816, 145] on div at bounding box center [658, 456] width 1316 height 913
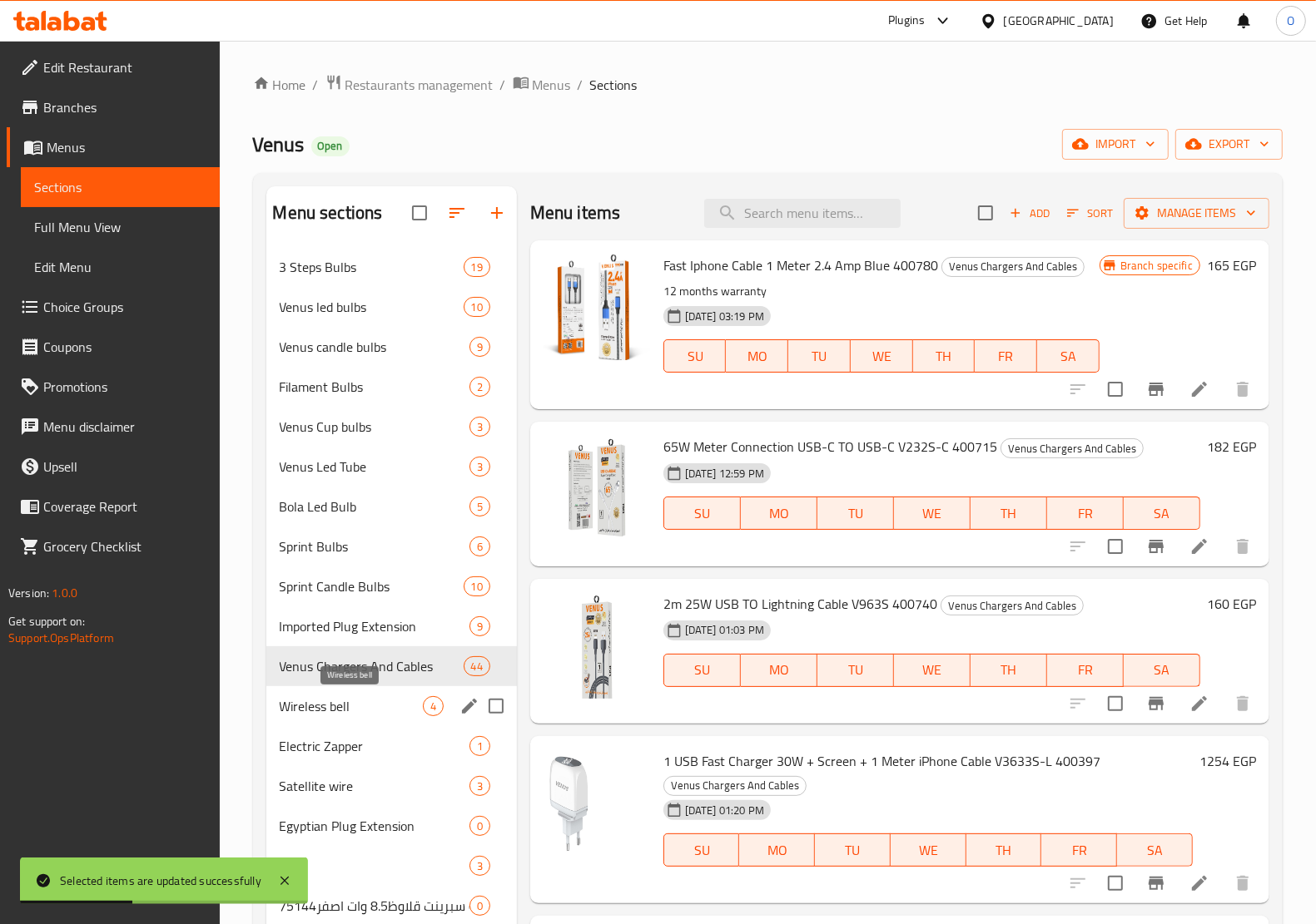
click at [405, 705] on span "Wireless bell" at bounding box center [351, 706] width 143 height 20
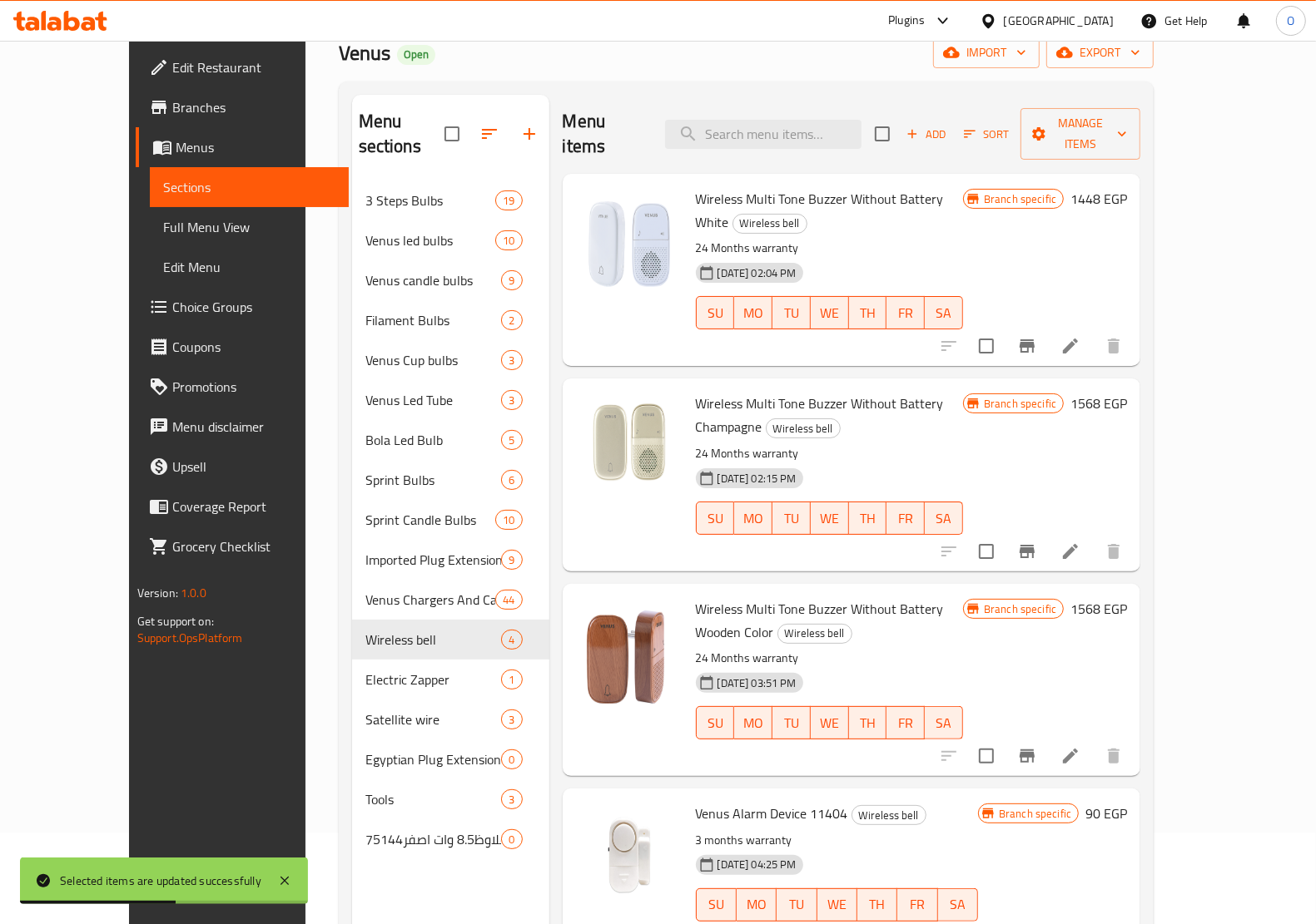
scroll to position [234, 0]
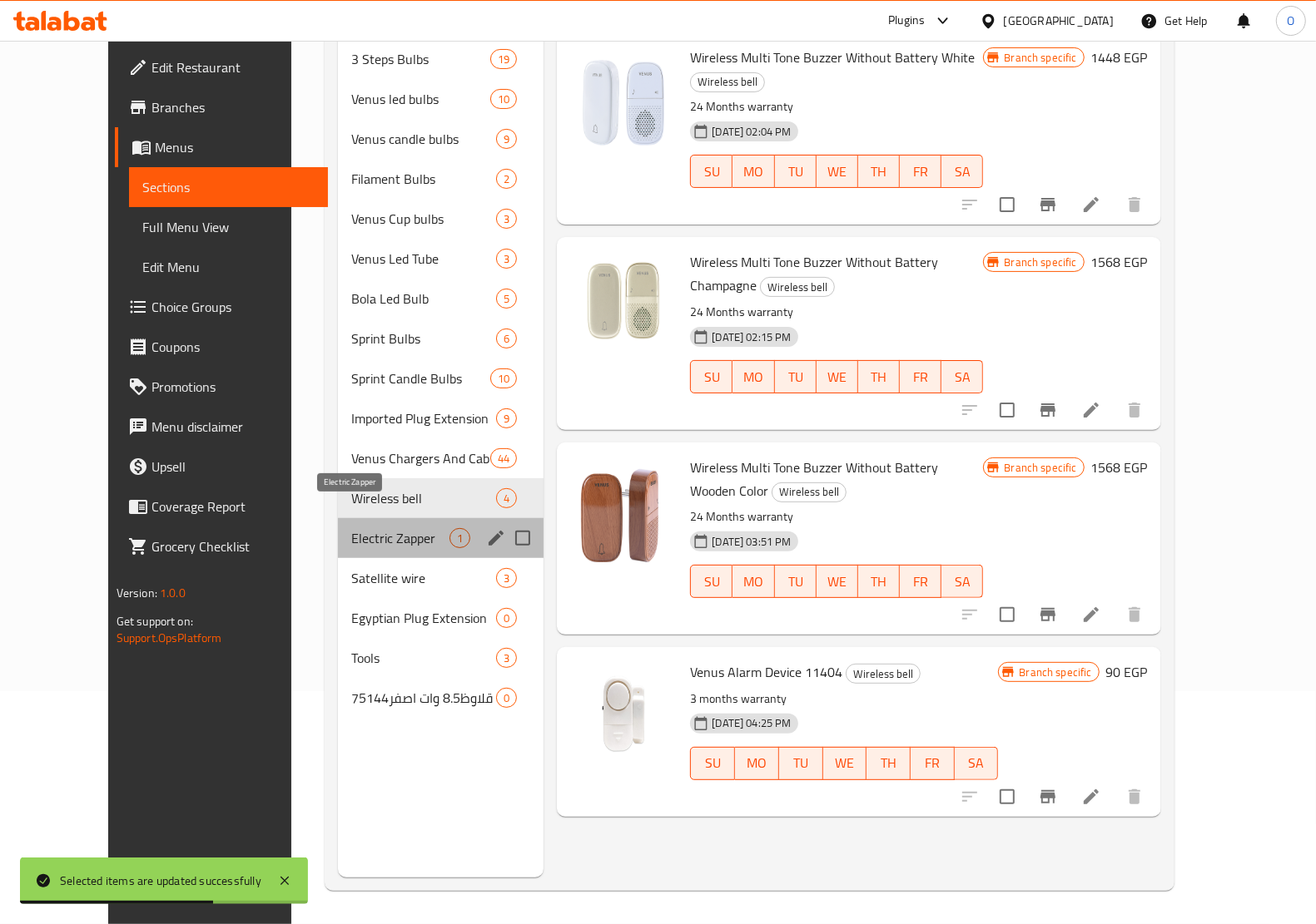
click at [369, 528] on span "Electric Zapper" at bounding box center [400, 539] width 99 height 20
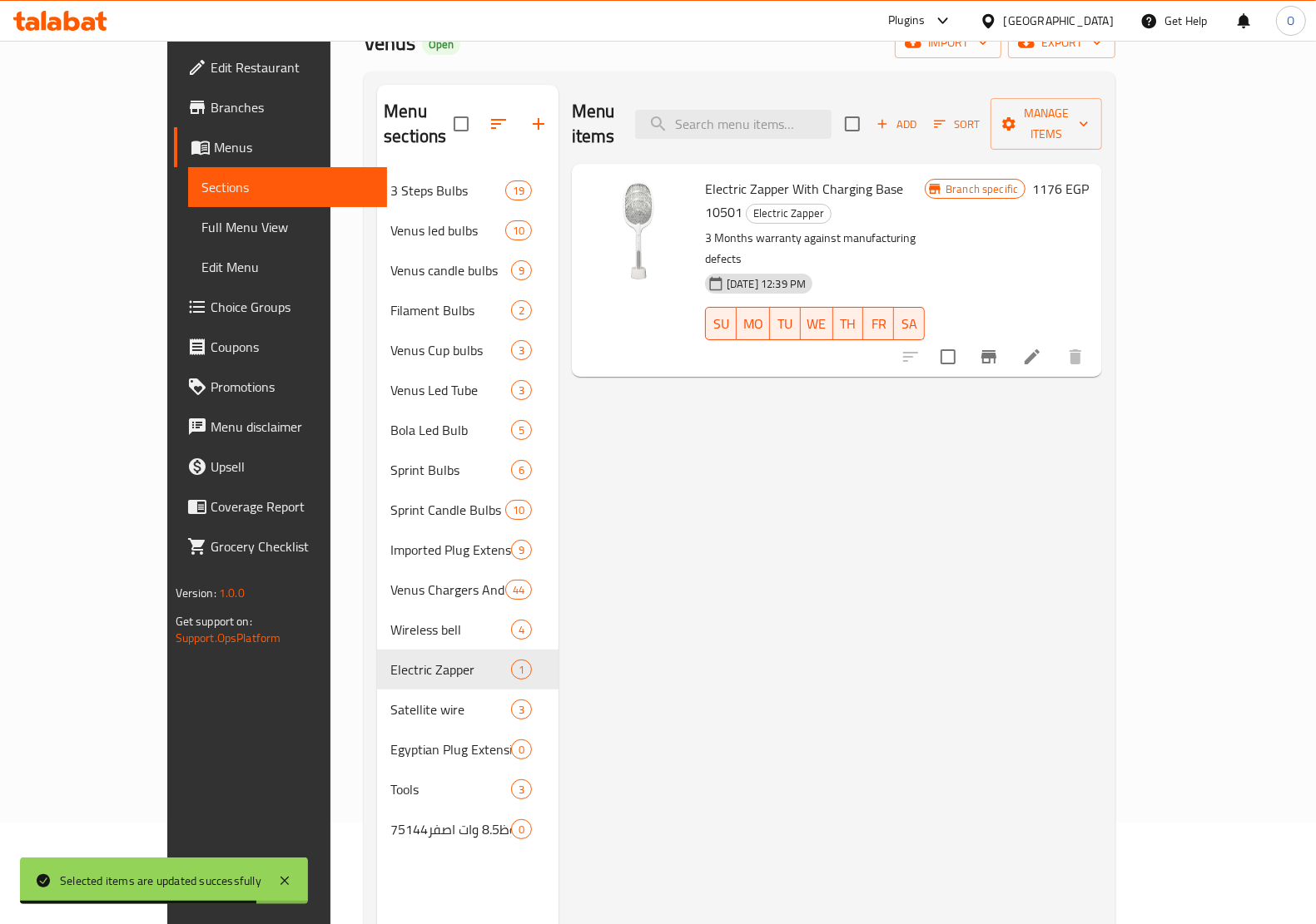
scroll to position [234, 0]
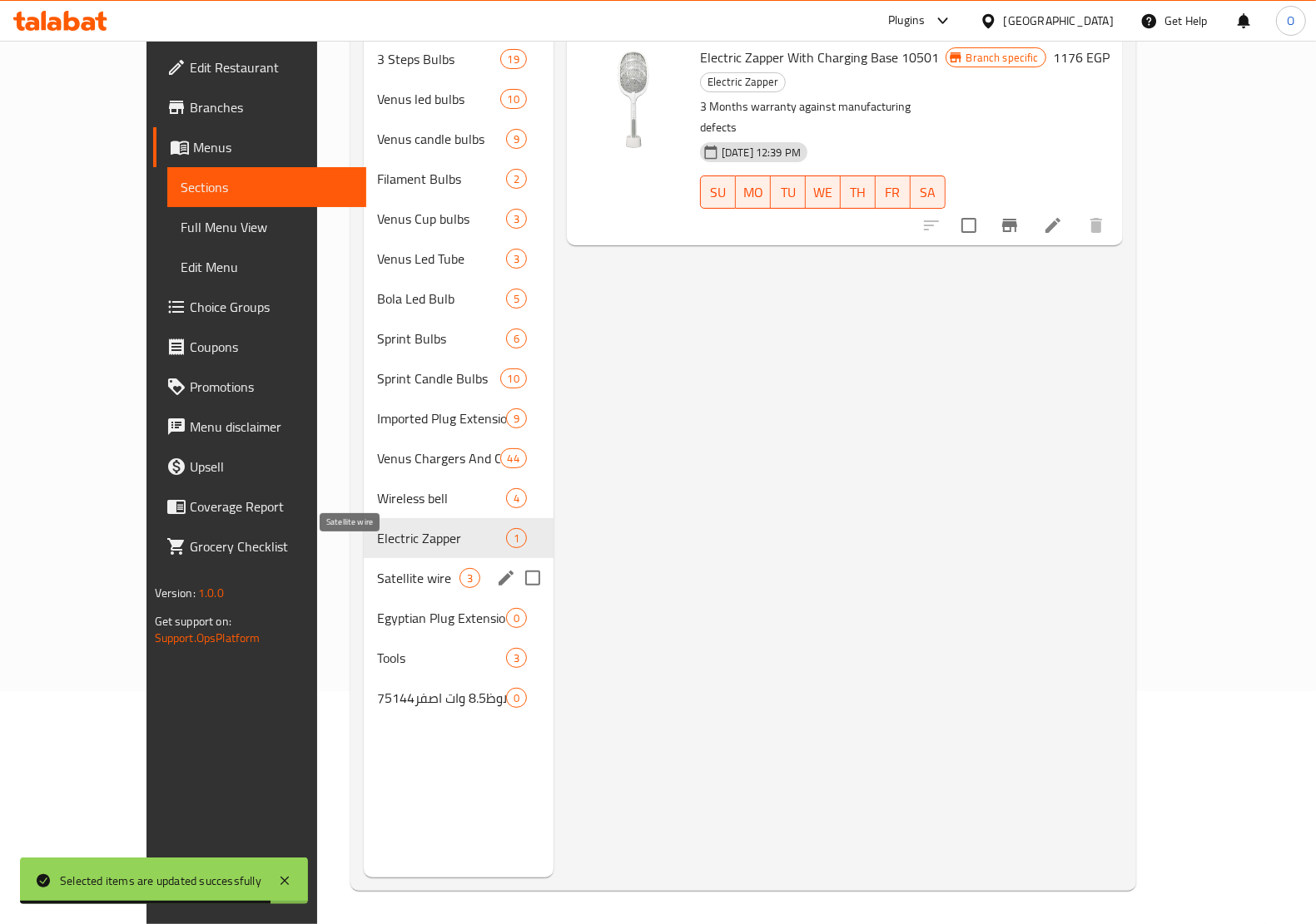
click at [377, 568] on span "Satellite wire" at bounding box center [418, 578] width 83 height 20
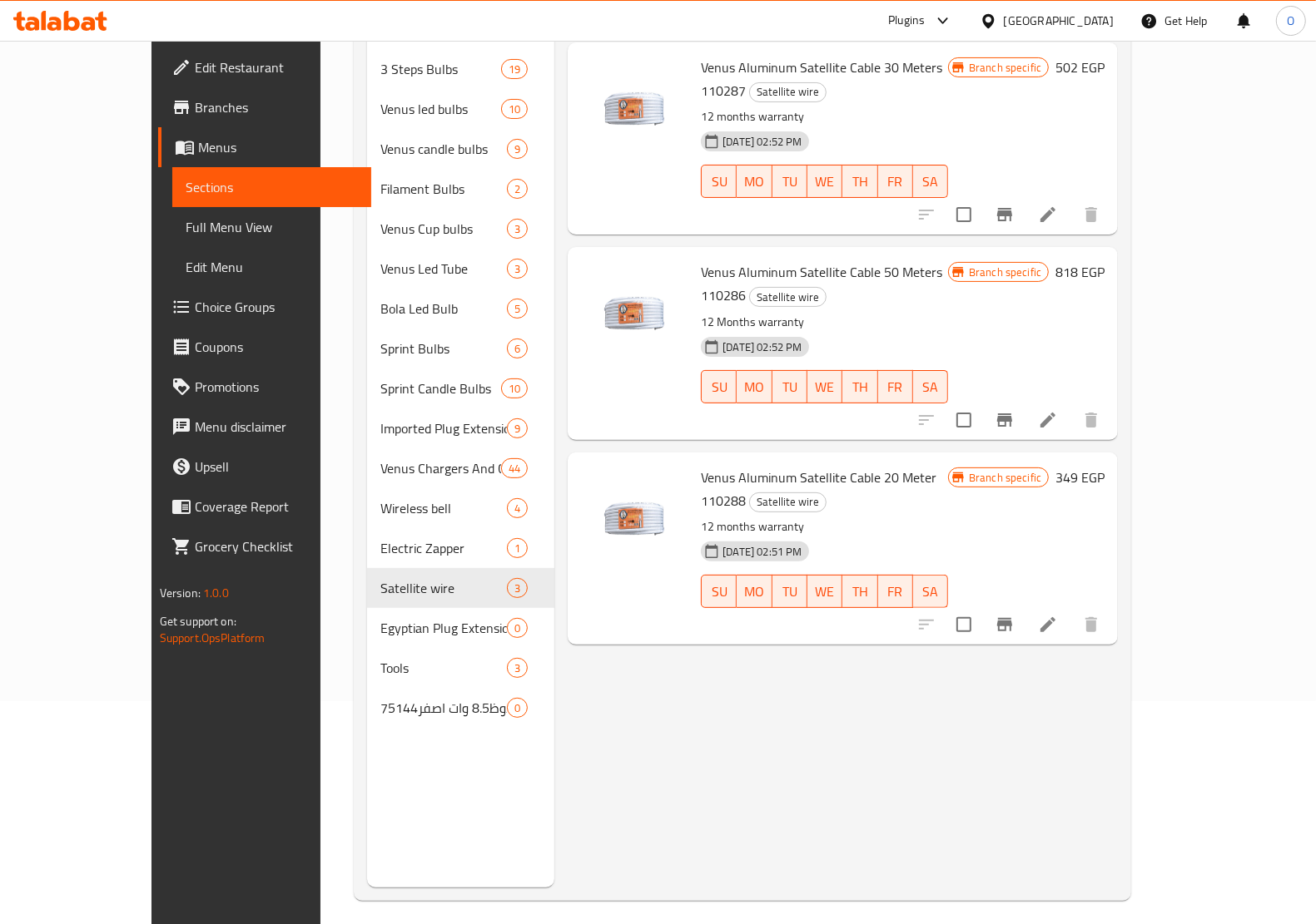
scroll to position [234, 0]
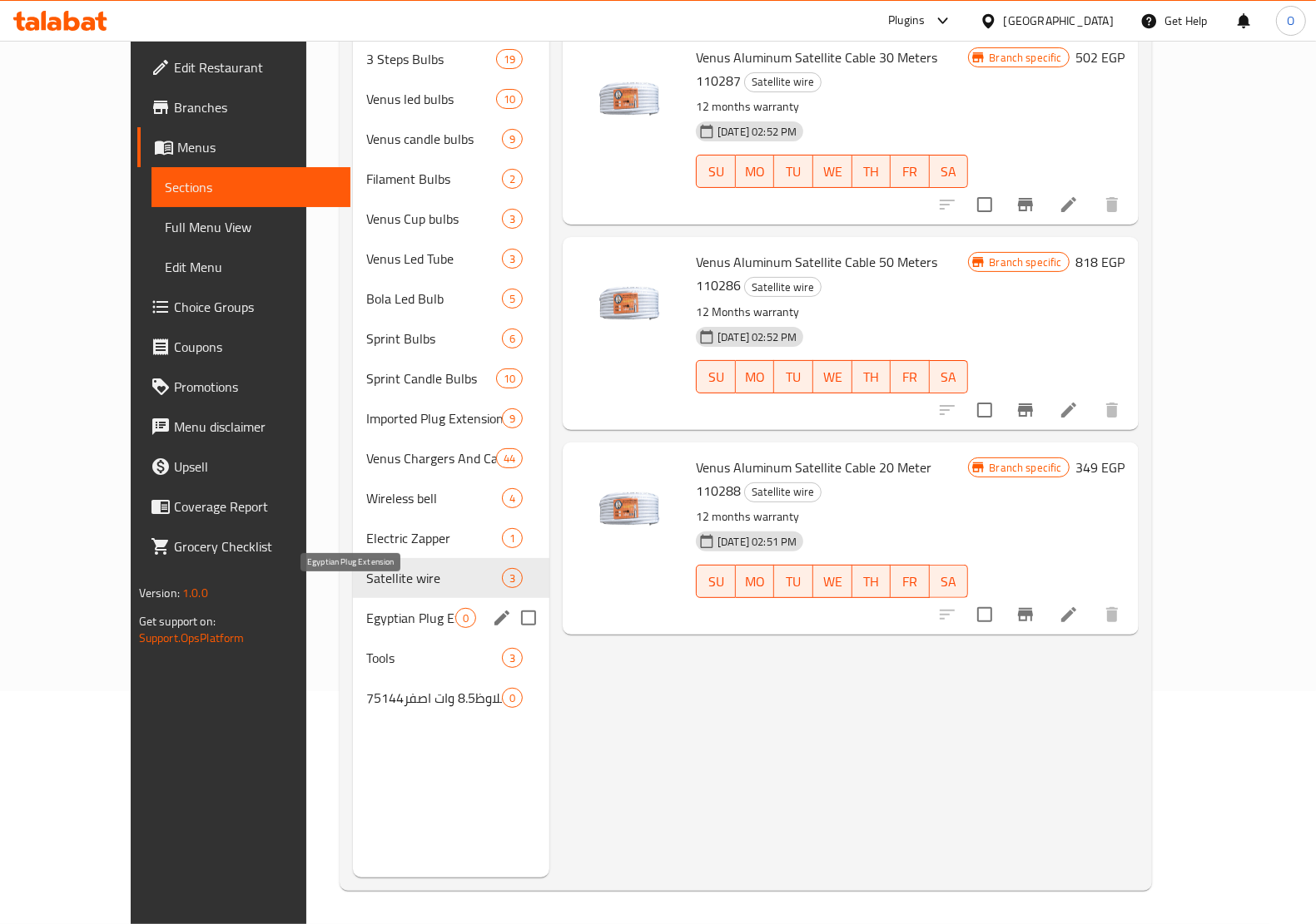
click at [366, 608] on span "Egyptian Plug Extension" at bounding box center [411, 619] width 89 height 20
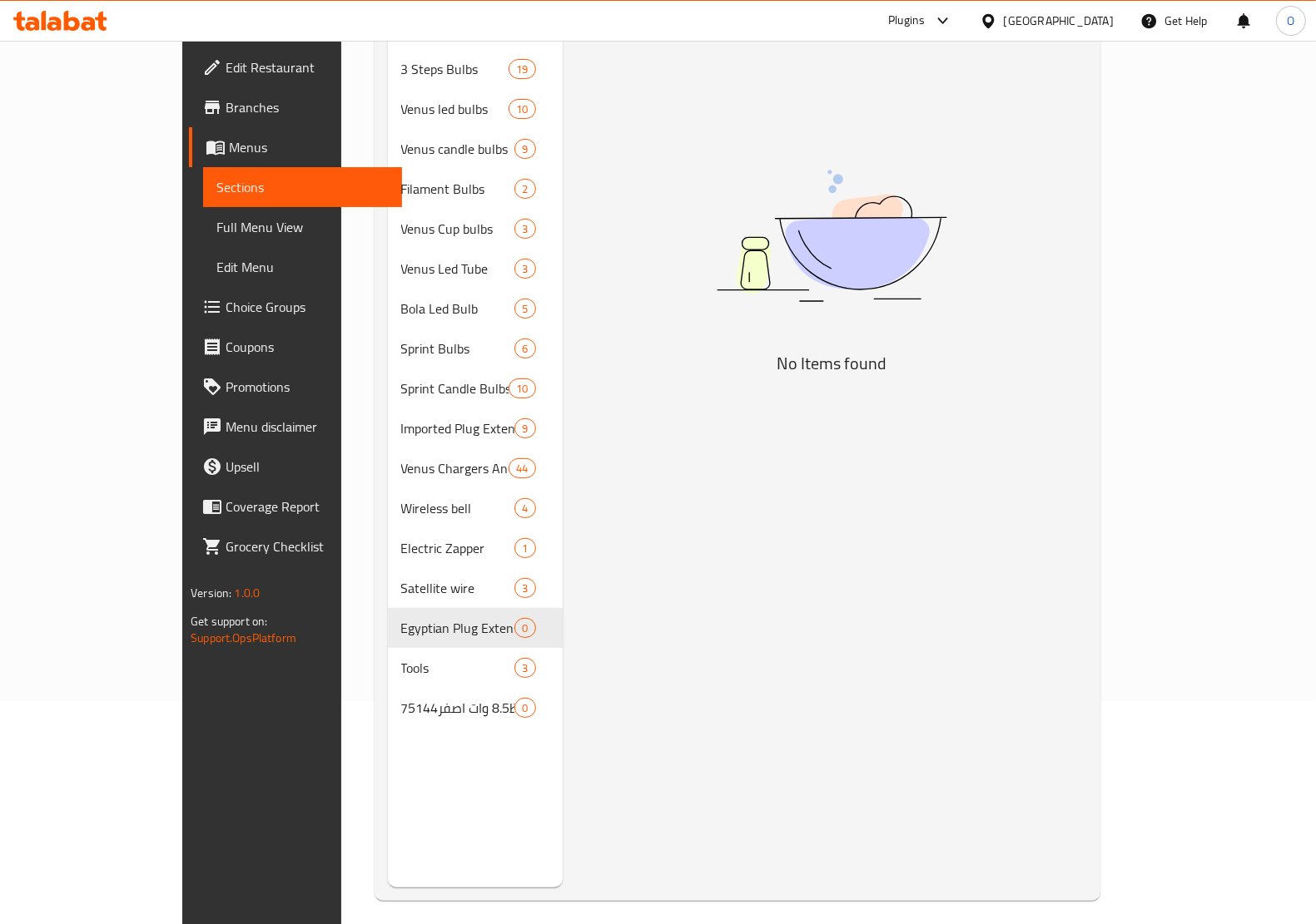
scroll to position [234, 0]
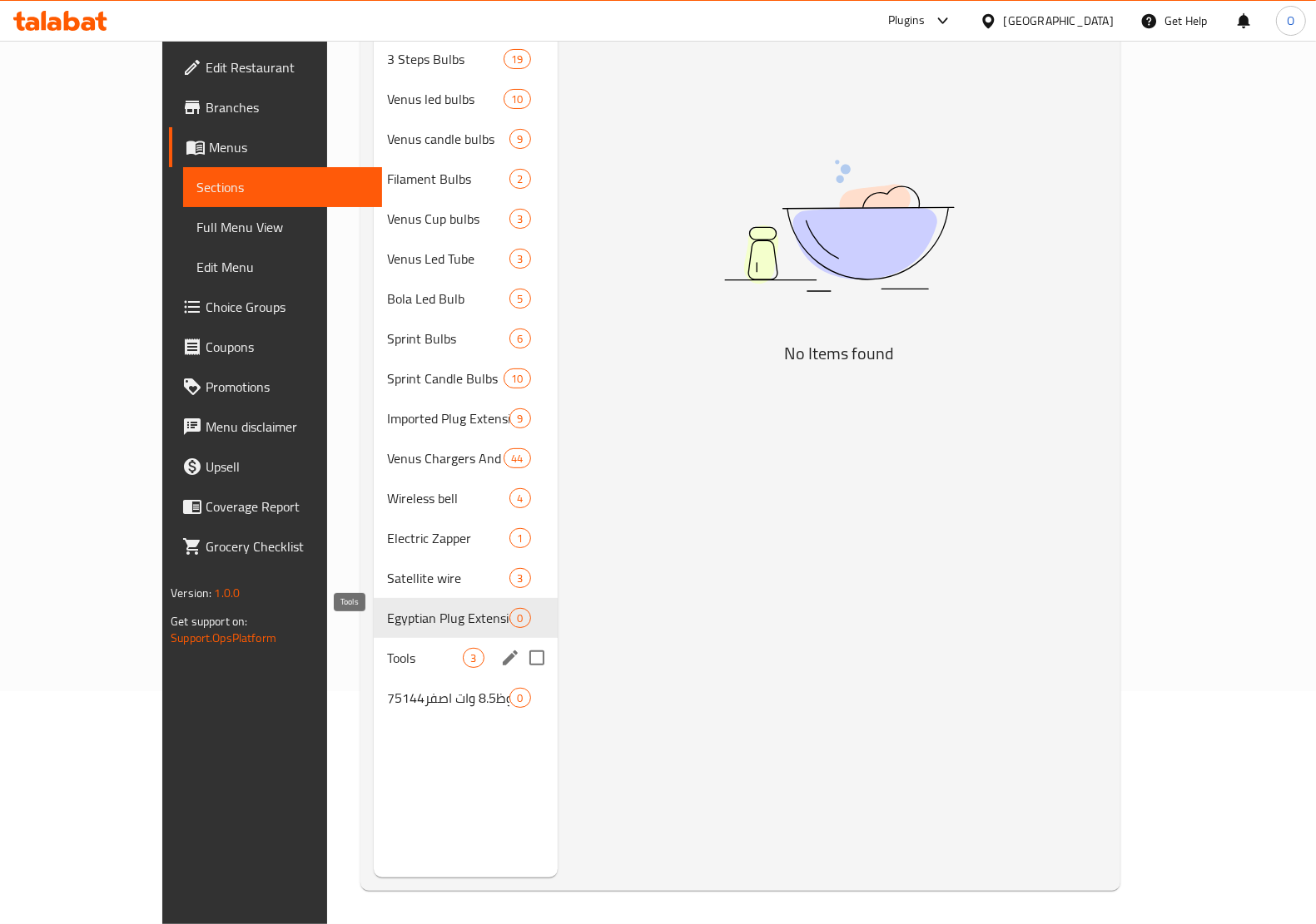
click at [408, 648] on span "Tools" at bounding box center [425, 658] width 76 height 20
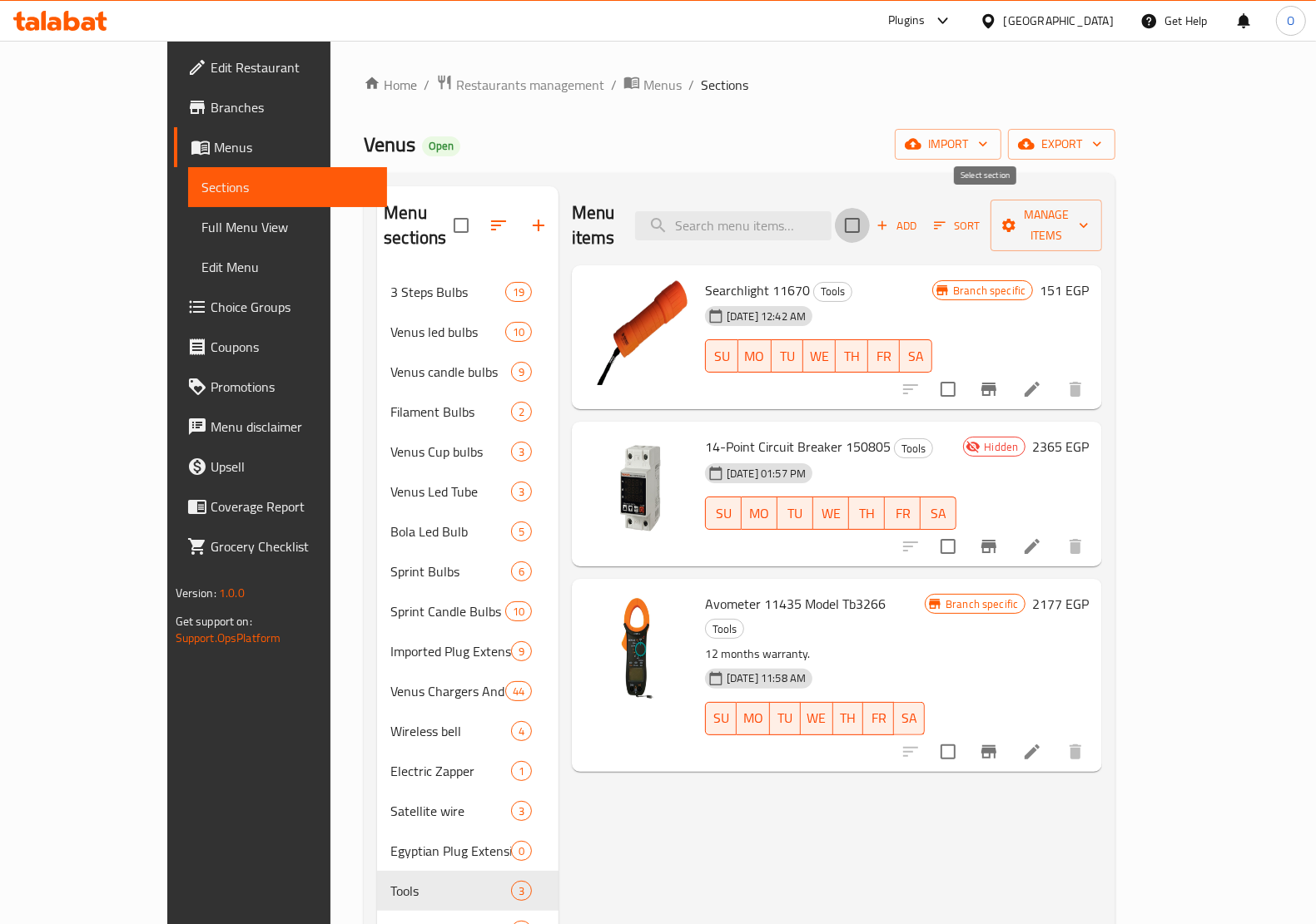
click at [870, 214] on input "checkbox" at bounding box center [852, 226] width 35 height 35
checkbox input "true"
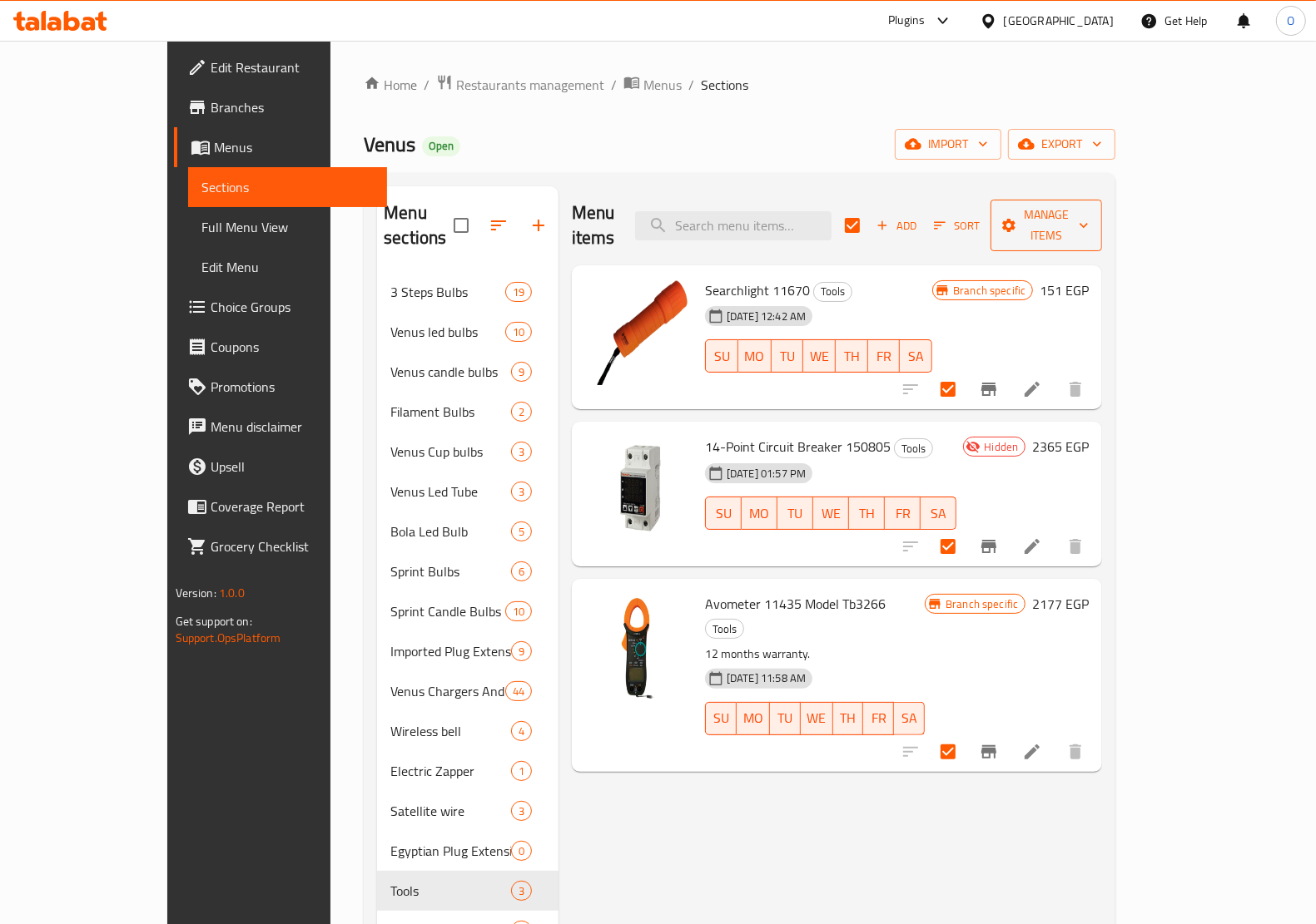
click at [1089, 205] on span "Manage items" at bounding box center [1046, 225] width 85 height 41
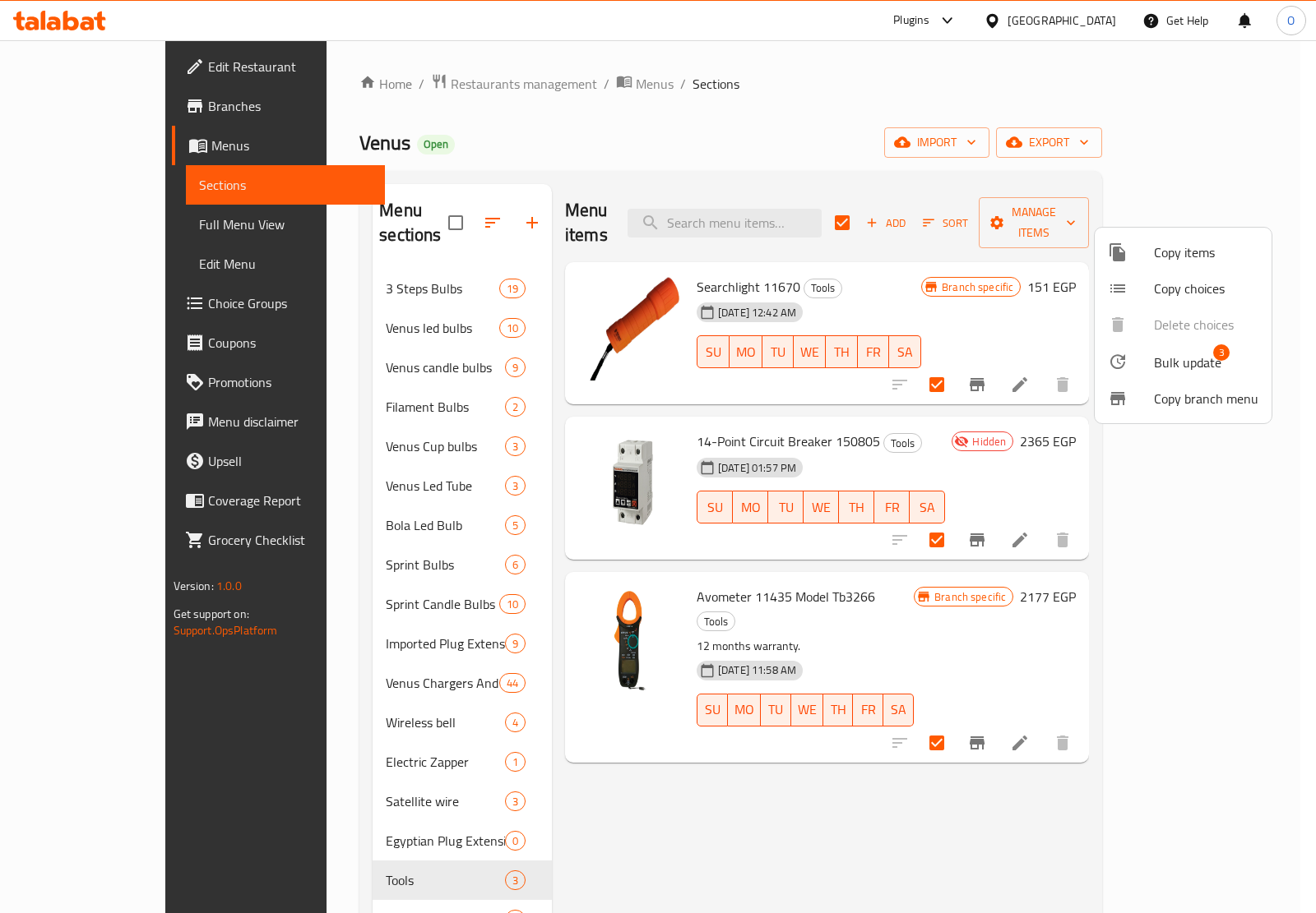
click at [1179, 362] on span "Bulk update" at bounding box center [1187, 363] width 67 height 20
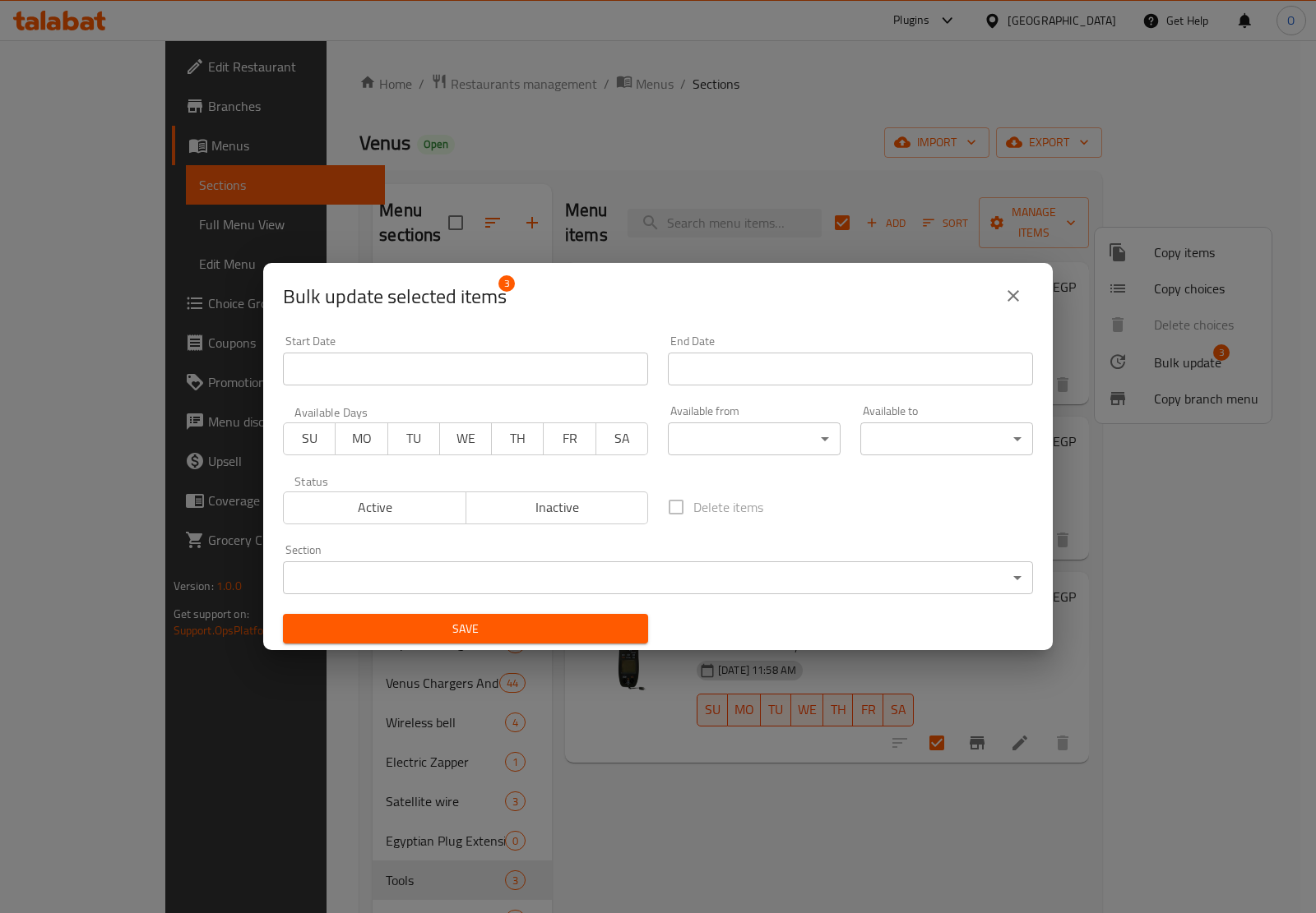
click at [376, 502] on span "Active" at bounding box center [375, 507] width 170 height 24
click at [574, 635] on span "Save" at bounding box center [465, 629] width 339 height 21
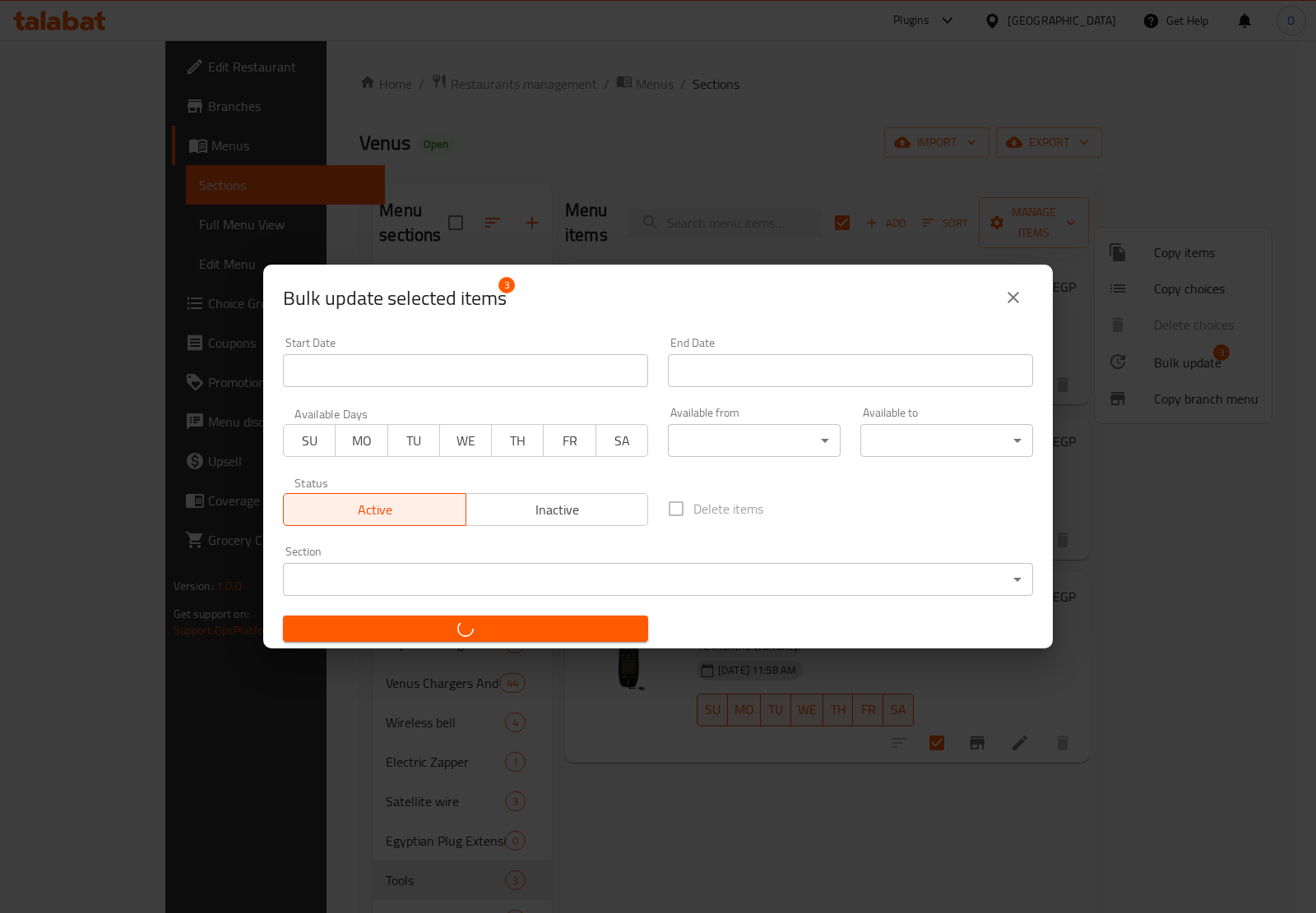
checkbox input "false"
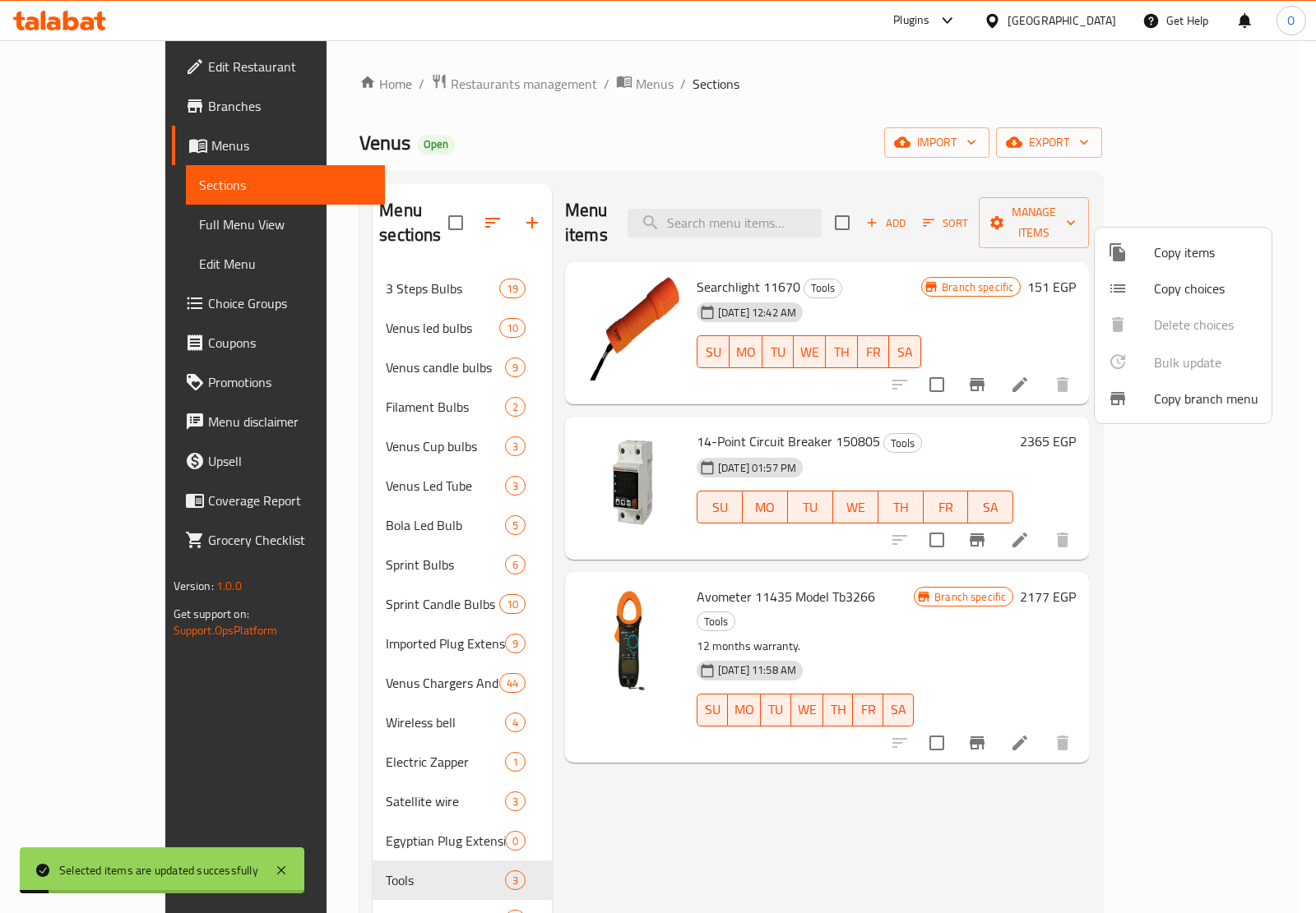
click at [829, 76] on div at bounding box center [658, 456] width 1316 height 913
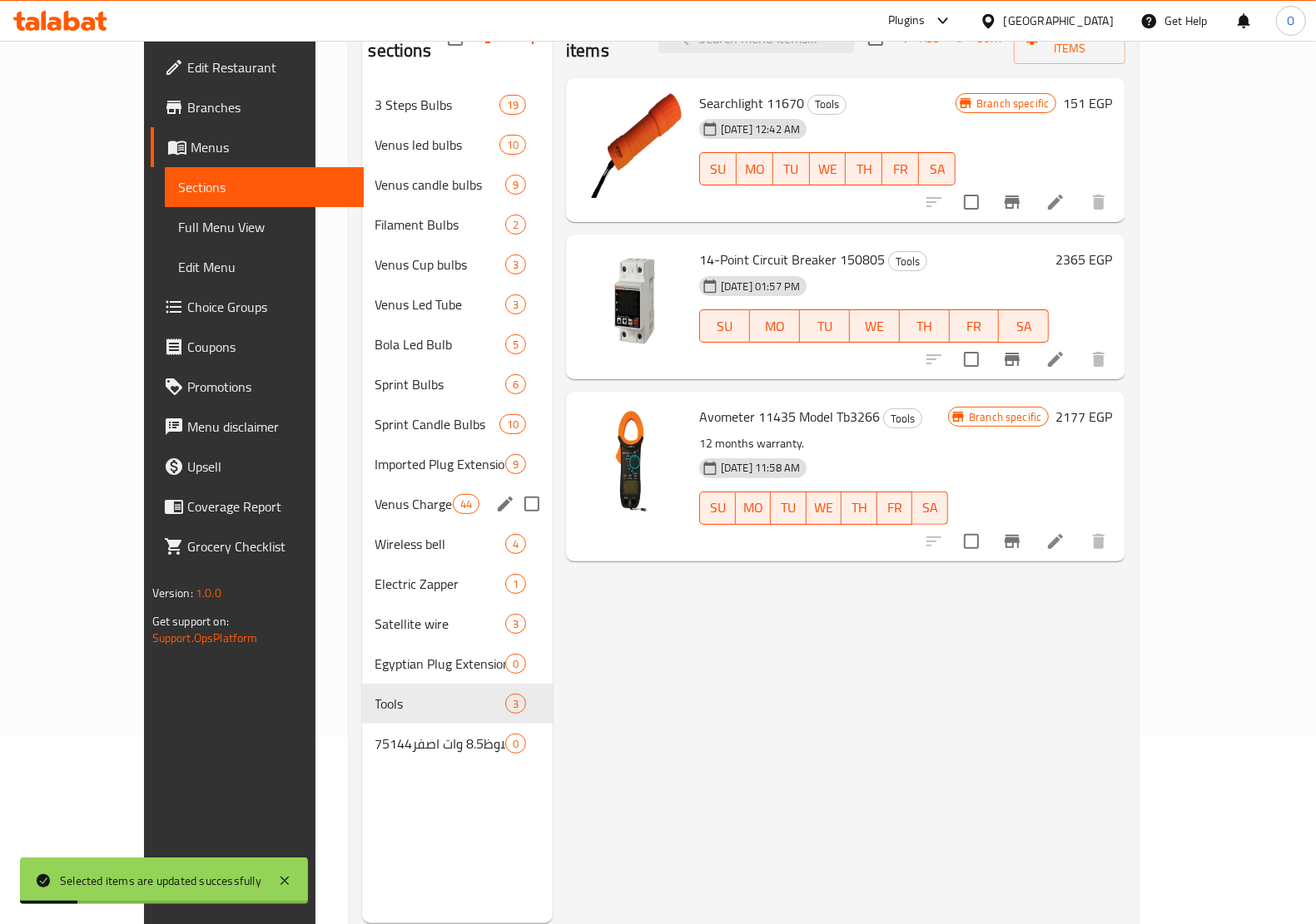
scroll to position [234, 0]
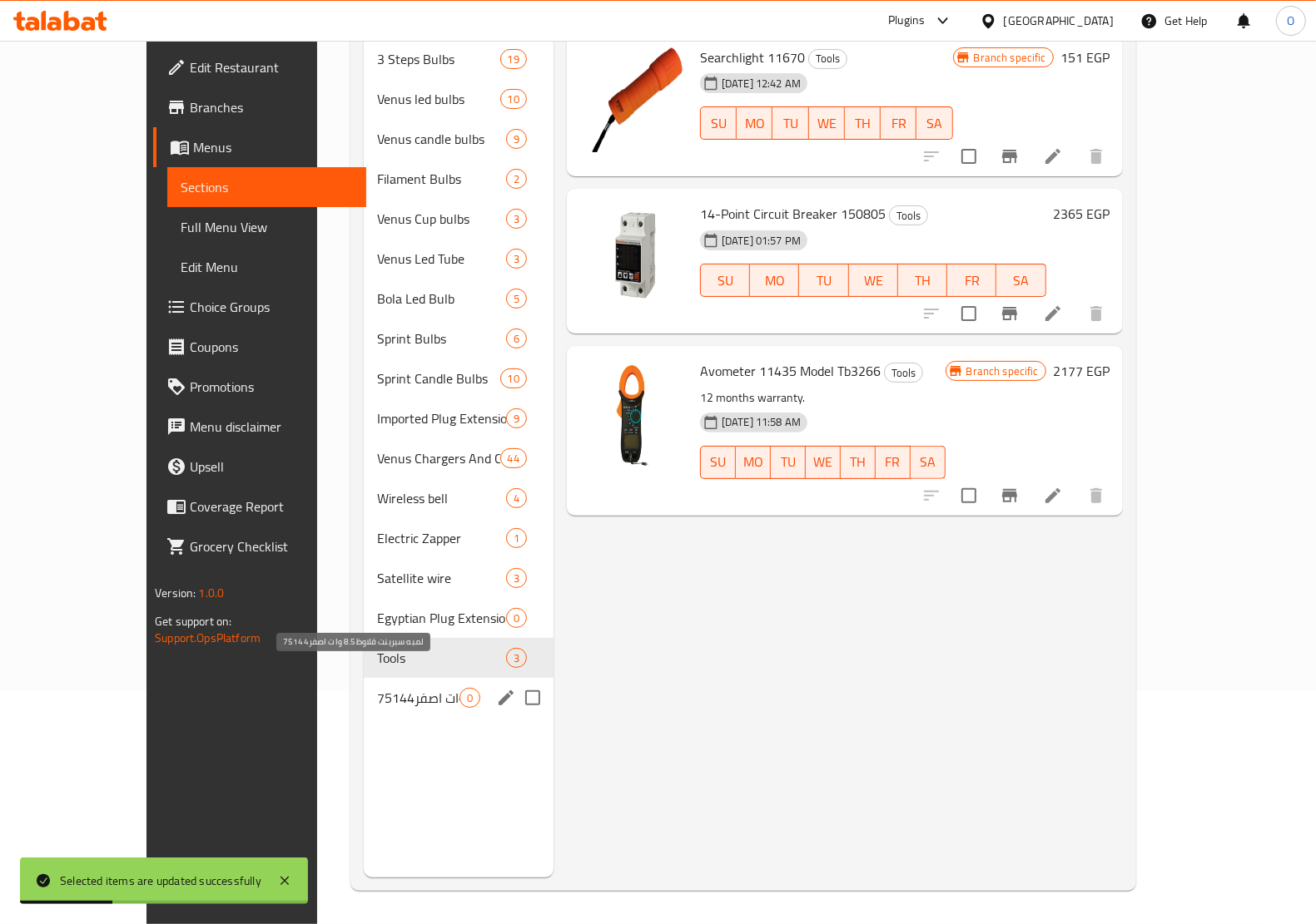
click at [377, 688] on span "لمبه سبرينت قلاوظ8.5 وات اصفر75144" at bounding box center [418, 698] width 83 height 20
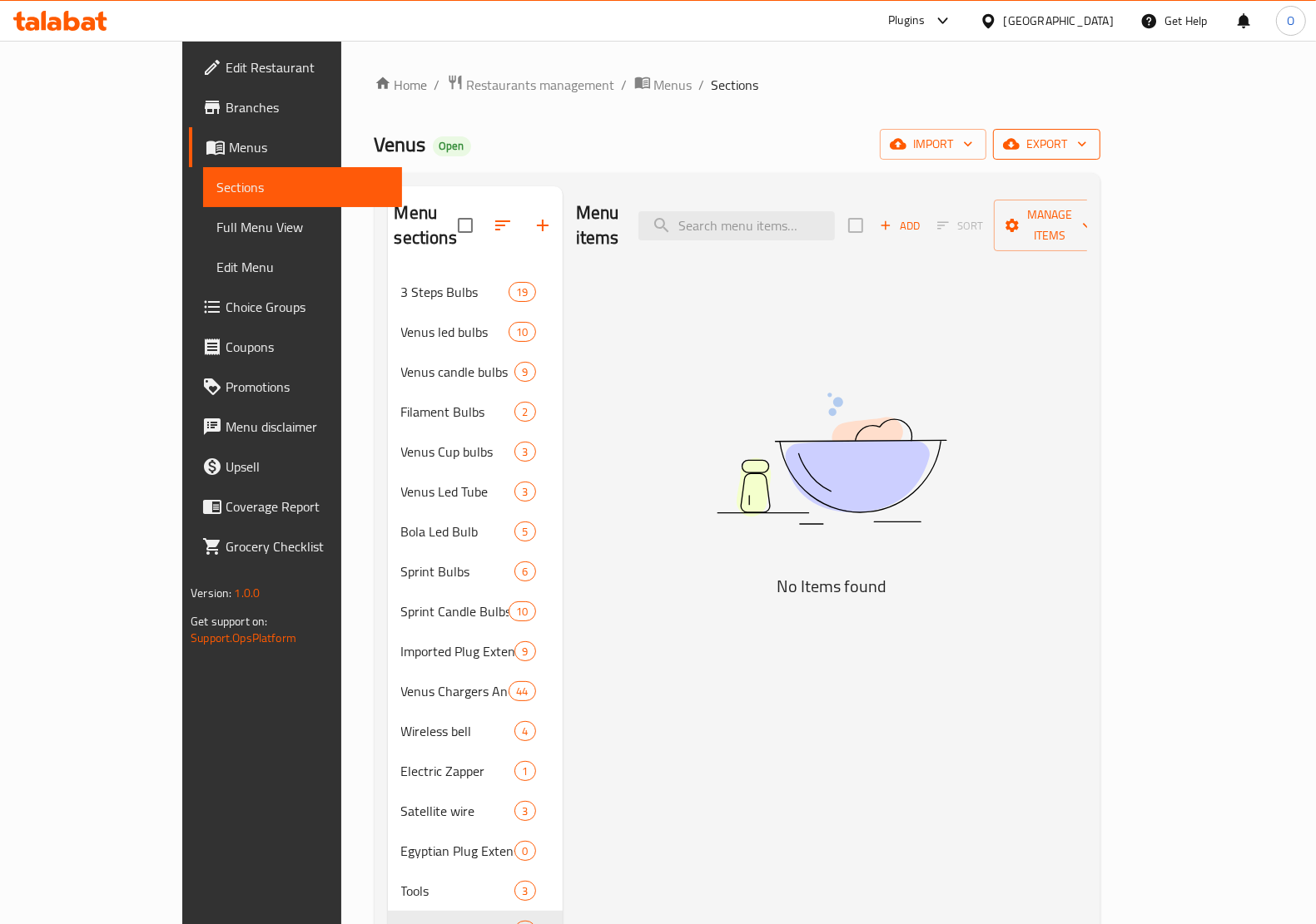
click at [1087, 148] on span "export" at bounding box center [1047, 144] width 81 height 21
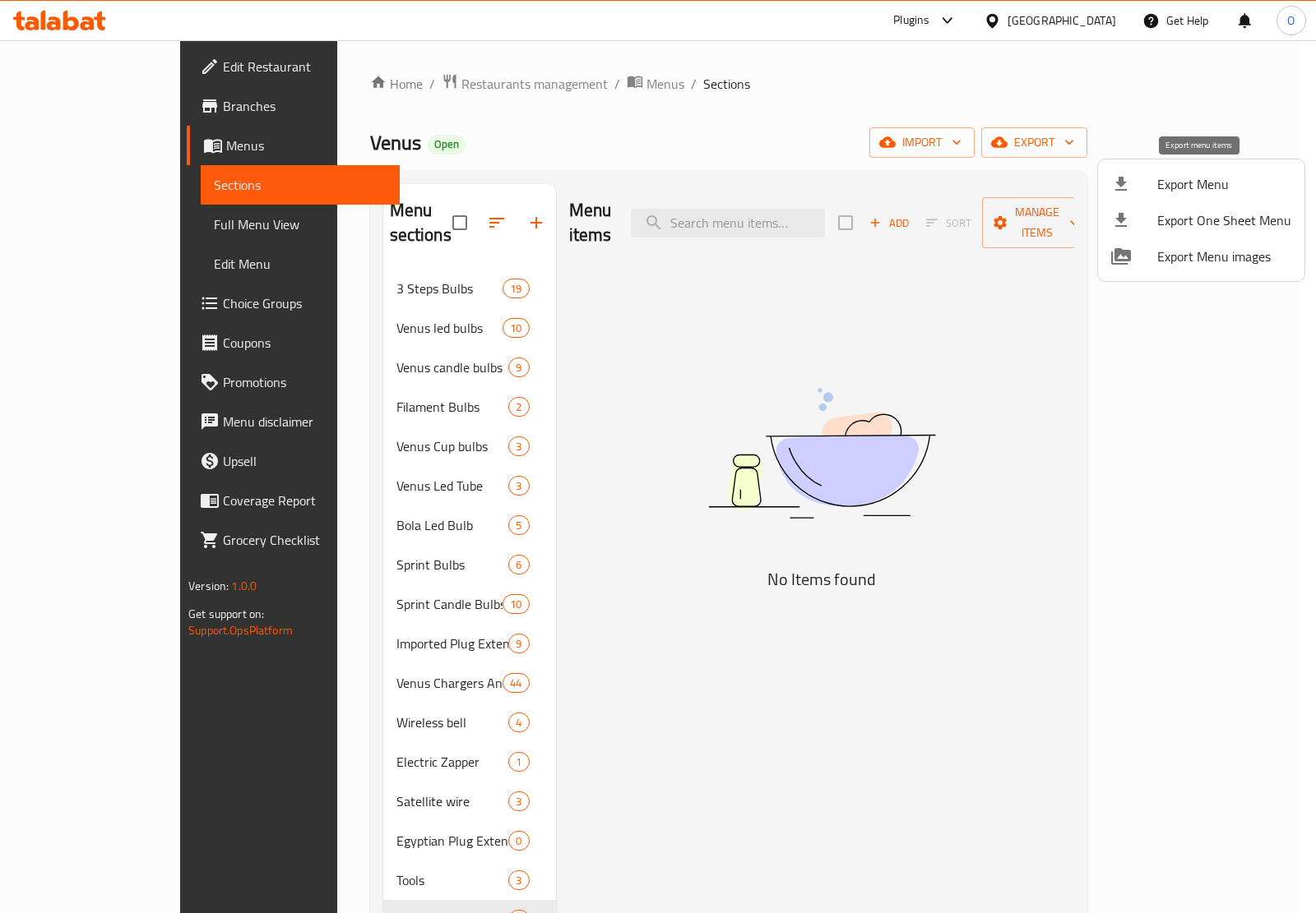
click at [1180, 190] on span "Export Menu" at bounding box center [1224, 185] width 134 height 20
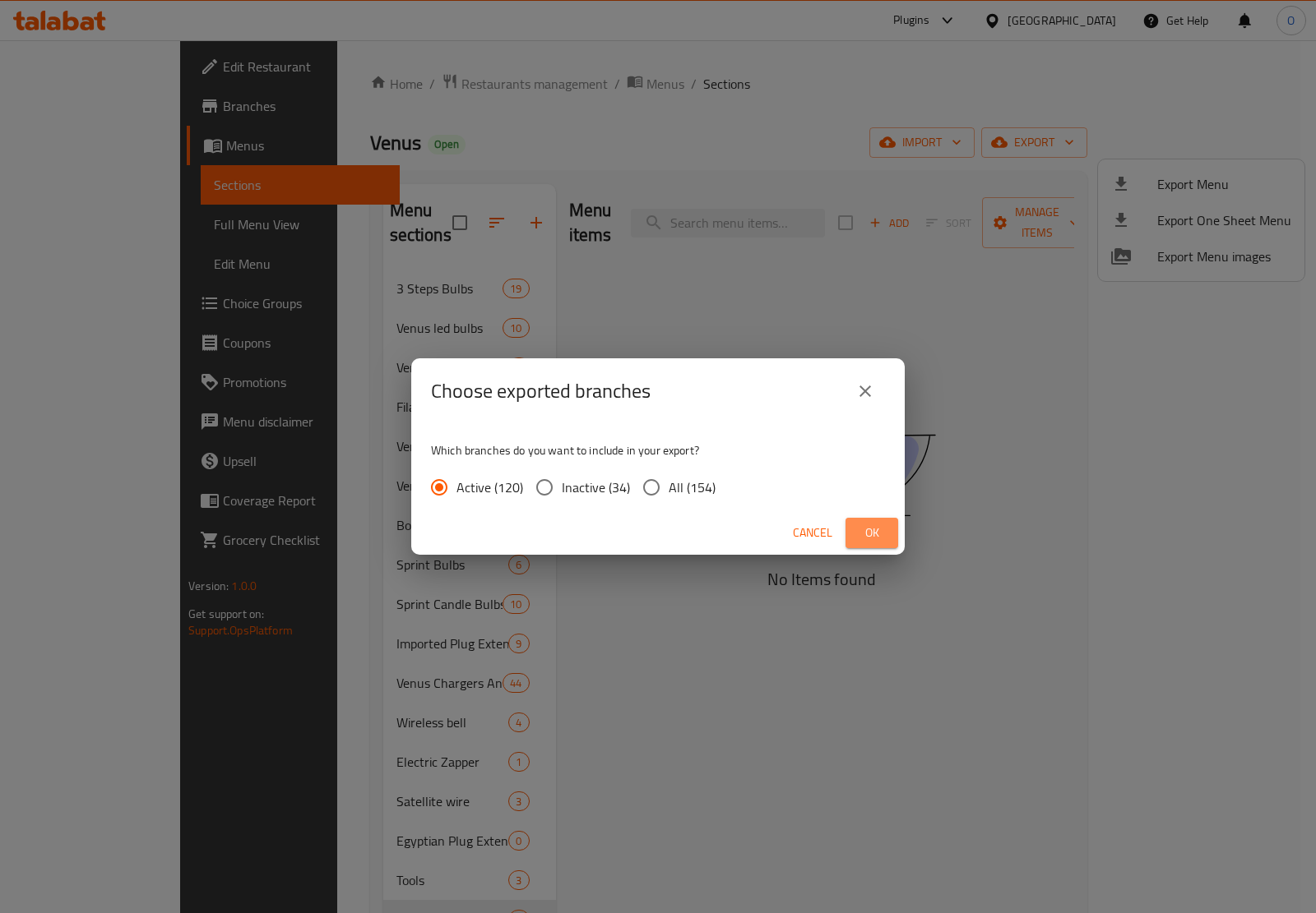
click at [856, 531] on button "Ok" at bounding box center [871, 533] width 52 height 31
